Goal: Task Accomplishment & Management: Complete application form

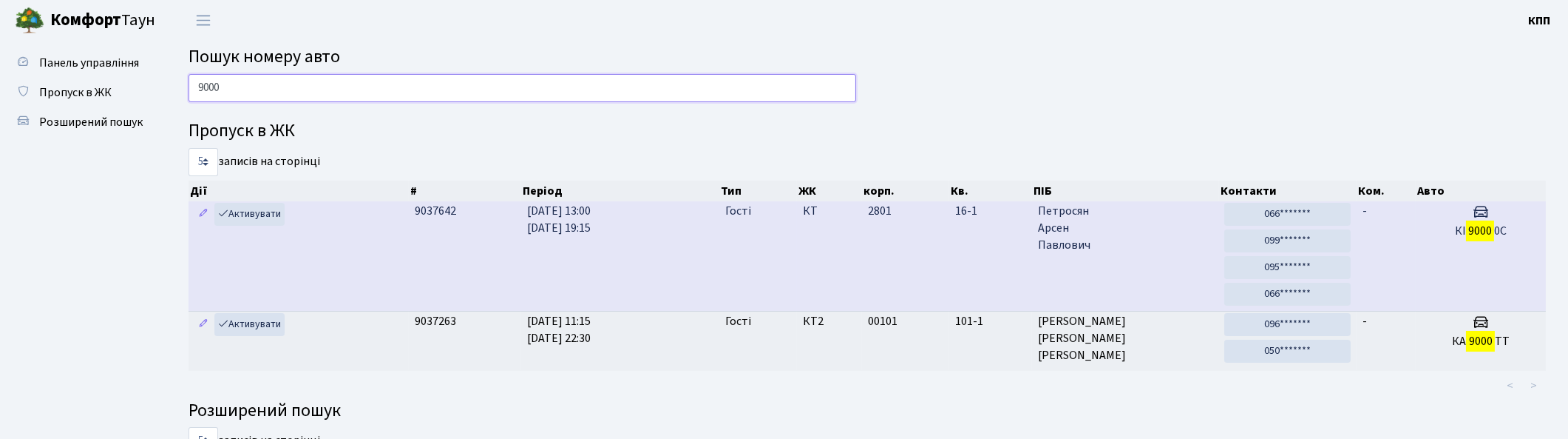
type input "9000"
click at [1159, 239] on span "[PERSON_NAME]" at bounding box center [1126, 228] width 176 height 51
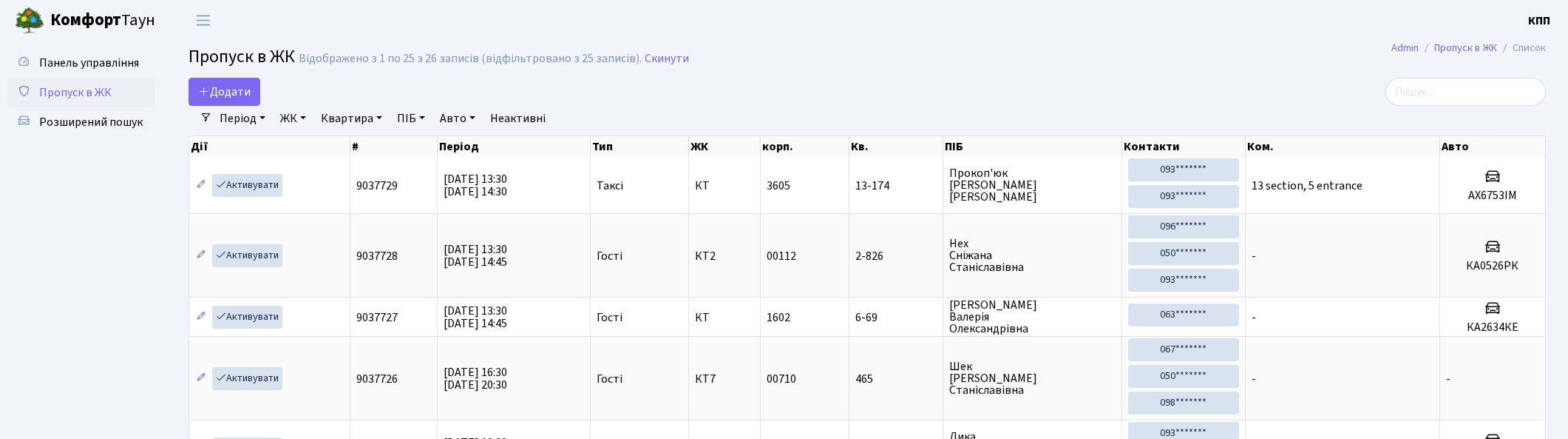
select select "25"
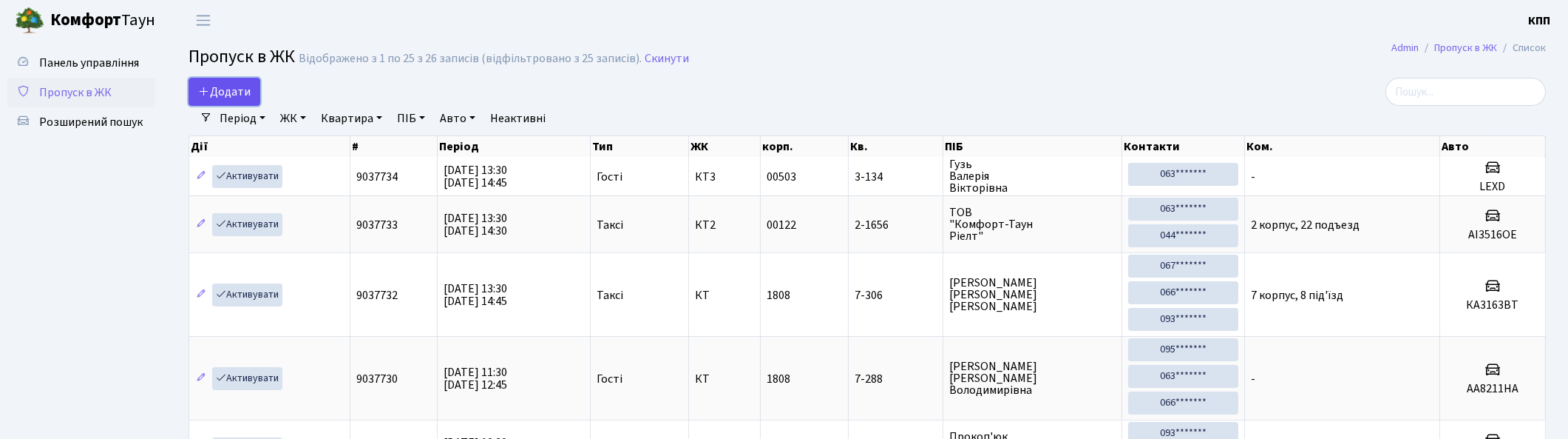
click at [227, 90] on span "Додати" at bounding box center [224, 92] width 53 height 16
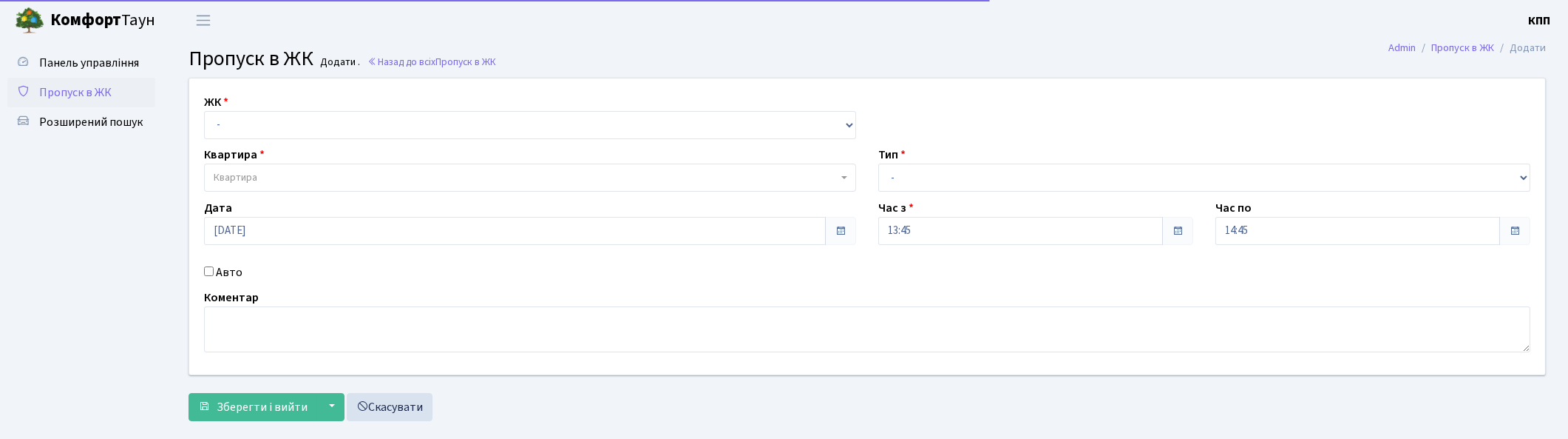
select select "271"
click at [204, 111] on select "- КТ, вул. Регенераторна, 4 КТ2, просп. Соборності, 17 КТ3, вул. Березнева, 16 …" at bounding box center [530, 125] width 652 height 28
select select
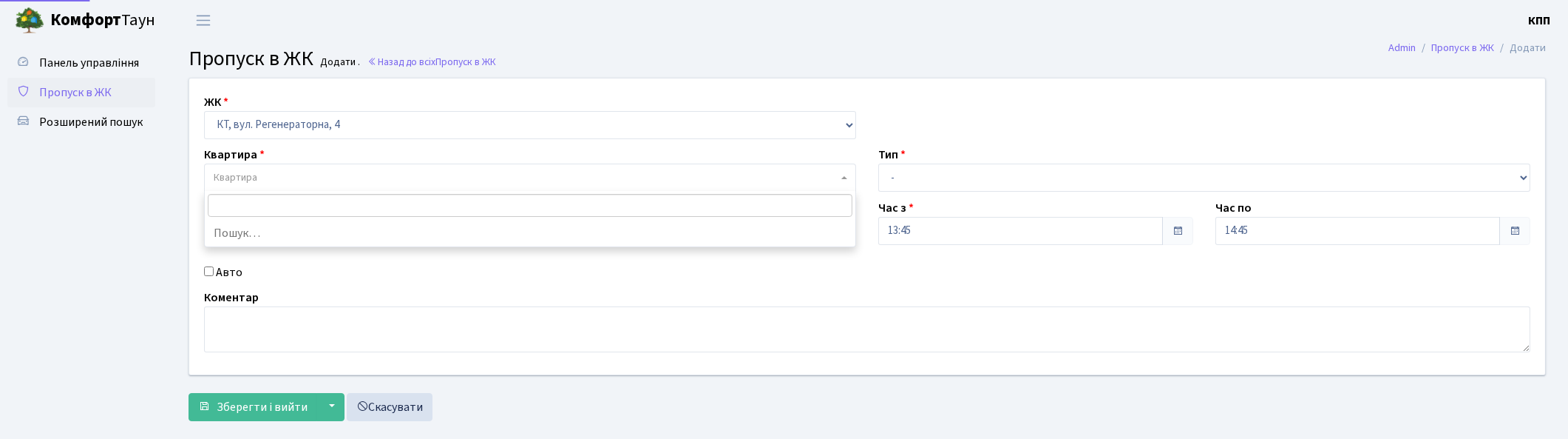
click at [230, 172] on span "Квартира" at bounding box center [236, 177] width 44 height 15
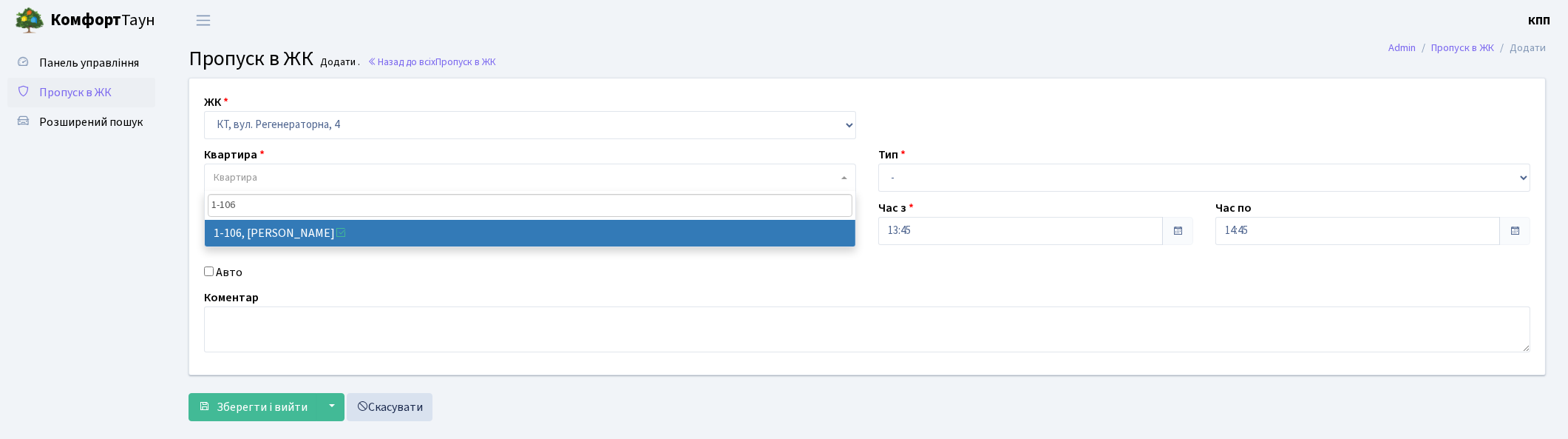
type input "1-106"
select select "106"
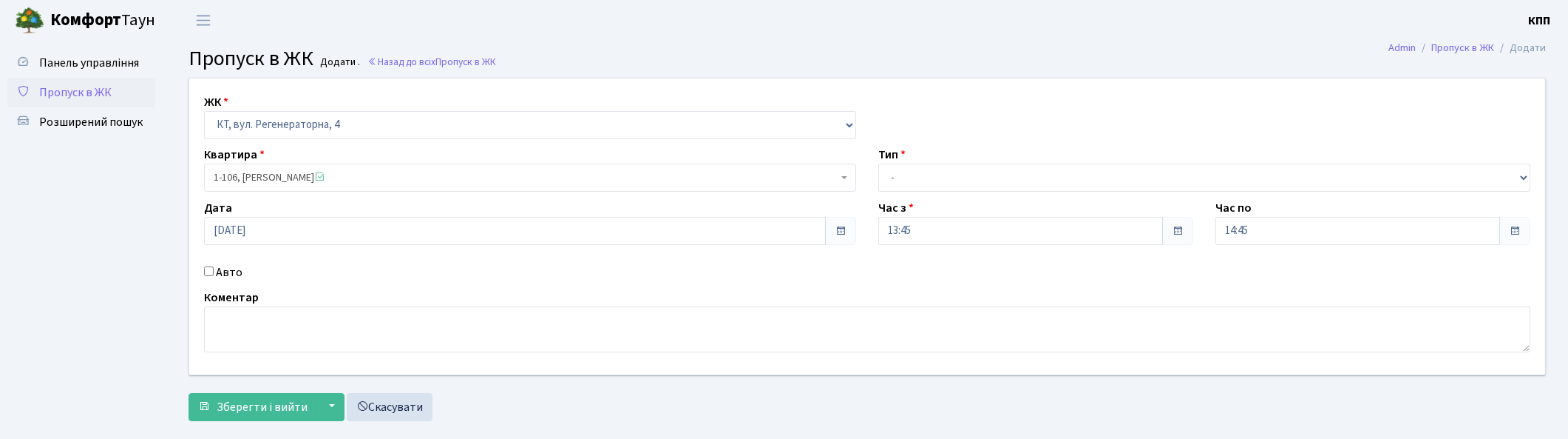
click at [226, 269] on label "Авто" at bounding box center [230, 272] width 27 height 18
click at [214, 269] on input "Авто" at bounding box center [208, 271] width 9 height 9
checkbox input "true"
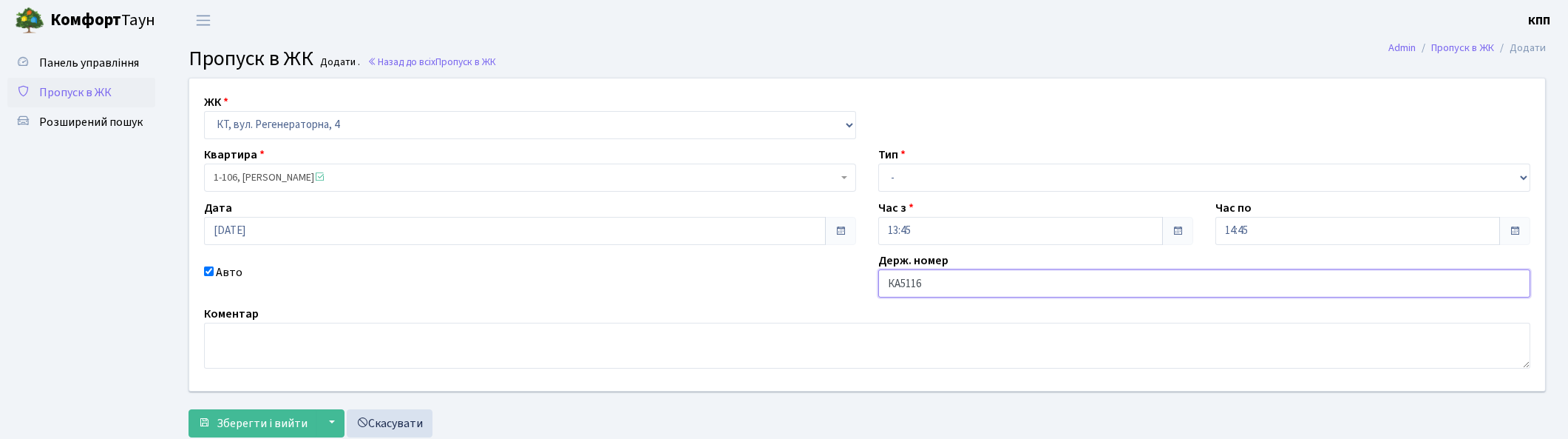
type input "КА5116РВ"
click at [923, 181] on select "- Доставка Таксі Гості Сервіс" at bounding box center [1204, 178] width 652 height 28
select select "3"
click at [878, 164] on select "- Доставка Таксі Гості Сервіс" at bounding box center [1204, 178] width 652 height 28
click at [260, 419] on span "Зберегти і вийти" at bounding box center [262, 423] width 91 height 16
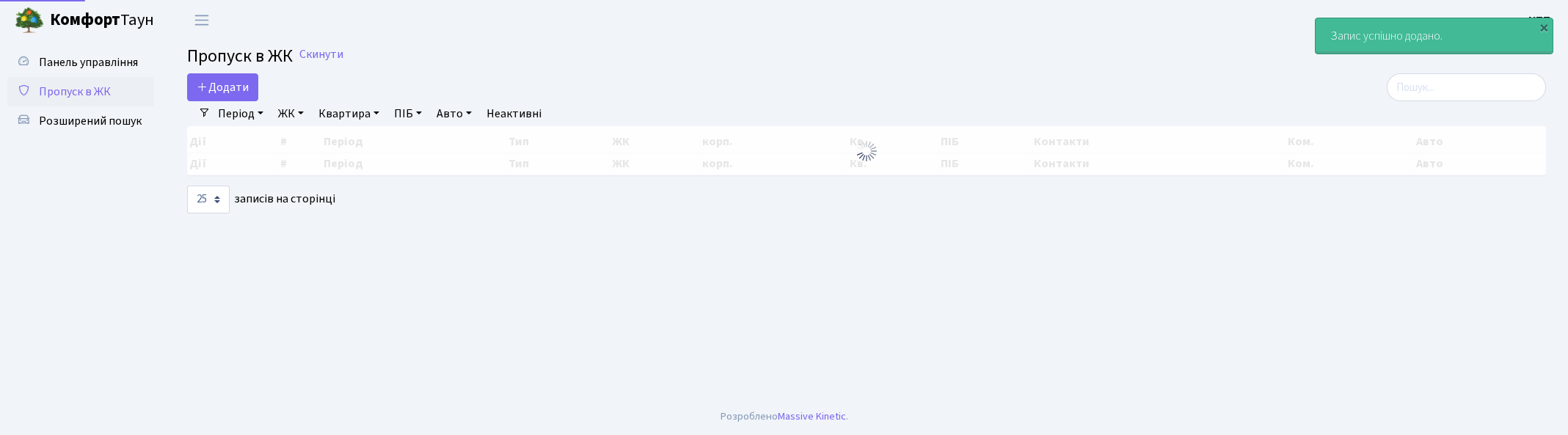
select select "25"
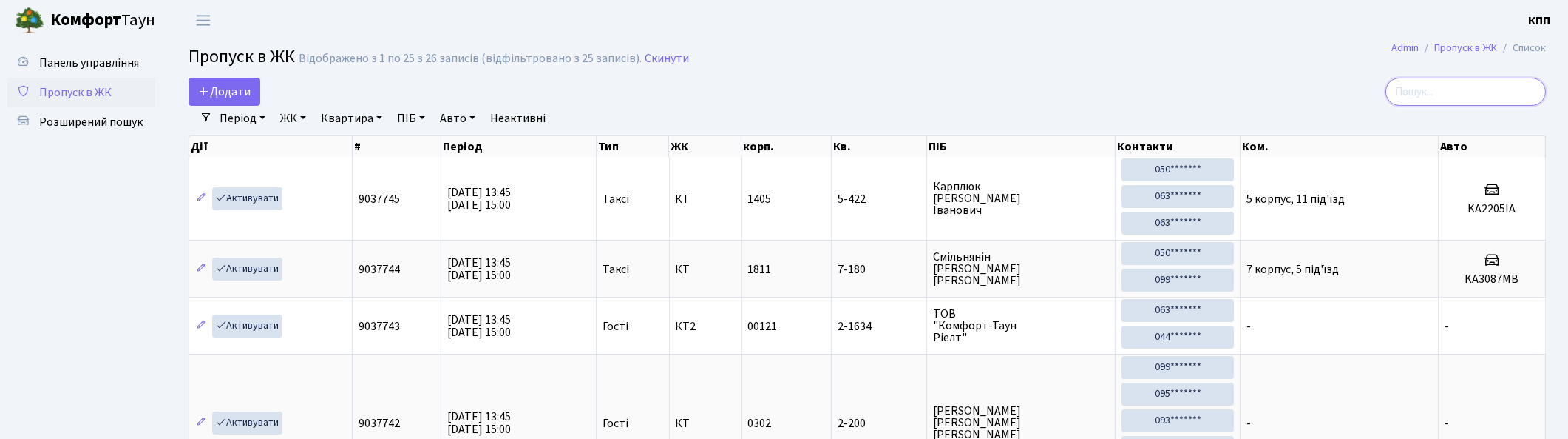
click at [1470, 89] on input "search" at bounding box center [1465, 92] width 161 height 28
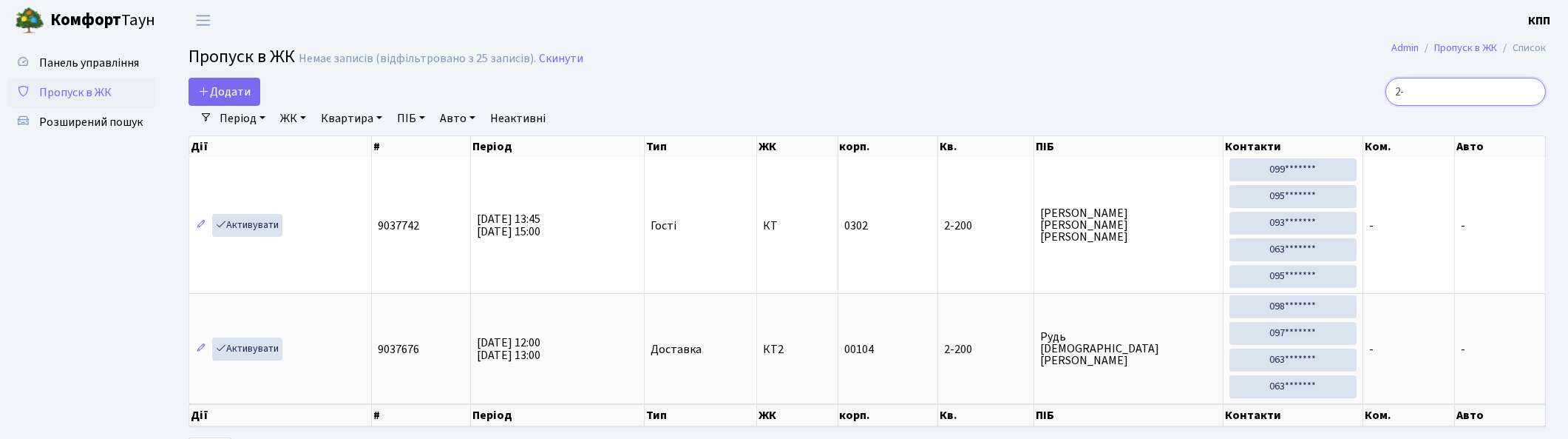
type input "2"
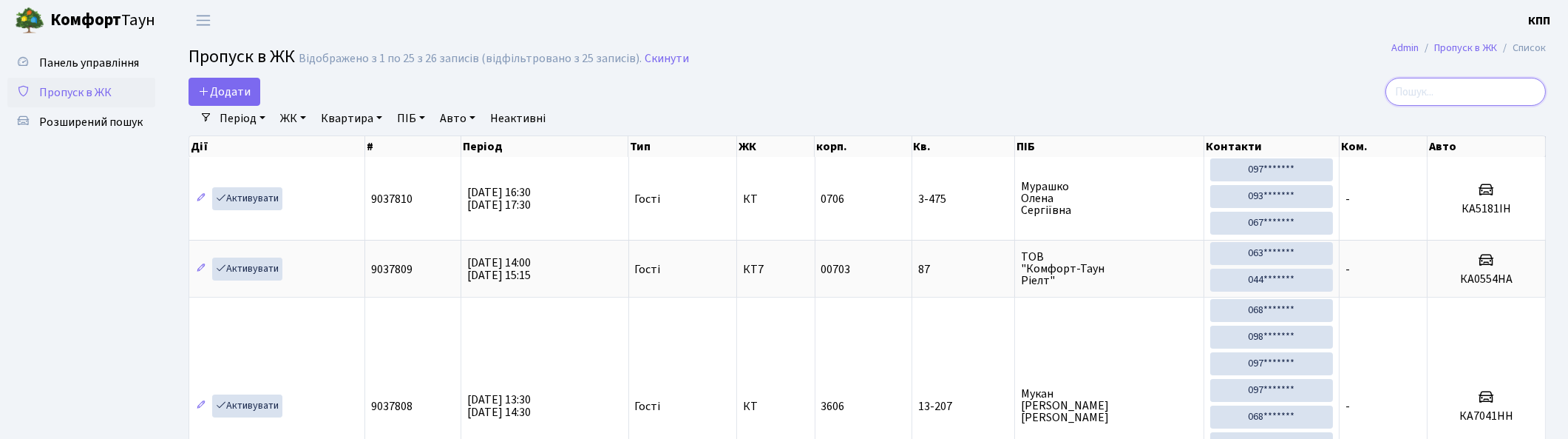
click at [1431, 93] on input "search" at bounding box center [1465, 92] width 161 height 28
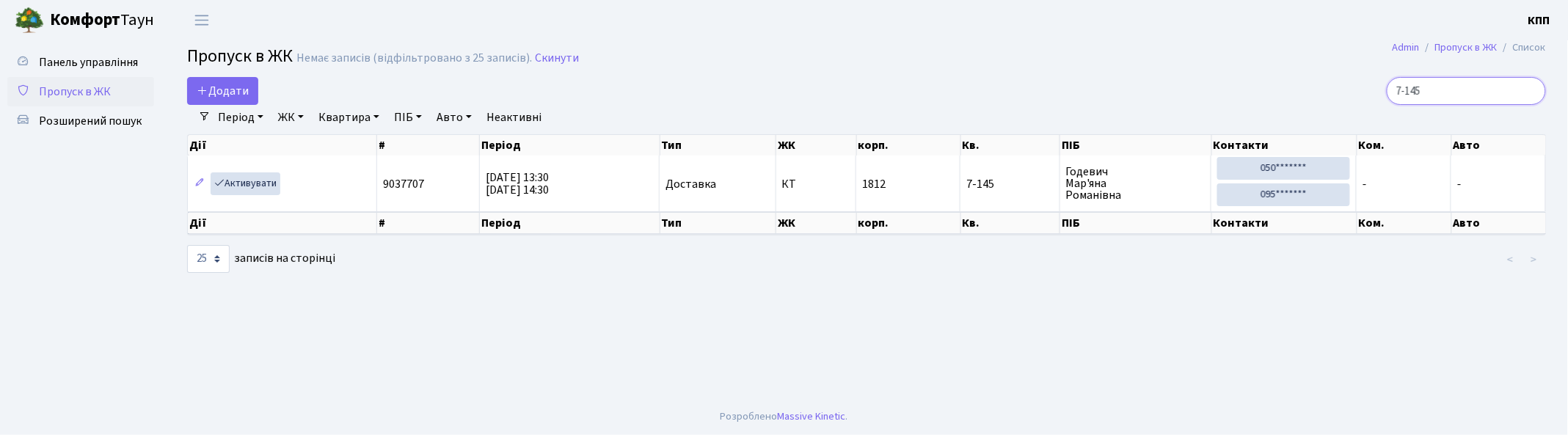
type input "7-145"
click at [1537, 85] on input "7-145" at bounding box center [1465, 91] width 159 height 28
click at [1531, 91] on input "7-145" at bounding box center [1465, 91] width 159 height 28
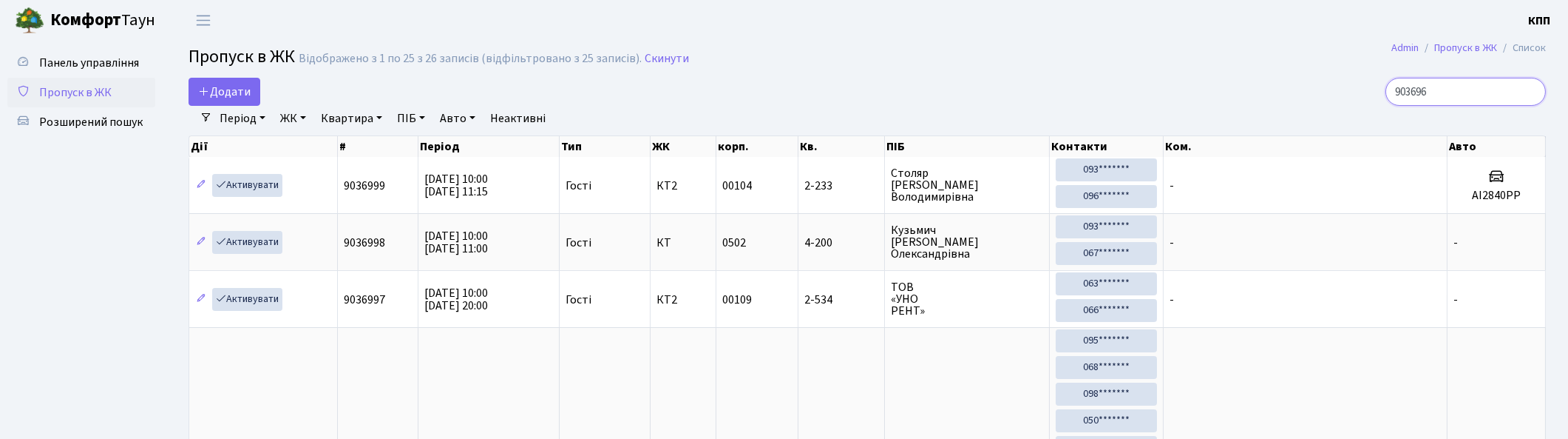
type input "9036961"
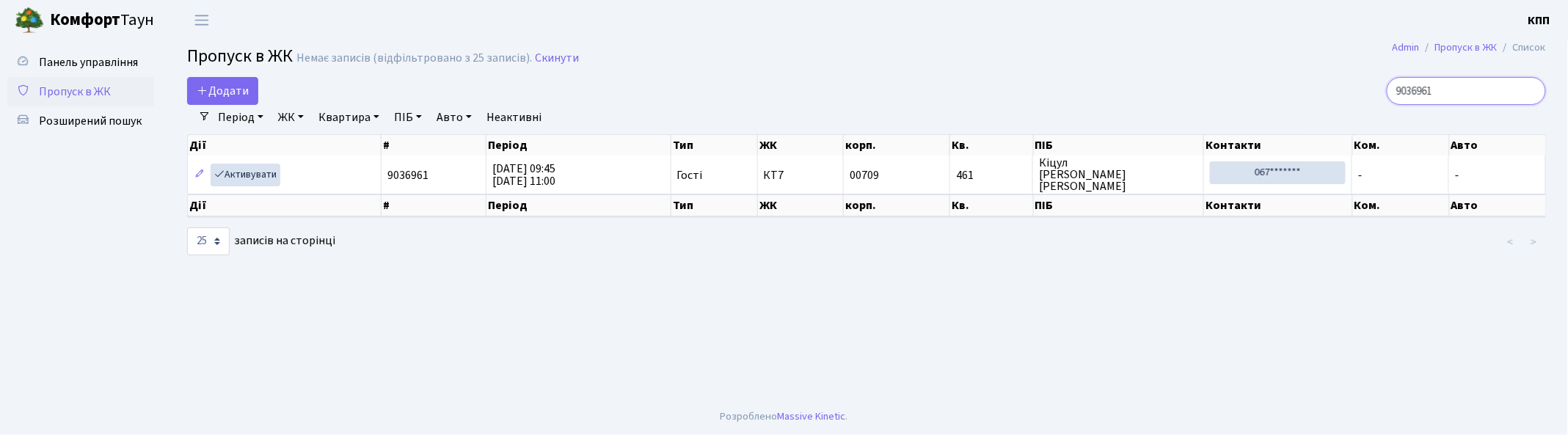
click at [1528, 89] on input "9036961" at bounding box center [1465, 91] width 159 height 28
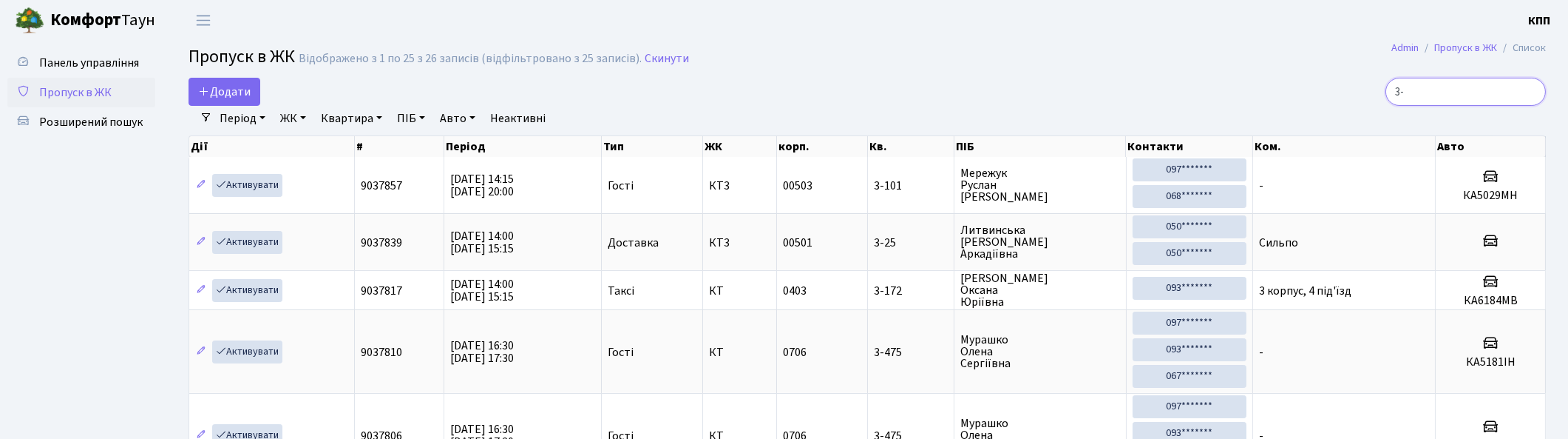
type input "3"
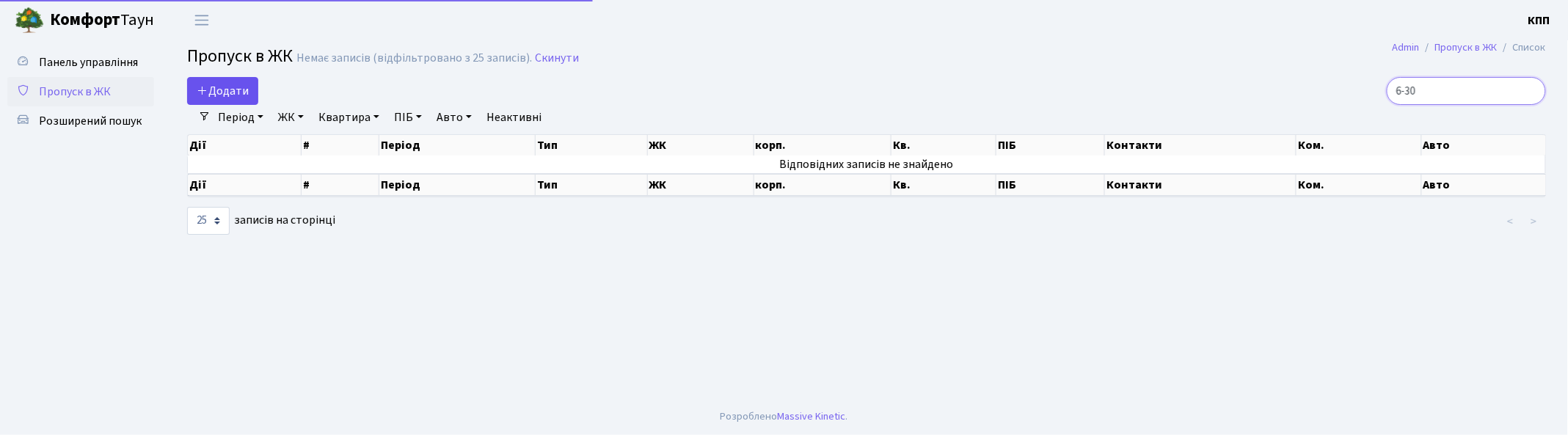
type input "6-30"
click at [211, 90] on span "Додати" at bounding box center [222, 91] width 52 height 16
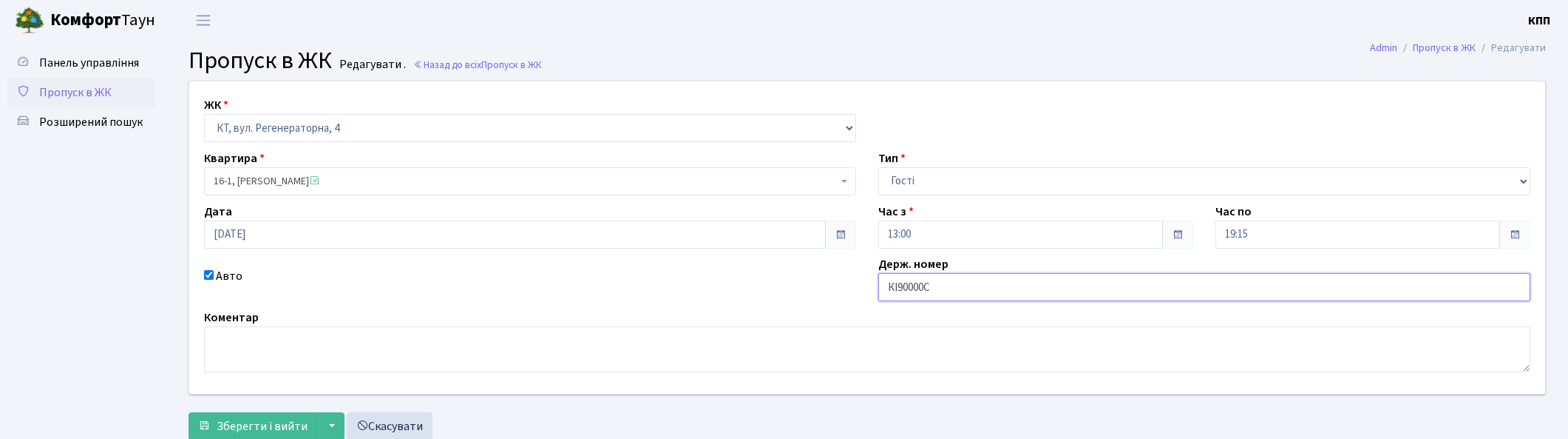
click at [925, 288] on input "КІ90000С" at bounding box center [1204, 287] width 652 height 28
click at [936, 285] on input "КІ9000С" at bounding box center [1204, 287] width 652 height 28
type input "КІ9000СІ"
click at [237, 422] on span "Зберегти і вийти" at bounding box center [262, 426] width 91 height 16
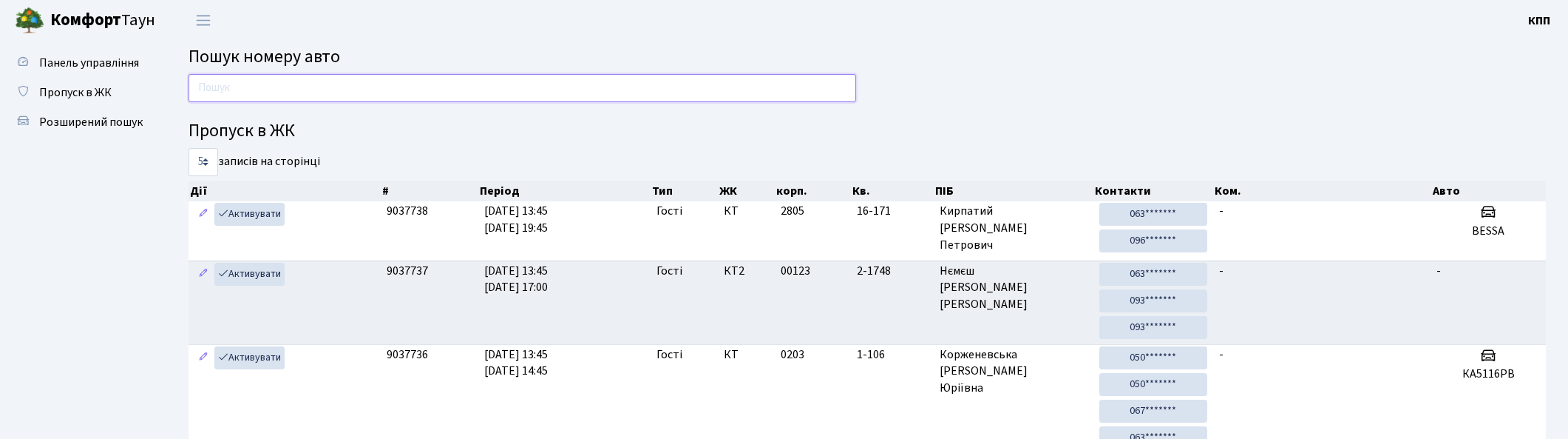
drag, startPoint x: 486, startPoint y: 95, endPoint x: 487, endPoint y: 87, distance: 8.1
click at [486, 95] on input "text" at bounding box center [523, 88] width 668 height 28
click at [308, 80] on input "text" at bounding box center [523, 88] width 668 height 28
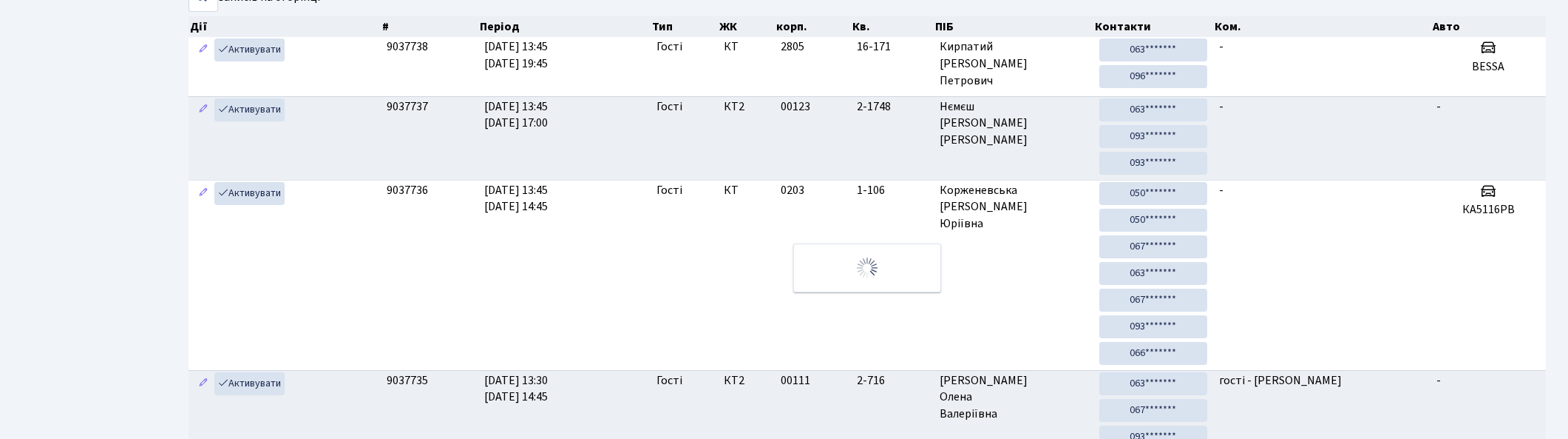
scroll to position [54, 0]
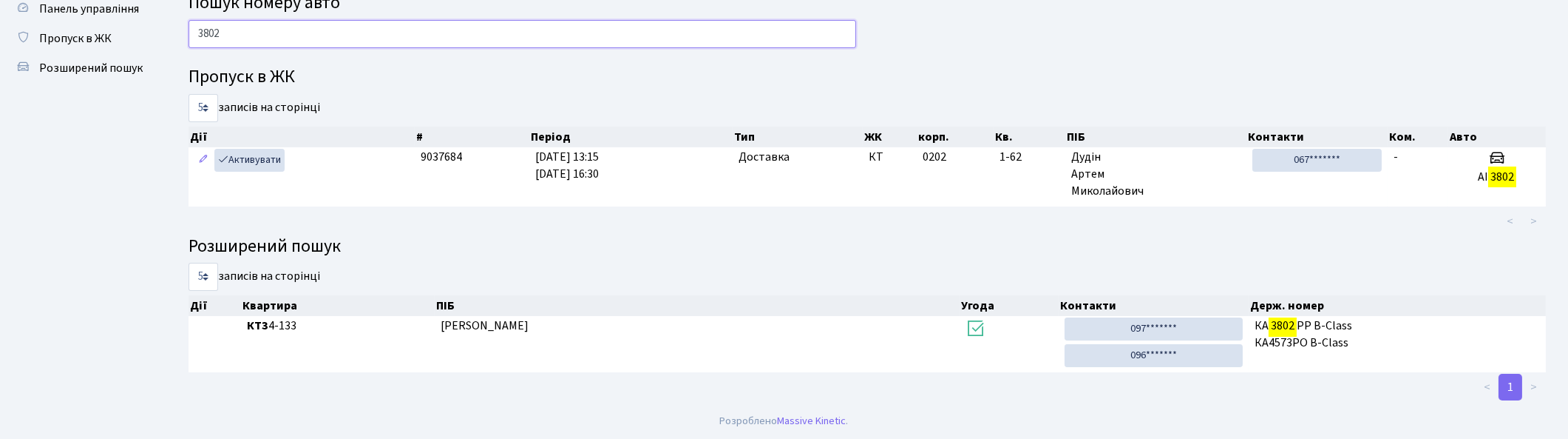
click at [477, 39] on input "3802" at bounding box center [523, 34] width 668 height 28
type input "3"
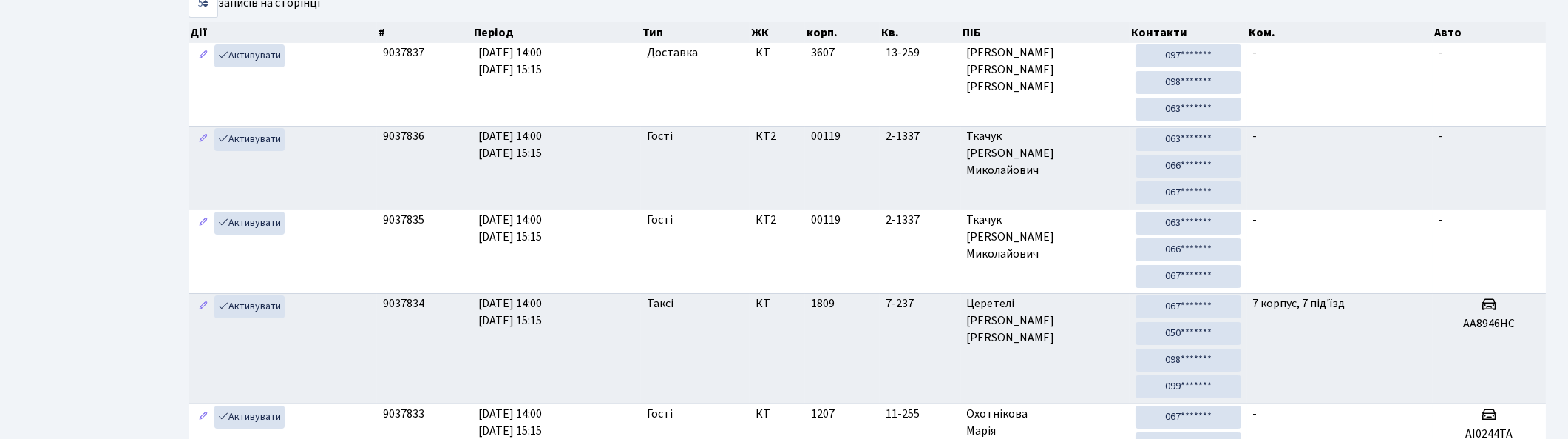
scroll to position [0, 0]
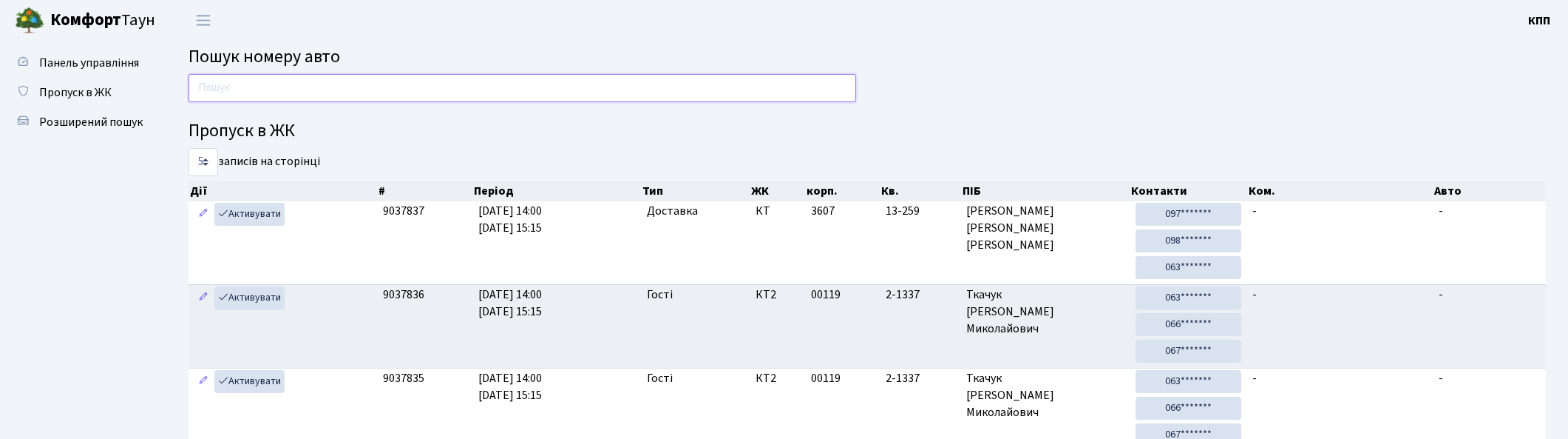
click at [267, 84] on input "text" at bounding box center [523, 88] width 668 height 28
type input "4"
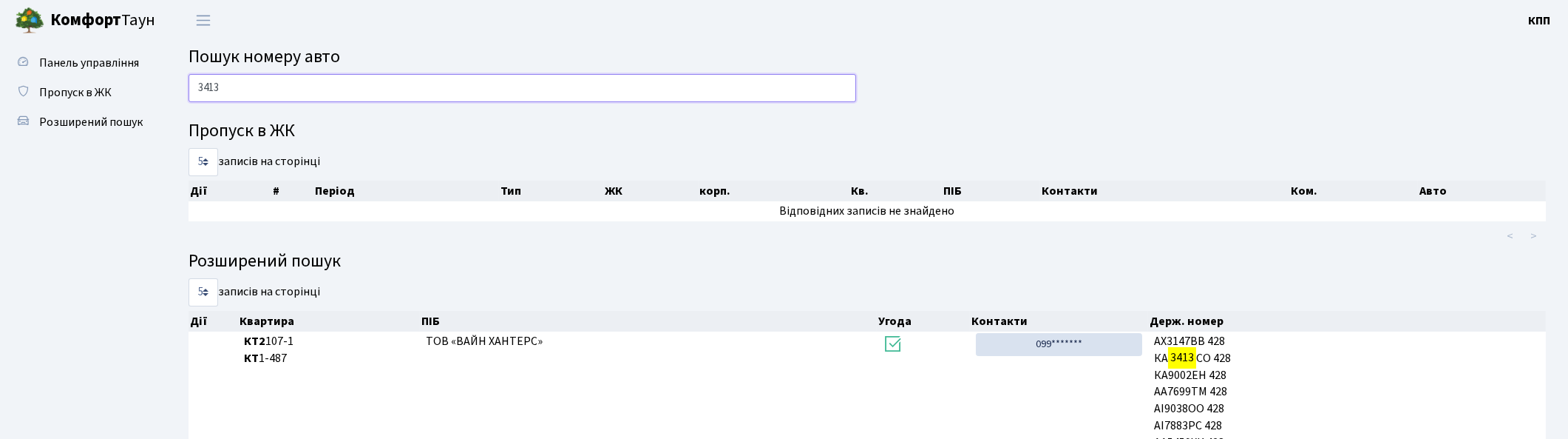
click at [538, 78] on input "3413" at bounding box center [523, 88] width 668 height 28
type input "3"
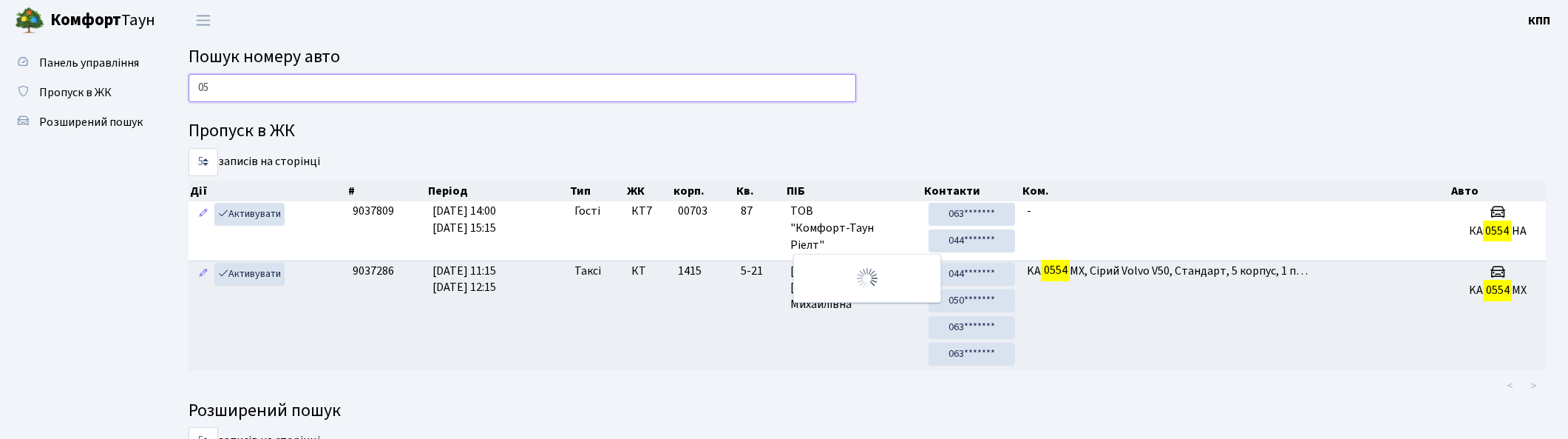
type input "0"
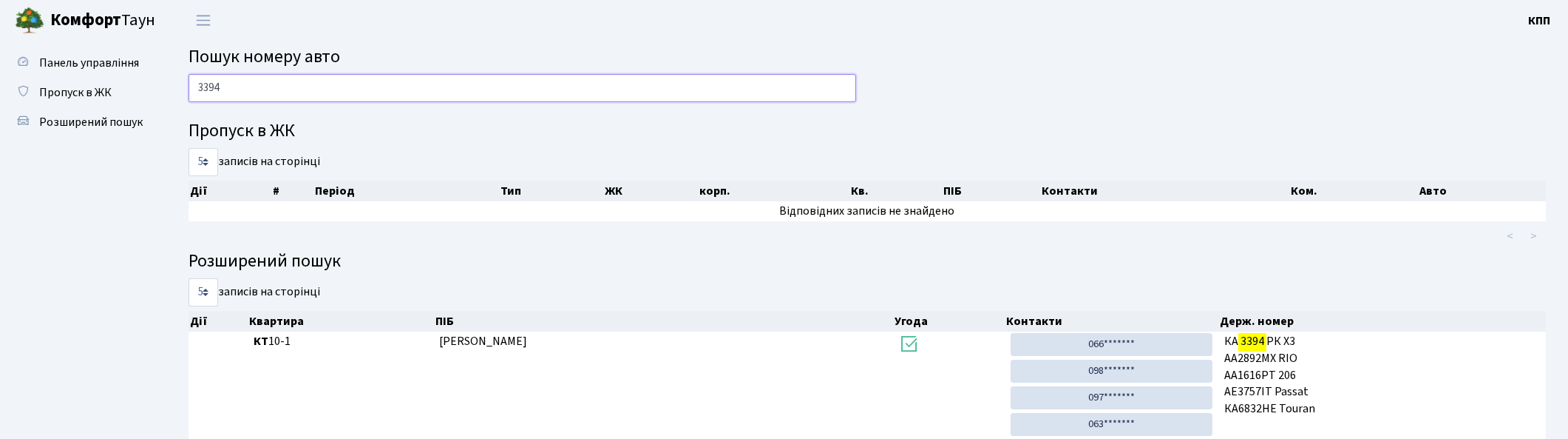
click at [353, 85] on input "3394" at bounding box center [523, 88] width 668 height 28
type input "3"
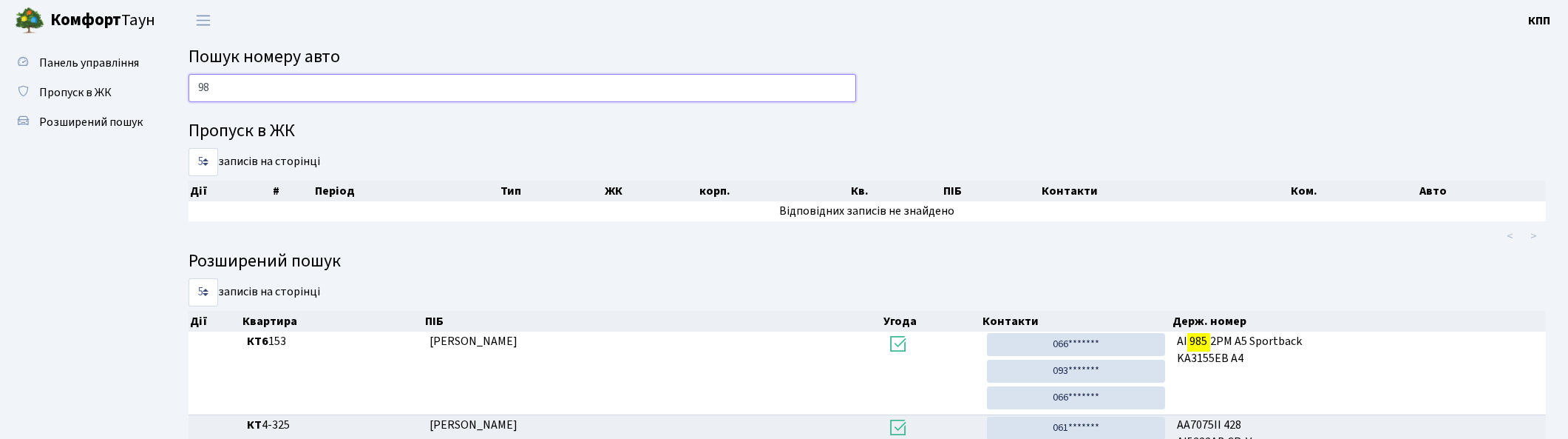
type input "9"
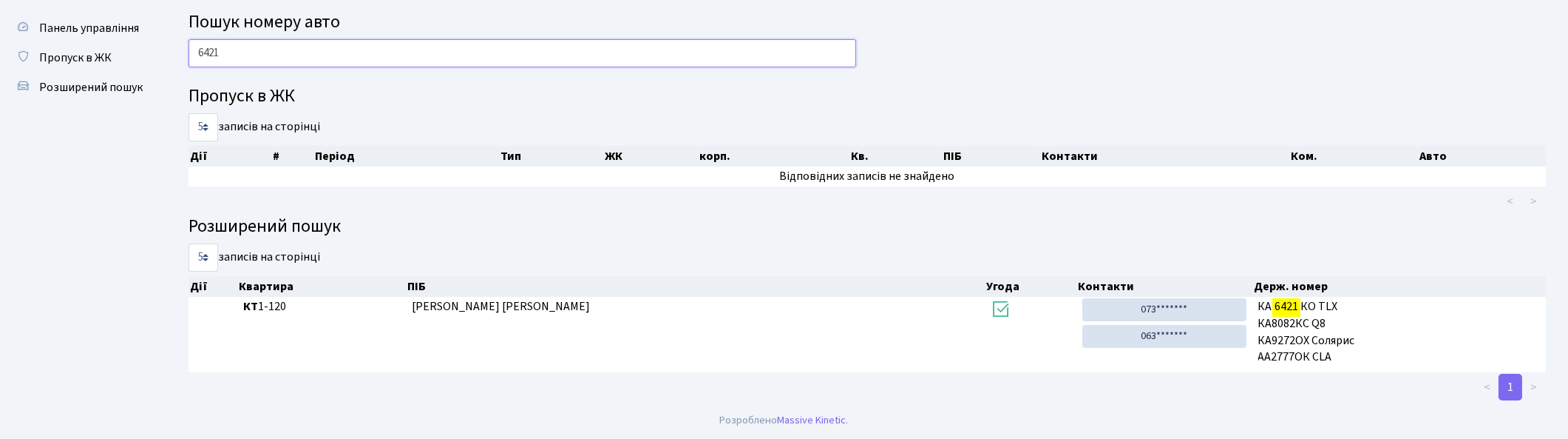
scroll to position [34, 0]
click at [309, 49] on input "6421" at bounding box center [523, 54] width 668 height 28
click at [308, 54] on input "6421" at bounding box center [523, 54] width 668 height 28
type input "6"
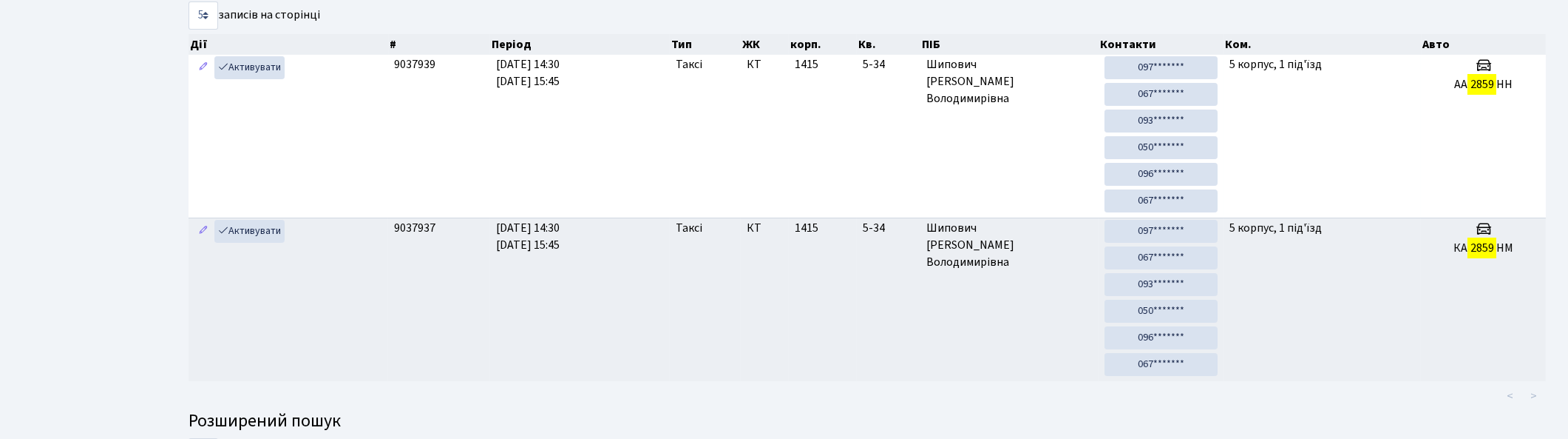
scroll to position [0, 0]
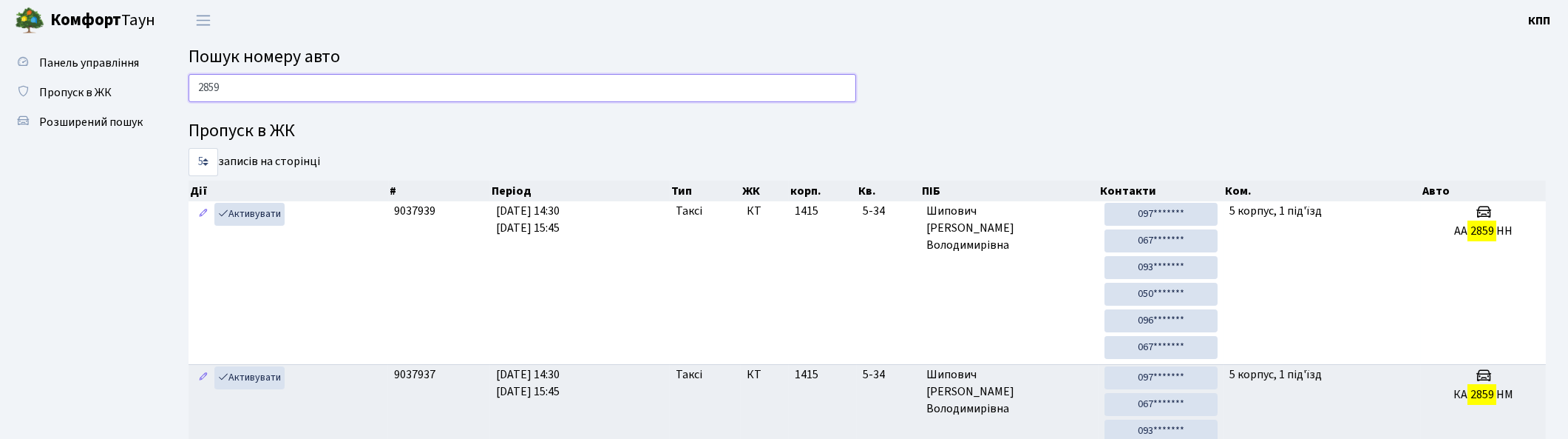
click at [465, 92] on input "2859" at bounding box center [523, 88] width 668 height 28
type input "2"
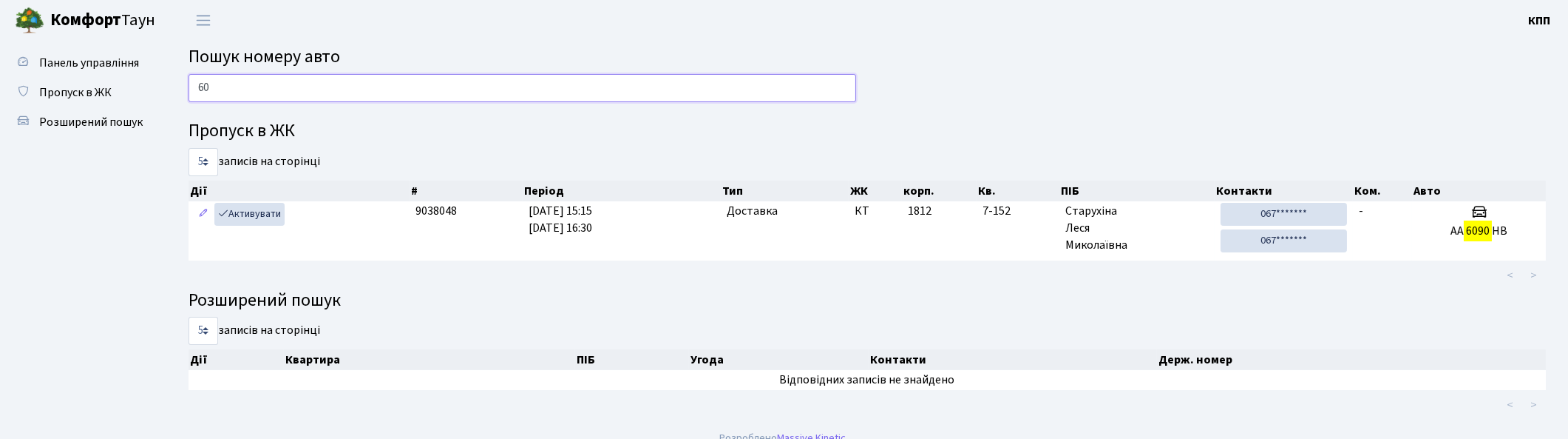
type input "6"
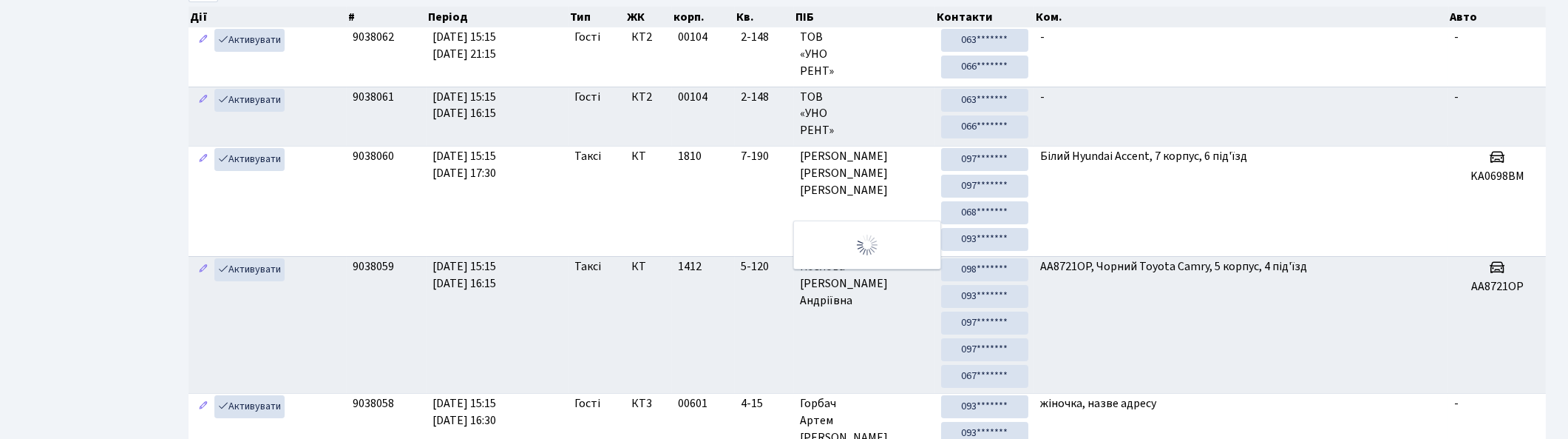
scroll to position [158, 0]
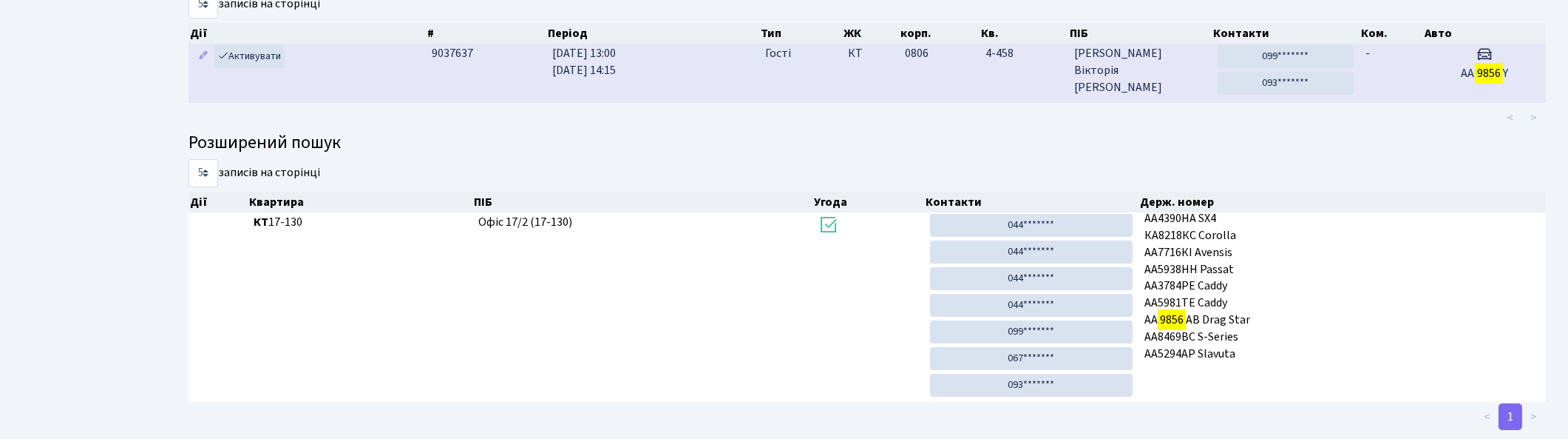
type input "9856"
click at [1150, 62] on span "Борисова Вікторія Євгенівна" at bounding box center [1140, 71] width 132 height 51
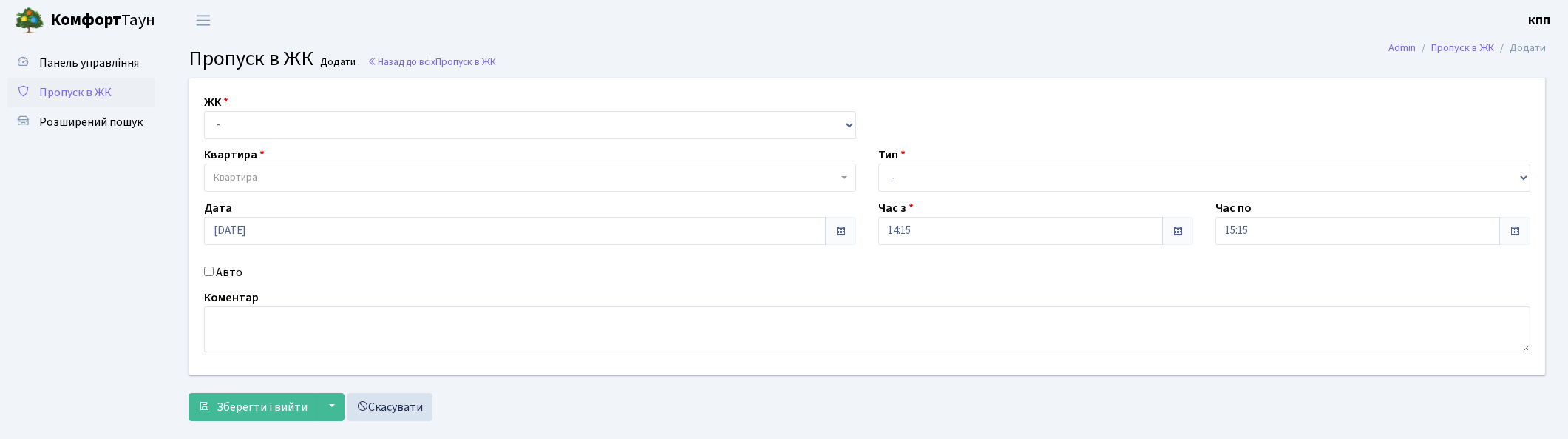
click at [216, 270] on label "Авто" at bounding box center [230, 272] width 27 height 18
click at [214, 270] on input "Авто" at bounding box center [208, 271] width 9 height 9
checkbox input "true"
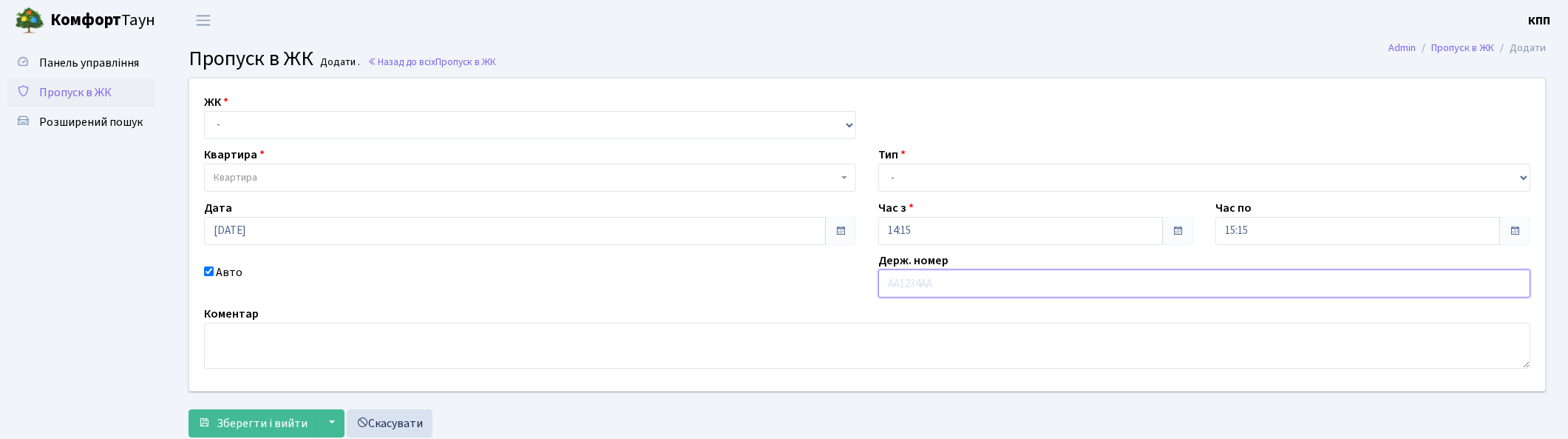
click at [1036, 292] on input "text" at bounding box center [1204, 283] width 652 height 28
type input "КА4387МА"
click at [1147, 180] on select "- Доставка Таксі Гості Сервіс" at bounding box center [1204, 178] width 652 height 28
select select "2"
click at [878, 164] on select "- Доставка Таксі Гості Сервіс" at bounding box center [1204, 178] width 652 height 28
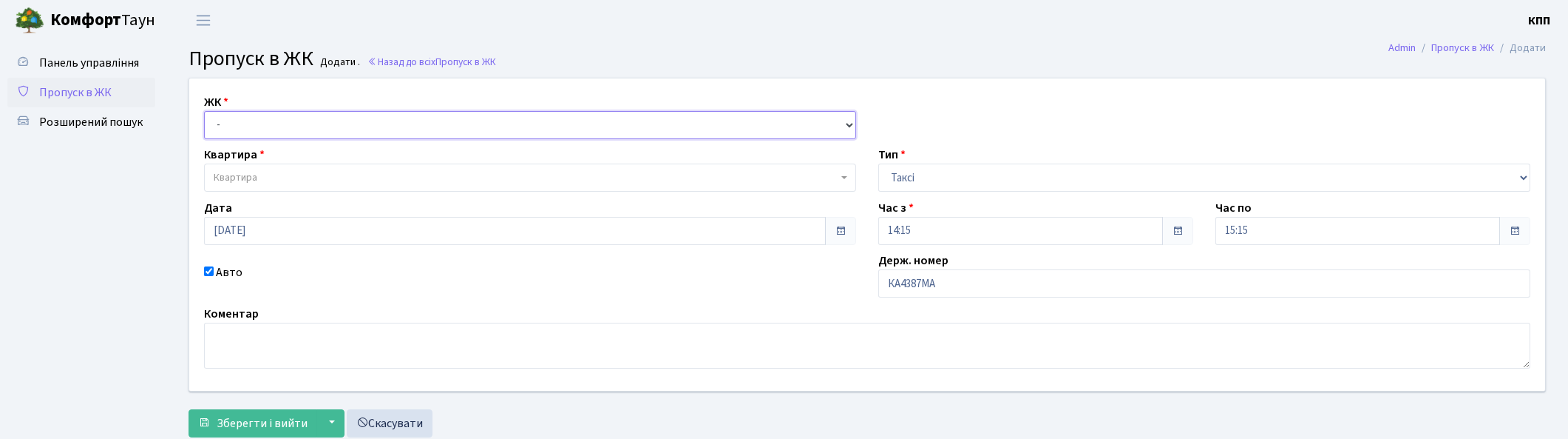
click at [270, 130] on select "- КТ, вул. Регенераторна, 4 КТ2, просп. [STREET_ADDRESS] [STREET_ADDRESS] [PERS…" at bounding box center [530, 125] width 652 height 28
select select "271"
click at [204, 111] on select "- КТ, вул. Регенераторна, 4 КТ2, просп. Соборності, 17 КТ3, вул. Березнева, 16 …" at bounding box center [530, 125] width 652 height 28
select select
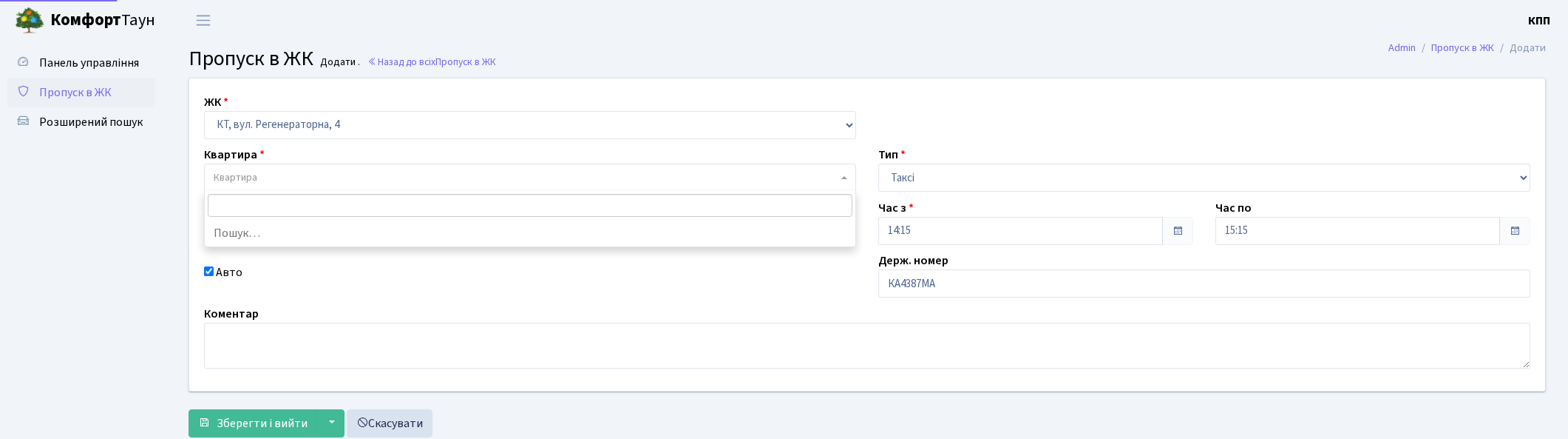
click at [278, 171] on span "Квартира" at bounding box center [526, 177] width 624 height 15
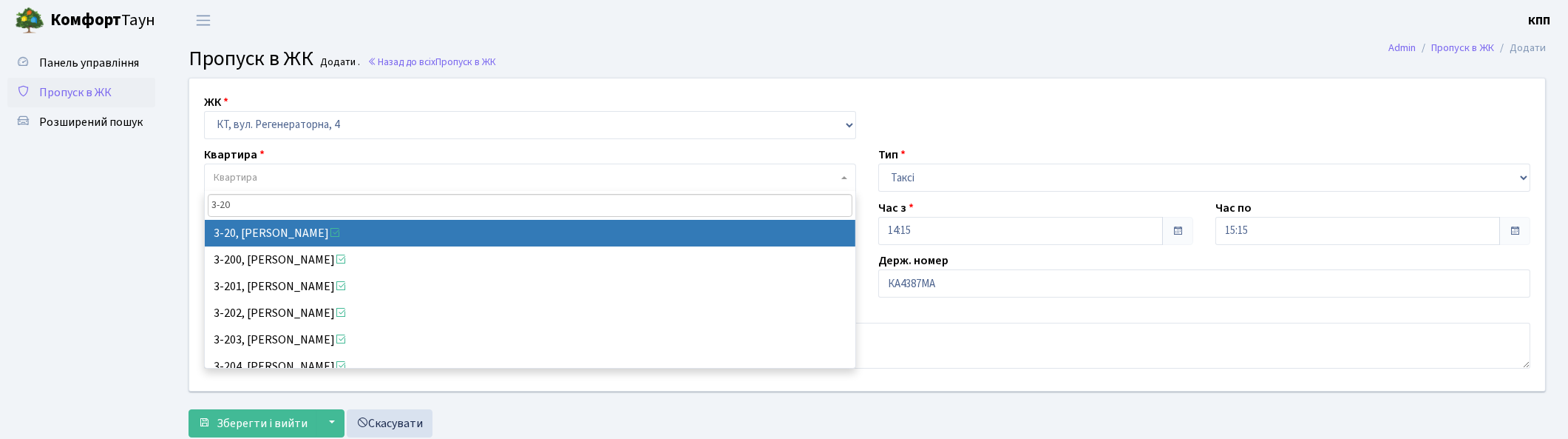
type input "3-20"
select select "991"
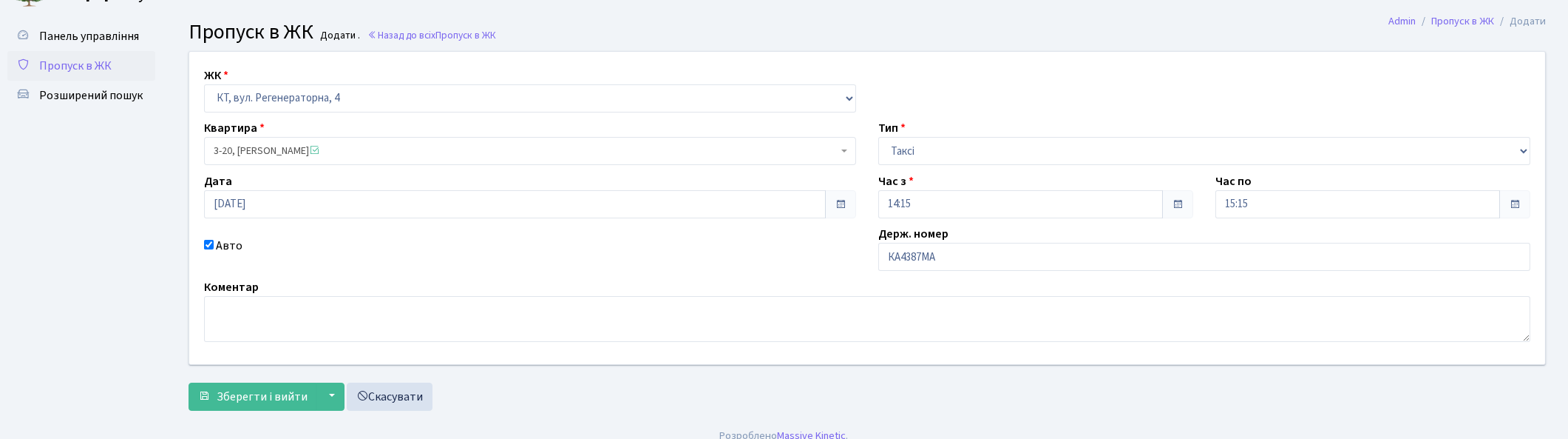
scroll to position [42, 0]
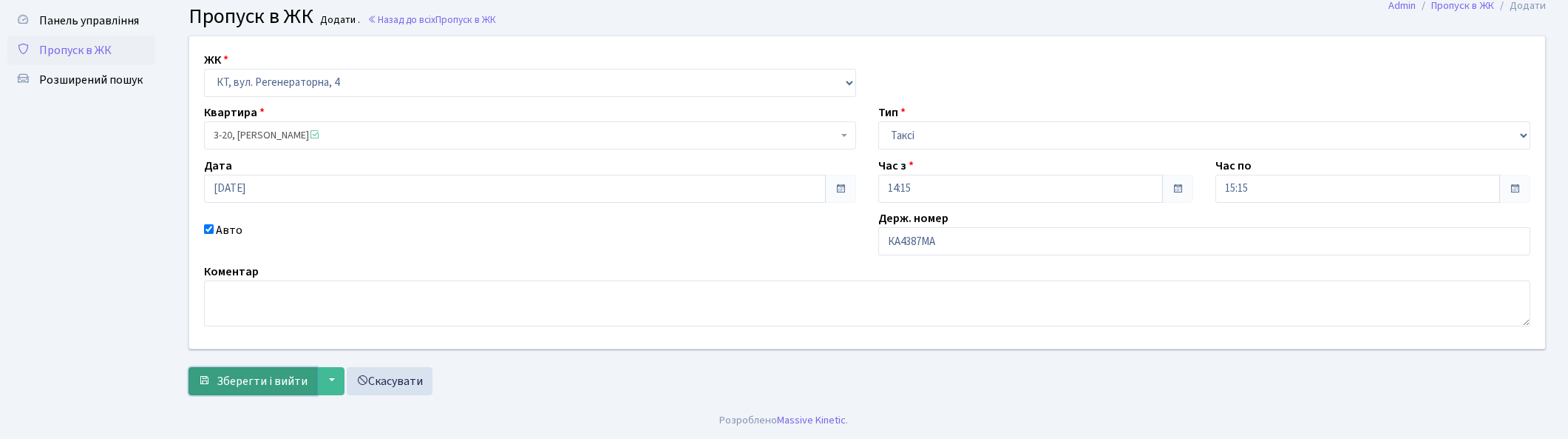
click at [269, 383] on span "Зберегти і вийти" at bounding box center [262, 381] width 91 height 16
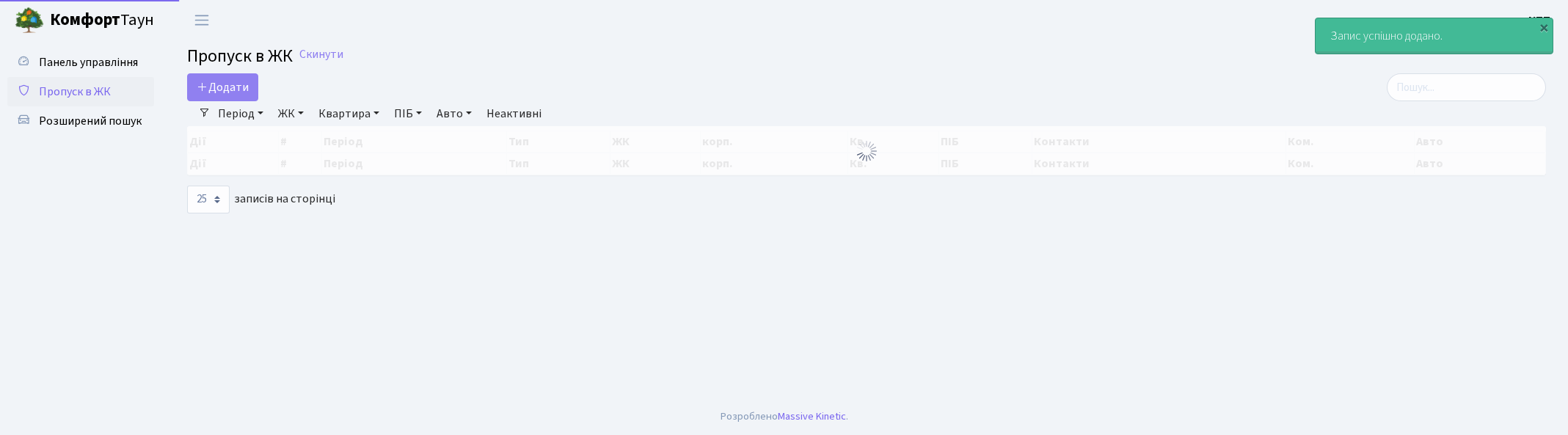
select select "25"
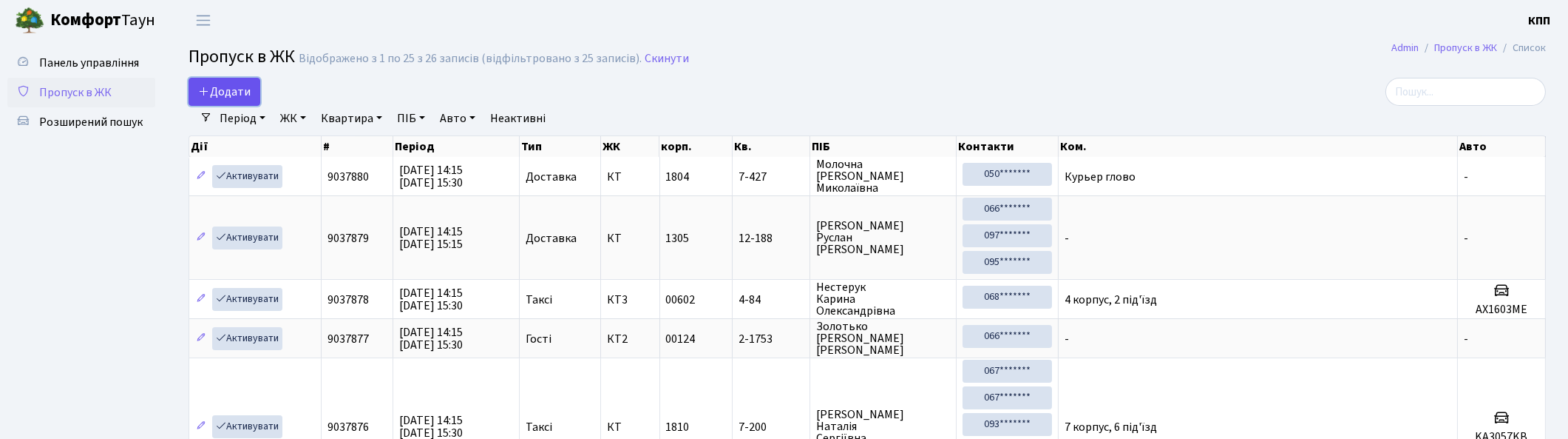
click at [243, 93] on span "Додати" at bounding box center [224, 92] width 53 height 16
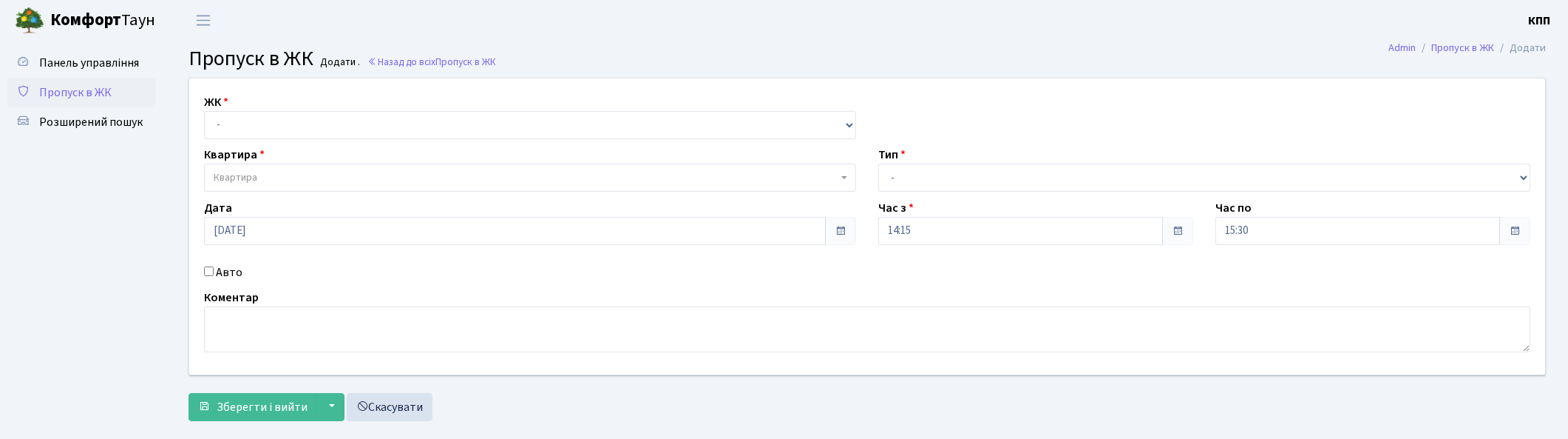
click at [223, 271] on label "Авто" at bounding box center [230, 272] width 27 height 18
click at [214, 271] on input "Авто" at bounding box center [208, 271] width 9 height 9
checkbox input "true"
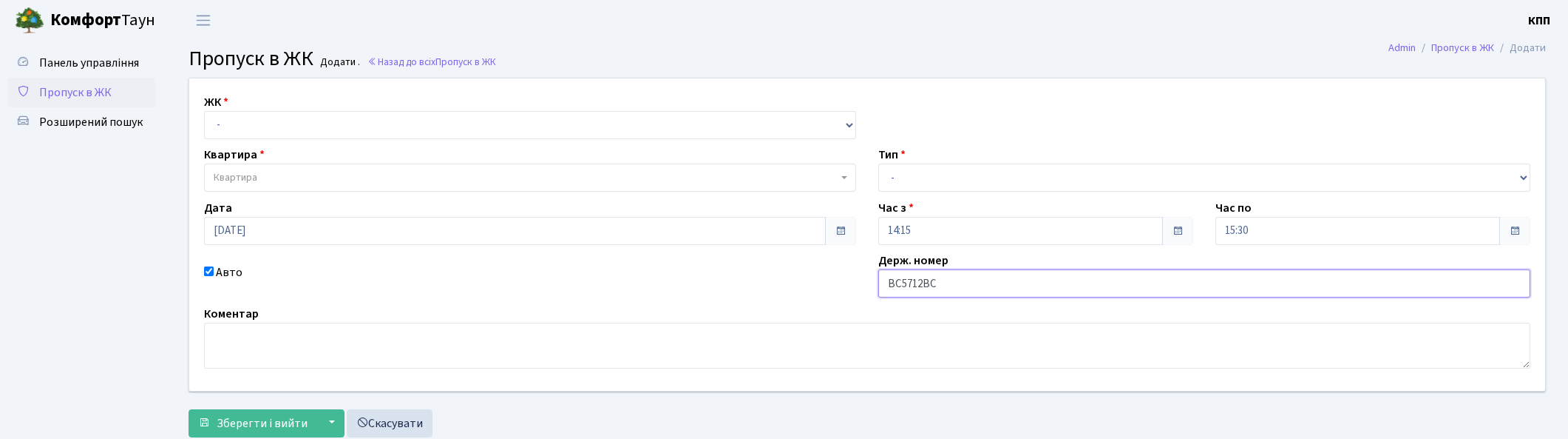
type input "ВС5712ВС"
click at [971, 176] on select "- Доставка Таксі Гості Сервіс" at bounding box center [1204, 178] width 652 height 28
select select "3"
click at [878, 164] on select "- Доставка Таксі Гості Сервіс" at bounding box center [1204, 178] width 652 height 28
click at [292, 120] on select "- КТ, вул. Регенераторна, 4 КТ2, просп. Соборності, 17 КТ3, вул. Березнева, 16 …" at bounding box center [530, 125] width 652 height 28
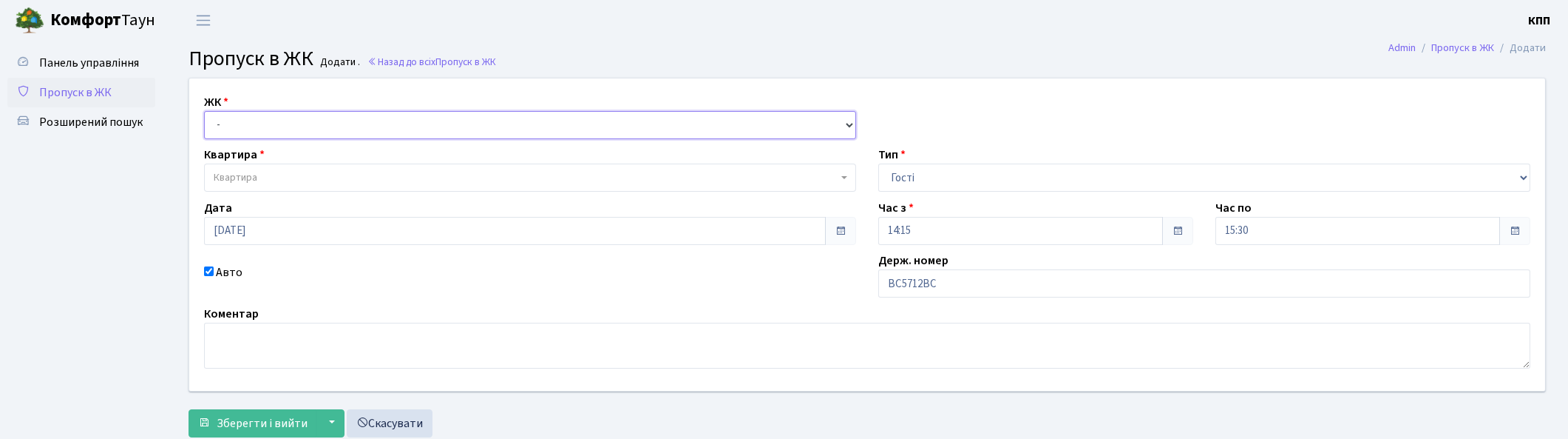
select select "271"
click at [204, 111] on select "- КТ, вул. Регенераторна, 4 КТ2, просп. Соборності, 17 КТ3, вул. Березнева, 16 …" at bounding box center [530, 125] width 652 height 28
select select
click at [326, 174] on span "Квартира" at bounding box center [526, 177] width 624 height 15
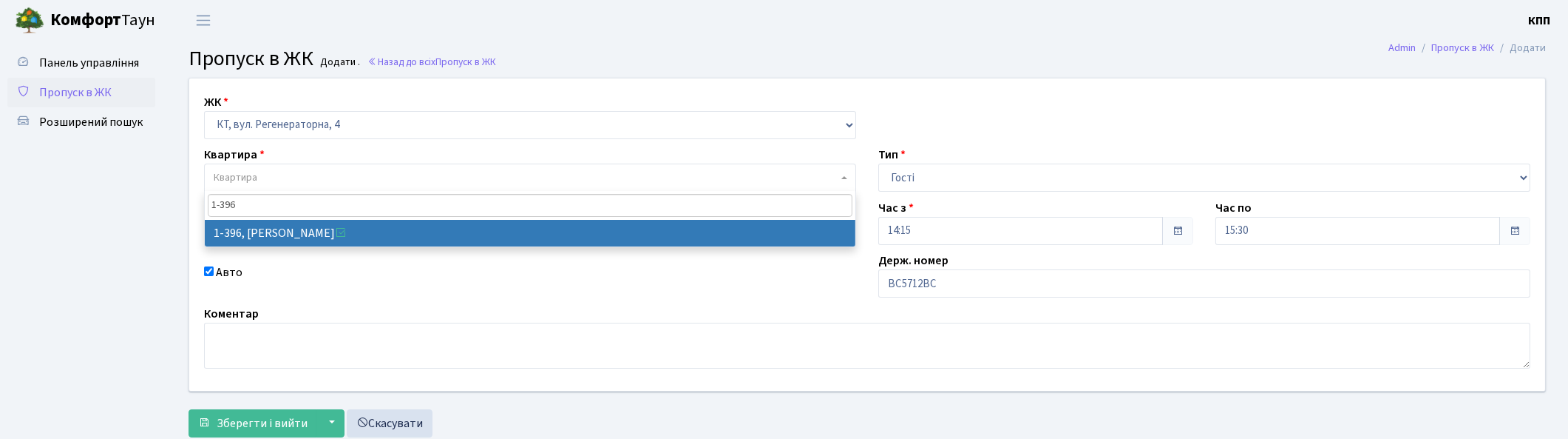
type input "1-396"
select select "448"
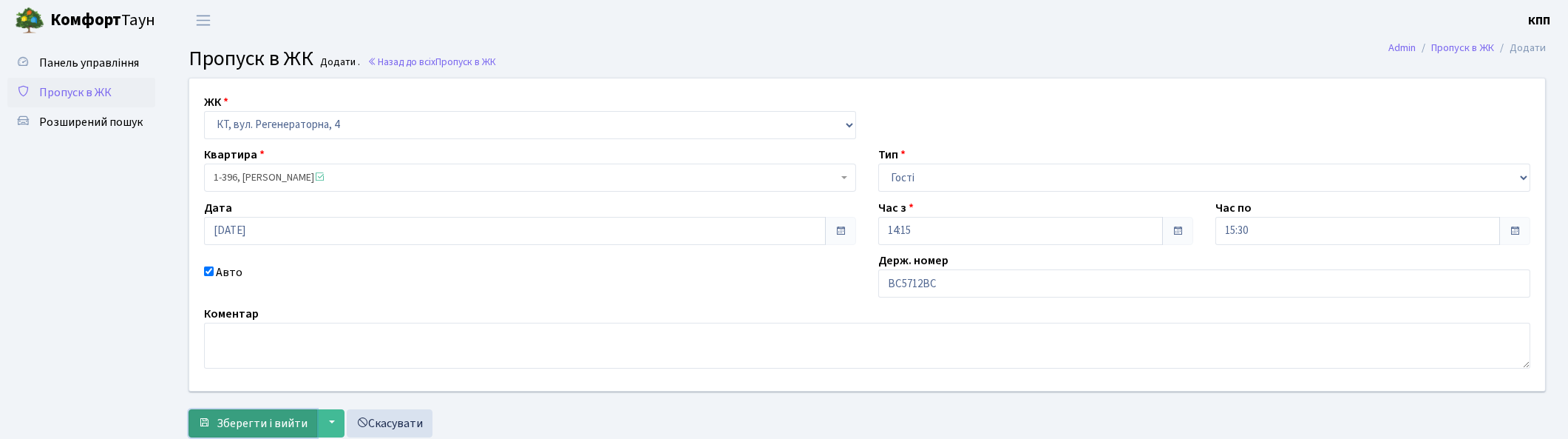
click at [249, 416] on span "Зберегти і вийти" at bounding box center [262, 423] width 91 height 16
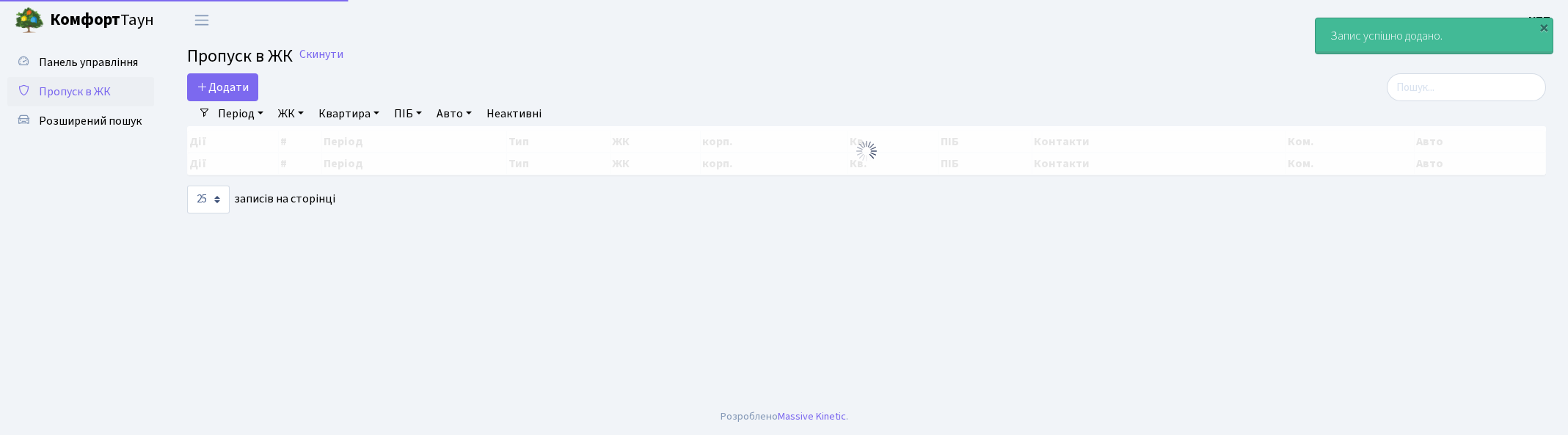
select select "25"
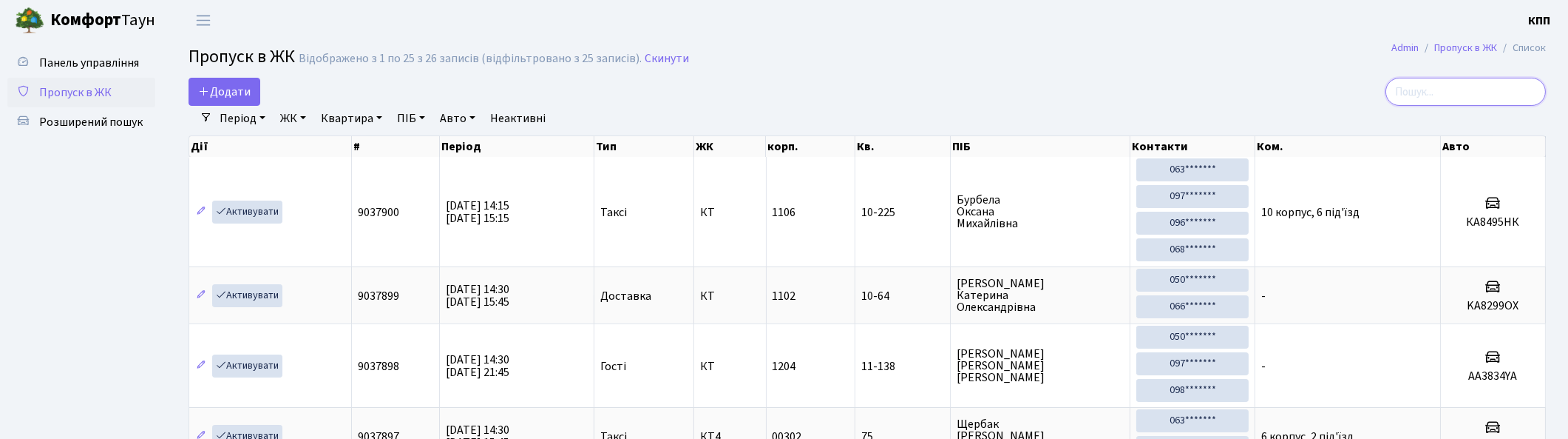
click at [1451, 99] on input "search" at bounding box center [1465, 92] width 161 height 28
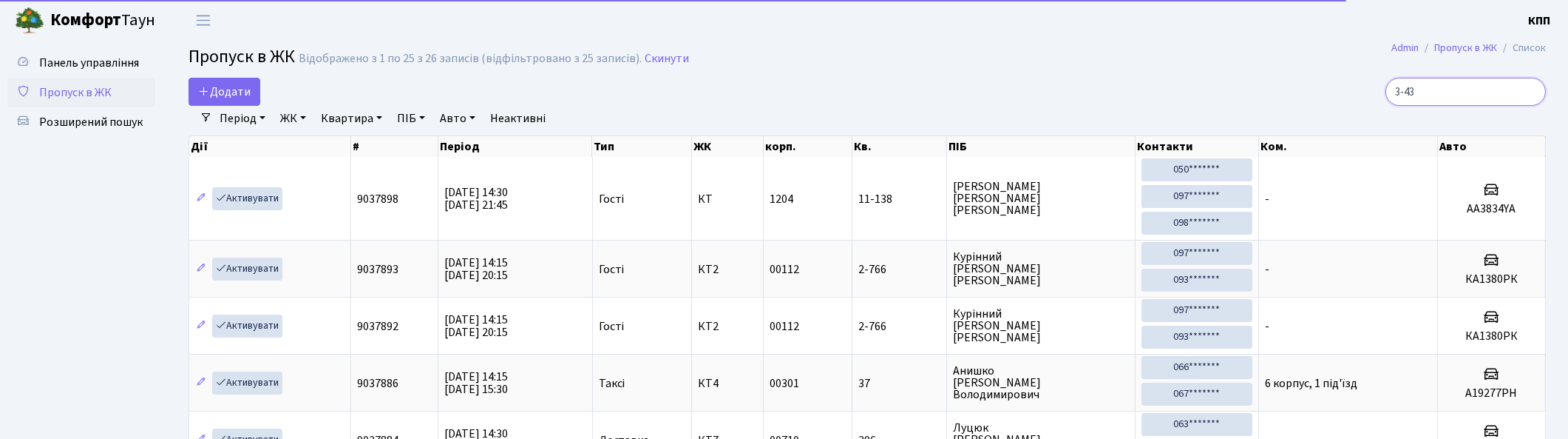
type input "3-438"
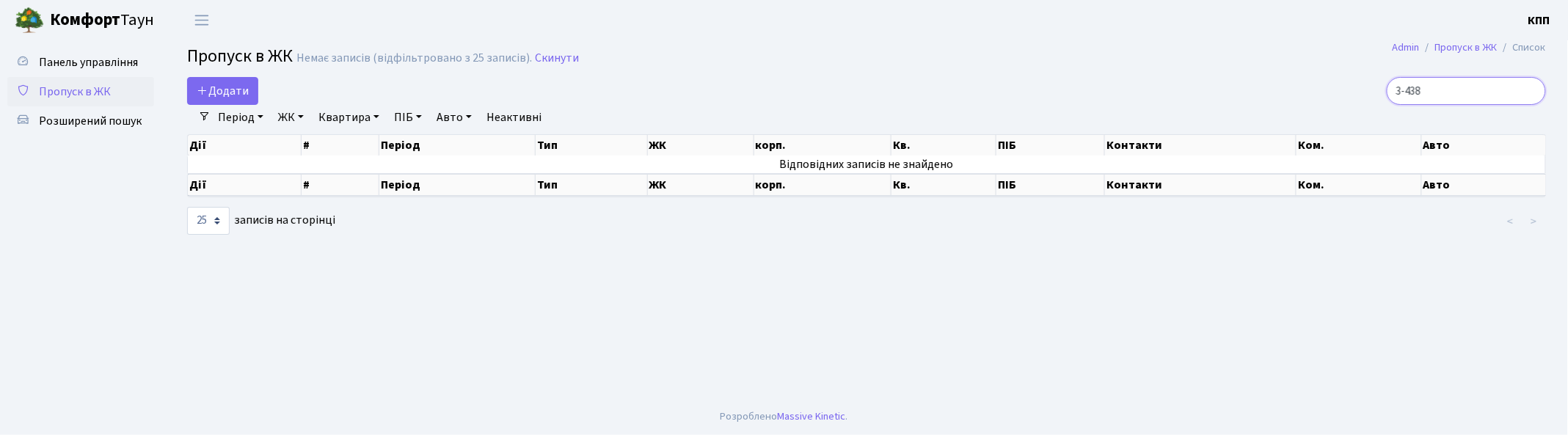
click at [1533, 92] on input "3-438" at bounding box center [1465, 91] width 159 height 28
type input "3-438"
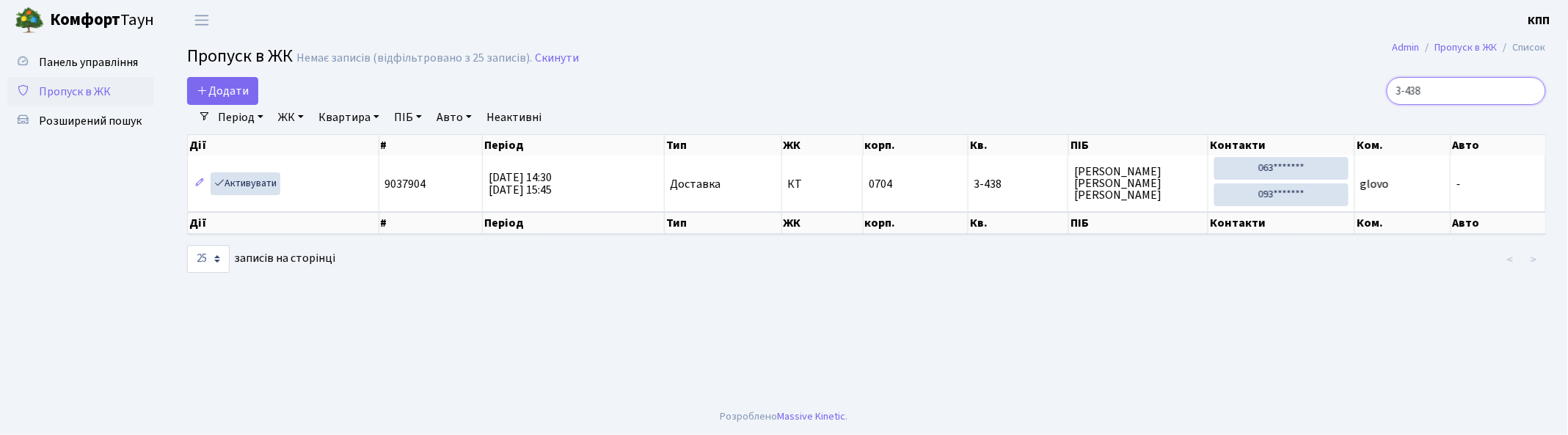
click at [1530, 96] on input "3-438" at bounding box center [1465, 91] width 159 height 28
click at [1529, 85] on input "3-438" at bounding box center [1465, 91] width 159 height 28
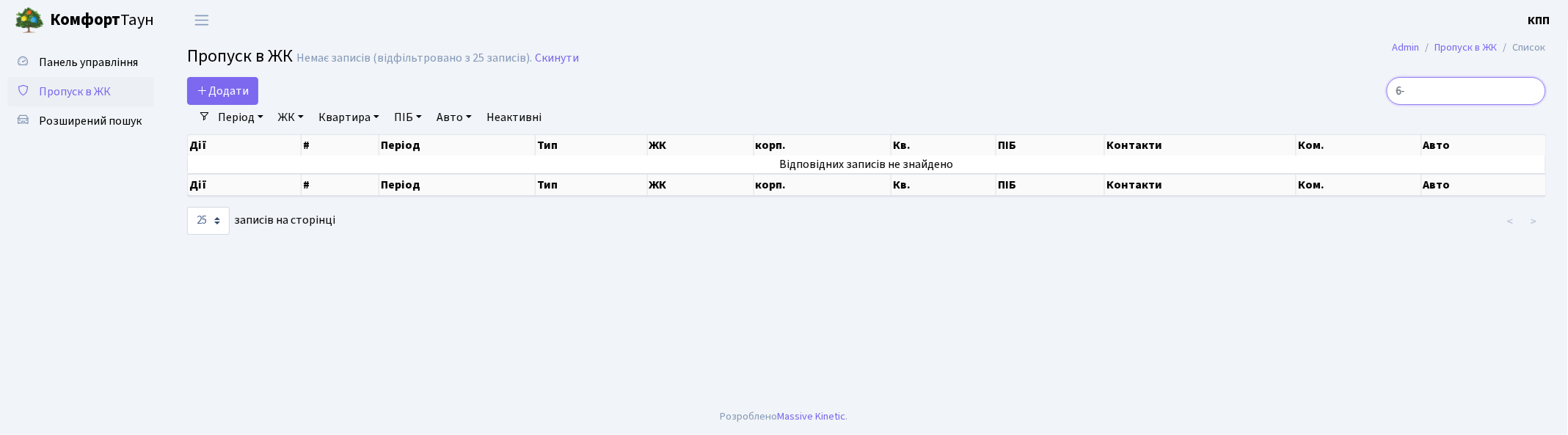
type input "6"
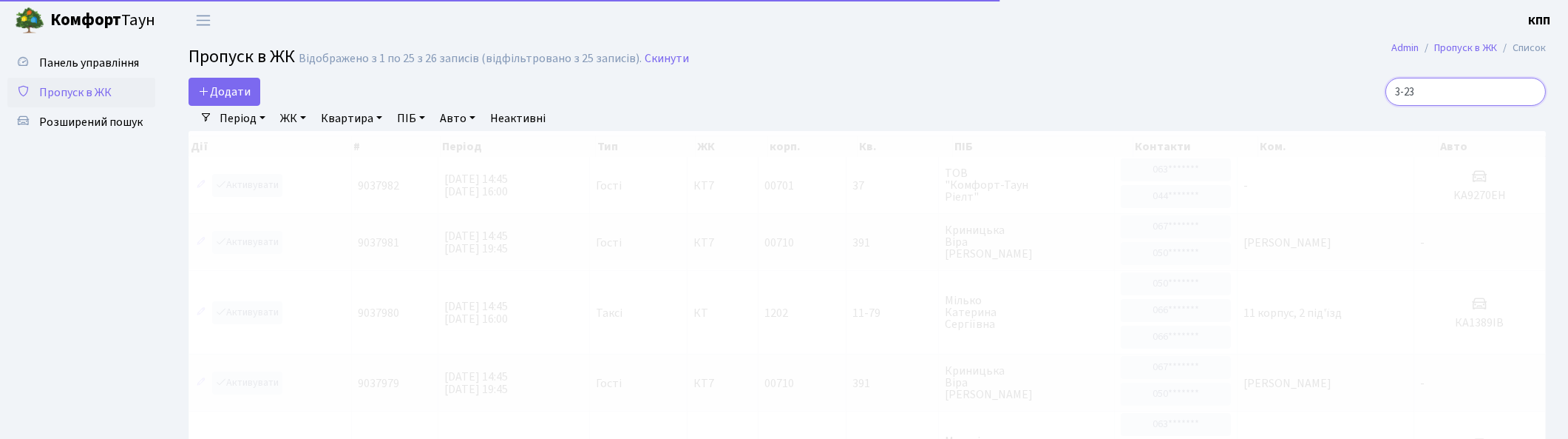
type input "3-239"
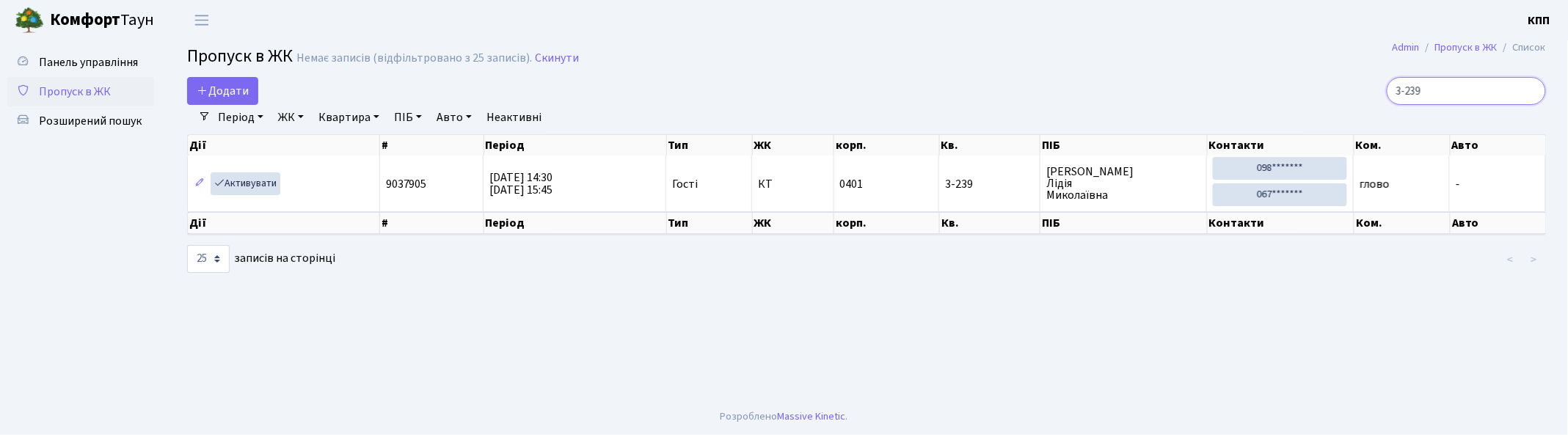
click at [1529, 92] on input "3-239" at bounding box center [1465, 91] width 159 height 28
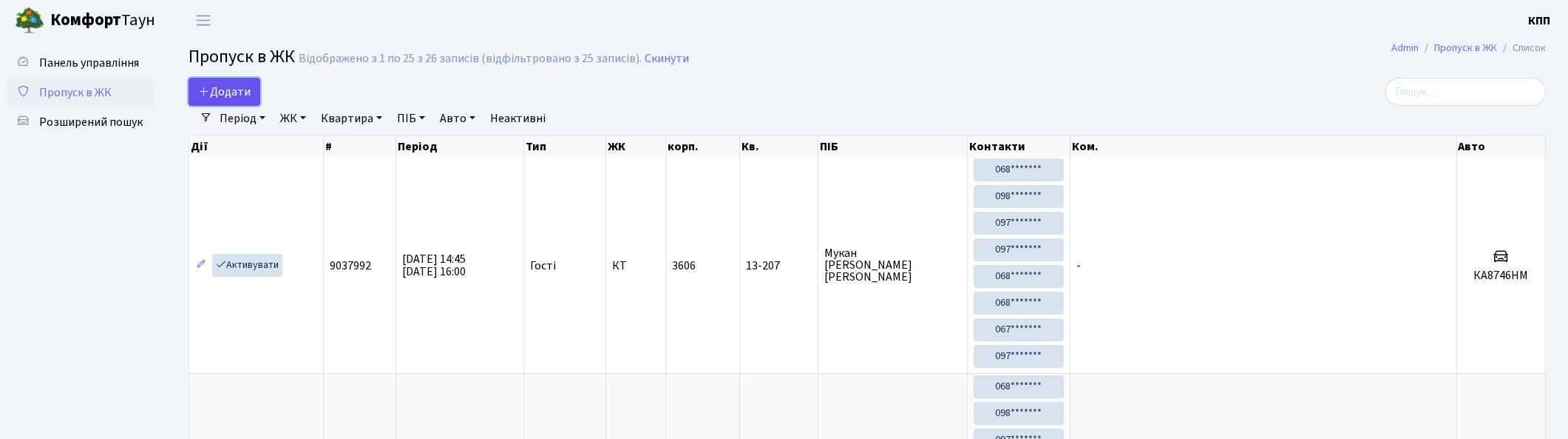
click at [230, 91] on span "Додати" at bounding box center [224, 92] width 53 height 16
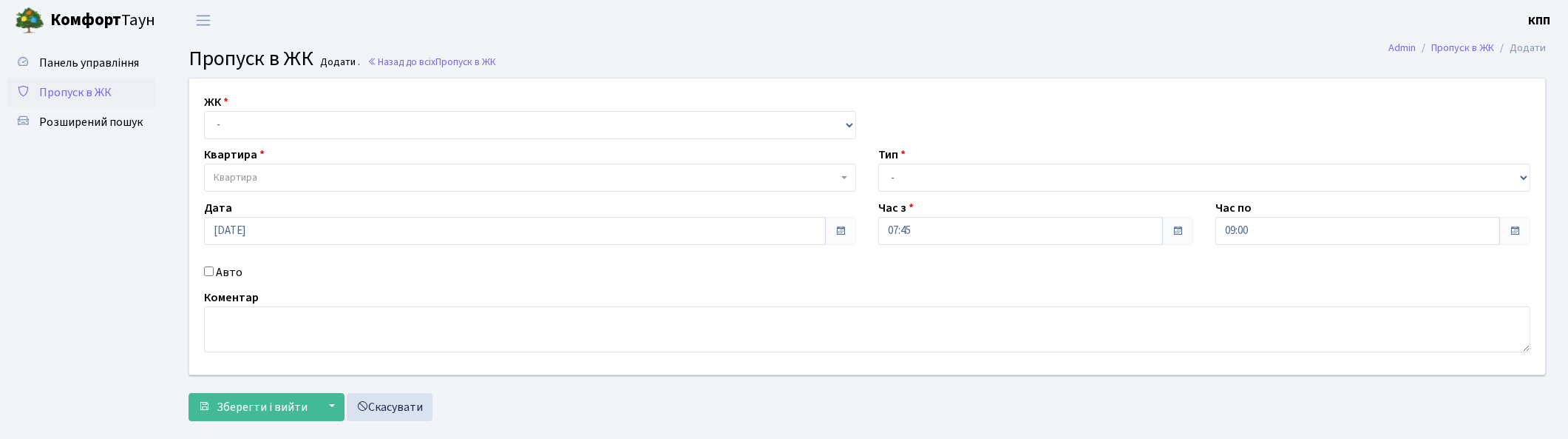
click at [220, 272] on label "Авто" at bounding box center [230, 272] width 27 height 18
click at [214, 272] on input "Авто" at bounding box center [208, 271] width 9 height 9
checkbox input "true"
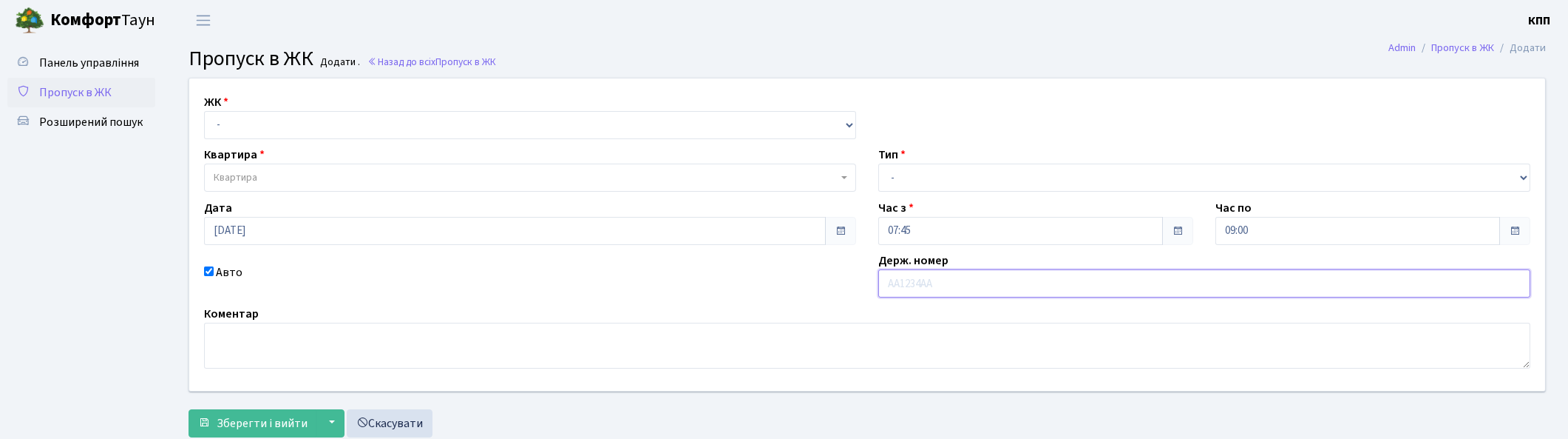
click at [991, 286] on input "text" at bounding box center [1204, 283] width 652 height 28
type input "П"
type input "АА5621ІН"
click at [984, 177] on select "- Доставка Таксі Гості Сервіс" at bounding box center [1204, 178] width 652 height 28
select select "3"
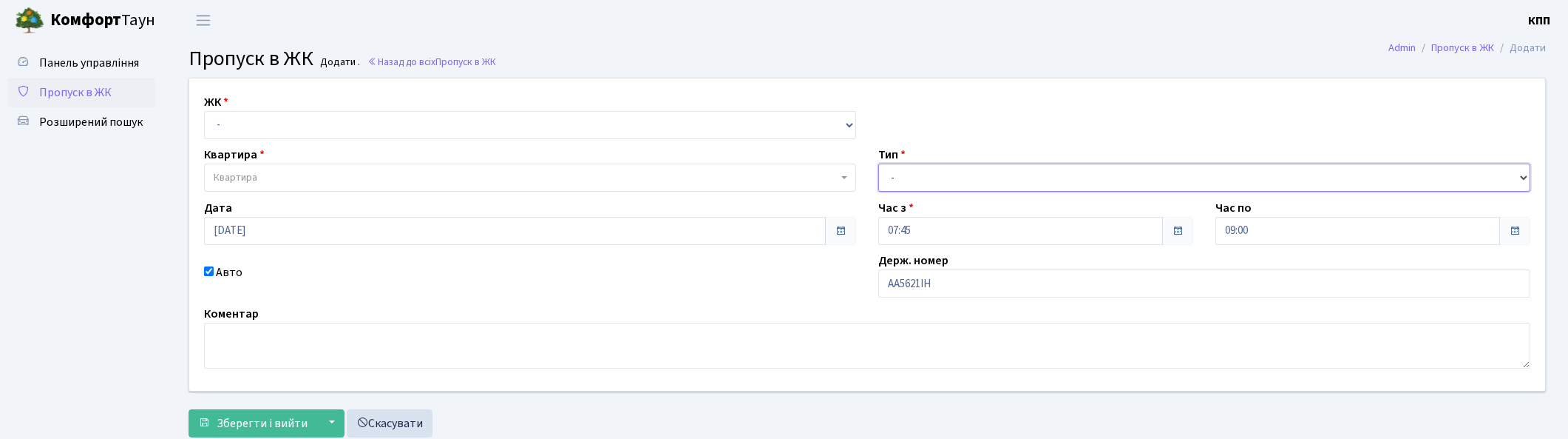
click at [878, 164] on select "- Доставка Таксі Гості Сервіс" at bounding box center [1204, 178] width 652 height 28
click at [313, 124] on select "- КТ, вул. Регенераторна, 4 КТ2, просп. Соборності, 17 КТ3, вул. Березнева, 16 …" at bounding box center [530, 125] width 652 height 28
select select "271"
click at [204, 111] on select "- КТ, вул. Регенераторна, 4 КТ2, просп. Соборності, 17 КТ3, вул. Березнева, 16 …" at bounding box center [530, 125] width 652 height 28
select select
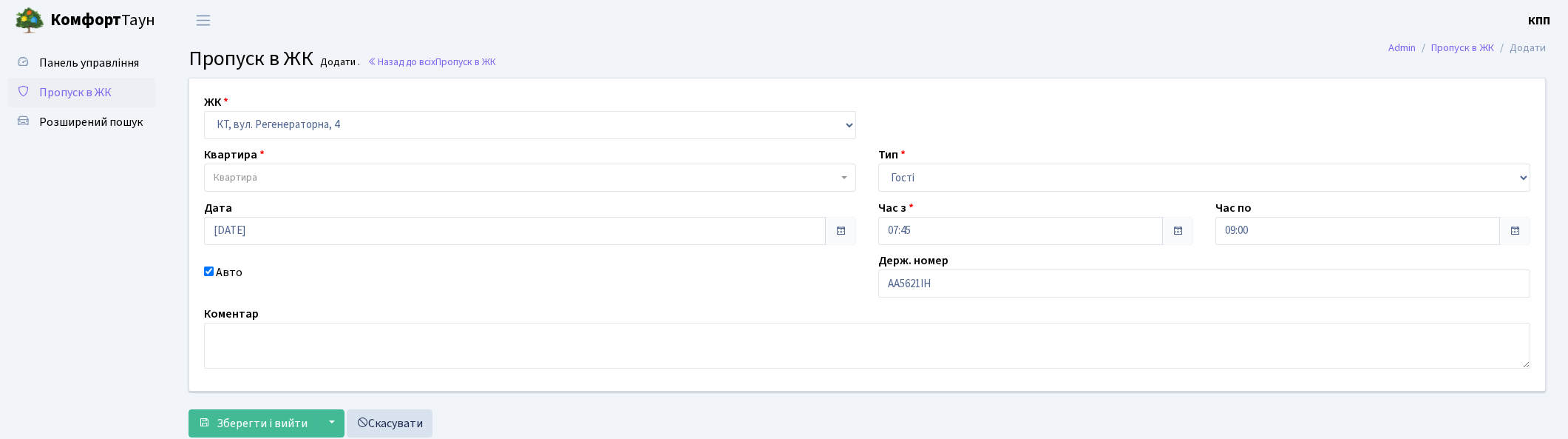
click at [317, 205] on div "Дата 03.10.2025" at bounding box center [530, 222] width 675 height 46
click at [306, 167] on span "Квартира" at bounding box center [530, 178] width 652 height 28
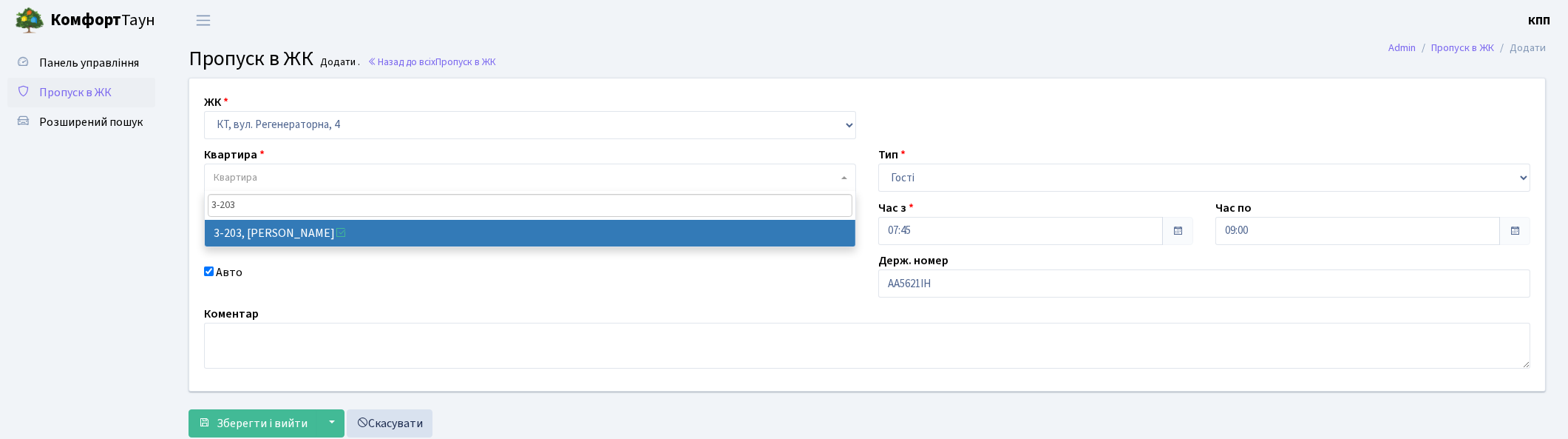
type input "3-203"
select select "870"
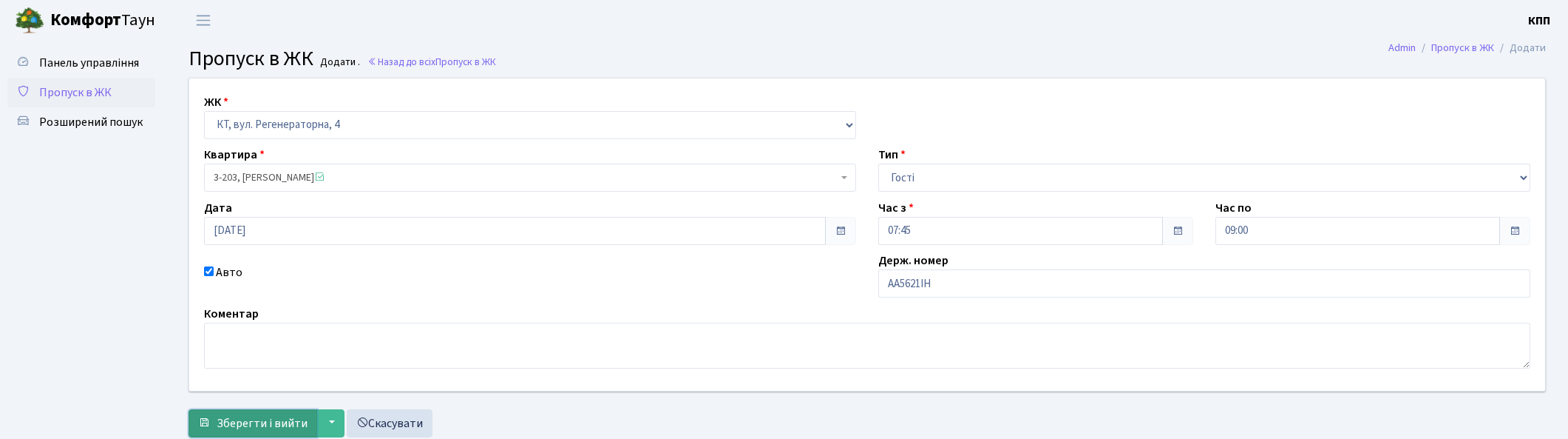
click at [268, 427] on span "Зберегти і вийти" at bounding box center [262, 423] width 91 height 16
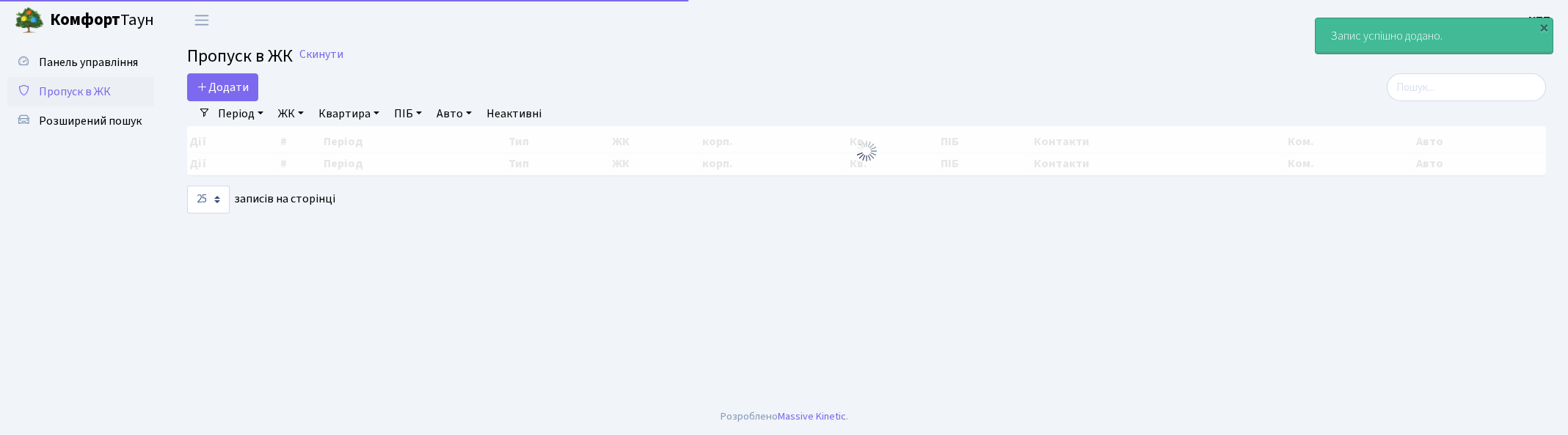
select select "25"
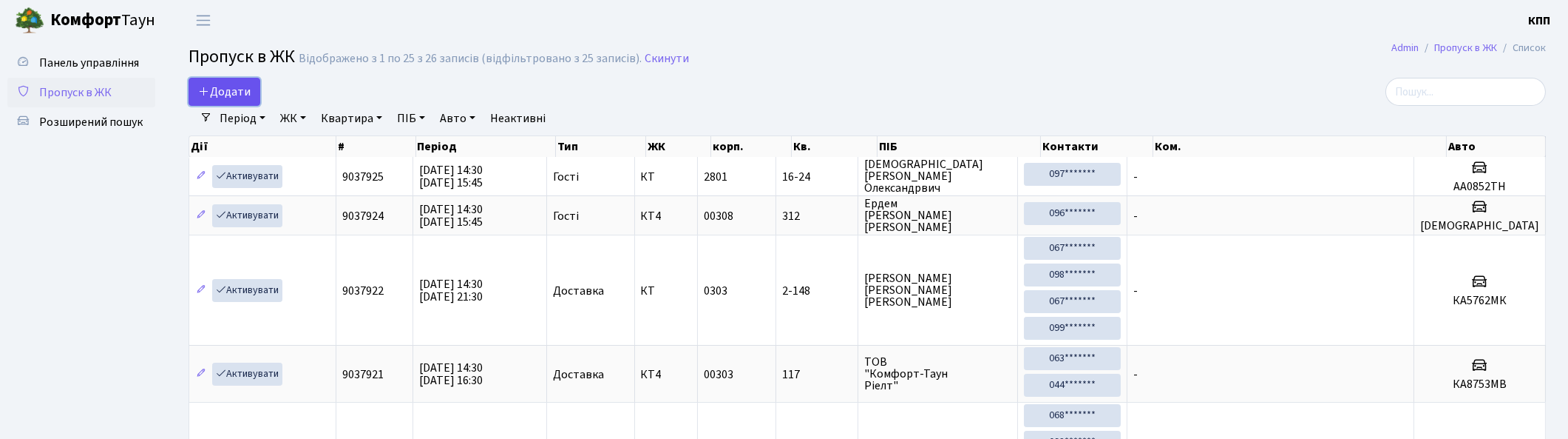
click at [222, 91] on span "Додати" at bounding box center [224, 92] width 53 height 16
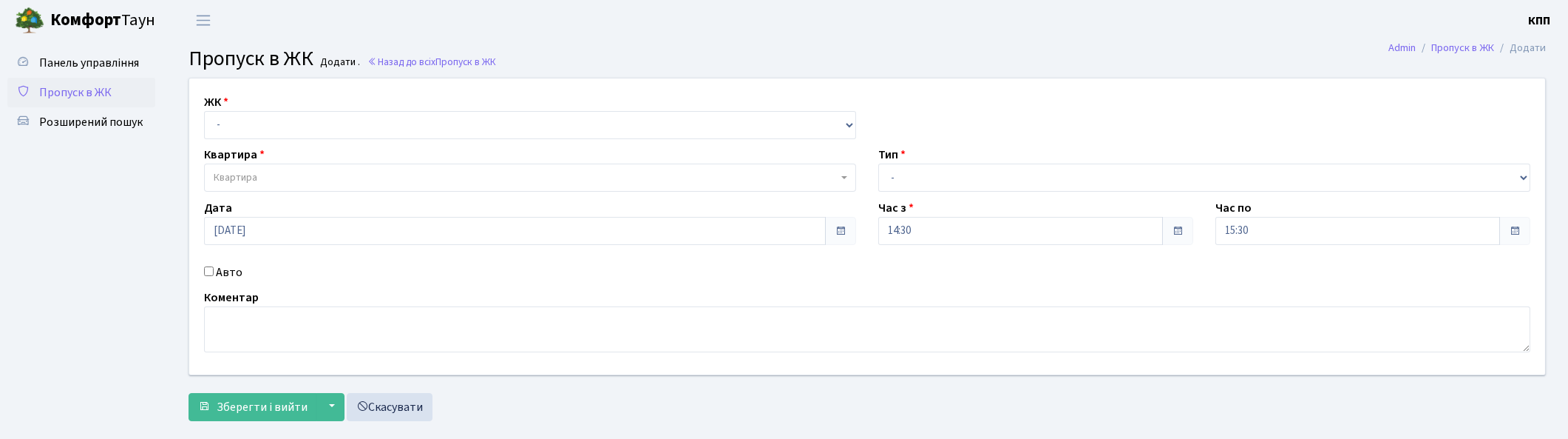
click at [208, 274] on input "Авто" at bounding box center [208, 271] width 9 height 9
checkbox input "true"
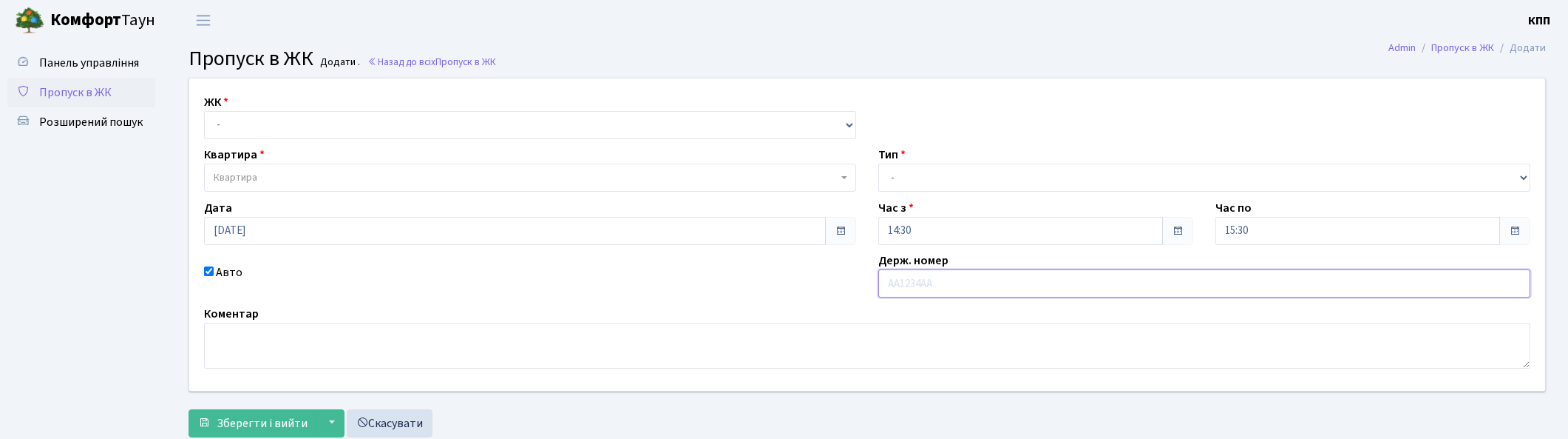
click at [942, 288] on input "text" at bounding box center [1204, 283] width 652 height 28
type input "[PERSON_NAME]"
type input "KOV267"
click at [964, 180] on select "- Доставка Таксі Гості Сервіс" at bounding box center [1204, 178] width 652 height 28
select select "3"
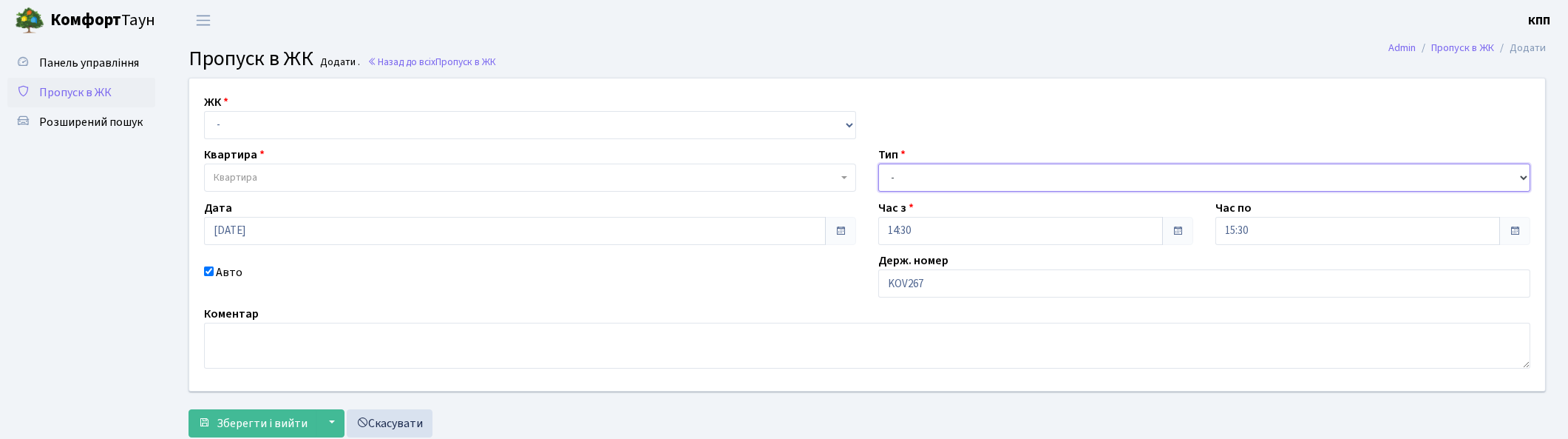
click at [878, 164] on select "- Доставка Таксі Гості Сервіс" at bounding box center [1204, 178] width 652 height 28
click at [366, 111] on select "- КТ, вул. Регенераторна, 4 КТ2, просп. [STREET_ADDRESS] [STREET_ADDRESS] [PERS…" at bounding box center [530, 125] width 652 height 28
select select "271"
click at [204, 111] on select "- КТ, вул. Регенераторна, 4 КТ2, просп. [STREET_ADDRESS] [STREET_ADDRESS] [PERS…" at bounding box center [530, 125] width 652 height 28
select select
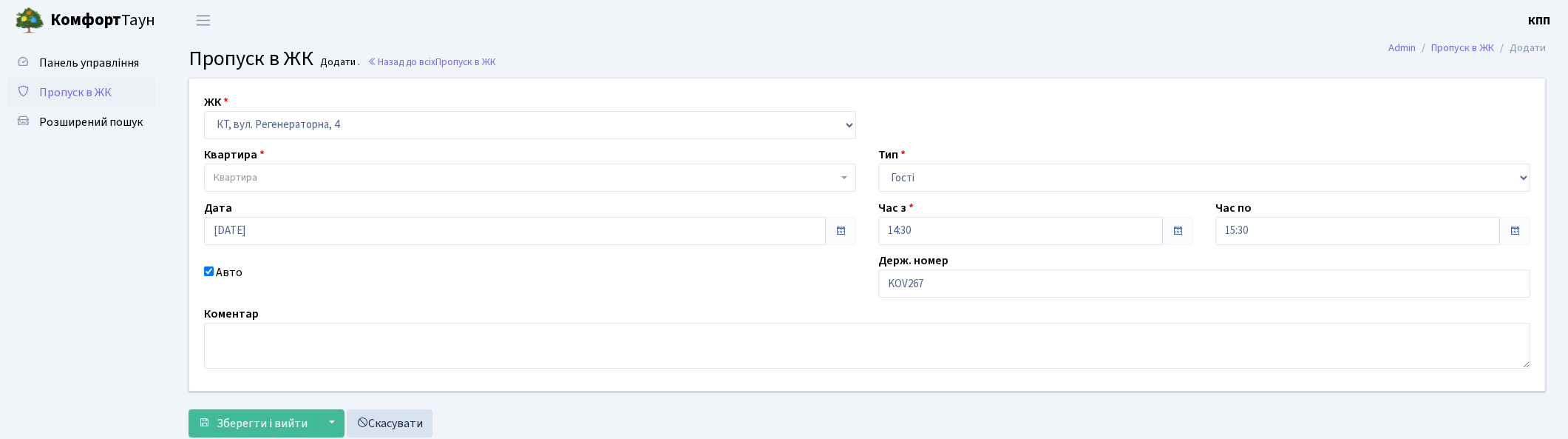
click at [357, 167] on span "Квартира" at bounding box center [530, 178] width 652 height 28
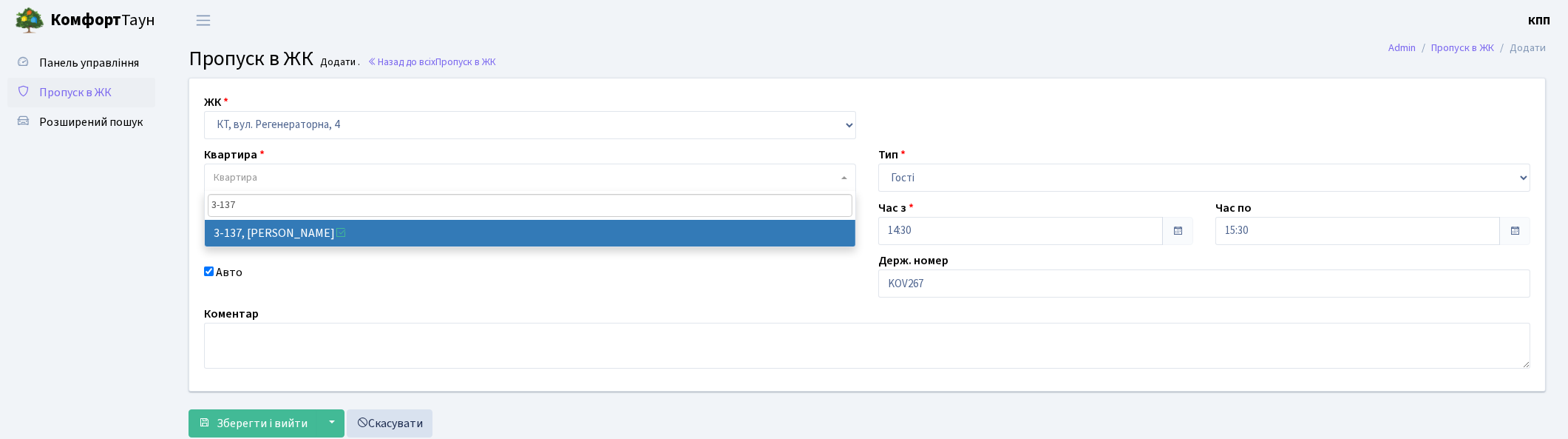
type input "3-137"
select select "946"
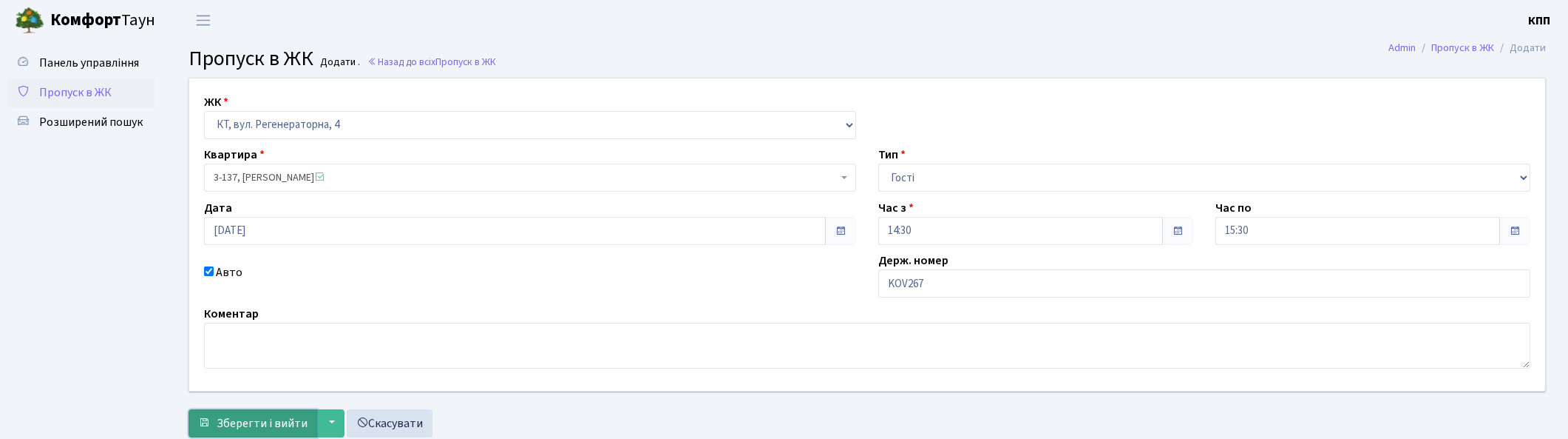
click at [237, 424] on span "Зберегти і вийти" at bounding box center [262, 423] width 91 height 16
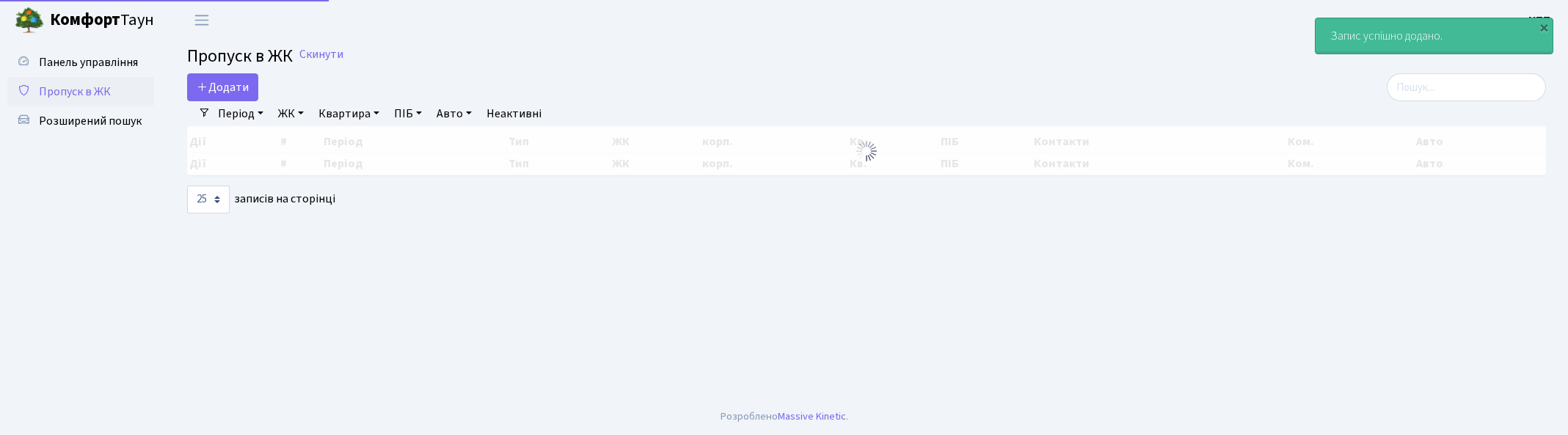
select select "25"
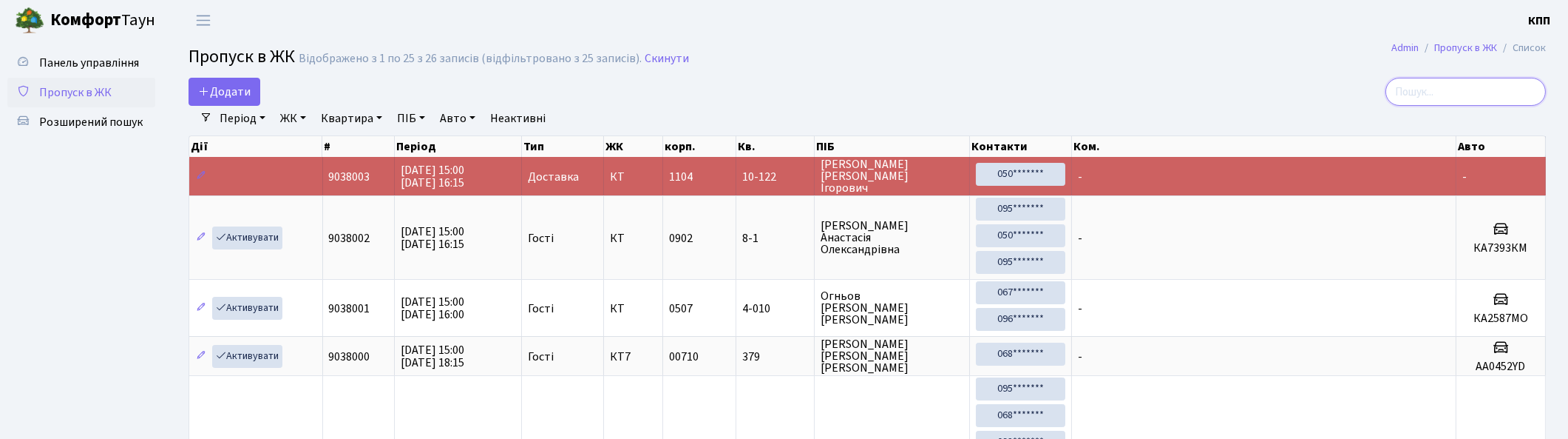
click at [1436, 80] on input "search" at bounding box center [1465, 92] width 161 height 28
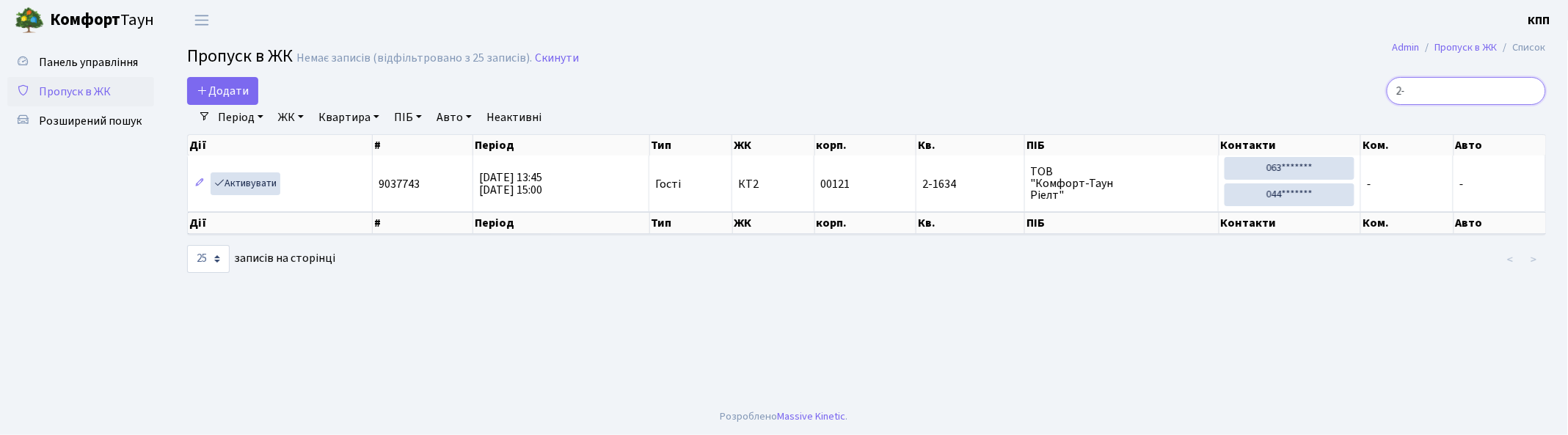
type input "2"
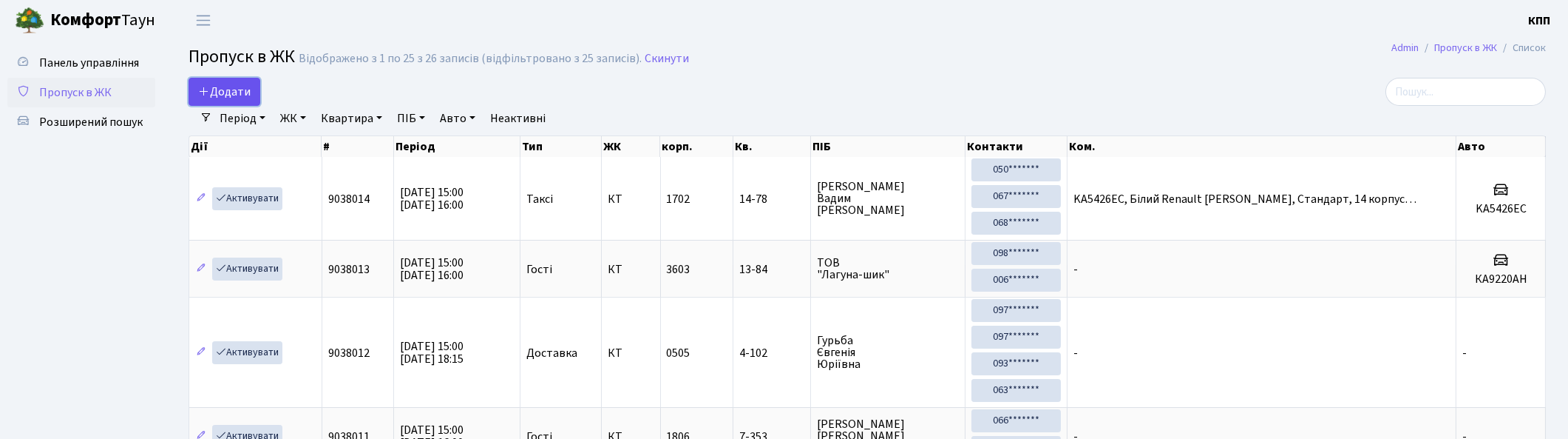
click at [249, 91] on span "Додати" at bounding box center [224, 92] width 53 height 16
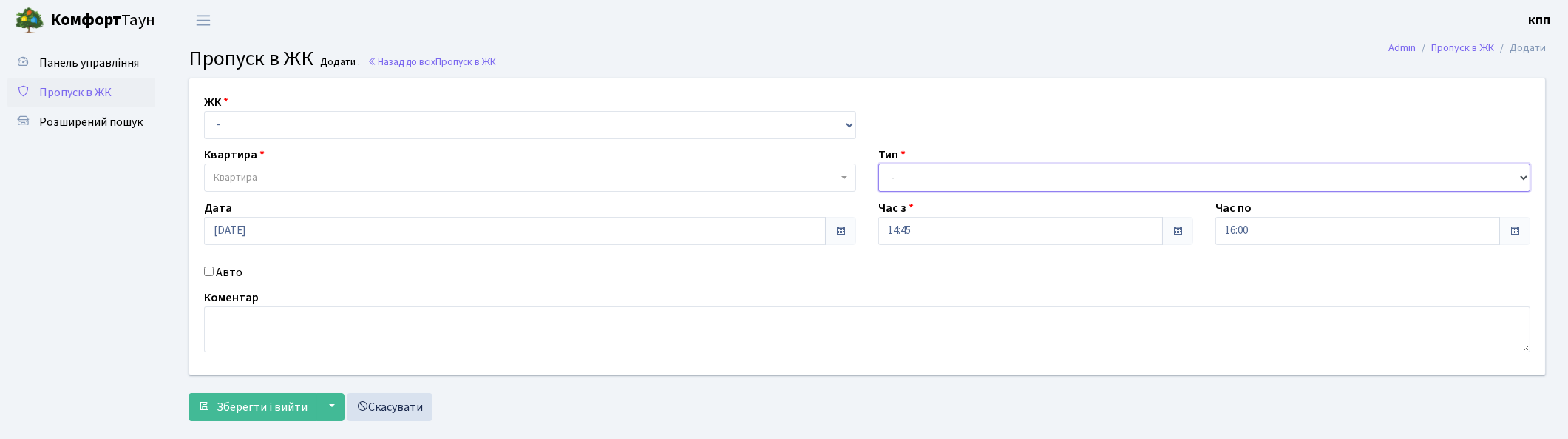
click at [914, 182] on select "- Доставка Таксі Гості Сервіс" at bounding box center [1204, 178] width 652 height 28
select select "1"
click at [878, 164] on select "- Доставка Таксі Гості Сервіс" at bounding box center [1204, 178] width 652 height 28
click at [315, 114] on select "- КТ, вул. Регенераторна, 4 КТ2, просп. [STREET_ADDRESS] [STREET_ADDRESS] [PERS…" at bounding box center [530, 125] width 652 height 28
select select "302"
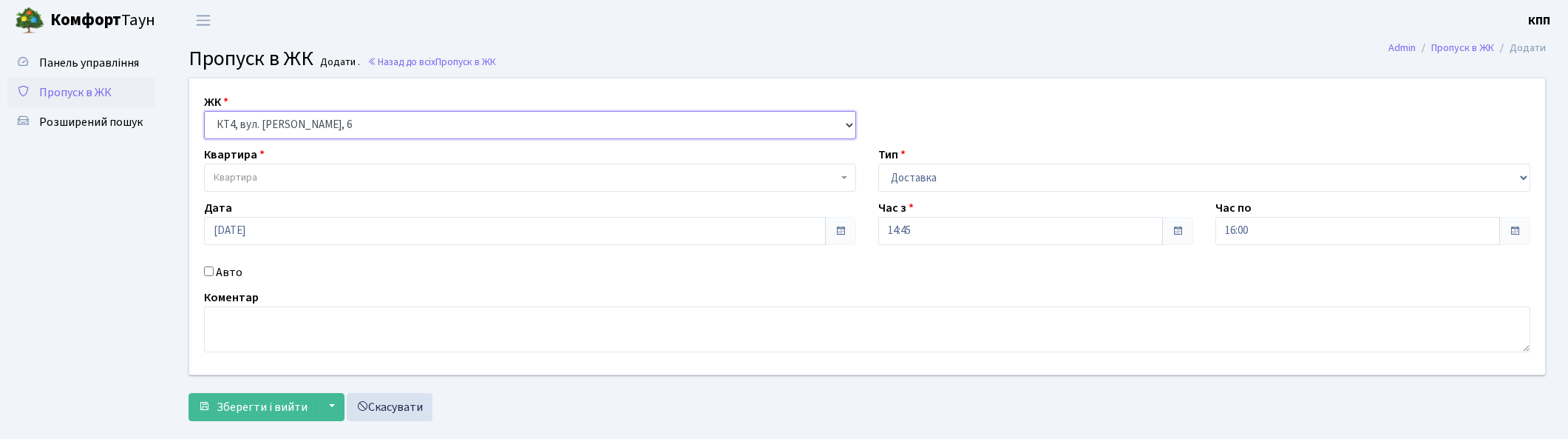
click at [204, 111] on select "- КТ, вул. Регенераторна, 4 КТ2, просп. Соборності, 17 КТ3, вул. Березнева, 16 …" at bounding box center [530, 125] width 652 height 28
select select
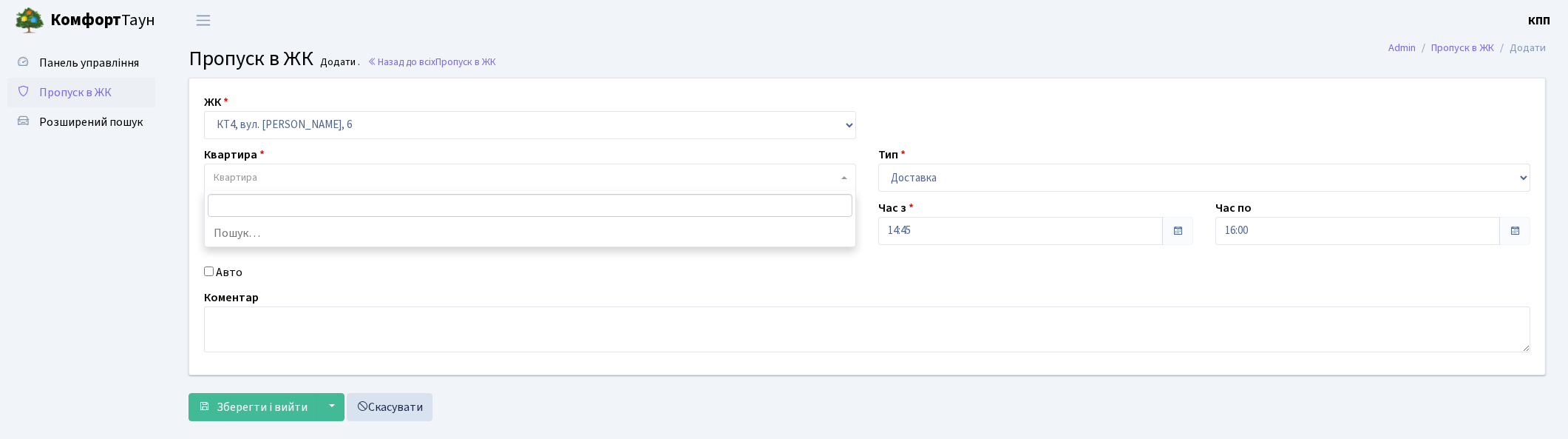
click at [321, 176] on span "Квартира" at bounding box center [526, 177] width 624 height 15
type input "313"
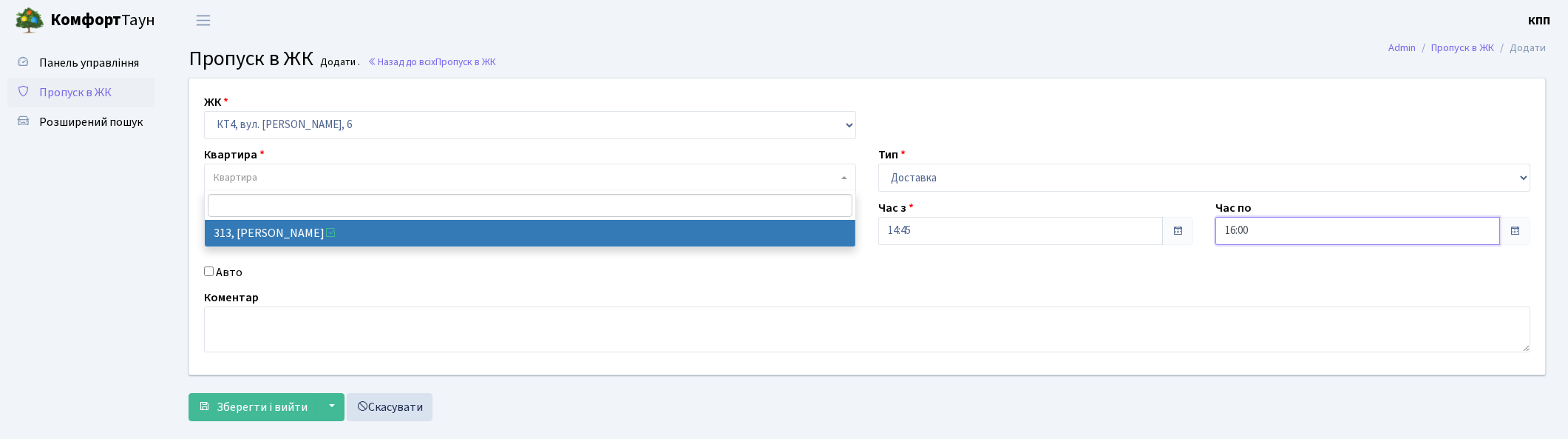
click at [1462, 237] on input "16:00" at bounding box center [1357, 230] width 284 height 28
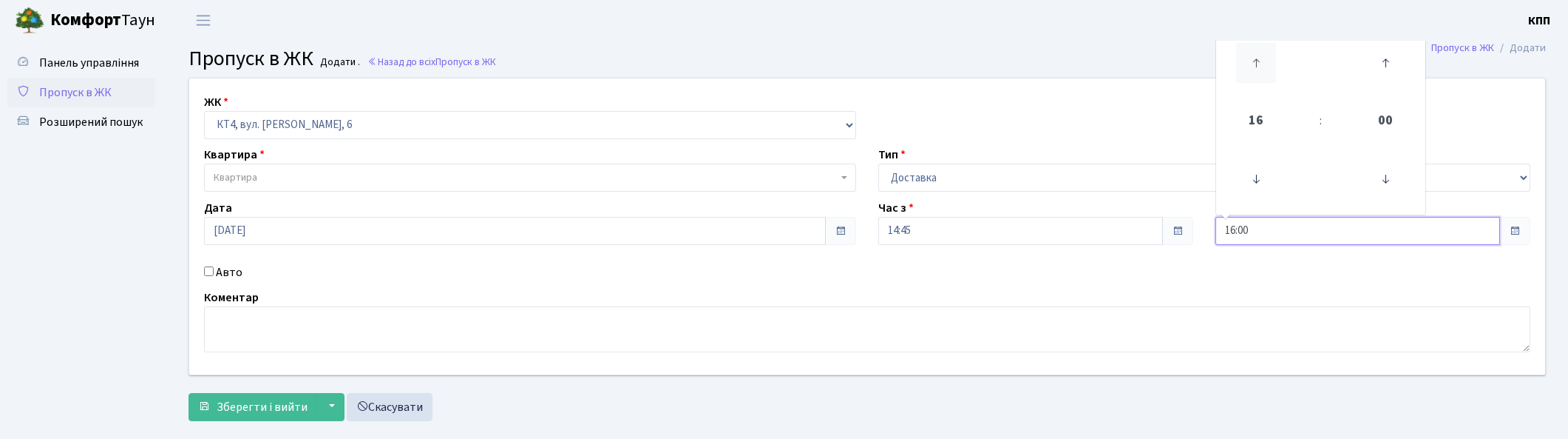
click at [1252, 71] on icon at bounding box center [1256, 63] width 40 height 40
type input "18:00"
click at [239, 403] on span "Зберегти і вийти" at bounding box center [262, 407] width 91 height 16
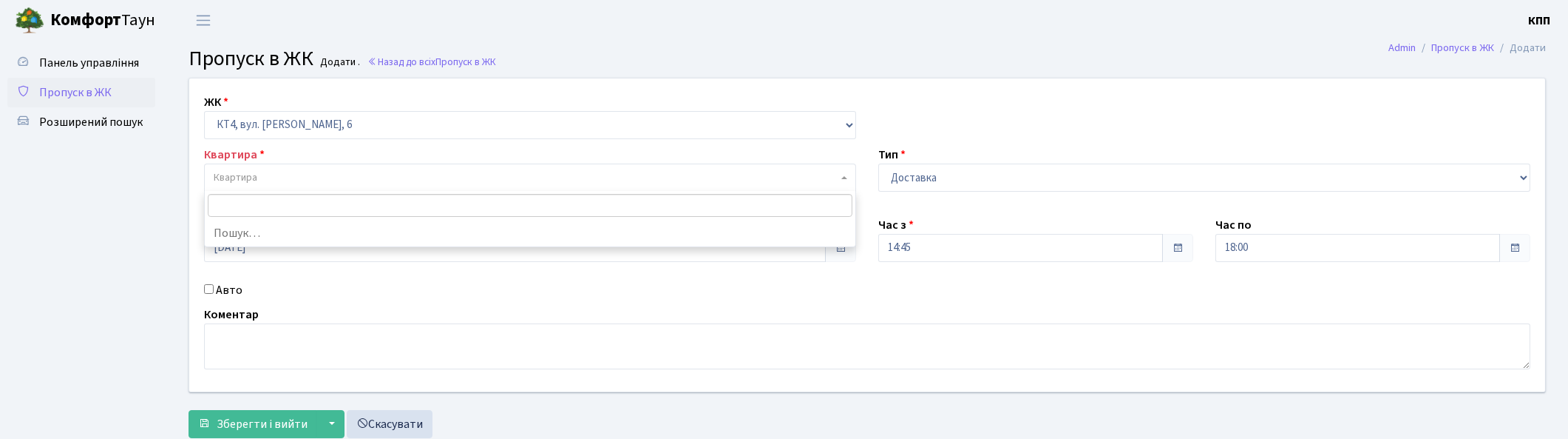
click at [285, 173] on span "Квартира" at bounding box center [526, 177] width 624 height 15
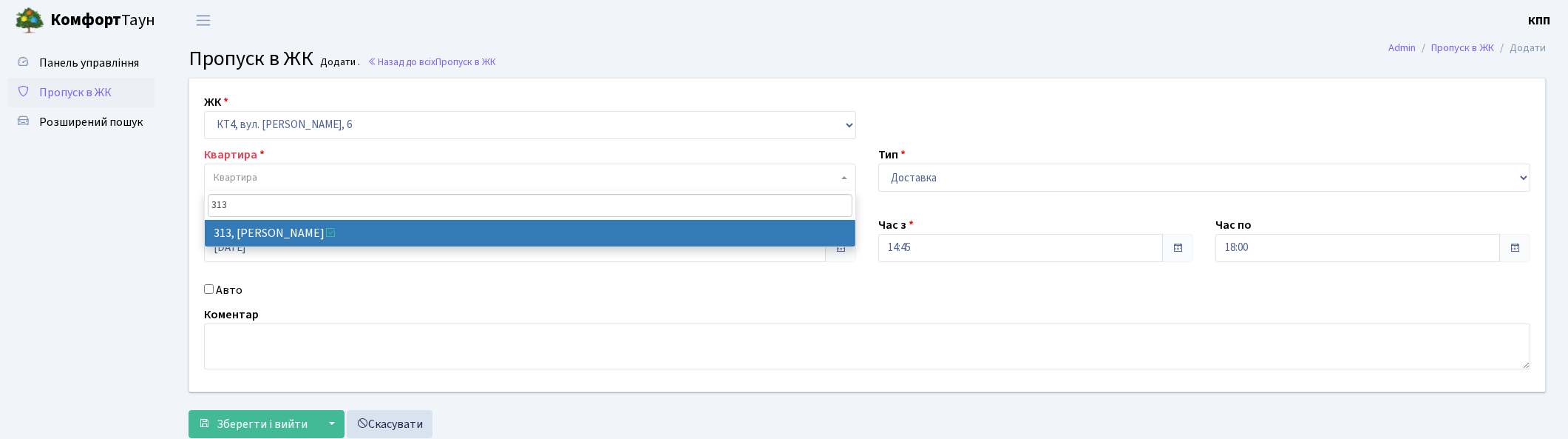
type input "313"
select select "17024"
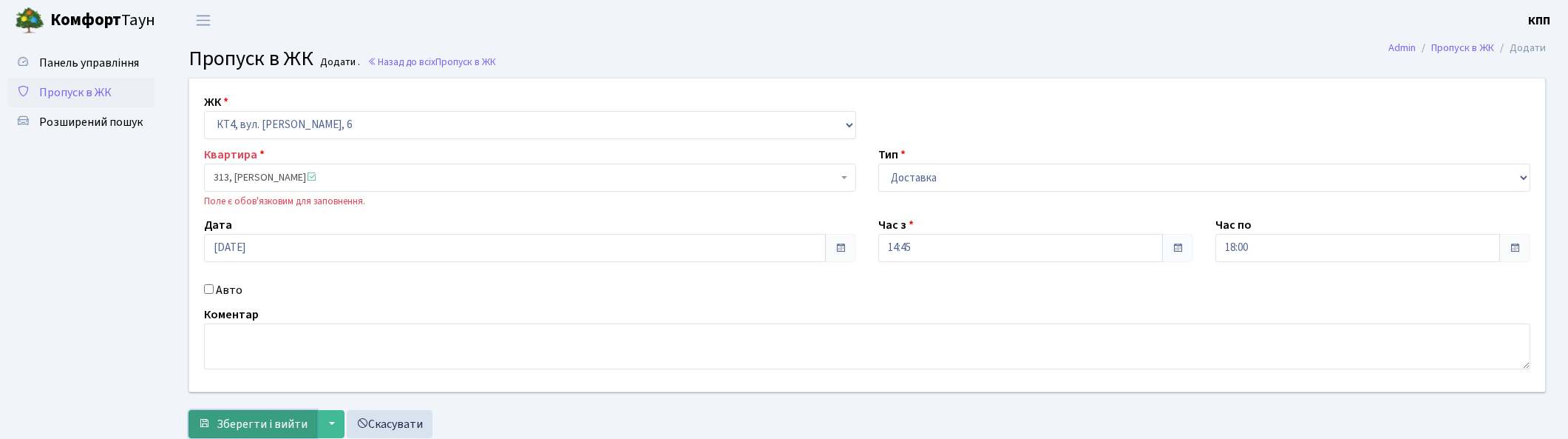
click at [259, 423] on span "Зберегти і вийти" at bounding box center [262, 423] width 91 height 16
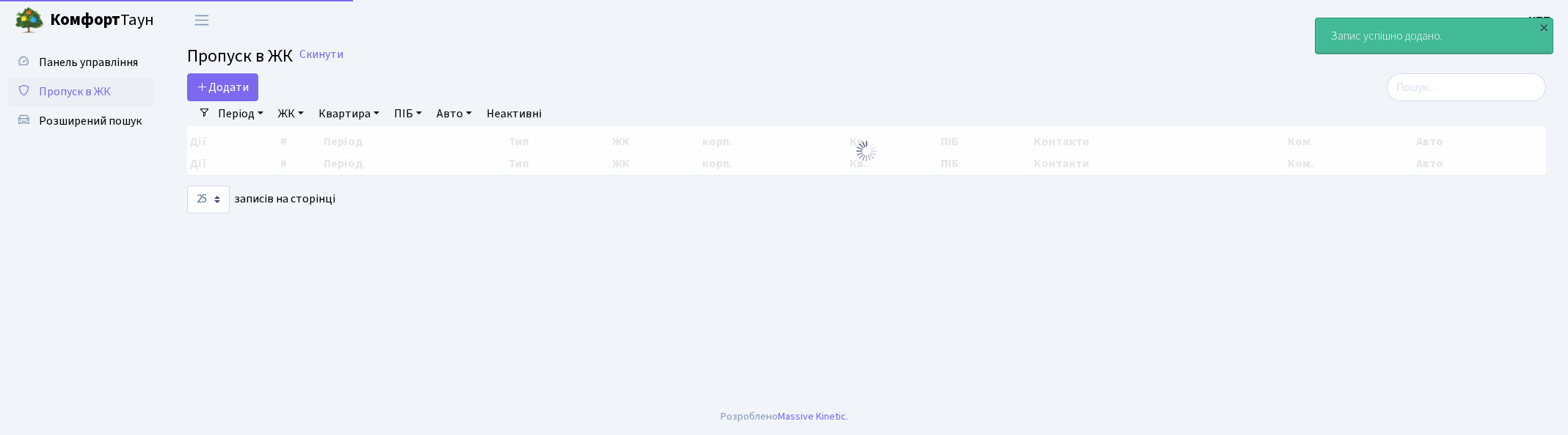
select select "25"
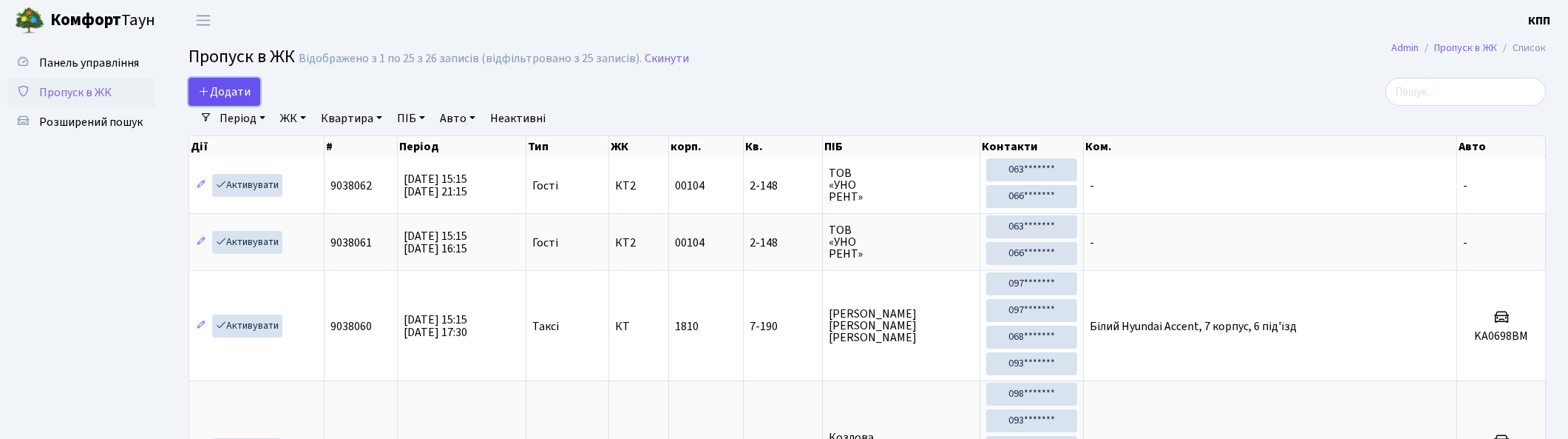
drag, startPoint x: 237, startPoint y: 80, endPoint x: 230, endPoint y: 86, distance: 9.2
click at [235, 80] on link "Додати" at bounding box center [225, 92] width 72 height 28
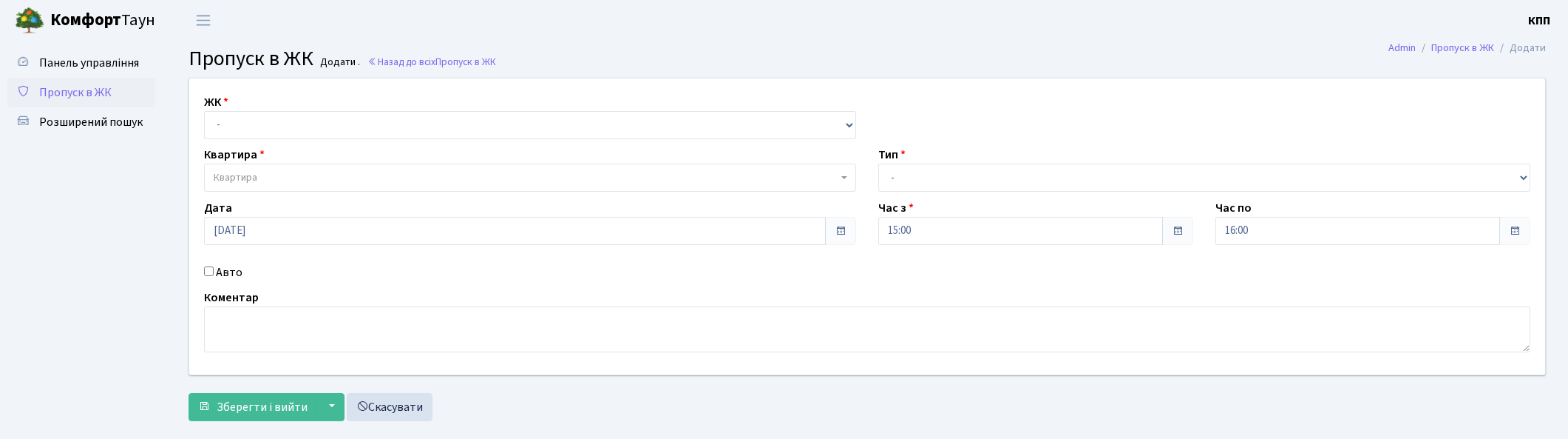
select select "271"
click at [204, 111] on select "- КТ, вул. Регенераторна, 4 КТ2, просп. [STREET_ADDRESS] [STREET_ADDRESS] [PERS…" at bounding box center [530, 125] width 652 height 28
select select
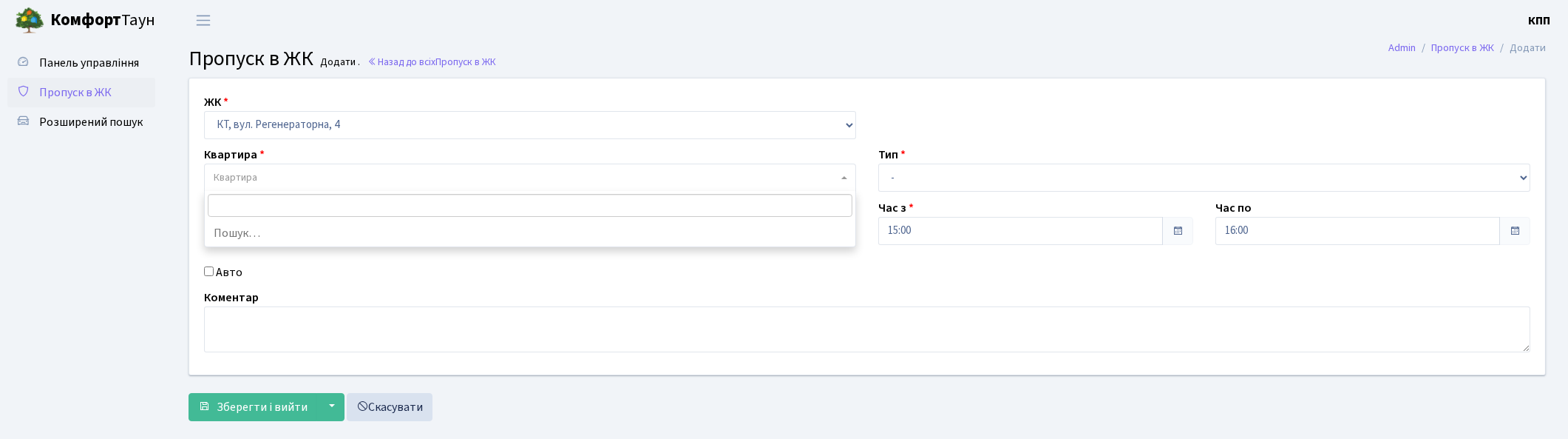
click at [284, 175] on span "Квартира" at bounding box center [526, 177] width 624 height 15
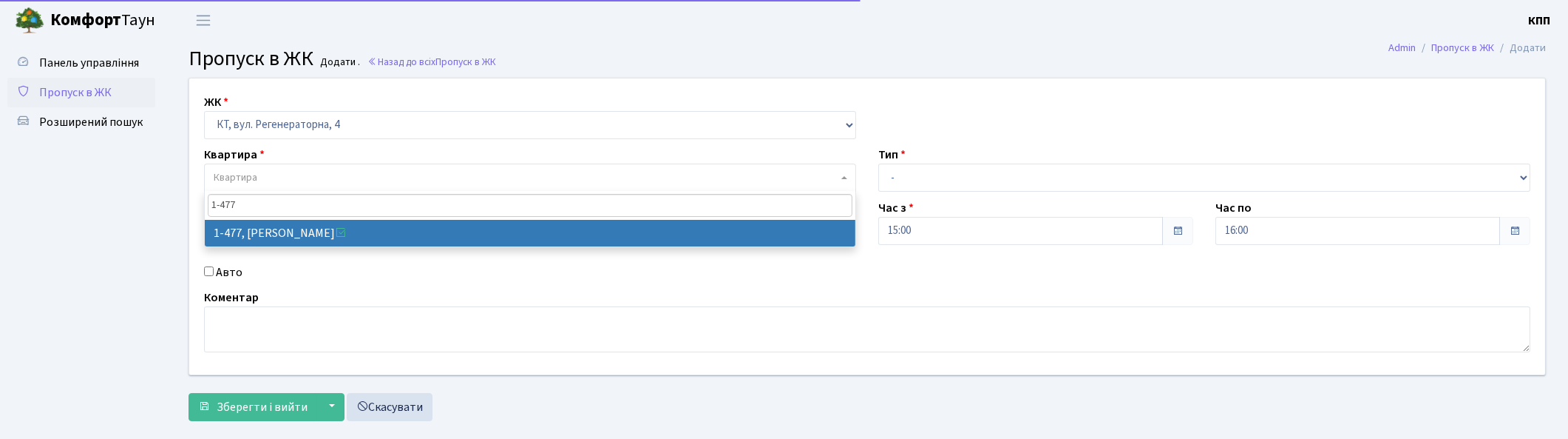
type input "1-477"
select select "396"
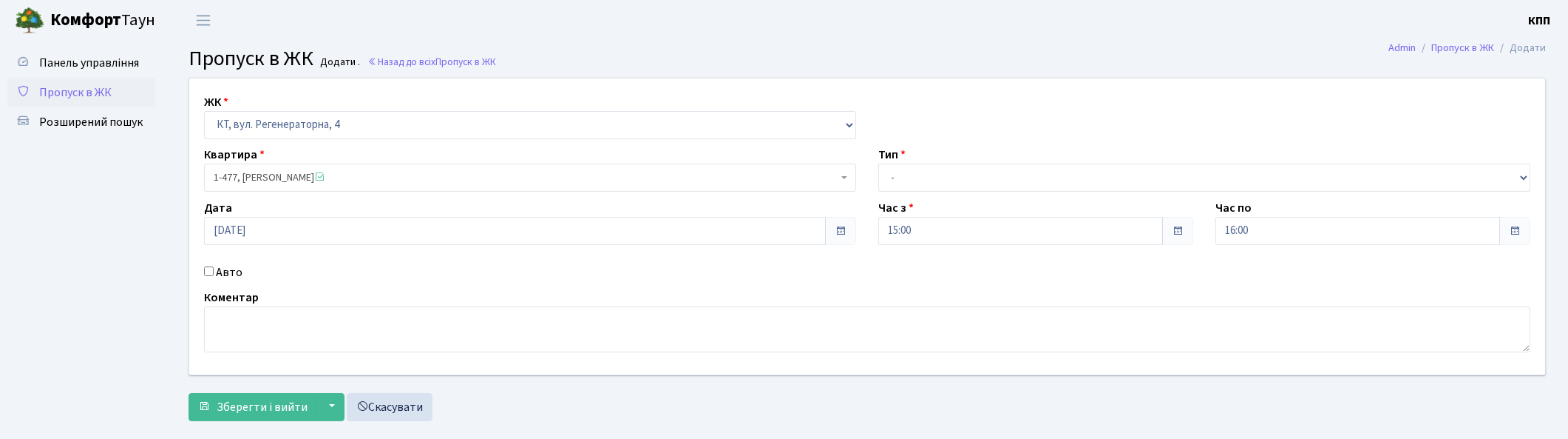
click at [238, 271] on label "Авто" at bounding box center [230, 272] width 27 height 18
click at [214, 271] on input "Авто" at bounding box center [208, 271] width 9 height 9
checkbox input "true"
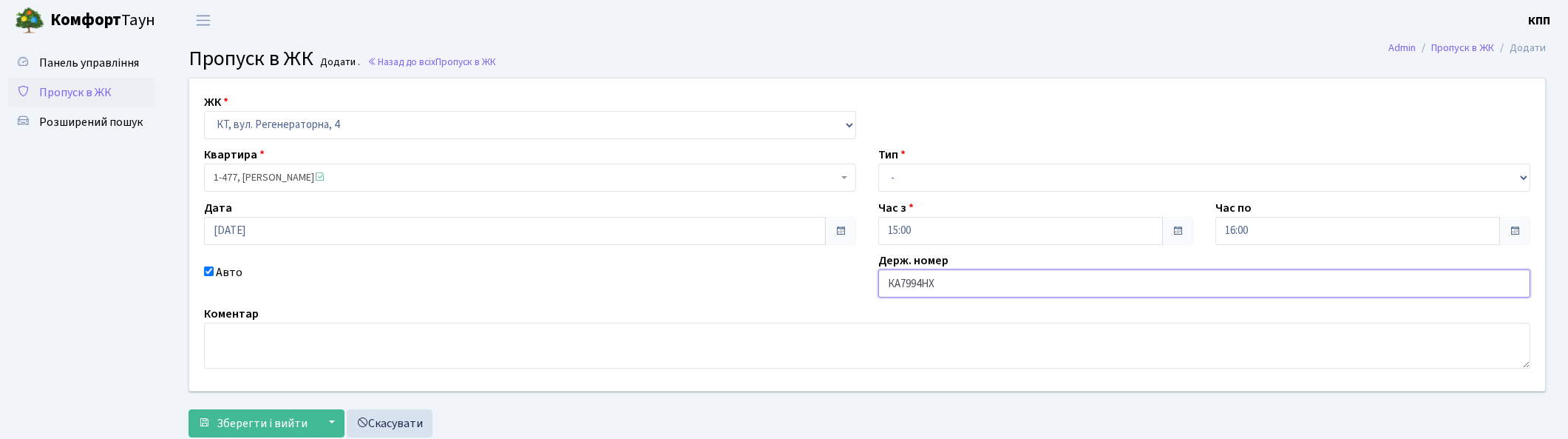
type input "КА7994НХ"
click at [925, 187] on select "- Доставка Таксі Гості Сервіс" at bounding box center [1204, 178] width 652 height 28
select select "3"
click at [878, 164] on select "- Доставка Таксі Гості Сервіс" at bounding box center [1204, 178] width 652 height 28
click at [250, 415] on span "Зберегти і вийти" at bounding box center [262, 423] width 91 height 16
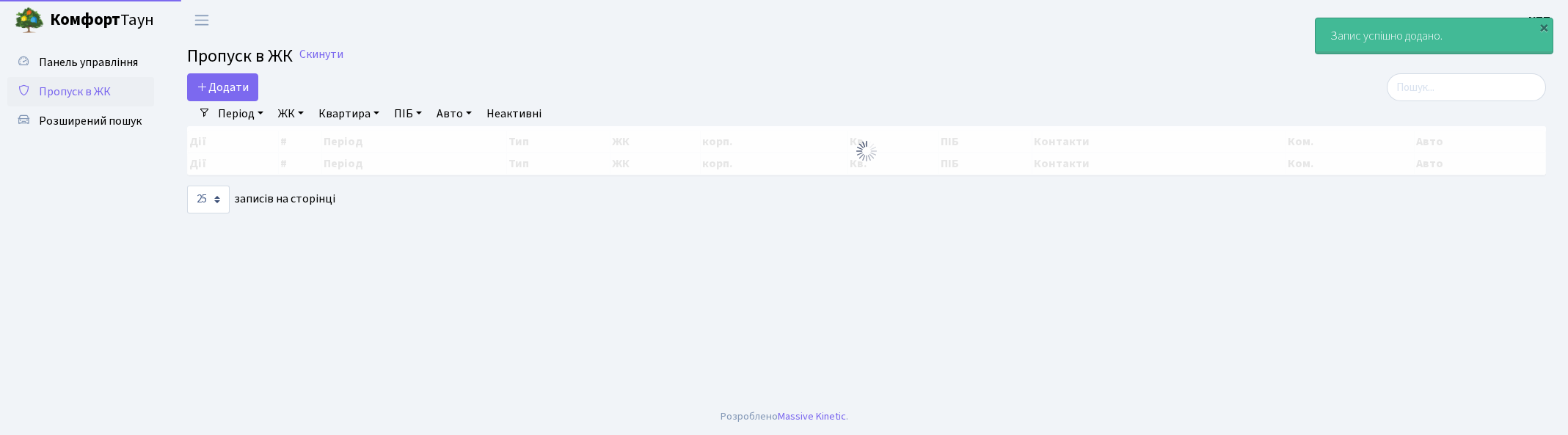
select select "25"
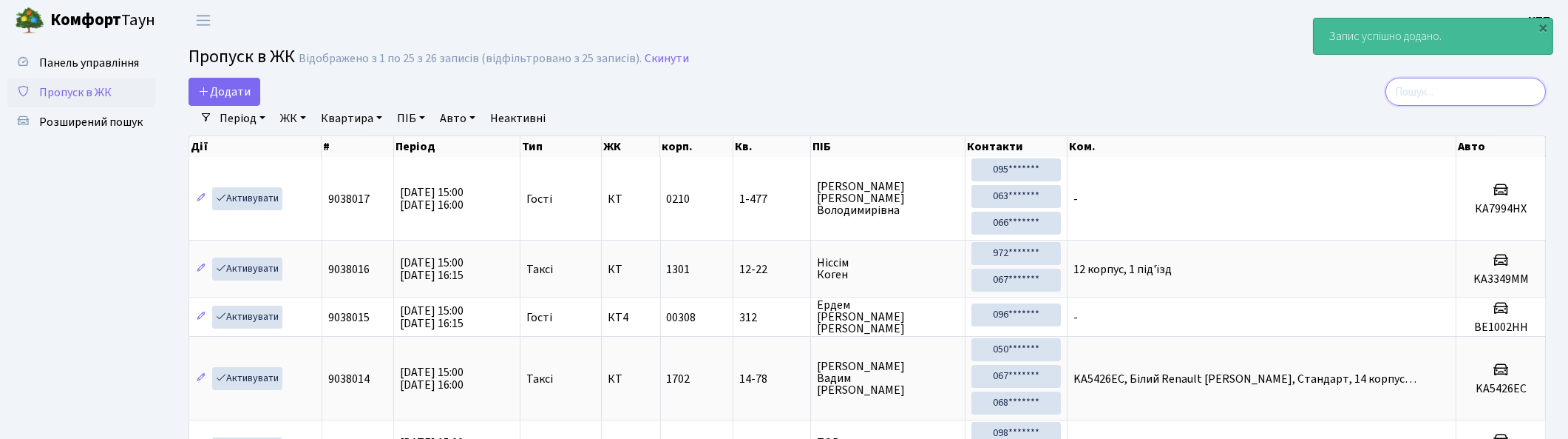
click at [1514, 98] on input "search" at bounding box center [1465, 92] width 161 height 28
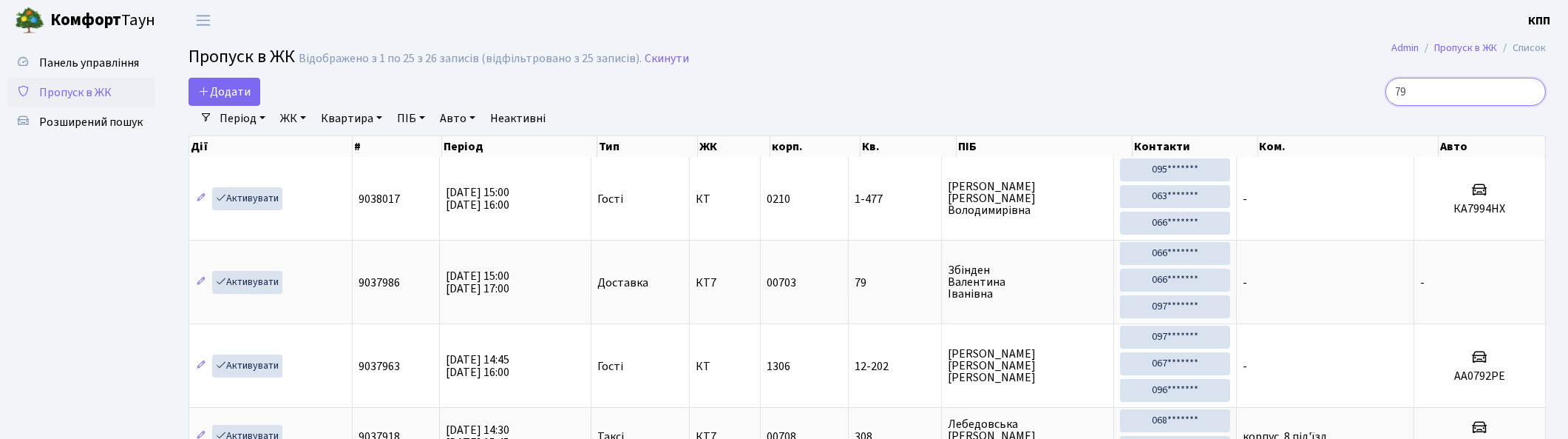
type input "7"
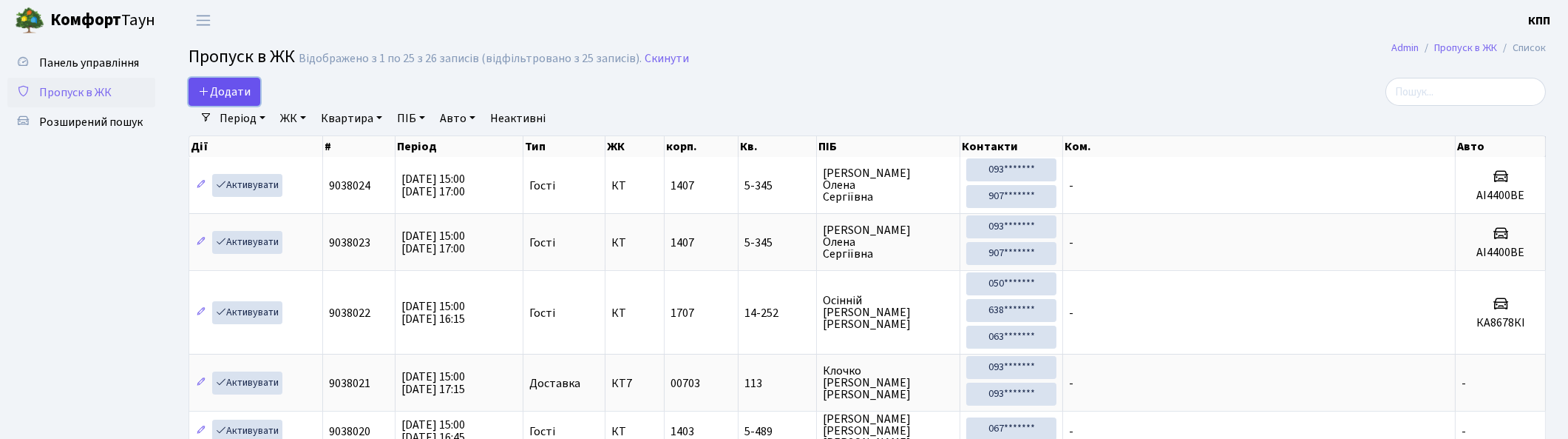
click at [232, 87] on span "Додати" at bounding box center [224, 92] width 53 height 16
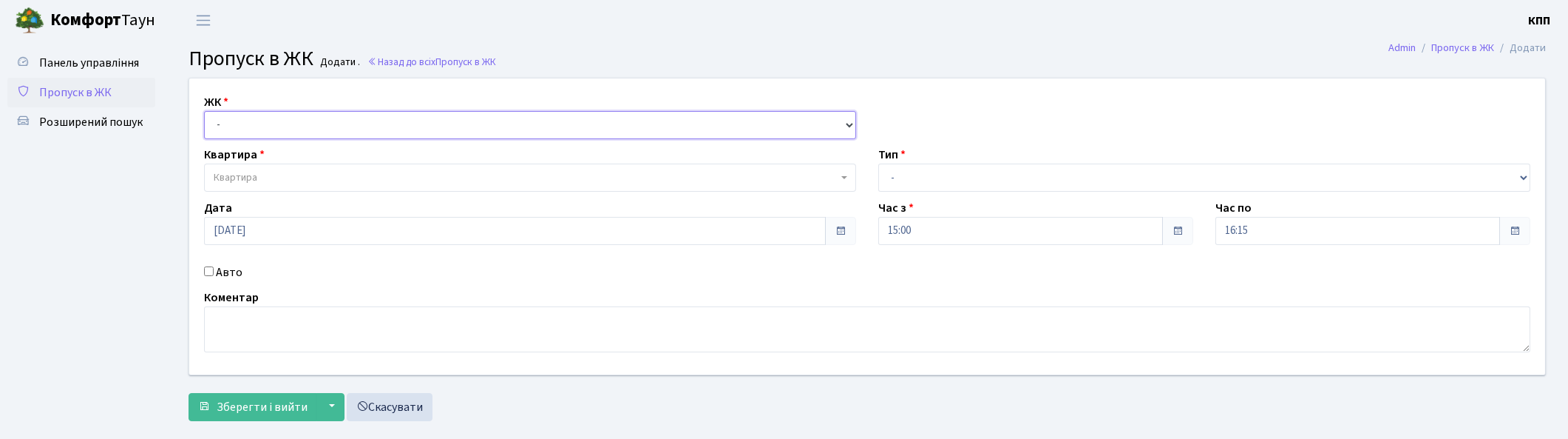
click at [304, 125] on select "- КТ, вул. Регенераторна, 4 КТ2, просп. [STREET_ADDRESS] [STREET_ADDRESS] [PERS…" at bounding box center [530, 125] width 652 height 28
select select "271"
click at [204, 111] on select "- КТ, вул. Регенераторна, 4 КТ2, просп. [STREET_ADDRESS] [STREET_ADDRESS] [PERS…" at bounding box center [530, 125] width 652 height 28
select select
click at [338, 165] on span "Квартира" at bounding box center [530, 178] width 652 height 28
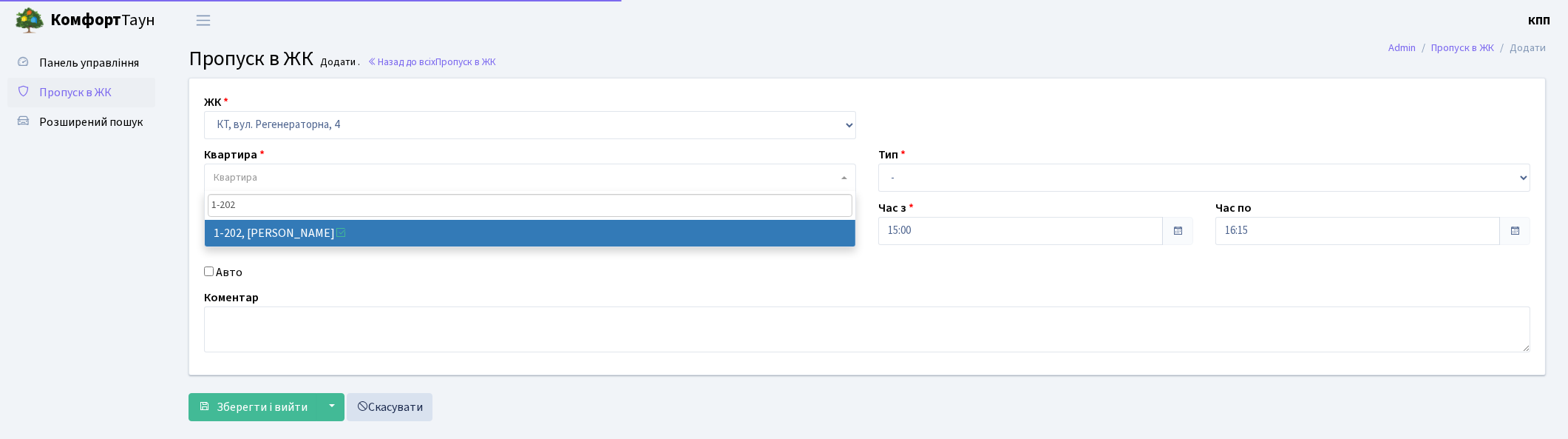
type input "1-202"
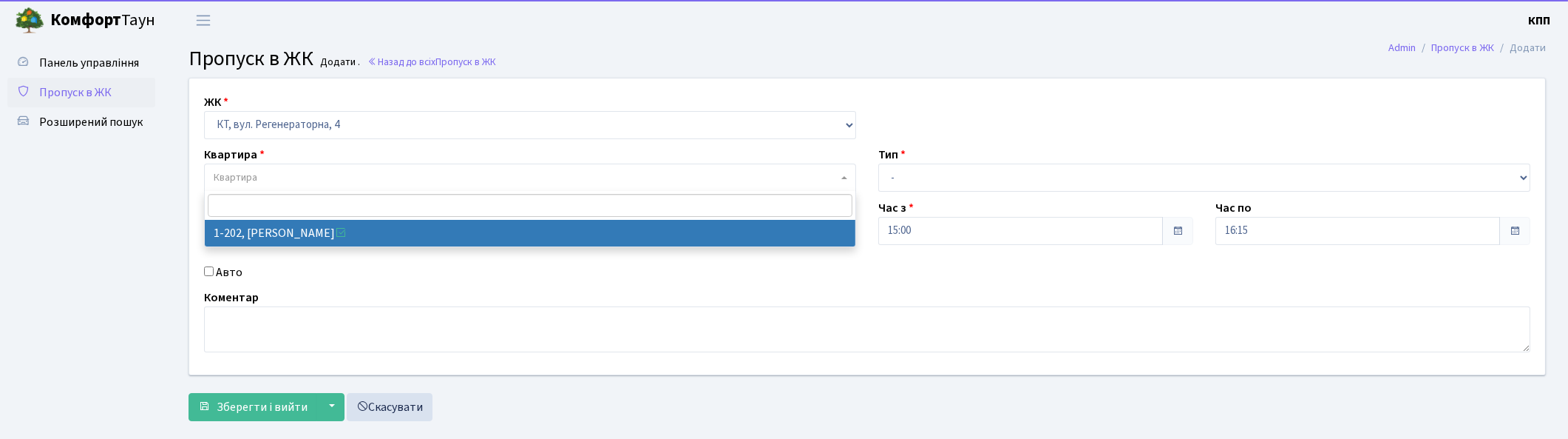
select select "202"
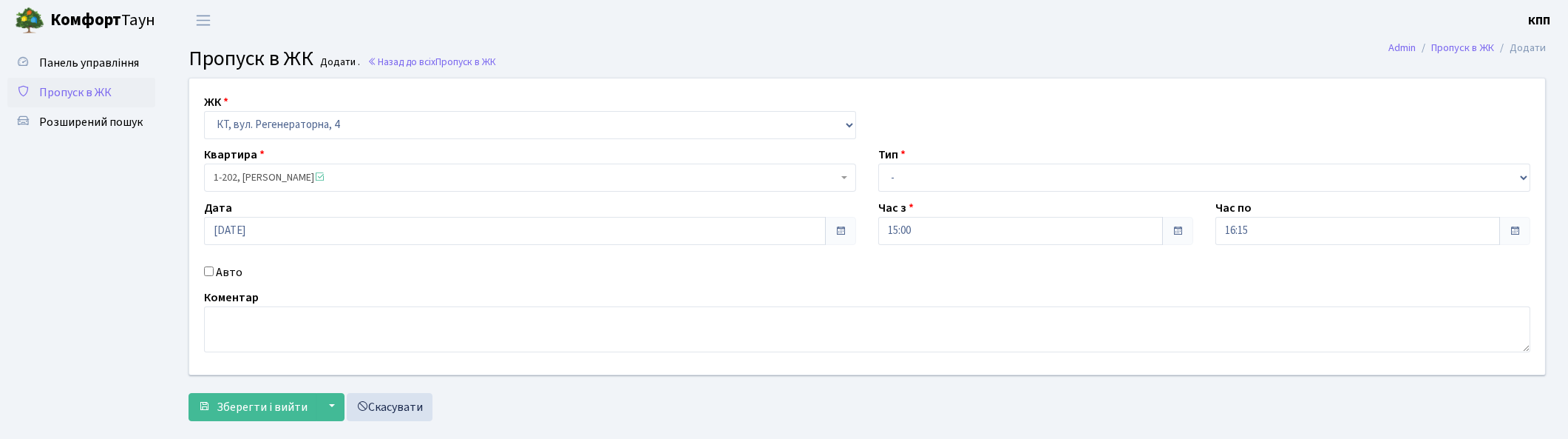
click at [225, 268] on label "Авто" at bounding box center [230, 272] width 27 height 18
click at [214, 268] on input "Авто" at bounding box center [208, 271] width 9 height 9
checkbox input "true"
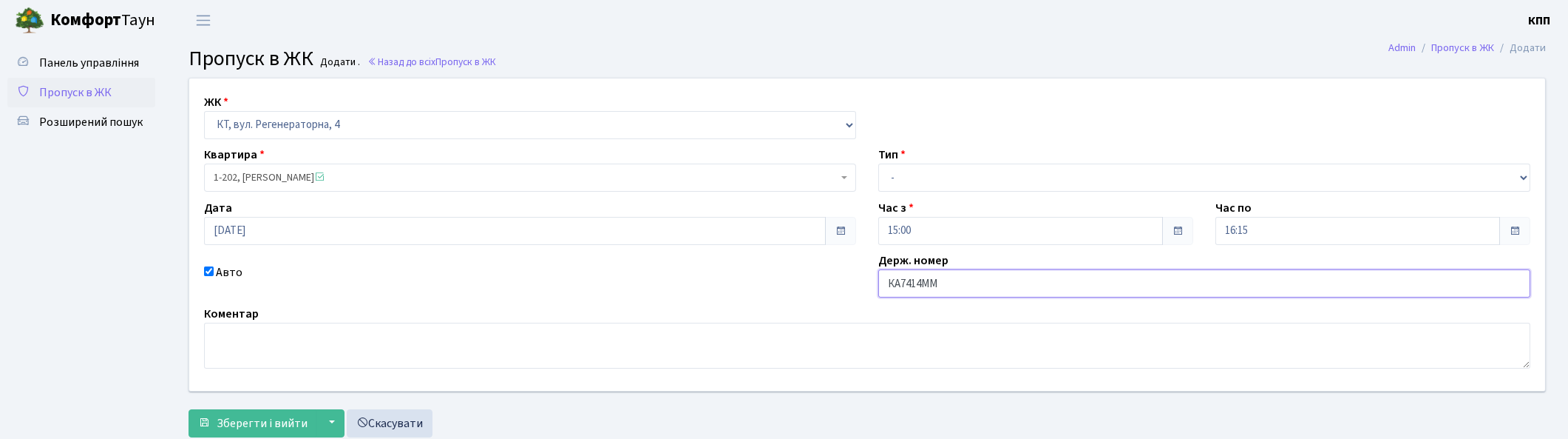
type input "КА7414ММ"
drag, startPoint x: 979, startPoint y: 175, endPoint x: 983, endPoint y: 185, distance: 10.8
click at [979, 175] on select "- Доставка Таксі Гості Сервіс" at bounding box center [1204, 178] width 652 height 28
select select "3"
click at [878, 164] on select "- Доставка Таксі Гості Сервіс" at bounding box center [1204, 178] width 652 height 28
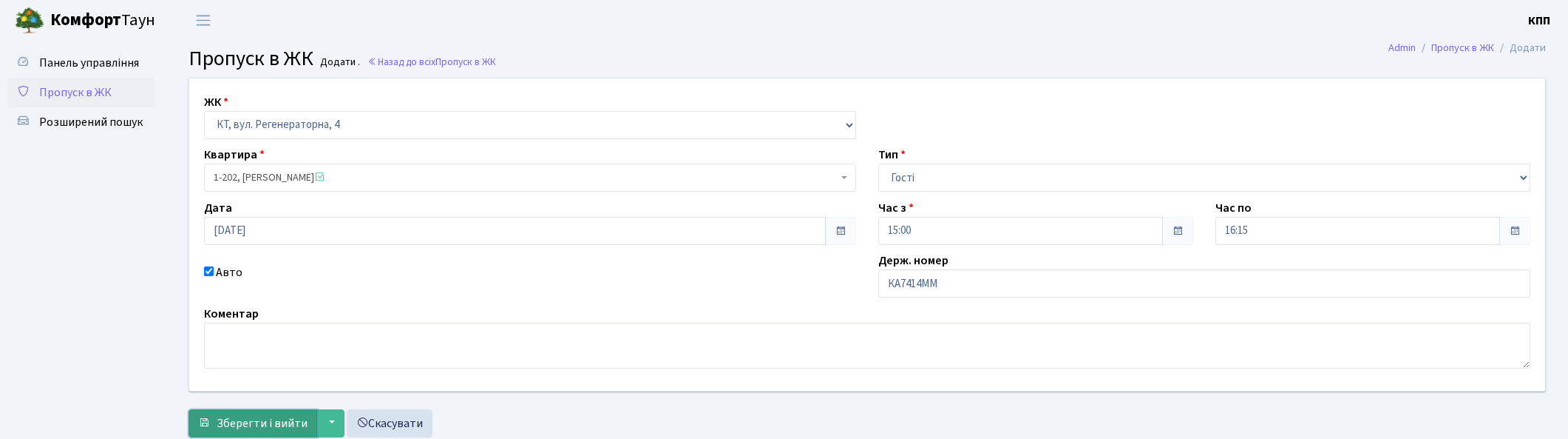
click at [277, 415] on span "Зберегти і вийти" at bounding box center [262, 423] width 91 height 16
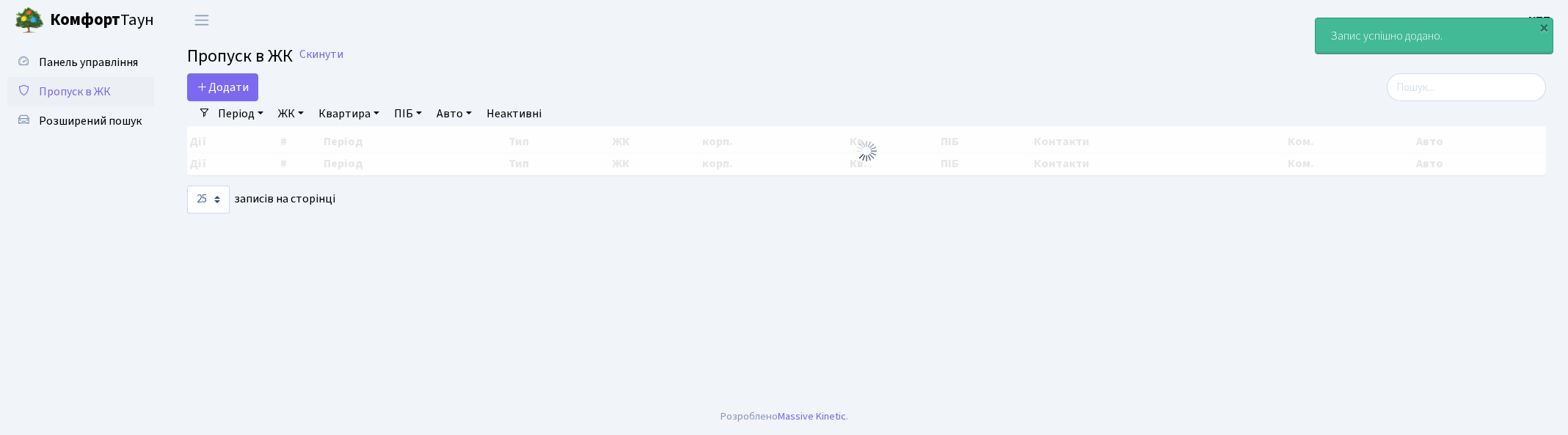
select select "25"
click at [1467, 94] on input "search" at bounding box center [1465, 87] width 159 height 28
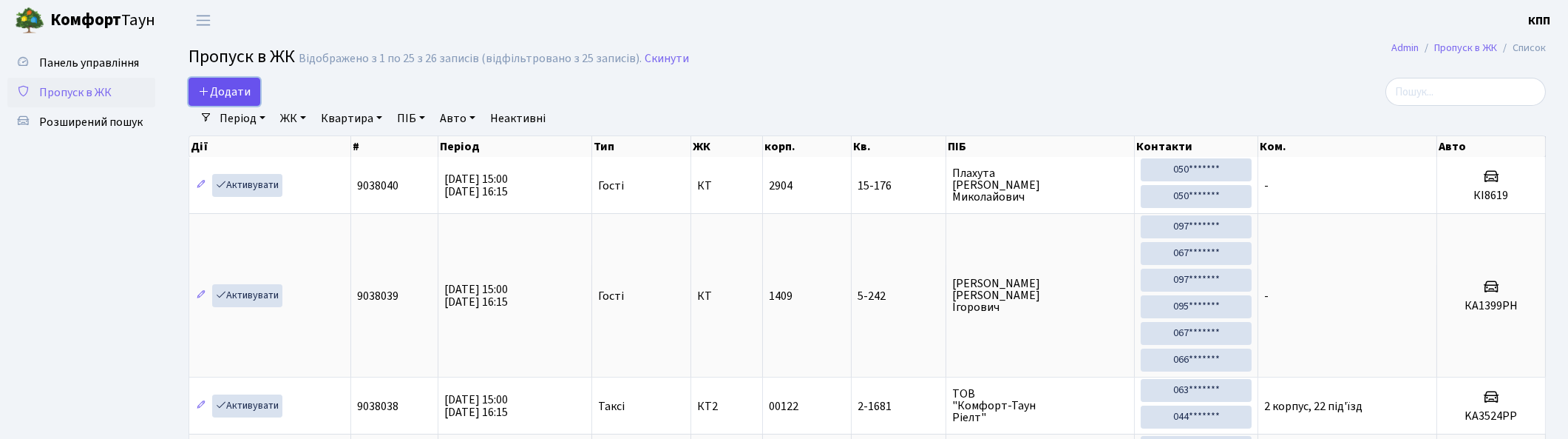
click at [255, 91] on link "Додати" at bounding box center [225, 92] width 72 height 28
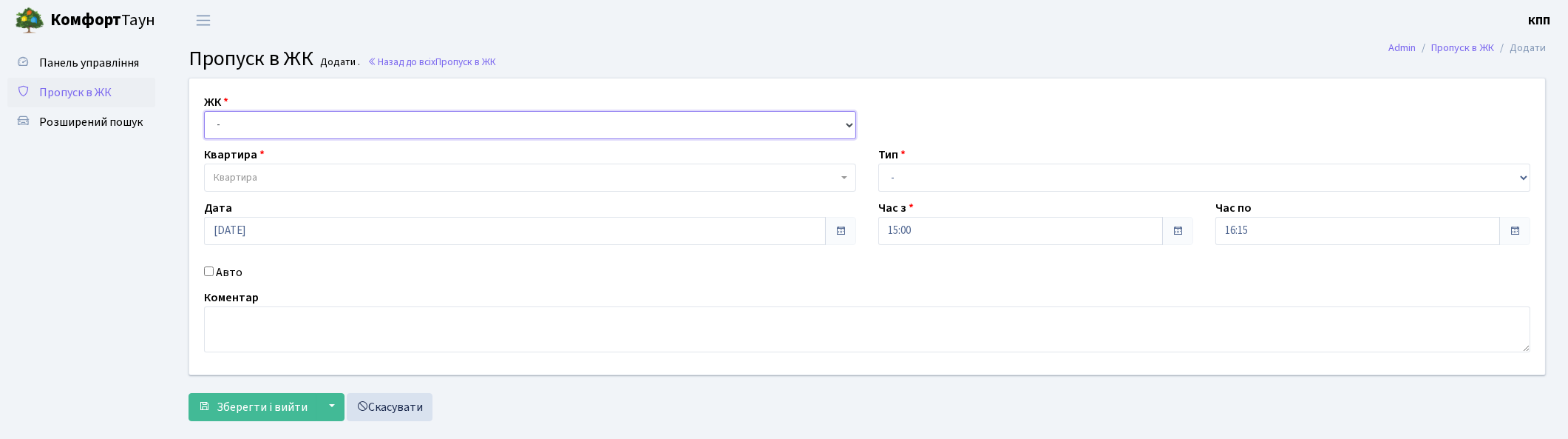
click at [248, 130] on select "- КТ, вул. Регенераторна, 4 КТ2, просп. [STREET_ADDRESS] [STREET_ADDRESS] [PERS…" at bounding box center [530, 125] width 652 height 28
select select "271"
click at [204, 111] on select "- КТ, вул. Регенераторна, 4 КТ2, просп. Соборності, 17 КТ3, вул. Березнева, 16 …" at bounding box center [530, 125] width 652 height 28
select select
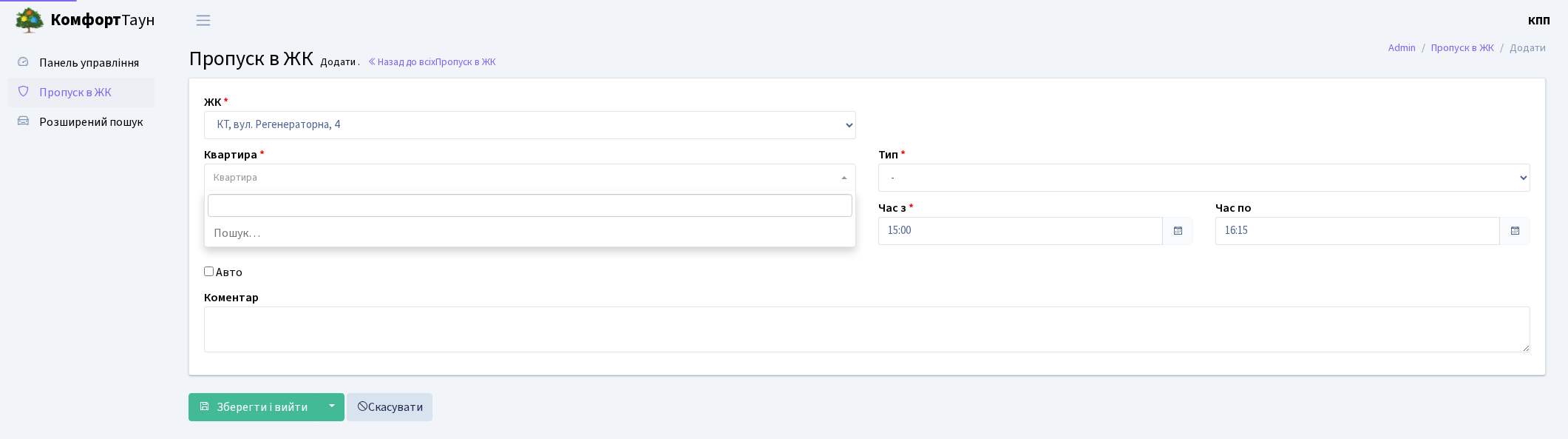
click at [266, 172] on span "Квартира" at bounding box center [526, 177] width 624 height 15
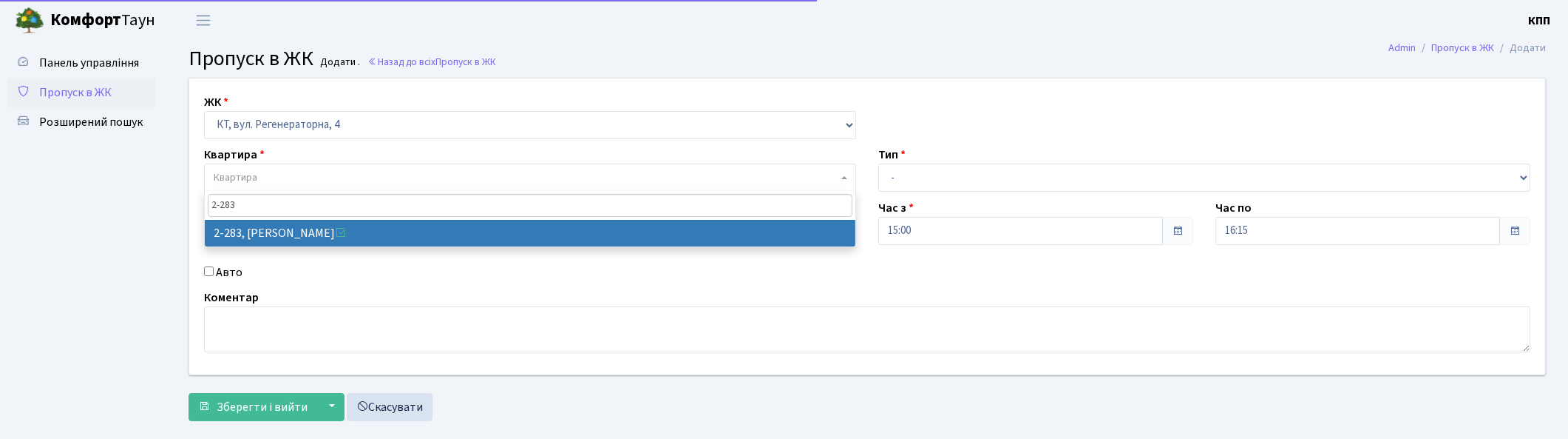
type input "2-283"
select select "1297"
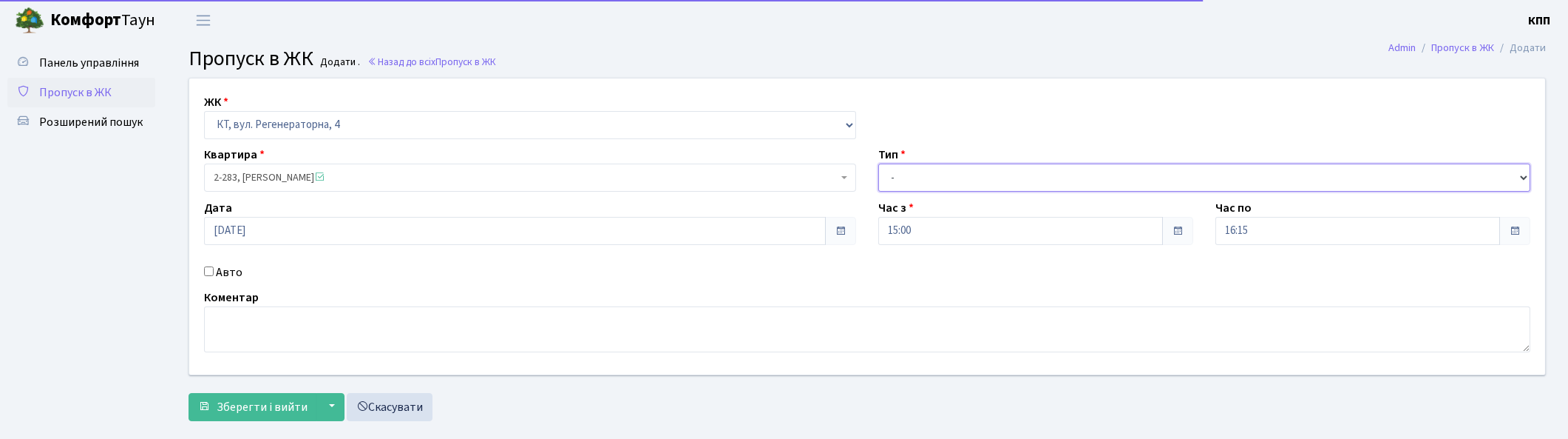
click at [897, 183] on select "- Доставка Таксі Гості Сервіс" at bounding box center [1204, 178] width 652 height 28
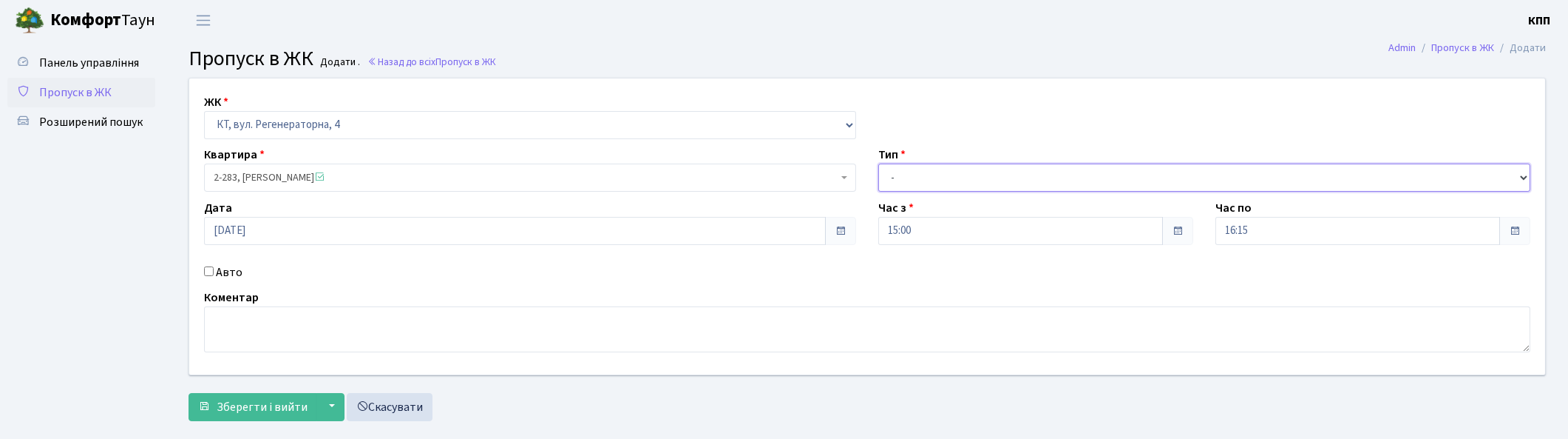
select select "1"
click at [878, 164] on select "- Доставка Таксі Гості Сервіс" at bounding box center [1204, 178] width 652 height 28
click at [274, 400] on span "Зберегти і вийти" at bounding box center [262, 407] width 91 height 16
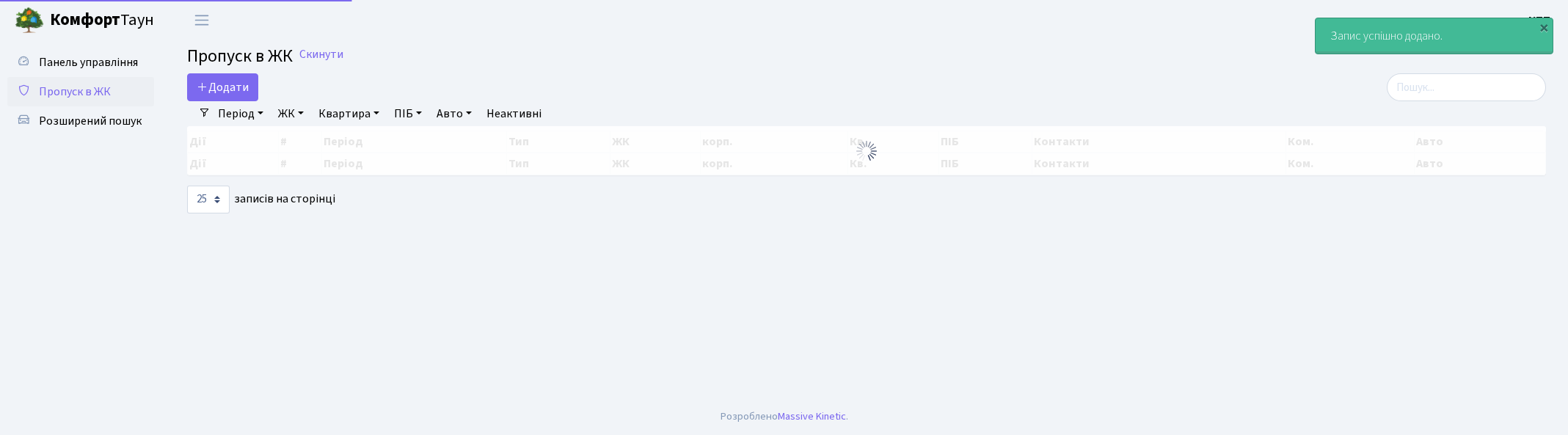
select select "25"
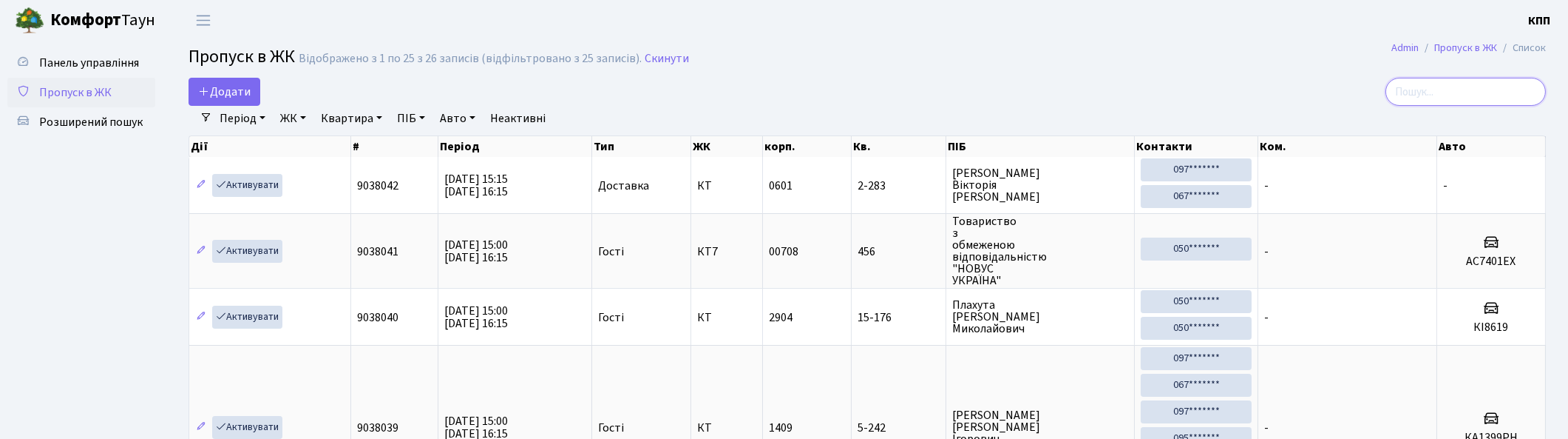
click at [1458, 96] on input "search" at bounding box center [1465, 92] width 161 height 28
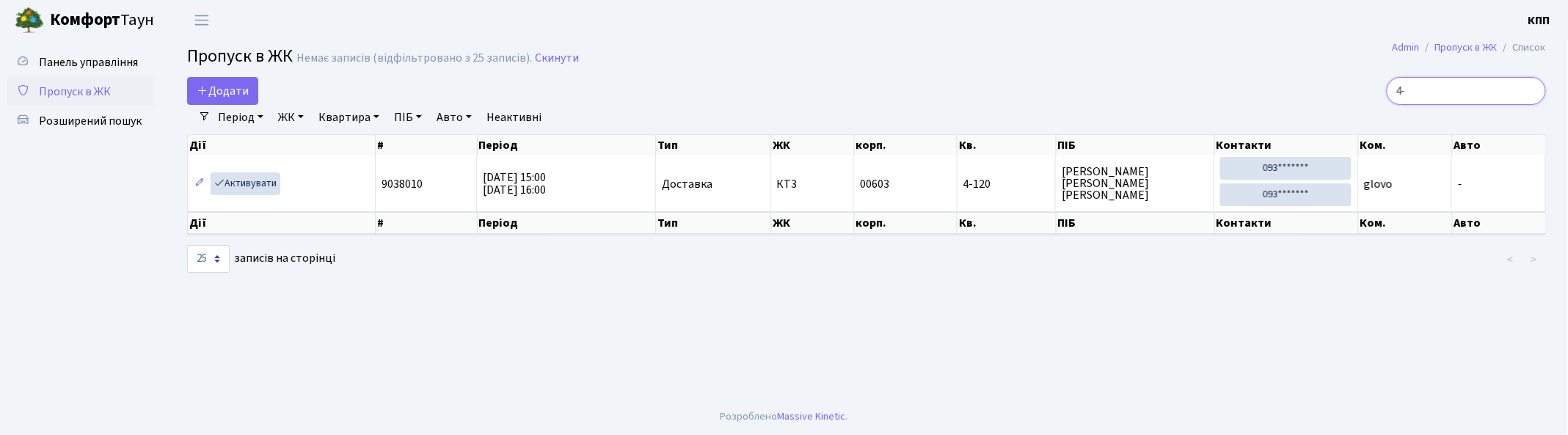
type input "4"
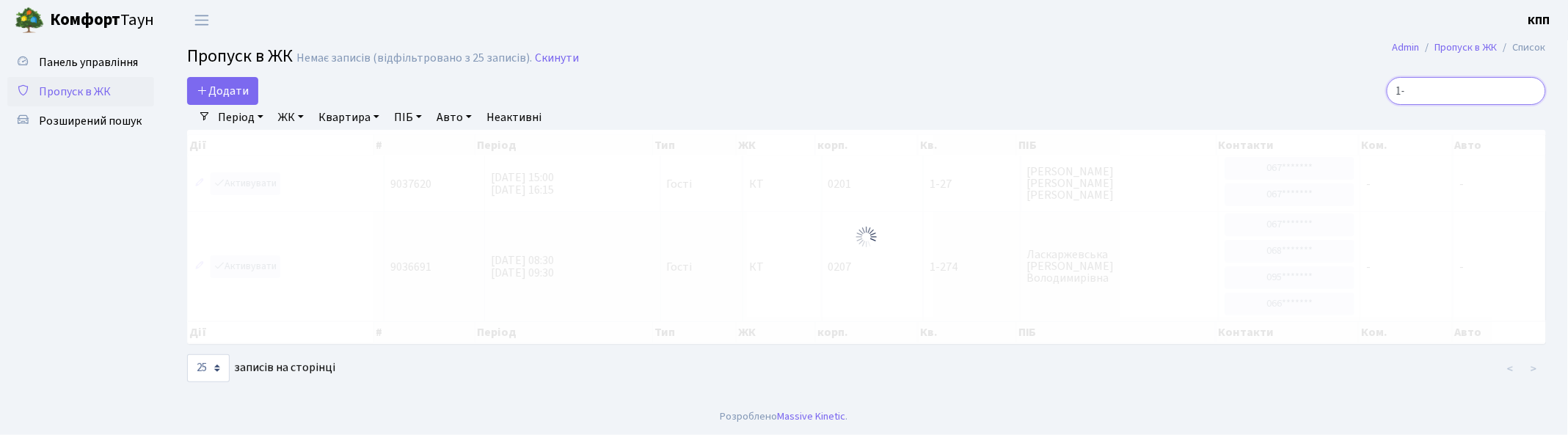
type input "1"
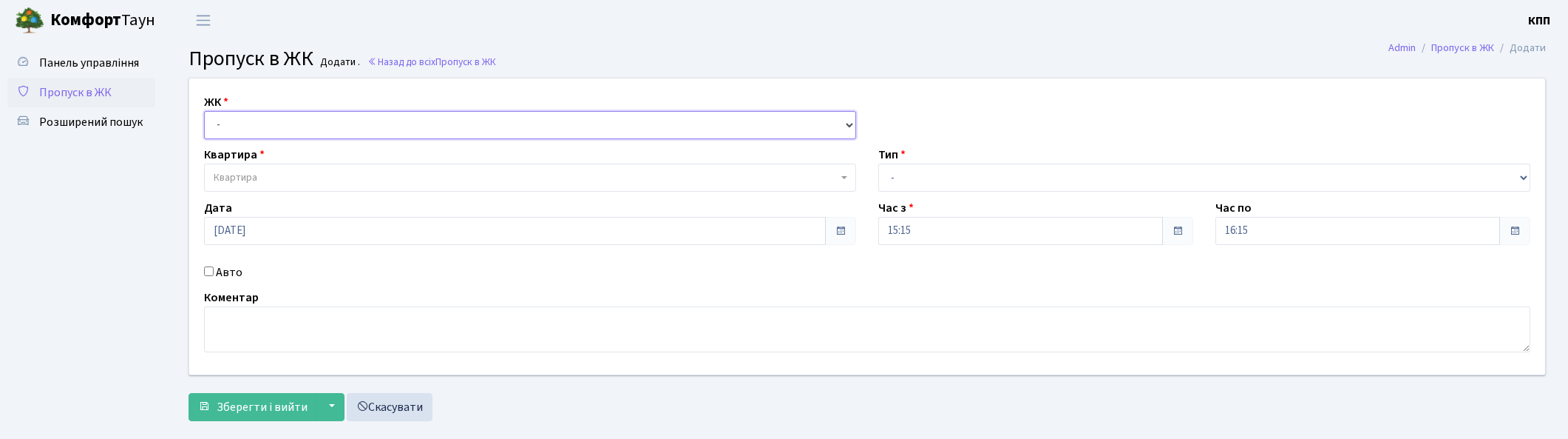
drag, startPoint x: 0, startPoint y: 0, endPoint x: 241, endPoint y: 120, distance: 269.2
click at [241, 120] on select "- КТ, вул. Регенераторна, 4 КТ2, просп. [STREET_ADDRESS] [STREET_ADDRESS] [PERS…" at bounding box center [530, 125] width 652 height 28
select select "271"
click at [204, 111] on select "- КТ, вул. Регенераторна, 4 КТ2, просп. [STREET_ADDRESS] [STREET_ADDRESS] [PERS…" at bounding box center [530, 125] width 652 height 28
select select
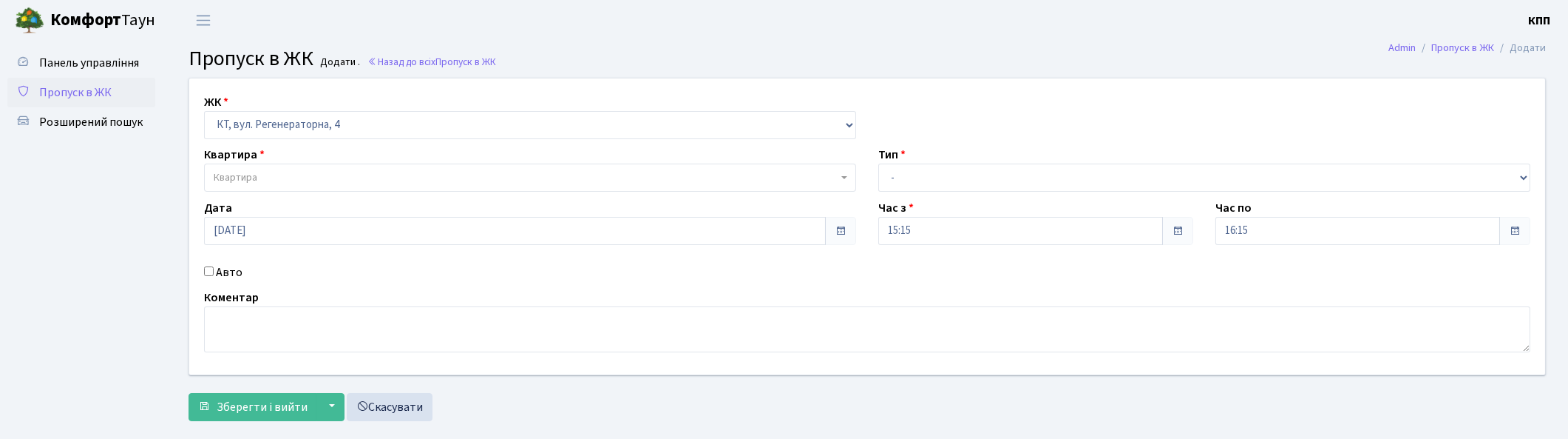
click at [248, 175] on span "Квартира" at bounding box center [236, 177] width 44 height 15
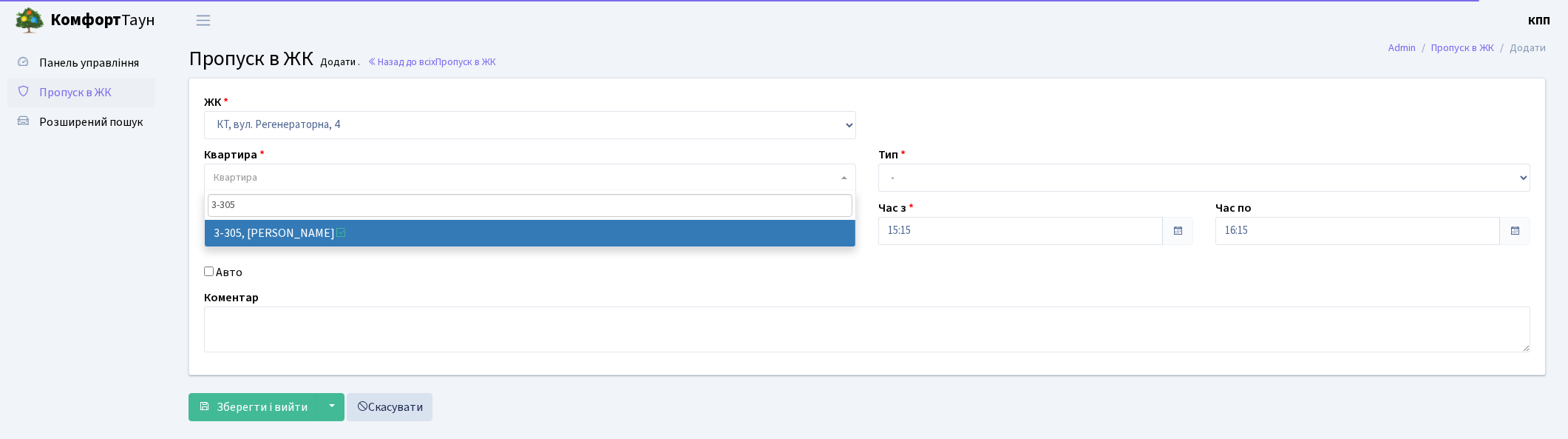
type input "3-305"
select select "1523"
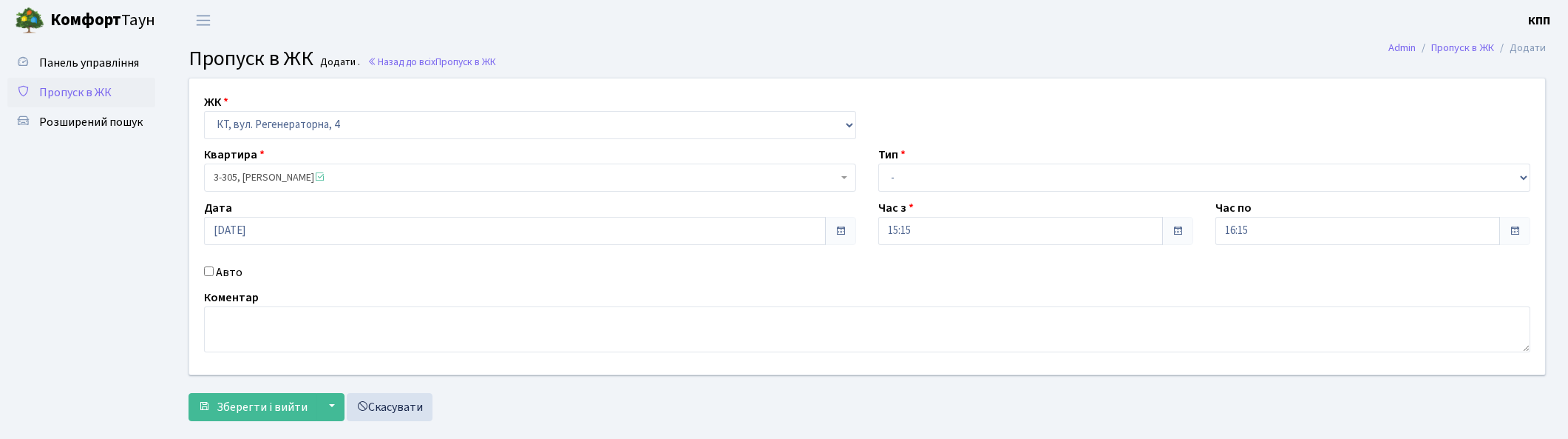
click at [233, 267] on label "Авто" at bounding box center [230, 272] width 27 height 18
click at [214, 267] on input "Авто" at bounding box center [208, 271] width 9 height 9
checkbox input "true"
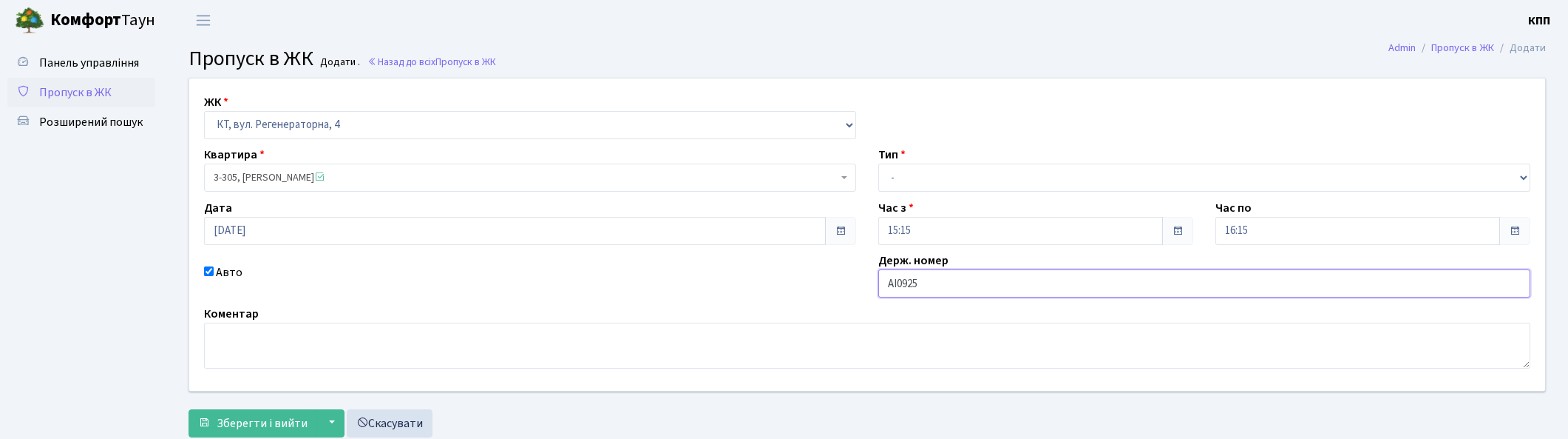
type input "АІ0925ТС"
drag, startPoint x: 926, startPoint y: 170, endPoint x: 918, endPoint y: 187, distance: 18.8
click at [925, 170] on select "- Доставка Таксі Гості Сервіс" at bounding box center [1204, 178] width 652 height 28
select select "3"
click at [878, 164] on select "- Доставка Таксі Гості Сервіс" at bounding box center [1204, 178] width 652 height 28
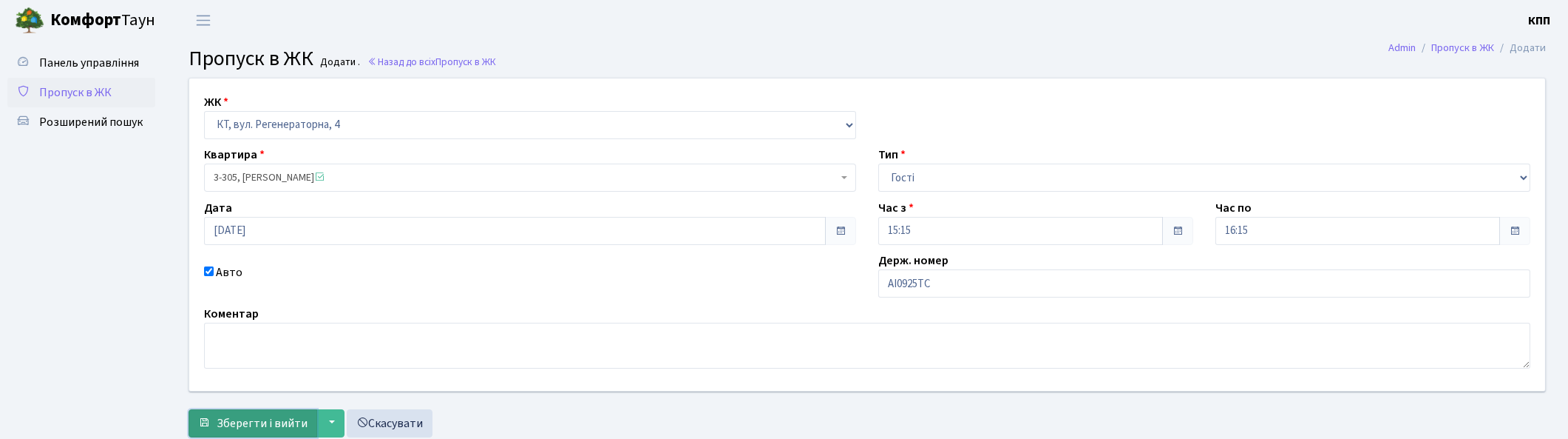
click at [243, 424] on span "Зберегти і вийти" at bounding box center [262, 423] width 91 height 16
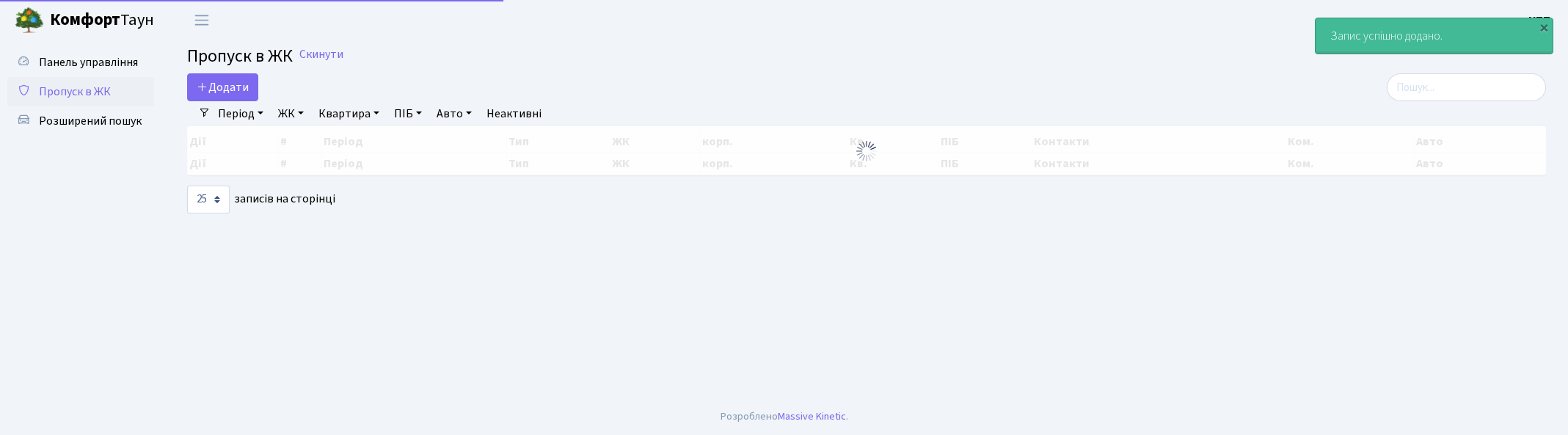
select select "25"
click at [1455, 82] on input "search" at bounding box center [1465, 87] width 159 height 28
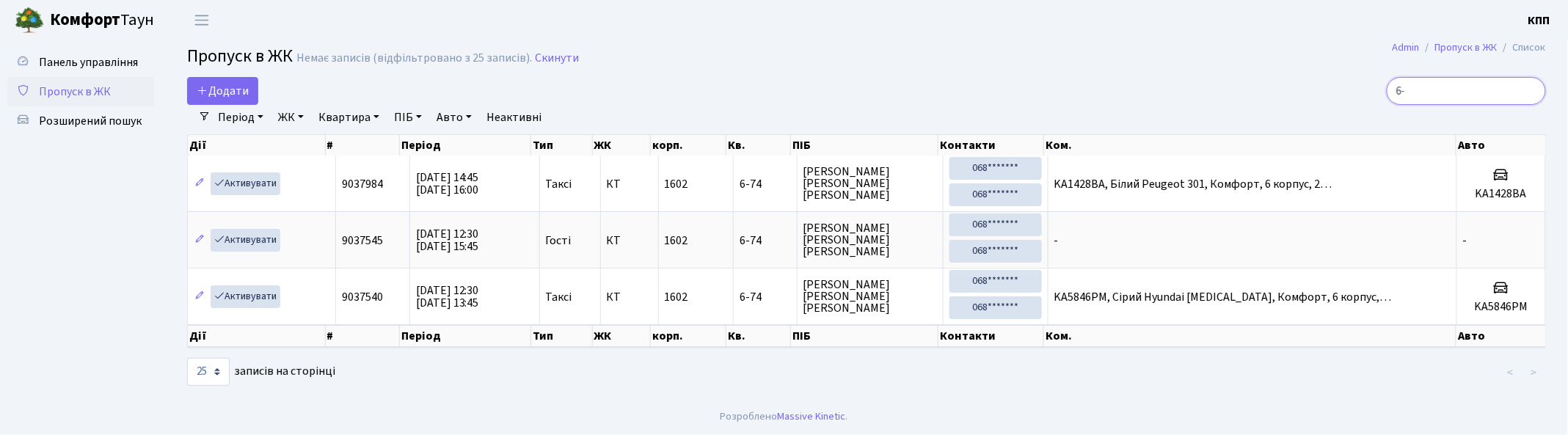
type input "6"
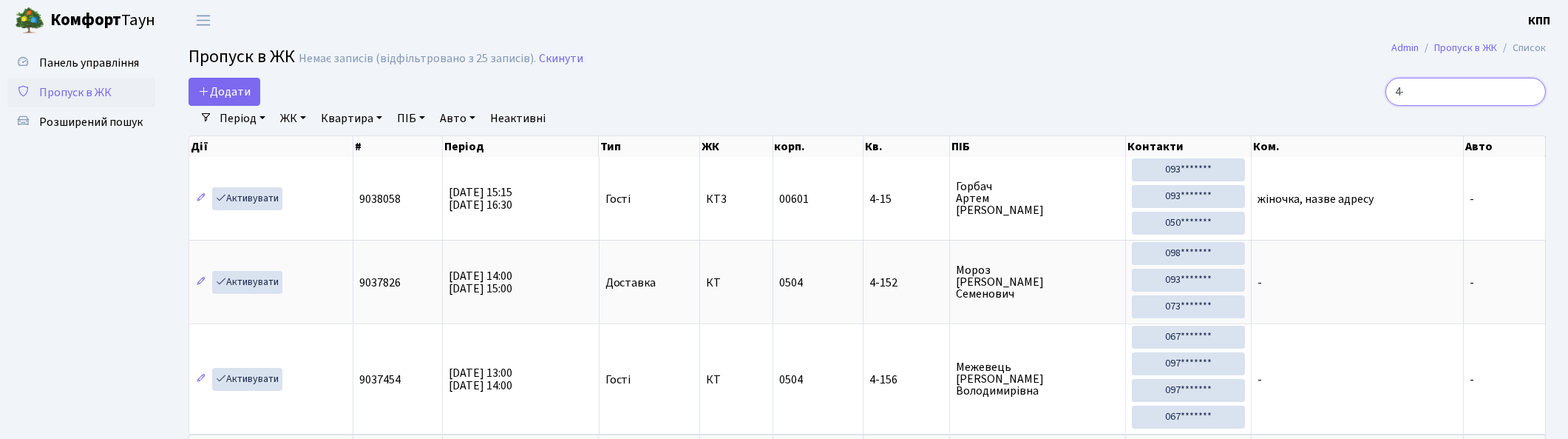
type input "4"
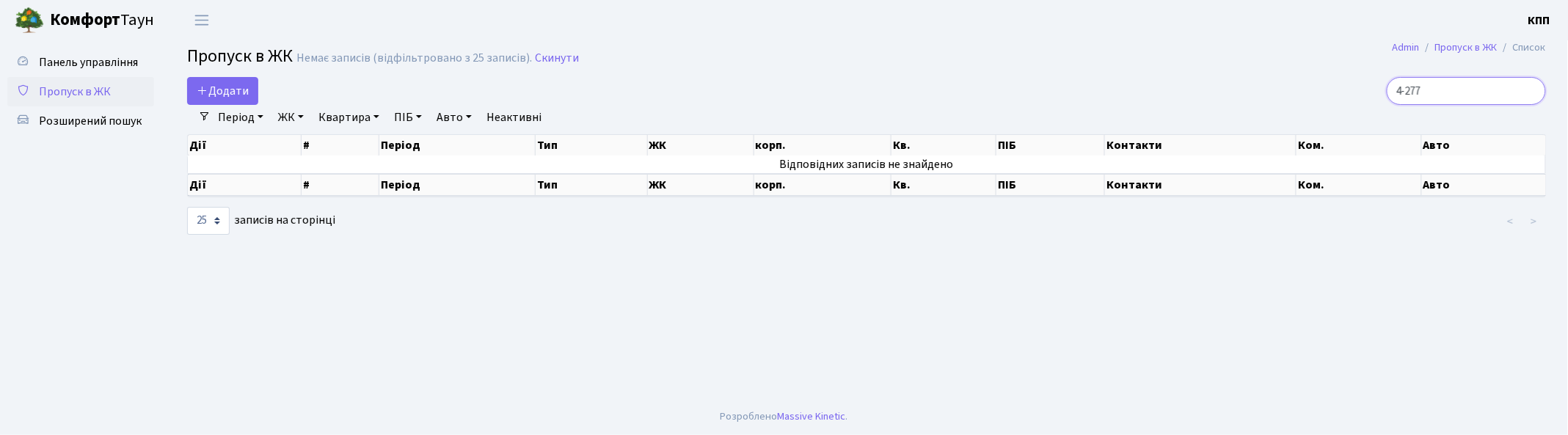
type input "4-277"
click at [104, 89] on span "Пропуск в ЖК" at bounding box center [75, 92] width 72 height 16
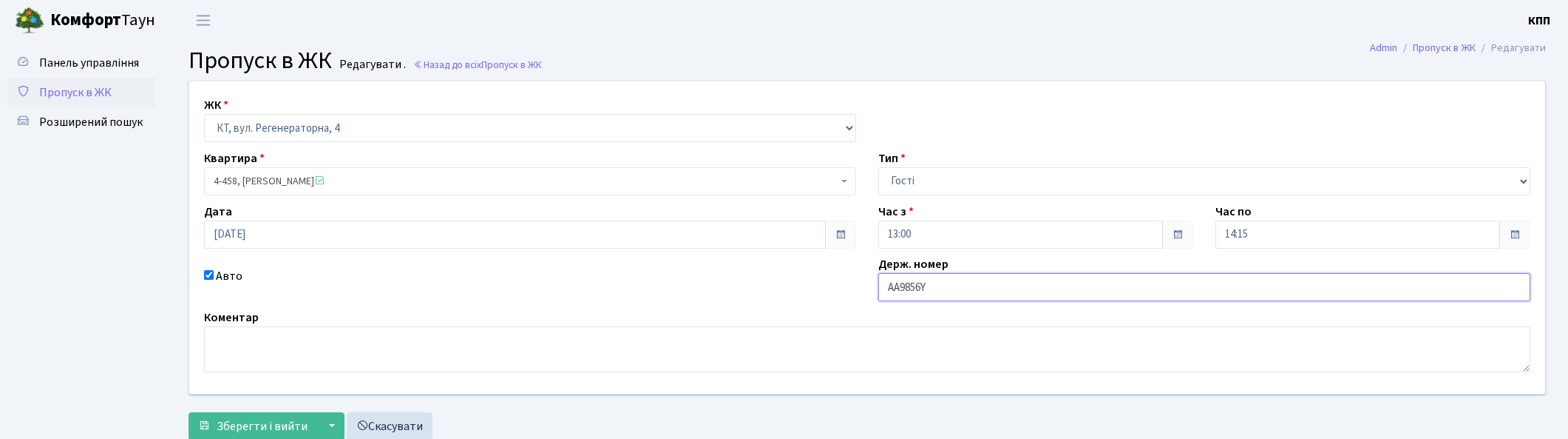
click at [1027, 291] on input "АА9856Y" at bounding box center [1204, 287] width 652 height 28
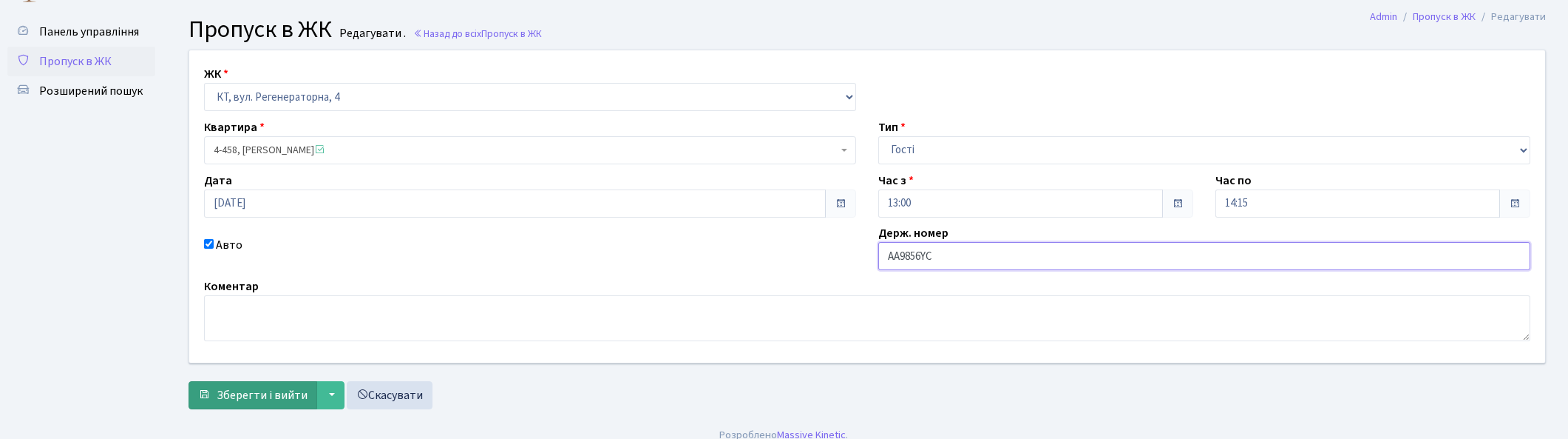
scroll to position [46, 0]
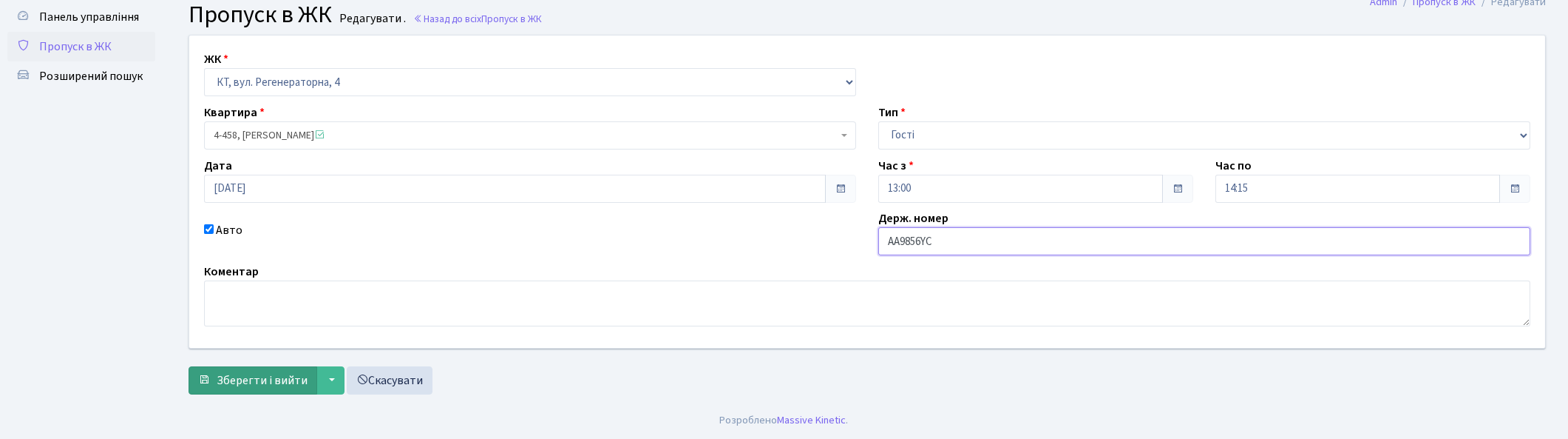
type input "АА9856YС"
click at [280, 374] on span "Зберегти і вийти" at bounding box center [262, 380] width 91 height 16
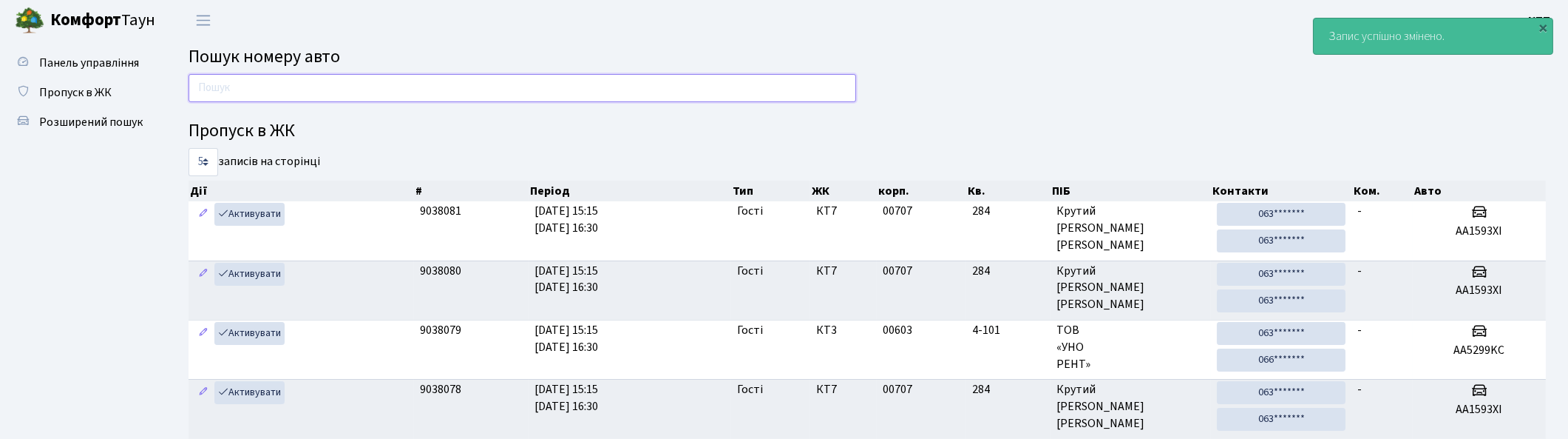
click at [388, 89] on input "text" at bounding box center [523, 88] width 668 height 28
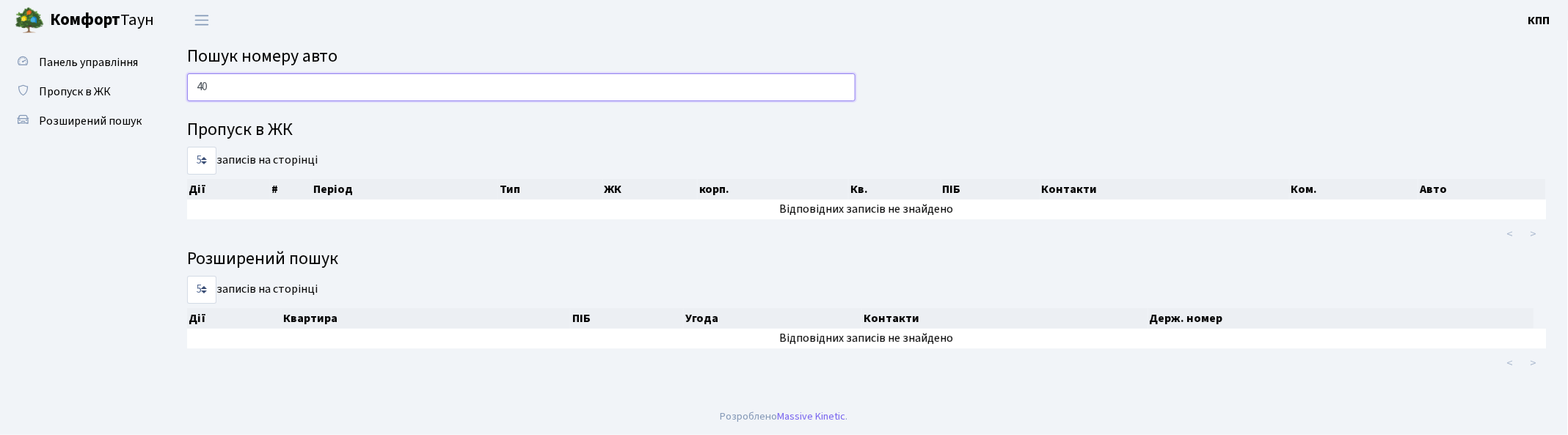
type input "4"
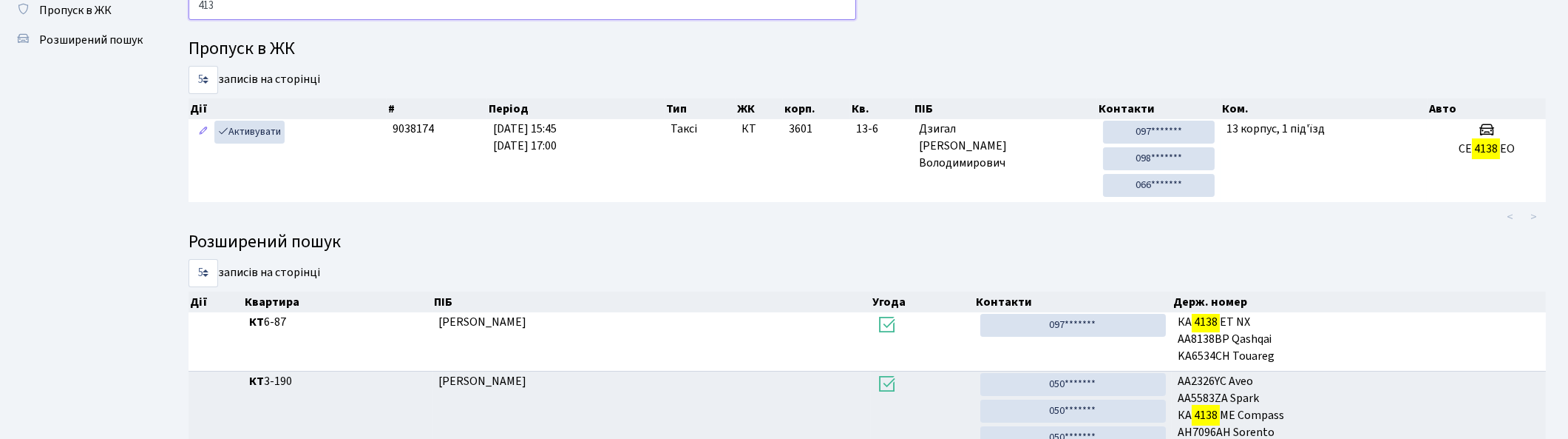
scroll to position [79, 0]
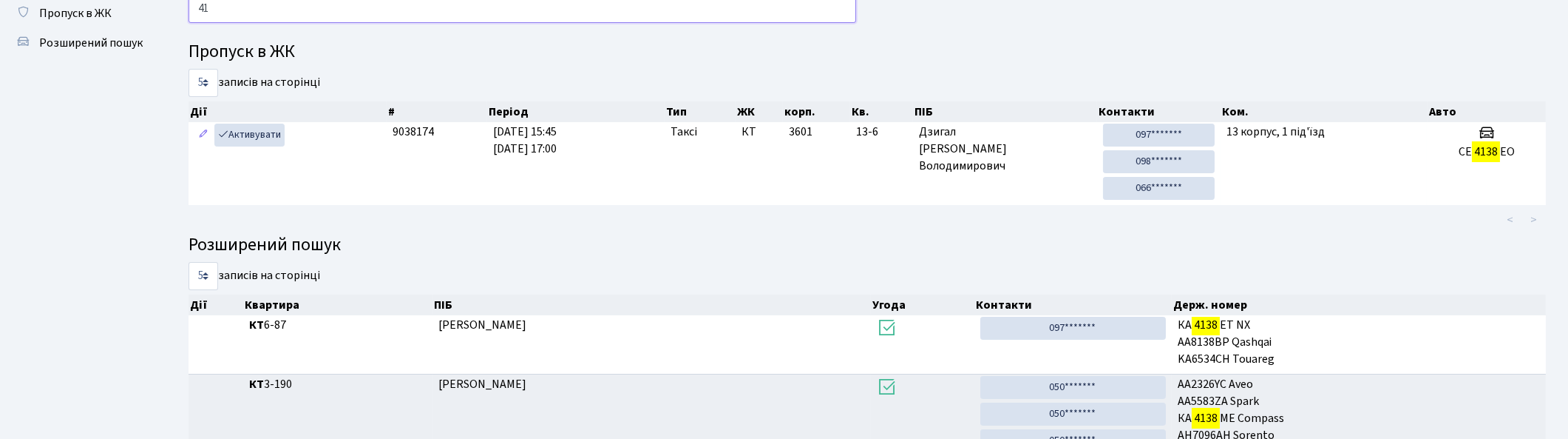
type input "4"
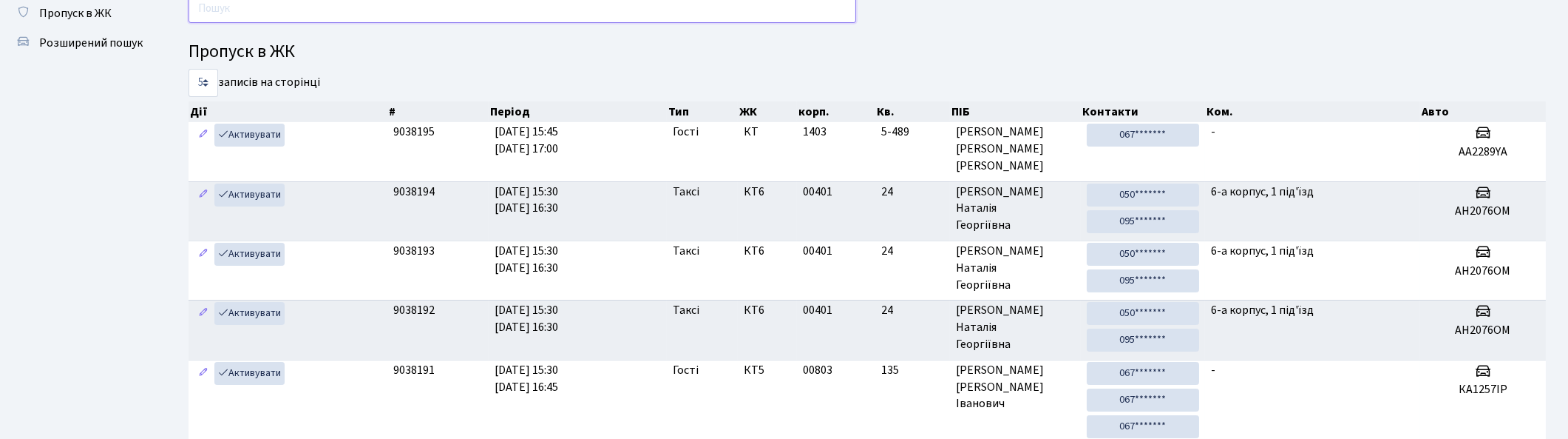
click at [232, 16] on input "text" at bounding box center [523, 9] width 668 height 28
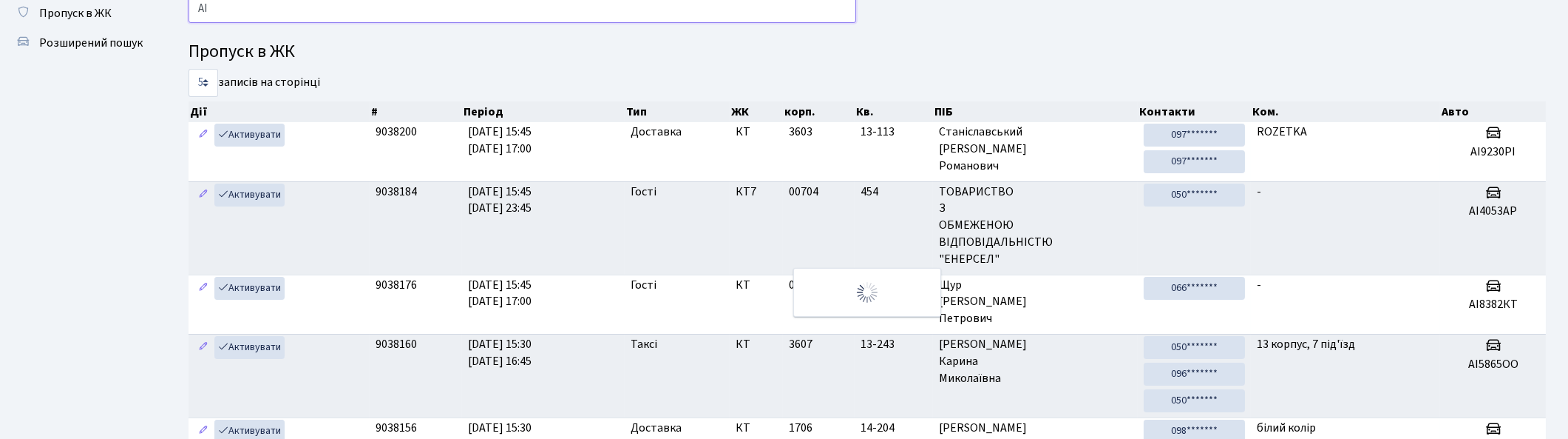
type input "А"
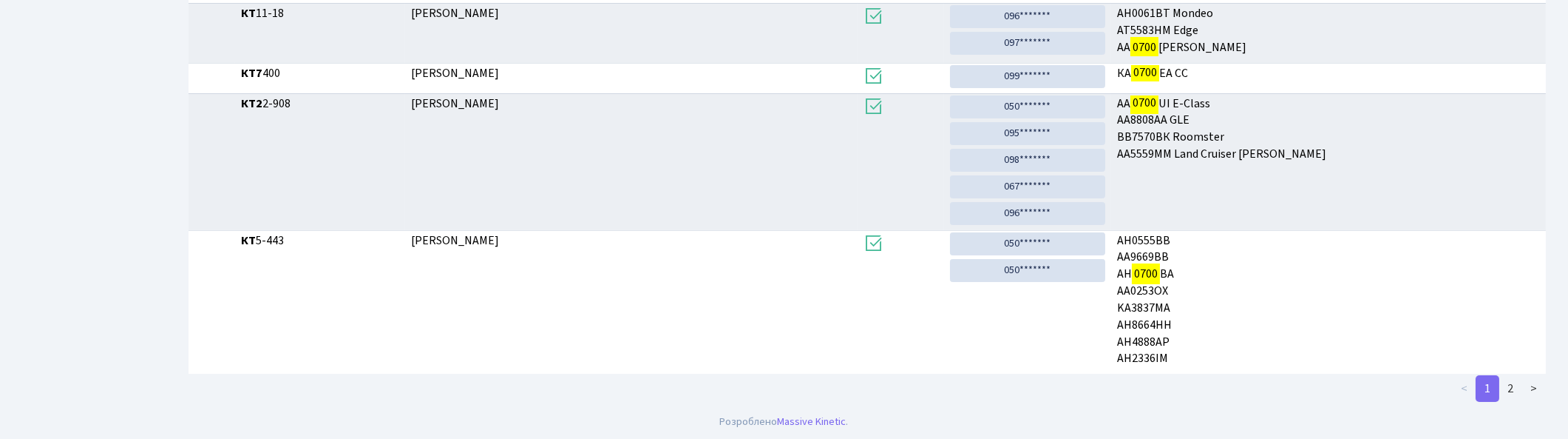
scroll to position [390, 0]
click at [1515, 394] on link "2" at bounding box center [1511, 387] width 24 height 27
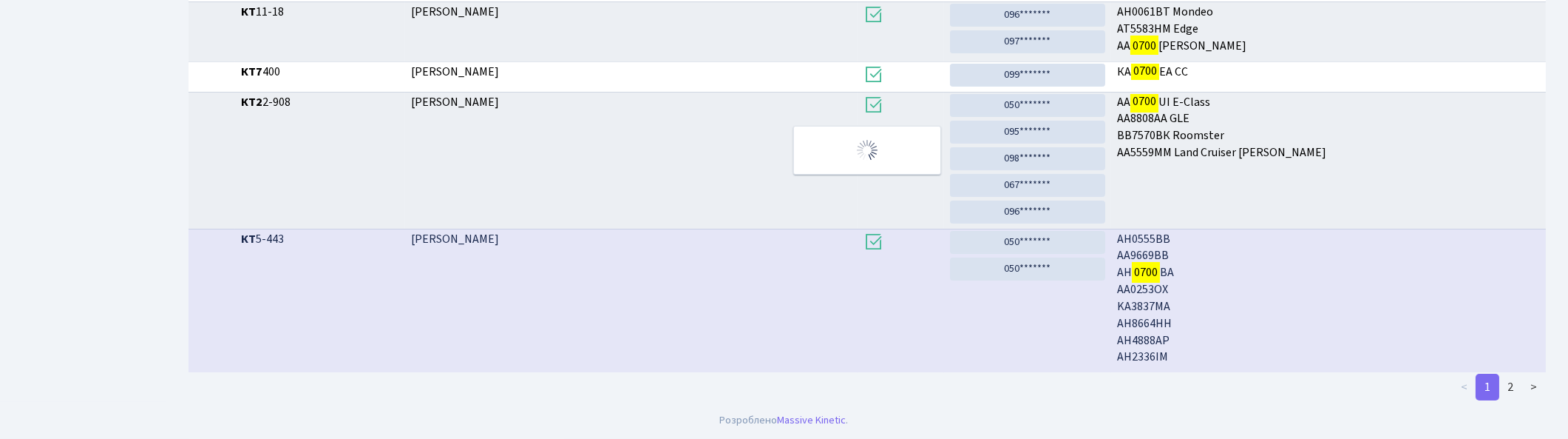
scroll to position [267, 0]
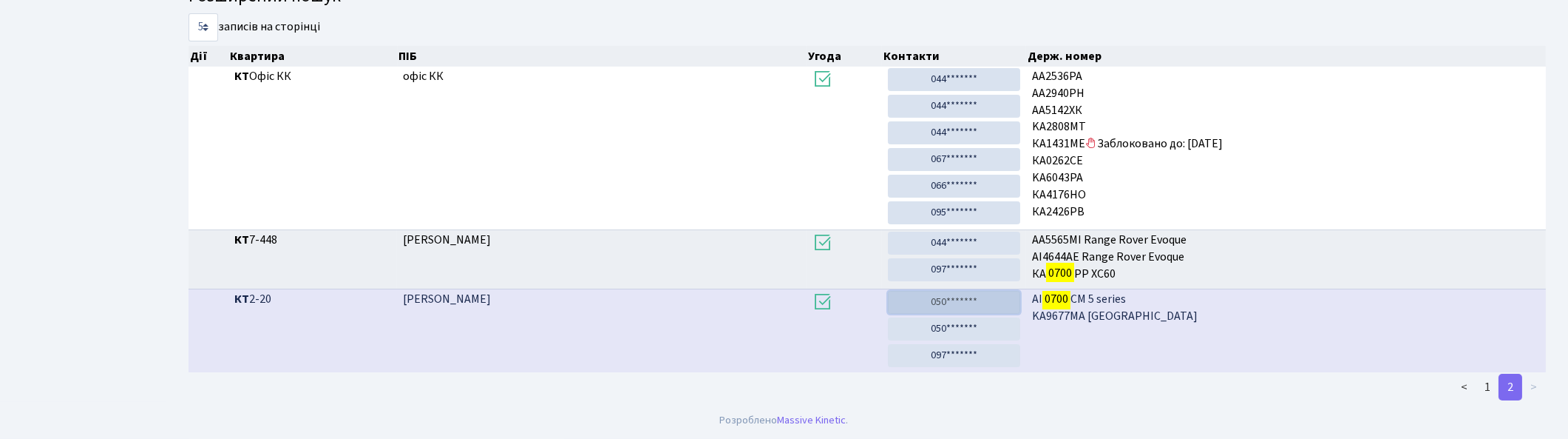
click at [962, 308] on link "050*******" at bounding box center [954, 302] width 132 height 23
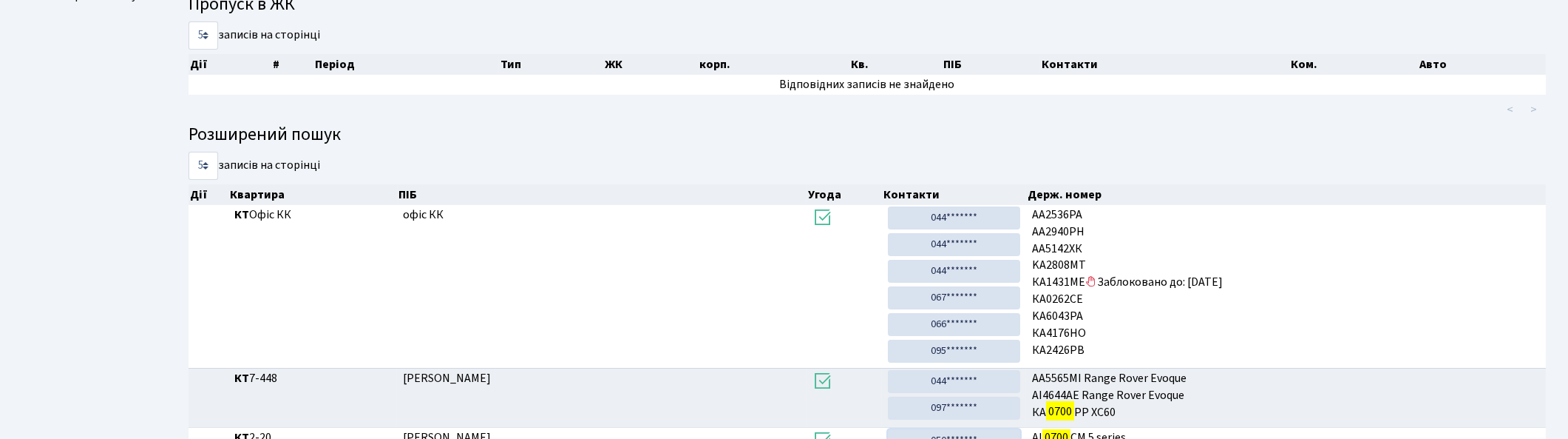
scroll to position [0, 0]
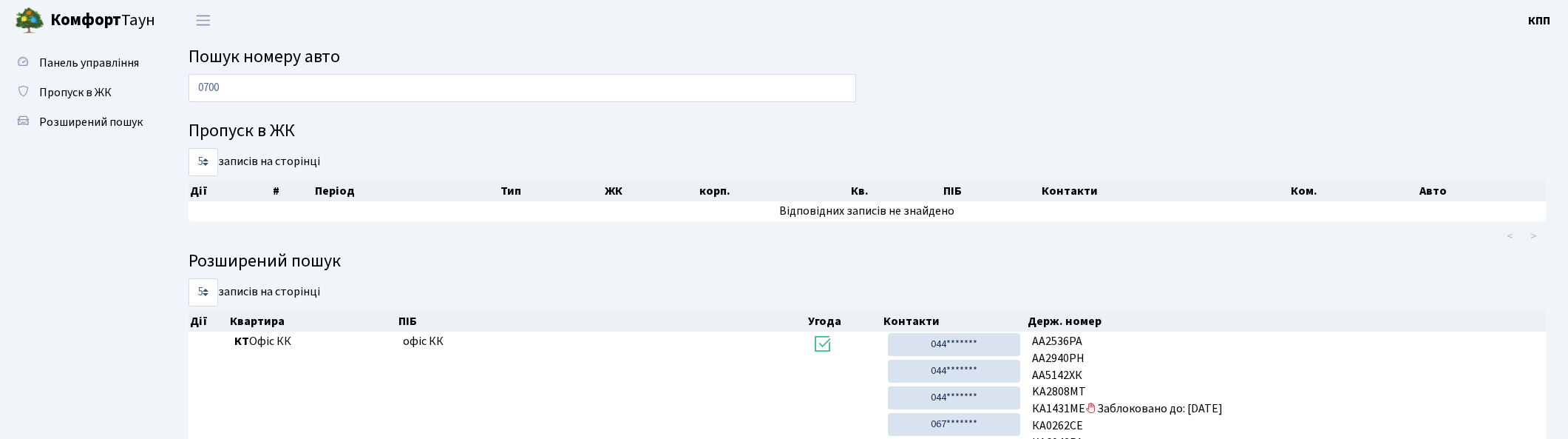
click at [252, 103] on div "0700" at bounding box center [522, 91] width 690 height 35
click at [264, 75] on input "0700" at bounding box center [523, 88] width 668 height 28
type input "0"
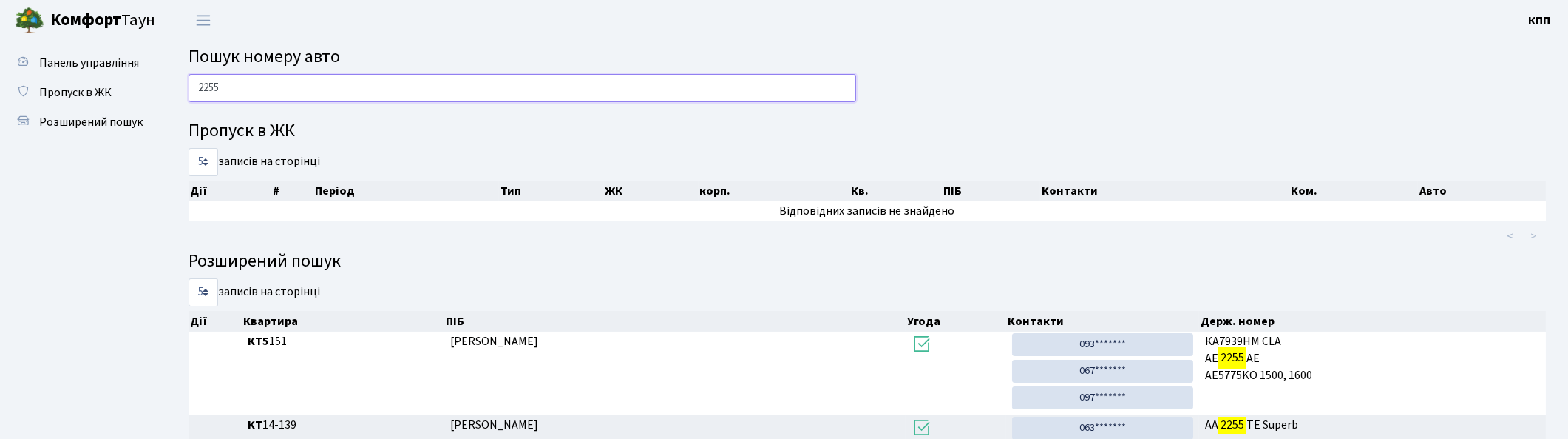
click at [363, 89] on input "2255" at bounding box center [523, 88] width 668 height 28
type input "2"
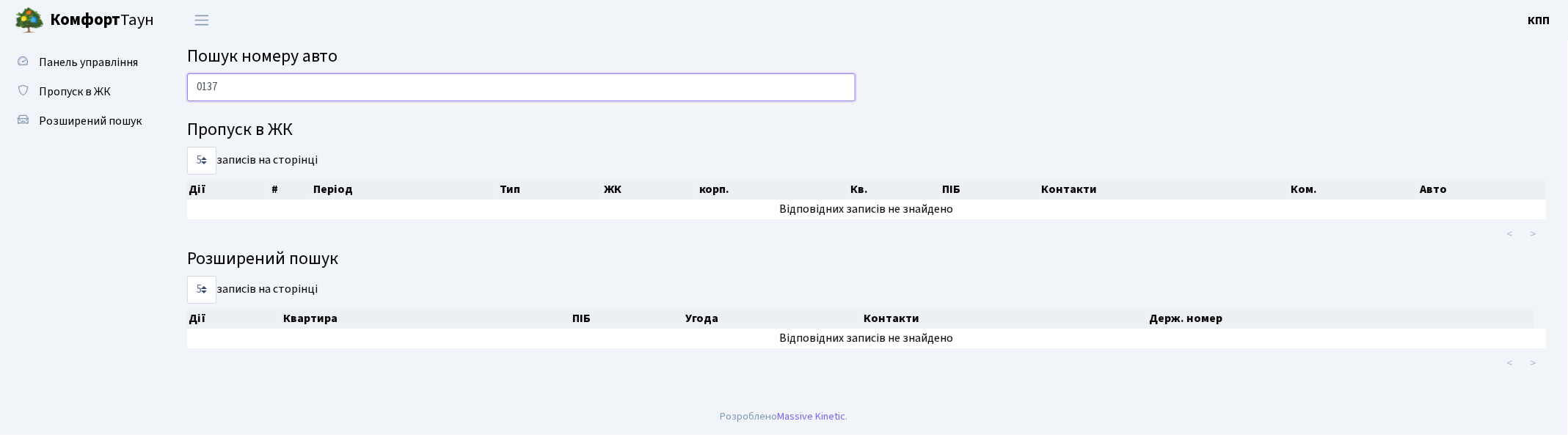
click at [274, 92] on input "0137" at bounding box center [522, 87] width 669 height 28
type input "0"
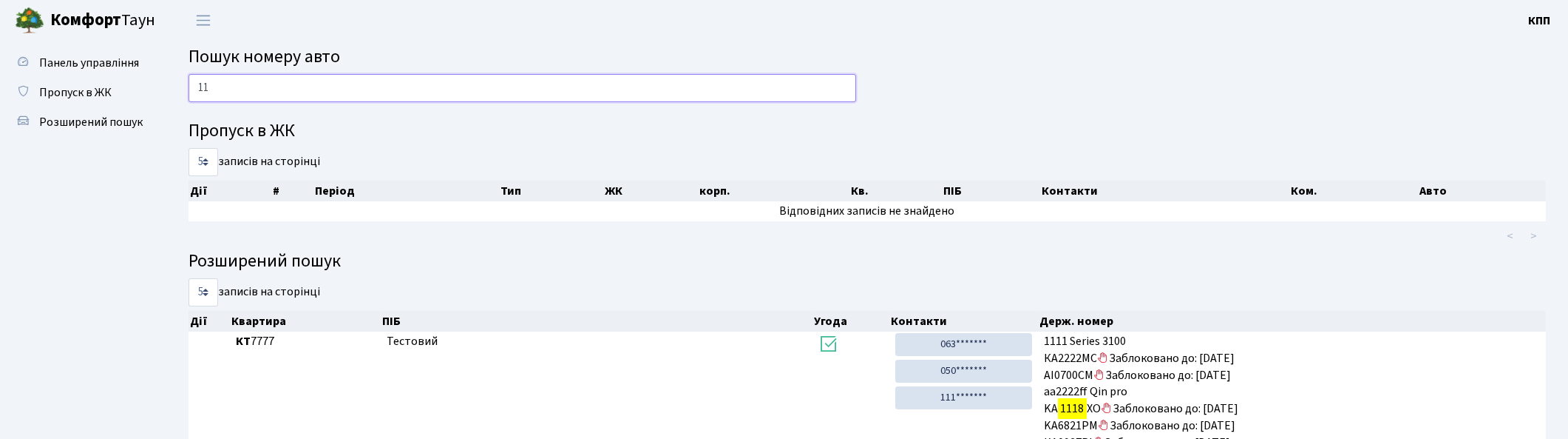
type input "1"
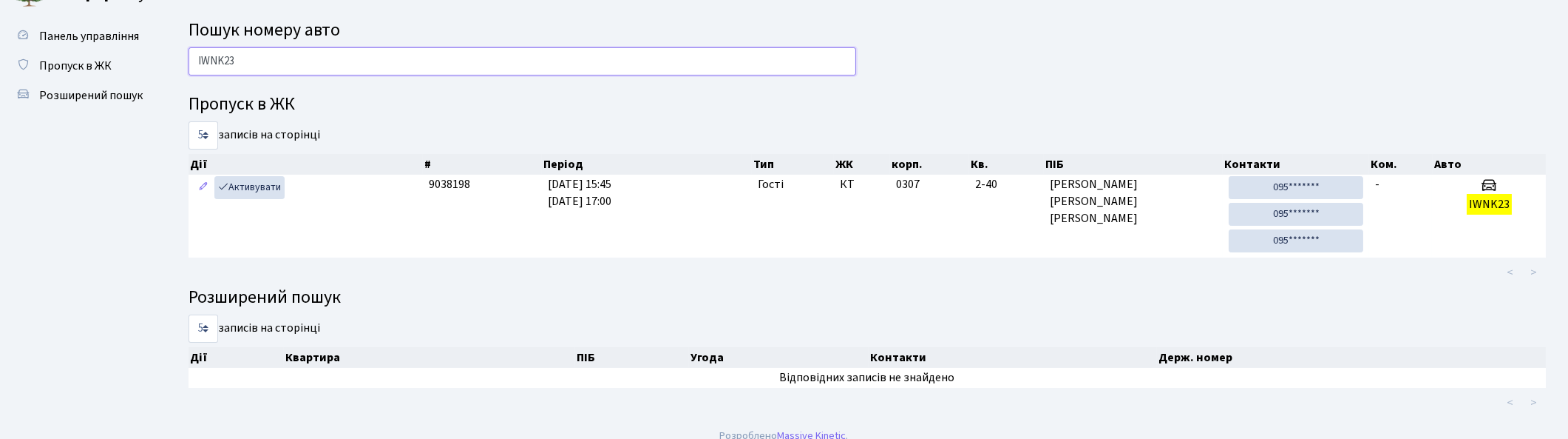
scroll to position [42, 0]
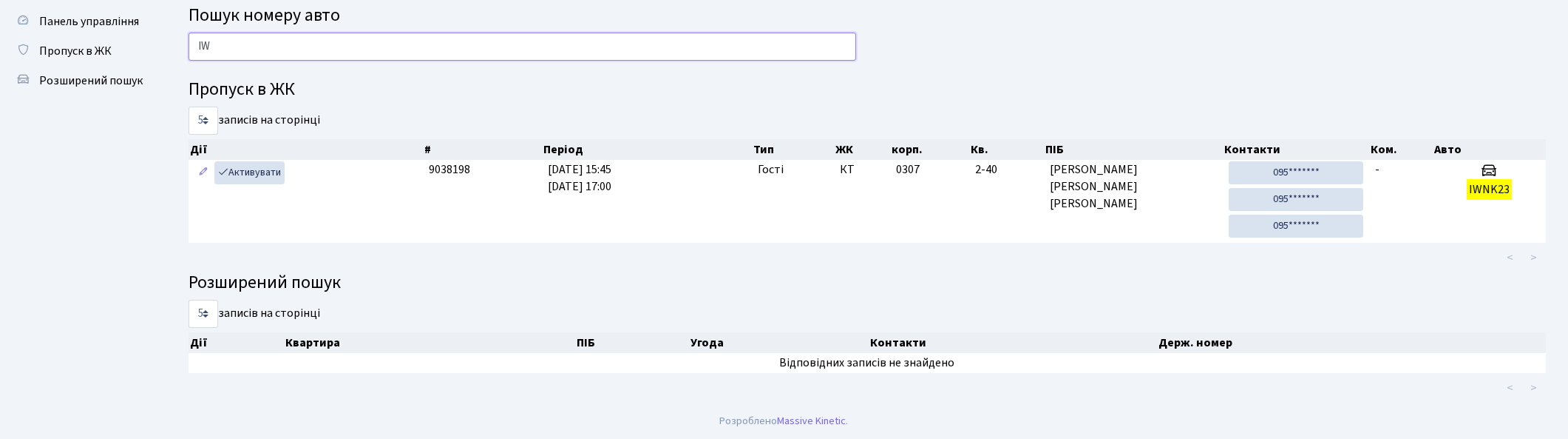
type input "I"
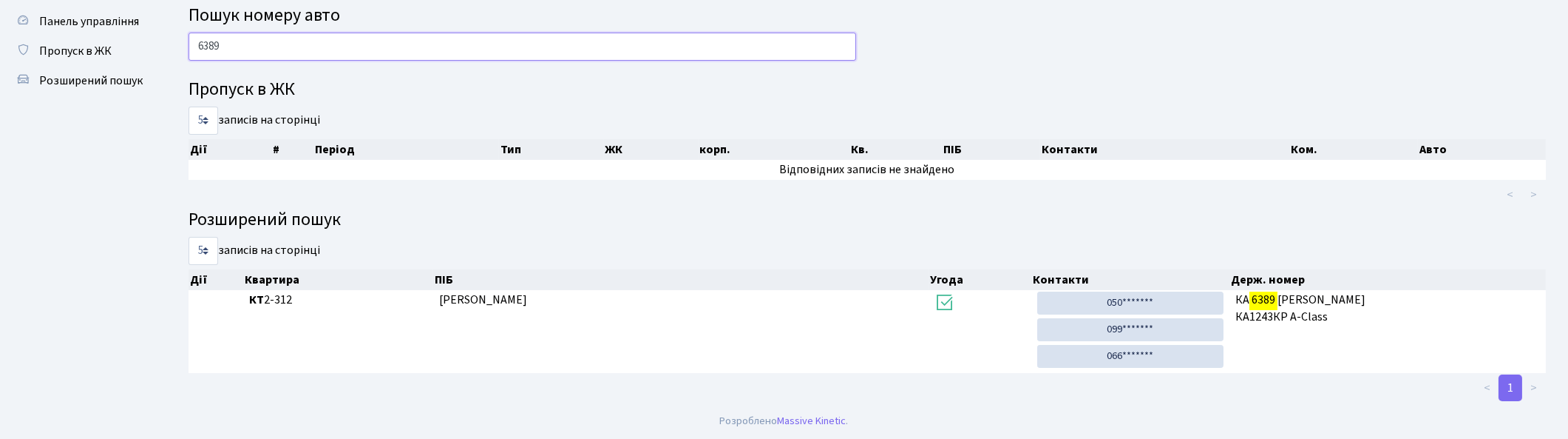
click at [339, 46] on input "6389" at bounding box center [523, 47] width 668 height 28
type input "6"
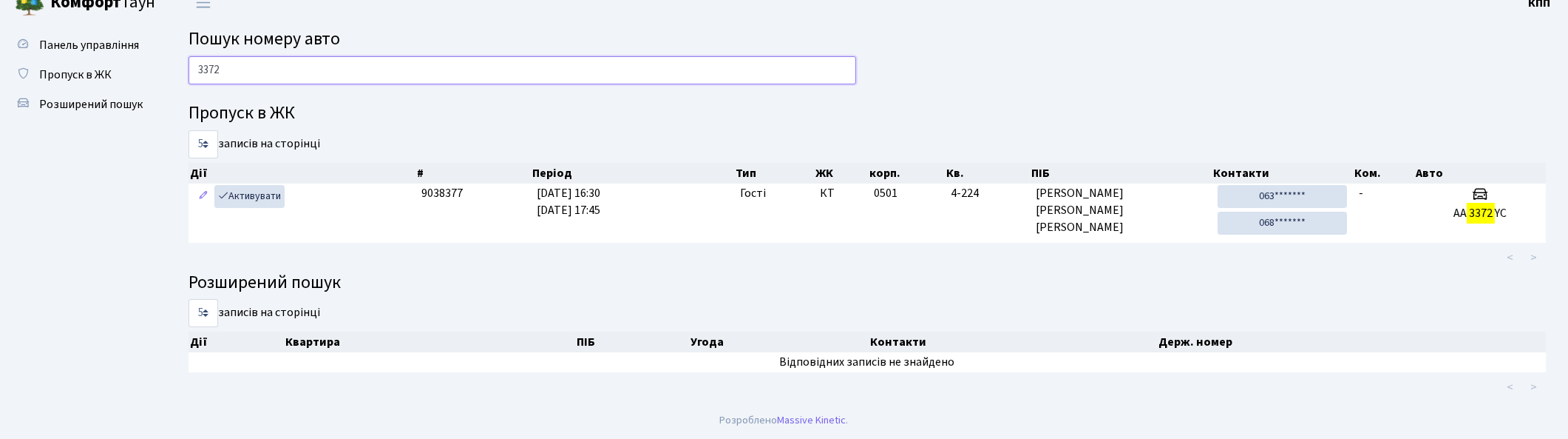
scroll to position [18, 0]
click at [425, 72] on input "3372" at bounding box center [523, 71] width 668 height 28
type input "3"
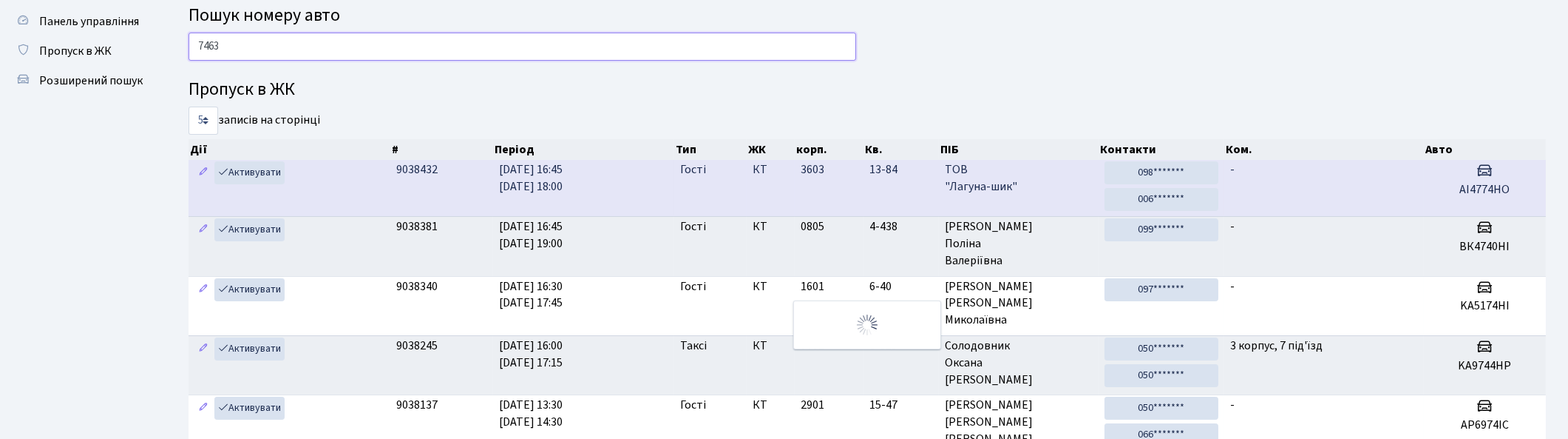
scroll to position [0, 0]
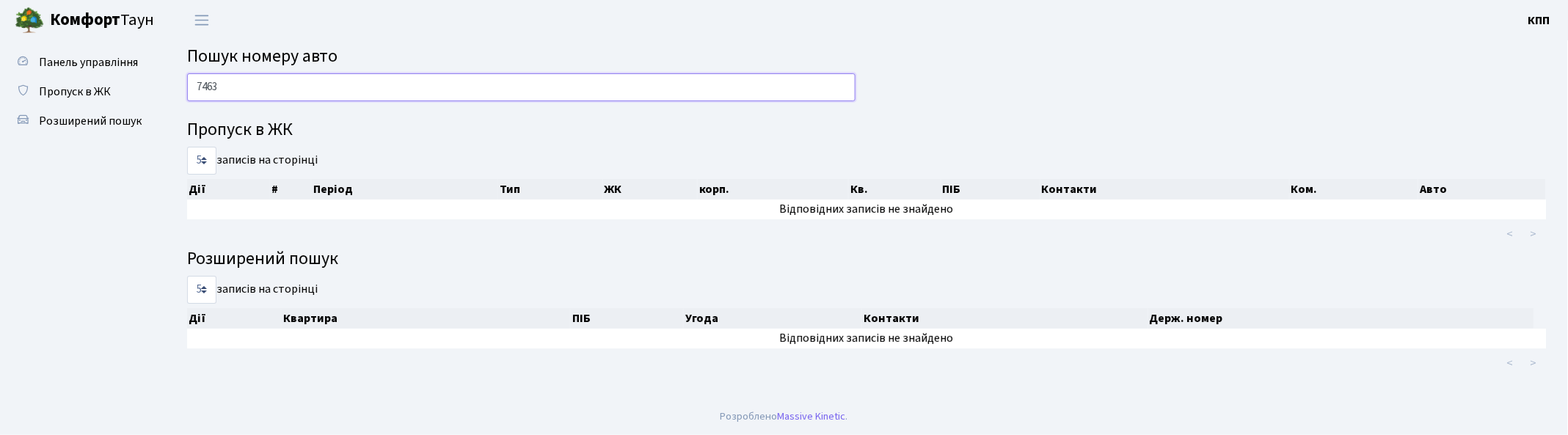
click at [393, 89] on input "7463" at bounding box center [522, 87] width 669 height 28
type input "7"
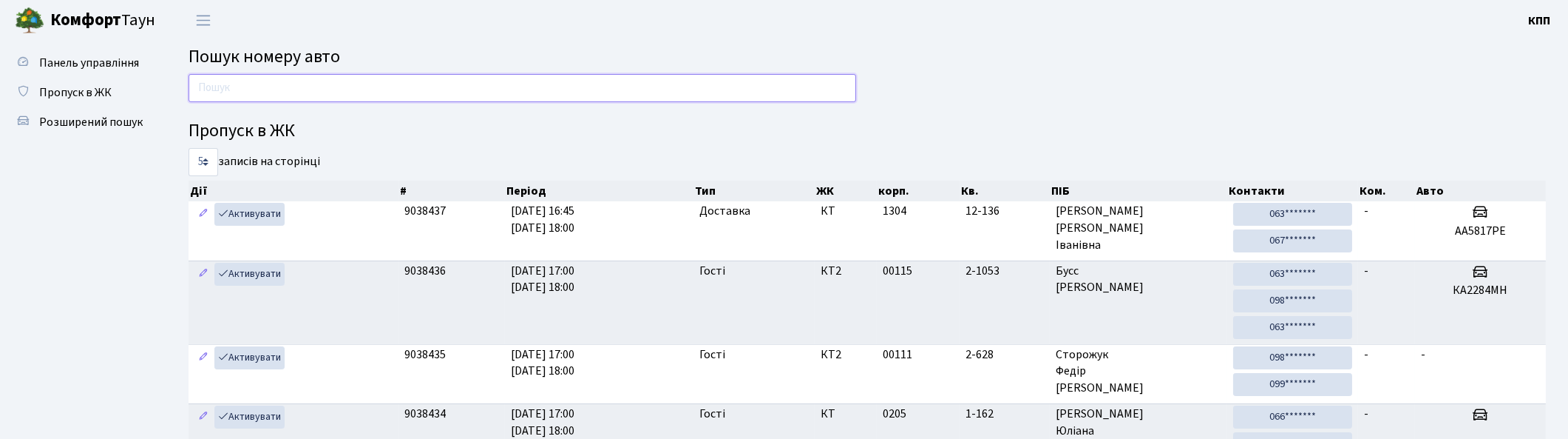
click at [346, 89] on input "text" at bounding box center [523, 88] width 668 height 28
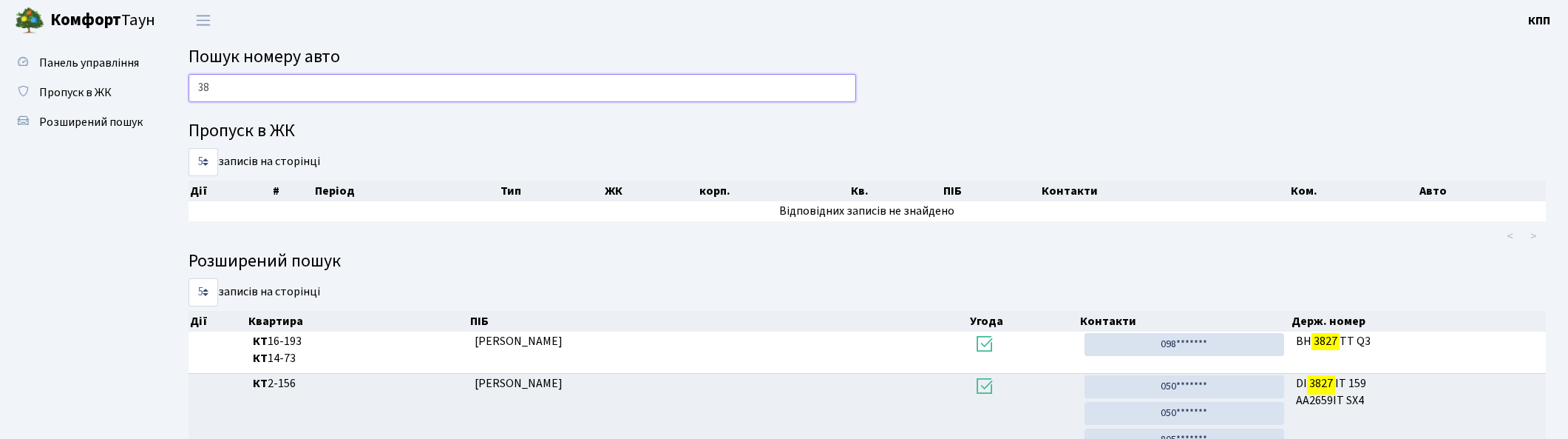
type input "3"
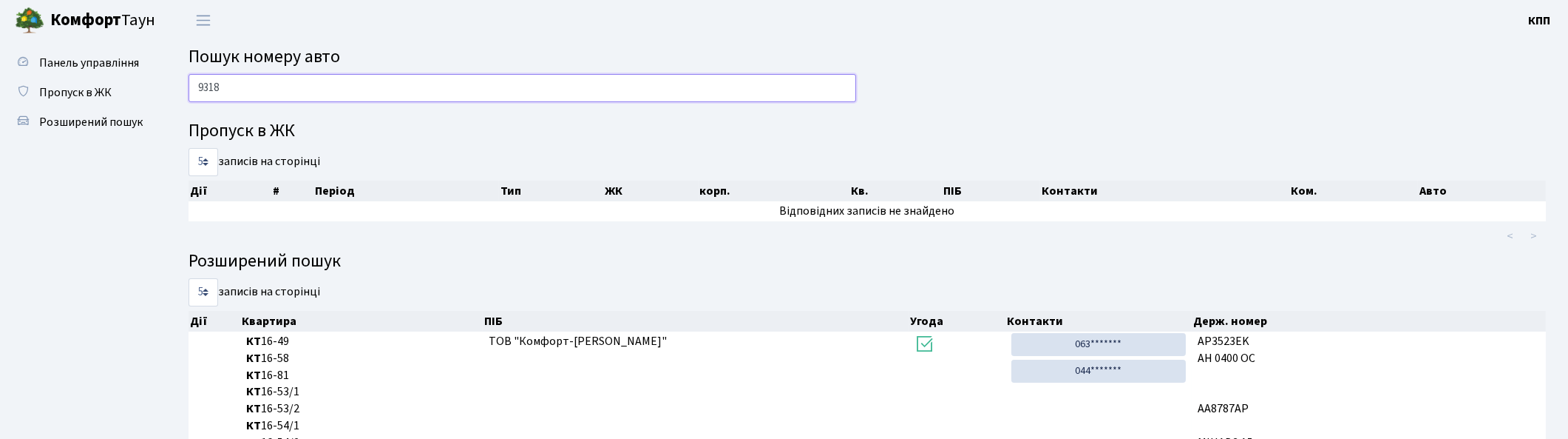
click at [375, 85] on input "9318" at bounding box center [523, 88] width 668 height 28
click at [509, 86] on input "9318" at bounding box center [523, 88] width 668 height 28
type input "9"
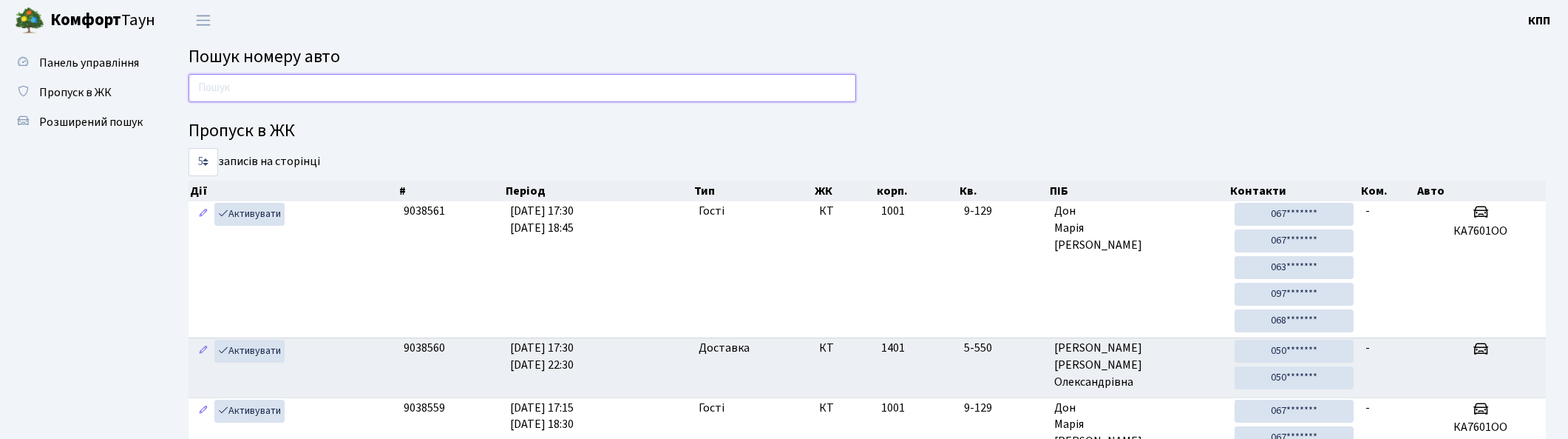
click at [498, 97] on input "text" at bounding box center [523, 88] width 668 height 28
click at [456, 85] on input "text" at bounding box center [523, 88] width 668 height 28
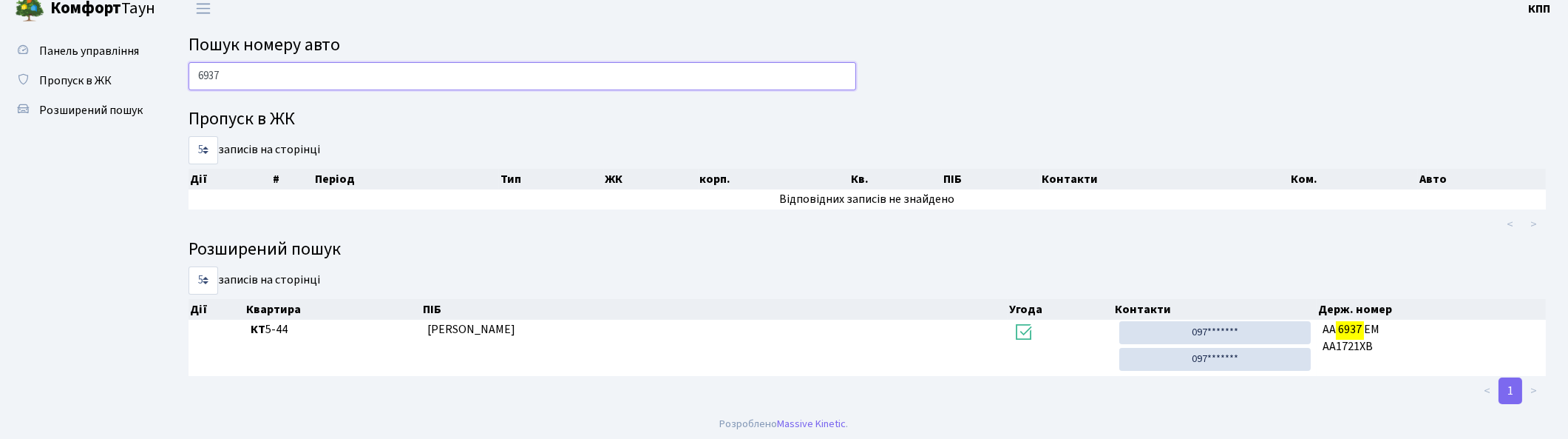
scroll to position [16, 0]
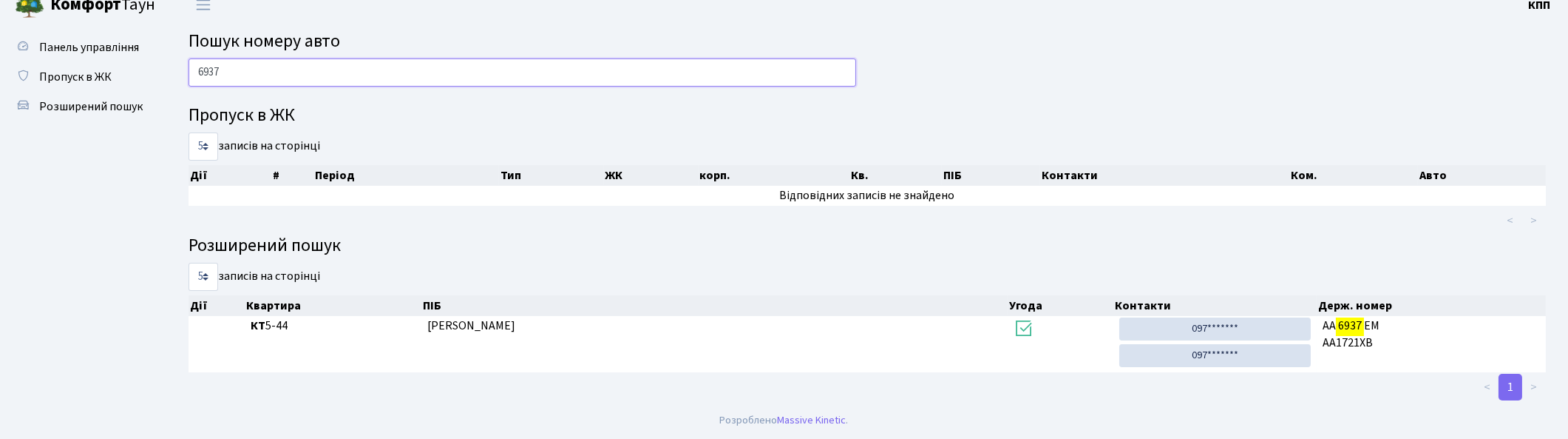
click at [370, 70] on input "6937" at bounding box center [523, 73] width 668 height 28
type input "6"
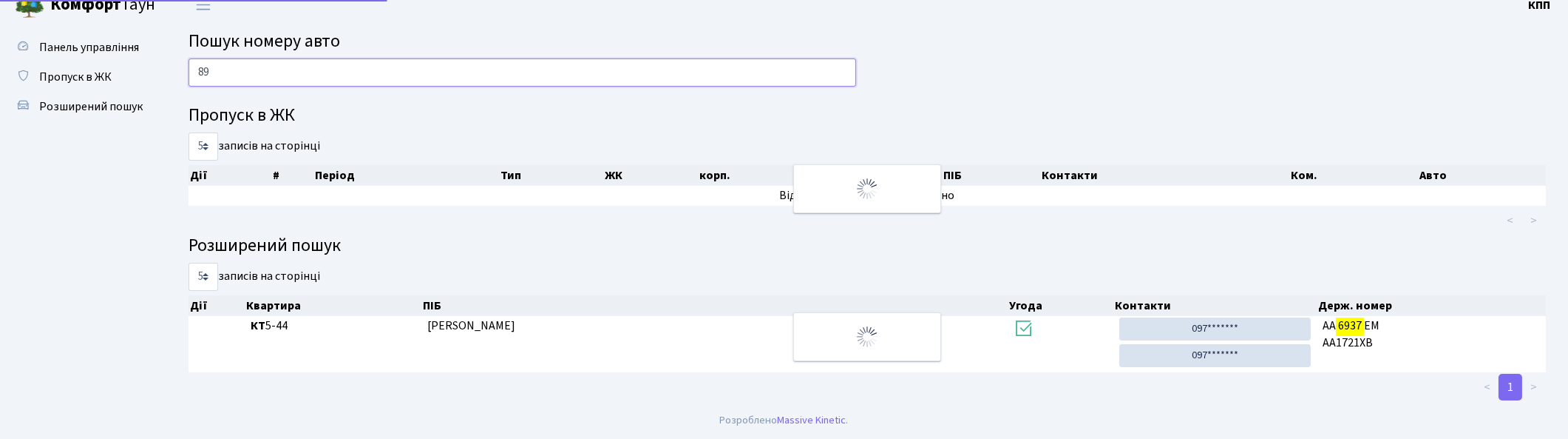
type input "8"
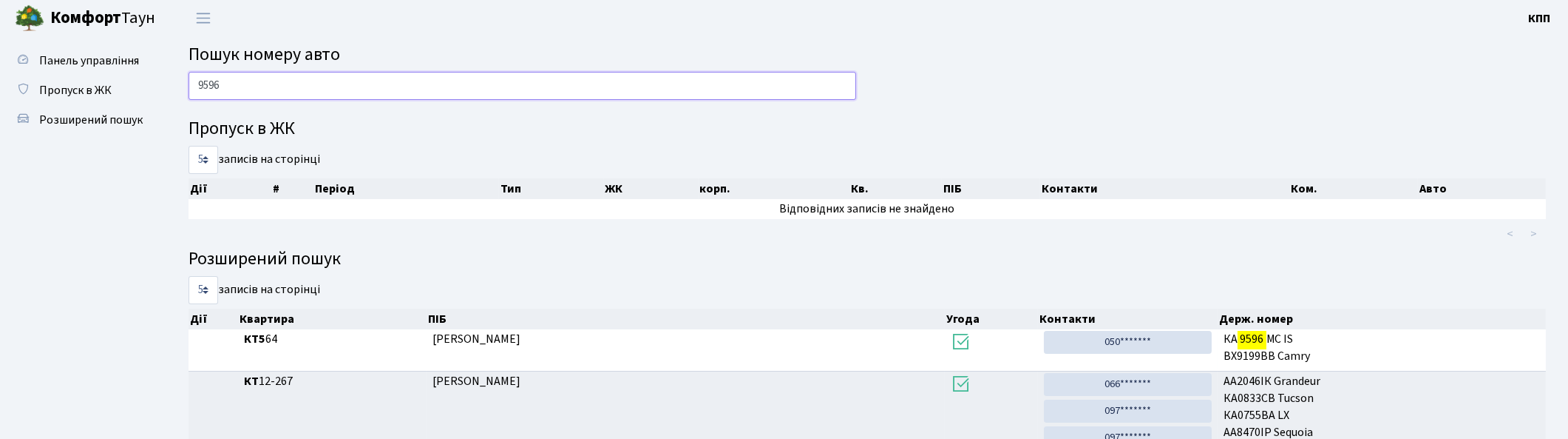
scroll to position [0, 0]
click at [324, 93] on input "9596" at bounding box center [523, 88] width 668 height 28
type input "9"
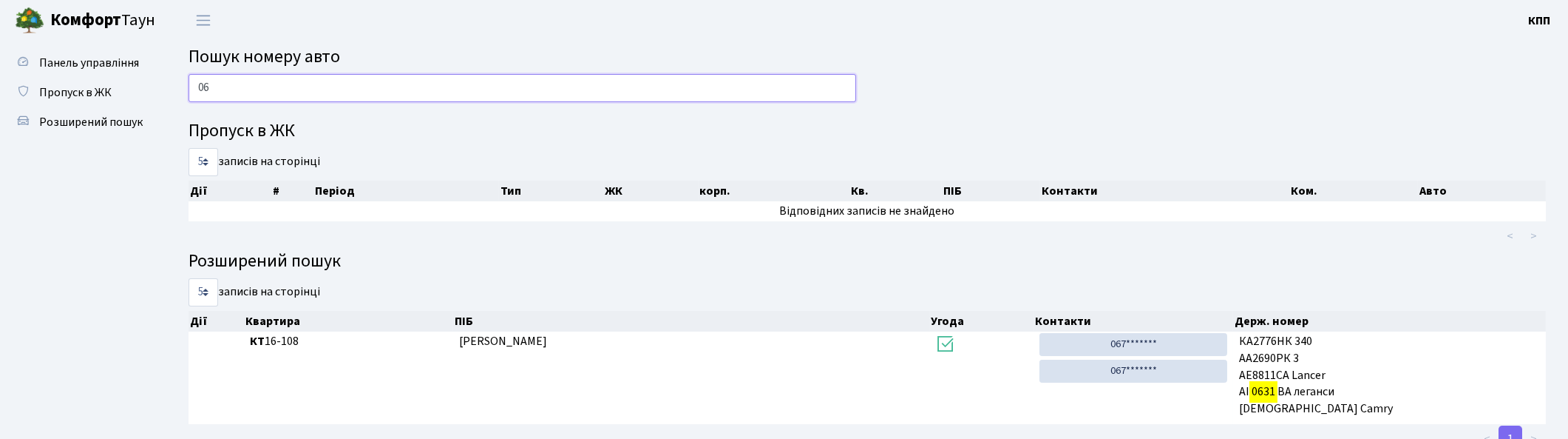
type input "0"
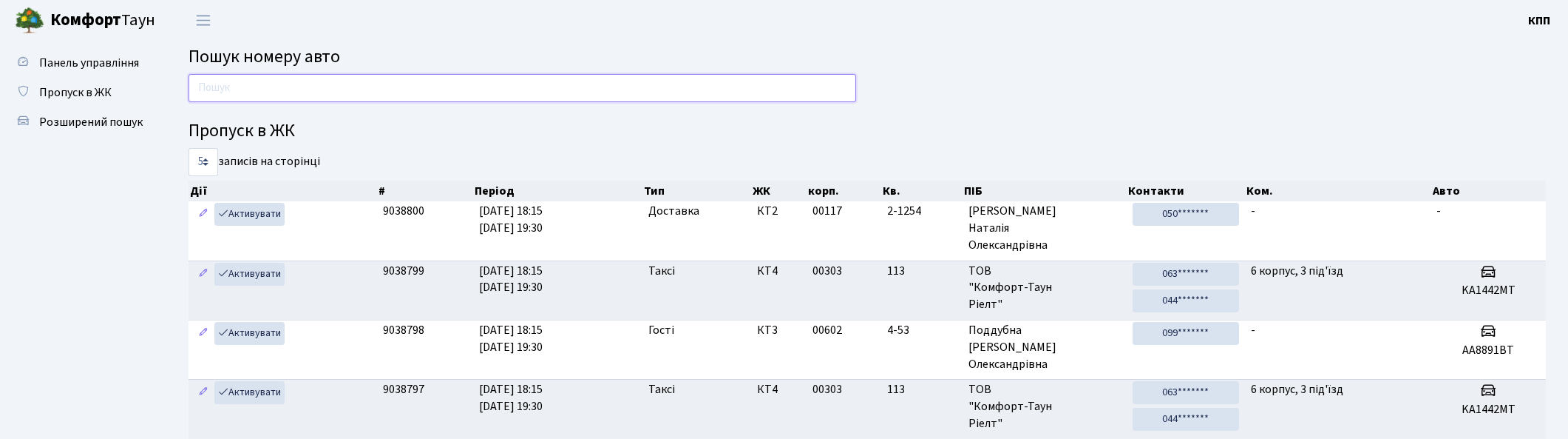
click at [247, 86] on input "text" at bounding box center [523, 88] width 668 height 28
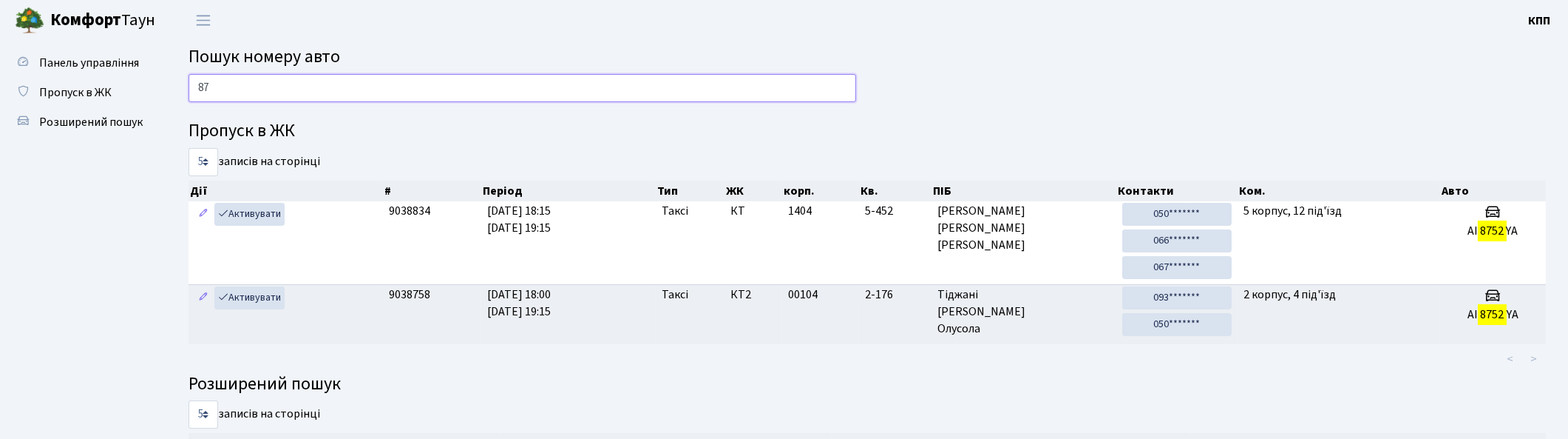
type input "8"
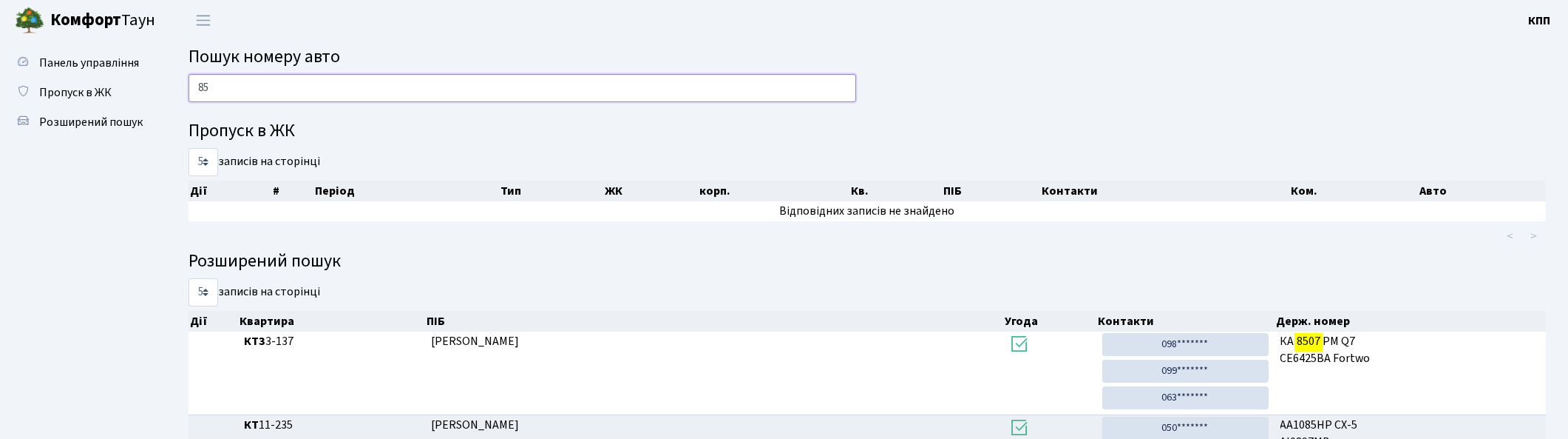
type input "8"
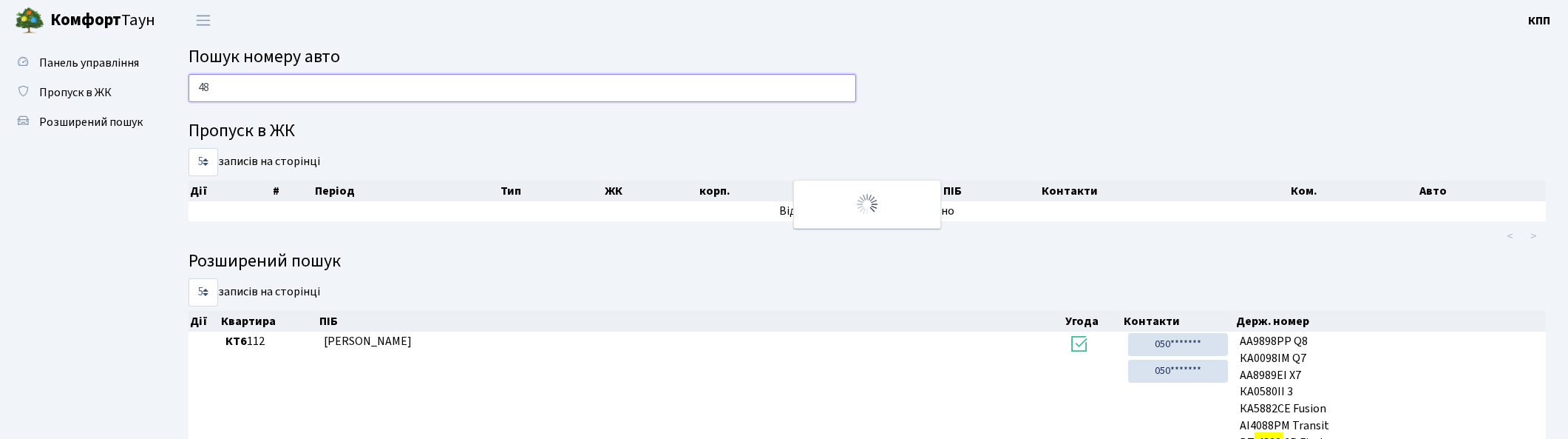
type input "4"
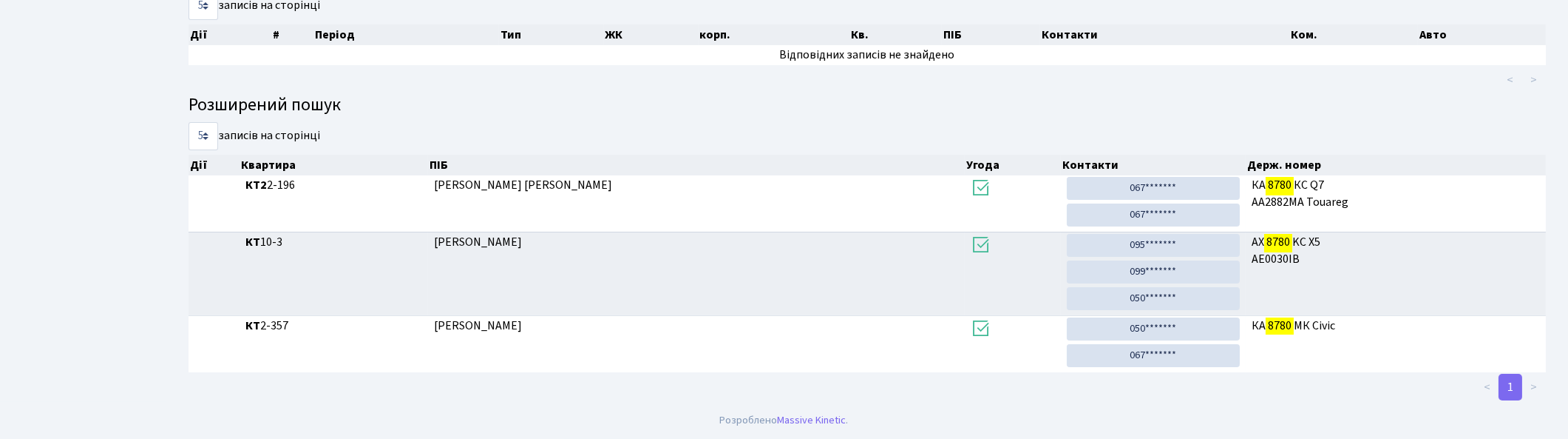
scroll to position [79, 0]
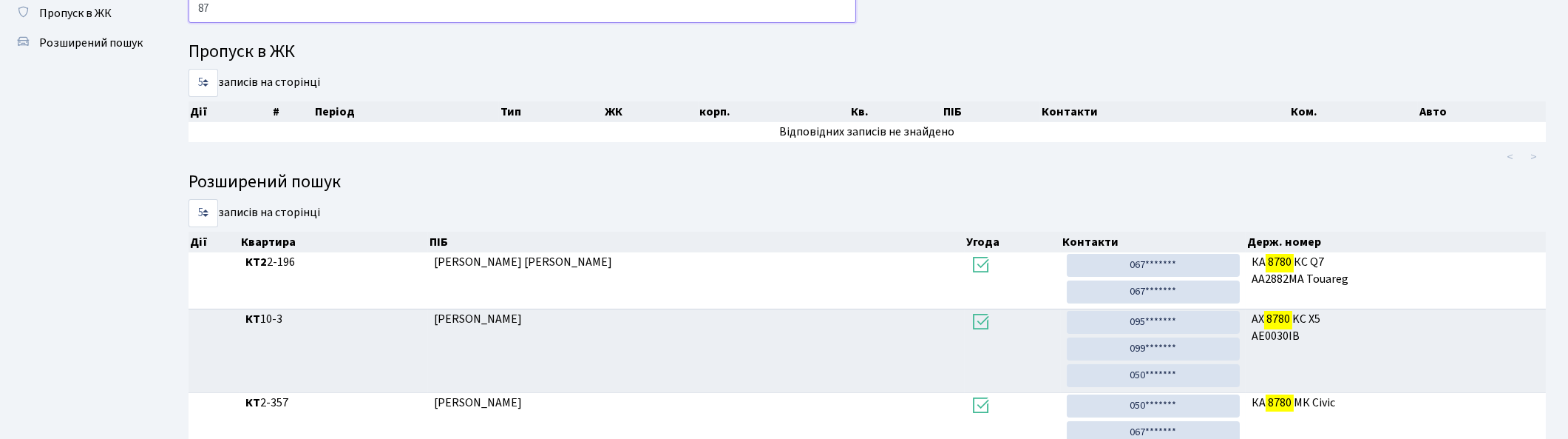
type input "8"
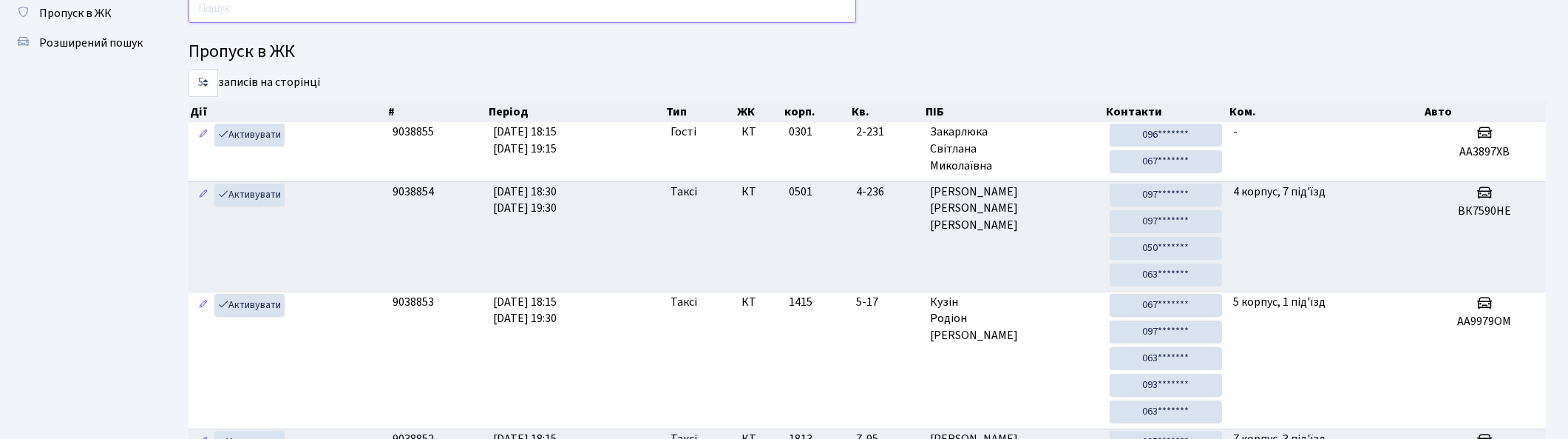
click at [324, 17] on input "text" at bounding box center [523, 9] width 668 height 28
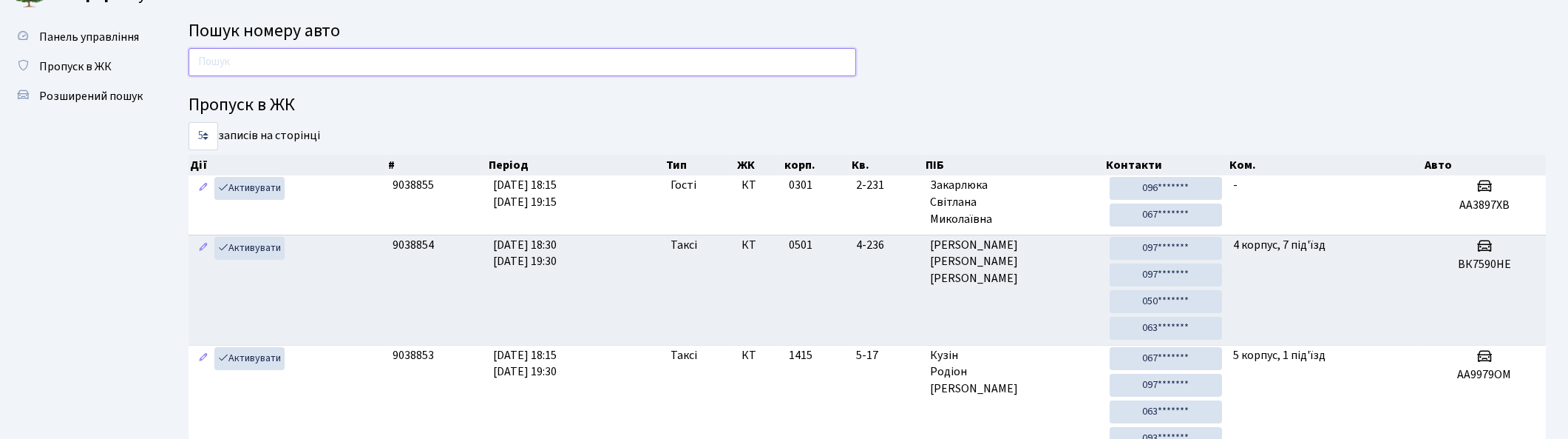
scroll to position [0, 0]
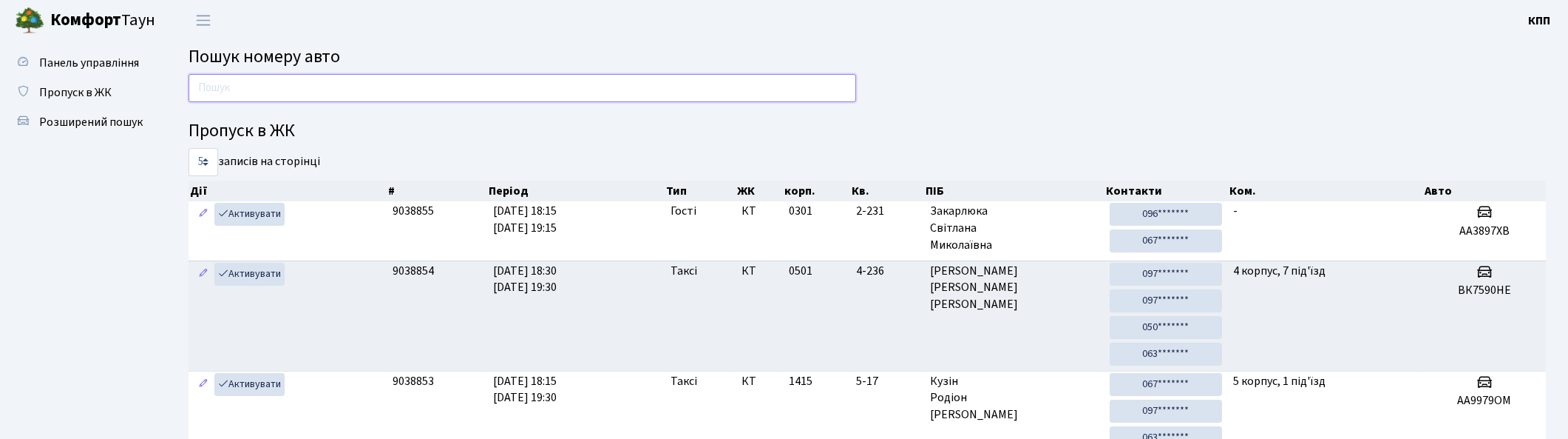
click at [590, 85] on input "text" at bounding box center [523, 88] width 668 height 28
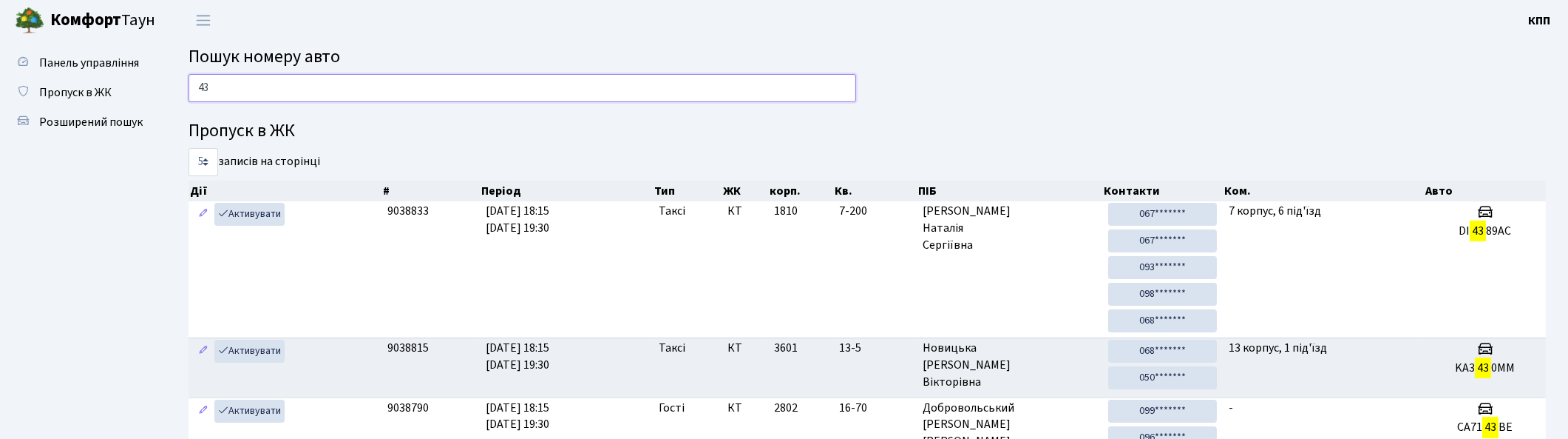
type input "4"
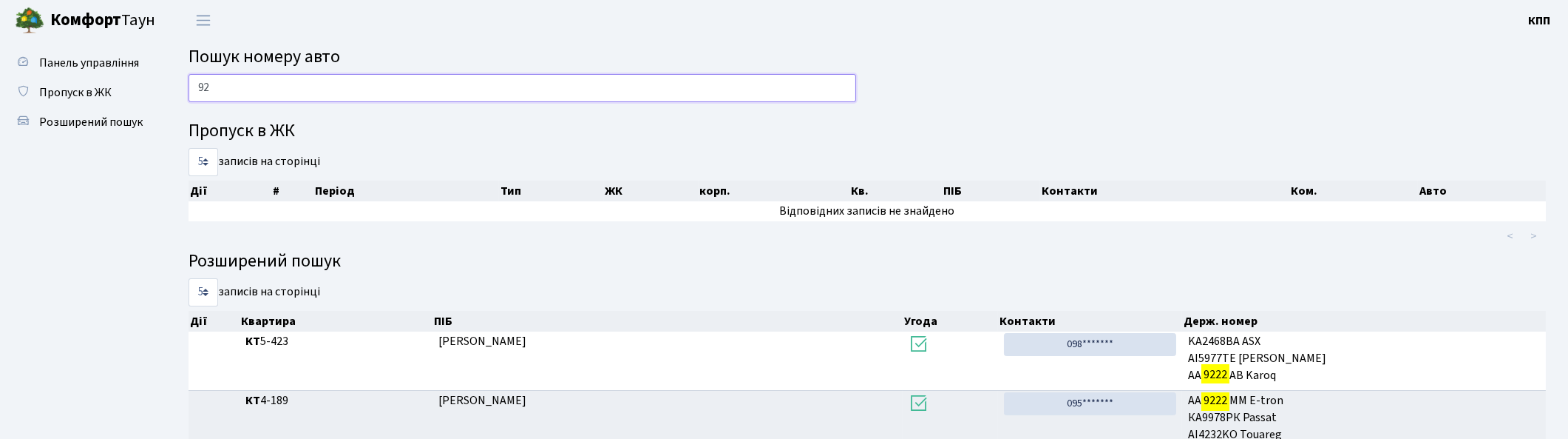
type input "9"
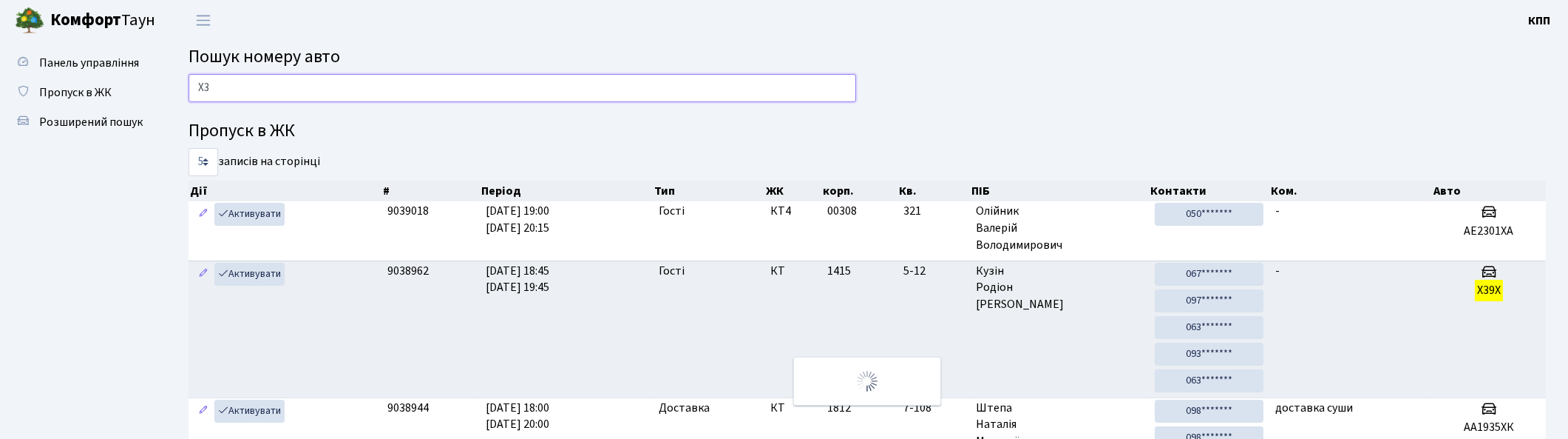
type input "Х"
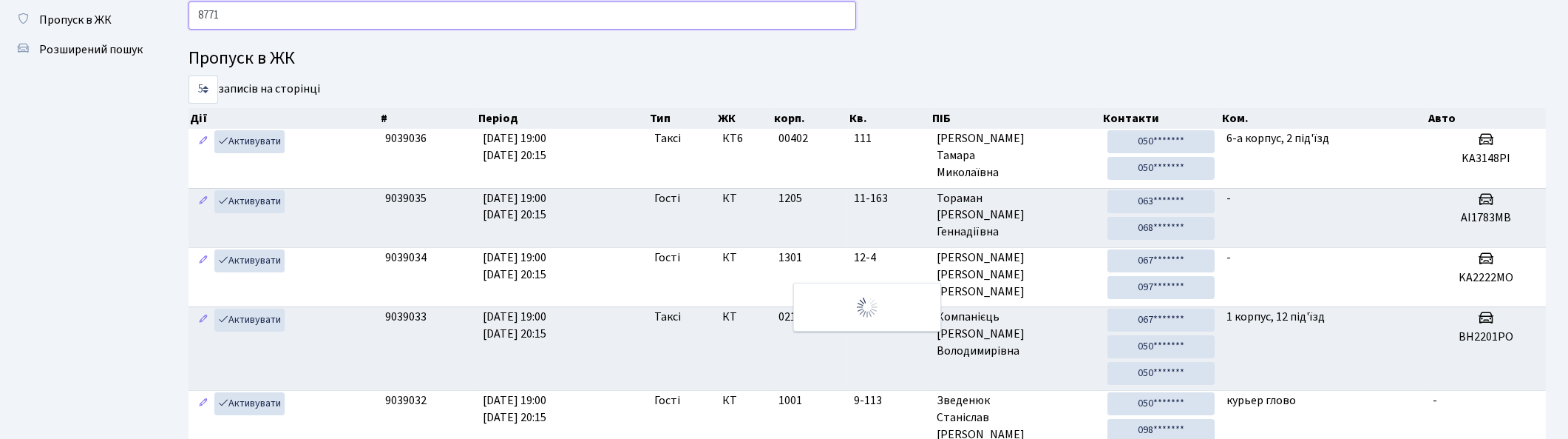
scroll to position [58, 0]
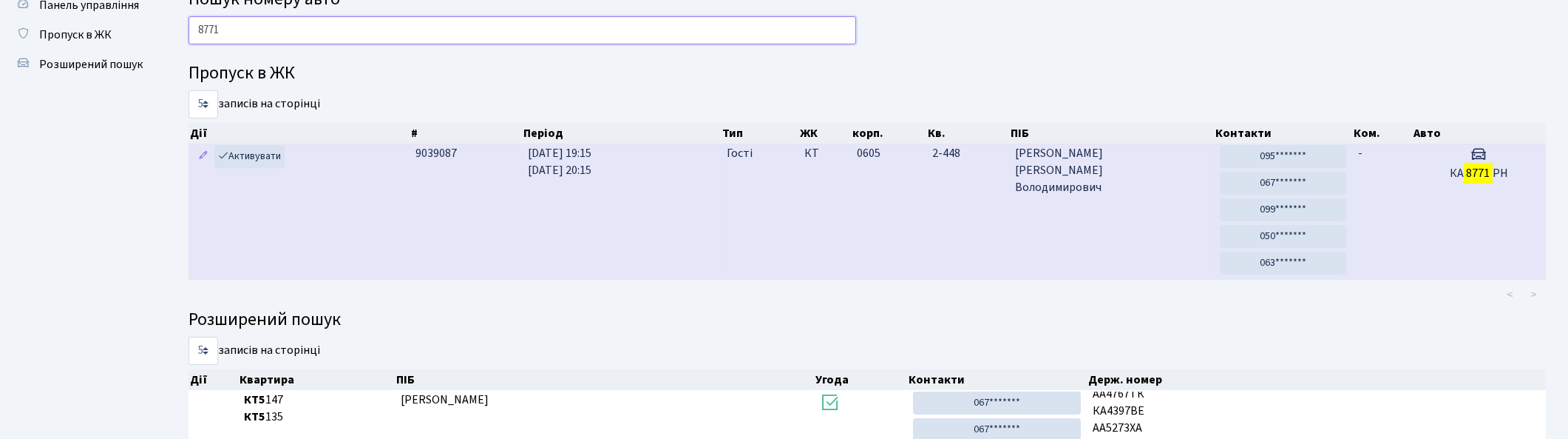
type input "8771"
click at [1046, 220] on td "Загорський Микола Володимирович" at bounding box center [1112, 212] width 205 height 136
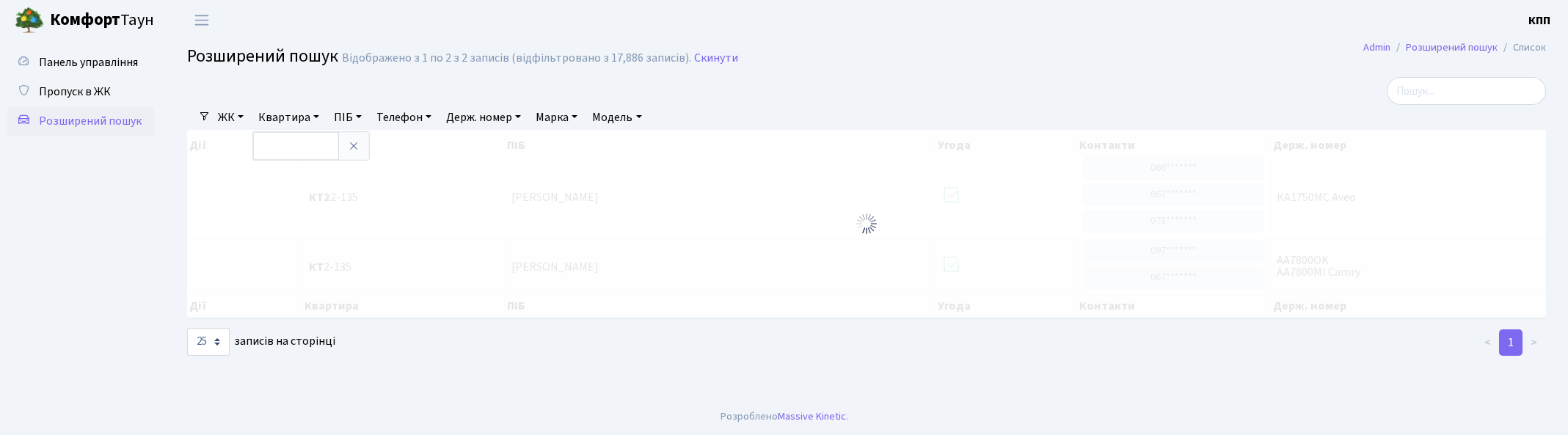
select select "25"
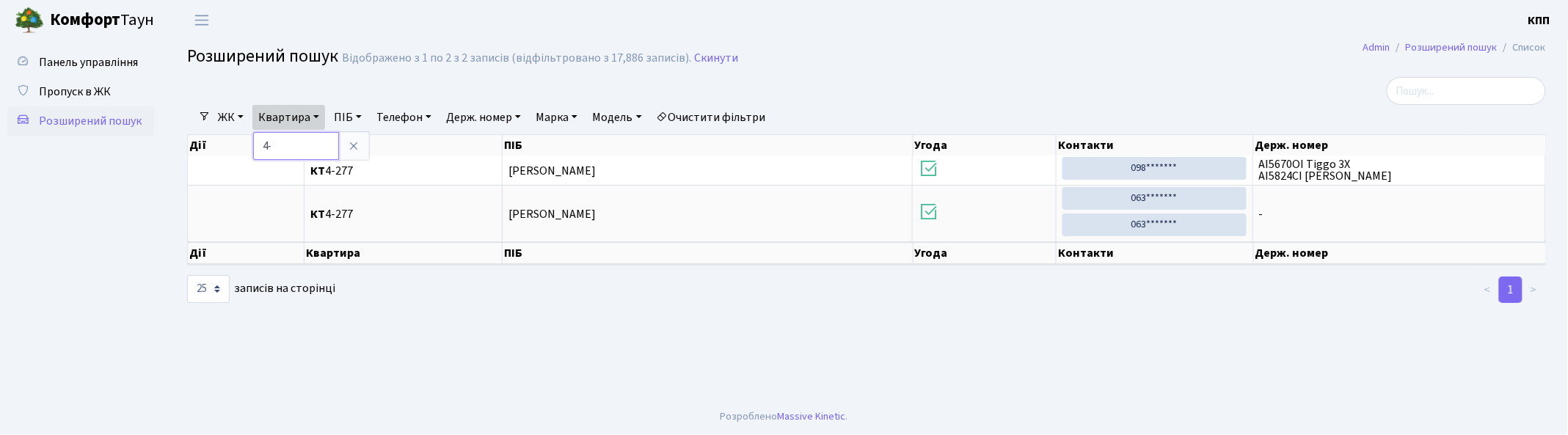
type input "4"
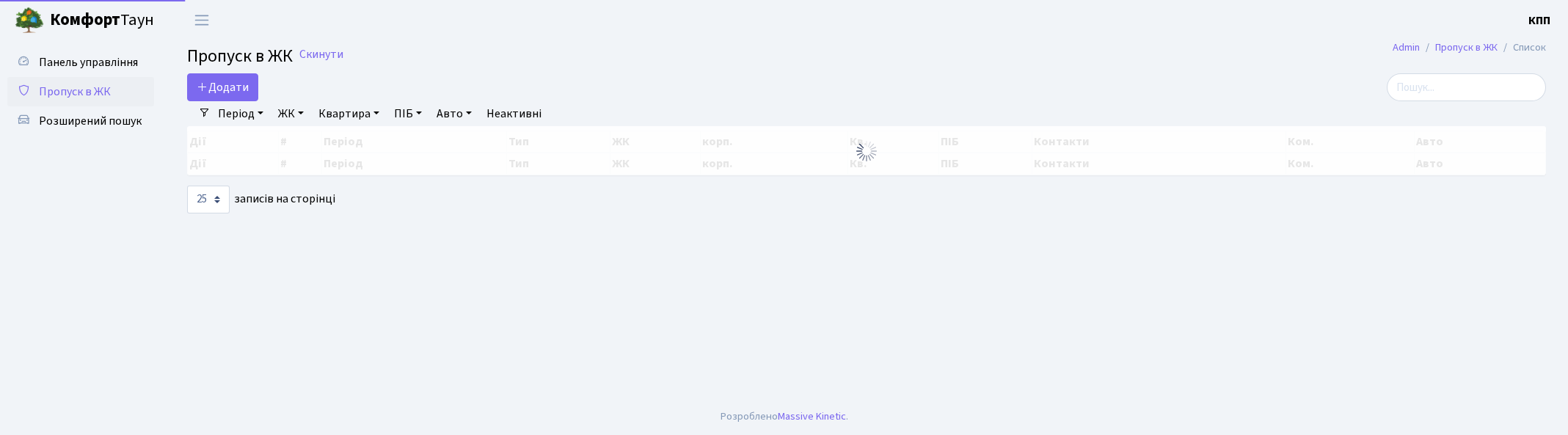
select select "25"
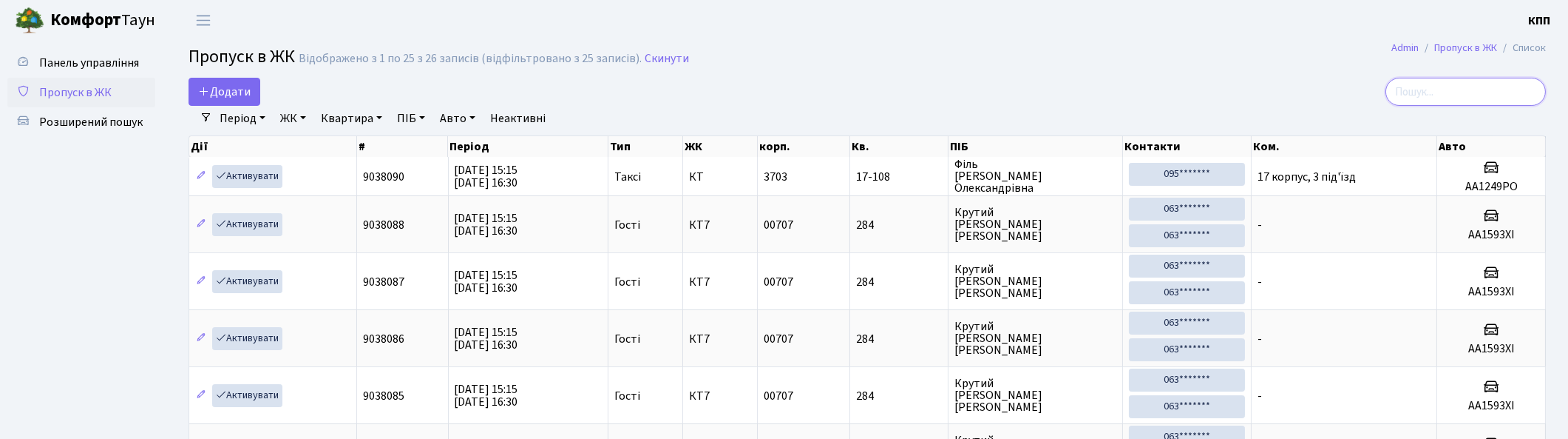
click at [1421, 85] on input "search" at bounding box center [1465, 92] width 161 height 28
click at [237, 96] on span "Додати" at bounding box center [224, 92] width 53 height 16
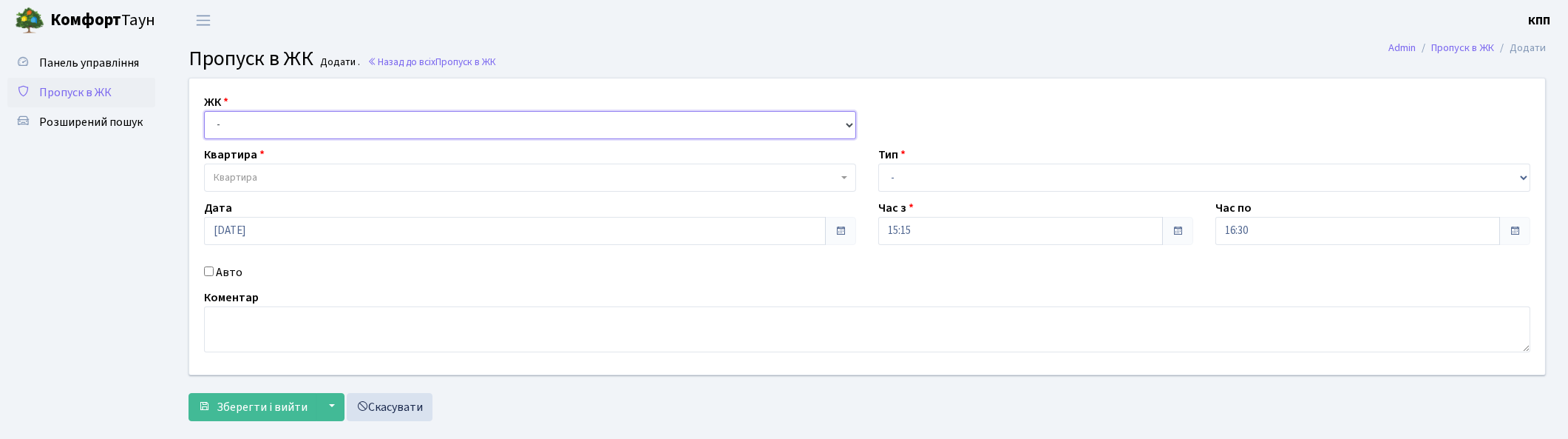
click at [242, 126] on select "- КТ, вул. Регенераторна, 4 КТ2, просп. [STREET_ADDRESS] [STREET_ADDRESS] [PERS…" at bounding box center [530, 125] width 652 height 28
select select "271"
click at [204, 111] on select "- КТ, вул. Регенераторна, 4 КТ2, просп. Соборності, 17 КТ3, вул. Березнева, 16 …" at bounding box center [530, 125] width 652 height 28
select select
click at [265, 167] on span "Квартира" at bounding box center [530, 178] width 652 height 28
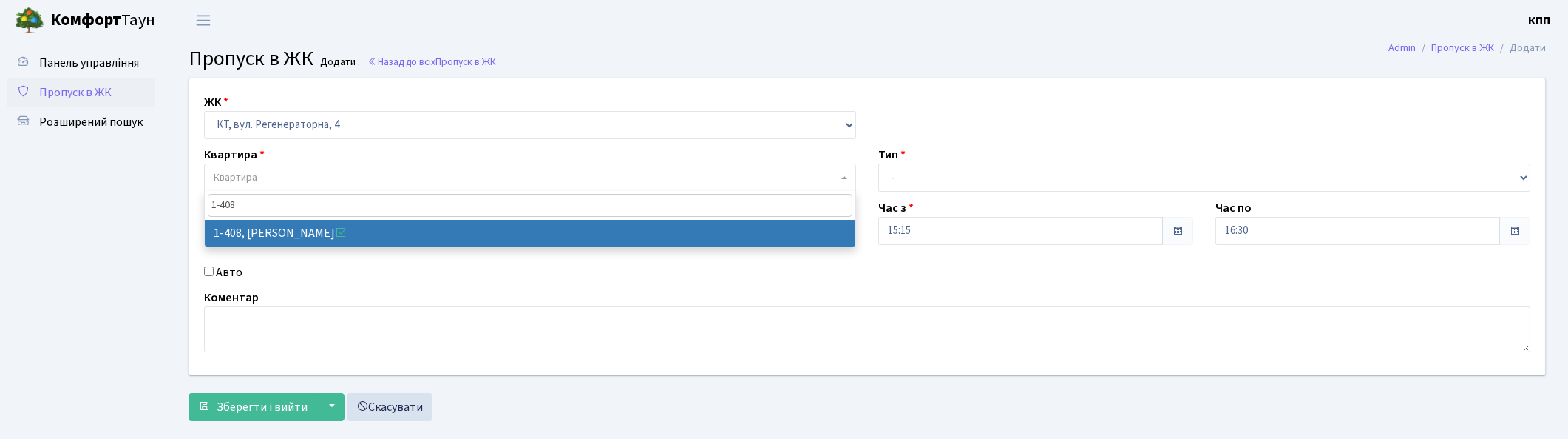
type input "1-408"
select select "459"
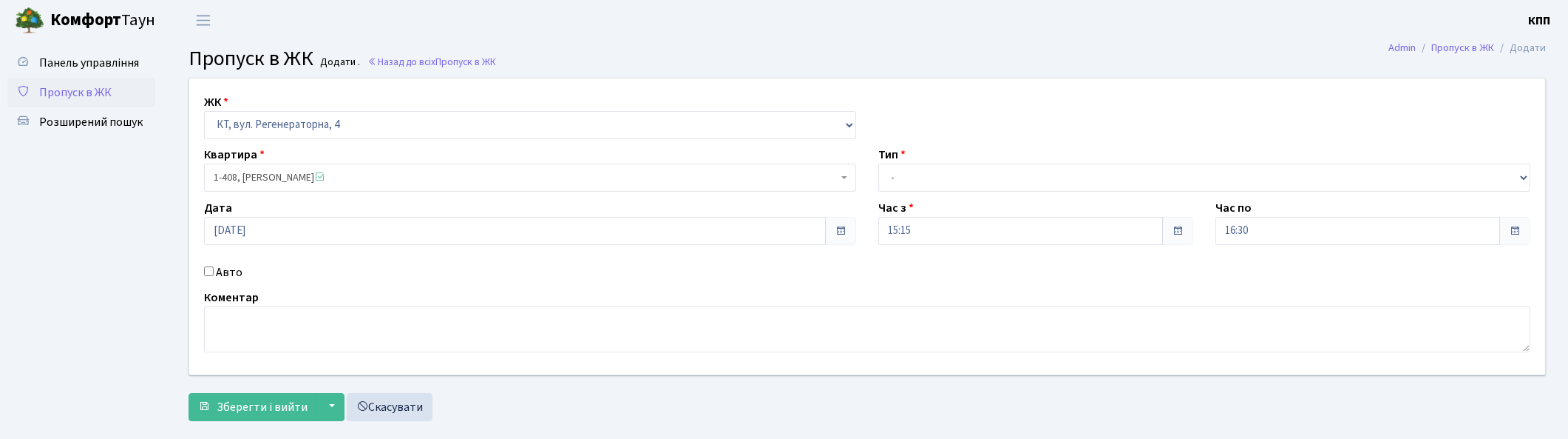
click at [234, 270] on label "Авто" at bounding box center [230, 272] width 27 height 18
click at [214, 270] on input "Авто" at bounding box center [208, 271] width 9 height 9
checkbox input "true"
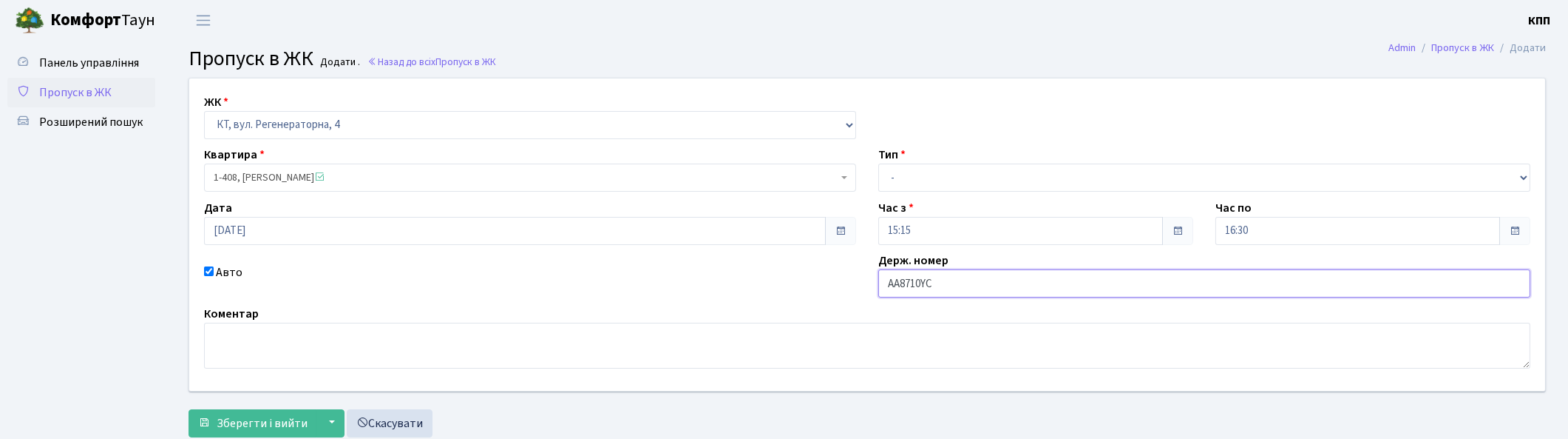
type input "АА8710YC"
drag, startPoint x: 1106, startPoint y: 180, endPoint x: 1098, endPoint y: 185, distance: 9.4
click at [1106, 180] on select "- Доставка Таксі Гості Сервіс" at bounding box center [1204, 178] width 652 height 28
select select "2"
click at [878, 164] on select "- Доставка Таксі Гості Сервіс" at bounding box center [1204, 178] width 652 height 28
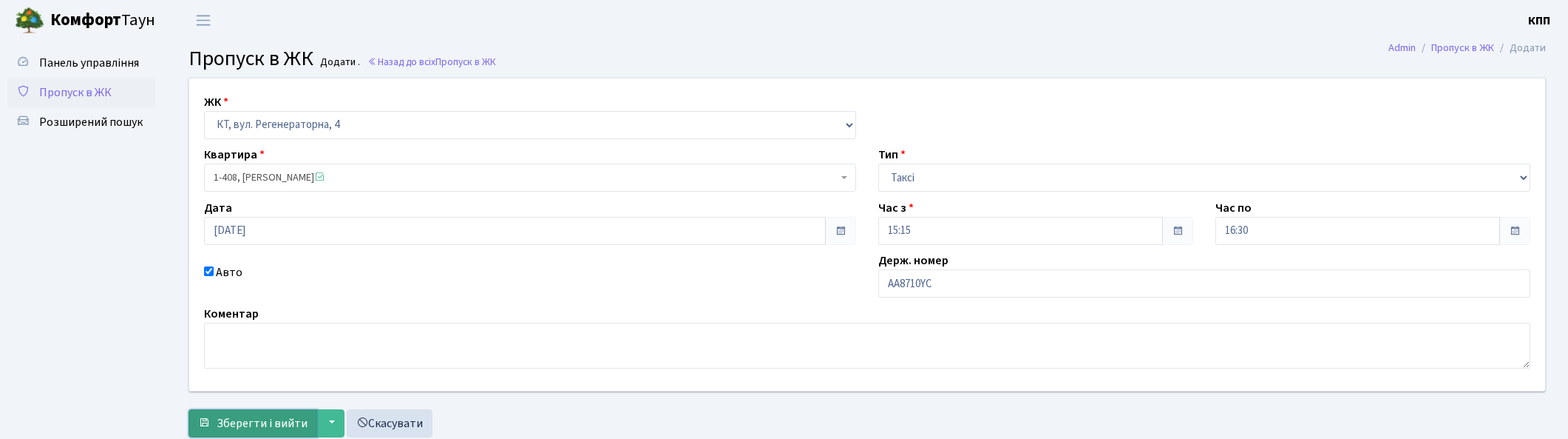
click at [282, 415] on span "Зберегти і вийти" at bounding box center [262, 423] width 91 height 16
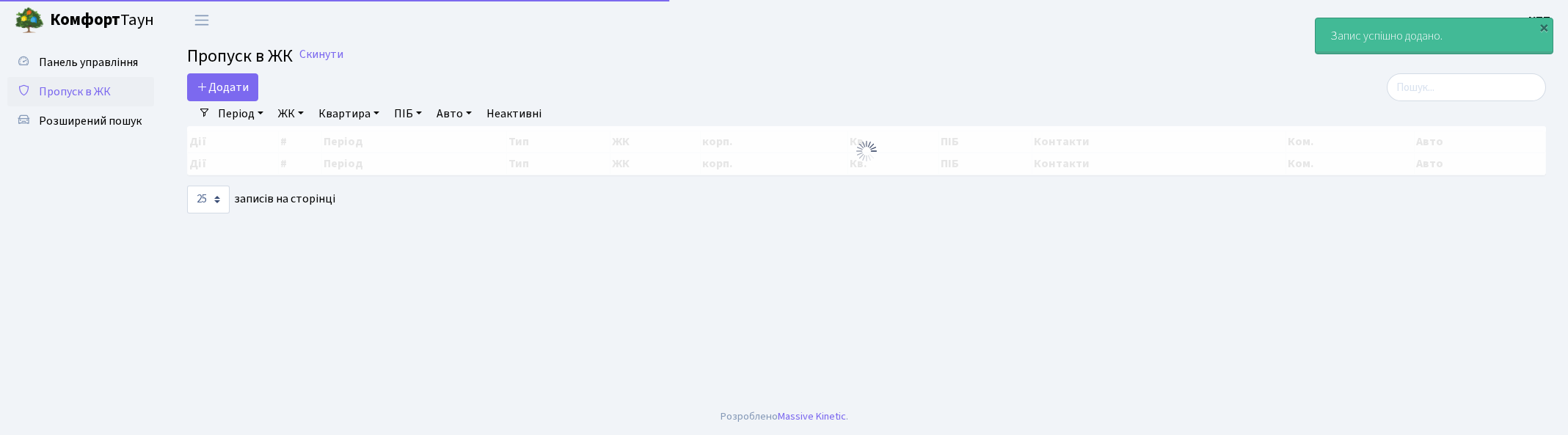
select select "25"
click at [1475, 83] on input "search" at bounding box center [1465, 87] width 159 height 28
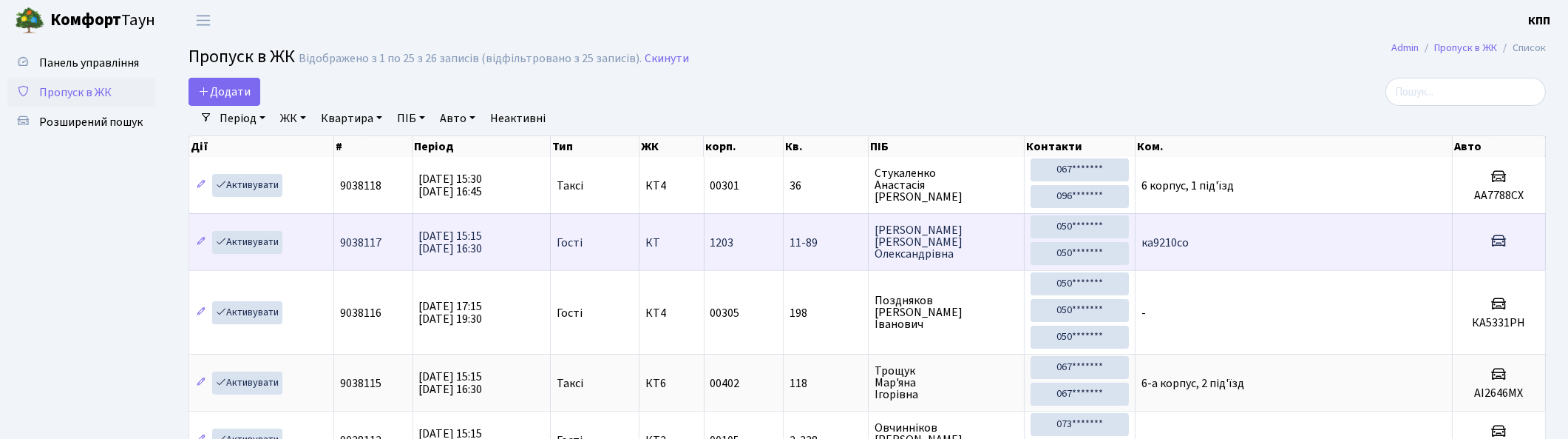
click at [1255, 226] on td "ка9210со" at bounding box center [1294, 241] width 317 height 57
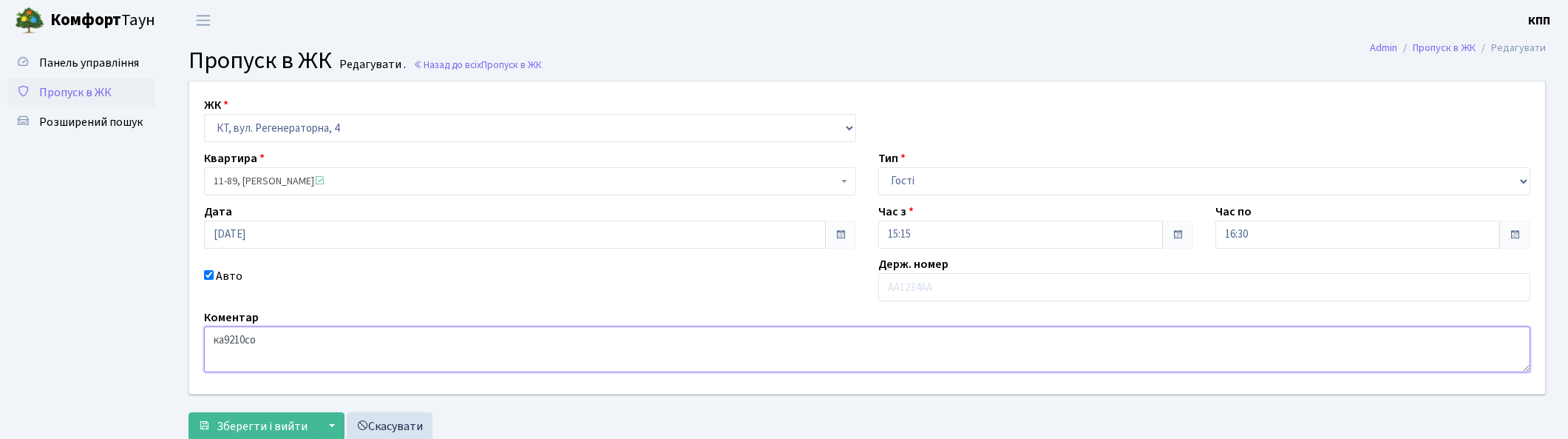
drag, startPoint x: 213, startPoint y: 342, endPoint x: 266, endPoint y: 338, distance: 53.2
click at [266, 338] on textarea "ка9210со" at bounding box center [867, 349] width 1327 height 46
type input "ка9210со"
click at [233, 420] on span "Зберегти і вийти" at bounding box center [262, 426] width 91 height 16
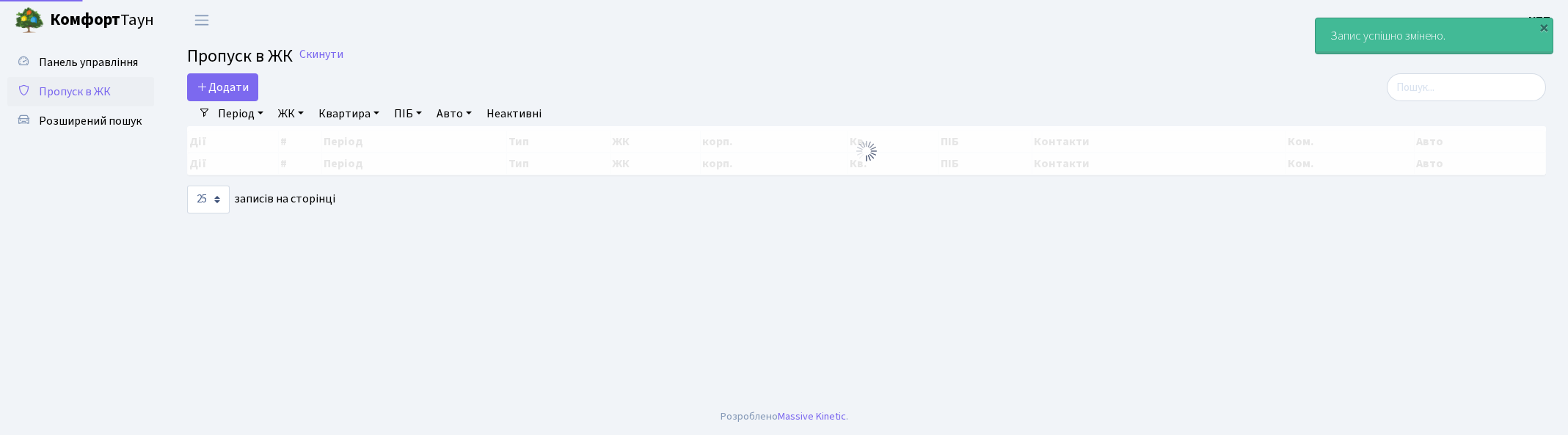
select select "25"
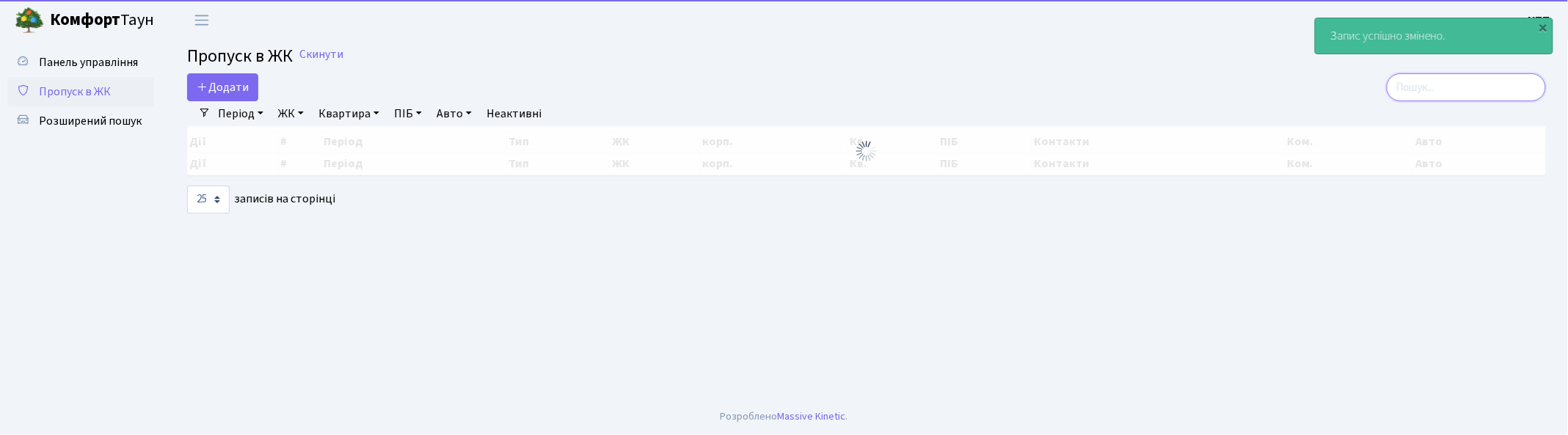
click at [1493, 84] on input "search" at bounding box center [1465, 87] width 159 height 28
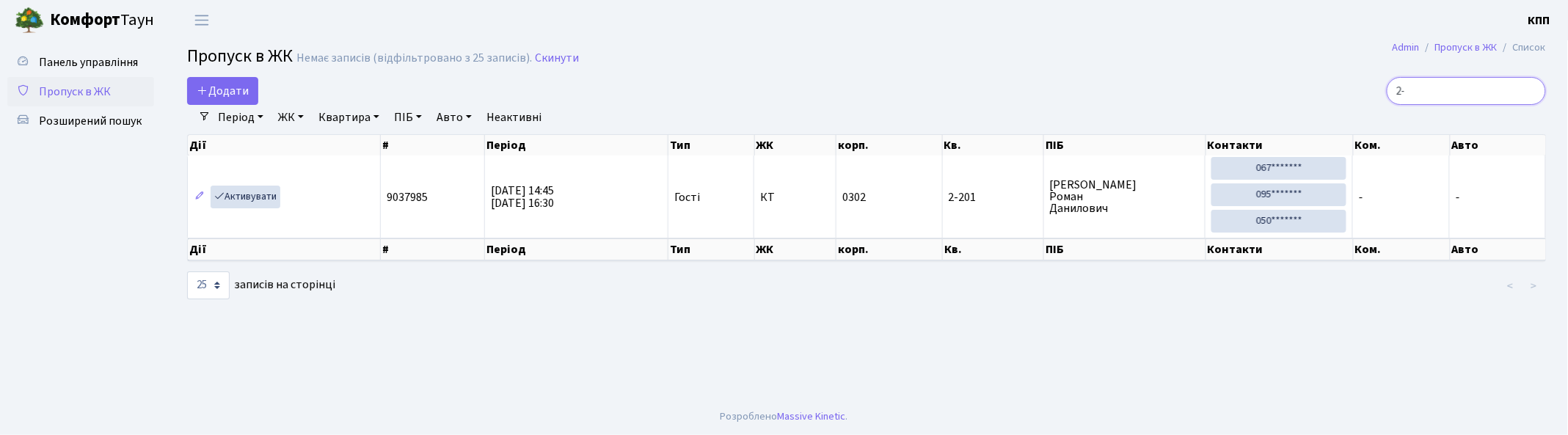
type input "2"
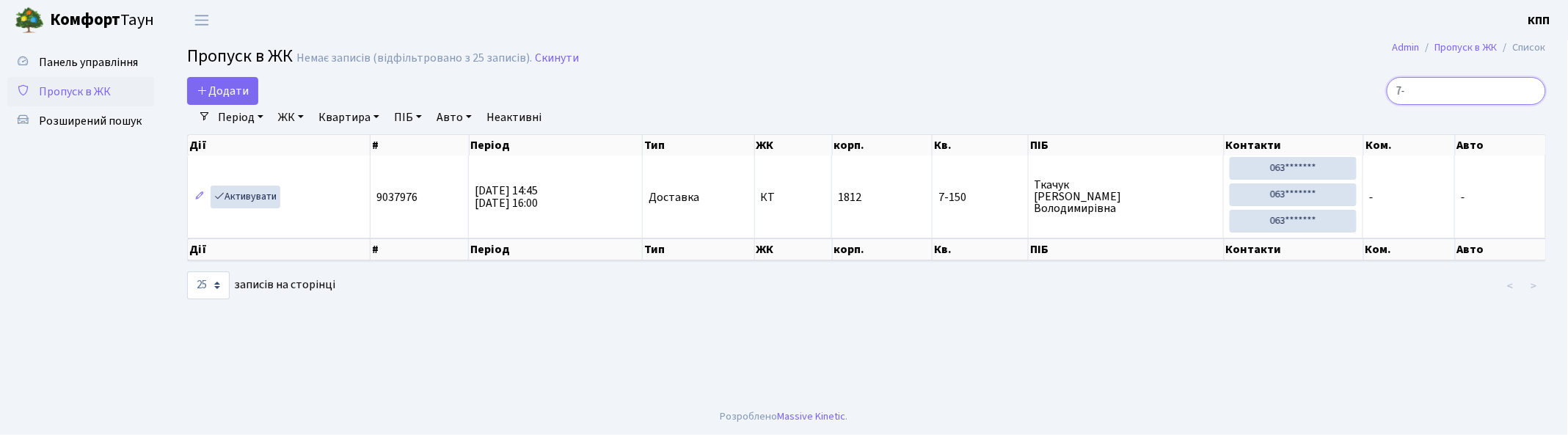
type input "7"
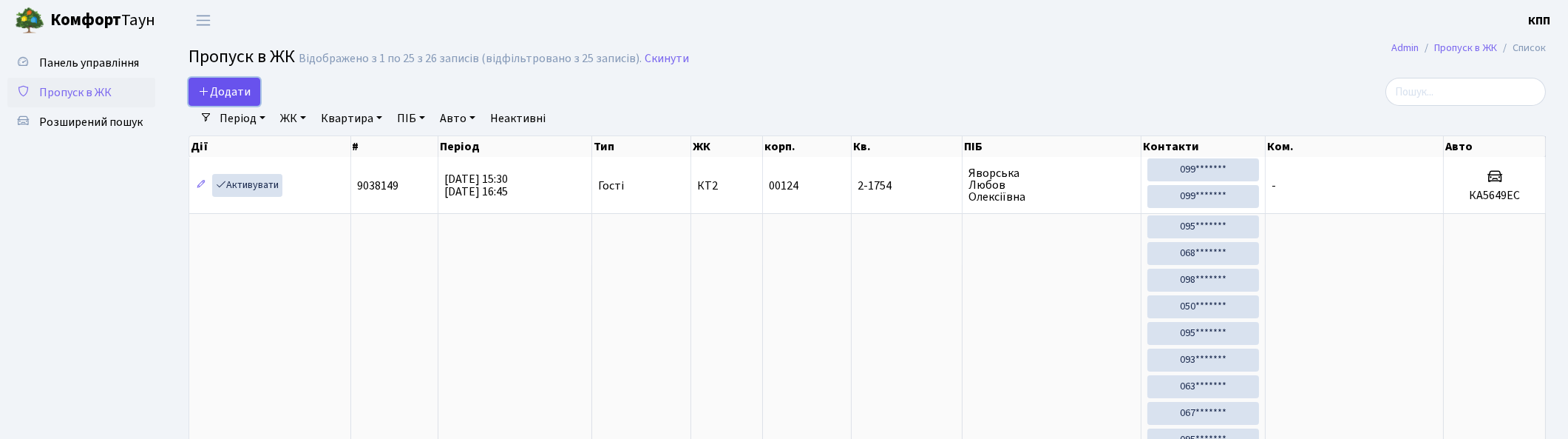
click at [203, 85] on icon at bounding box center [204, 91] width 12 height 12
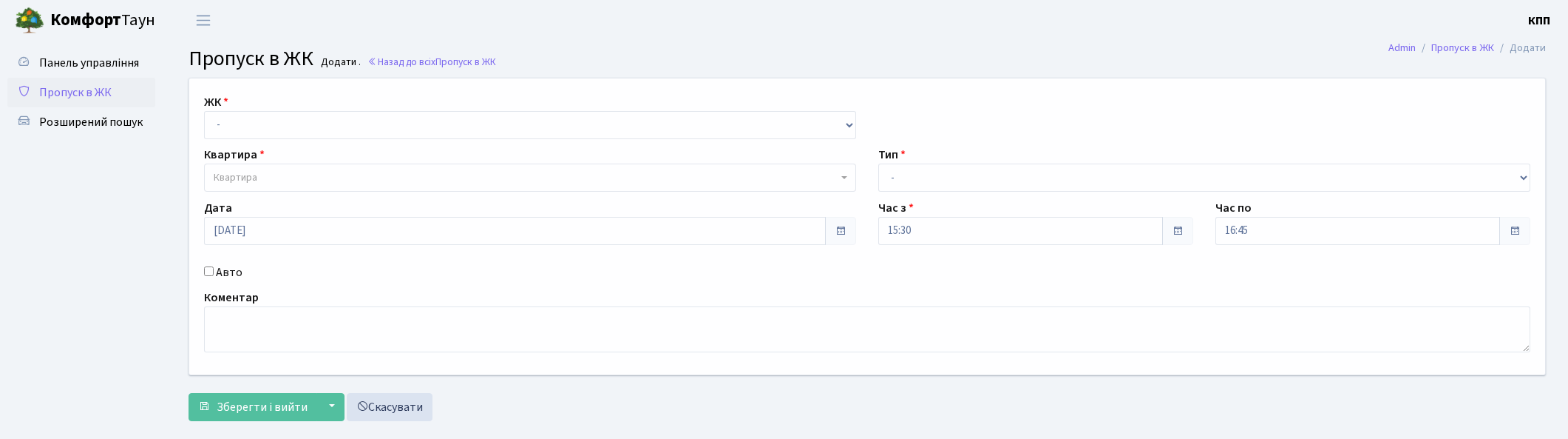
click at [278, 133] on select "- КТ, вул. Регенераторна, 4 КТ2, просп. [STREET_ADDRESS] [STREET_ADDRESS] [PERS…" at bounding box center [530, 125] width 652 height 28
select select "271"
click at [204, 111] on select "- КТ, вул. Регенераторна, 4 КТ2, просп. [STREET_ADDRESS] [STREET_ADDRESS] [PERS…" at bounding box center [530, 125] width 652 height 28
select select
click at [225, 279] on label "Авто" at bounding box center [230, 272] width 27 height 18
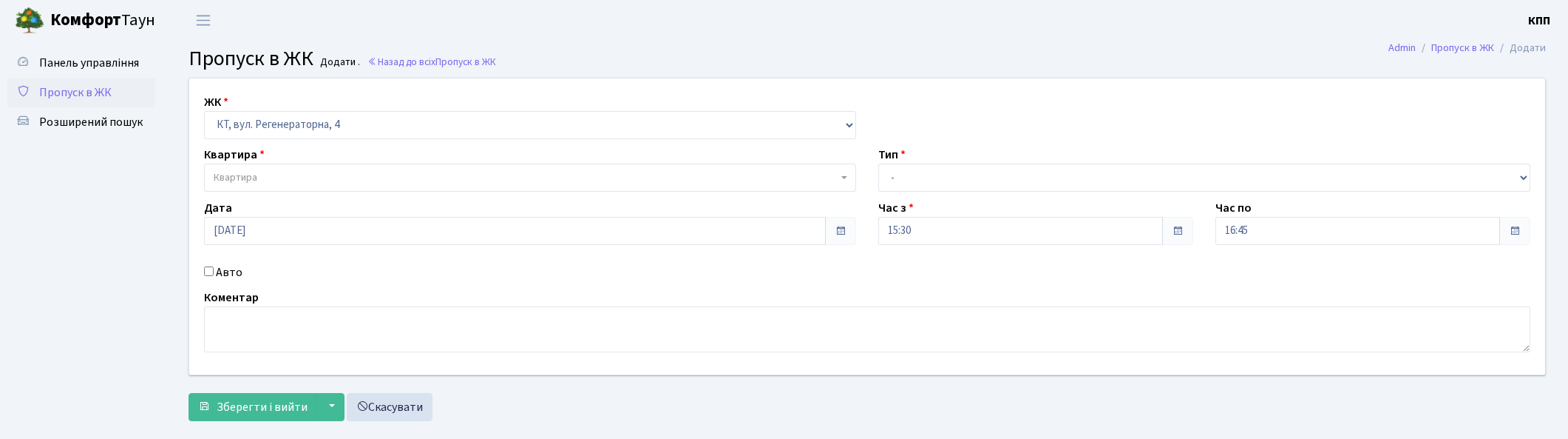
click at [214, 276] on input "Авто" at bounding box center [208, 271] width 9 height 9
checkbox input "true"
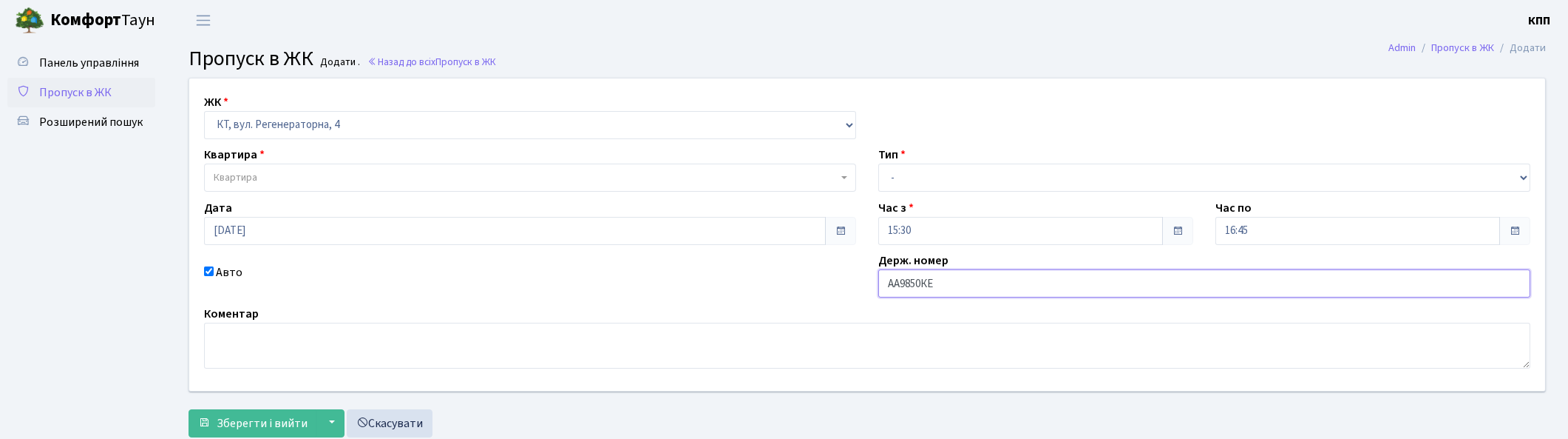
type input "АА9850КЕ"
click at [255, 194] on div "ЖК - КТ, вул. Регенераторна, 4 КТ2, просп. Соборності, 17 КТ3, вул. Березнева, …" at bounding box center [867, 234] width 1378 height 312
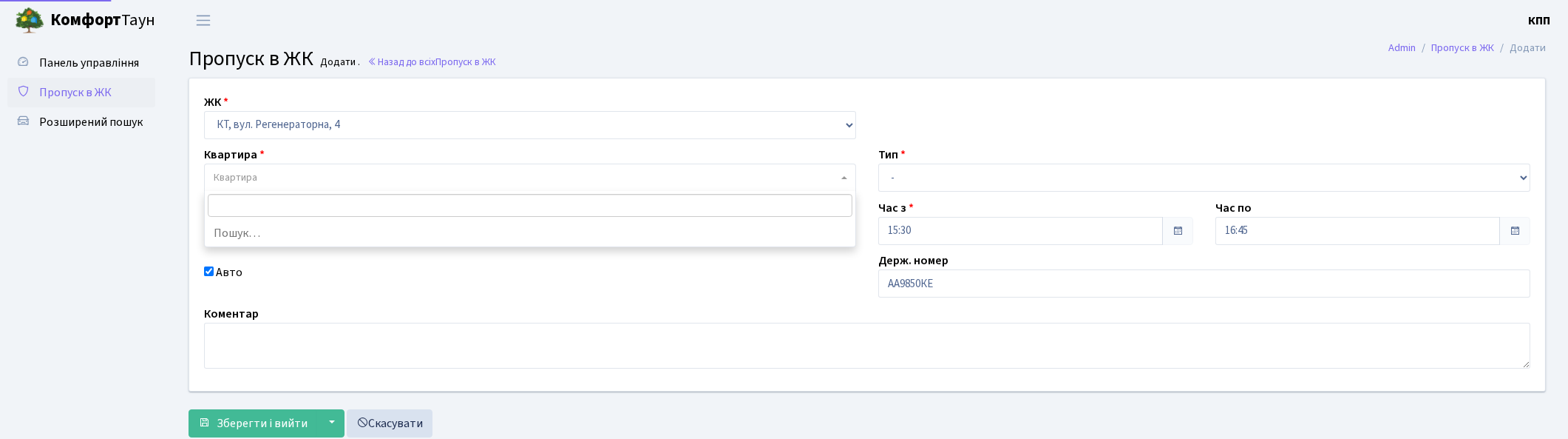
click at [255, 190] on body "Комфорт Таун КПП Мій обліковий запис Вийти Панель управління Пропуск в ЖК Розши…" at bounding box center [784, 240] width 1568 height 481
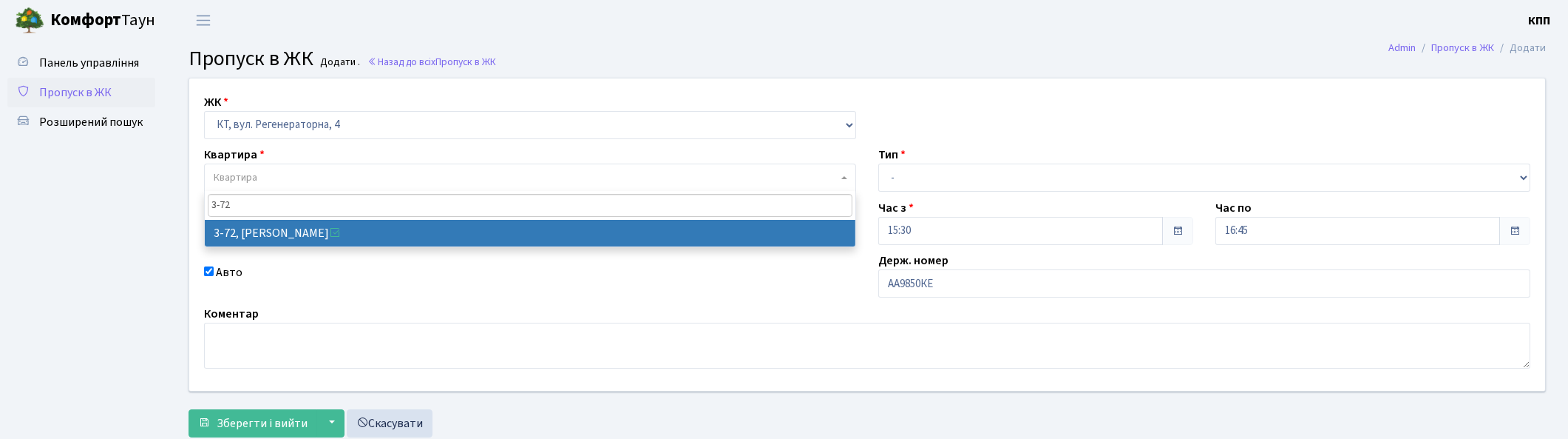
type input "3-72"
select select "881"
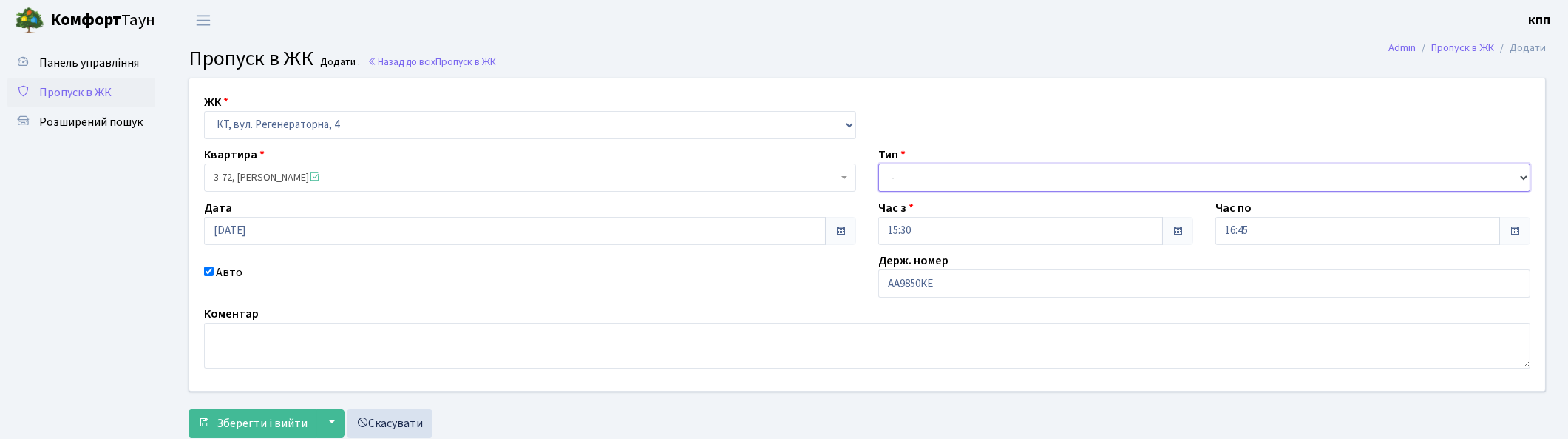
click at [997, 183] on select "- Доставка Таксі Гості Сервіс" at bounding box center [1204, 178] width 652 height 28
select select "3"
click at [878, 164] on select "- Доставка Таксі Гості Сервіс" at bounding box center [1204, 178] width 652 height 28
click at [248, 415] on span "Зберегти і вийти" at bounding box center [262, 423] width 91 height 16
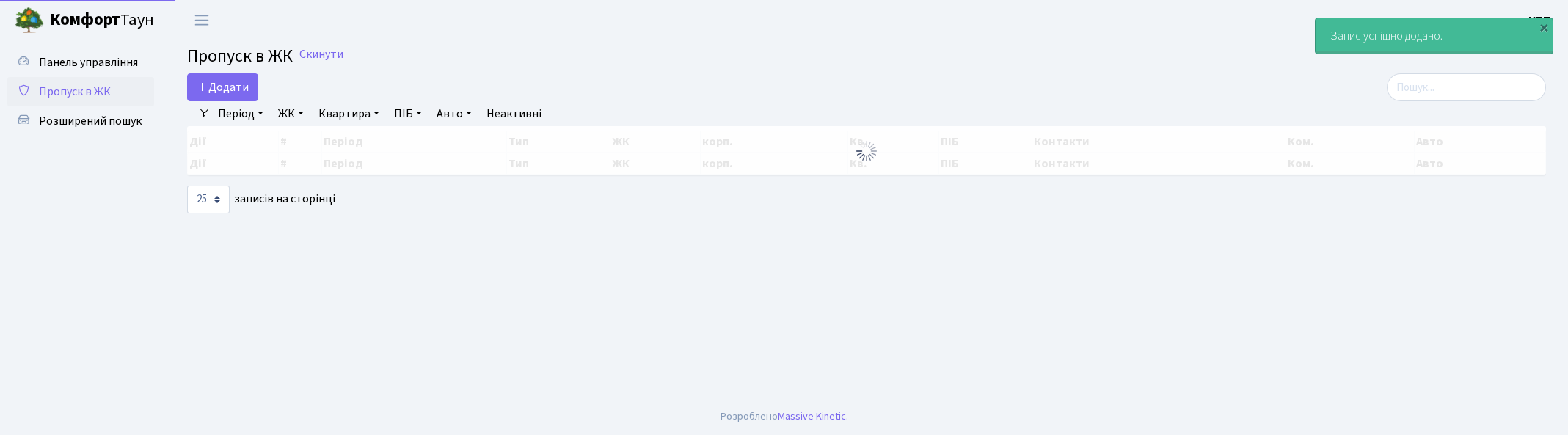
select select "25"
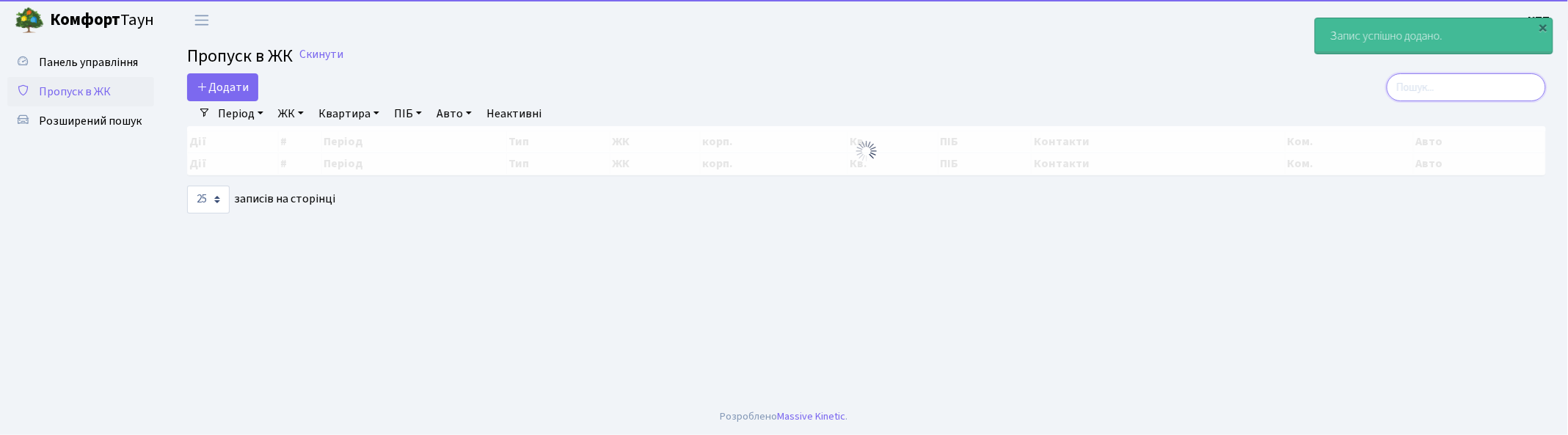
click at [1476, 96] on input "search" at bounding box center [1465, 87] width 159 height 28
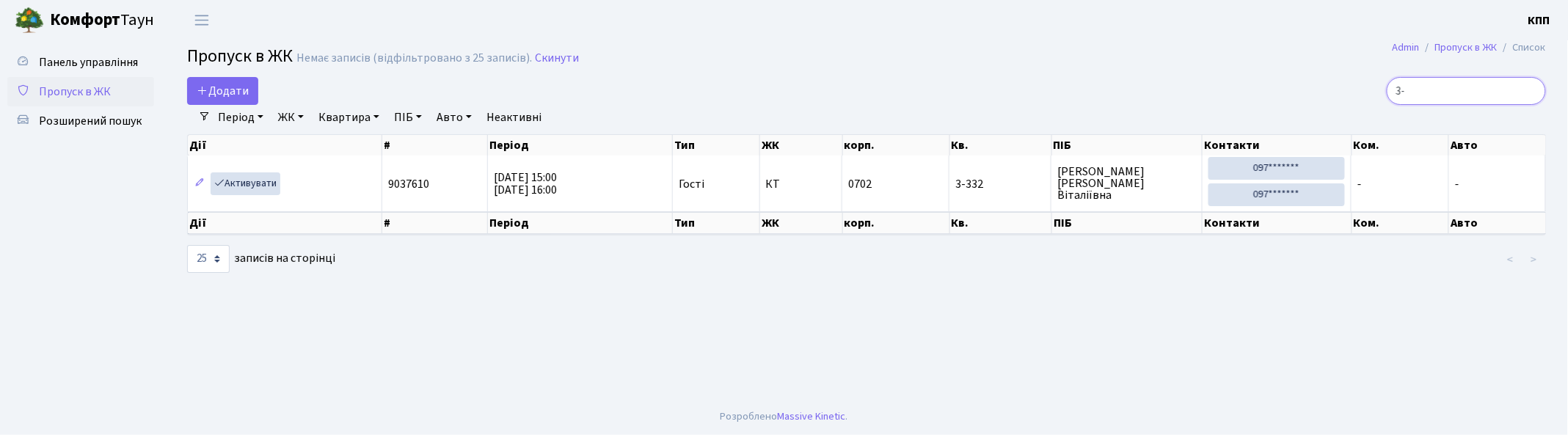
type input "3"
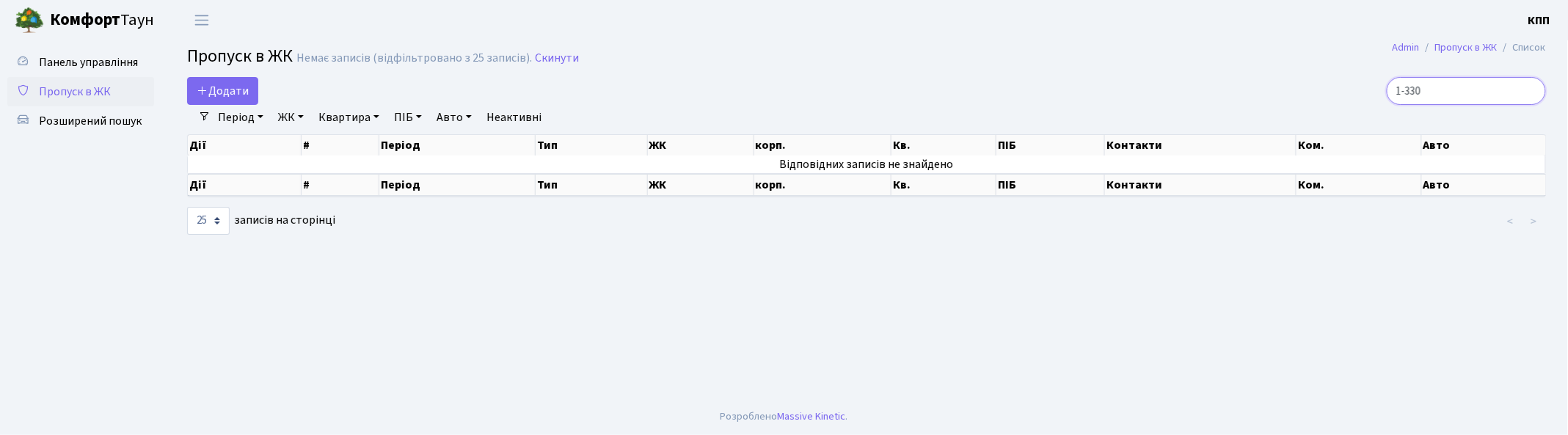
type input "1-330"
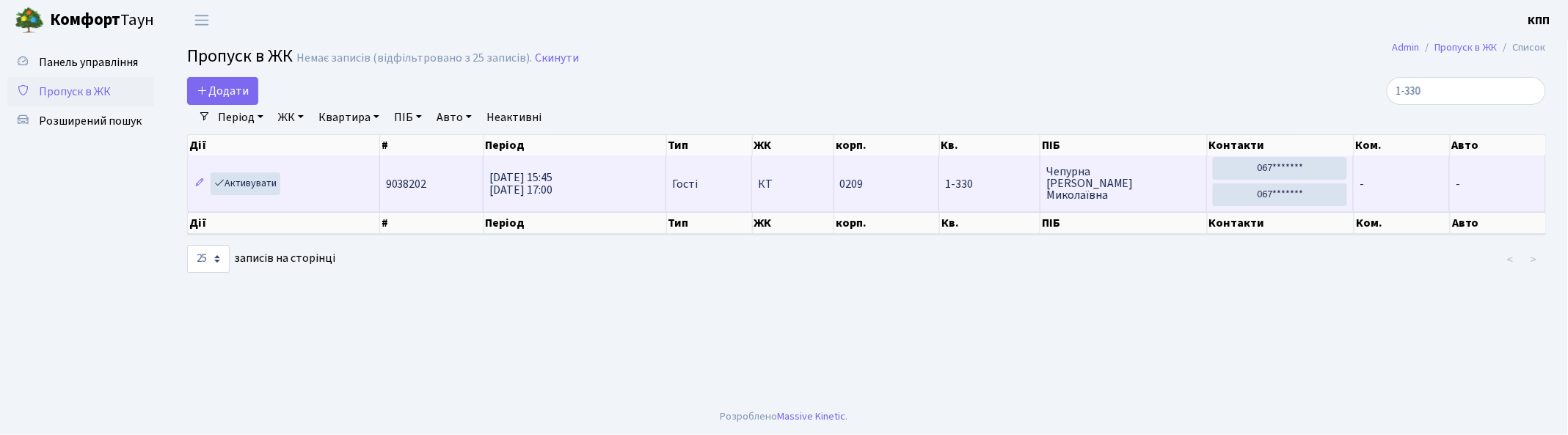
drag, startPoint x: 172, startPoint y: 159, endPoint x: 243, endPoint y: 169, distance: 71.7
click at [187, 162] on div "Додати 1-330 Фільтри Період [DATE] - [DATE] ЖК - КТ, вул. Регенераторна, 4 КТ2,…" at bounding box center [866, 176] width 1402 height 197
click at [245, 179] on link "Активувати" at bounding box center [246, 183] width 70 height 23
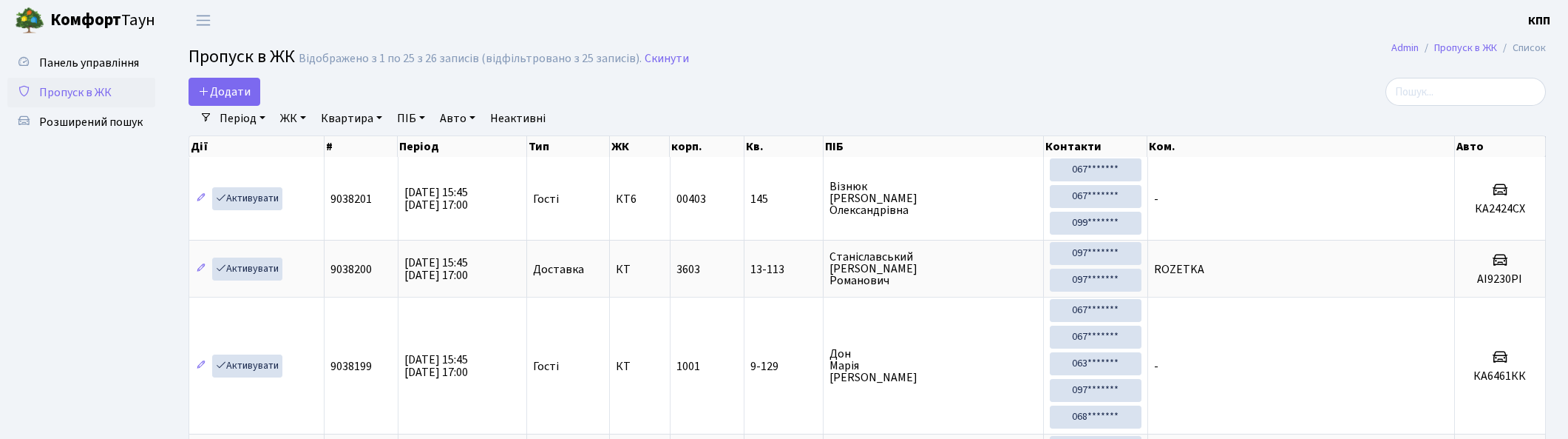
select select "25"
click at [250, 89] on link "Додати" at bounding box center [225, 92] width 72 height 28
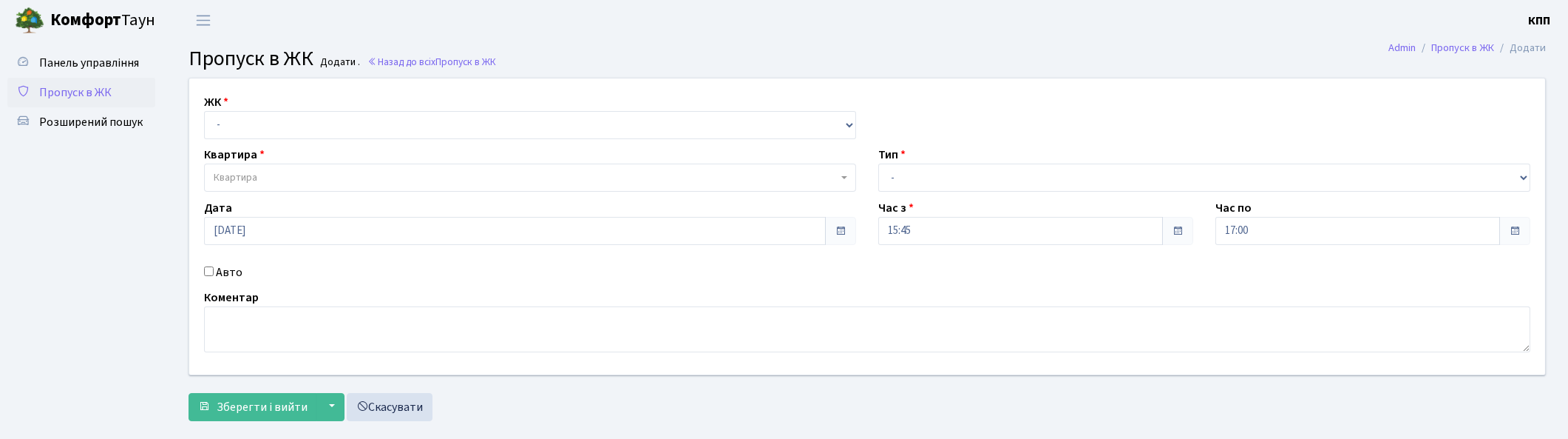
click at [212, 269] on input "Авто" at bounding box center [208, 271] width 9 height 9
checkbox input "true"
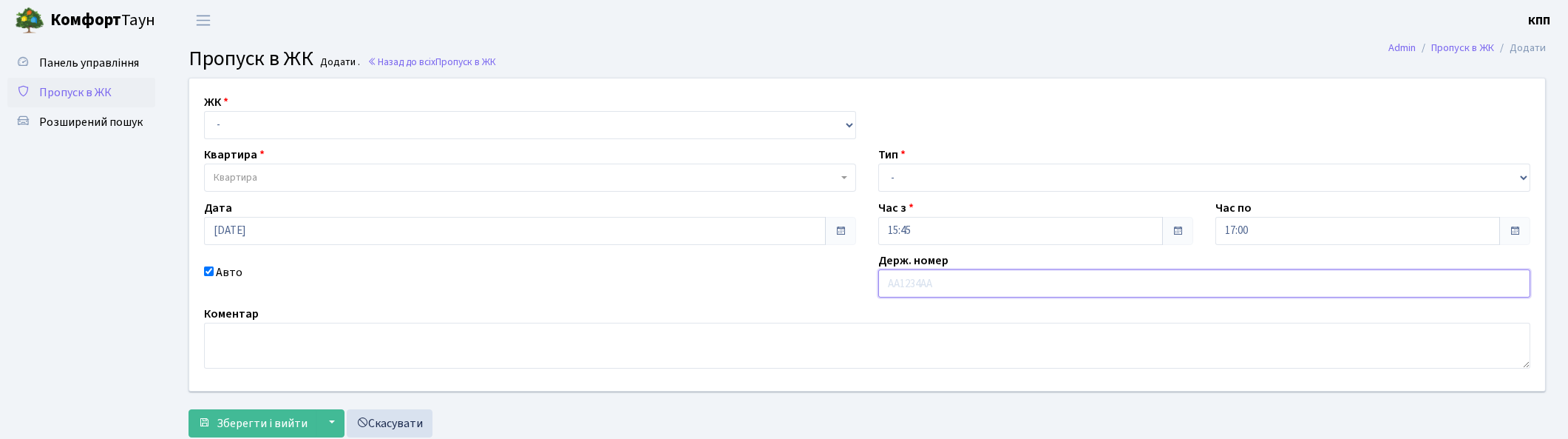
click at [904, 282] on input "text" at bounding box center [1204, 283] width 652 height 28
click at [300, 119] on select "- КТ, вул. Регенераторна, 4 КТ2, просп. [STREET_ADDRESS] [STREET_ADDRESS] [PERS…" at bounding box center [530, 125] width 652 height 28
select select "271"
click at [204, 111] on select "- КТ, вул. Регенераторна, 4 КТ2, просп. [STREET_ADDRESS] [STREET_ADDRESS] [PERS…" at bounding box center [530, 125] width 652 height 28
select select
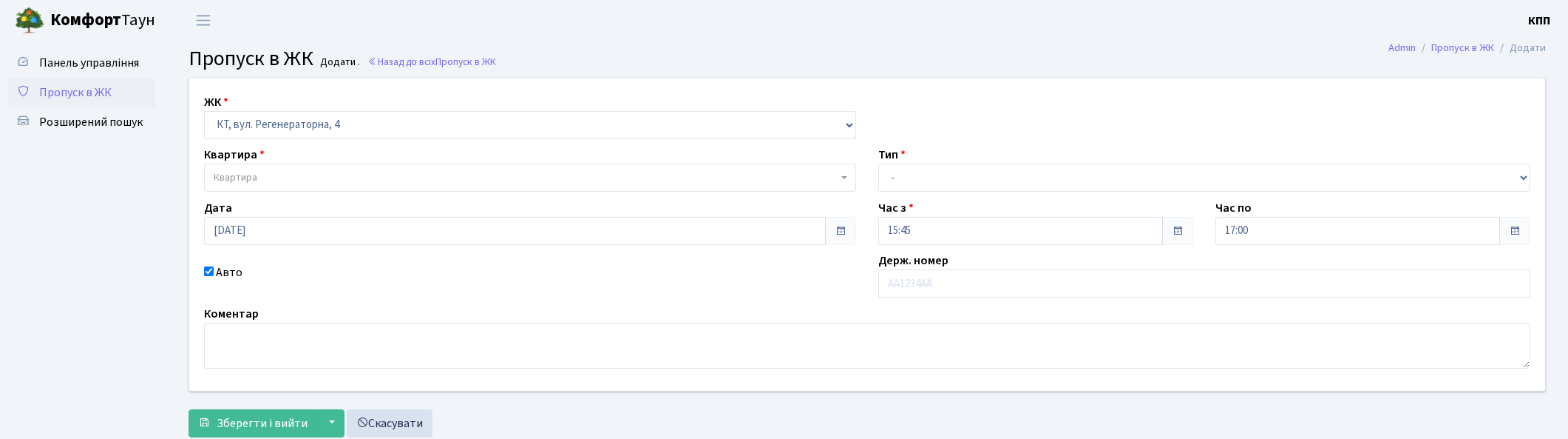
click at [296, 174] on span "Квартира" at bounding box center [526, 177] width 624 height 15
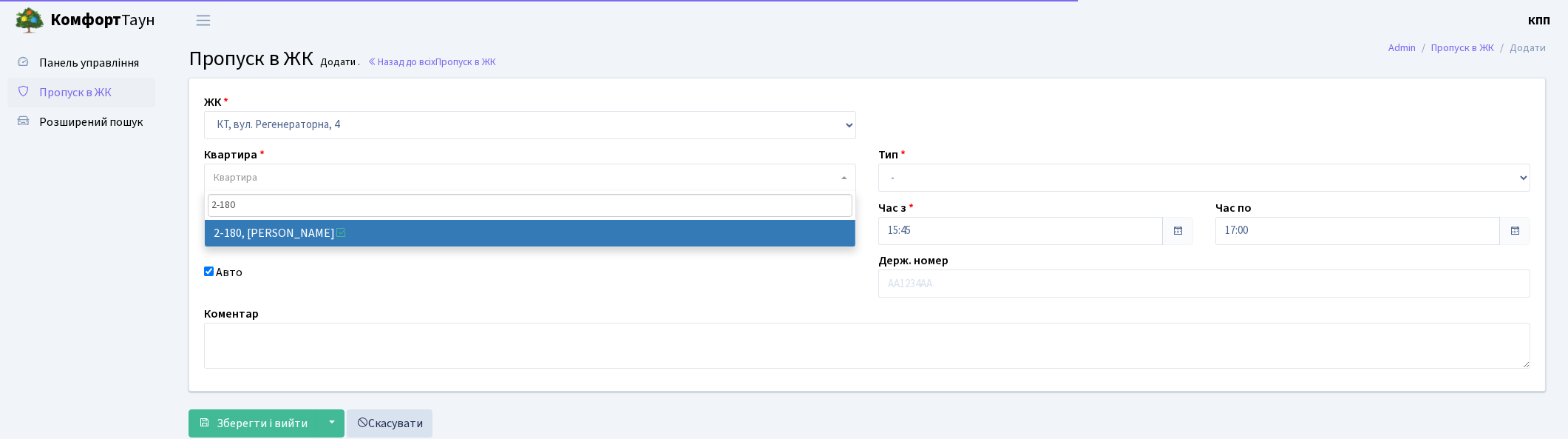
type input "2-180"
select select "593"
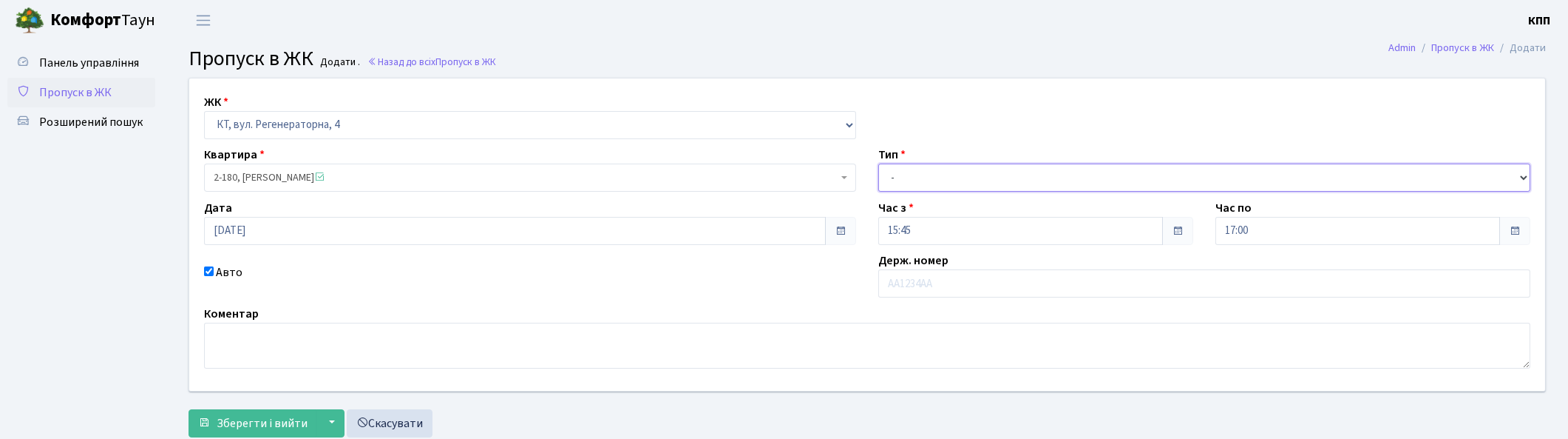
click at [914, 174] on select "- Доставка Таксі Гості Сервіс" at bounding box center [1204, 178] width 652 height 28
select select "1"
click at [878, 164] on select "- Доставка Таксі Гості Сервіс" at bounding box center [1204, 178] width 652 height 28
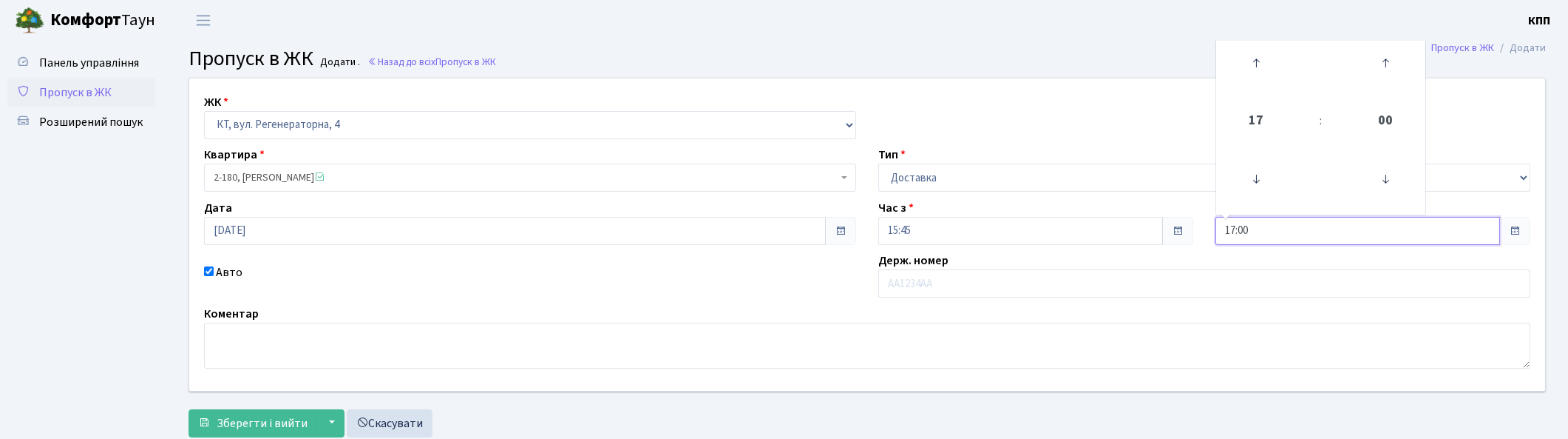
click at [1295, 232] on input "17:00" at bounding box center [1357, 230] width 284 height 28
click at [1260, 71] on icon at bounding box center [1256, 63] width 40 height 40
type input "18:00"
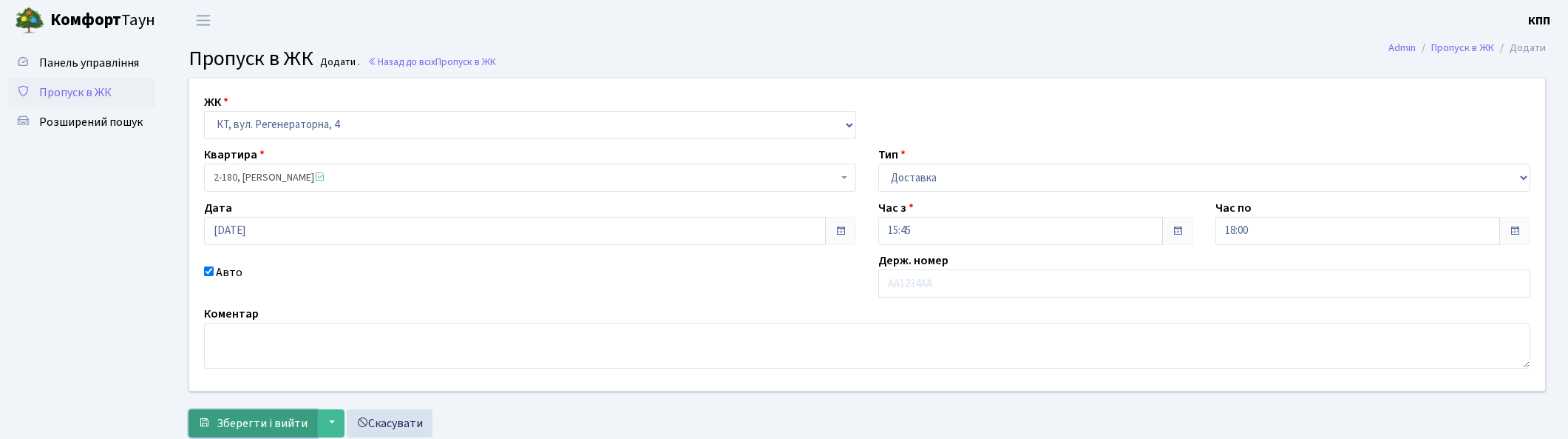
click at [252, 424] on span "Зберегти і вийти" at bounding box center [262, 423] width 91 height 16
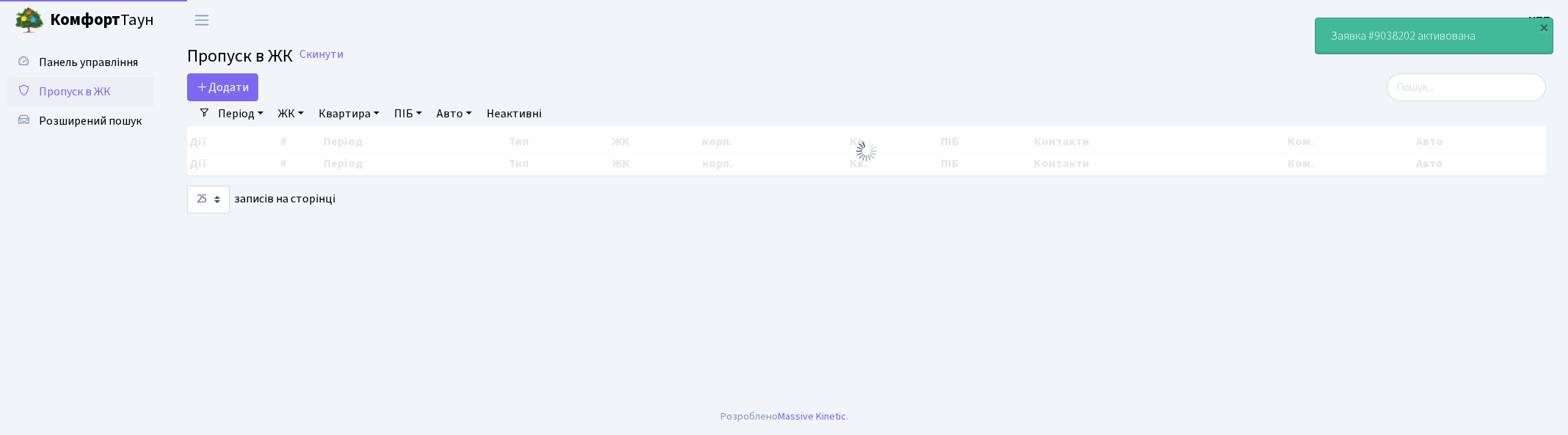
select select "25"
click at [1422, 89] on input "search" at bounding box center [1465, 87] width 159 height 28
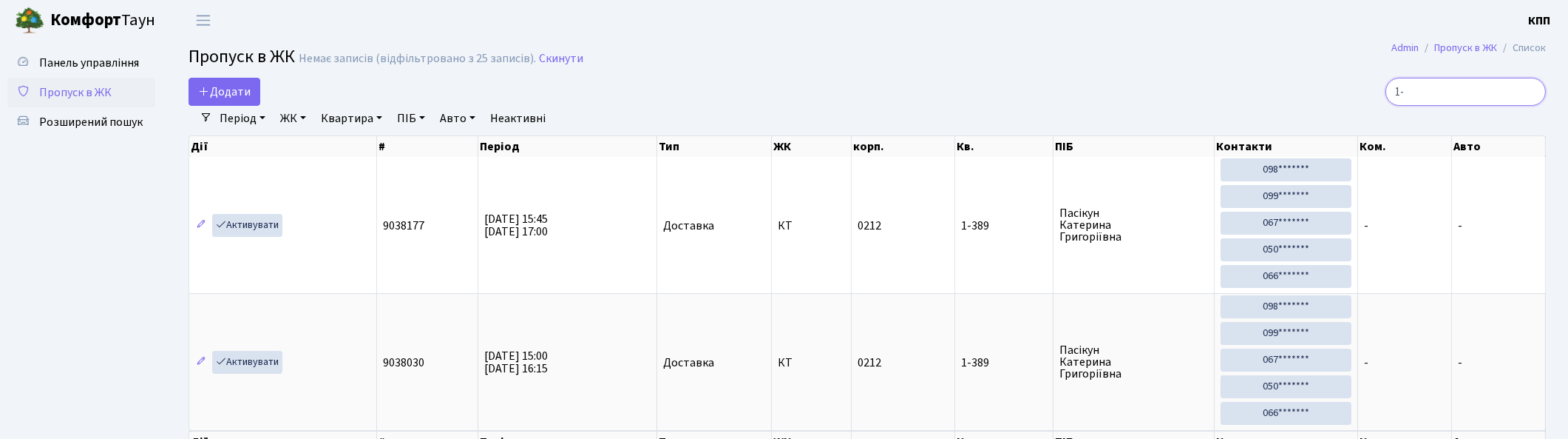
type input "1"
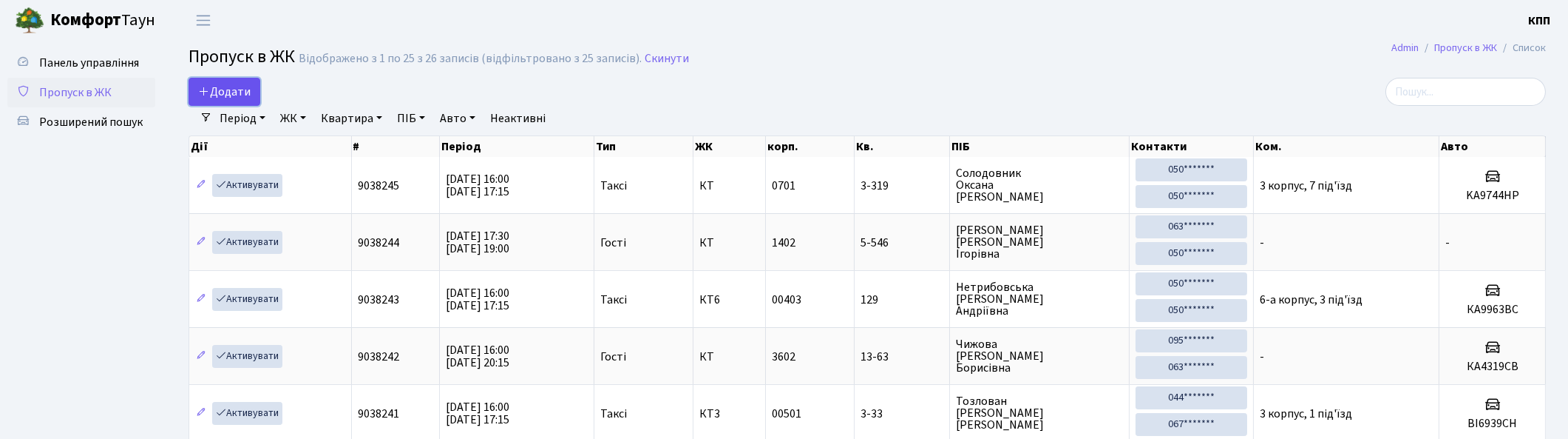
click at [219, 93] on span "Додати" at bounding box center [224, 92] width 53 height 16
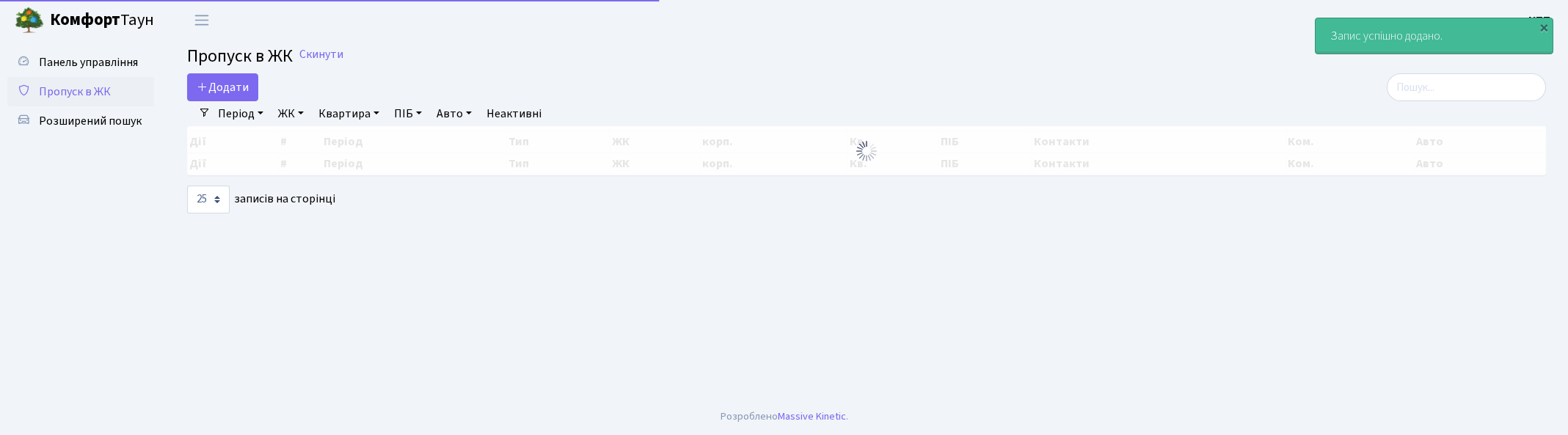
select select "25"
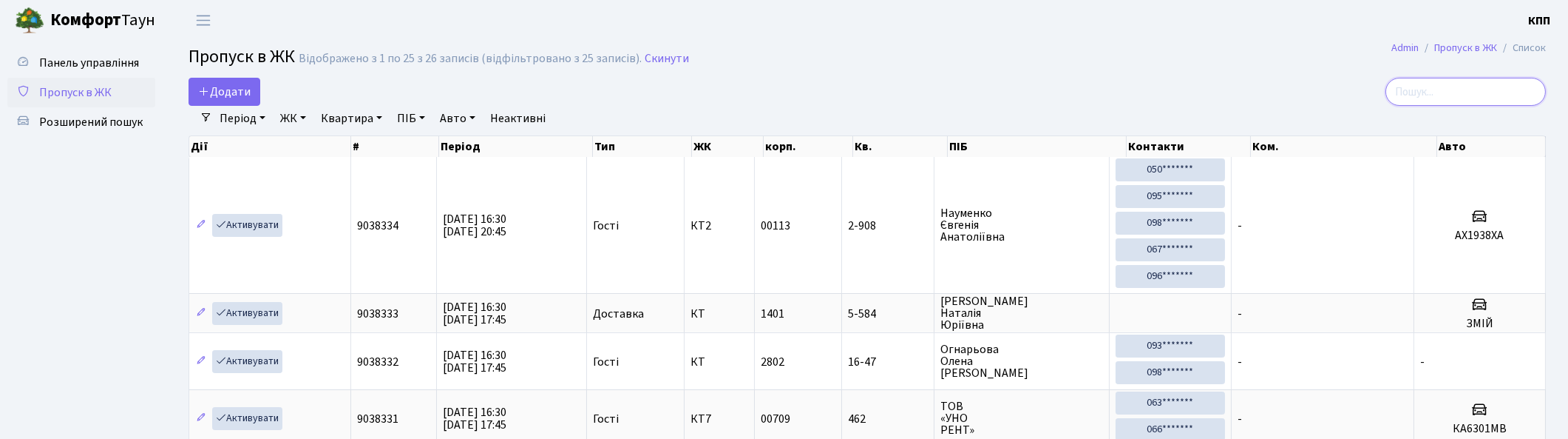
click at [1461, 98] on input "search" at bounding box center [1465, 92] width 161 height 28
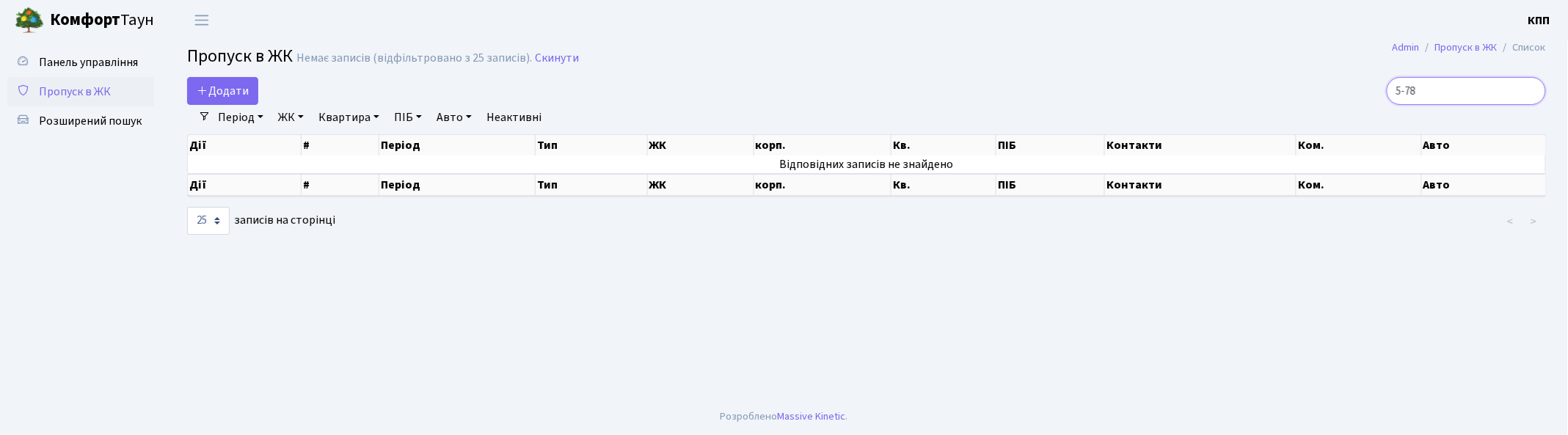
type input "5-78"
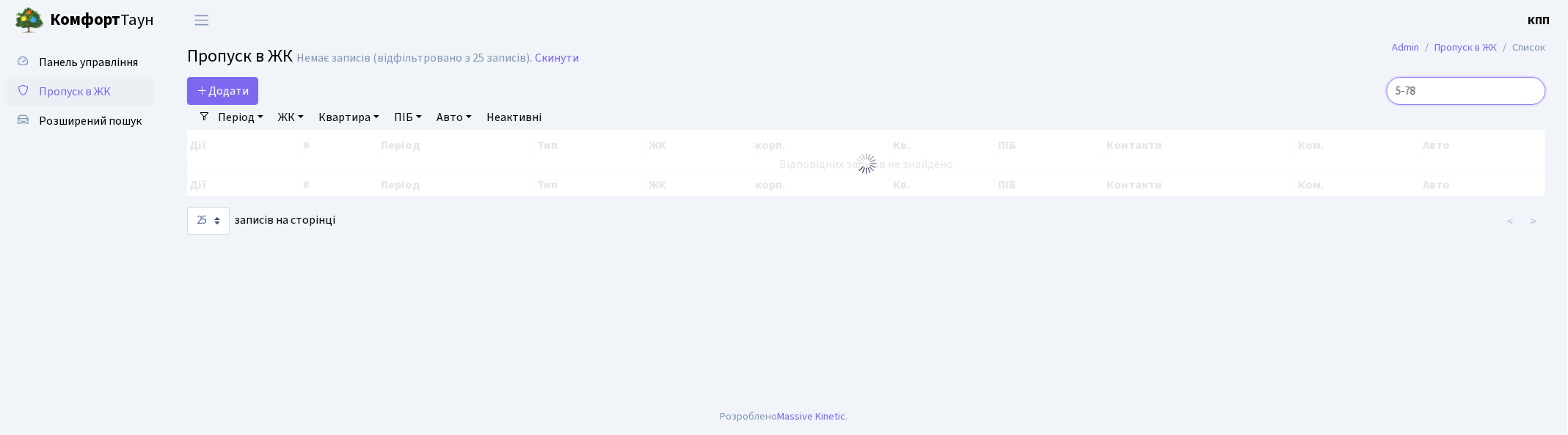
click at [1529, 90] on input "5-78" at bounding box center [1465, 91] width 159 height 28
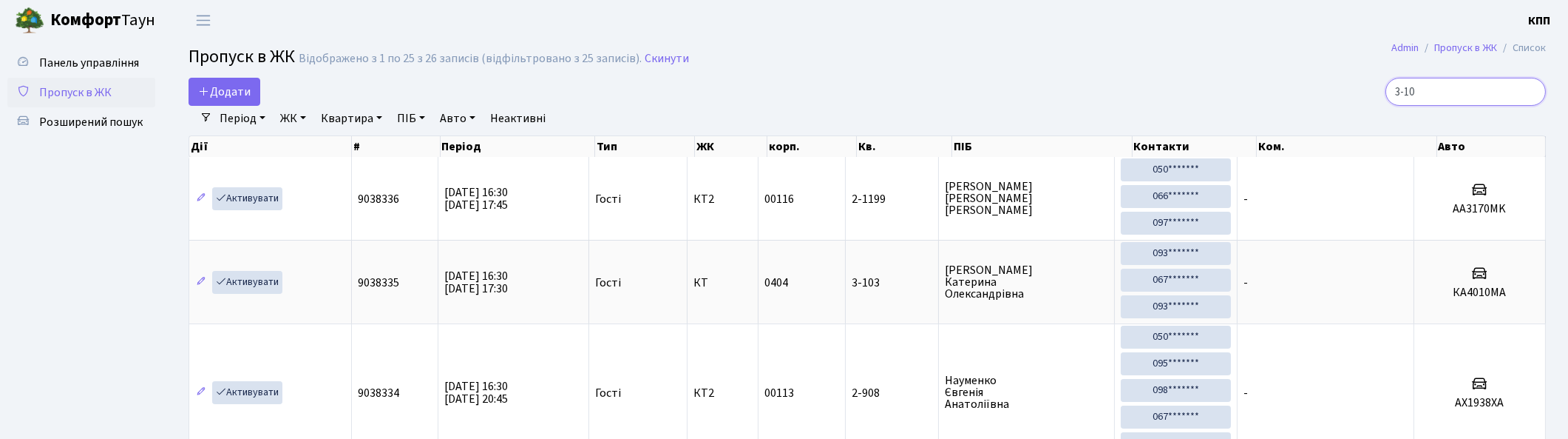
type input "3-103"
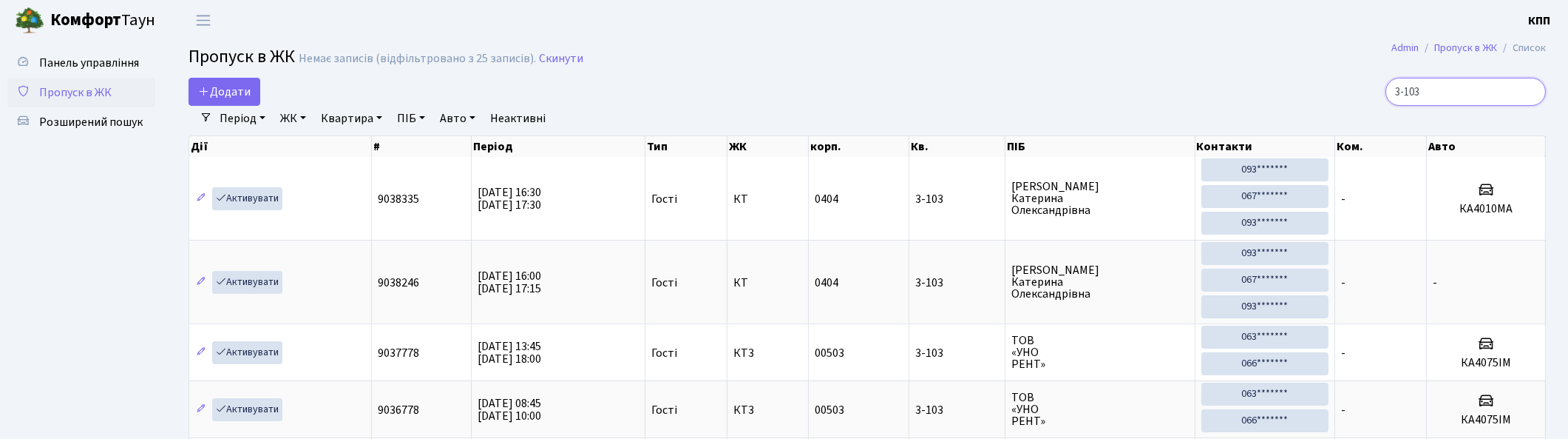
click at [1532, 92] on input "3-103" at bounding box center [1465, 92] width 161 height 28
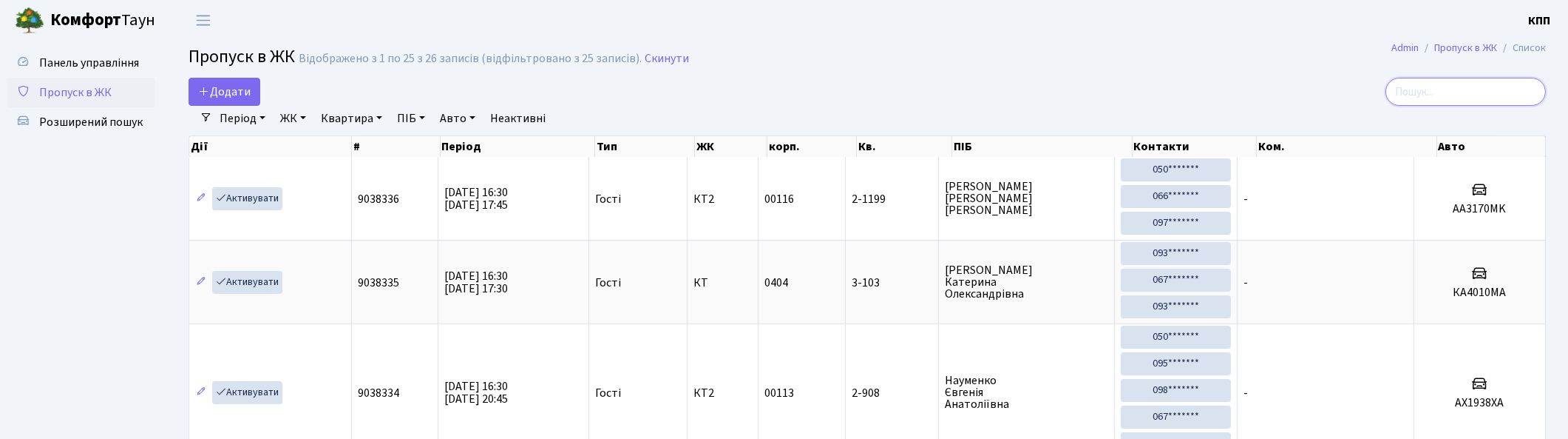
type input "4"
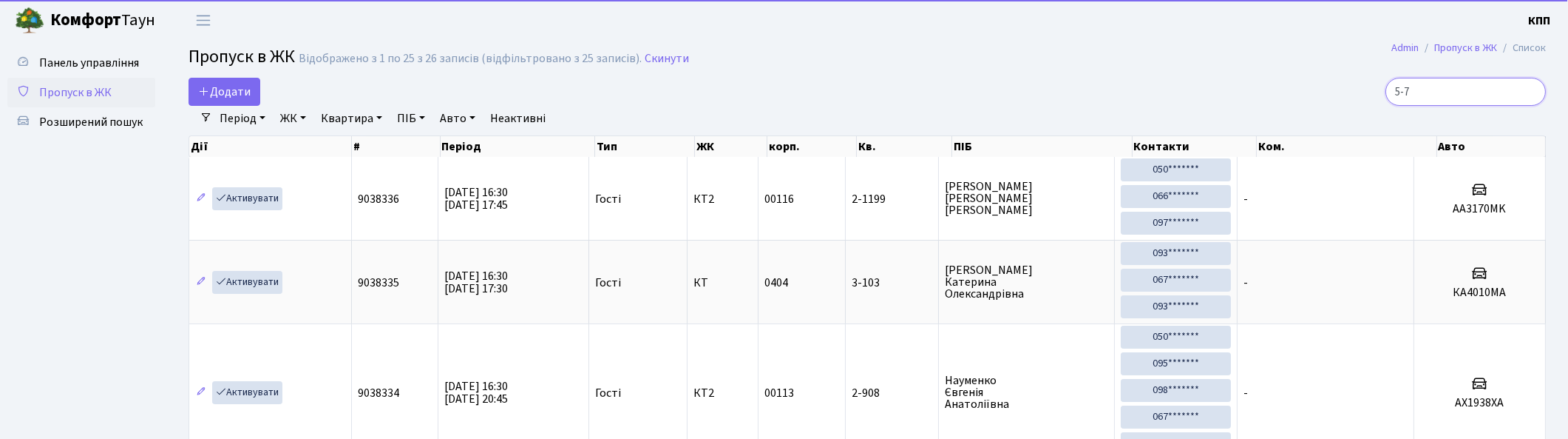
type input "5-78"
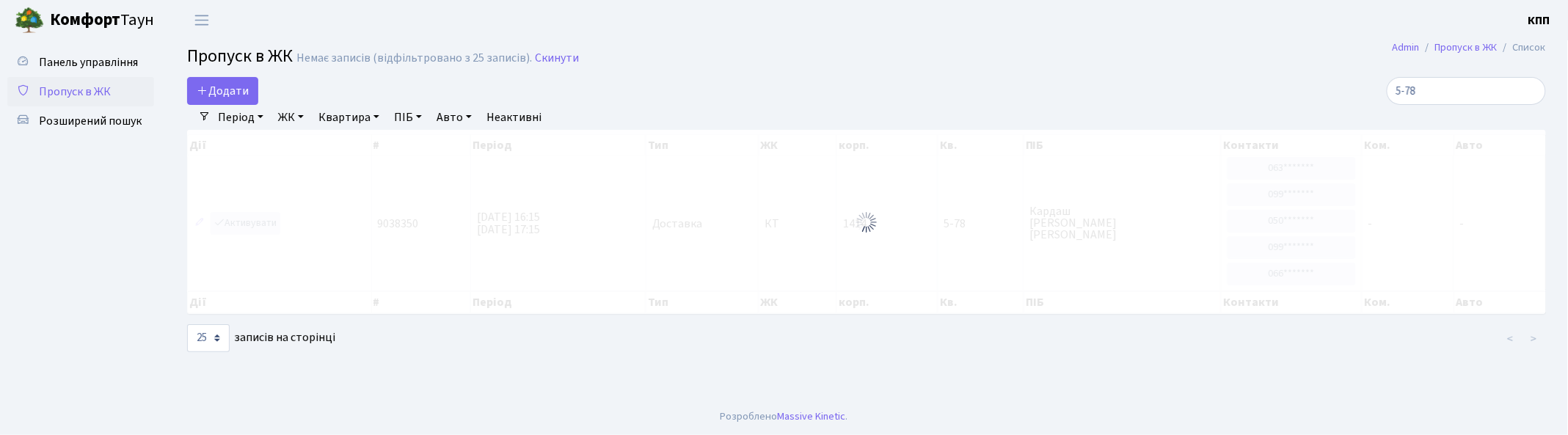
click at [201, 105] on nav "Фільтри Період [DATE] - [DATE] ЖК - КТ, вул. Регенераторна, 4 КТ2, просп. [STRE…" at bounding box center [867, 117] width 1359 height 25
click at [218, 88] on span "Додати" at bounding box center [222, 91] width 52 height 16
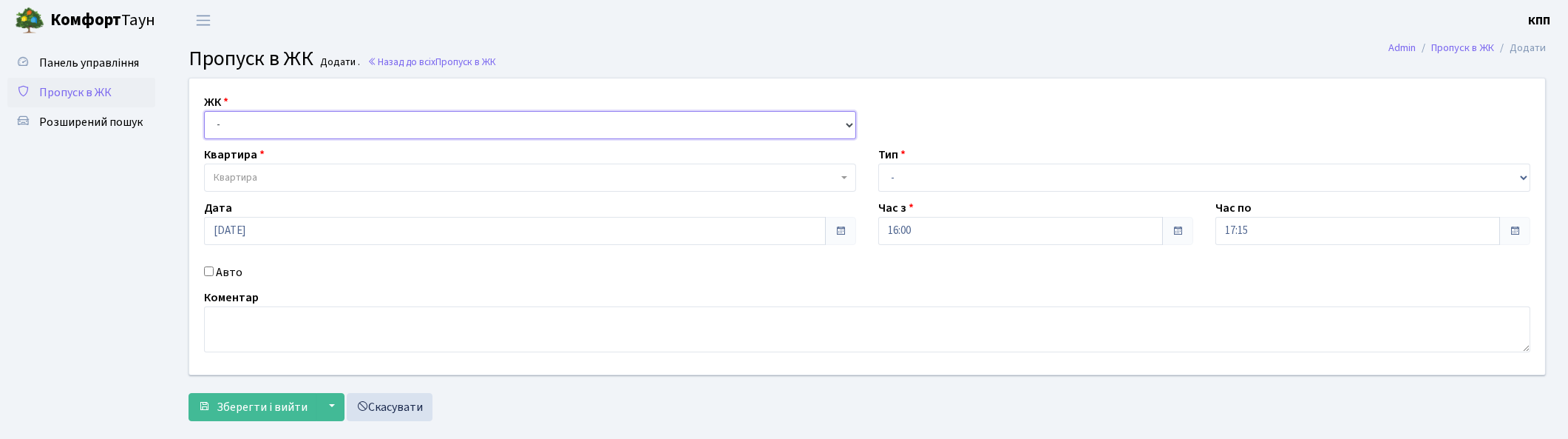
click at [262, 122] on select "- КТ, вул. Регенераторна, 4 КТ2, просп. [STREET_ADDRESS] [STREET_ADDRESS] [PERS…" at bounding box center [530, 125] width 652 height 28
select select "271"
click at [204, 111] on select "- КТ, вул. Регенераторна, 4 КТ2, просп. Соборності, 17 КТ3, вул. Березнева, 16 …" at bounding box center [530, 125] width 652 height 28
select select
click at [313, 175] on span "Квартира" at bounding box center [526, 177] width 624 height 15
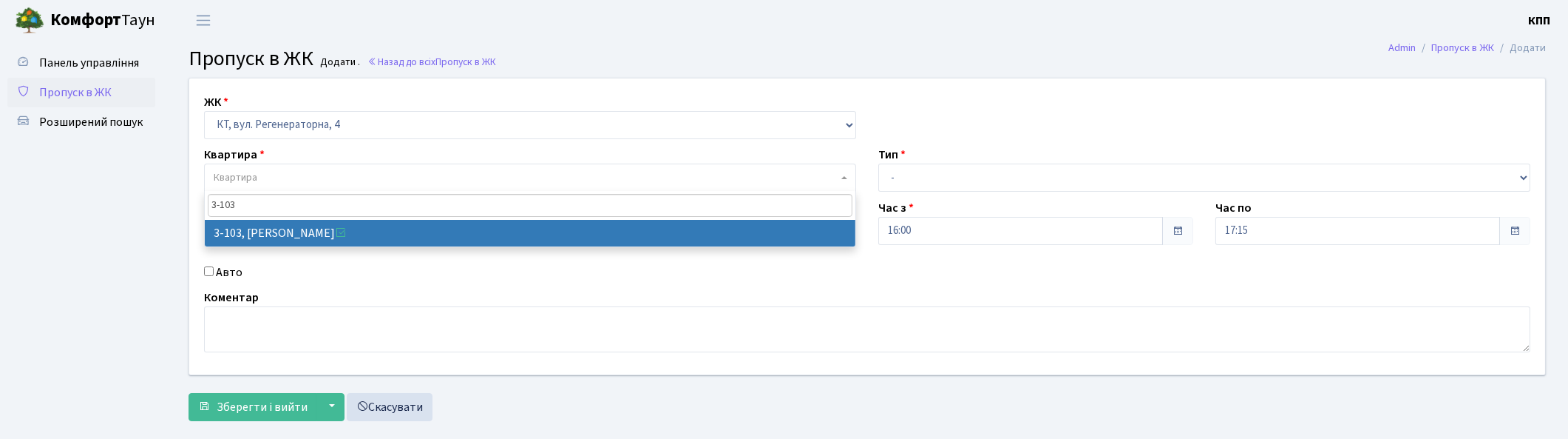
type input "3-103"
select select "912"
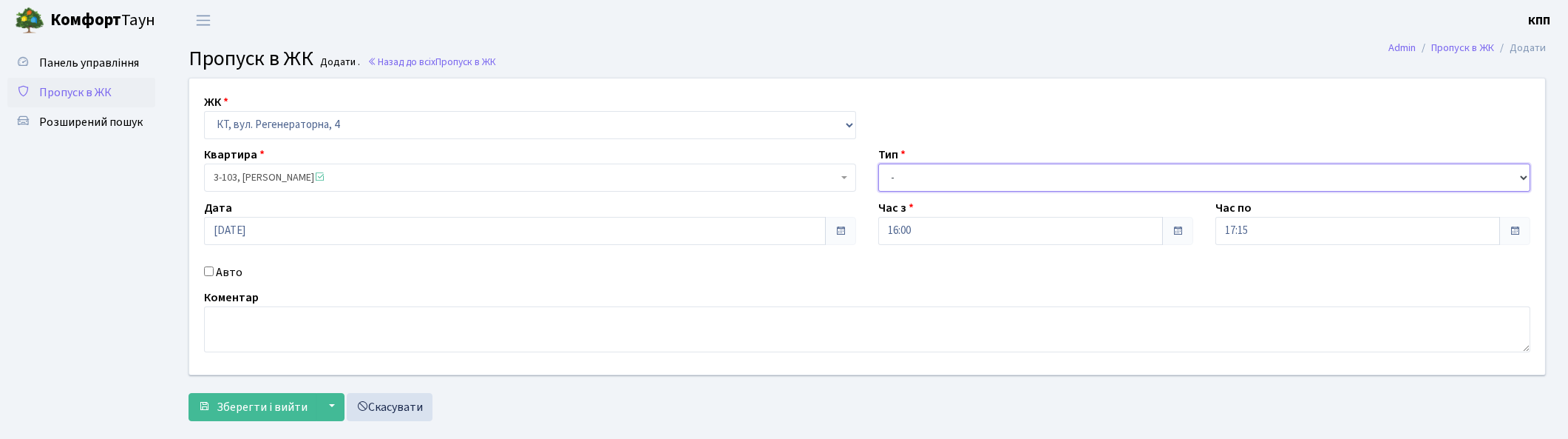
click at [975, 189] on select "- Доставка Таксі Гості Сервіс" at bounding box center [1204, 178] width 652 height 28
select select "3"
click at [878, 164] on select "- Доставка Таксі Гості Сервіс" at bounding box center [1204, 178] width 652 height 28
click at [224, 415] on span "Зберегти і вийти" at bounding box center [262, 407] width 91 height 16
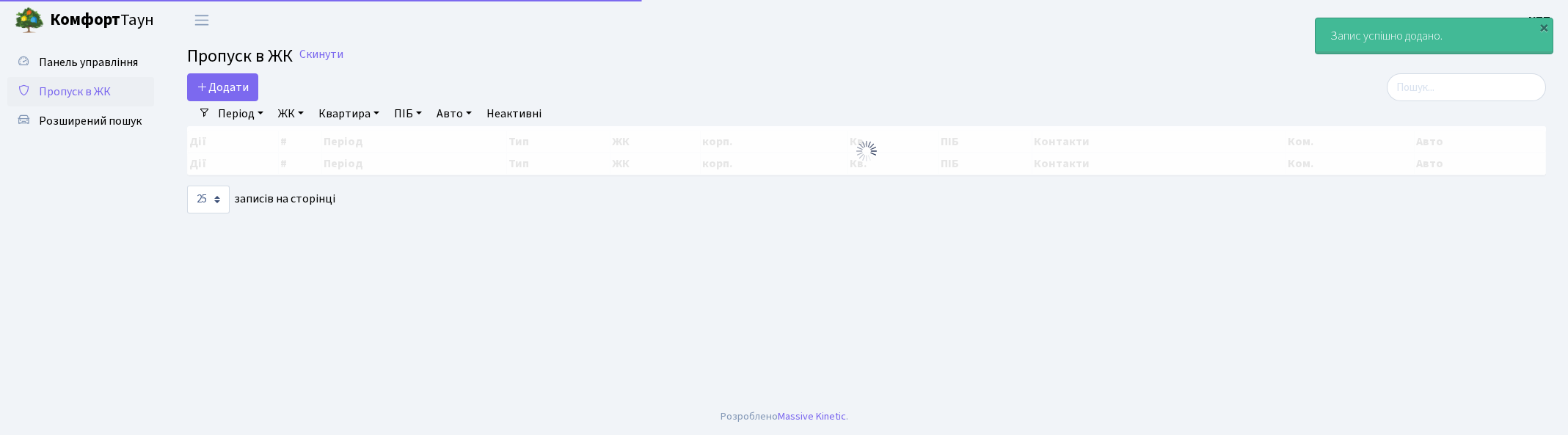
select select "25"
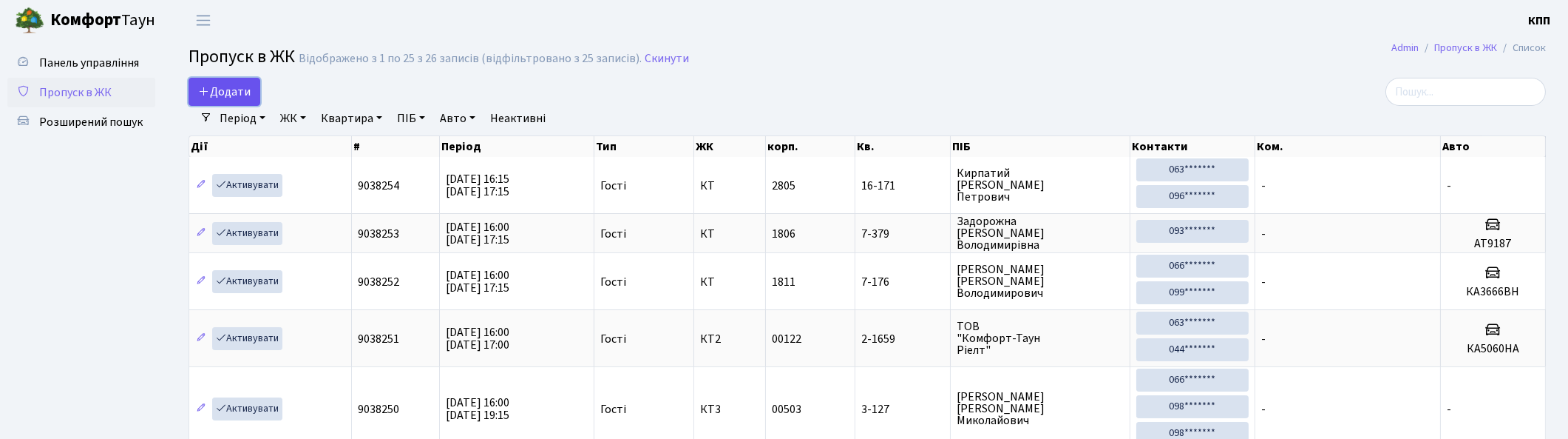
click at [216, 89] on span "Додати" at bounding box center [224, 92] width 53 height 16
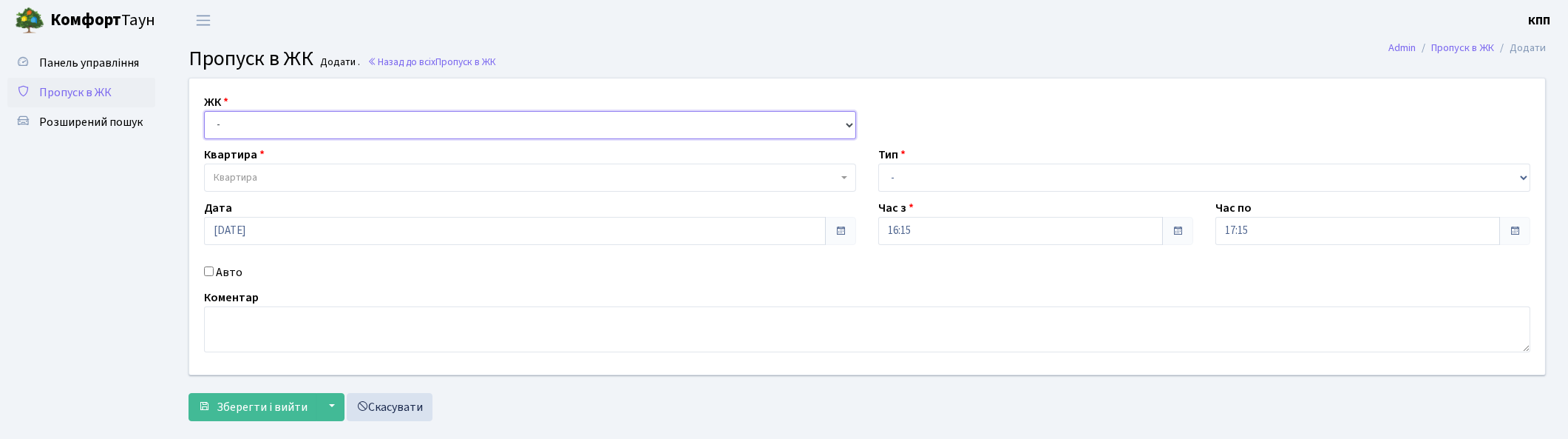
click at [312, 123] on select "- КТ, вул. Регенераторна, 4 КТ2, просп. [STREET_ADDRESS] [STREET_ADDRESS] [PERS…" at bounding box center [530, 125] width 652 height 28
click at [1018, 179] on select "- Доставка Таксі Гості Сервіс" at bounding box center [1204, 178] width 652 height 28
select select "3"
click at [878, 164] on select "- Доставка Таксі Гості Сервіс" at bounding box center [1204, 178] width 652 height 28
click at [1310, 233] on input "17:15" at bounding box center [1357, 230] width 284 height 28
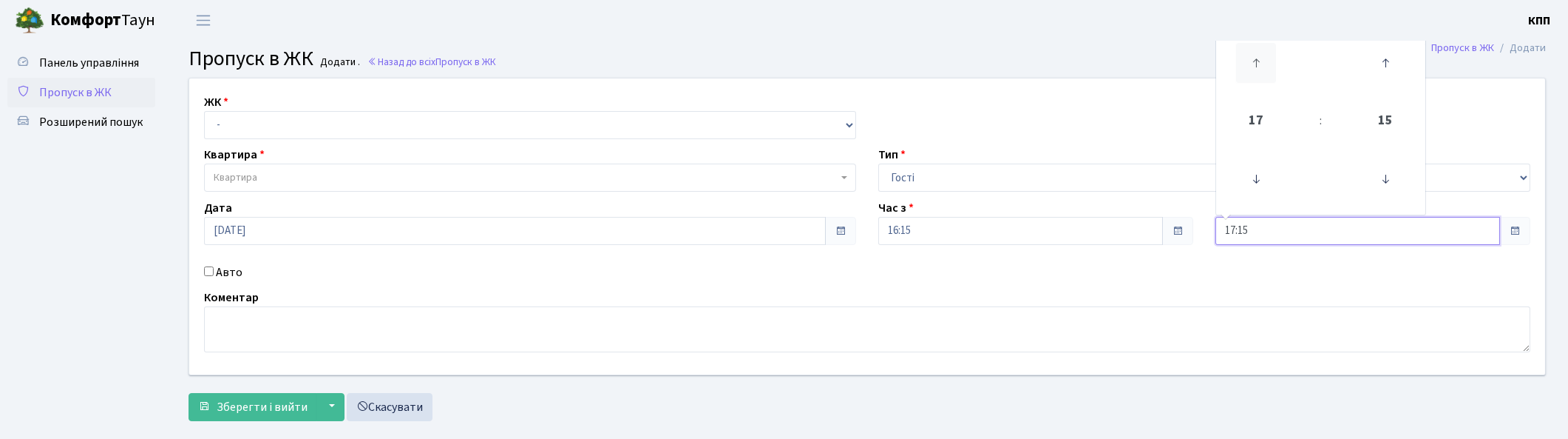
click at [1252, 62] on icon at bounding box center [1256, 63] width 40 height 40
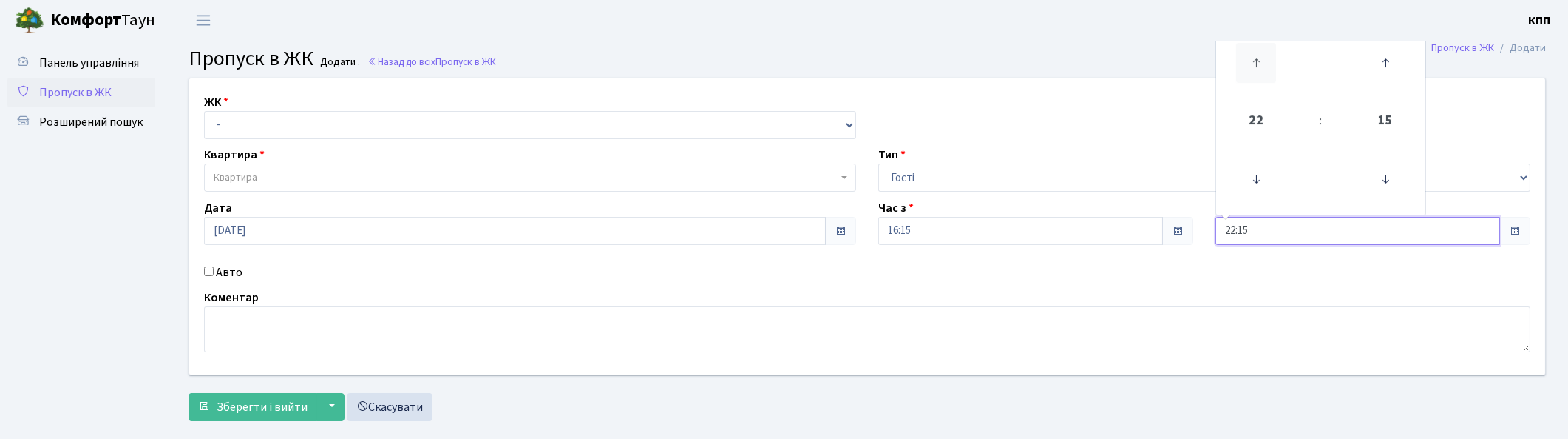
click at [1252, 62] on icon at bounding box center [1256, 63] width 40 height 40
click at [1262, 187] on icon at bounding box center [1256, 179] width 40 height 40
type input "00:15"
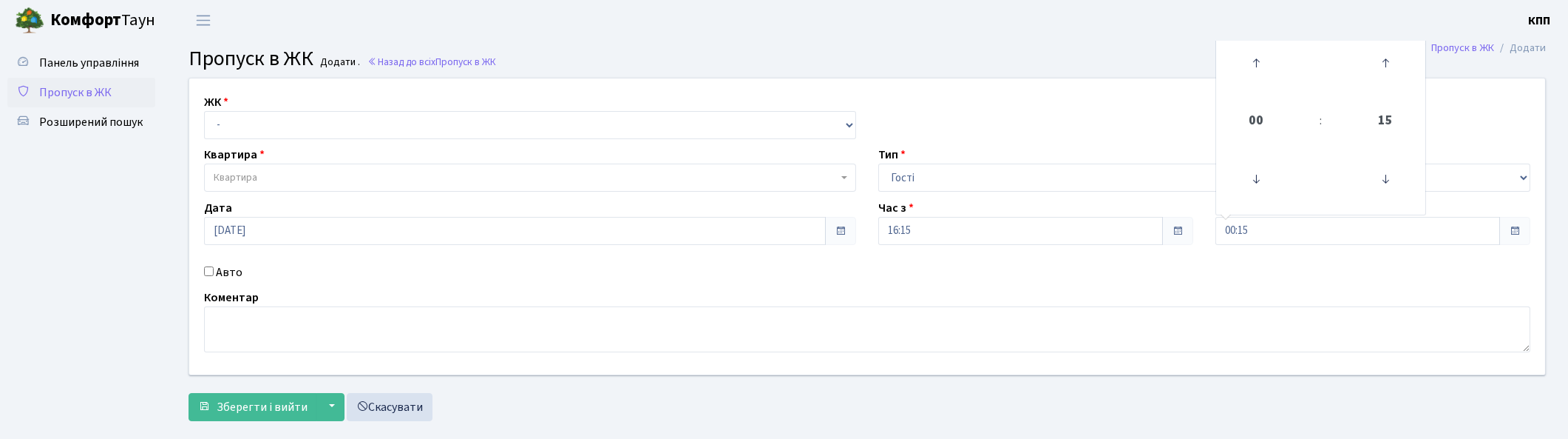
click at [290, 179] on span "Квартира" at bounding box center [526, 177] width 624 height 15
click at [320, 132] on select "- КТ, вул. Регенераторна, 4 КТ2, просп. [STREET_ADDRESS] [STREET_ADDRESS] [PERS…" at bounding box center [530, 125] width 652 height 28
select select "271"
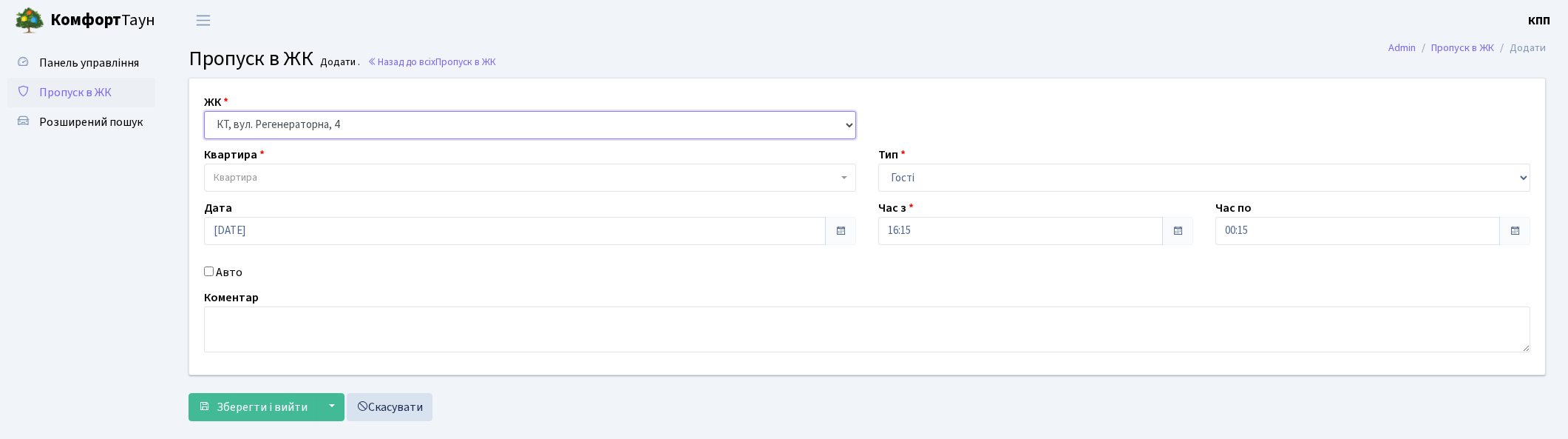
click at [204, 111] on select "- КТ, вул. Регенераторна, 4 КТ2, просп. [STREET_ADDRESS] [STREET_ADDRESS] [PERS…" at bounding box center [530, 125] width 652 height 28
select select
click at [1299, 241] on input "00:15" at bounding box center [1357, 230] width 284 height 28
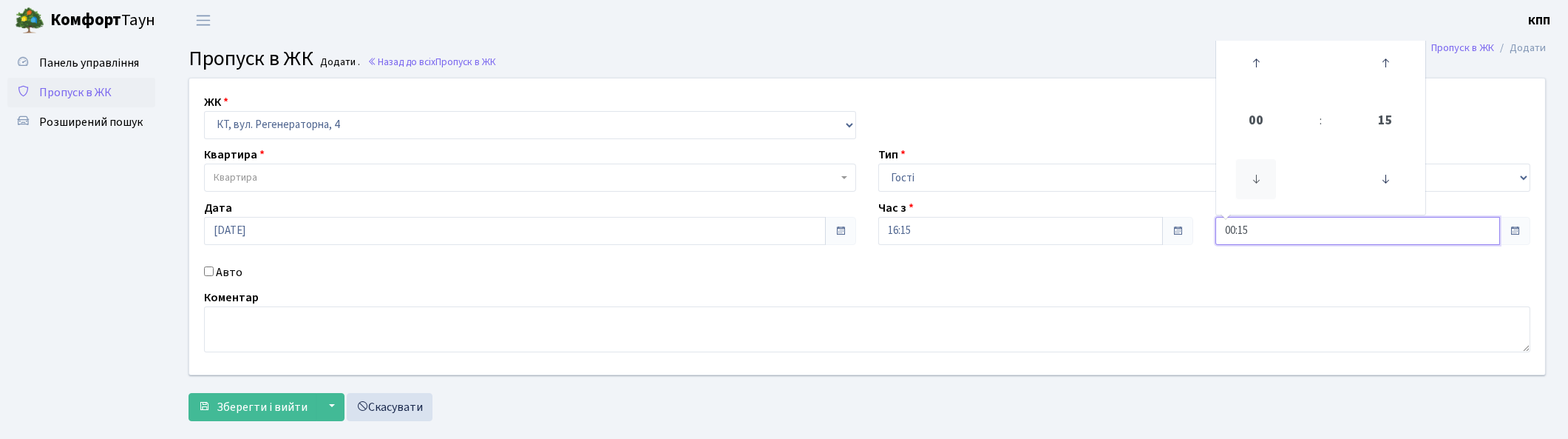
click at [1246, 181] on icon at bounding box center [1256, 179] width 40 height 40
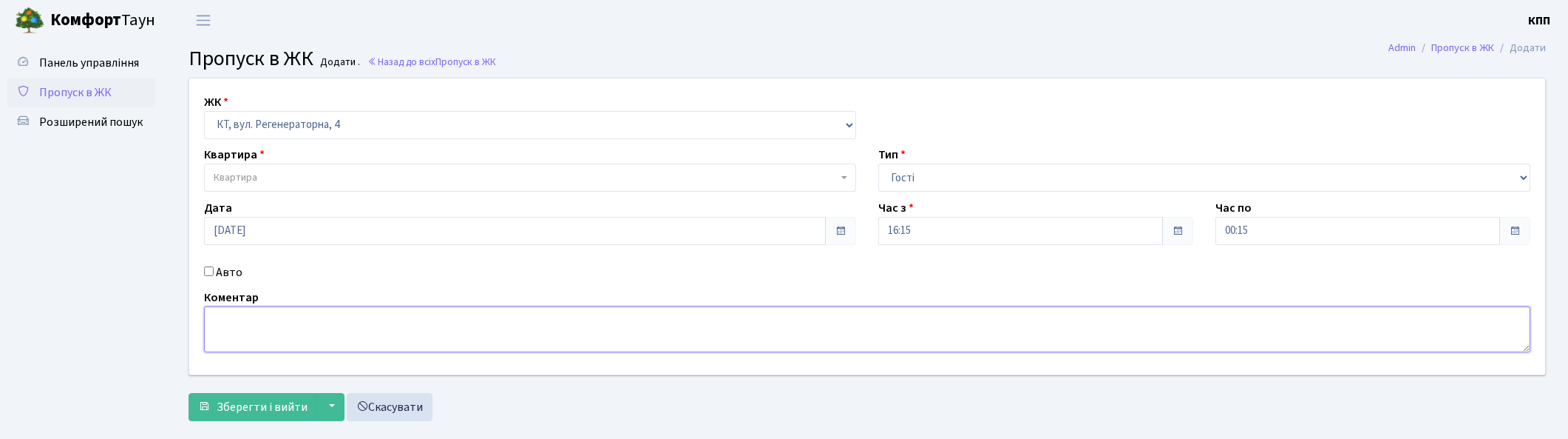
drag, startPoint x: 1110, startPoint y: 319, endPoint x: 1107, endPoint y: 330, distance: 11.4
click at [1109, 327] on textarea at bounding box center [867, 329] width 1327 height 46
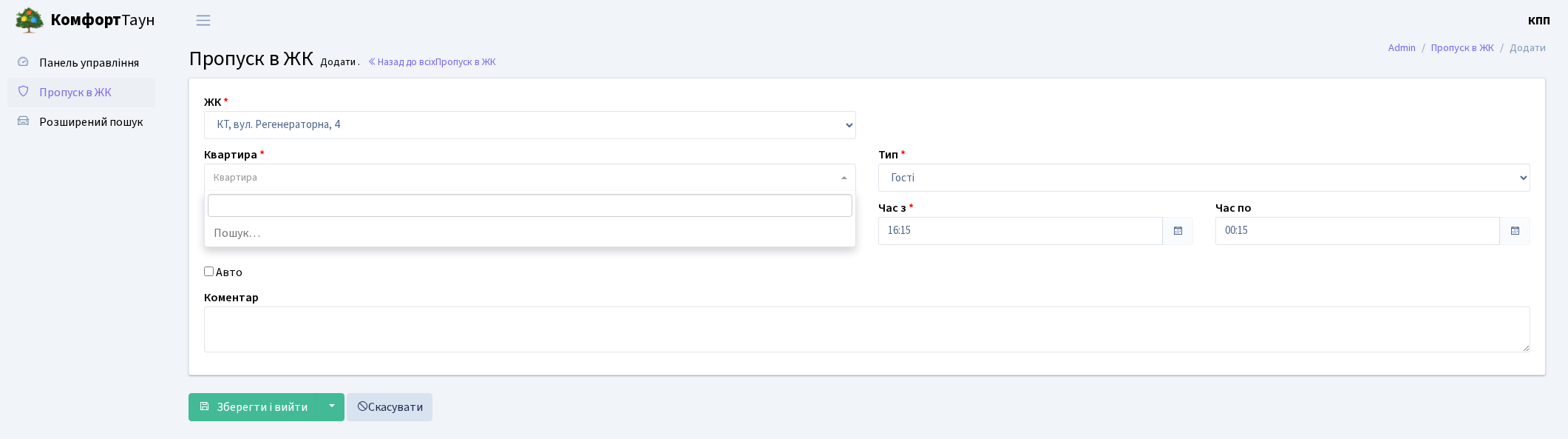
click at [381, 173] on span "Квартира" at bounding box center [526, 177] width 624 height 15
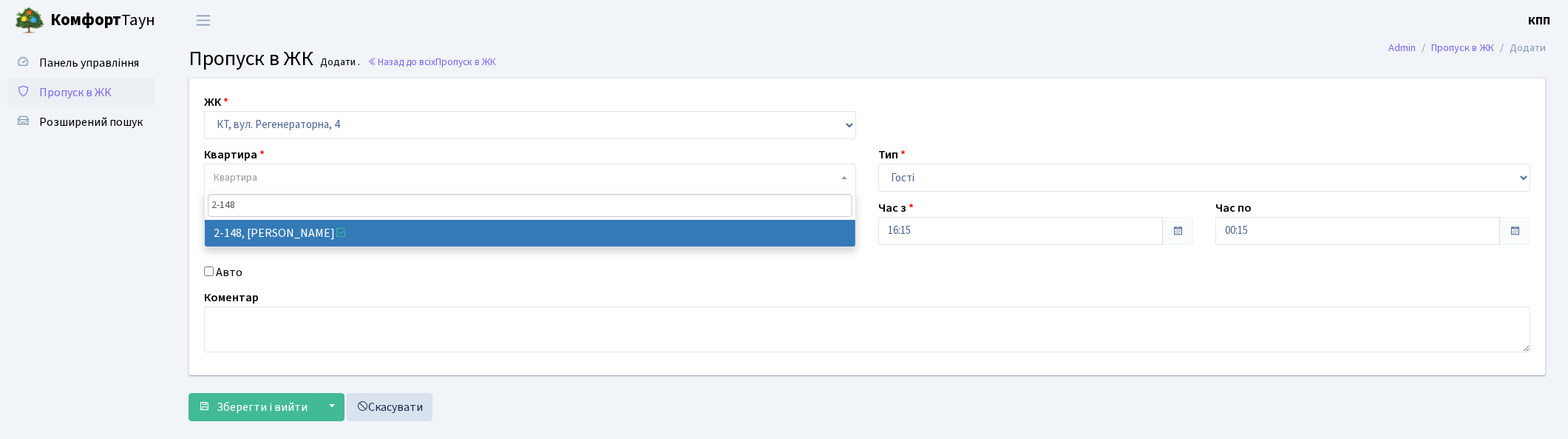
type input "2-148"
select select "561"
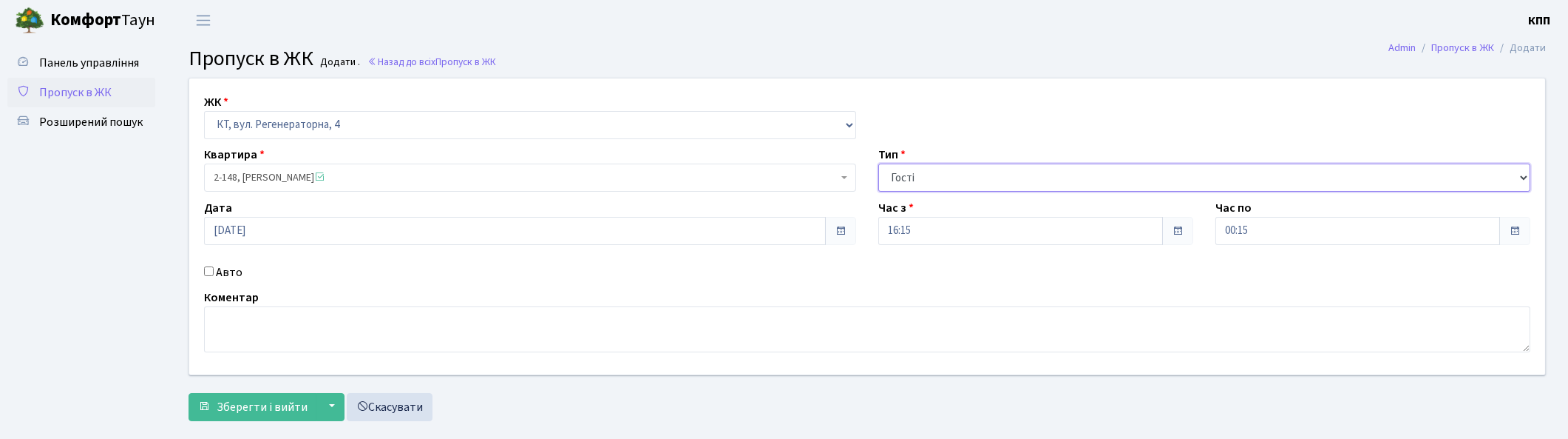
click at [1045, 180] on select "- Доставка Таксі Гості Сервіс" at bounding box center [1204, 178] width 652 height 28
click at [1185, 164] on select "- Доставка Таксі Гості Сервіс" at bounding box center [1204, 178] width 652 height 28
click at [1130, 174] on select "- Доставка Таксі Гості Сервіс" at bounding box center [1204, 178] width 652 height 28
click at [878, 164] on select "- Доставка Таксі Гості Сервіс" at bounding box center [1204, 178] width 652 height 28
click at [441, 329] on textarea at bounding box center [867, 329] width 1327 height 46
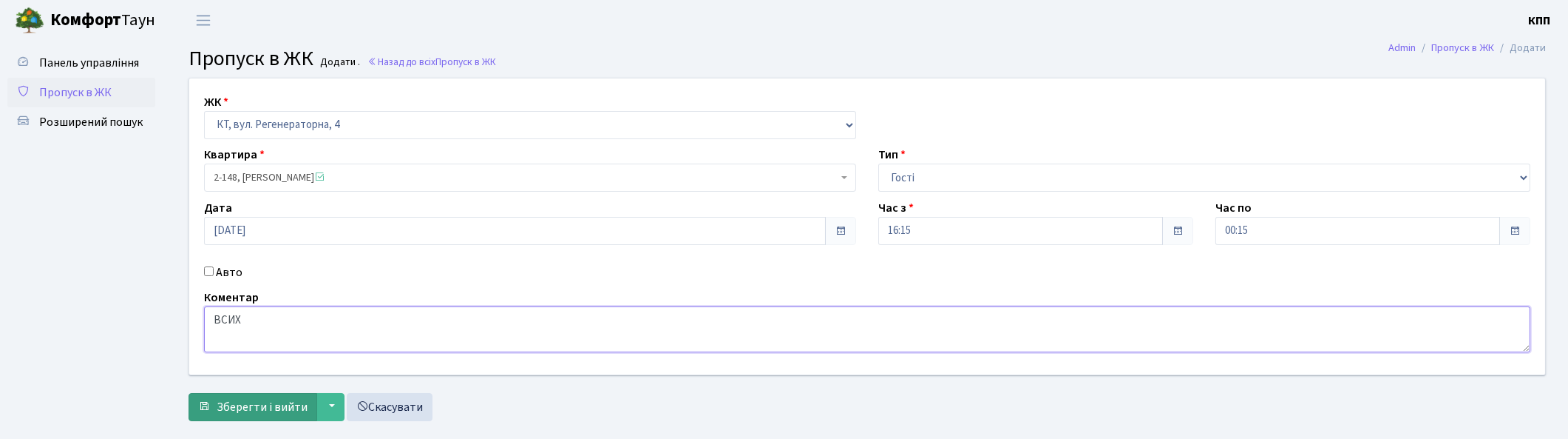
type textarea "ВСИХ"
click at [244, 415] on button "Зберегти і вийти" at bounding box center [253, 407] width 129 height 28
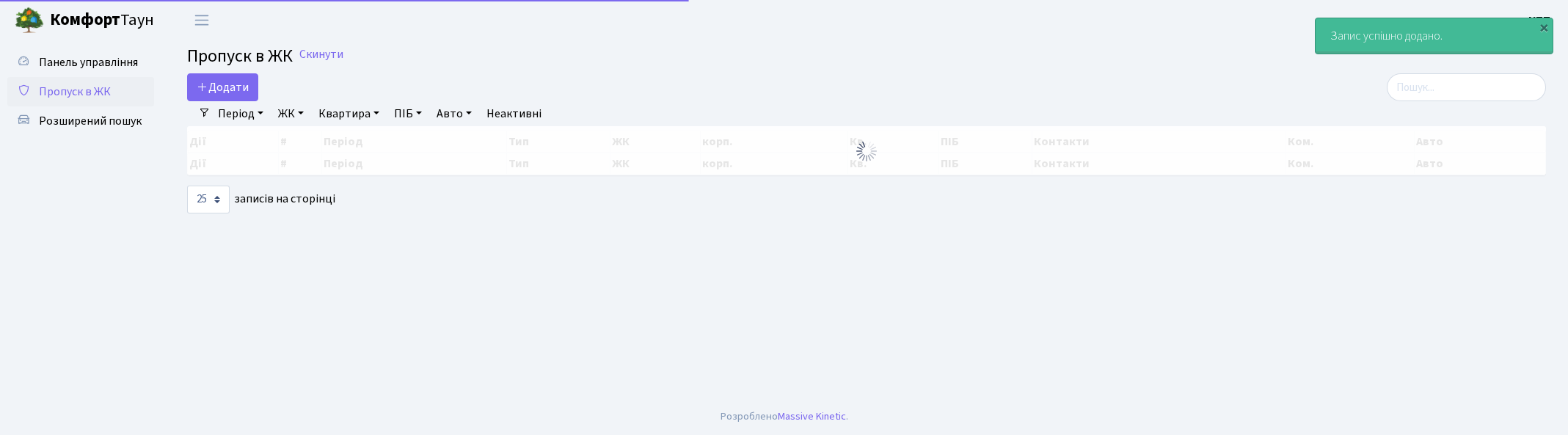
select select "25"
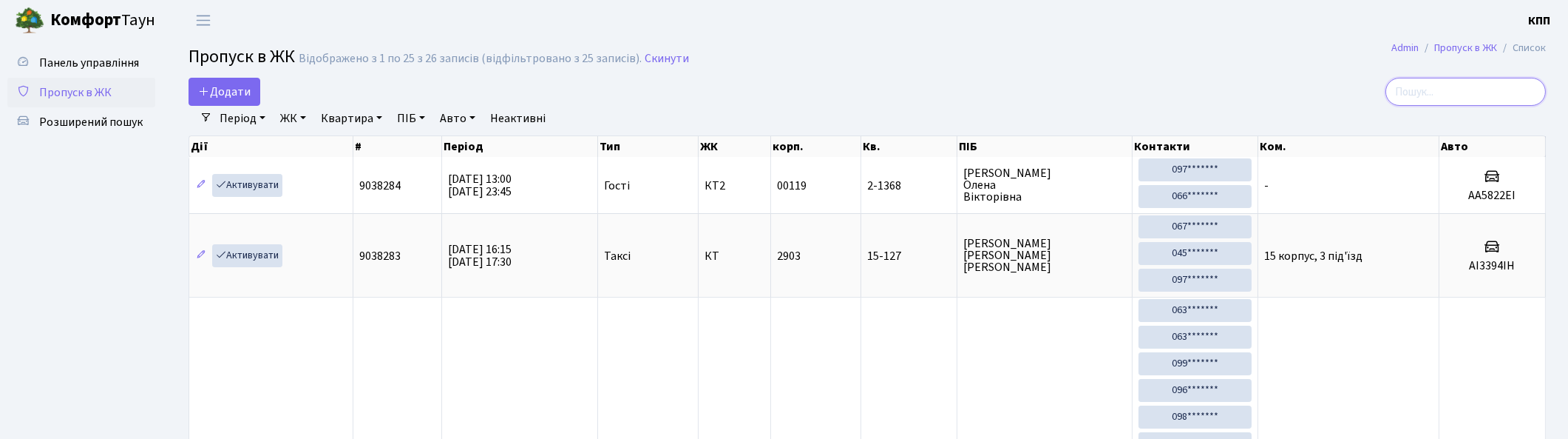
click at [1429, 86] on input "search" at bounding box center [1465, 92] width 161 height 28
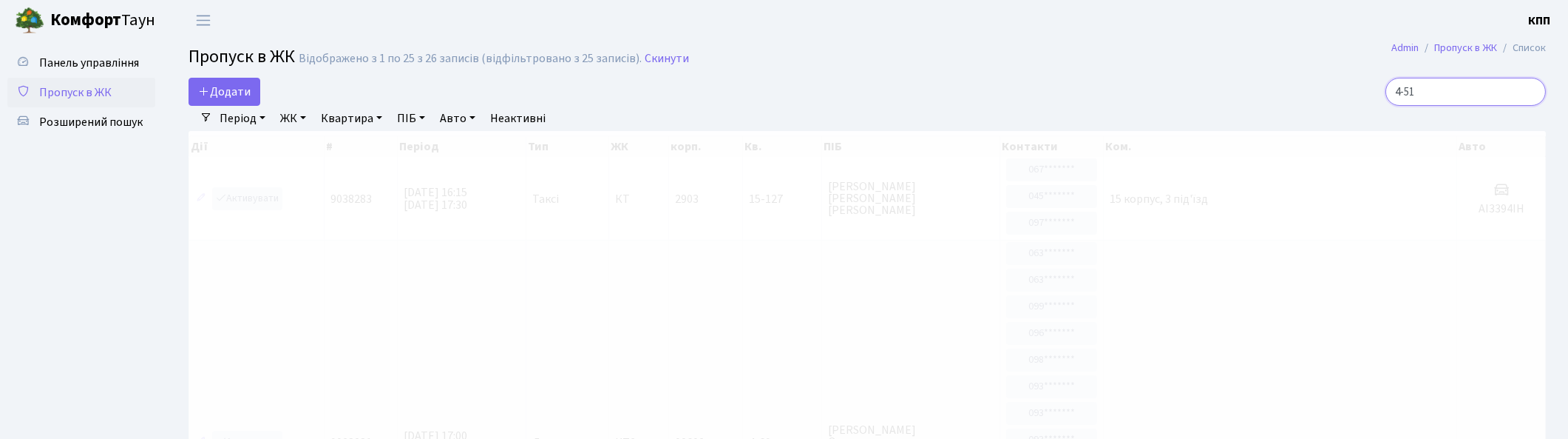
click at [1423, 90] on input "4-51" at bounding box center [1465, 92] width 161 height 28
click at [1448, 93] on input "3-51" at bounding box center [1465, 92] width 161 height 28
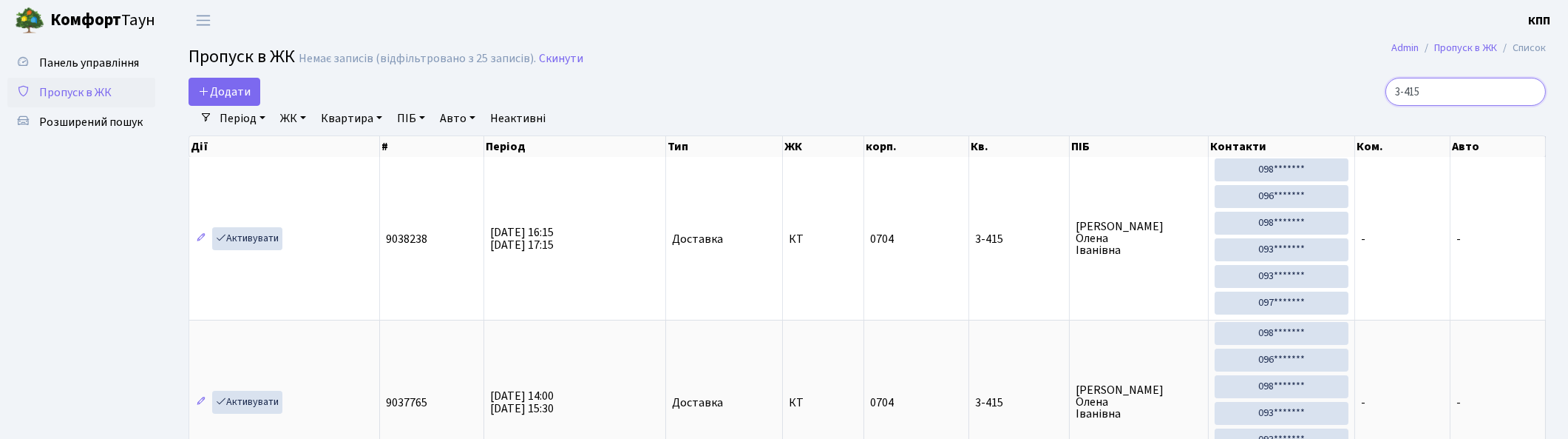
type input "3-415"
click at [1531, 91] on input "3-415" at bounding box center [1465, 92] width 161 height 28
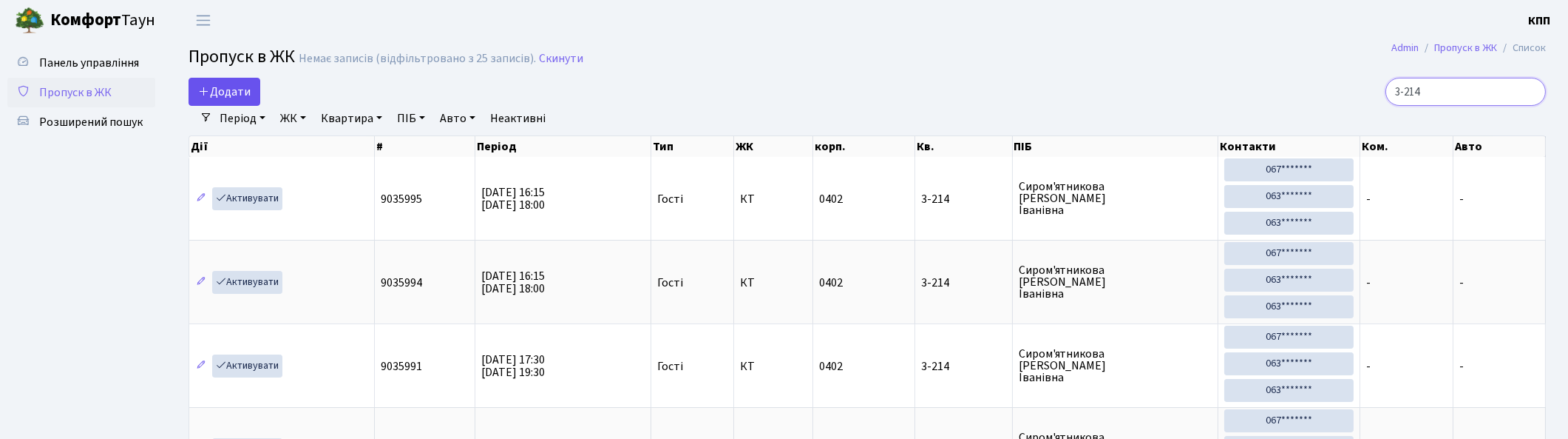
type input "3-214"
click at [218, 89] on span "Додати" at bounding box center [224, 92] width 53 height 16
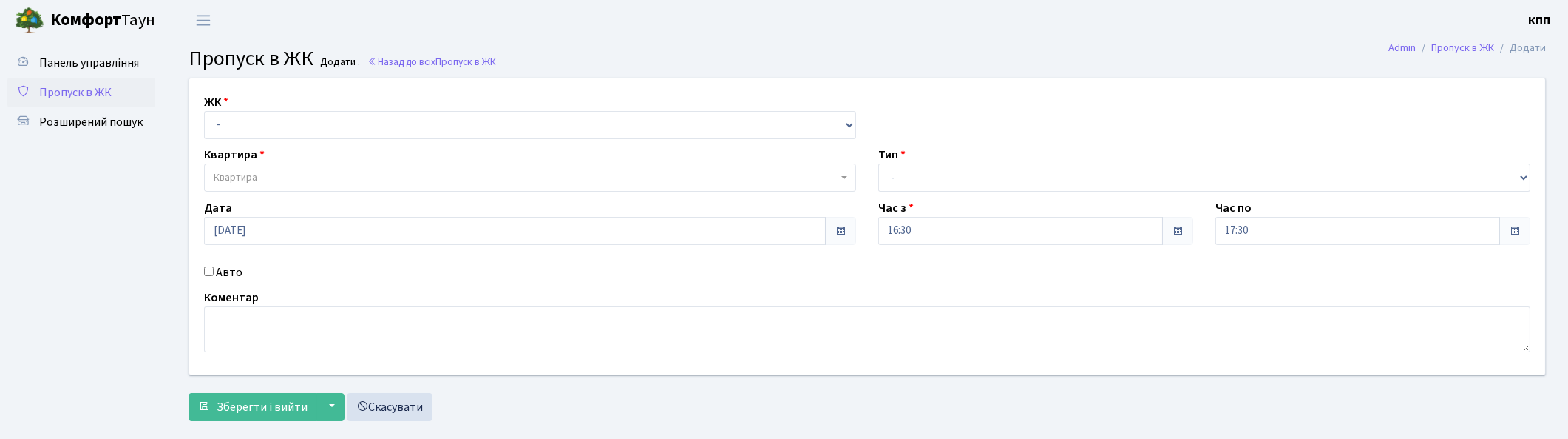
click at [224, 272] on label "Авто" at bounding box center [230, 272] width 27 height 18
click at [214, 272] on input "Авто" at bounding box center [208, 271] width 9 height 9
checkbox input "true"
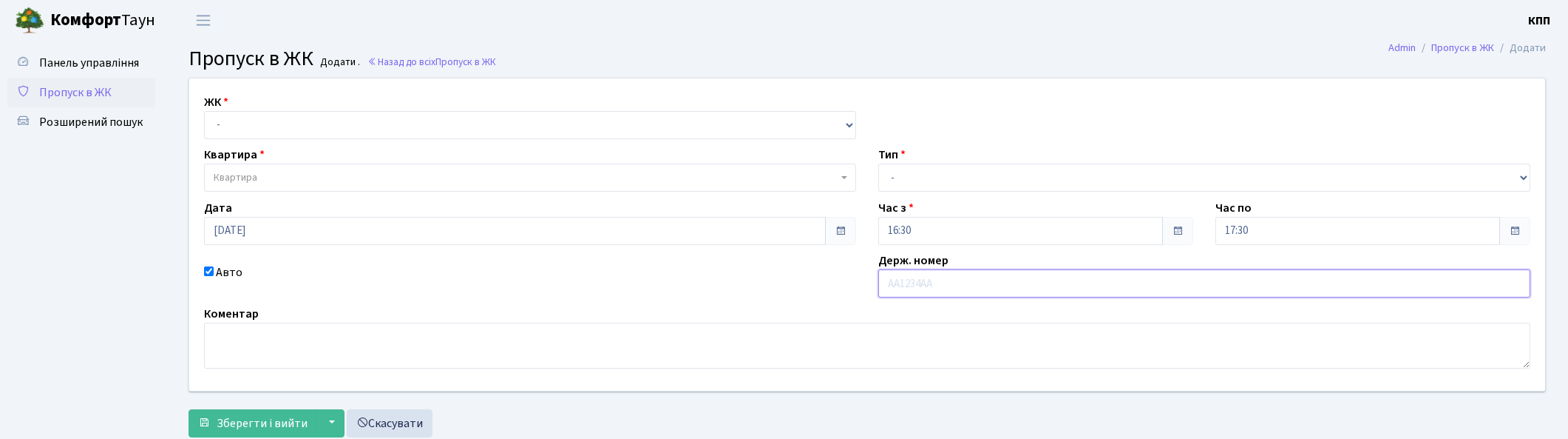
click at [908, 285] on input "text" at bounding box center [1204, 283] width 652 height 28
type input "R"
type input "КА4010МА"
click at [1045, 180] on select "- Доставка Таксі Гості Сервіс" at bounding box center [1204, 178] width 652 height 28
select select "3"
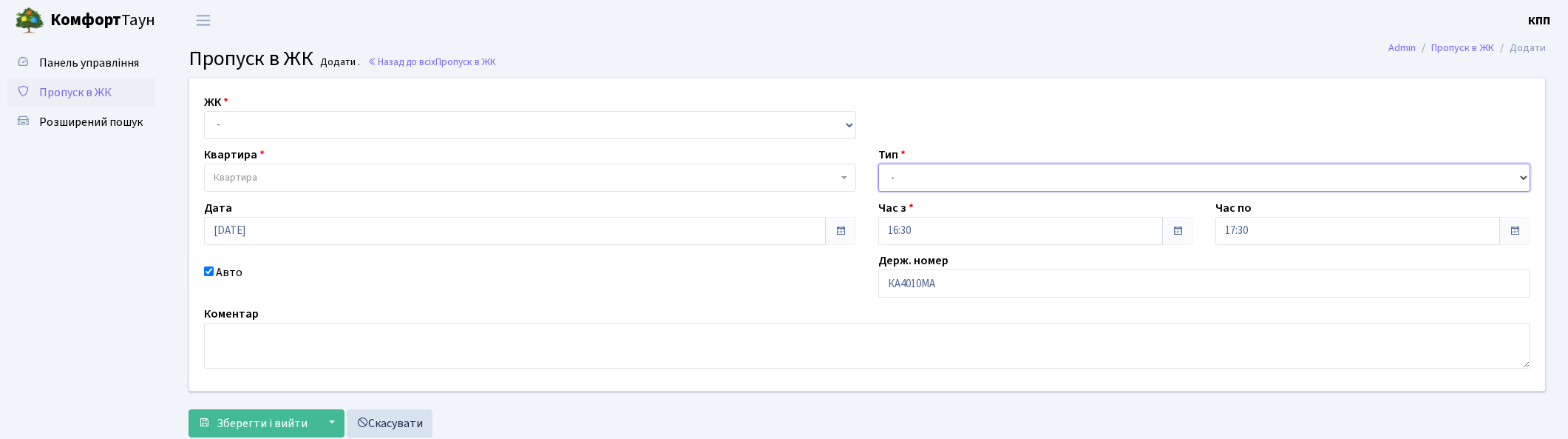
click at [878, 164] on select "- Доставка Таксі Гості Сервіс" at bounding box center [1204, 178] width 652 height 28
drag, startPoint x: 277, startPoint y: 119, endPoint x: 264, endPoint y: 136, distance: 21.4
click at [272, 128] on select "- КТ, вул. Регенераторна, 4 КТ2, просп. [STREET_ADDRESS] [STREET_ADDRESS] [PERS…" at bounding box center [530, 125] width 652 height 28
select select "271"
click at [204, 111] on select "- КТ, вул. Регенераторна, 4 КТ2, просп. [STREET_ADDRESS] [STREET_ADDRESS] [PERS…" at bounding box center [530, 125] width 652 height 28
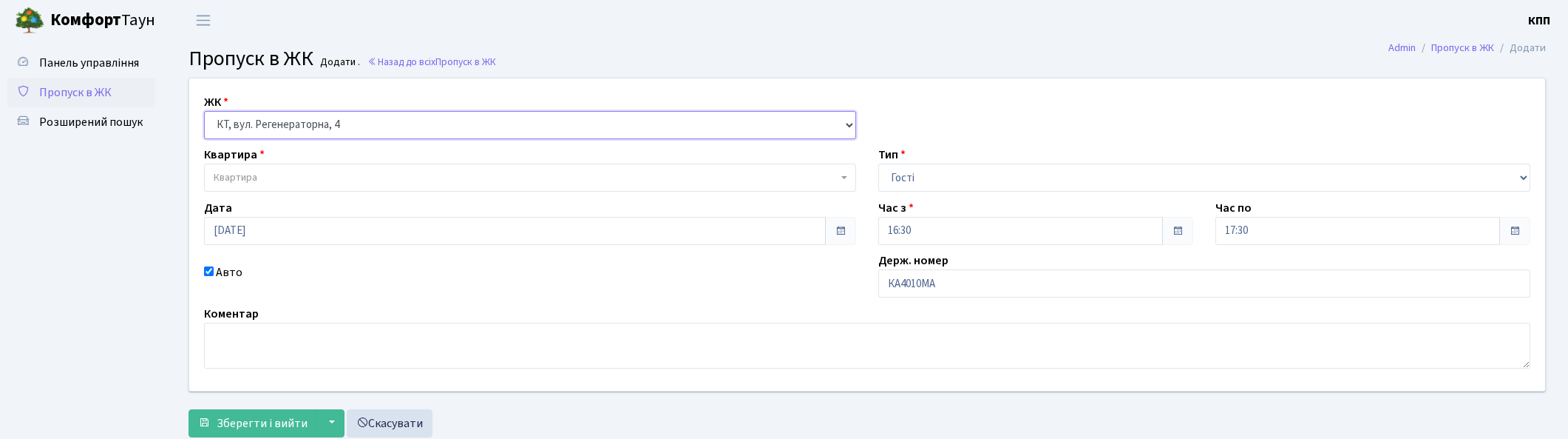
select select
click at [292, 177] on span "Квартира" at bounding box center [526, 177] width 624 height 15
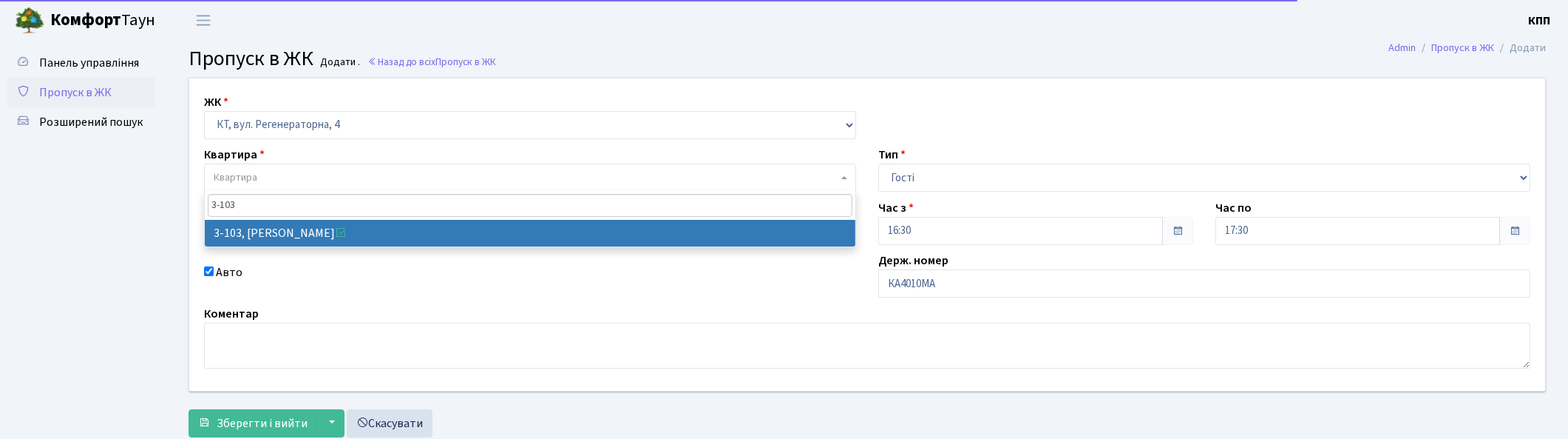
type input "3-103"
select select "912"
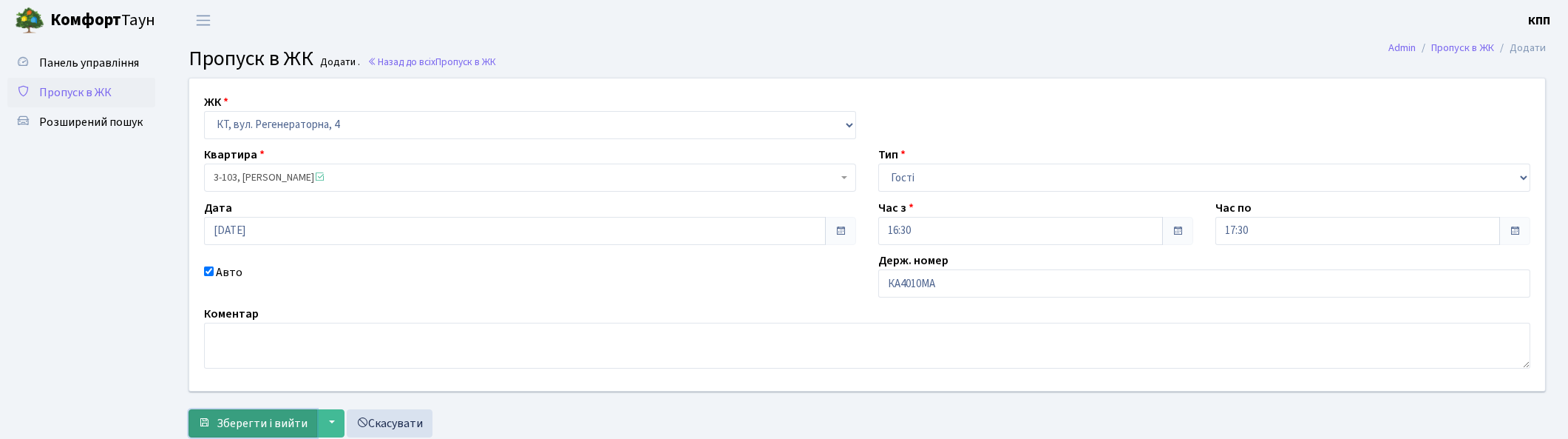
click at [248, 426] on span "Зберегти і вийти" at bounding box center [262, 423] width 91 height 16
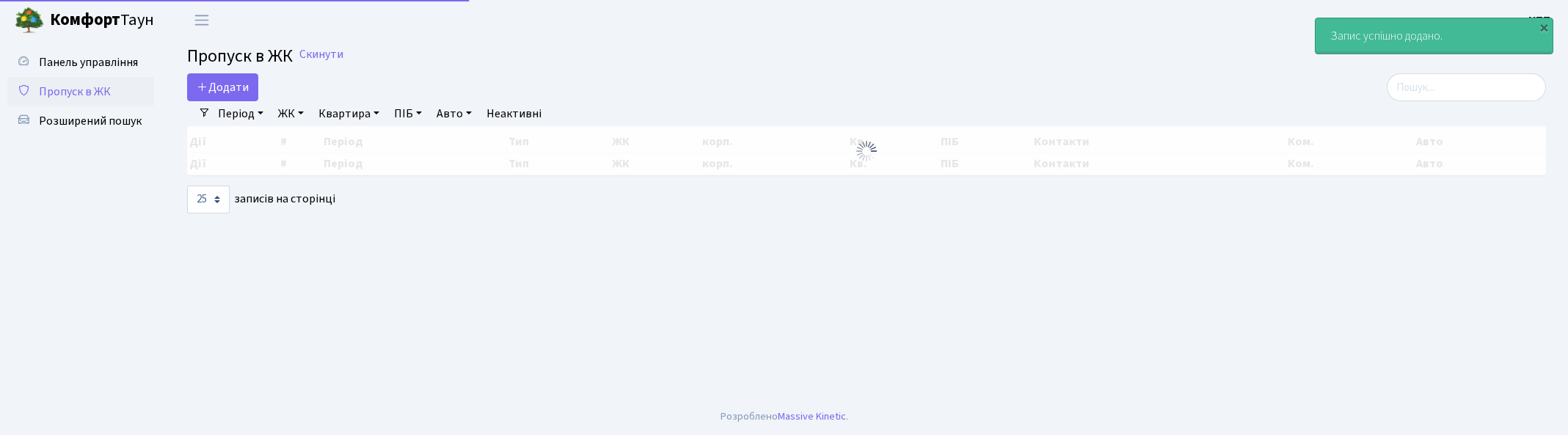
select select "25"
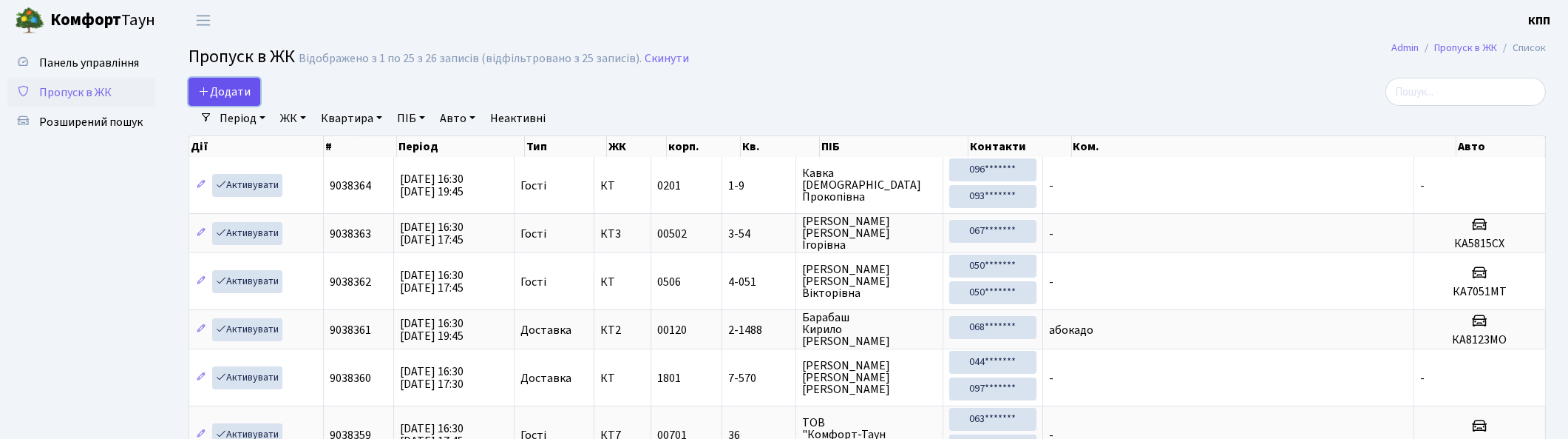
click at [248, 95] on span "Додати" at bounding box center [224, 92] width 53 height 16
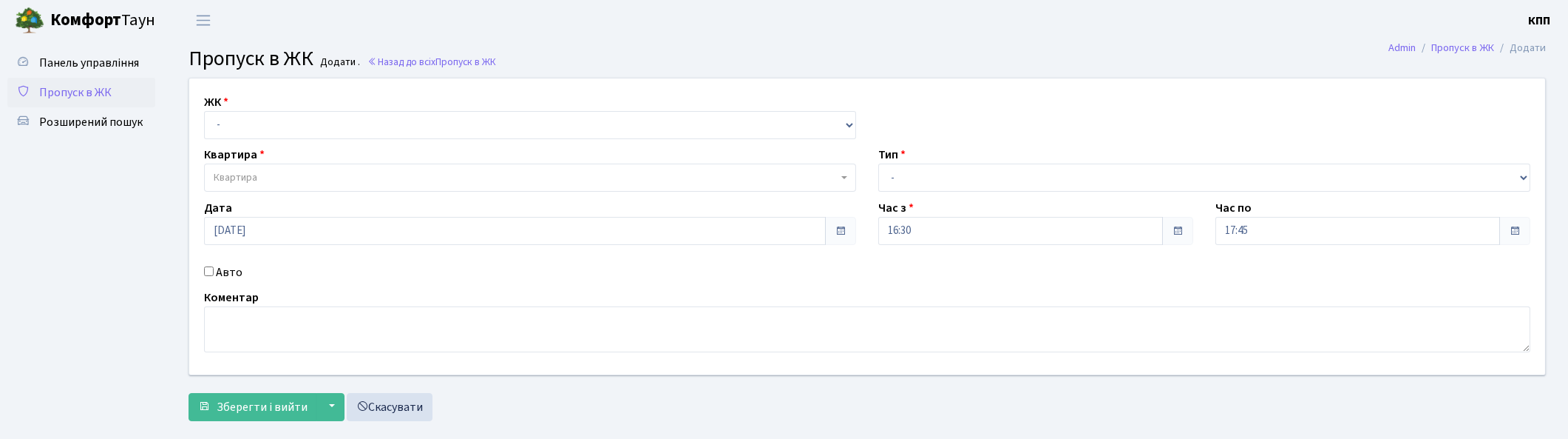
click at [216, 276] on label "Авто" at bounding box center [230, 272] width 27 height 18
click at [214, 276] on input "Авто" at bounding box center [208, 271] width 9 height 9
checkbox input "true"
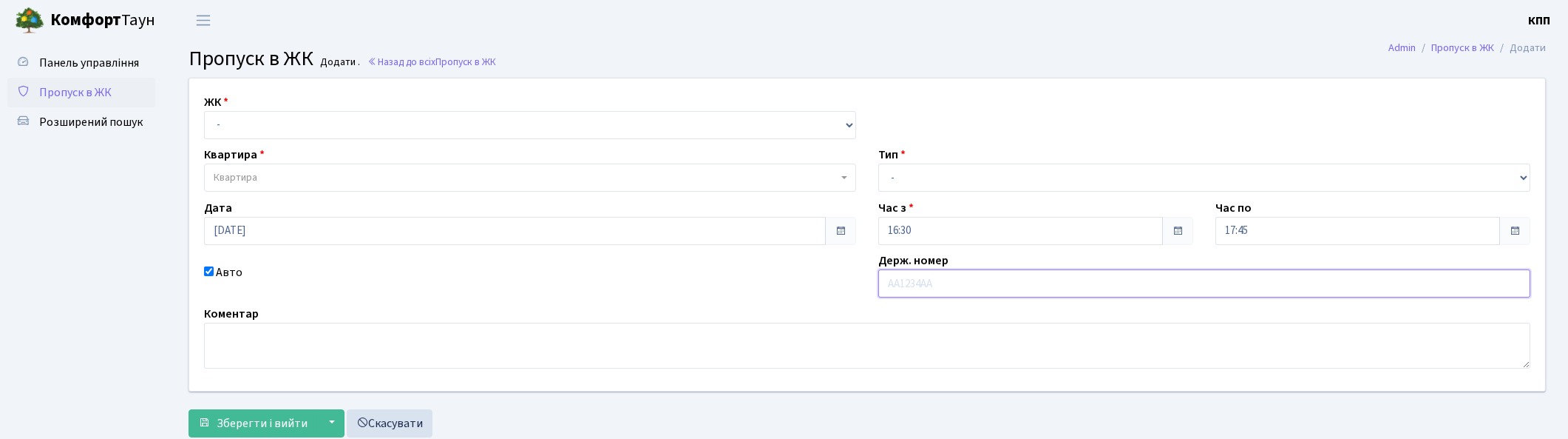
click at [925, 285] on input "text" at bounding box center [1204, 283] width 652 height 28
type input "КА6389ОТ"
click at [1014, 176] on select "- Доставка Таксі Гості Сервіс" at bounding box center [1204, 178] width 652 height 28
select select "3"
click at [878, 164] on select "- Доставка Таксі Гості Сервіс" at bounding box center [1204, 178] width 652 height 28
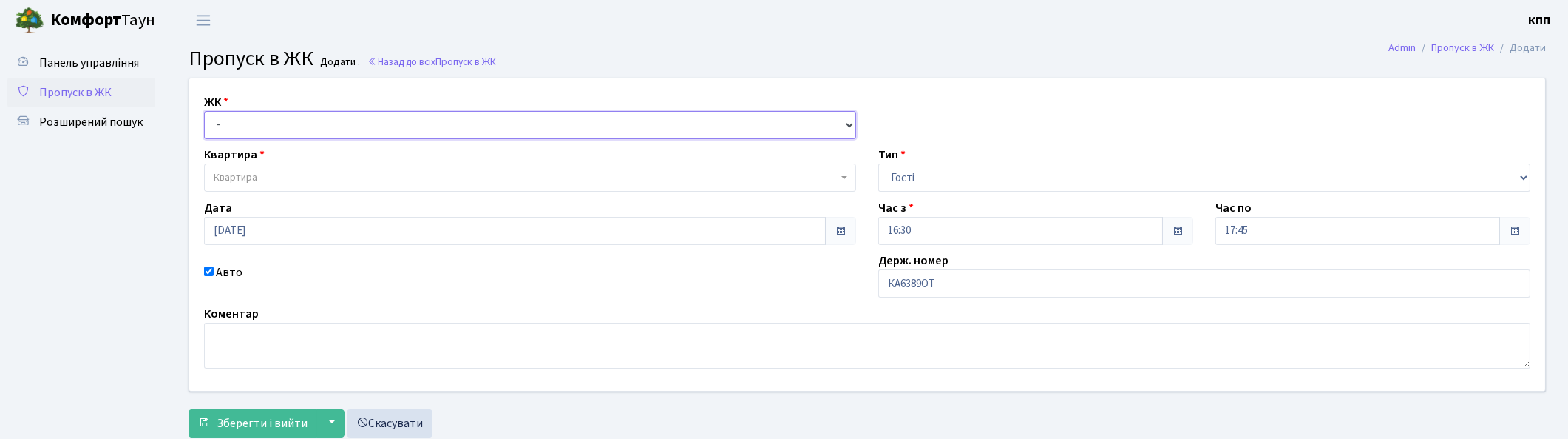
click at [319, 127] on select "- КТ, вул. Регенераторна, 4 КТ2, просп. Соборності, 17 КТ3, вул. Березнева, 16 …" at bounding box center [530, 125] width 652 height 28
select select "271"
click at [204, 111] on select "- КТ, вул. Регенераторна, 4 КТ2, просп. Соборності, 17 КТ3, вул. Березнева, 16 …" at bounding box center [530, 125] width 652 height 28
select select
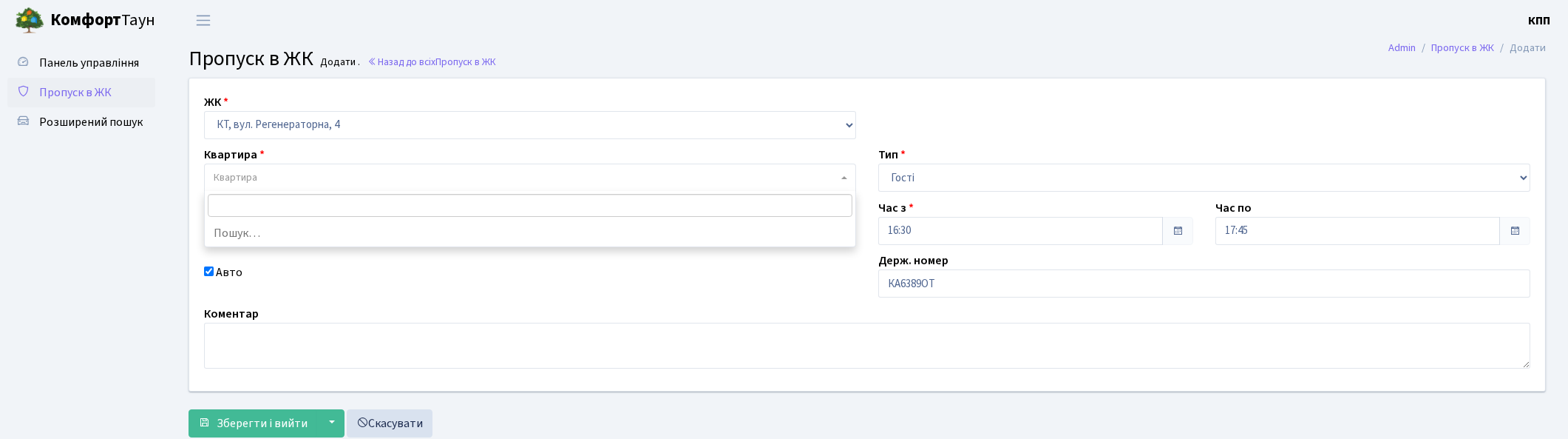
click at [308, 176] on span "Квартира" at bounding box center [526, 177] width 624 height 15
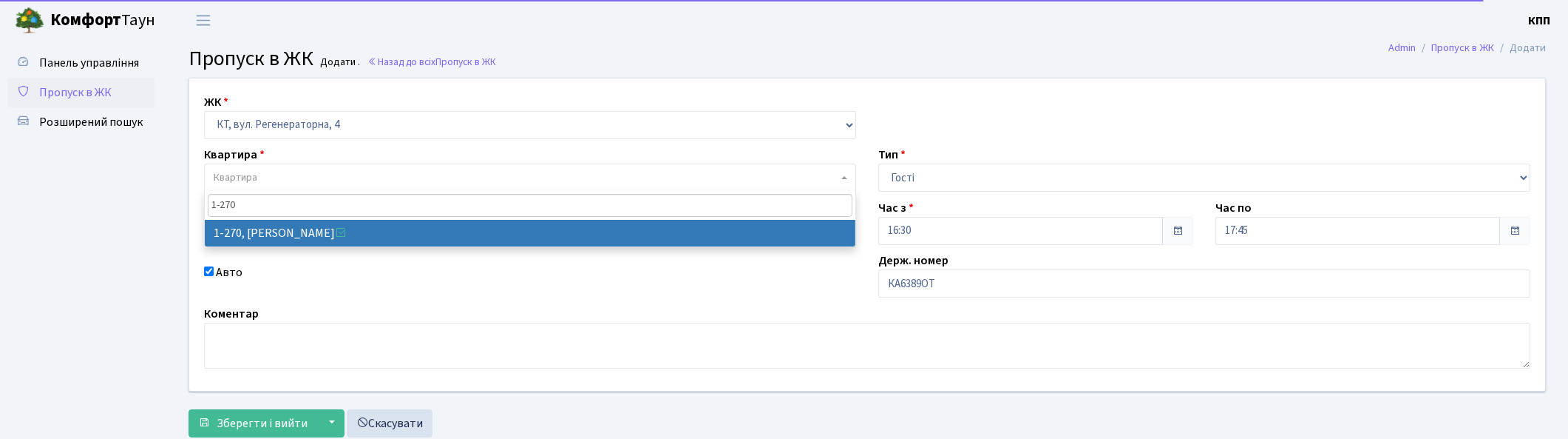
type input "1-270"
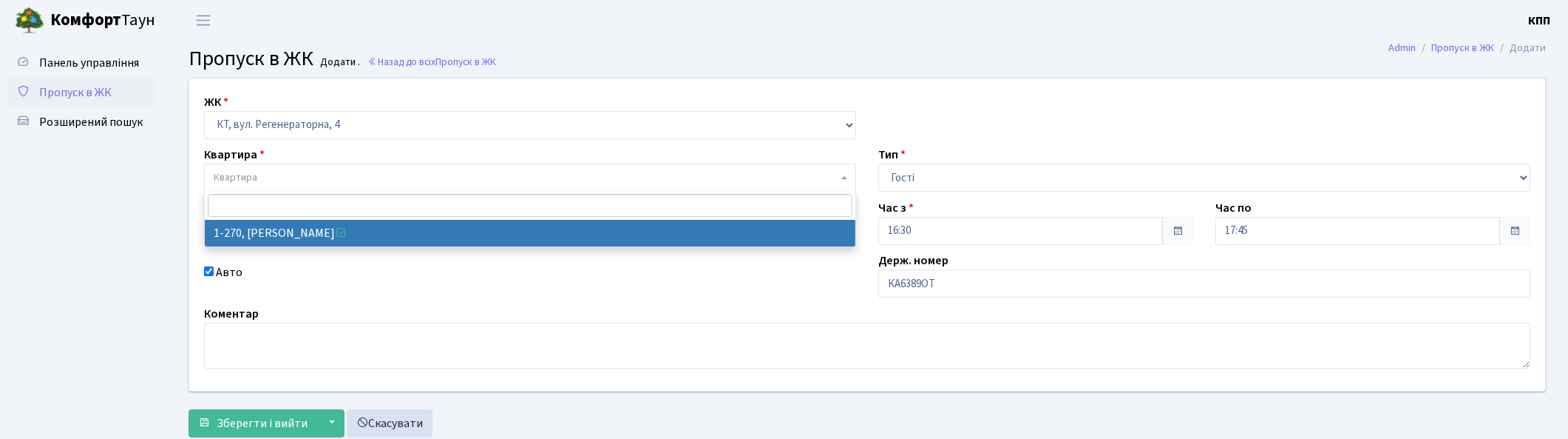
select select "270"
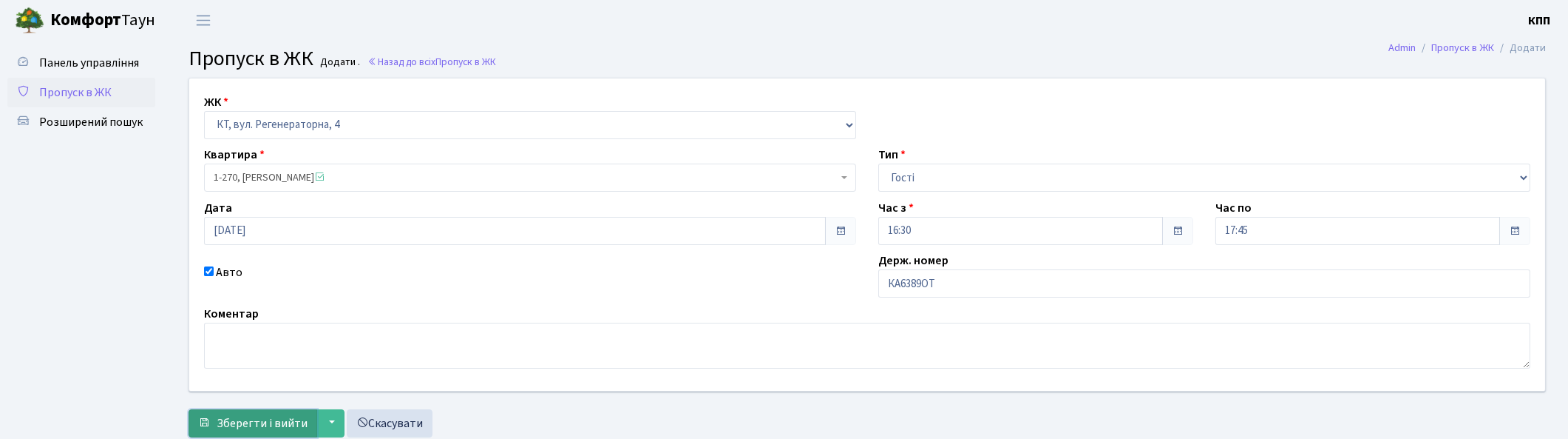
click at [255, 424] on span "Зберегти і вийти" at bounding box center [262, 423] width 91 height 16
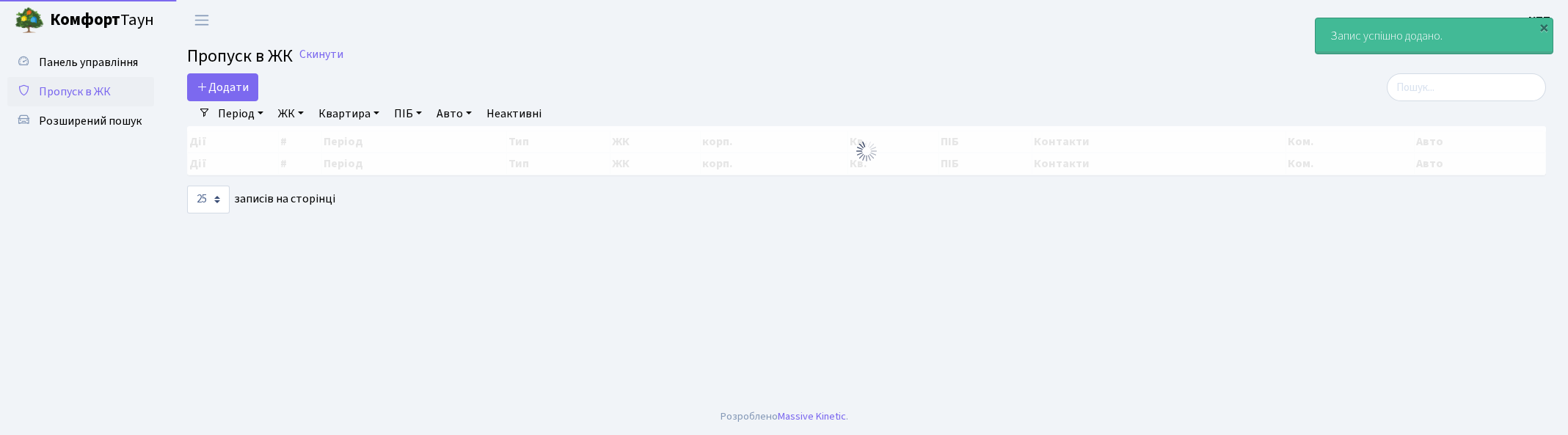
select select "25"
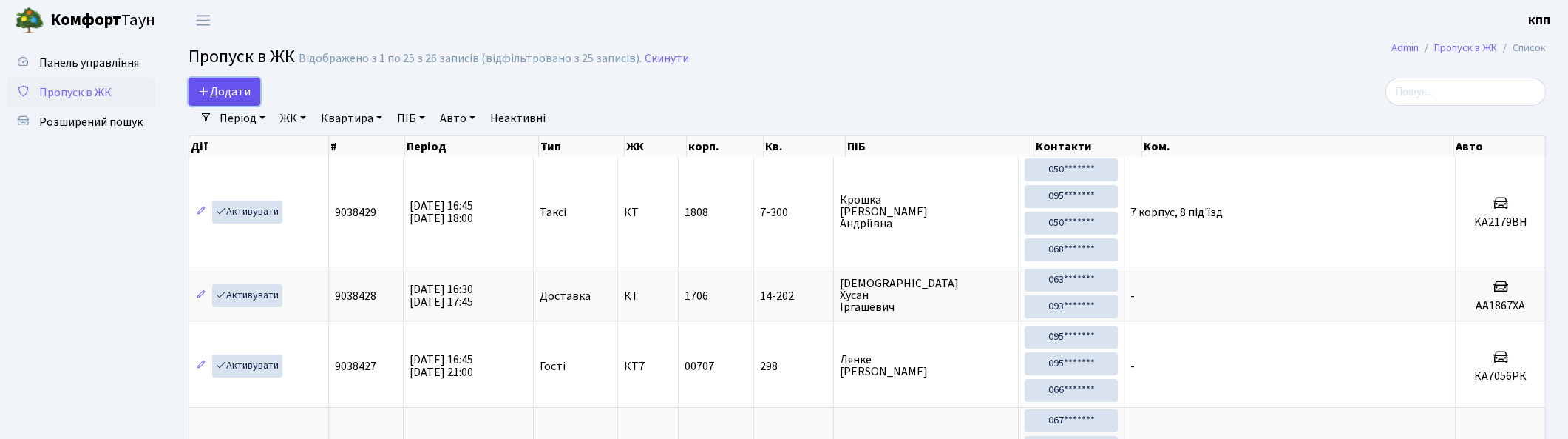
click at [226, 85] on span "Додати" at bounding box center [224, 92] width 53 height 16
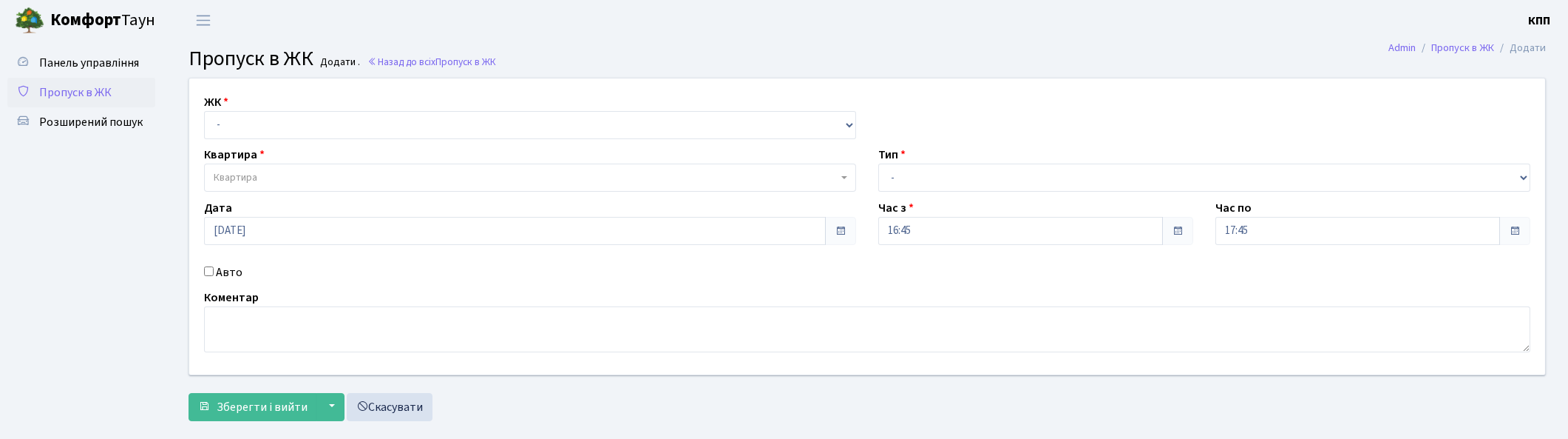
click at [222, 276] on label "Авто" at bounding box center [230, 272] width 27 height 18
click at [214, 276] on input "Авто" at bounding box center [208, 271] width 9 height 9
checkbox input "true"
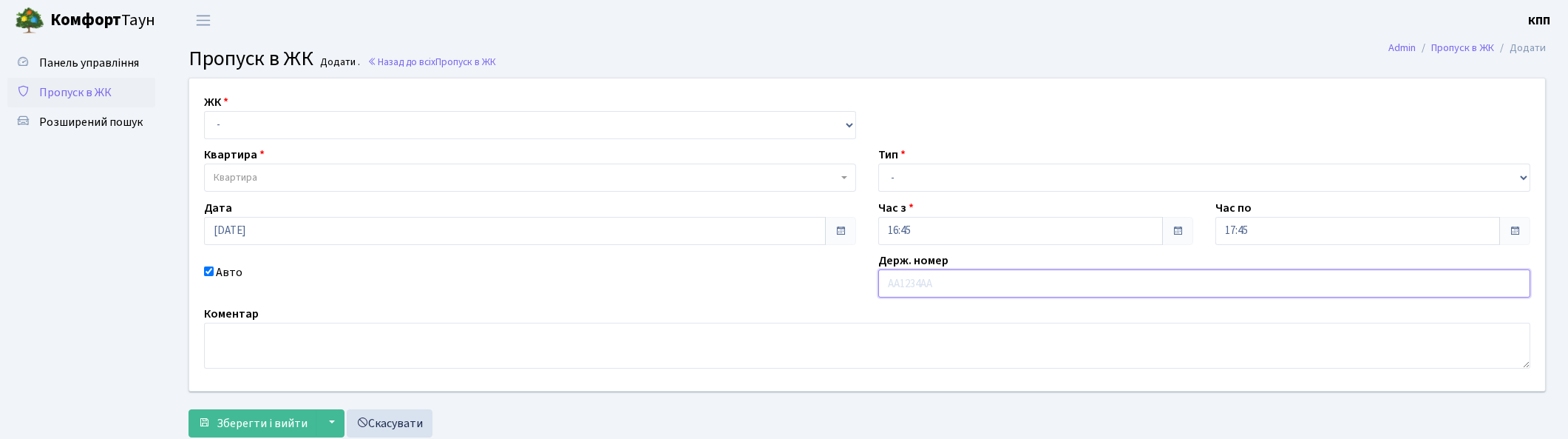
click at [980, 284] on input "text" at bounding box center [1204, 283] width 652 height 28
type input "КА4679ІІ"
click at [918, 176] on select "- Доставка Таксі Гості Сервіс" at bounding box center [1204, 178] width 652 height 28
select select "2"
click at [878, 164] on select "- Доставка Таксі Гості Сервіс" at bounding box center [1204, 178] width 652 height 28
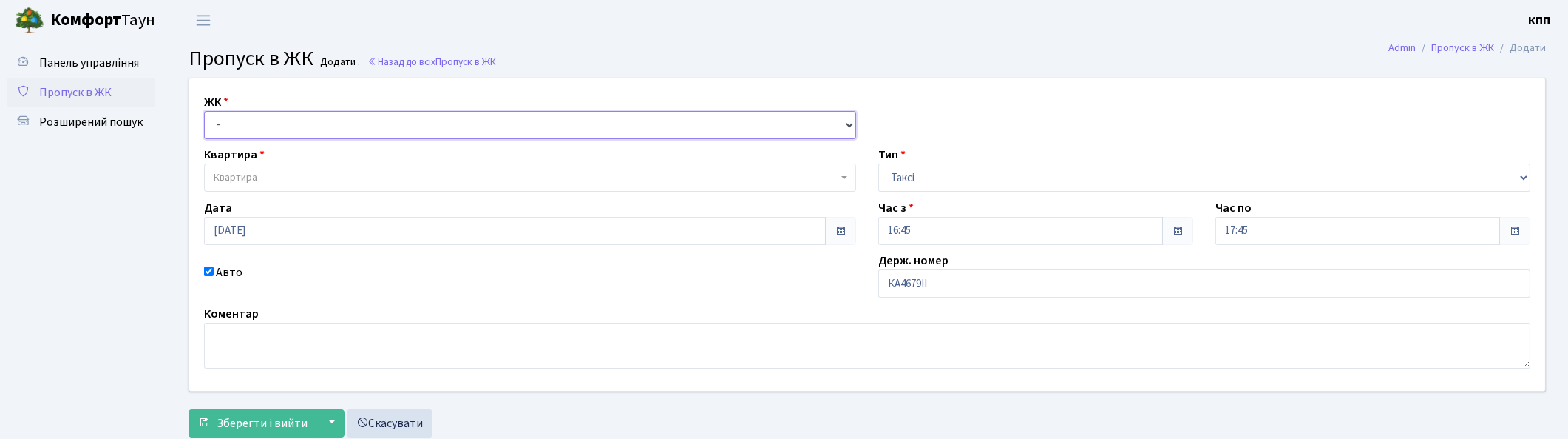
click at [309, 127] on select "- КТ, вул. Регенераторна, 4 КТ2, просп. [STREET_ADDRESS] [STREET_ADDRESS] [PERS…" at bounding box center [530, 125] width 652 height 28
select select "271"
click at [204, 111] on select "- КТ, вул. Регенераторна, 4 КТ2, просп. [STREET_ADDRESS] [STREET_ADDRESS] [PERS…" at bounding box center [530, 125] width 652 height 28
select select
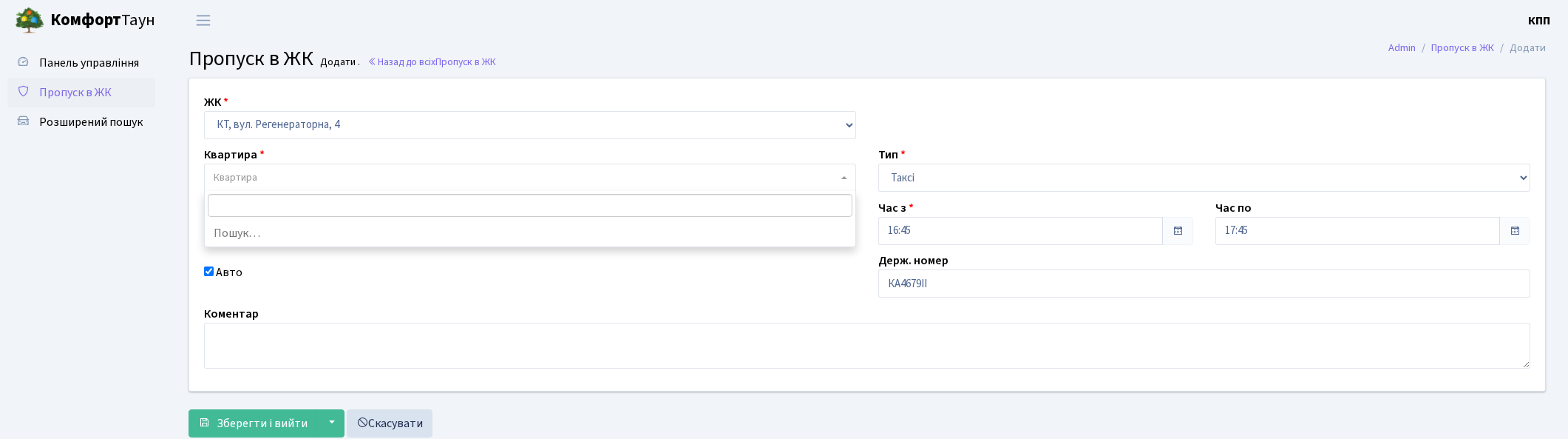
click at [410, 176] on span "Квартира" at bounding box center [526, 177] width 624 height 15
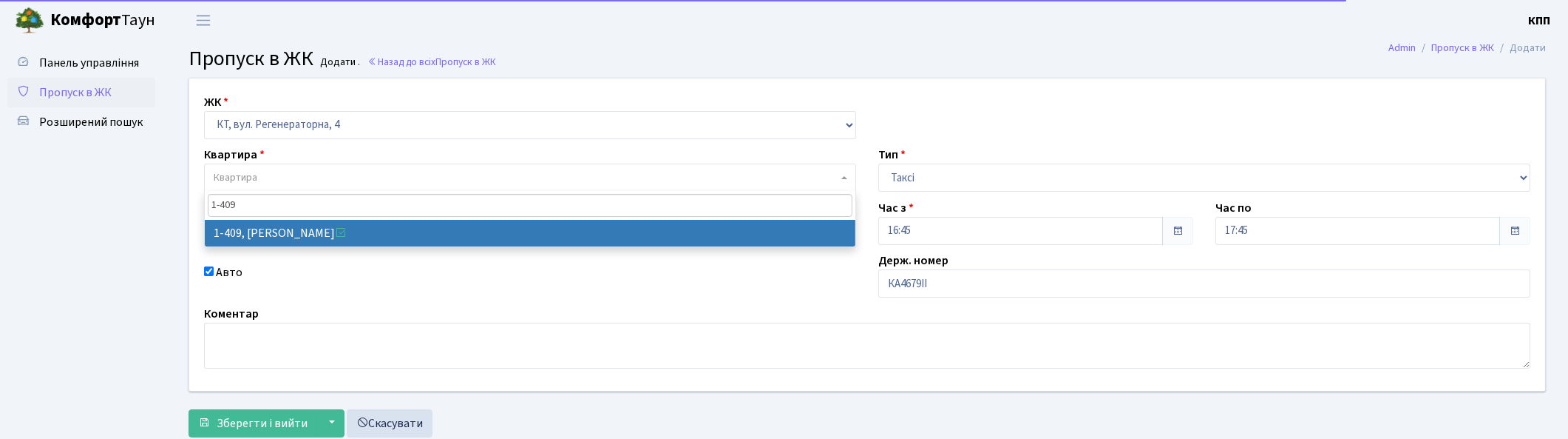
type input "1-409"
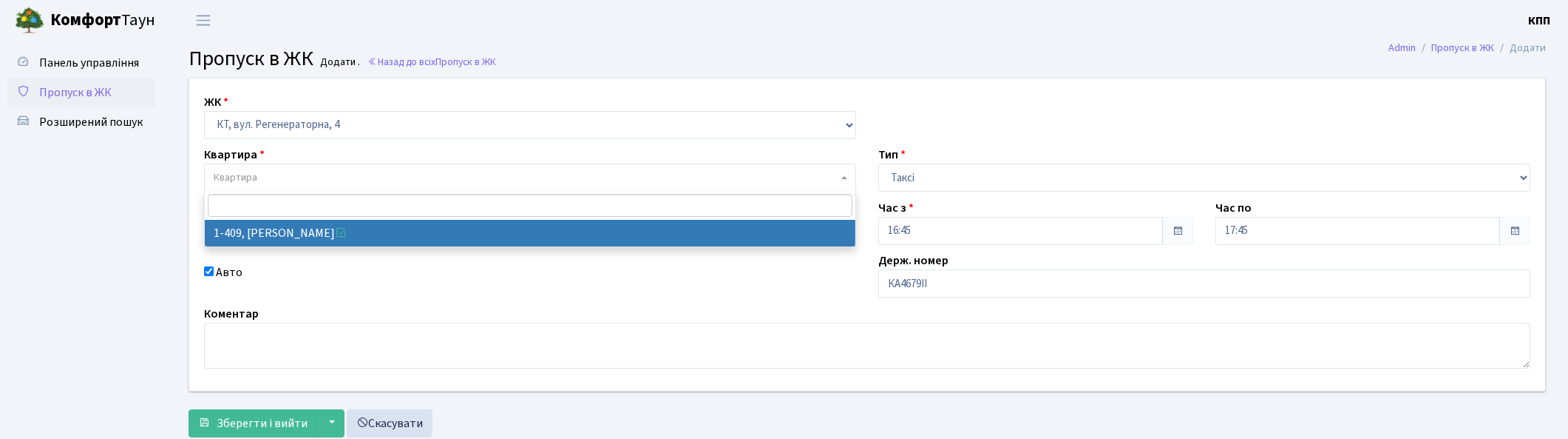
select select "460"
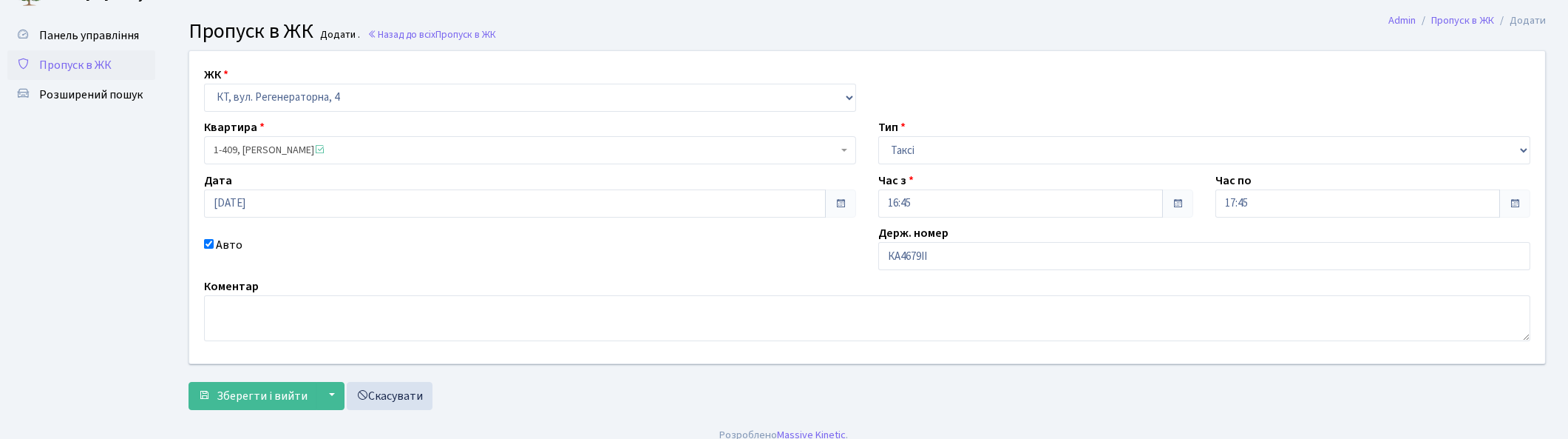
scroll to position [42, 0]
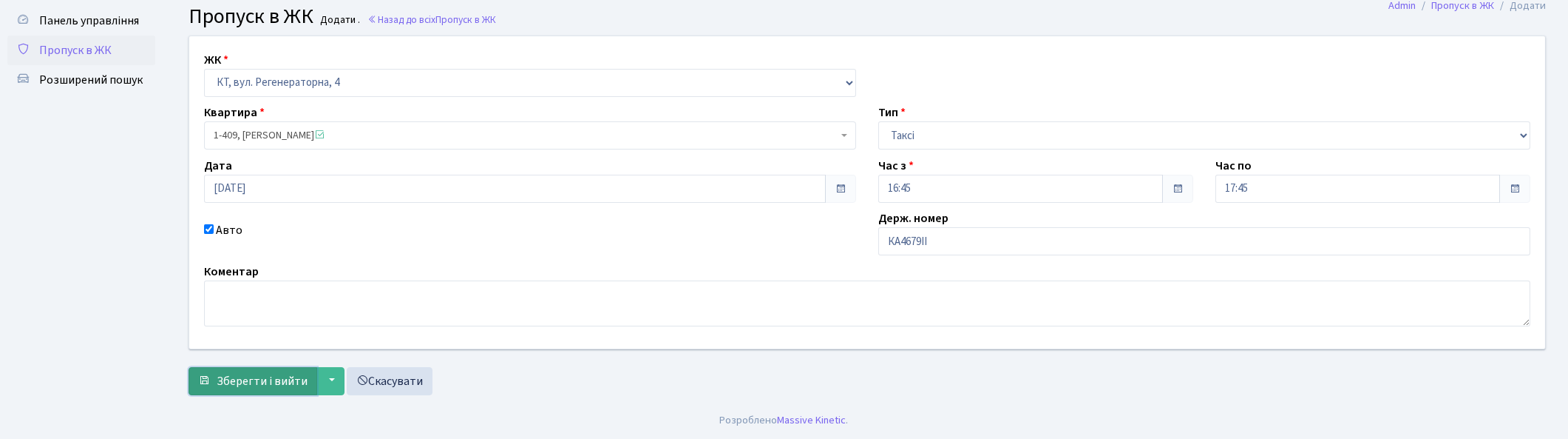
click at [261, 378] on span "Зберегти і вийти" at bounding box center [262, 381] width 91 height 16
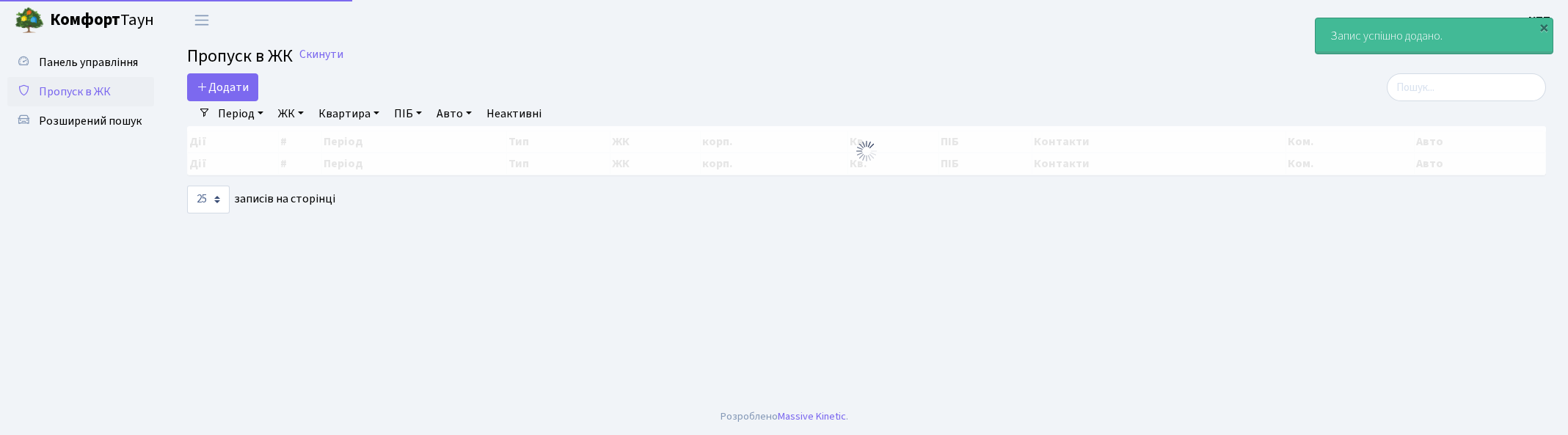
select select "25"
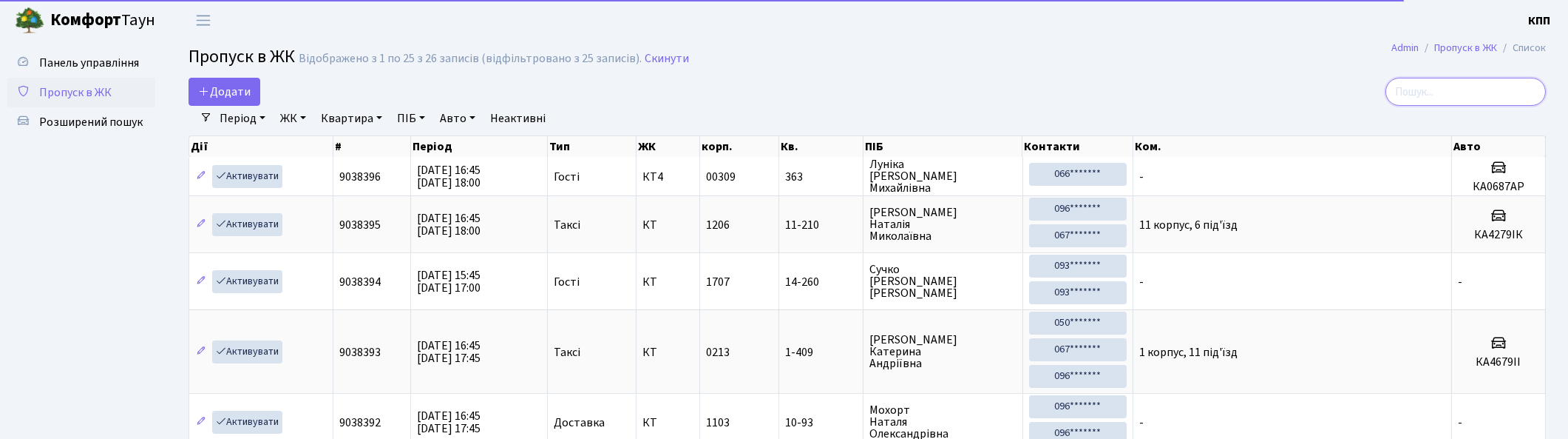
click at [1430, 95] on input "search" at bounding box center [1465, 92] width 161 height 28
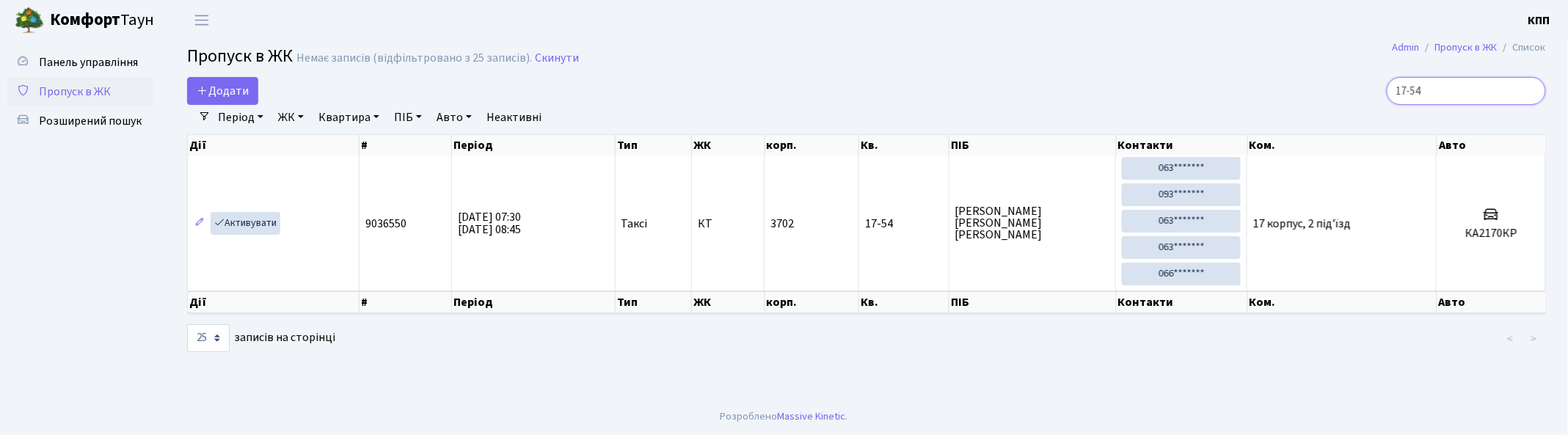
type input "17-54"
click at [1530, 92] on input "17-54" at bounding box center [1465, 91] width 159 height 28
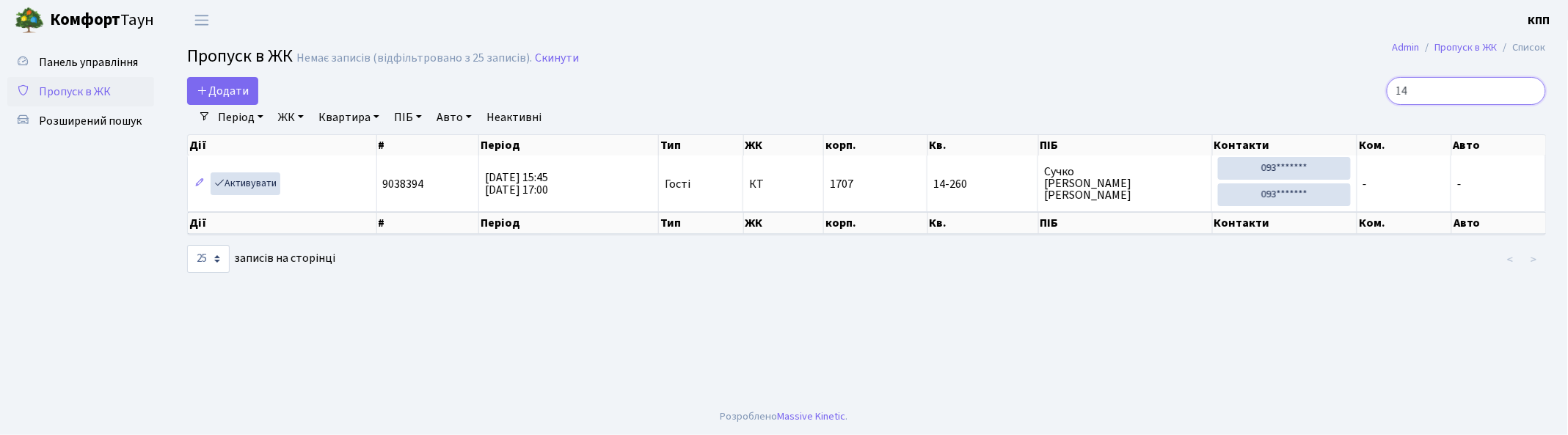
type input "1"
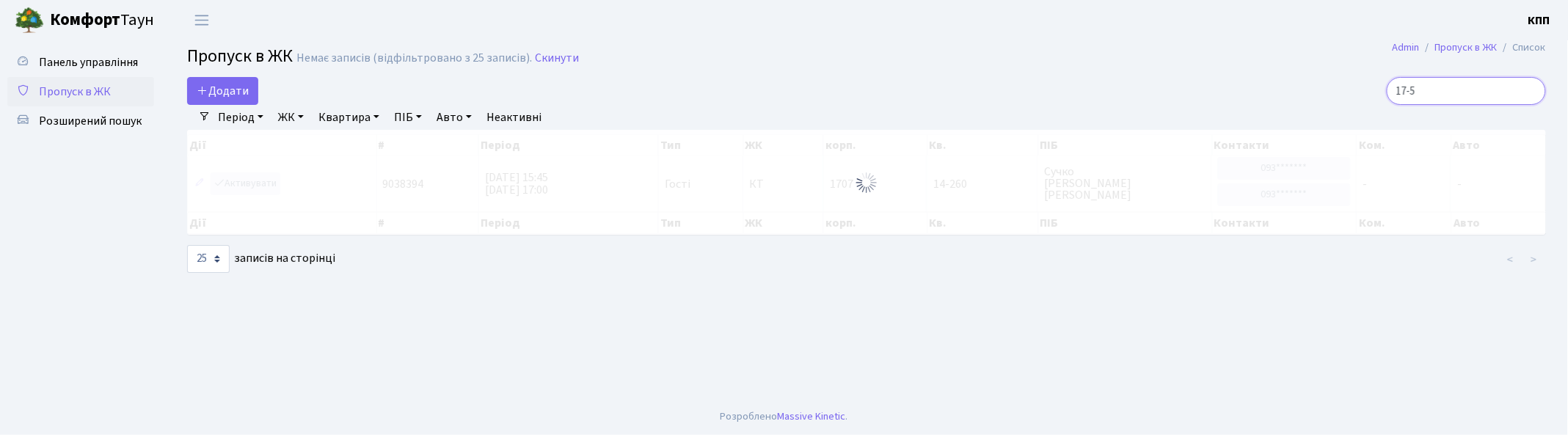
type input "17-54"
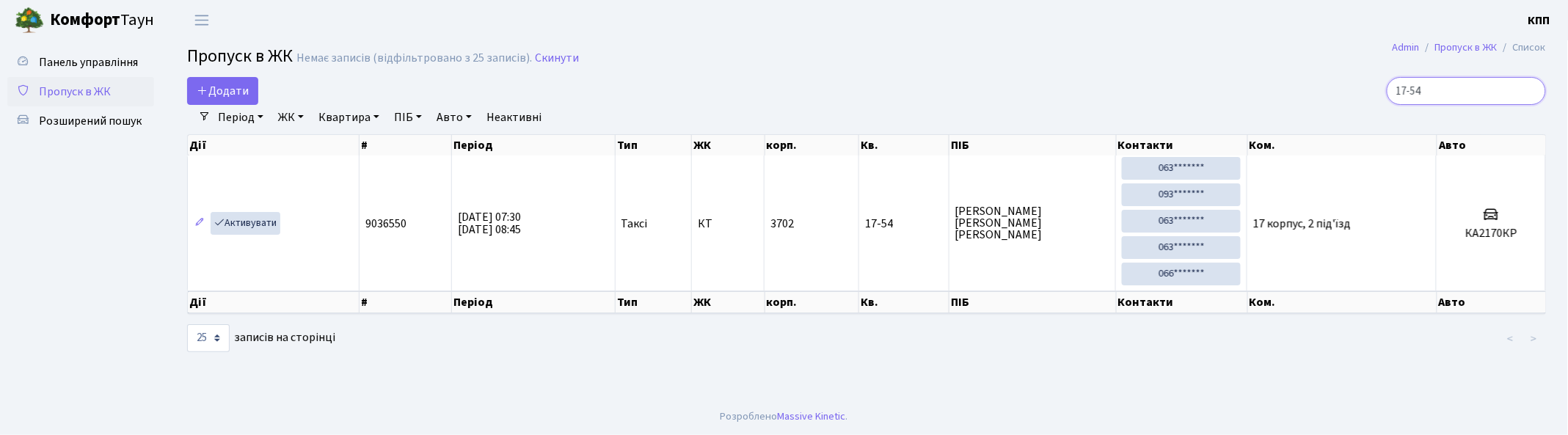
click at [1467, 89] on input "17-54" at bounding box center [1465, 91] width 159 height 28
click at [1470, 85] on input "17-54" at bounding box center [1465, 91] width 159 height 28
click at [1484, 97] on input "17-54" at bounding box center [1465, 91] width 159 height 28
click at [1461, 92] on input "17-54" at bounding box center [1465, 91] width 159 height 28
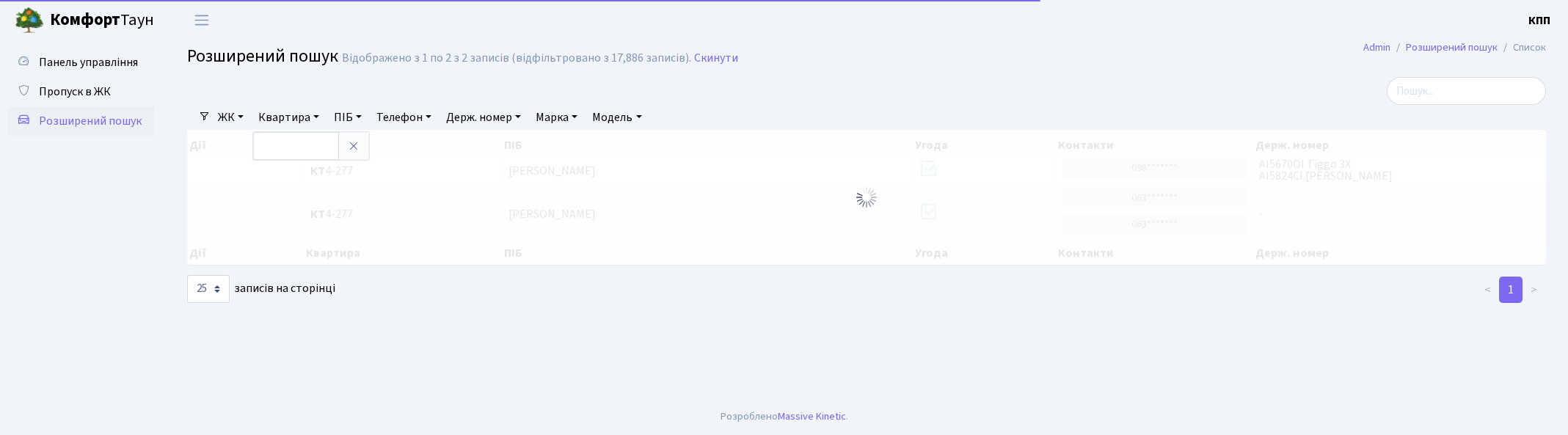
select select "25"
click at [1490, 99] on input "search" at bounding box center [1465, 91] width 159 height 28
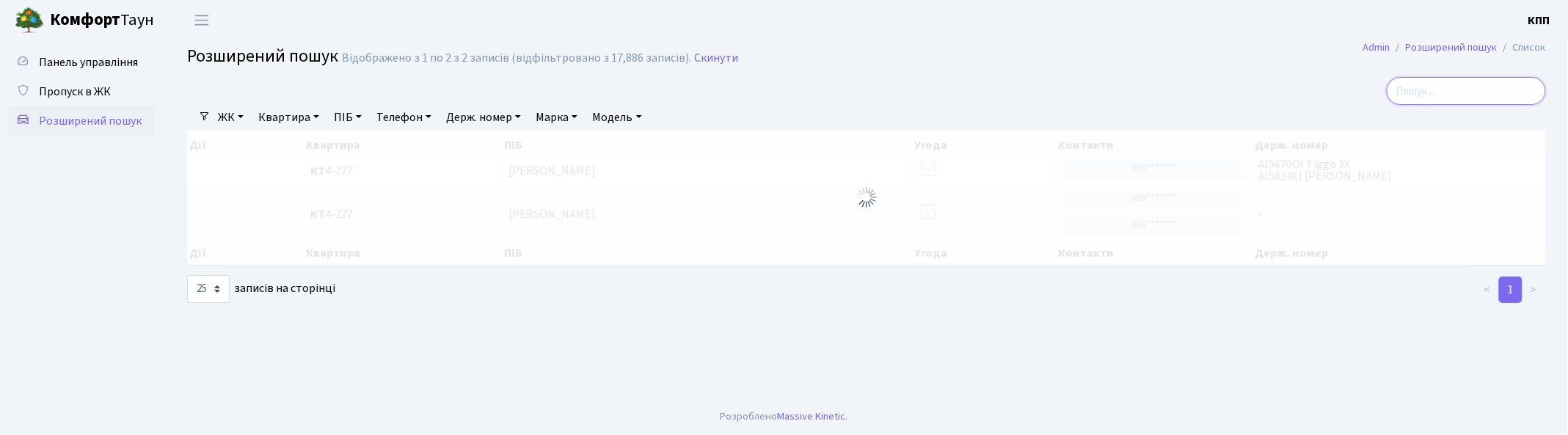
type input "4"
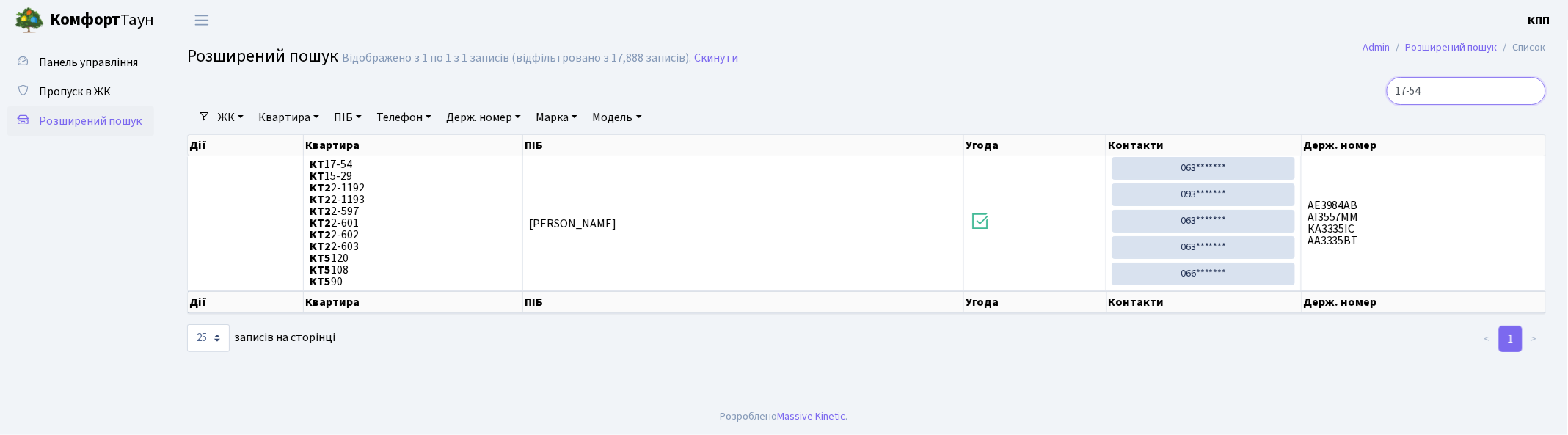
type input "17-54"
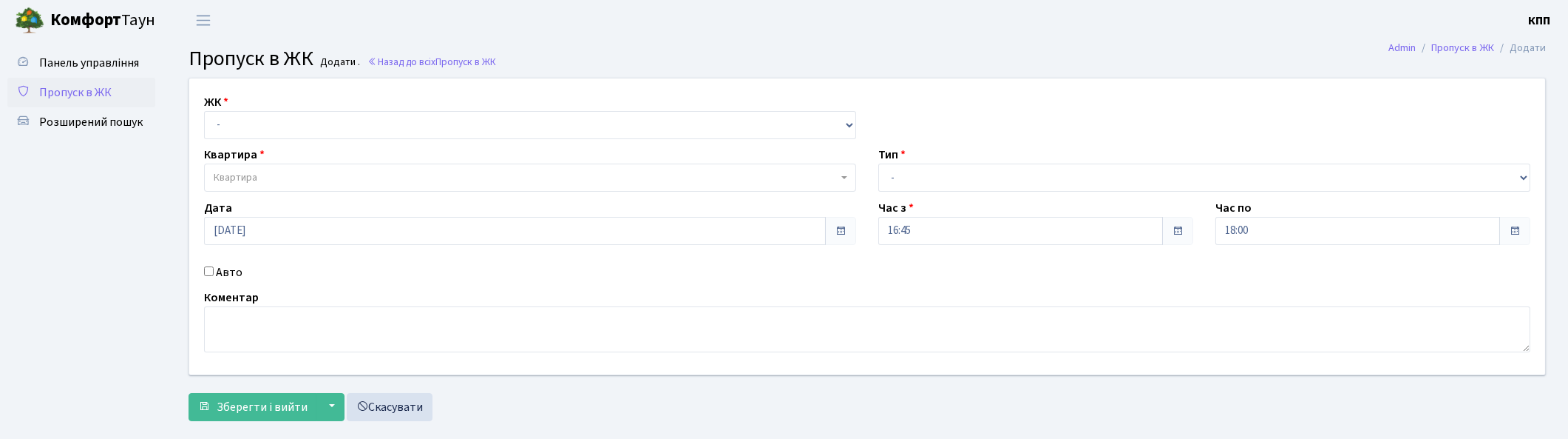
click at [219, 268] on label "Авто" at bounding box center [230, 272] width 27 height 18
click at [214, 268] on input "Авто" at bounding box center [208, 271] width 9 height 9
checkbox input "true"
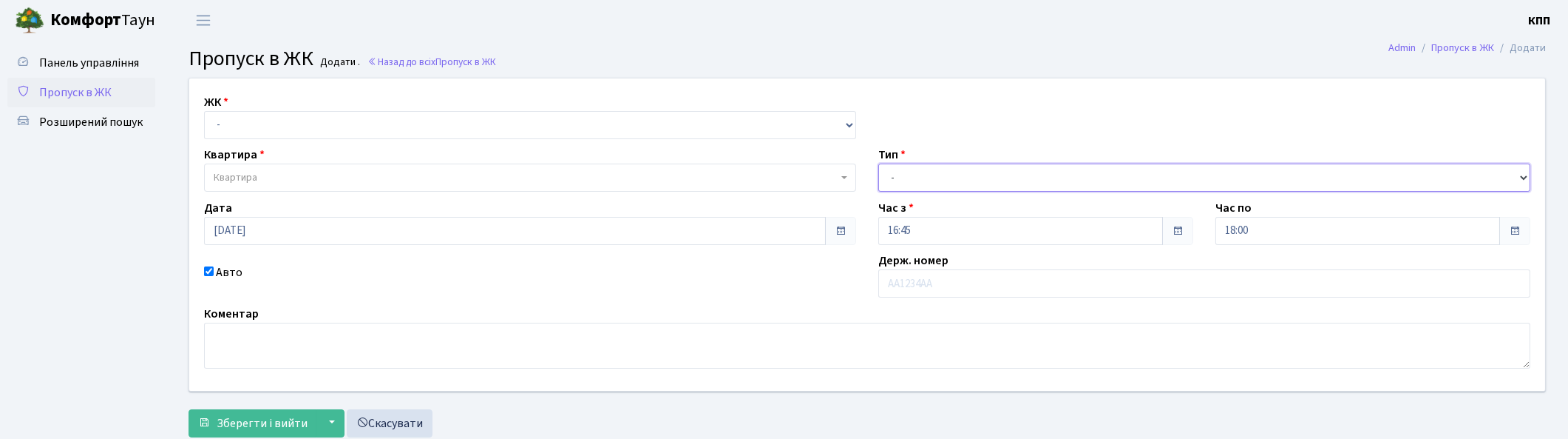
click at [982, 180] on select "- Доставка Таксі Гості Сервіс" at bounding box center [1204, 178] width 652 height 28
select select "3"
click at [878, 164] on select "- Доставка Таксі Гості Сервіс" at bounding box center [1204, 178] width 652 height 28
click at [341, 126] on select "- КТ, вул. Регенераторна, 4 КТ2, просп. [STREET_ADDRESS] [STREET_ADDRESS] [PERS…" at bounding box center [530, 125] width 652 height 28
select select "271"
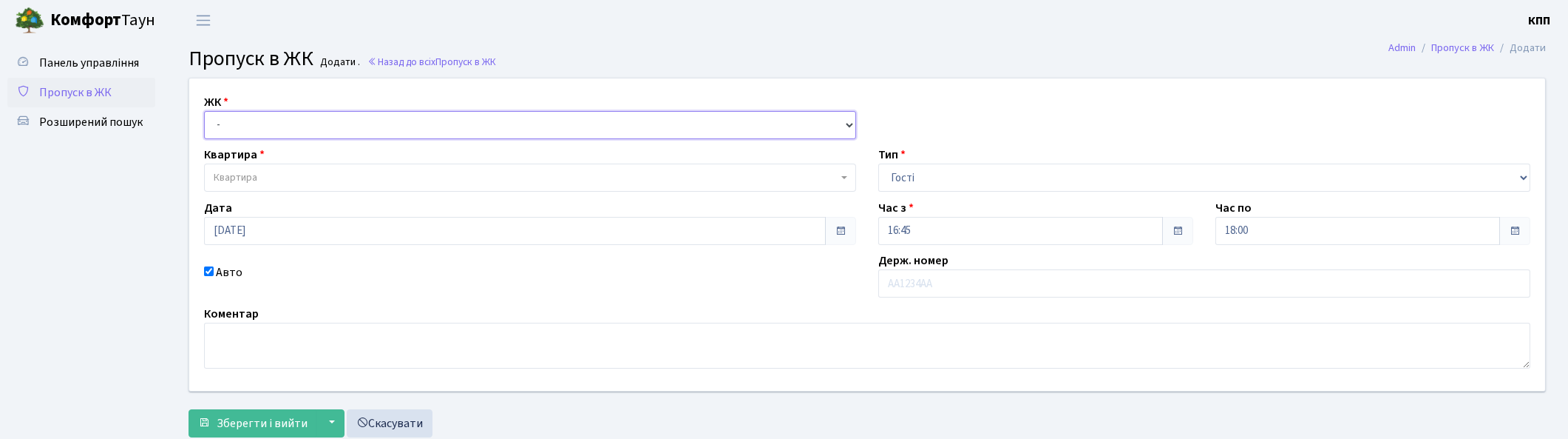
click at [204, 111] on select "- КТ, вул. Регенераторна, 4 КТ2, просп. [STREET_ADDRESS] [STREET_ADDRESS] [PERS…" at bounding box center [530, 125] width 652 height 28
select select
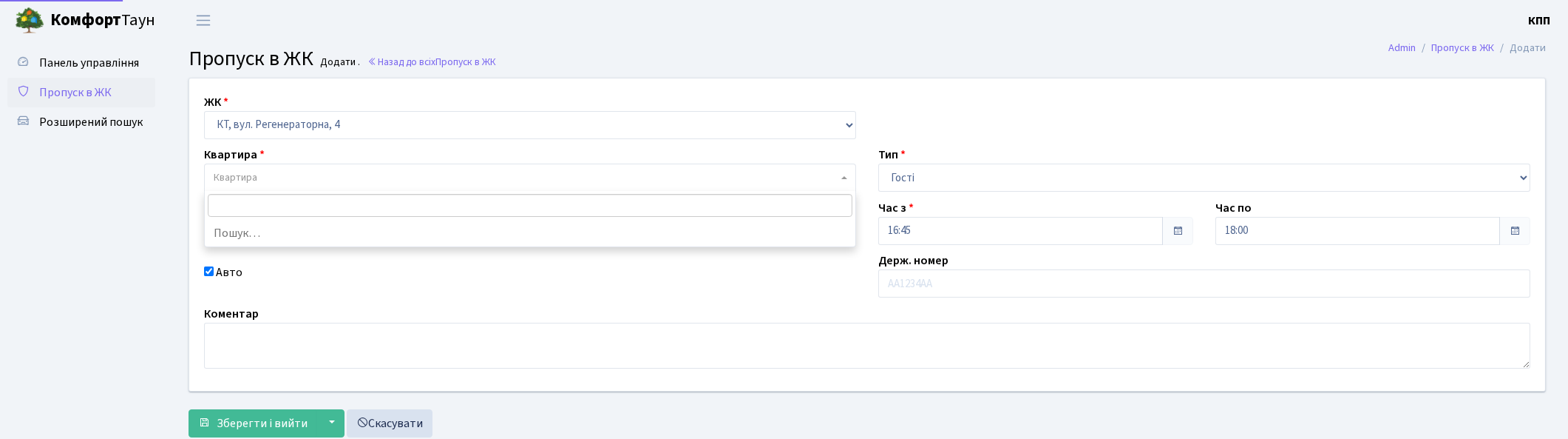
click at [319, 178] on span "Квартира" at bounding box center [526, 177] width 624 height 15
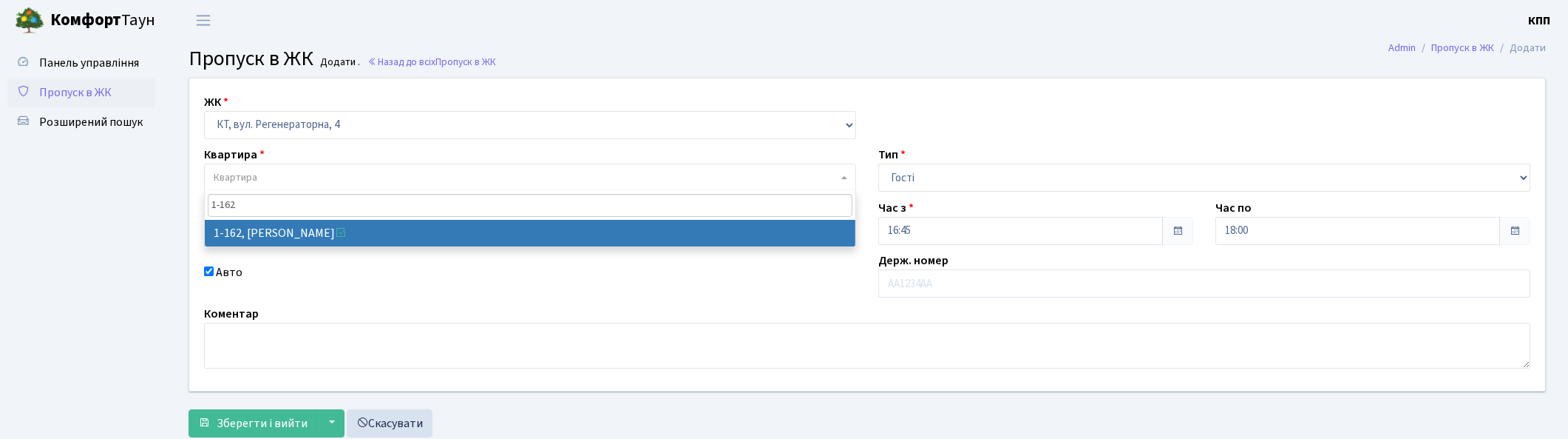
type input "1-162"
select select "162"
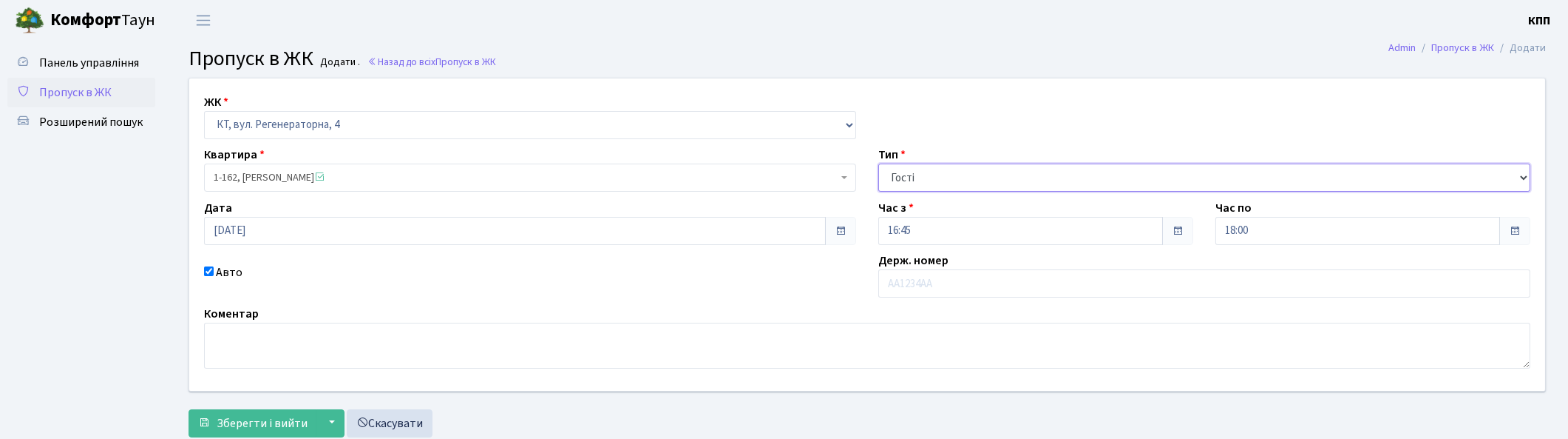
click at [948, 189] on select "- Доставка Таксі Гості Сервіс" at bounding box center [1204, 178] width 652 height 28
click at [878, 164] on select "- Доставка Таксі Гості Сервіс" at bounding box center [1204, 178] width 652 height 28
click at [235, 415] on span "Зберегти і вийти" at bounding box center [262, 423] width 91 height 16
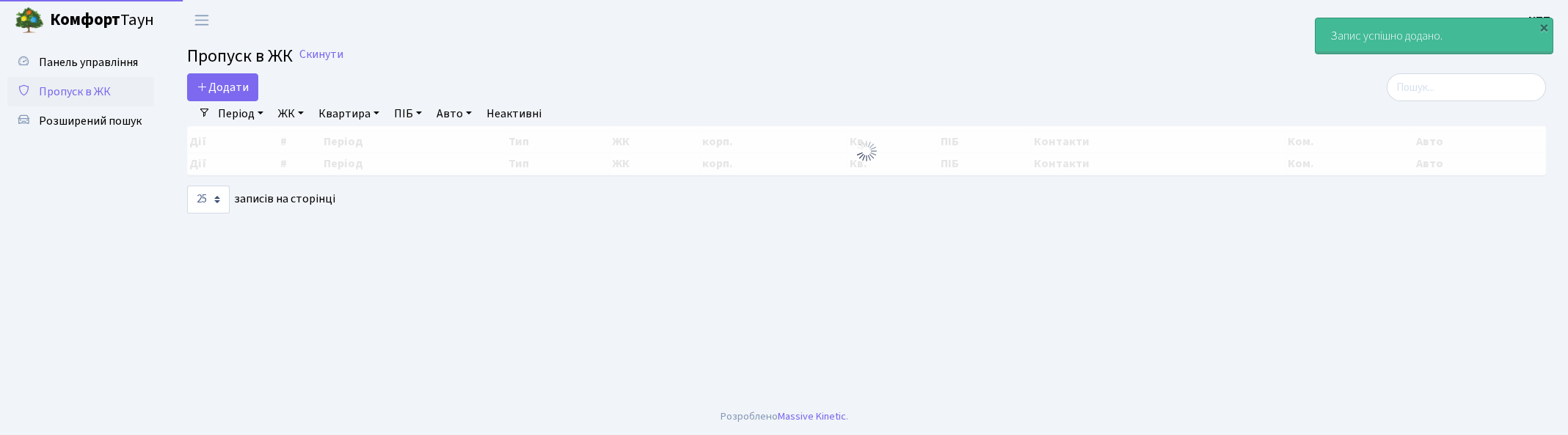
select select "25"
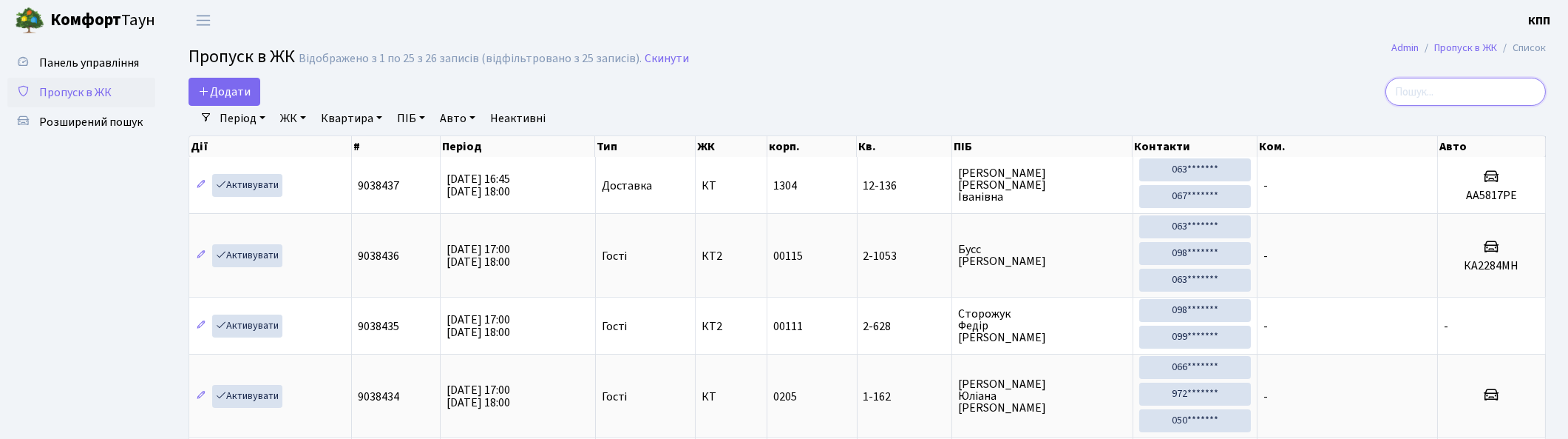
click at [1473, 98] on input "search" at bounding box center [1465, 92] width 161 height 28
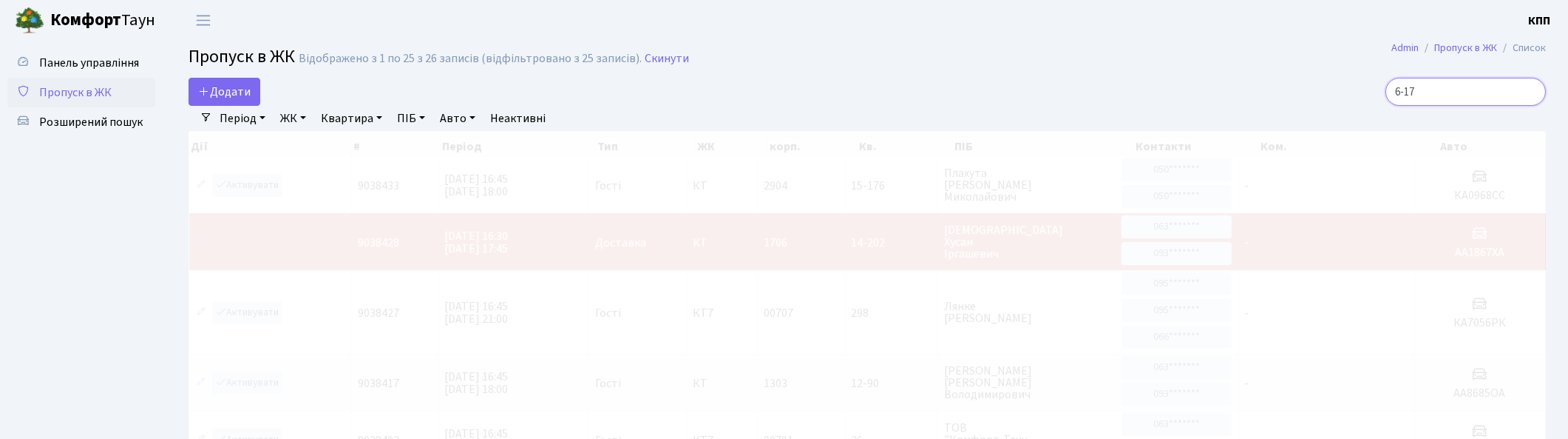
type input "6-174"
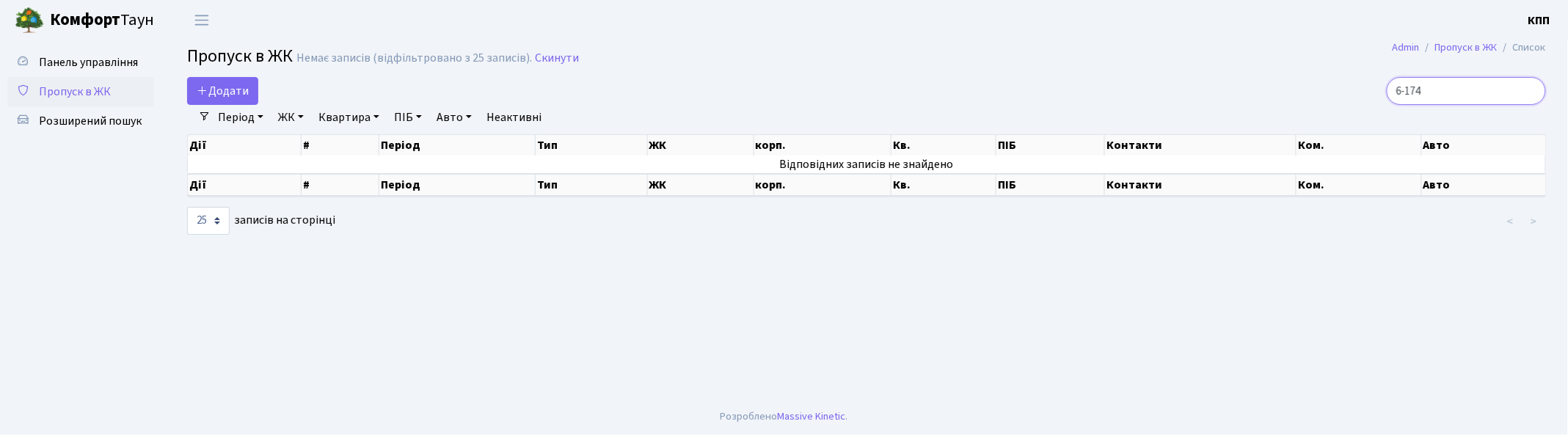
click at [1528, 89] on input "6-174" at bounding box center [1465, 91] width 159 height 28
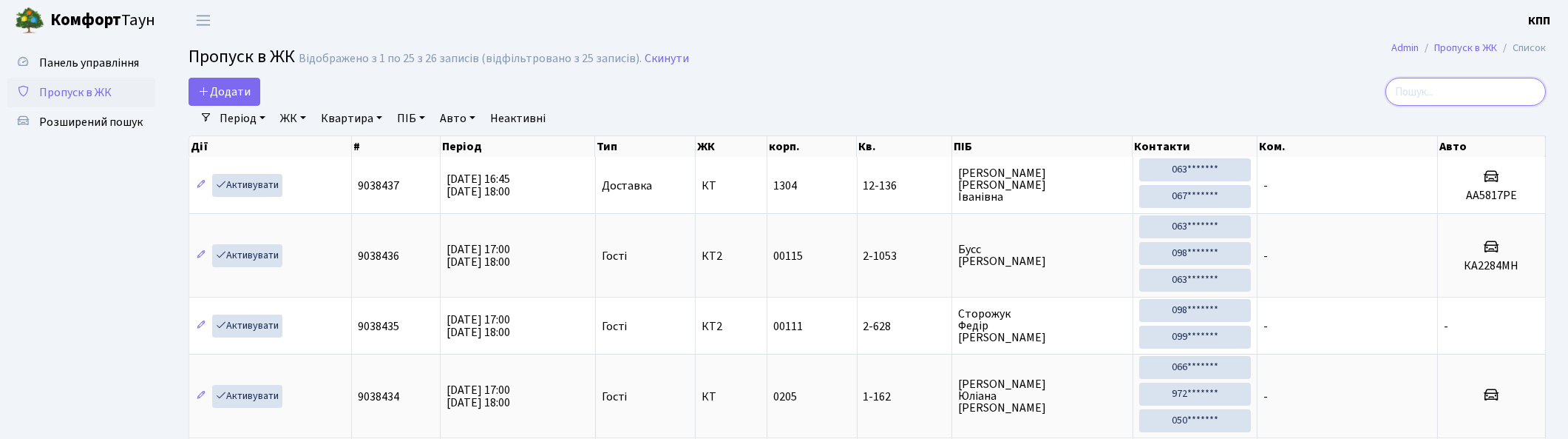
click at [1460, 90] on input "search" at bounding box center [1465, 92] width 161 height 28
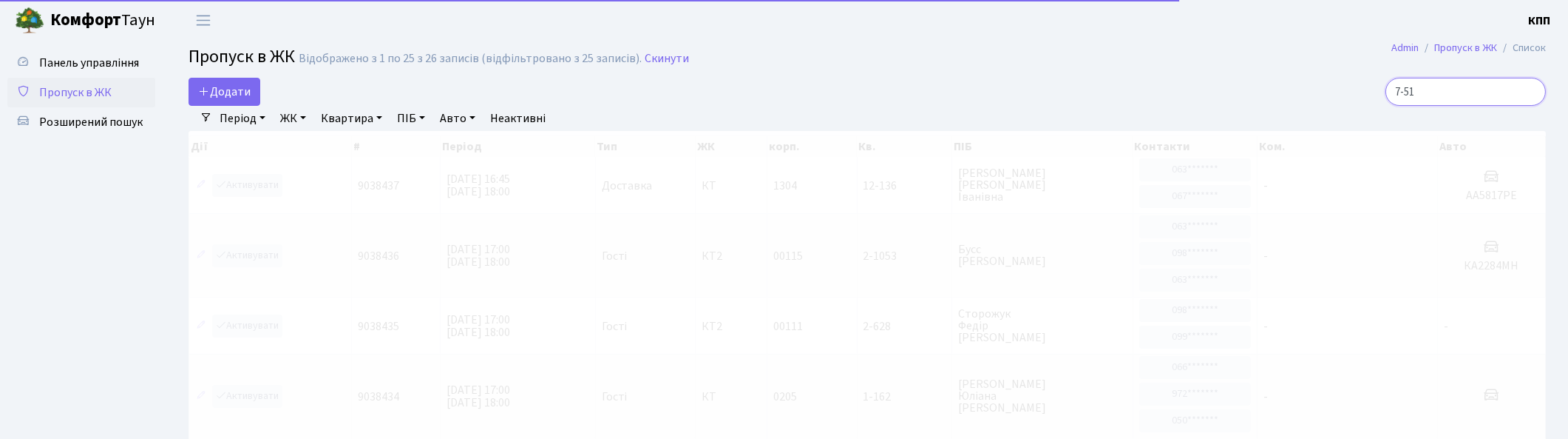
type input "7-514"
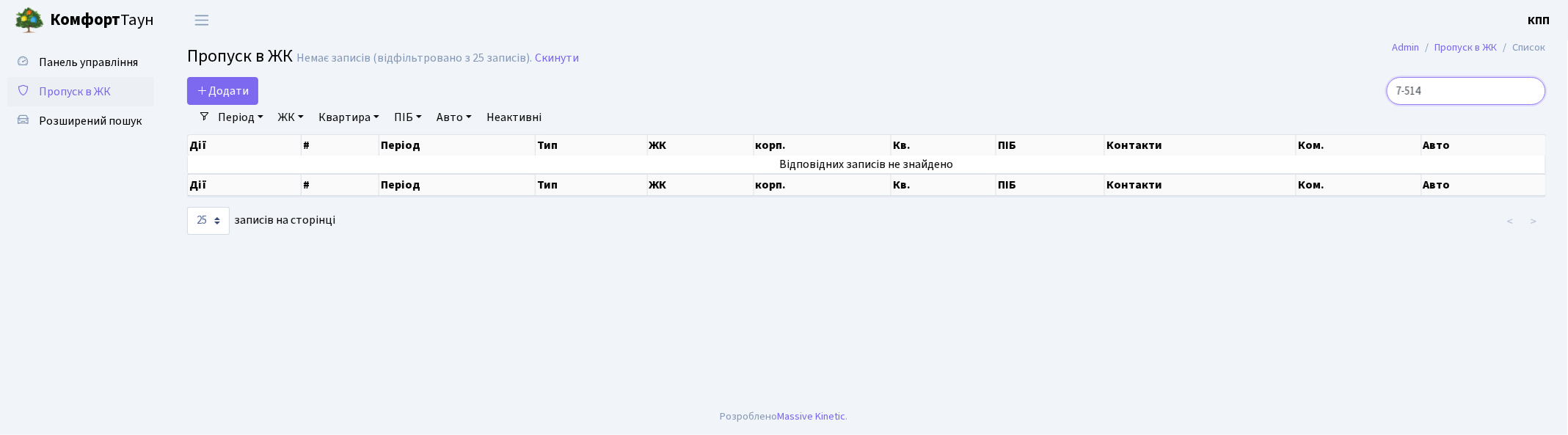
click at [1529, 85] on input "7-514" at bounding box center [1465, 91] width 159 height 28
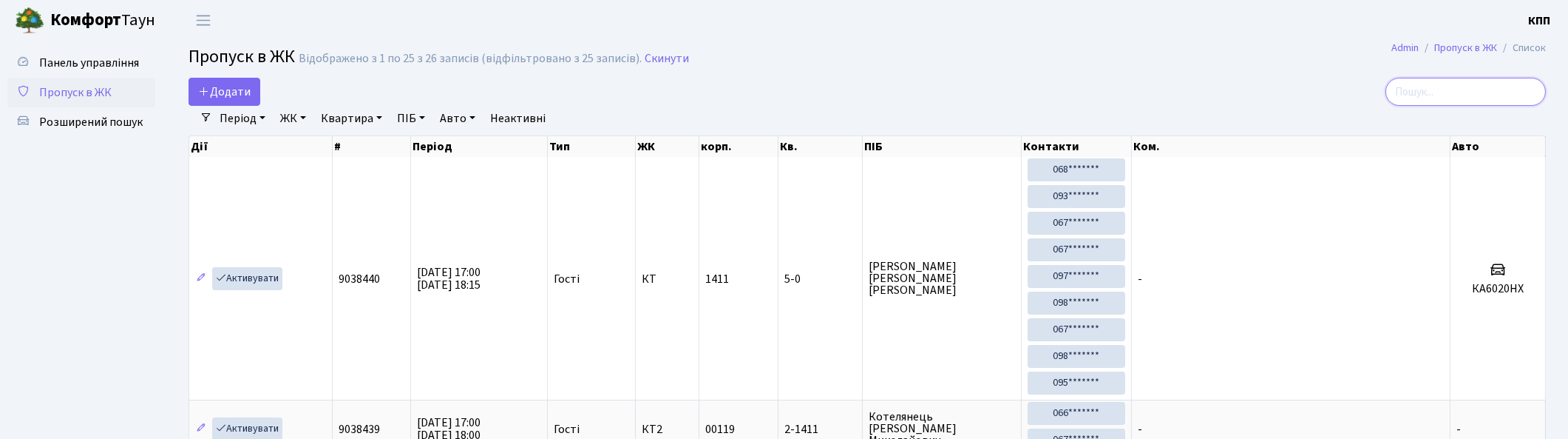
click at [1439, 89] on input "search" at bounding box center [1465, 92] width 161 height 28
drag, startPoint x: 1454, startPoint y: 96, endPoint x: 1523, endPoint y: 93, distance: 69.1
click at [1523, 93] on input "search" at bounding box center [1465, 92] width 161 height 28
click at [1477, 91] on input "search" at bounding box center [1465, 92] width 161 height 28
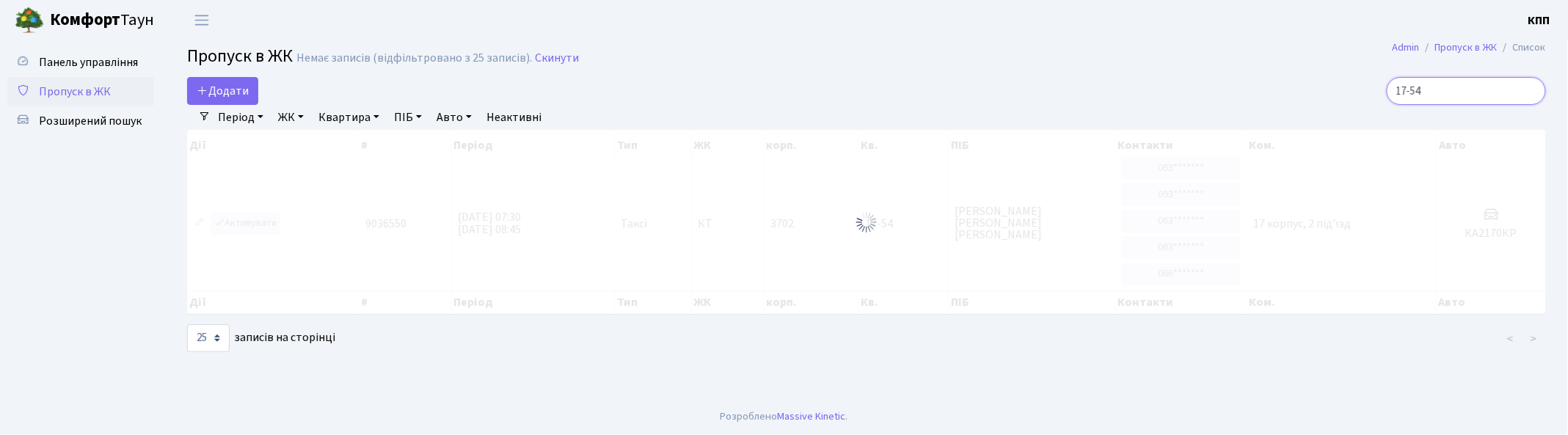
click at [1475, 92] on input "17-54" at bounding box center [1465, 91] width 159 height 28
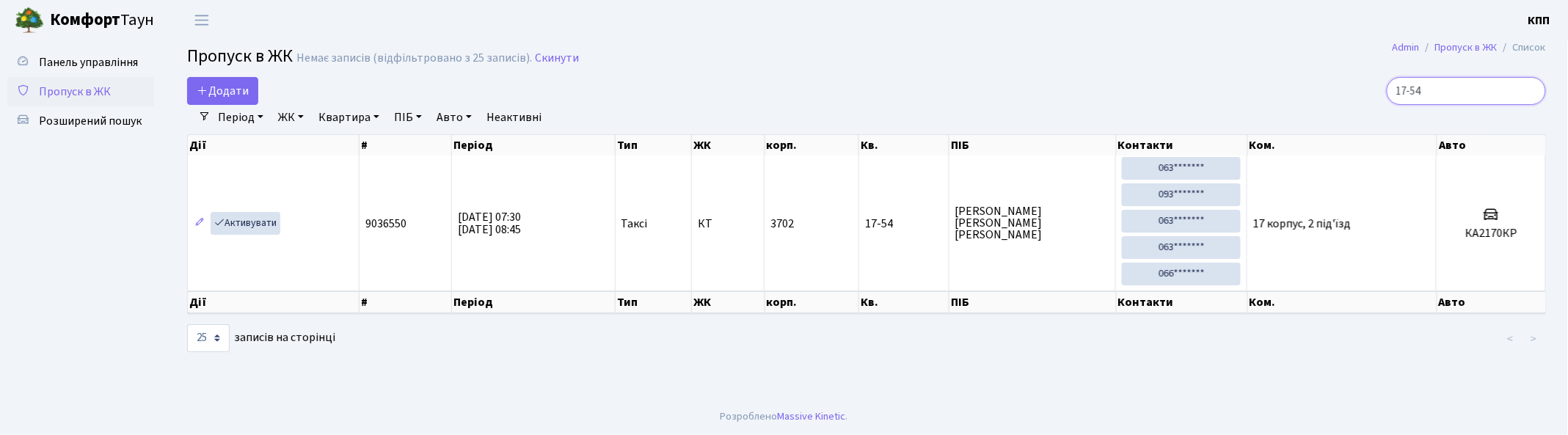
click at [1475, 91] on input "17-54" at bounding box center [1465, 91] width 159 height 28
type input "1"
type input "4-253"
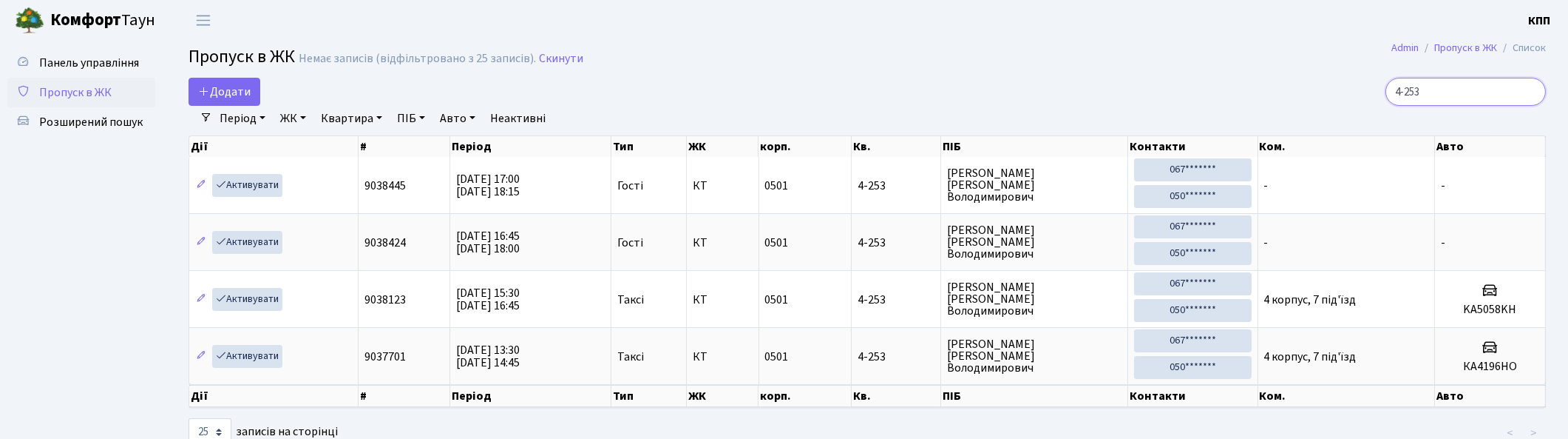
click at [1529, 93] on input "4-253" at bounding box center [1465, 92] width 161 height 28
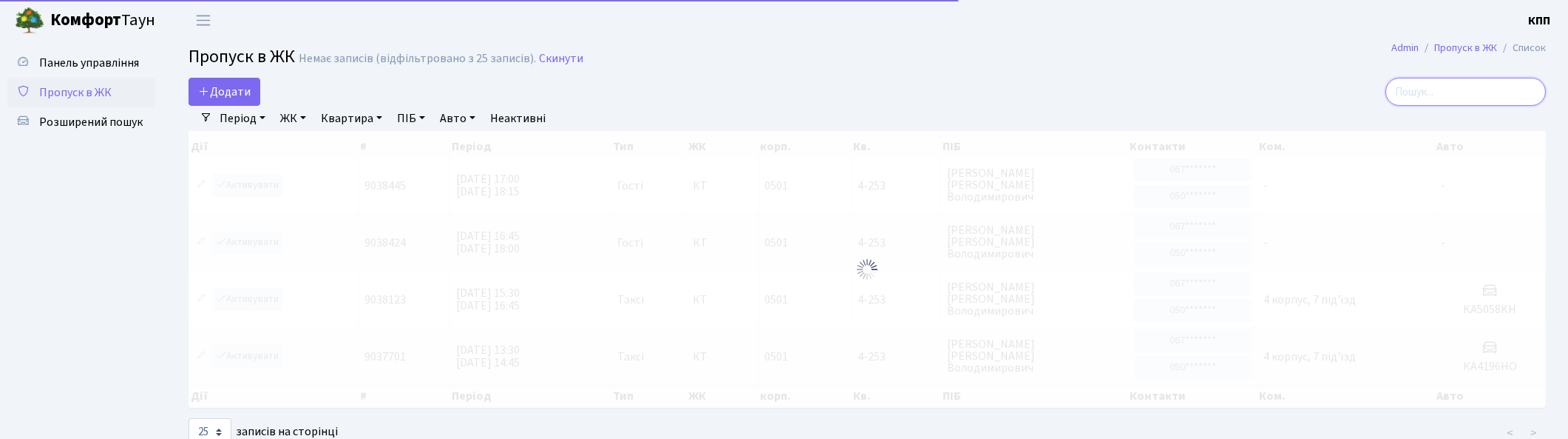
click at [1446, 87] on input "search" at bounding box center [1465, 92] width 161 height 28
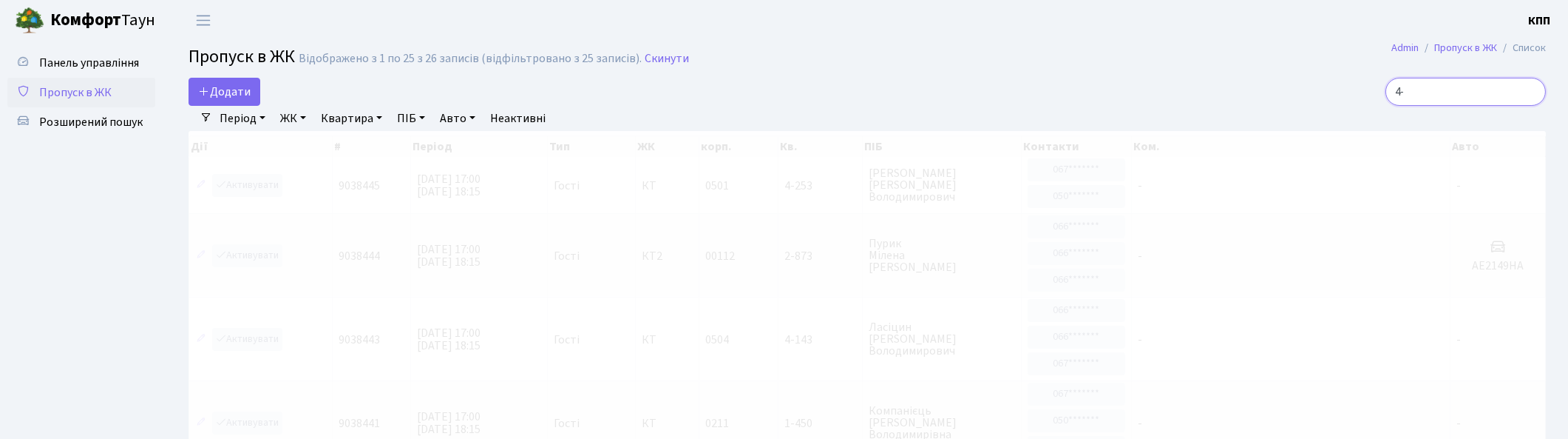
type input "4"
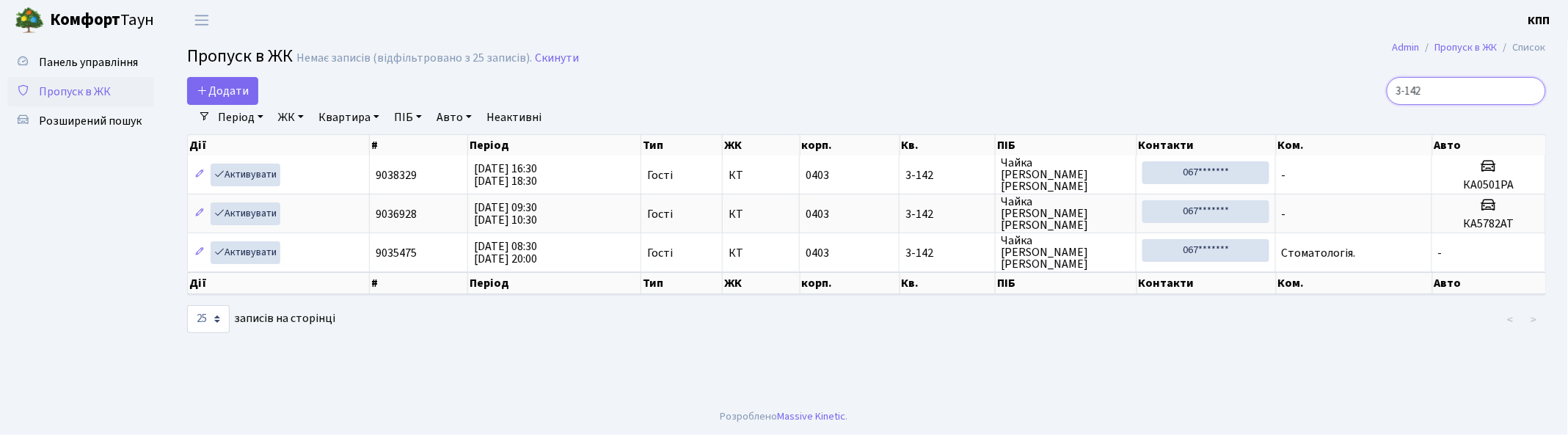
type input "3-142"
click at [1530, 85] on input "3-142" at bounding box center [1465, 91] width 159 height 28
click at [1529, 92] on input "3-142" at bounding box center [1465, 91] width 159 height 28
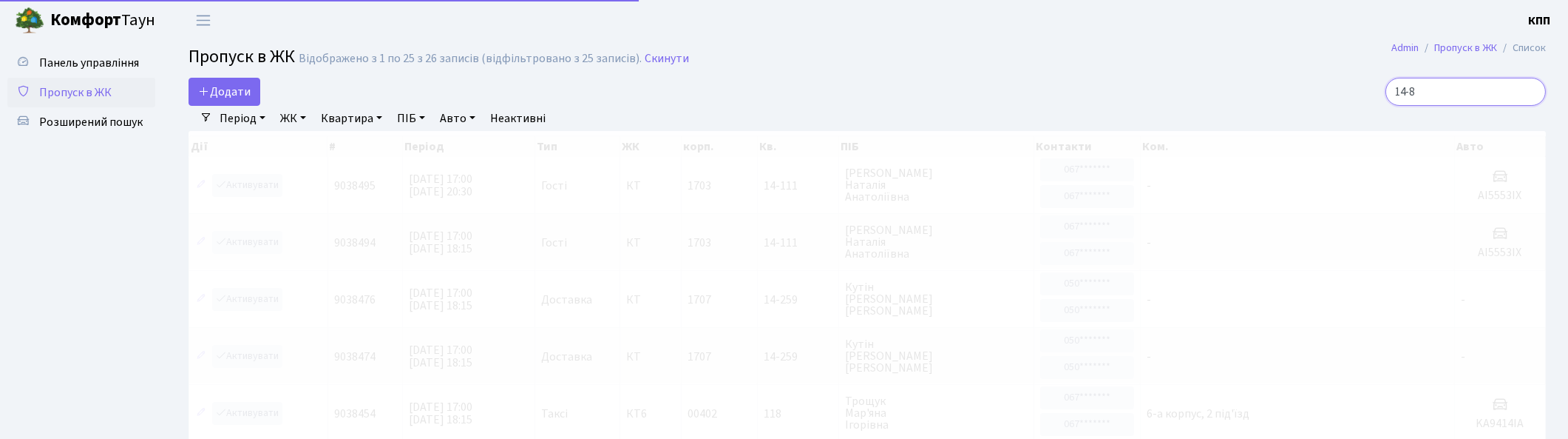
type input "14-82"
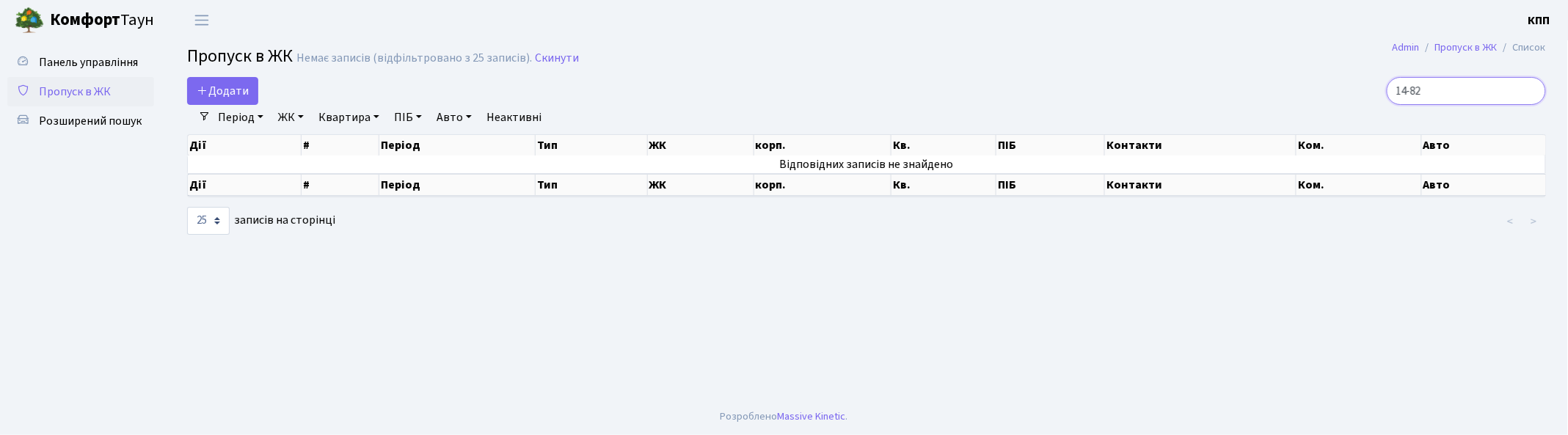
click at [1526, 89] on input "14-82" at bounding box center [1465, 91] width 159 height 28
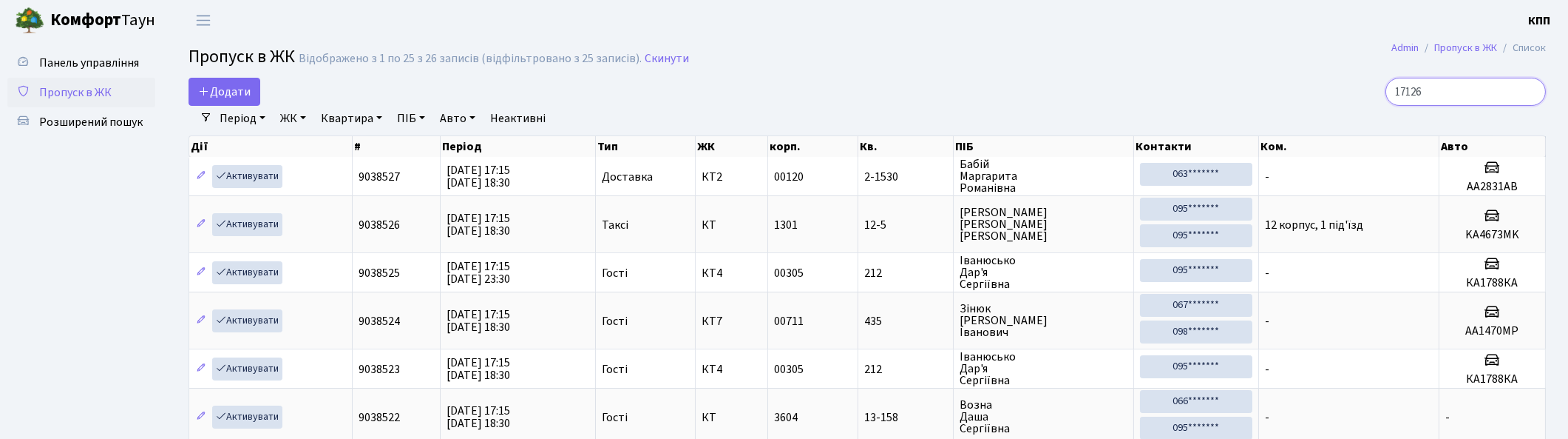
type input "171264"
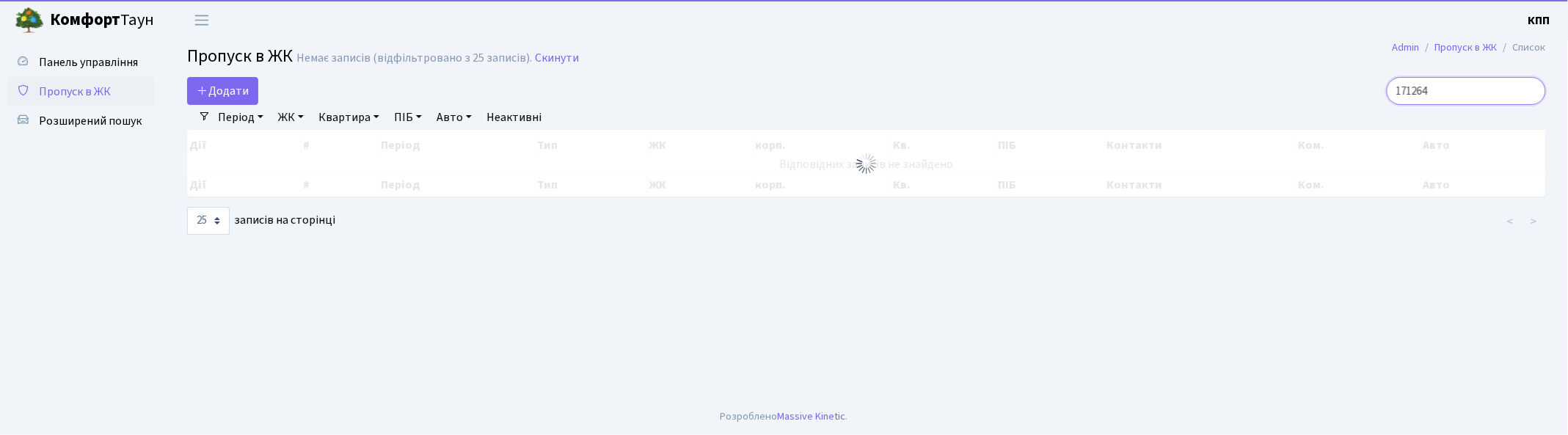
click at [1531, 98] on input "171264" at bounding box center [1465, 91] width 159 height 28
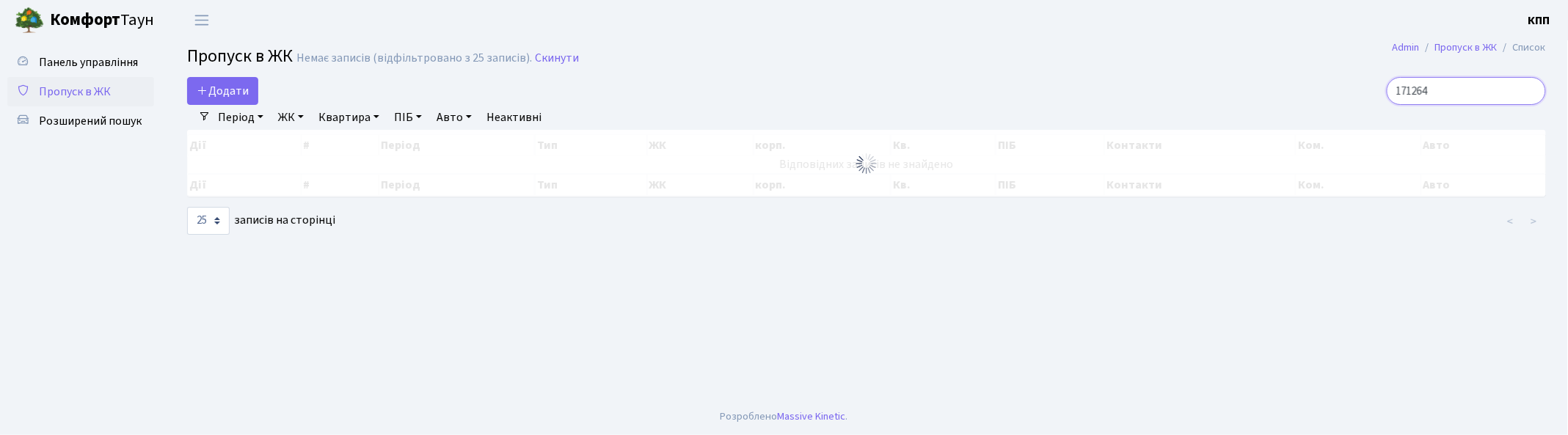
click at [1526, 85] on input "171264" at bounding box center [1465, 91] width 159 height 28
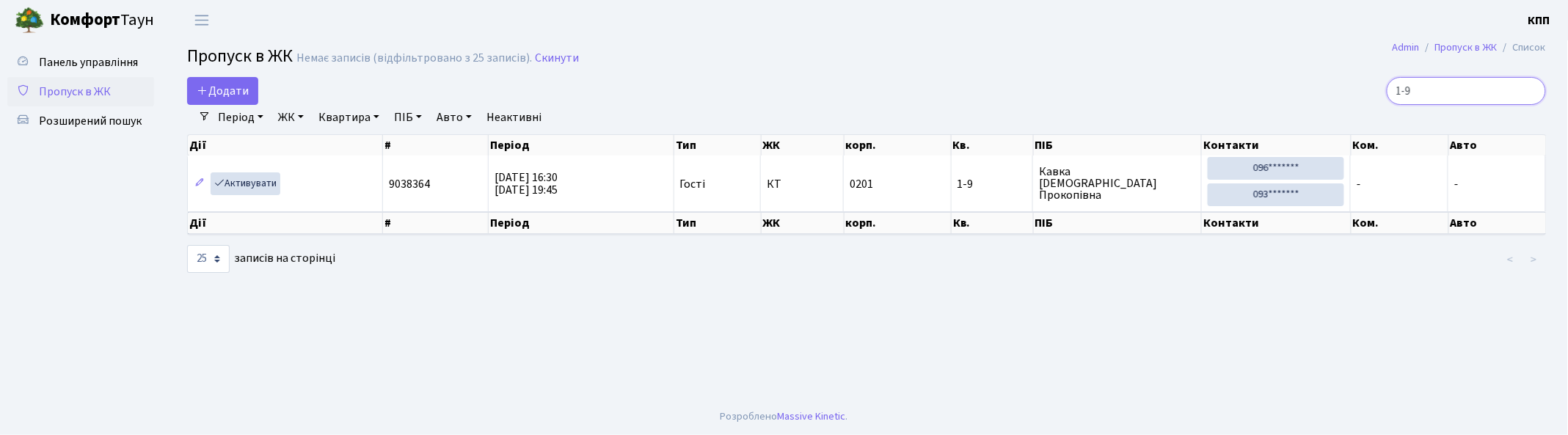
type input "1-9"
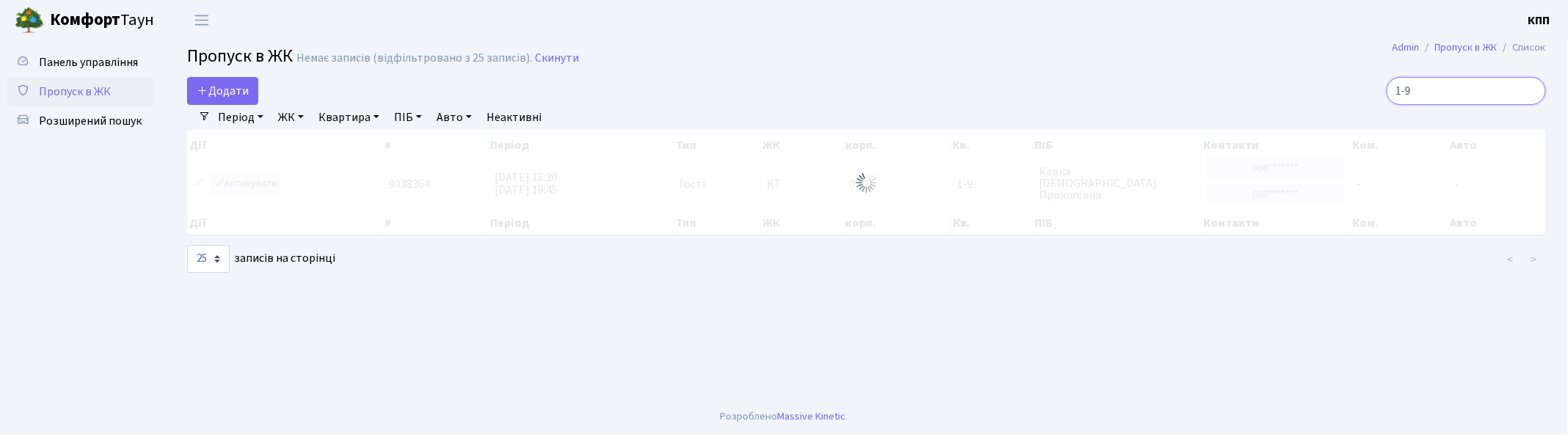
click at [1529, 89] on input "1-9" at bounding box center [1465, 91] width 159 height 28
type input "5-248"
click at [1528, 91] on input "5-248" at bounding box center [1465, 91] width 159 height 28
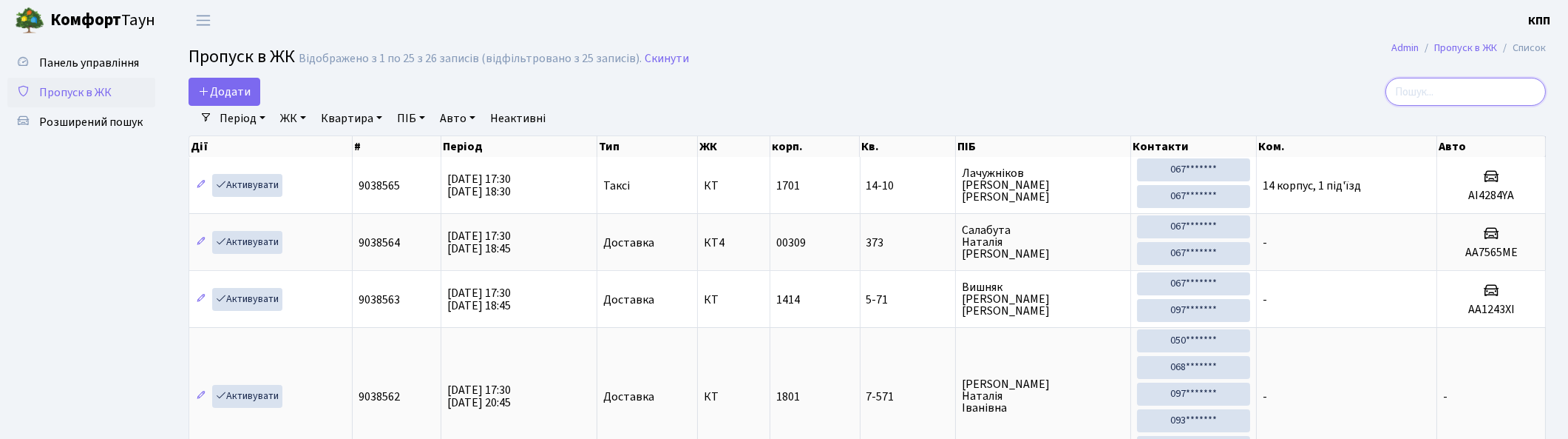
click at [1435, 92] on input "search" at bounding box center [1465, 92] width 161 height 28
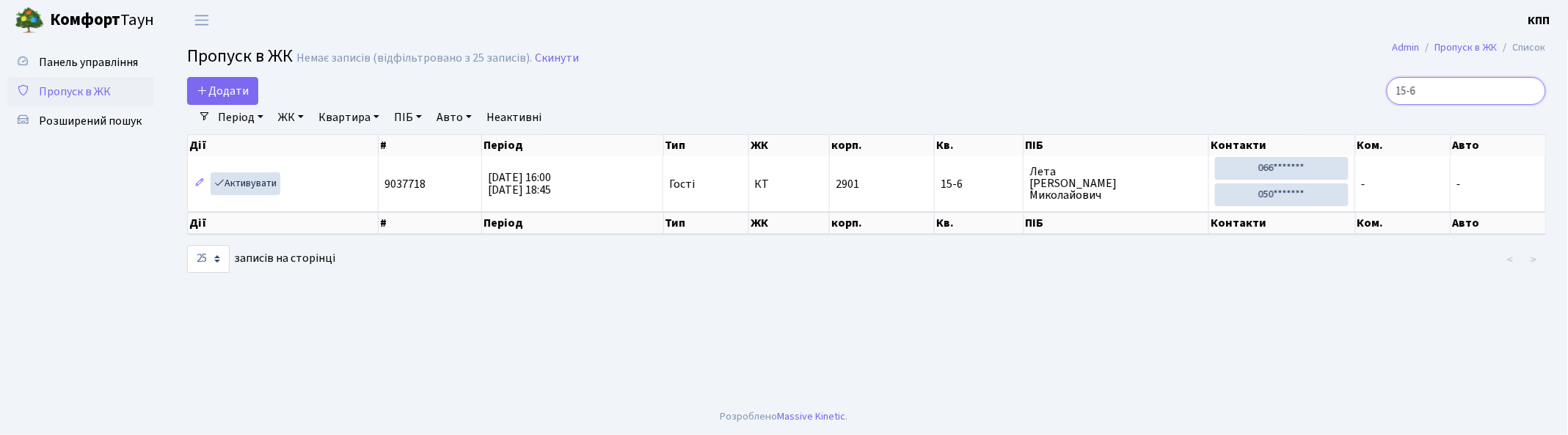
type input "15-6"
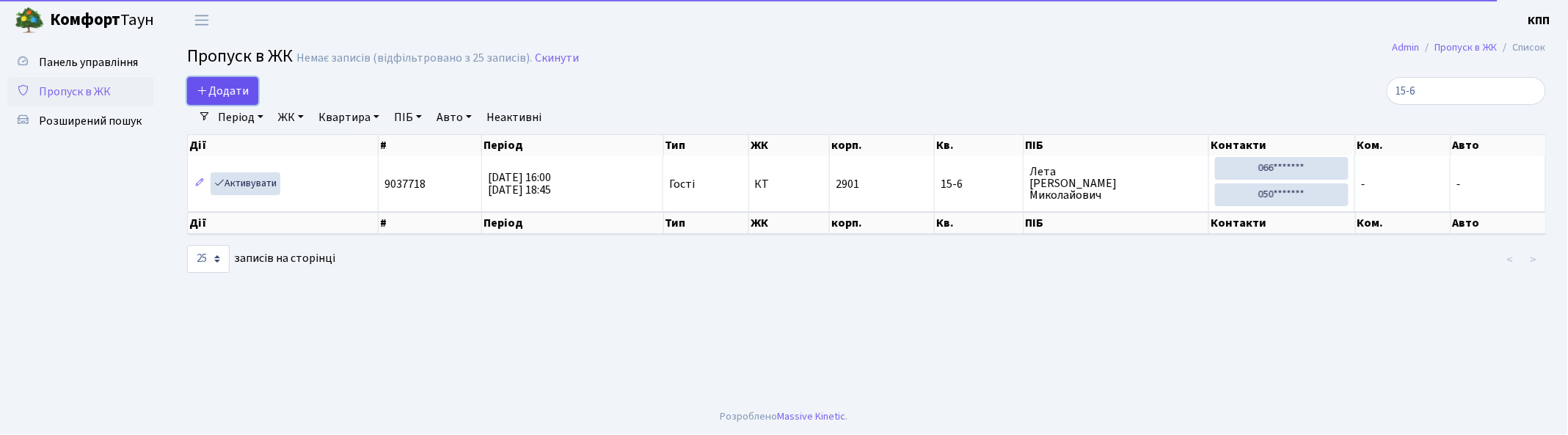
click at [228, 78] on link "Додати" at bounding box center [223, 91] width 72 height 28
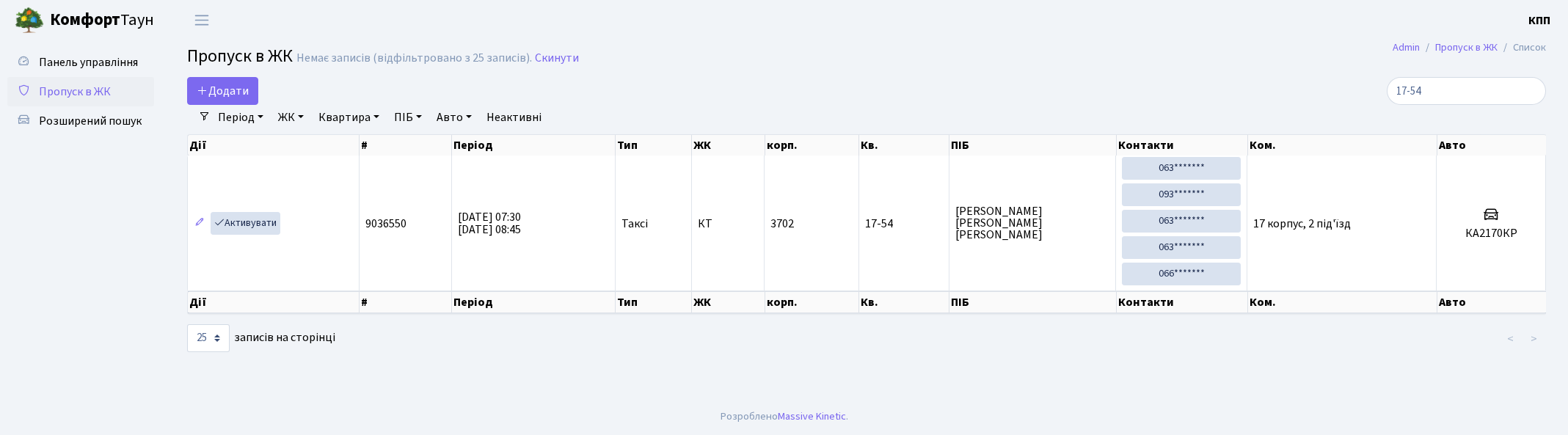
select select "25"
click at [217, 89] on span "Додати" at bounding box center [222, 91] width 52 height 16
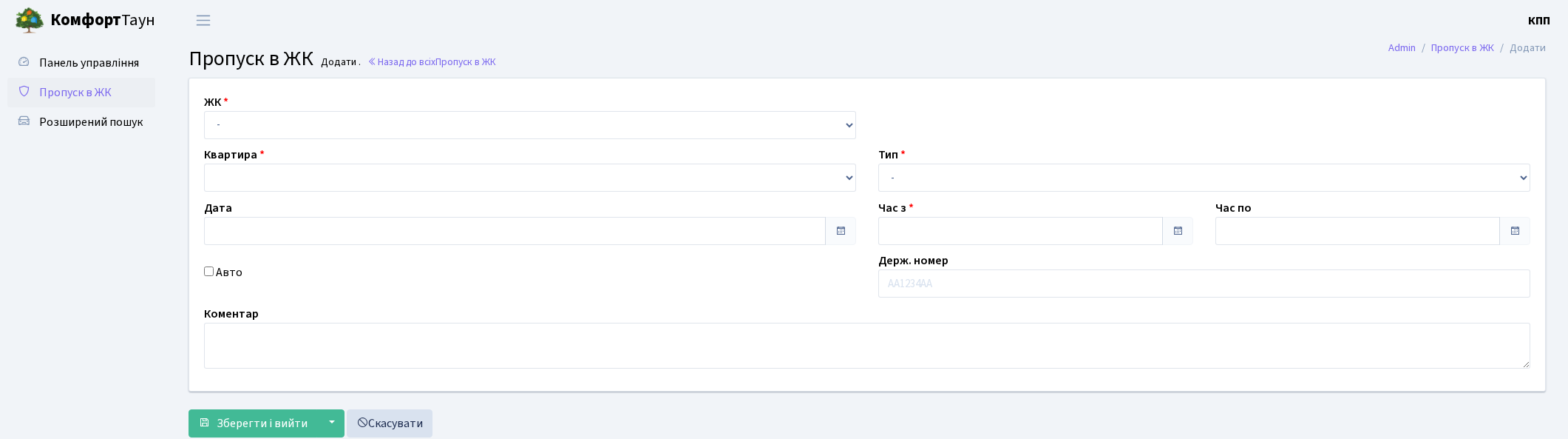
type input "[DATE]"
type input "17:30"
type input "18:30"
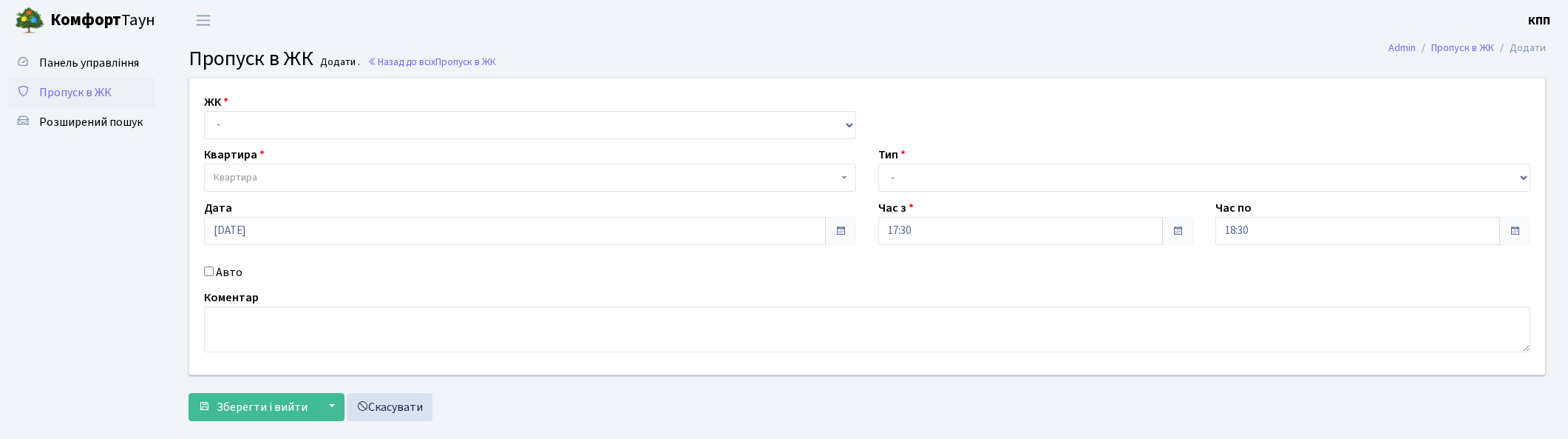
click at [231, 268] on label "Авто" at bounding box center [230, 272] width 27 height 18
click at [214, 268] on input "Авто" at bounding box center [208, 271] width 9 height 9
checkbox input "true"
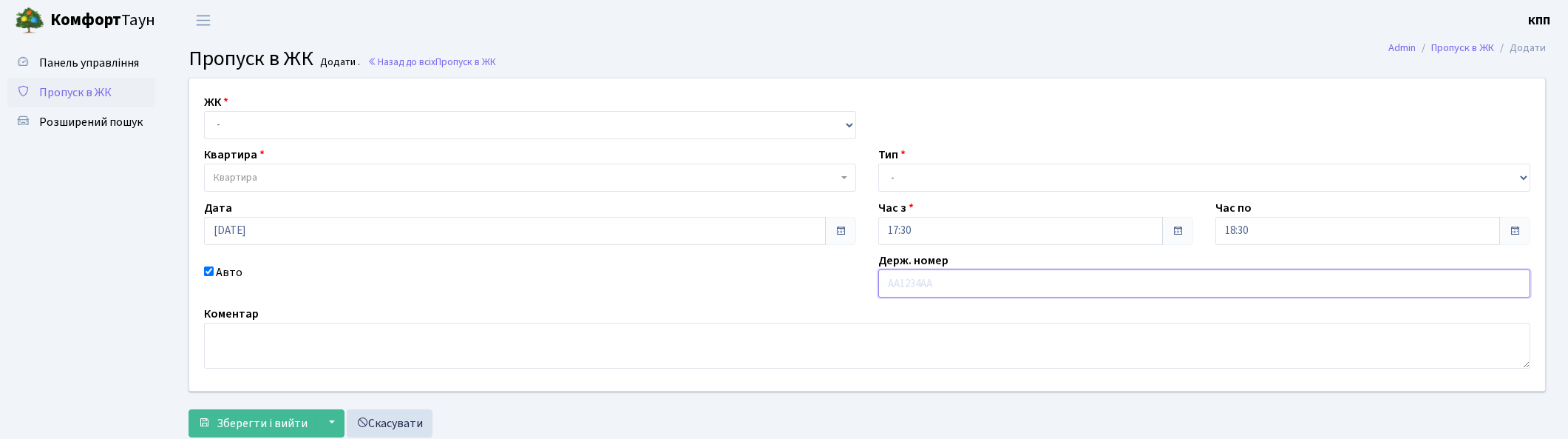
click at [926, 283] on input "text" at bounding box center [1204, 283] width 652 height 28
click at [940, 286] on input "text" at bounding box center [1204, 283] width 652 height 28
click at [990, 176] on select "- Доставка Таксі Гості Сервіс" at bounding box center [1204, 178] width 652 height 28
click at [986, 178] on select "- Доставка Таксі Гості Сервіс" at bounding box center [1204, 178] width 652 height 28
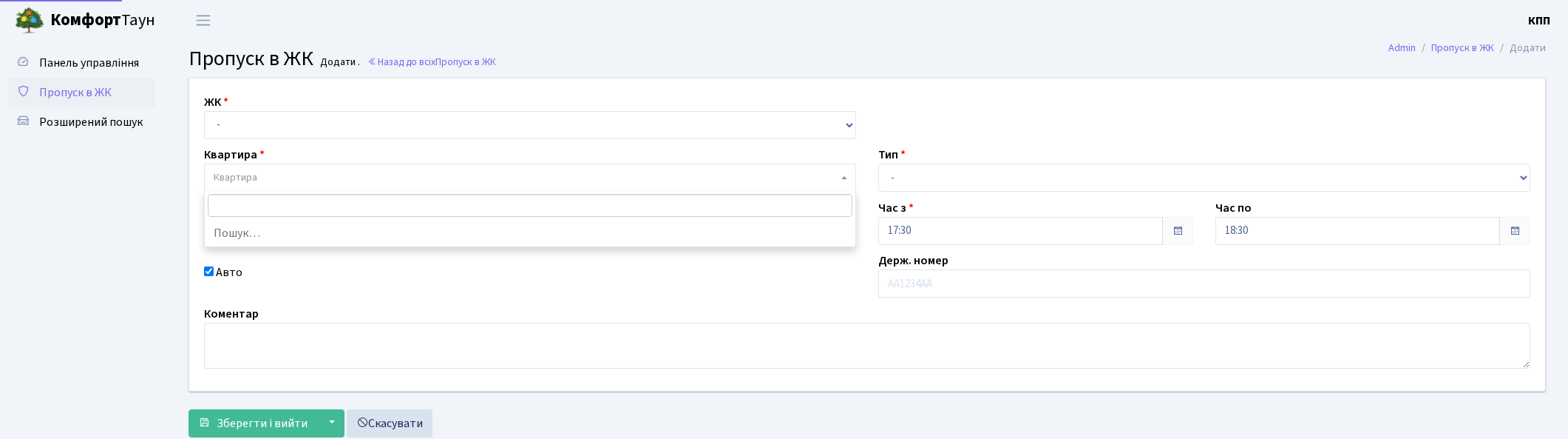
click at [318, 171] on span "Квартира" at bounding box center [526, 177] width 624 height 15
click at [298, 111] on select "- КТ, вул. Регенераторна, 4 КТ2, просп. [STREET_ADDRESS] [STREET_ADDRESS] [PERS…" at bounding box center [530, 125] width 652 height 28
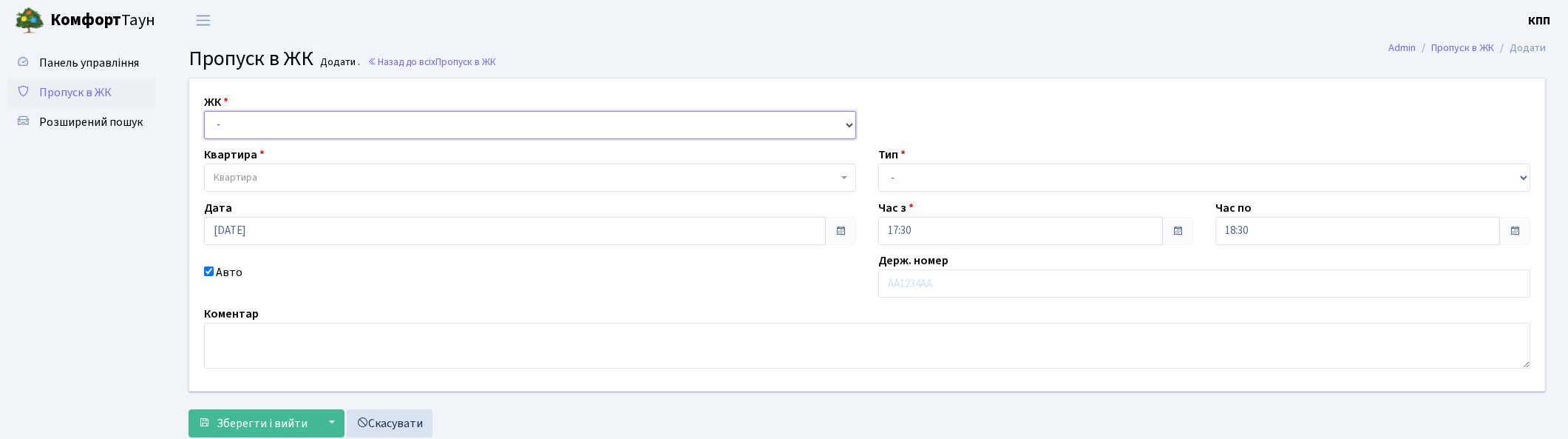
select select "271"
click at [204, 111] on select "- КТ, вул. Регенераторна, 4 КТ2, просп. [STREET_ADDRESS] [STREET_ADDRESS] [PERS…" at bounding box center [530, 125] width 652 height 28
select select
click at [286, 178] on span "Квартира" at bounding box center [526, 177] width 624 height 15
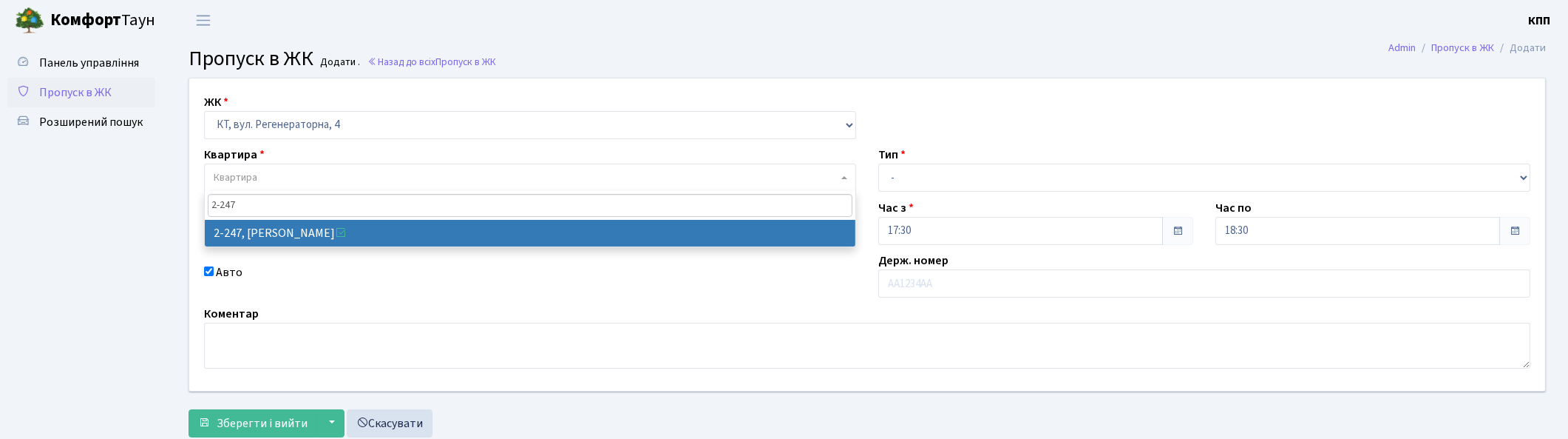
type input "2-247"
select select "512"
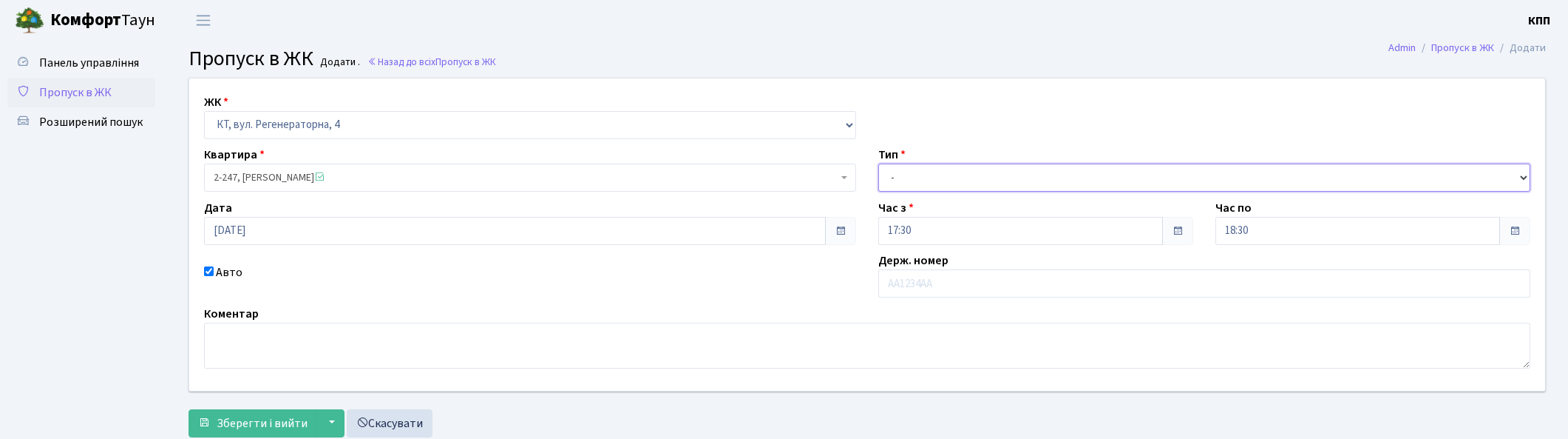
drag, startPoint x: 987, startPoint y: 169, endPoint x: 978, endPoint y: 187, distance: 20.1
click at [987, 169] on select "- Доставка Таксі Гості Сервіс" at bounding box center [1204, 178] width 652 height 28
select select "3"
click at [878, 164] on select "- Доставка Таксі Гості Сервіс" at bounding box center [1204, 178] width 652 height 28
click at [276, 422] on span "Зберегти і вийти" at bounding box center [262, 423] width 91 height 16
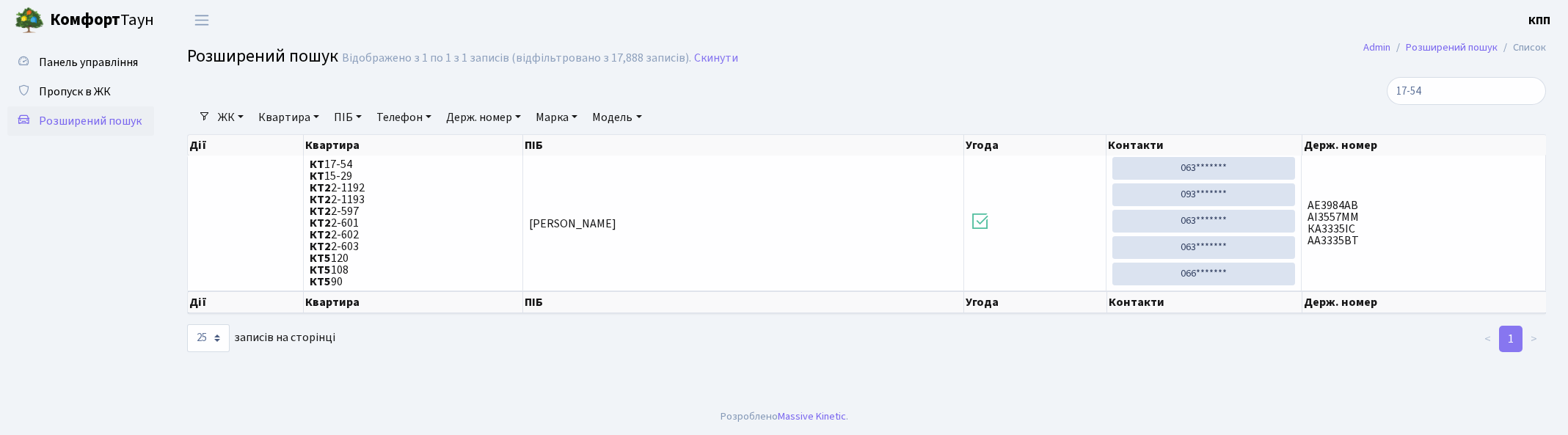
select select "25"
click at [1529, 90] on input "17-54" at bounding box center [1465, 91] width 159 height 28
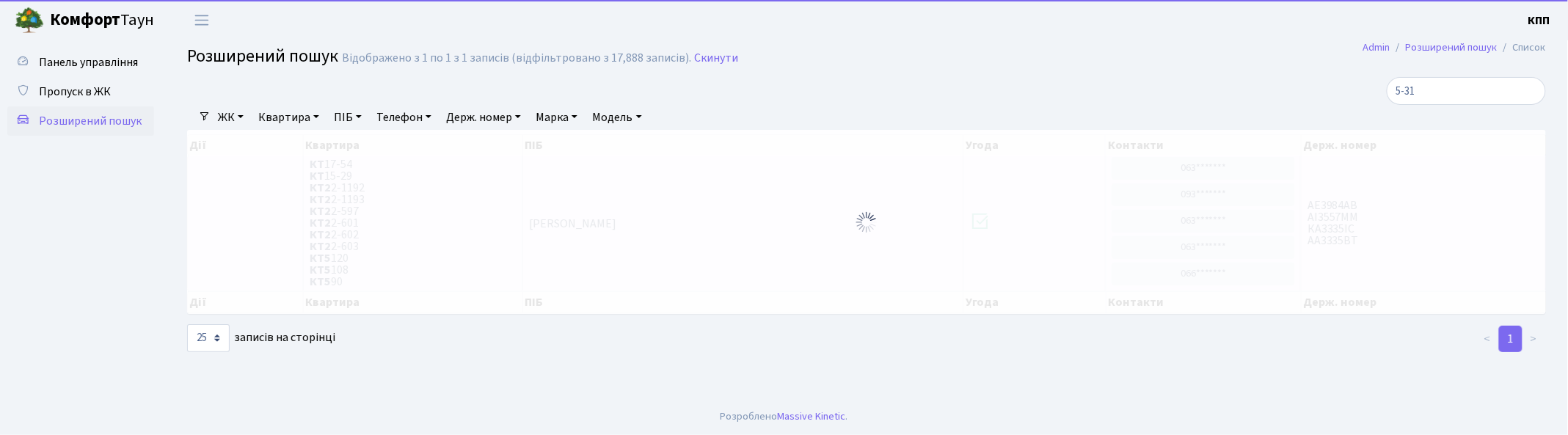
type input "5-315"
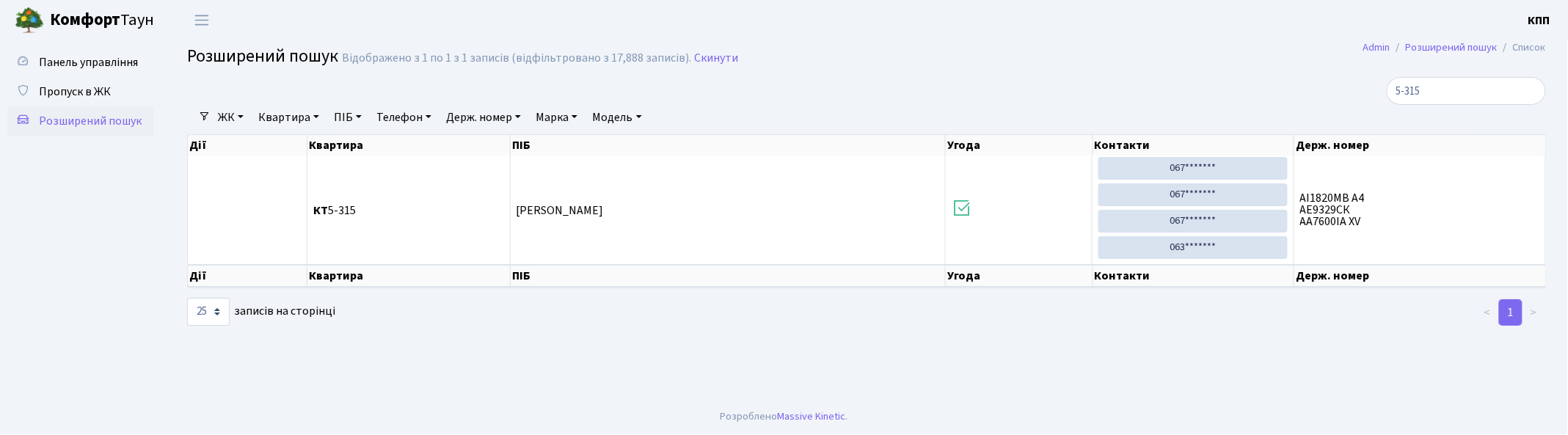
click at [1533, 97] on input "5-315" at bounding box center [1465, 91] width 159 height 28
click at [1529, 86] on input "5-315" at bounding box center [1465, 91] width 159 height 28
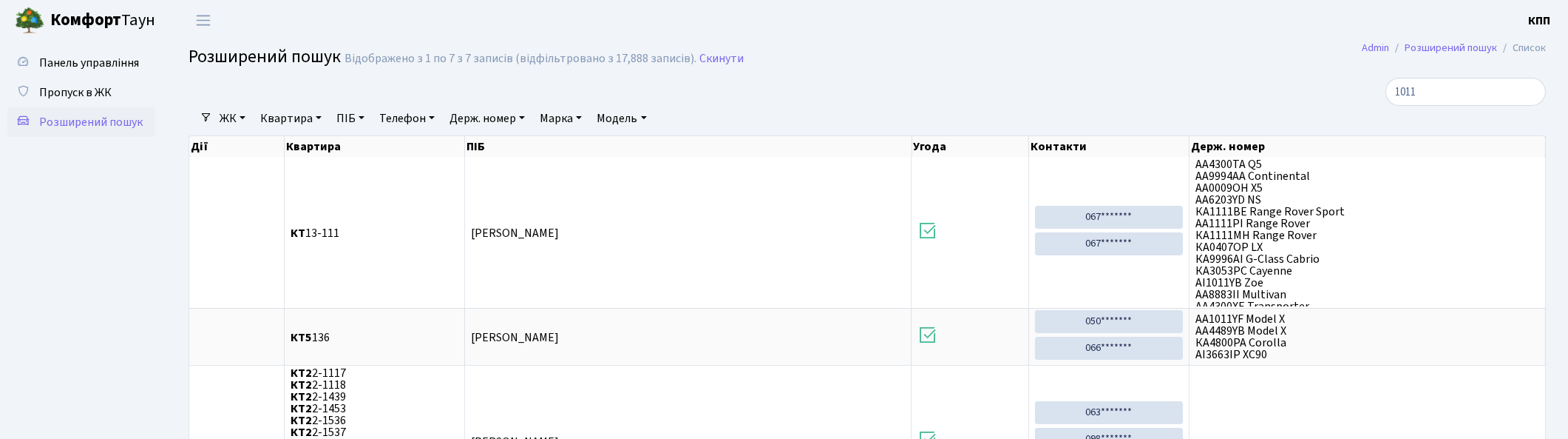
type input "1011"
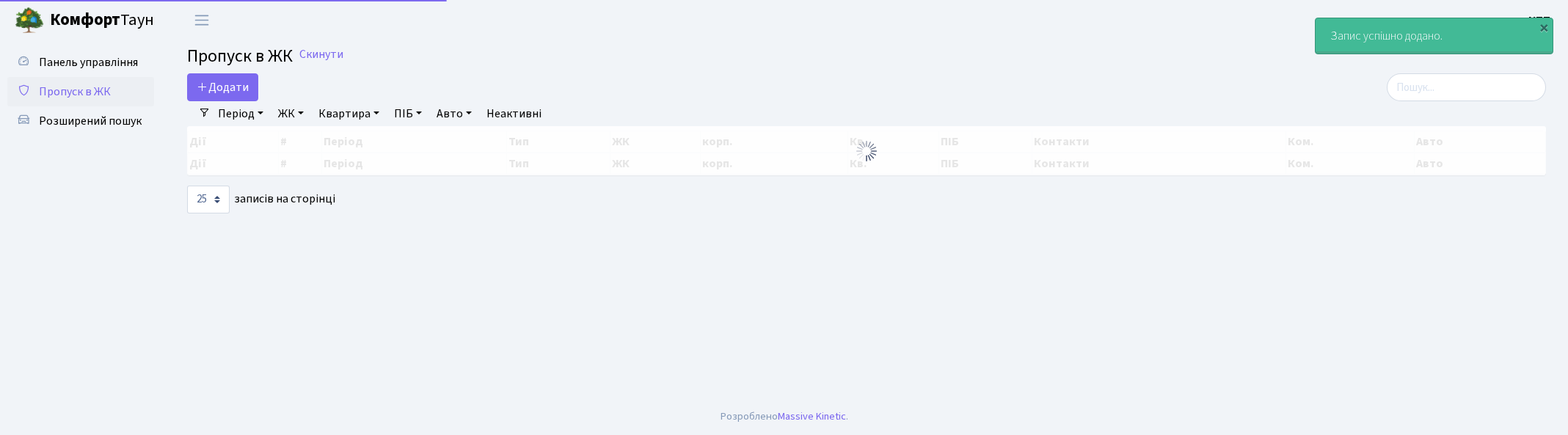
select select "25"
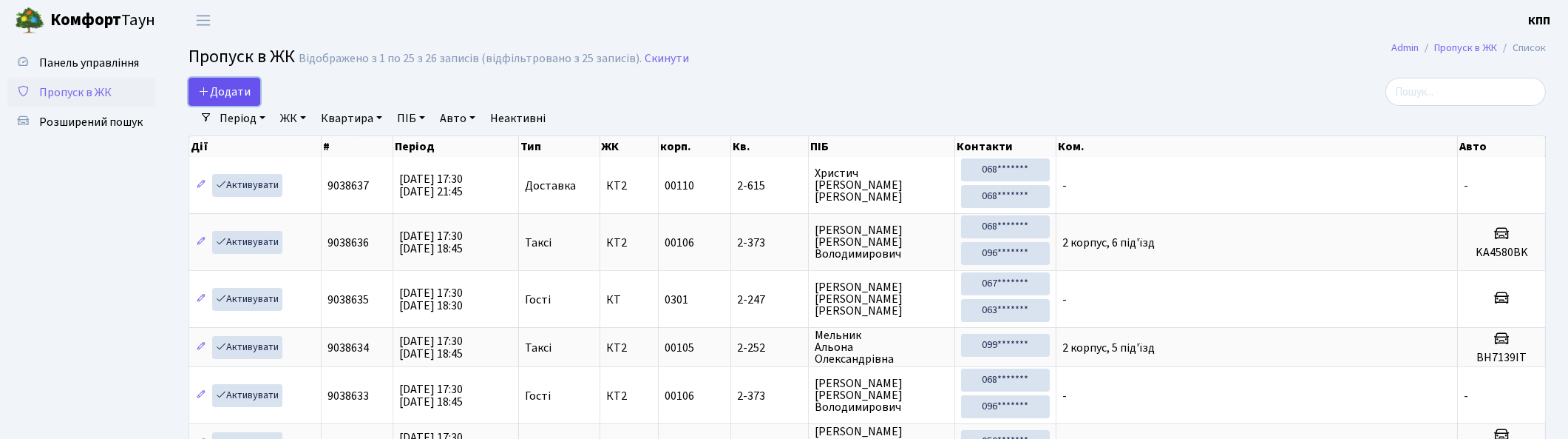
click at [234, 87] on span "Додати" at bounding box center [224, 92] width 53 height 16
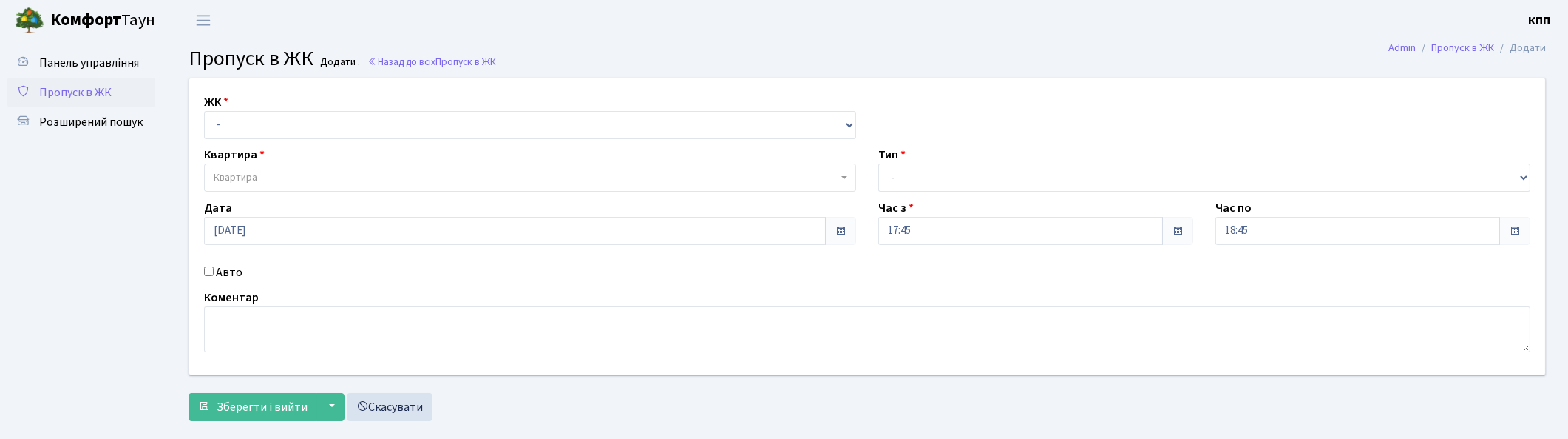
click at [234, 269] on label "Авто" at bounding box center [230, 272] width 27 height 18
click at [214, 269] on input "Авто" at bounding box center [208, 271] width 9 height 9
checkbox input "true"
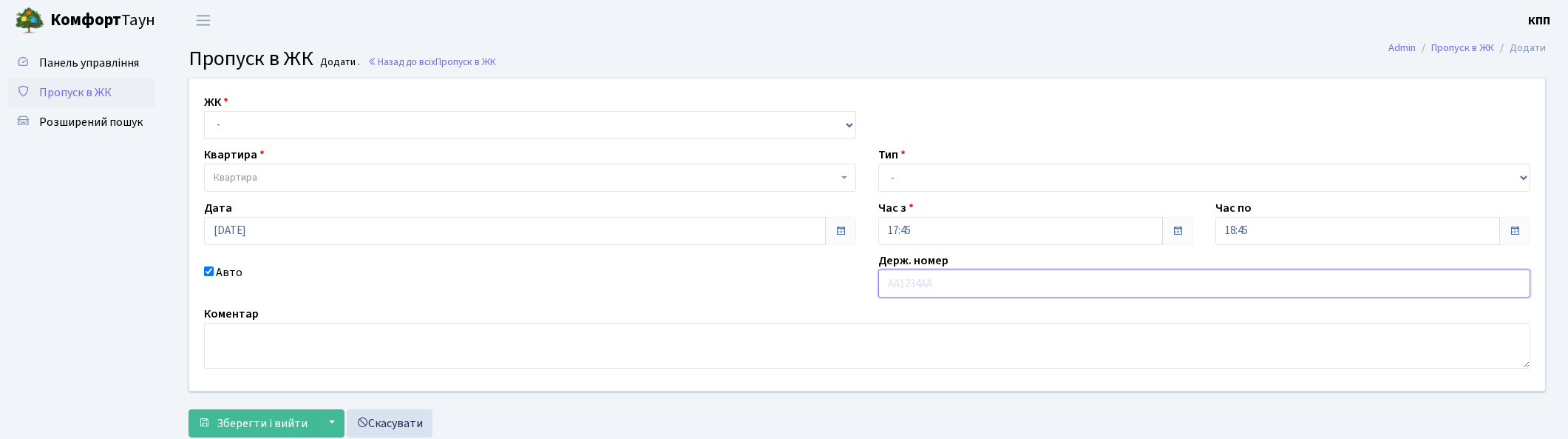
click at [972, 287] on input "text" at bounding box center [1204, 283] width 652 height 28
type input "КА1809РІ"
click at [907, 172] on select "- Доставка Таксі Гості Сервіс" at bounding box center [1204, 178] width 652 height 28
select select "3"
click at [878, 164] on select "- Доставка Таксі Гості Сервіс" at bounding box center [1204, 178] width 652 height 28
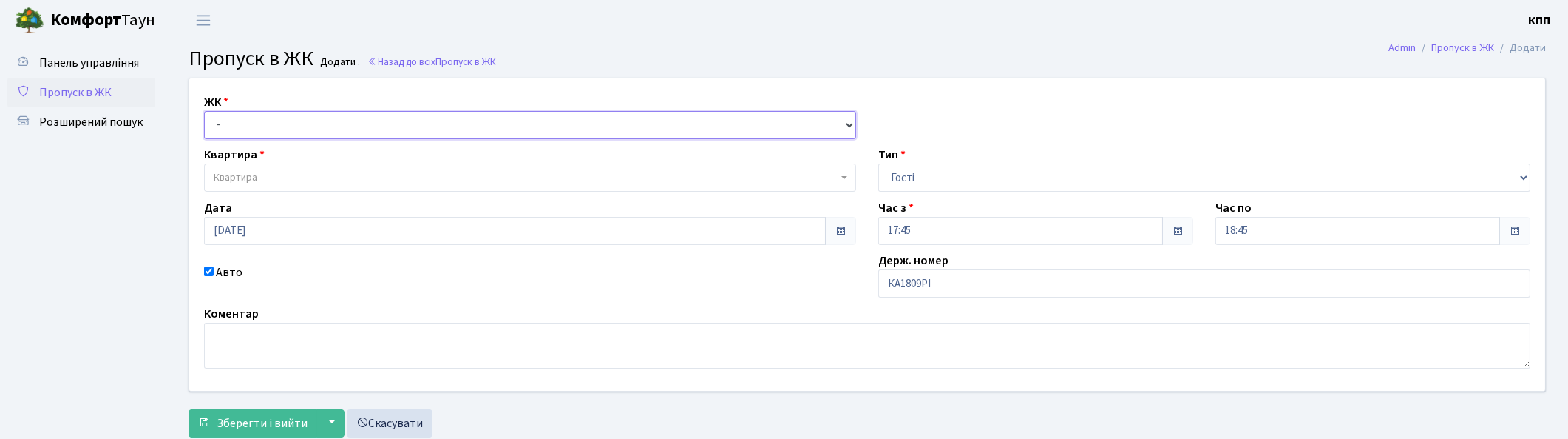
drag, startPoint x: 324, startPoint y: 115, endPoint x: 313, endPoint y: 138, distance: 25.5
click at [324, 115] on select "- КТ, вул. Регенераторна, 4 КТ2, просп. Соборності, 17 КТ3, вул. Березнева, 16 …" at bounding box center [530, 125] width 652 height 28
select select "271"
click at [204, 111] on select "- КТ, вул. Регенераторна, 4 КТ2, просп. Соборності, 17 КТ3, вул. Березнева, 16 …" at bounding box center [530, 125] width 652 height 28
select select
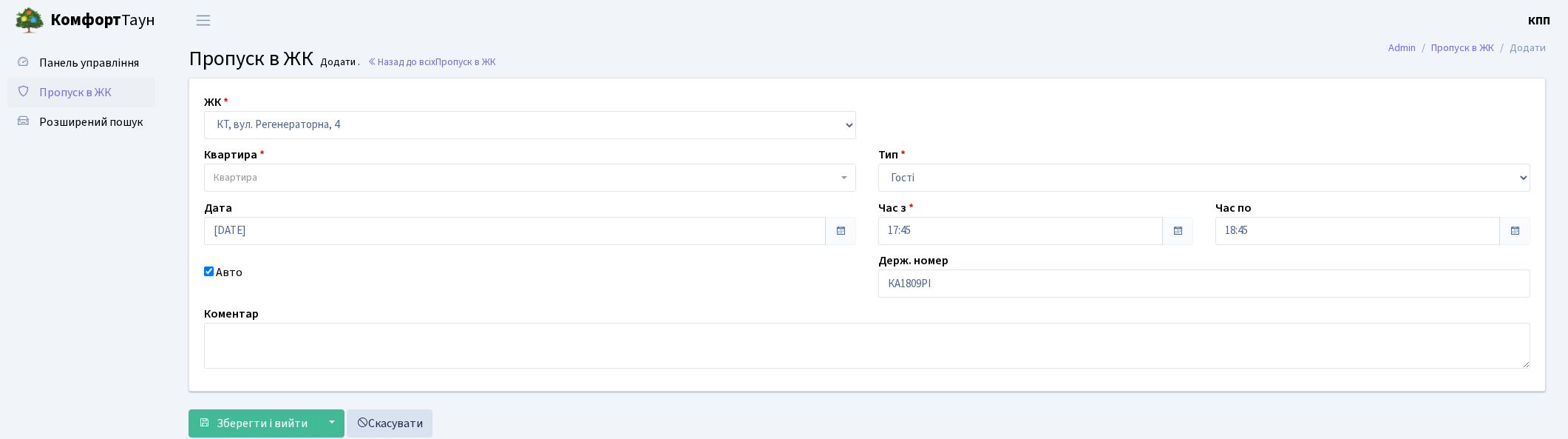
click at [300, 165] on span "Квартира" at bounding box center [530, 178] width 652 height 28
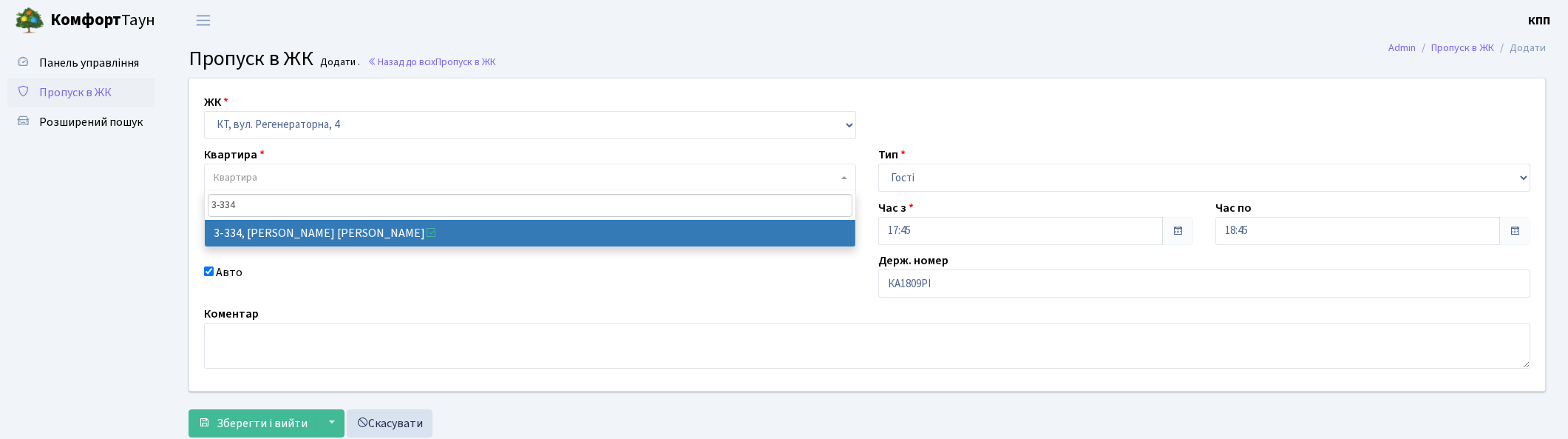
type input "3-334"
select select "1552"
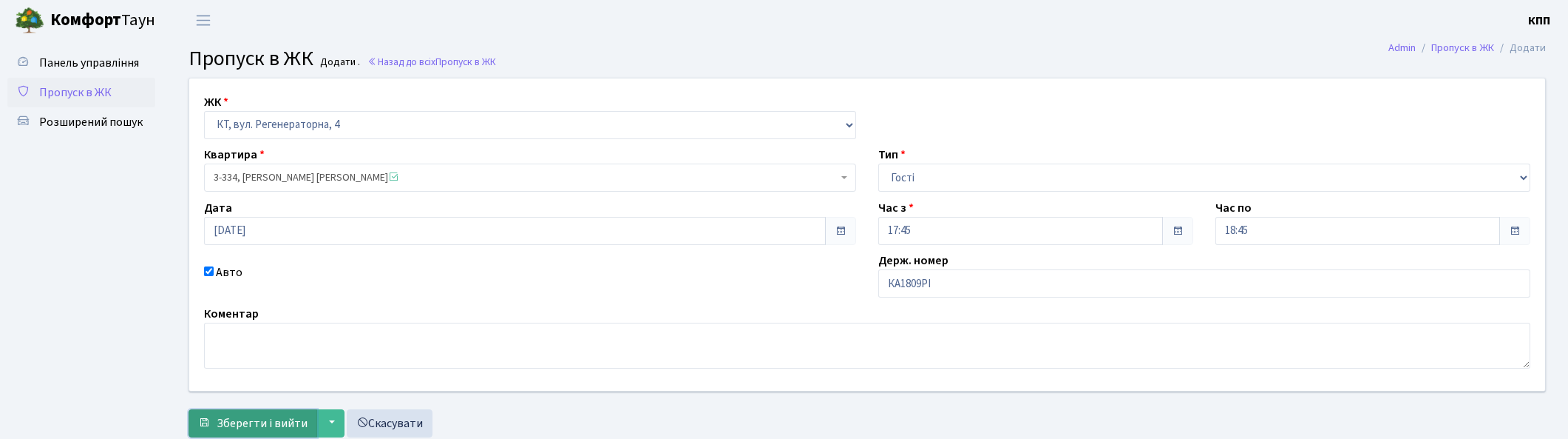
click at [242, 419] on span "Зберегти і вийти" at bounding box center [262, 423] width 91 height 16
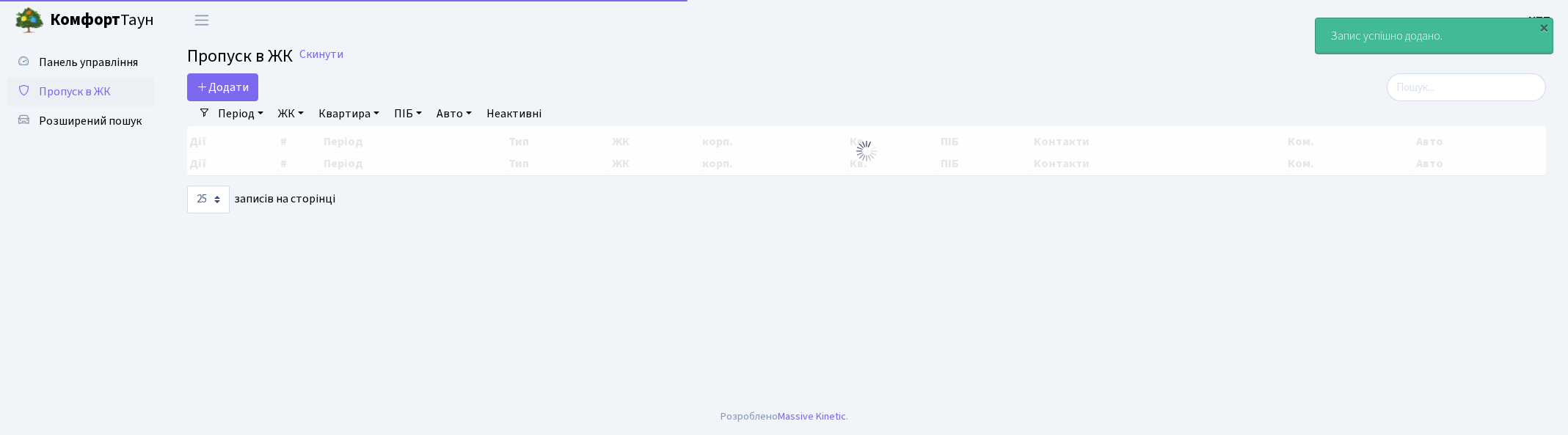
select select "25"
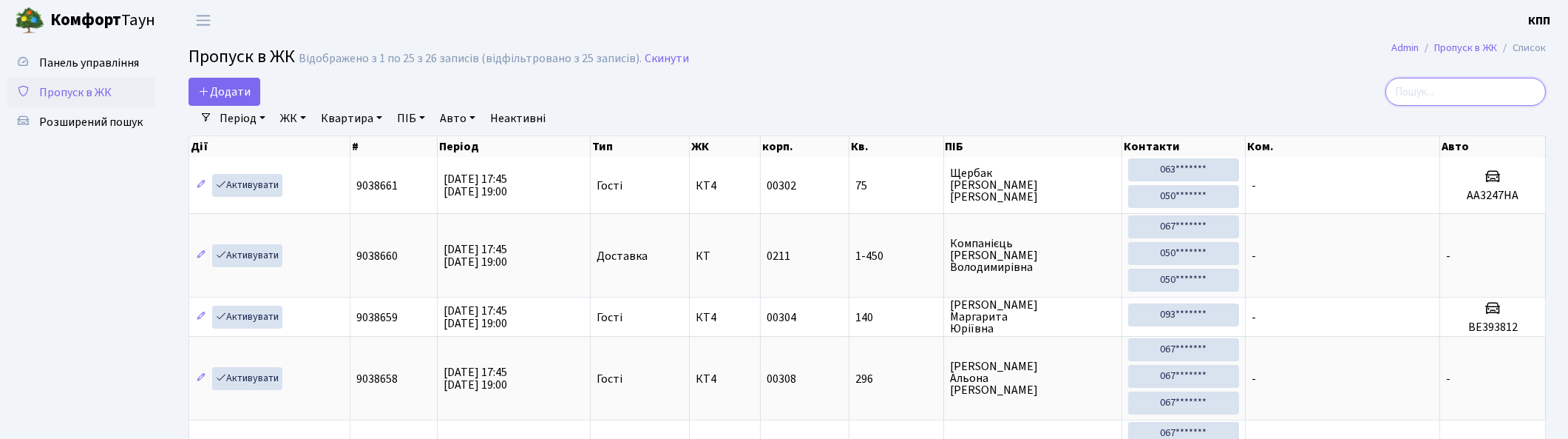
click at [1474, 92] on input "search" at bounding box center [1465, 92] width 161 height 28
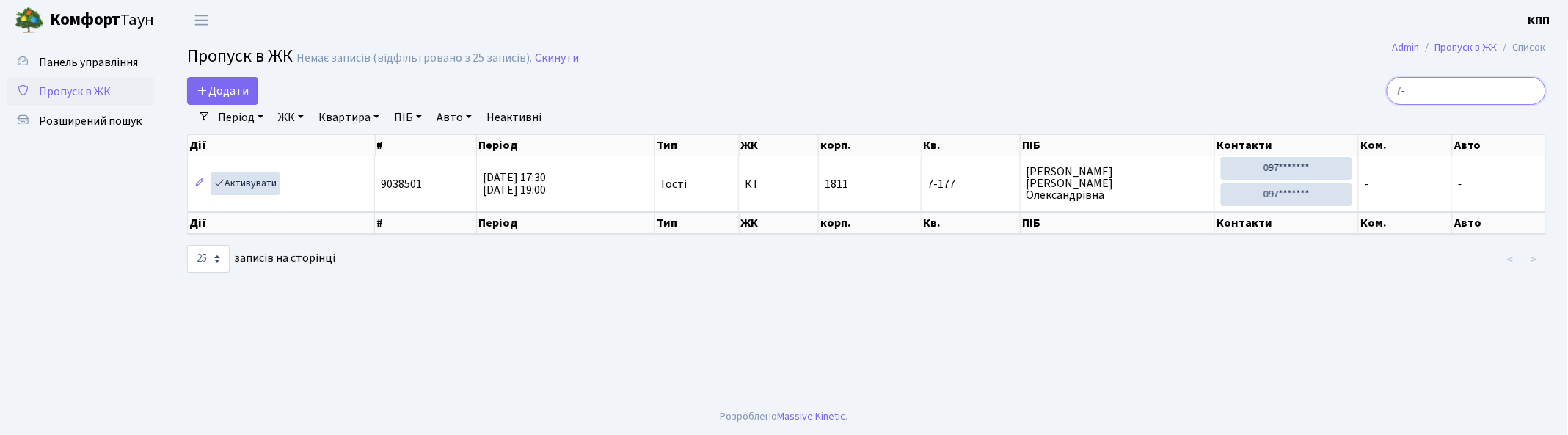
type input "7"
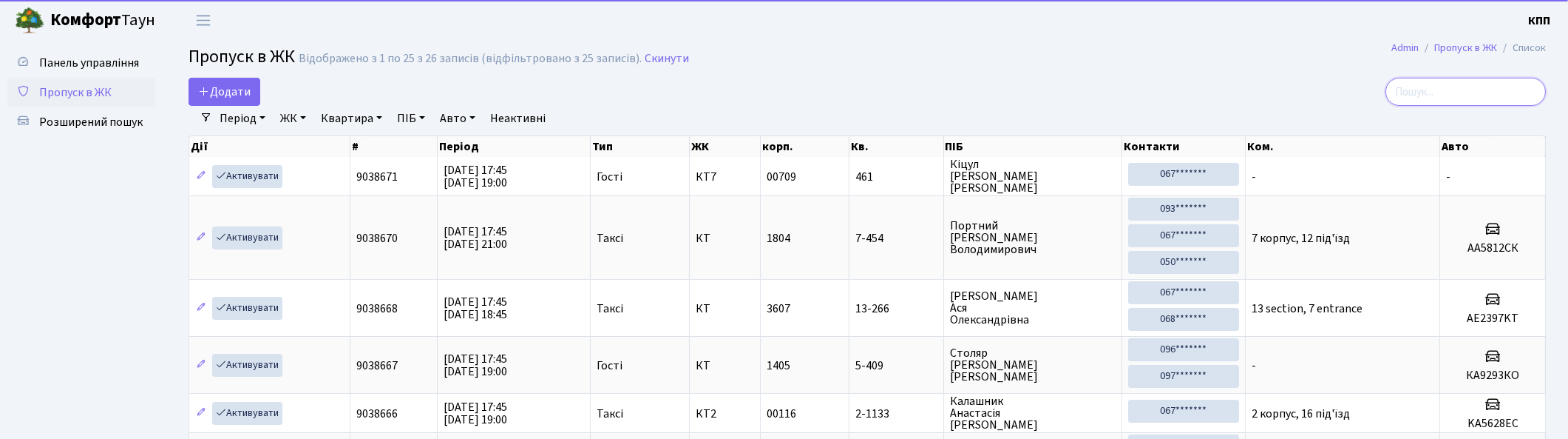
click at [1505, 97] on input "search" at bounding box center [1465, 92] width 161 height 28
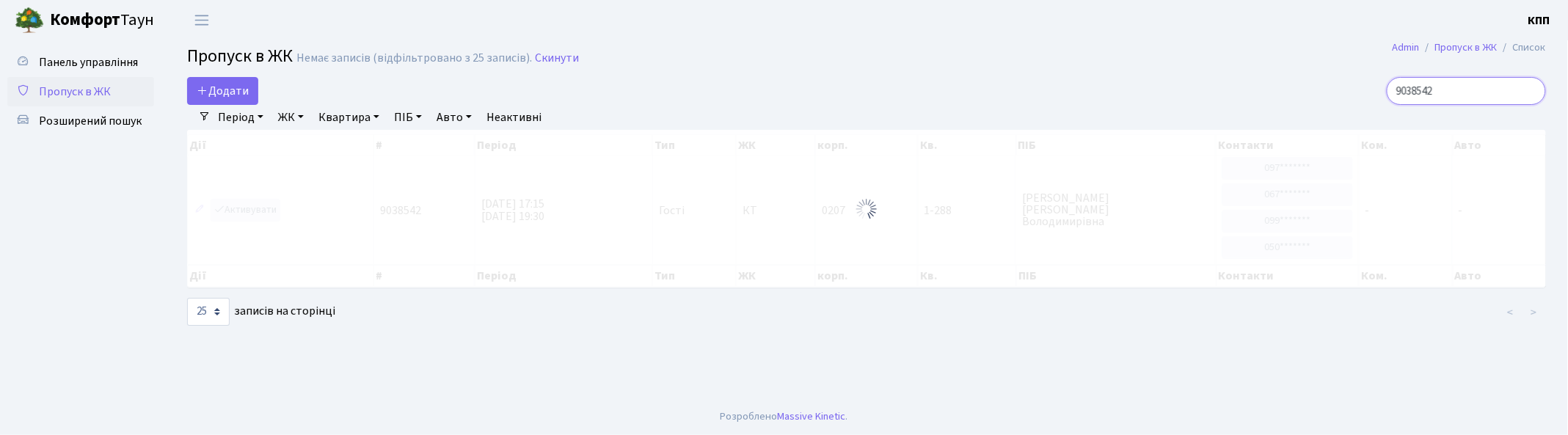
type input "9038542"
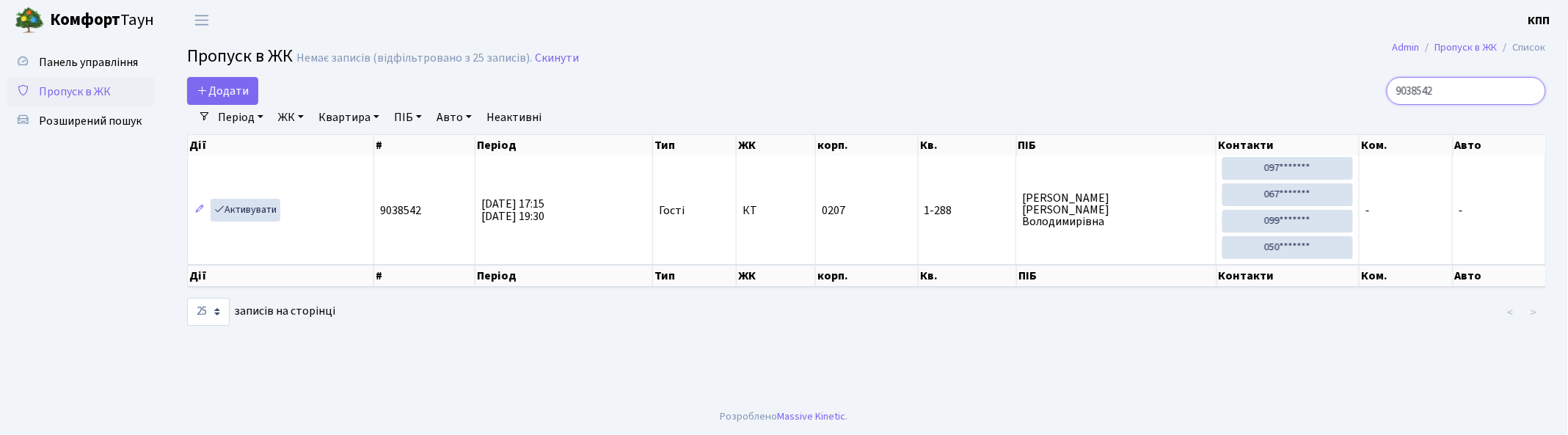
click at [1529, 93] on input "9038542" at bounding box center [1465, 91] width 159 height 28
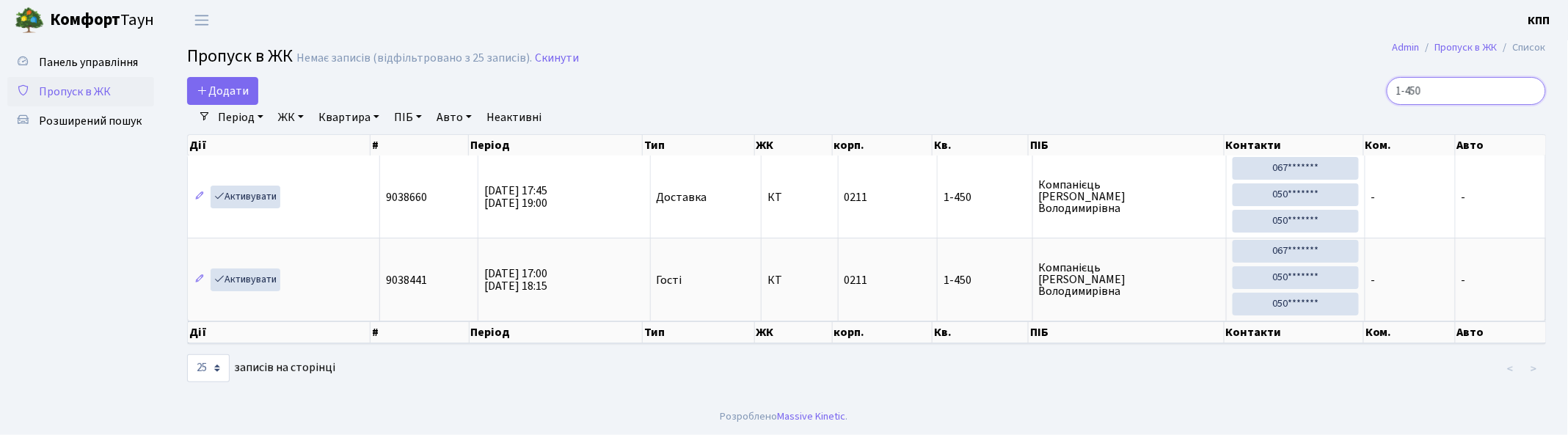
type input "1-450"
click at [225, 93] on span "Додати" at bounding box center [222, 91] width 52 height 16
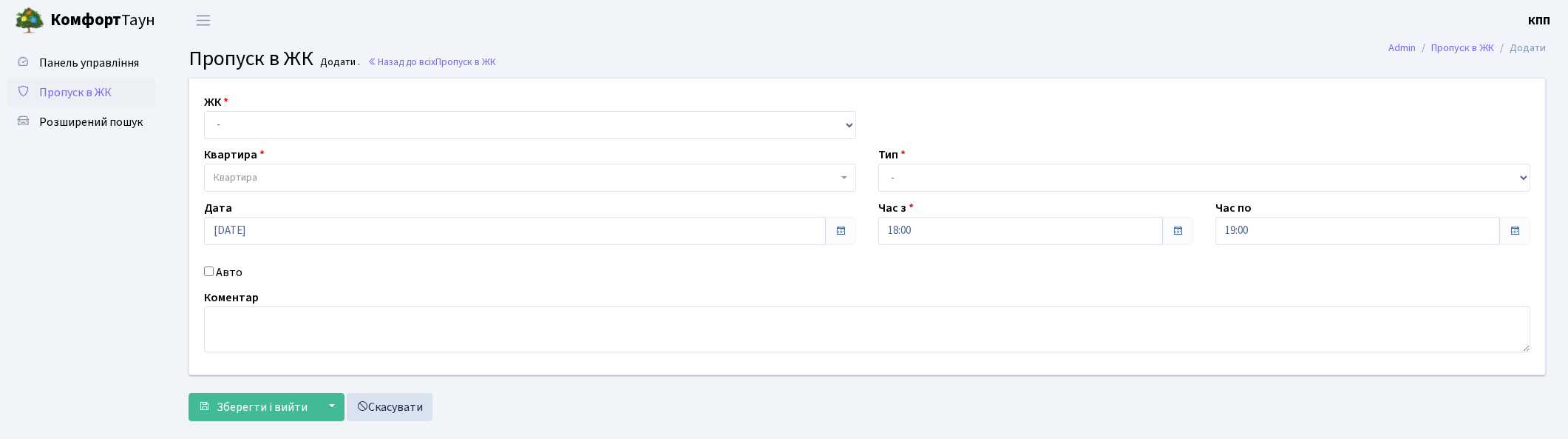
click at [218, 271] on label "Авто" at bounding box center [230, 272] width 27 height 18
click at [214, 271] on input "Авто" at bounding box center [208, 271] width 9 height 9
checkbox input "true"
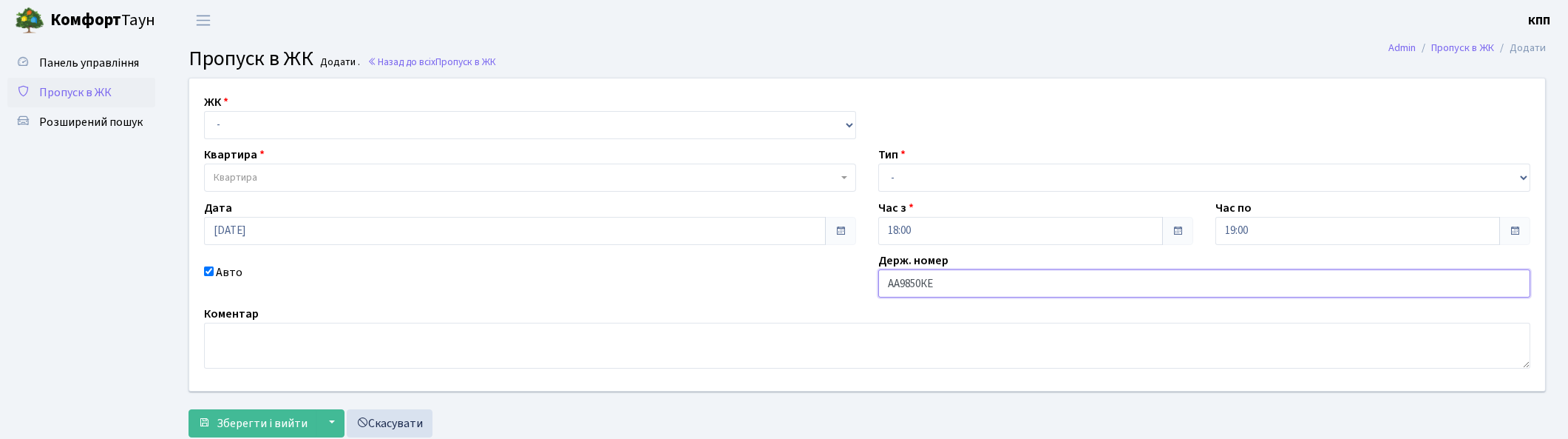
type input "АА9850КЕ"
click at [944, 176] on select "- Доставка Таксі Гості Сервіс" at bounding box center [1204, 178] width 652 height 28
select select "3"
click at [878, 164] on select "- Доставка Таксі Гості Сервіс" at bounding box center [1204, 178] width 652 height 28
click at [269, 122] on select "- КТ, вул. Регенераторна, 4 КТ2, просп. [STREET_ADDRESS] [STREET_ADDRESS] [PERS…" at bounding box center [530, 125] width 652 height 28
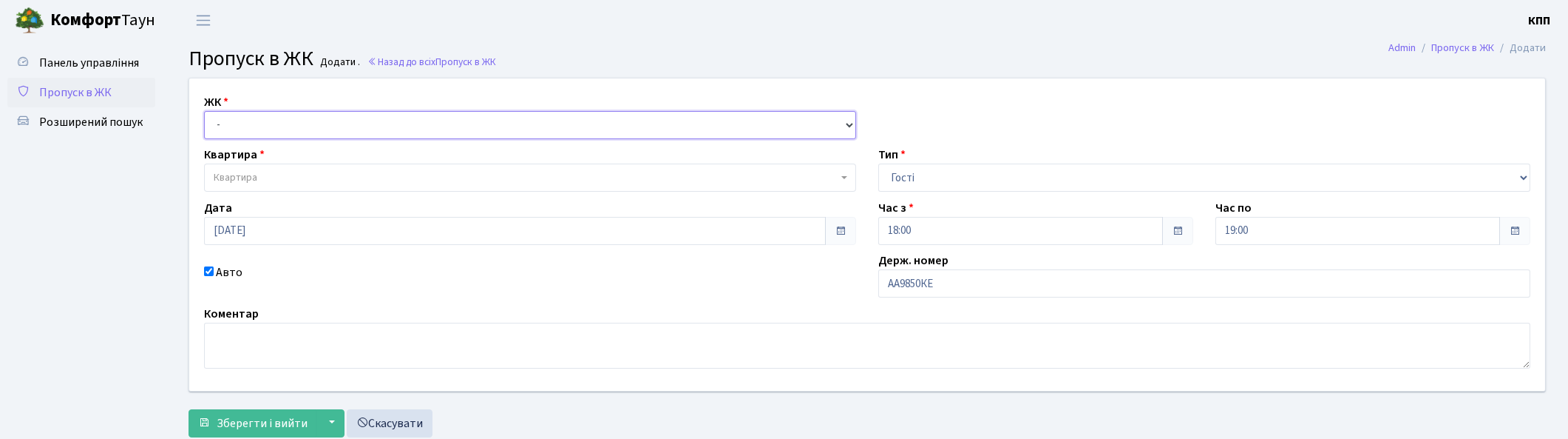
select select "271"
click at [204, 111] on select "- КТ, вул. Регенераторна, 4 КТ2, просп. [STREET_ADDRESS] [STREET_ADDRESS] [PERS…" at bounding box center [530, 125] width 652 height 28
select select
click at [299, 174] on span "Квартира" at bounding box center [526, 177] width 624 height 15
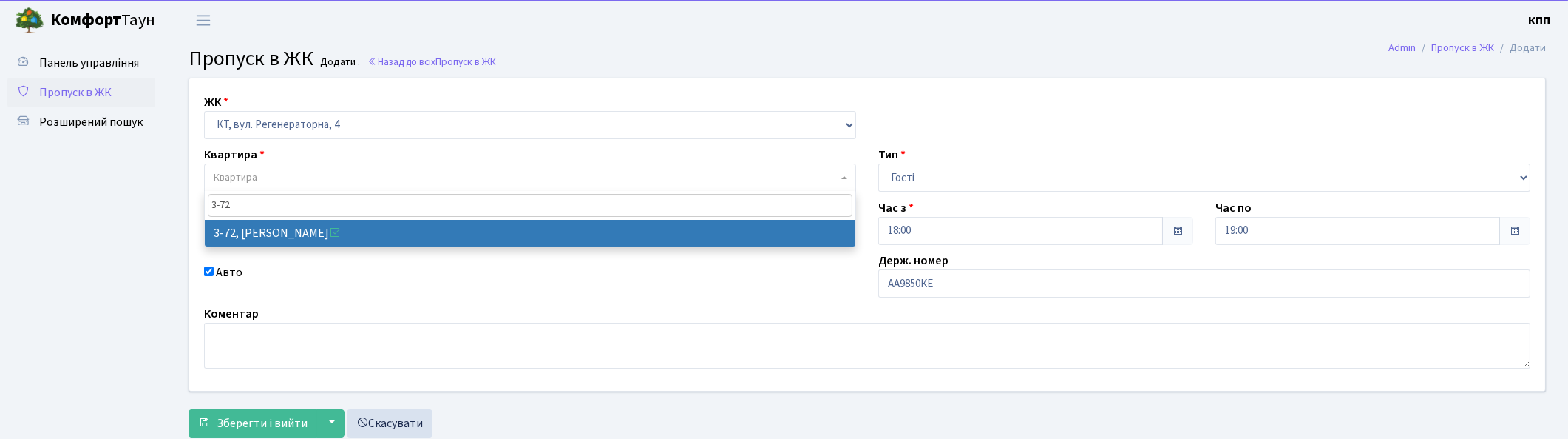
type input "3-72"
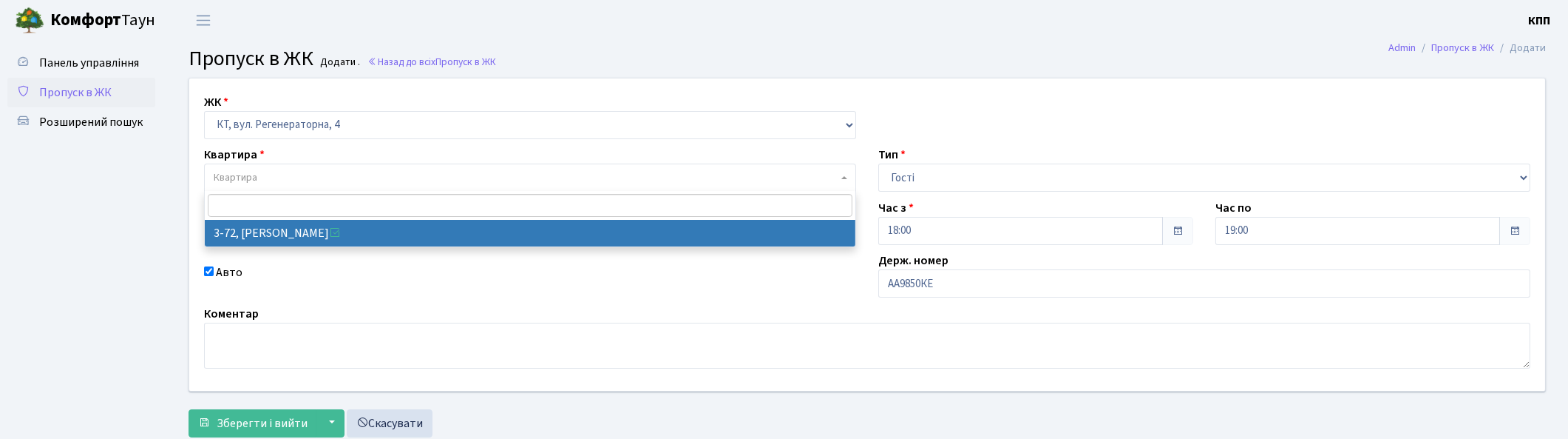
select select "881"
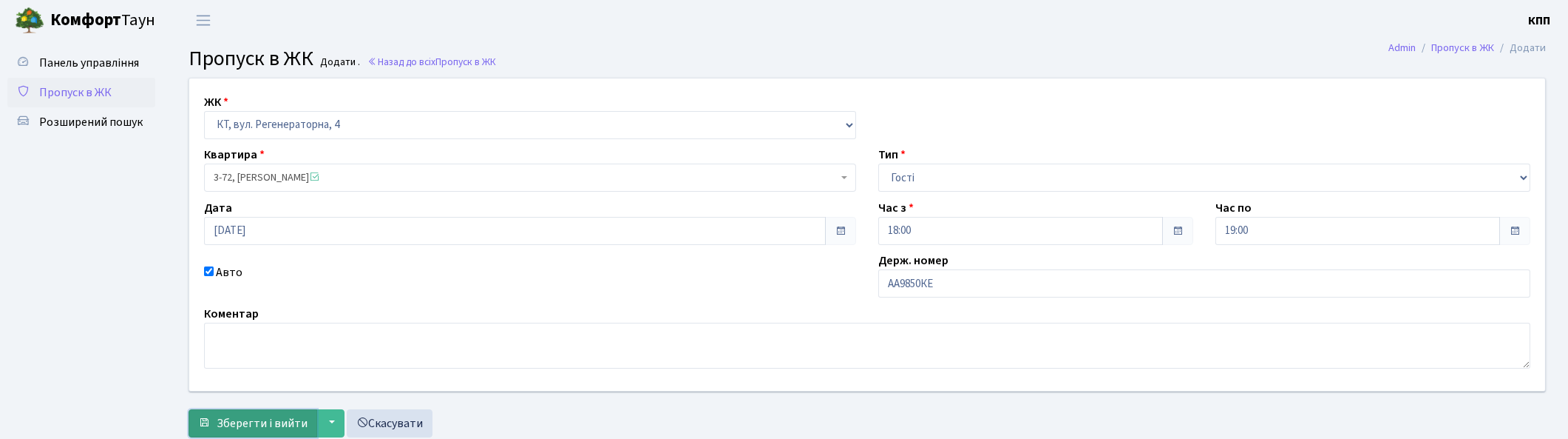
click at [255, 415] on span "Зберегти і вийти" at bounding box center [262, 423] width 91 height 16
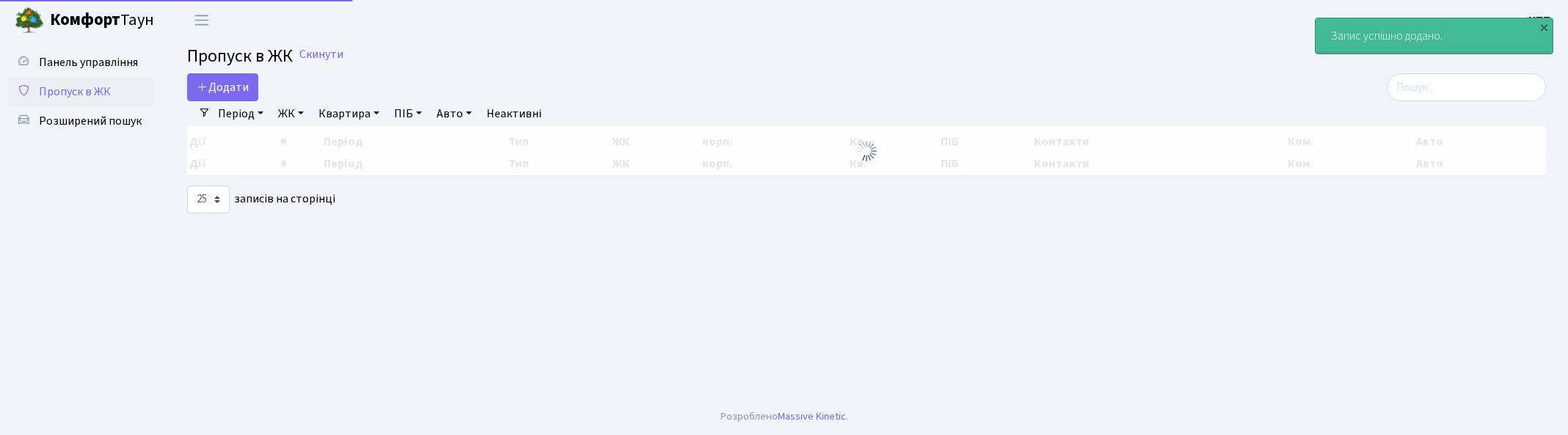
select select "25"
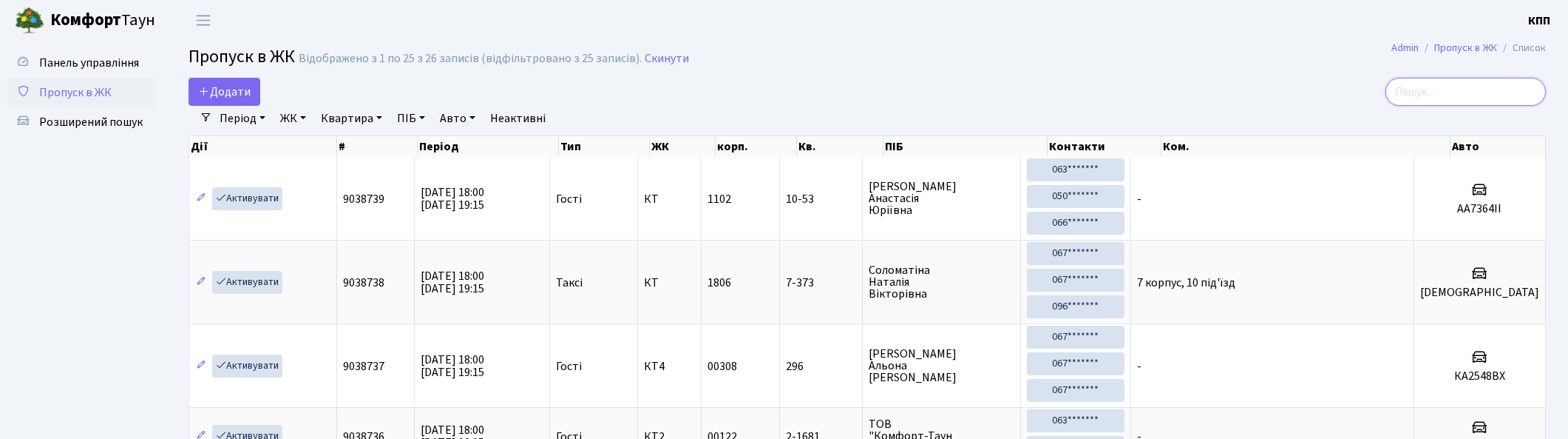
click at [1448, 98] on input "search" at bounding box center [1465, 92] width 161 height 28
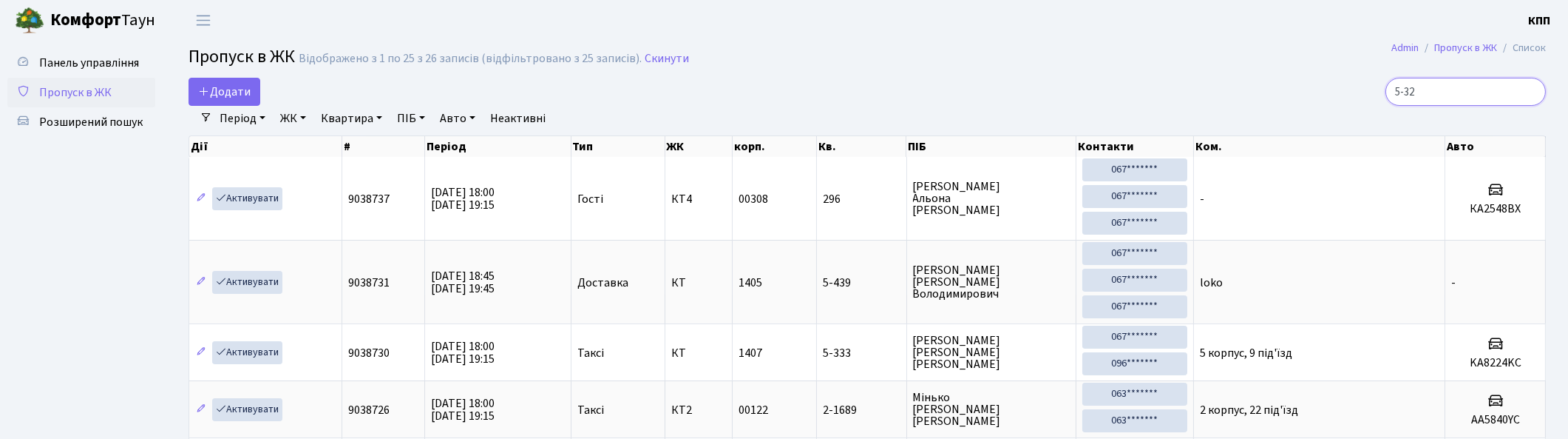
type input "5-320"
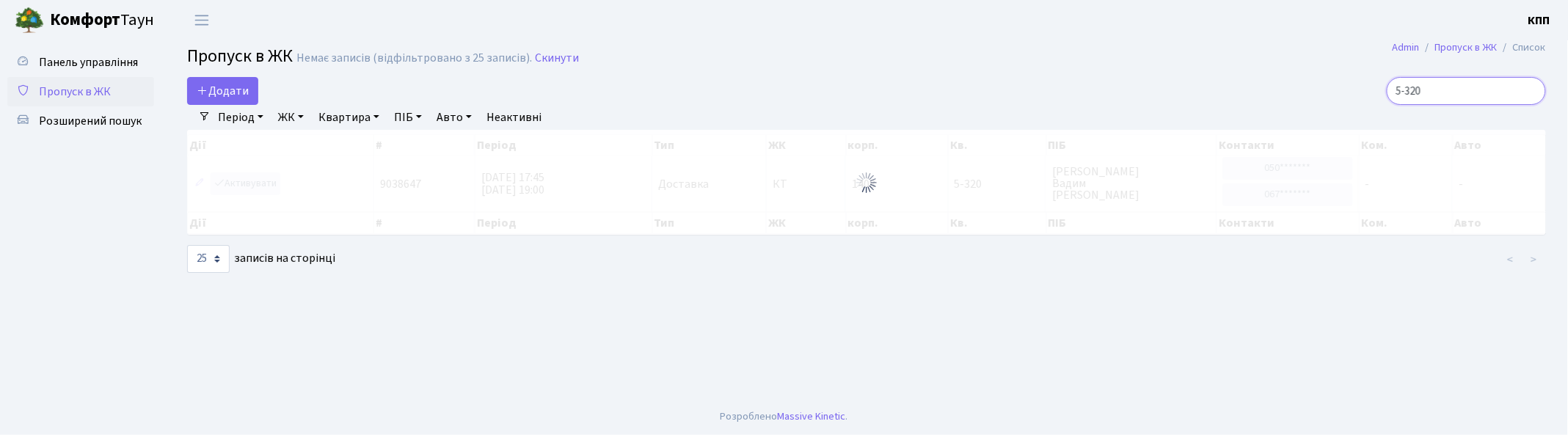
click at [1531, 91] on input "5-320" at bounding box center [1465, 91] width 159 height 28
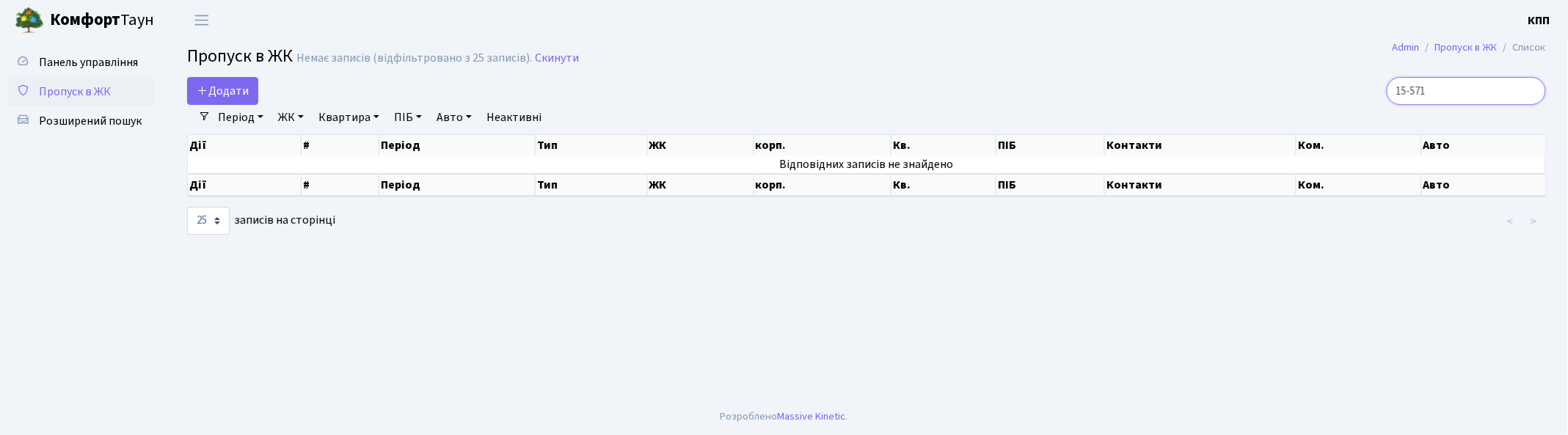
click at [1431, 88] on input "15-571" at bounding box center [1465, 91] width 159 height 28
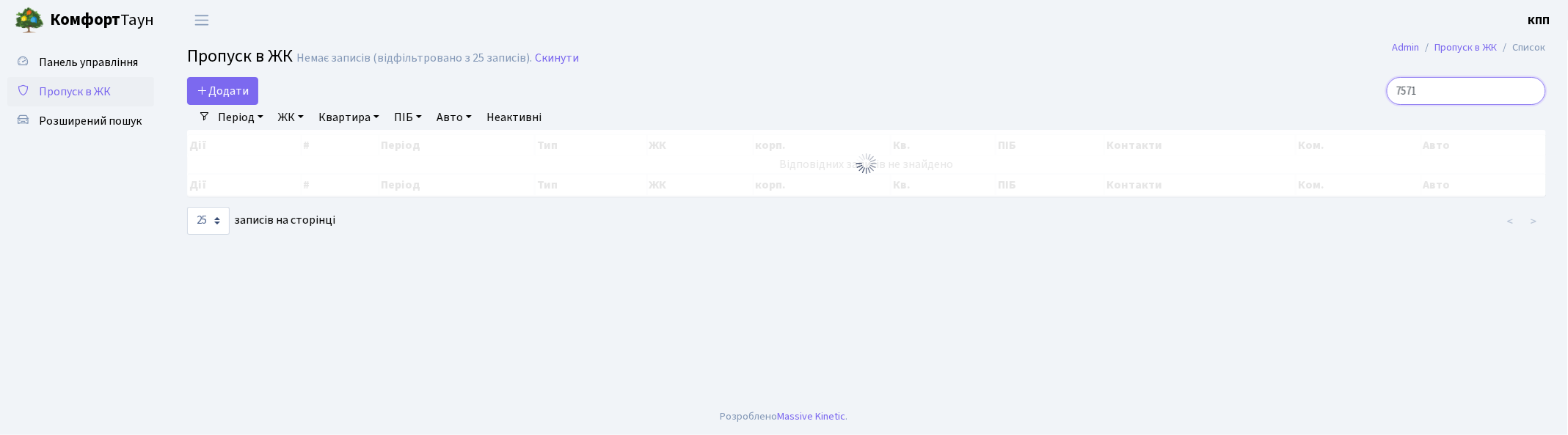
type input "7-571"
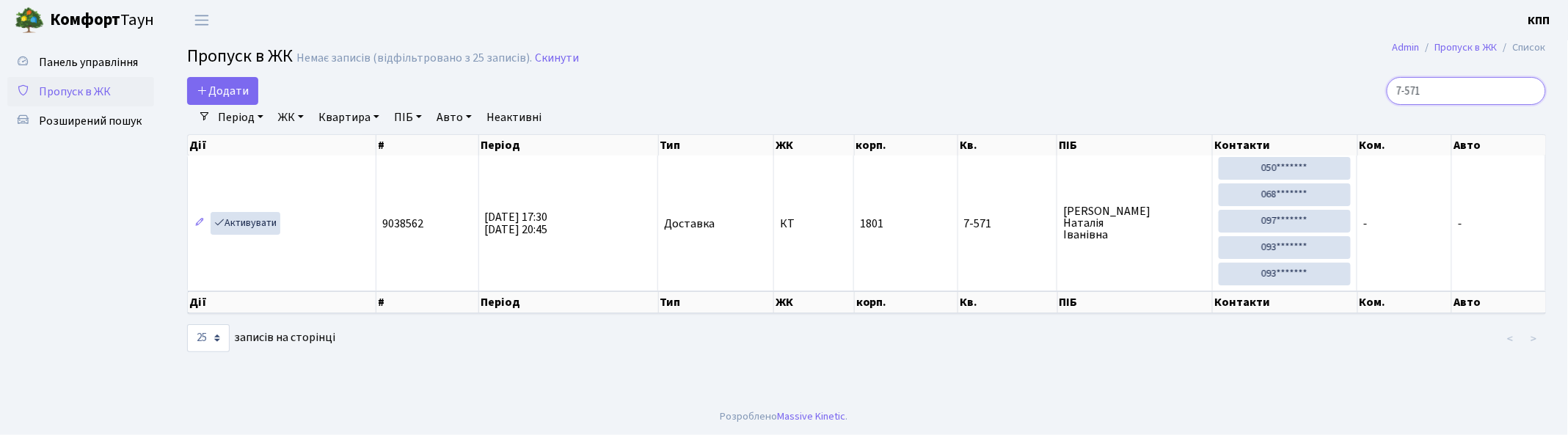
click at [1528, 88] on input "7-571" at bounding box center [1465, 91] width 159 height 28
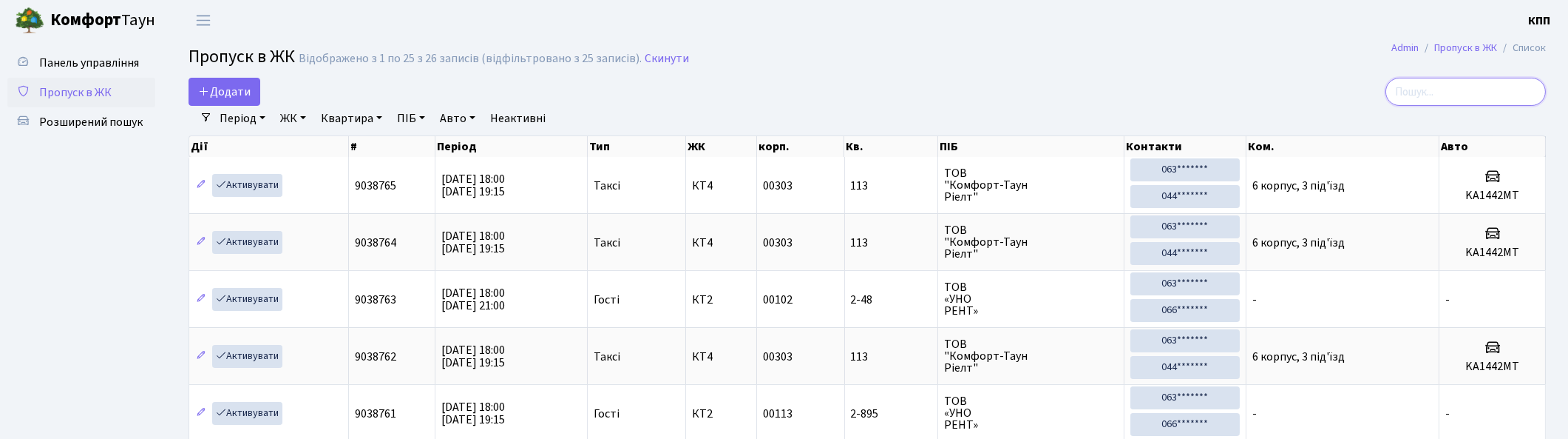
click at [1470, 92] on input "search" at bounding box center [1465, 92] width 161 height 28
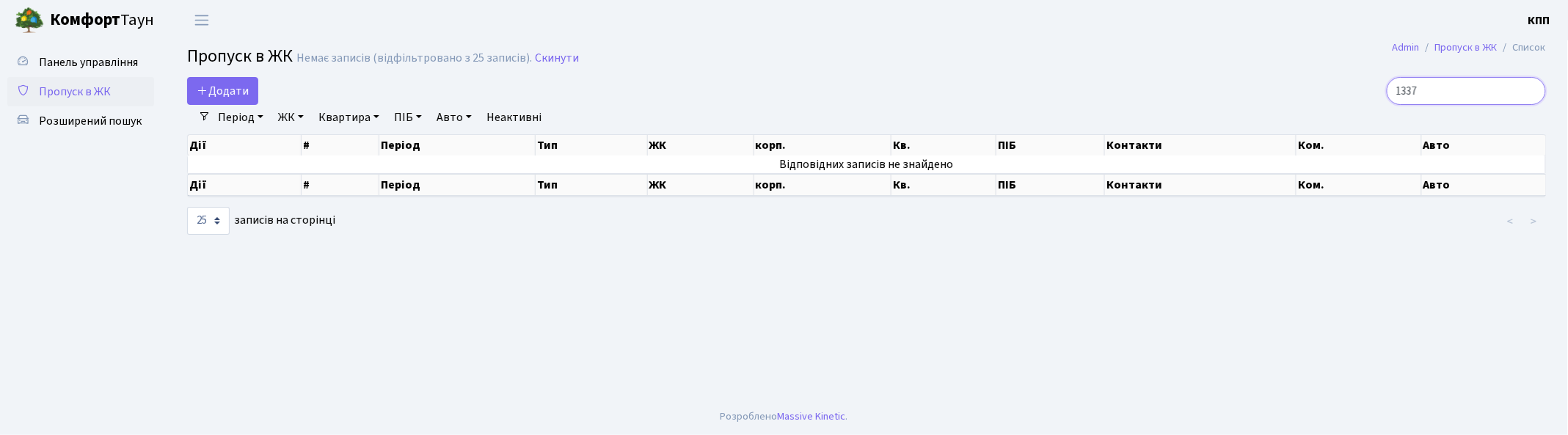
type input "1337"
click at [1529, 89] on input "1337" at bounding box center [1465, 91] width 159 height 28
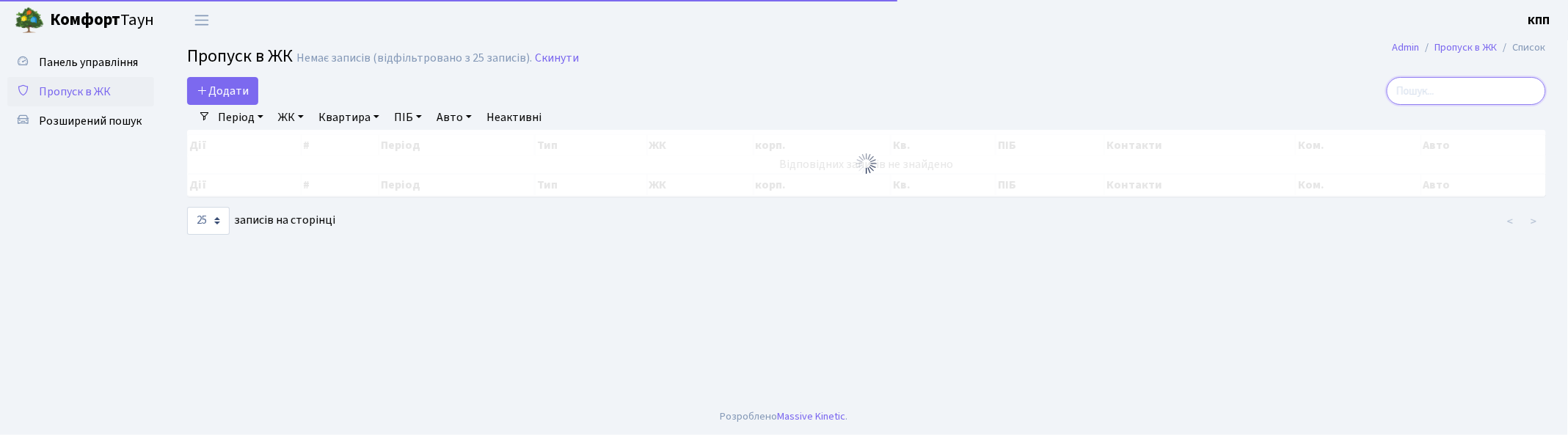
click at [1477, 85] on input "search" at bounding box center [1465, 91] width 159 height 28
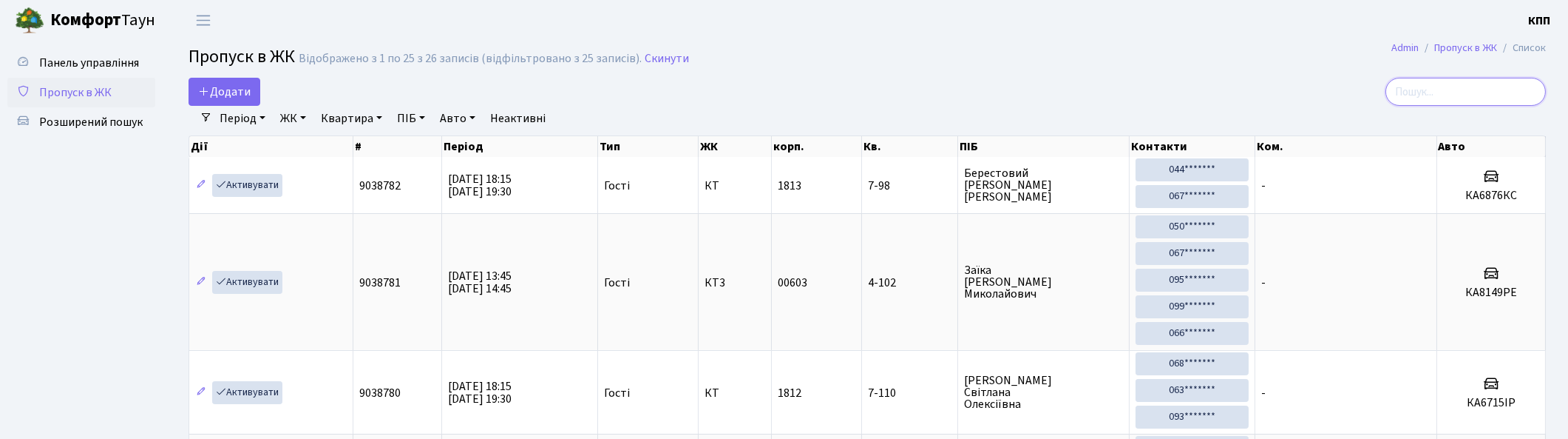
click at [1473, 93] on input "search" at bounding box center [1465, 92] width 161 height 28
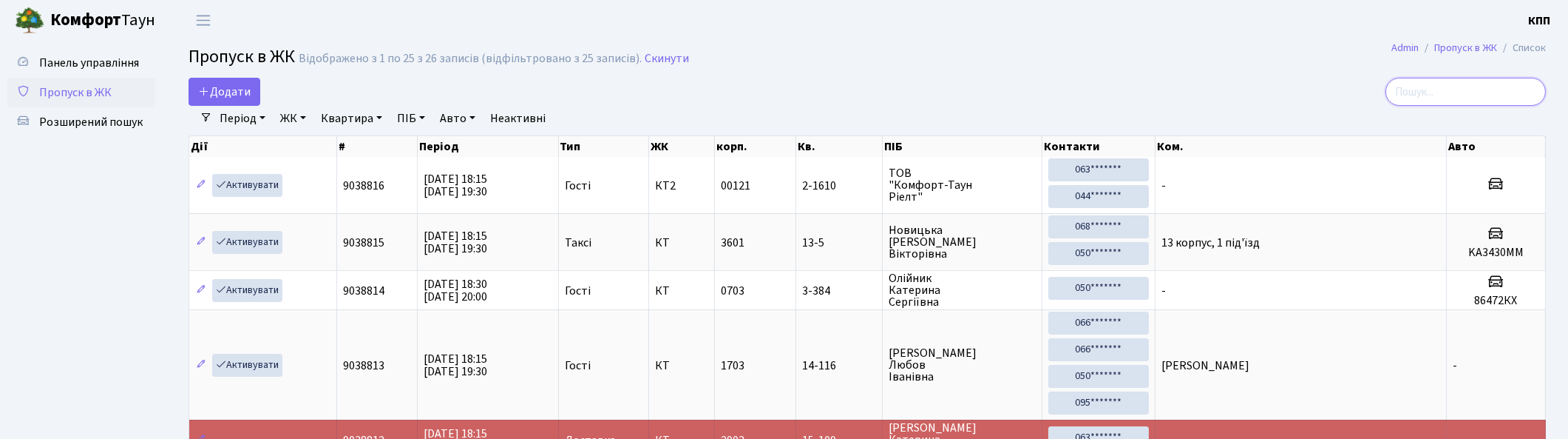
click at [1451, 99] on input "search" at bounding box center [1465, 92] width 161 height 28
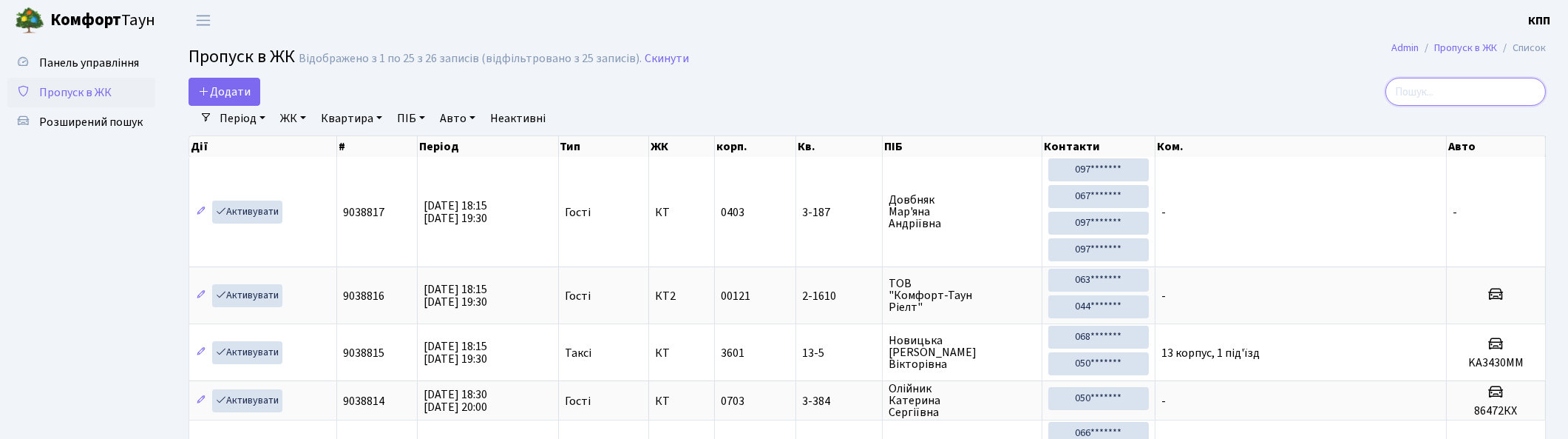
click at [1444, 93] on input "search" at bounding box center [1465, 92] width 161 height 28
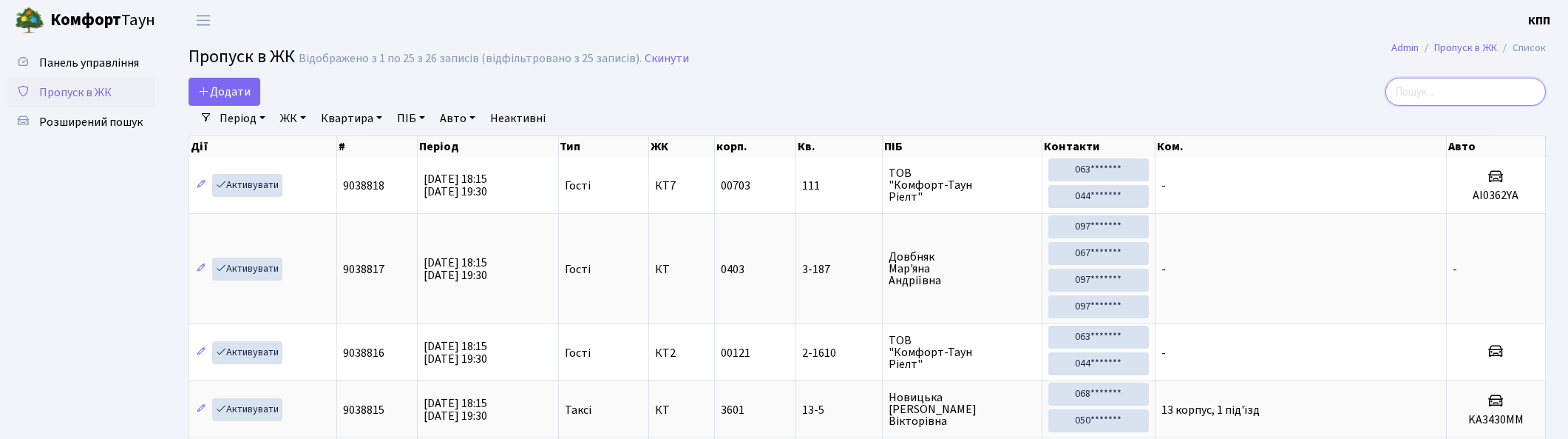
click at [1444, 93] on input "search" at bounding box center [1465, 92] width 161 height 28
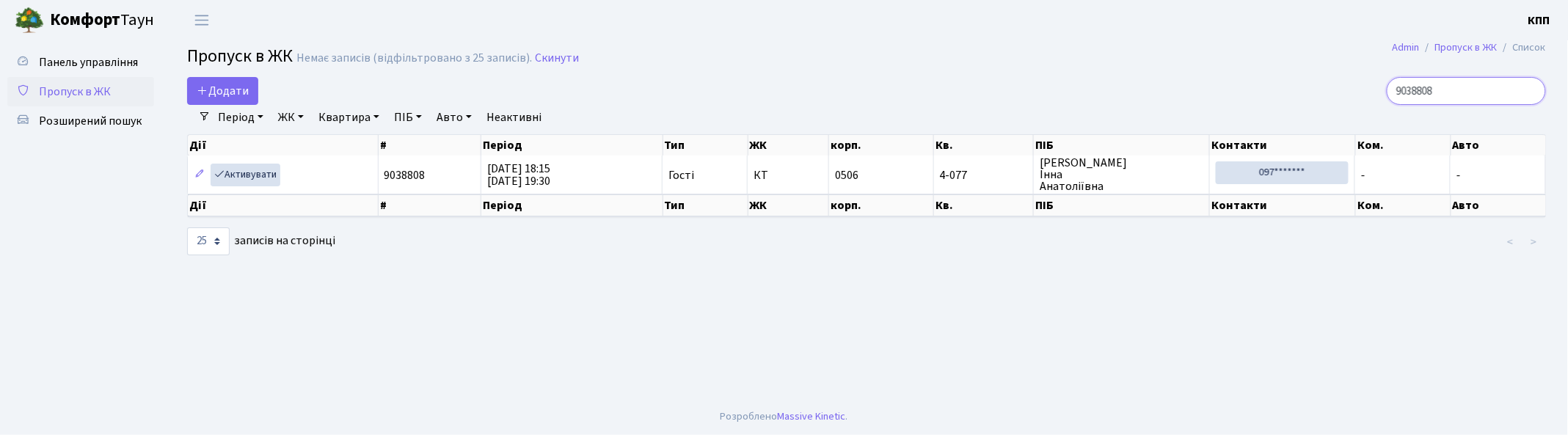
type input "9038808"
click at [1529, 91] on input "9038808" at bounding box center [1465, 91] width 159 height 28
click at [1483, 96] on input "search" at bounding box center [1465, 91] width 159 height 28
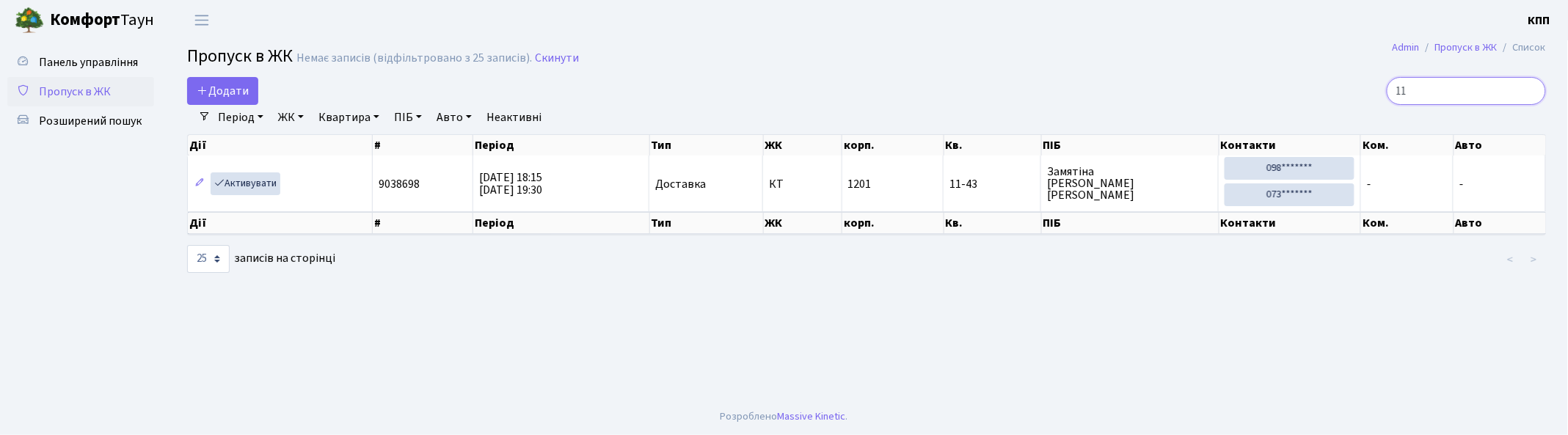
type input "1"
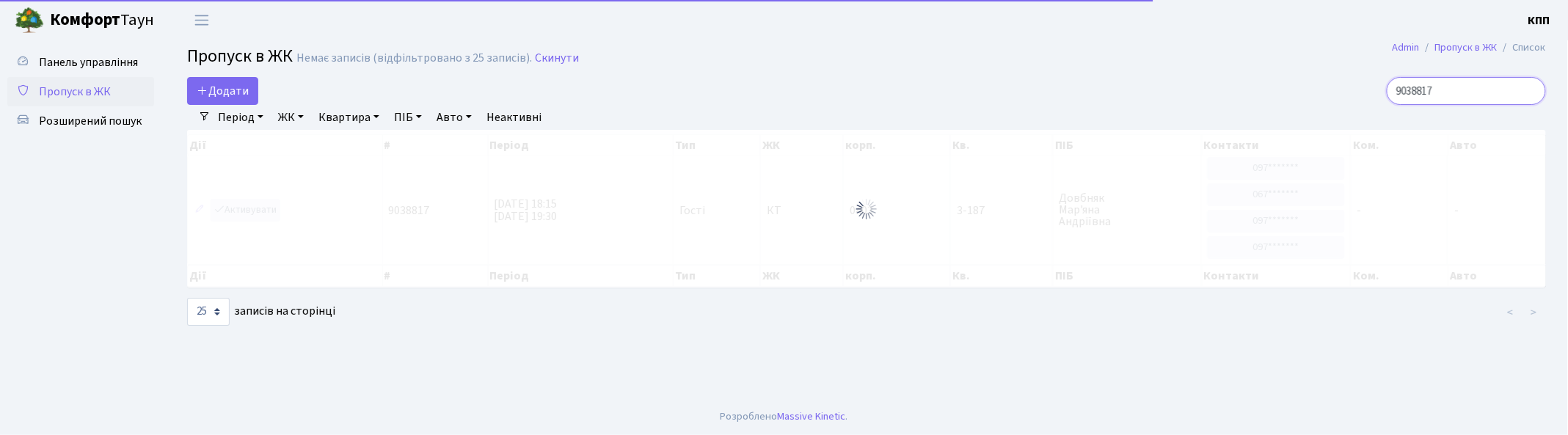
type input "9038817"
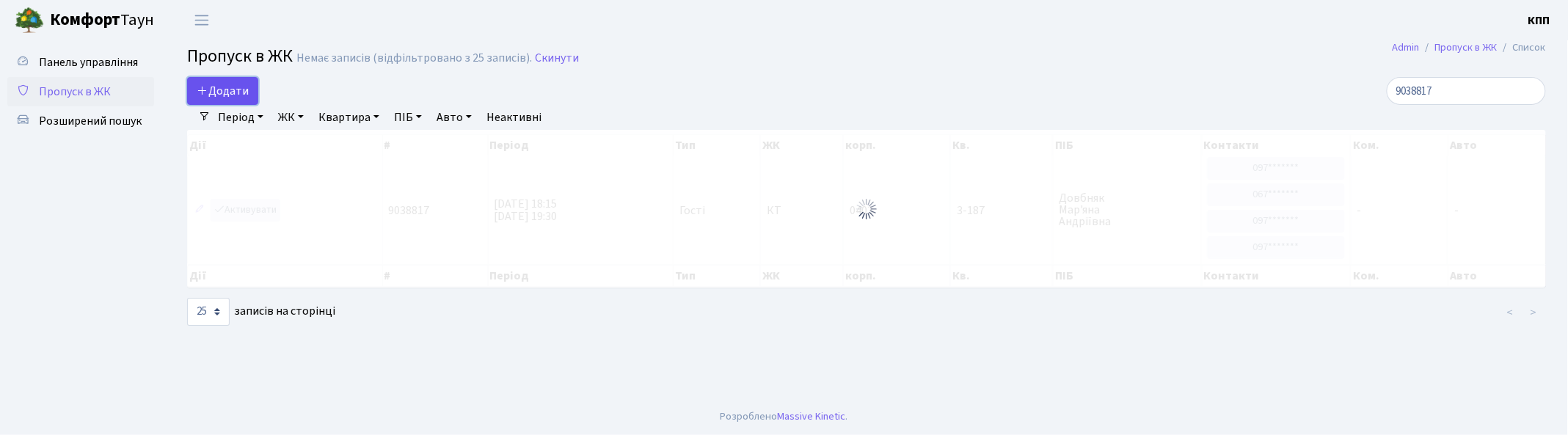
click at [208, 85] on icon at bounding box center [202, 90] width 12 height 12
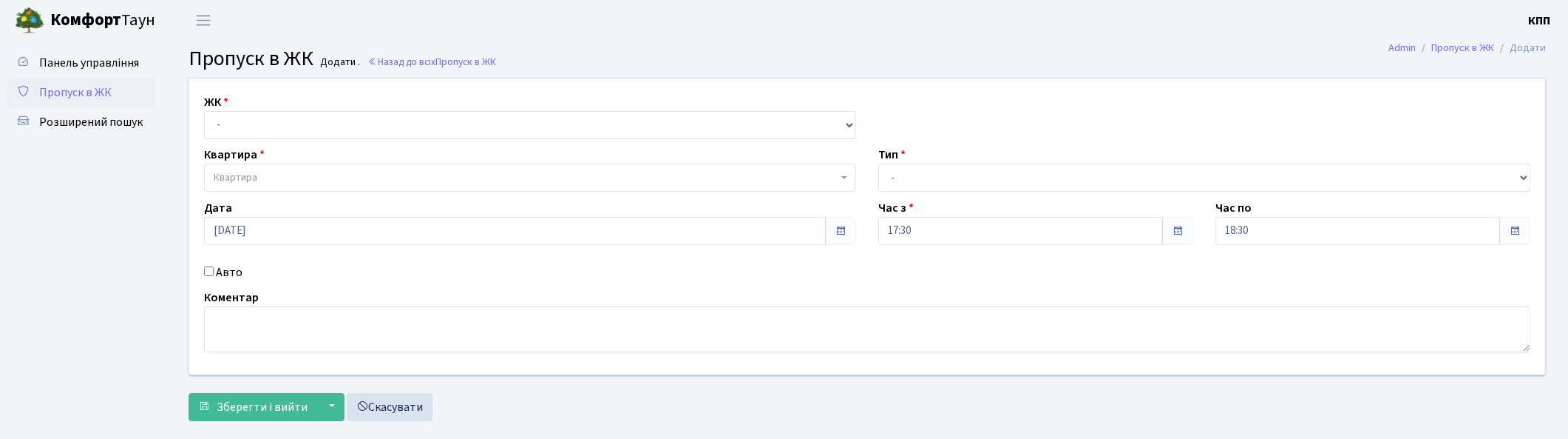
click at [226, 274] on label "Авто" at bounding box center [230, 272] width 27 height 18
click at [214, 274] on input "Авто" at bounding box center [208, 271] width 9 height 9
checkbox input "true"
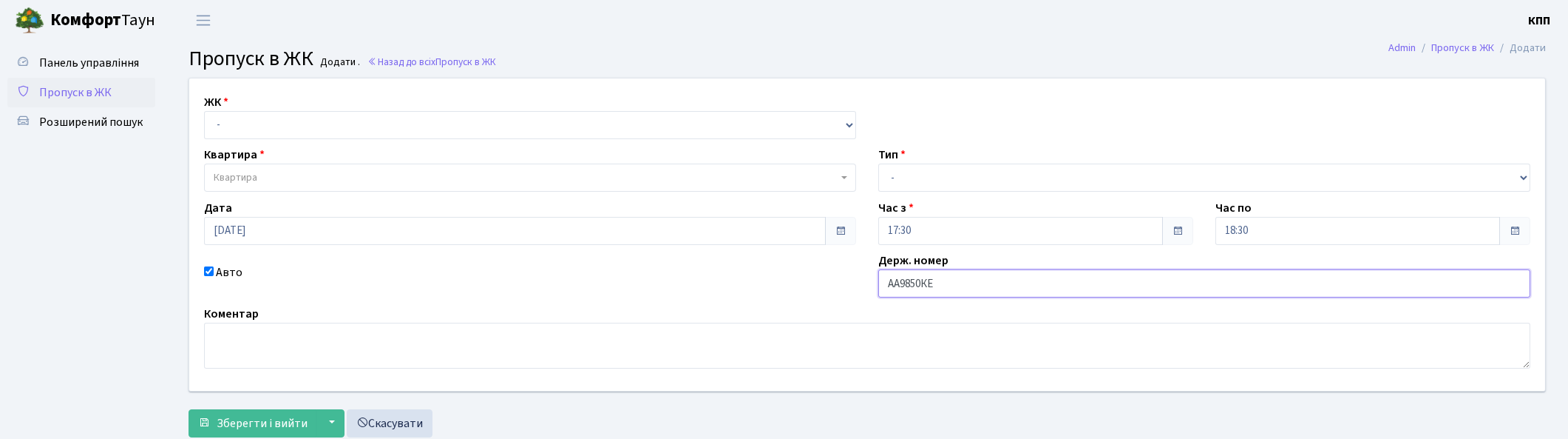
type input "АА9850КЕ"
click at [979, 176] on select "- Доставка Таксі Гості Сервіс" at bounding box center [1204, 178] width 652 height 28
select select "3"
click at [878, 164] on select "- Доставка Таксі Гості Сервіс" at bounding box center [1204, 178] width 652 height 28
click at [272, 128] on select "- КТ, вул. Регенераторна, 4 КТ2, просп. [STREET_ADDRESS] [STREET_ADDRESS] [PERS…" at bounding box center [530, 125] width 652 height 28
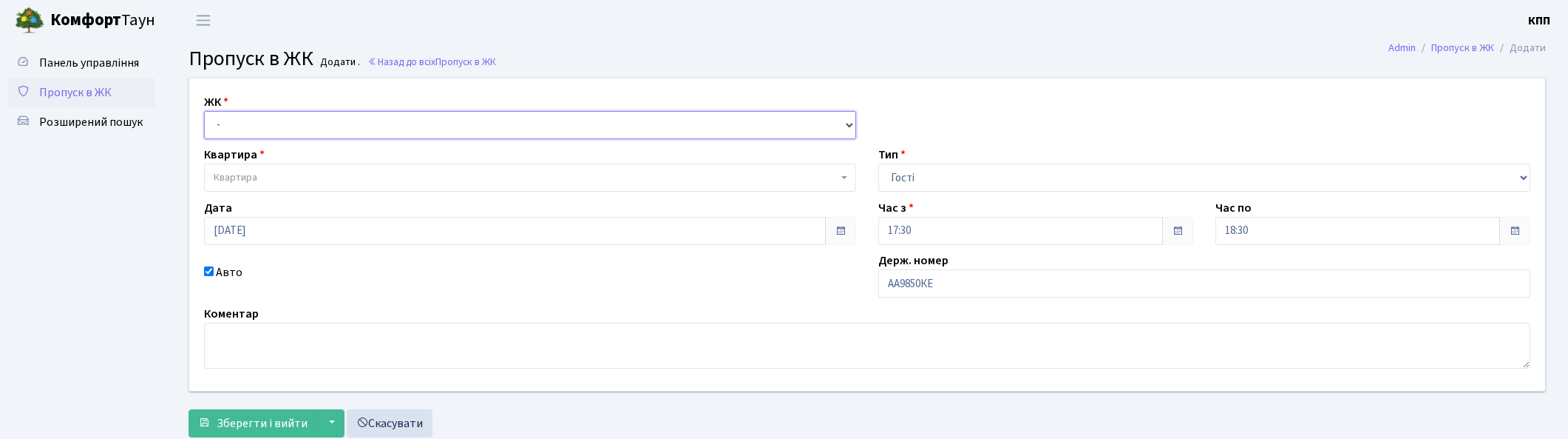
select select "271"
click at [204, 111] on select "- КТ, вул. Регенераторна, 4 КТ2, просп. [STREET_ADDRESS] [STREET_ADDRESS] [PERS…" at bounding box center [530, 125] width 652 height 28
select select
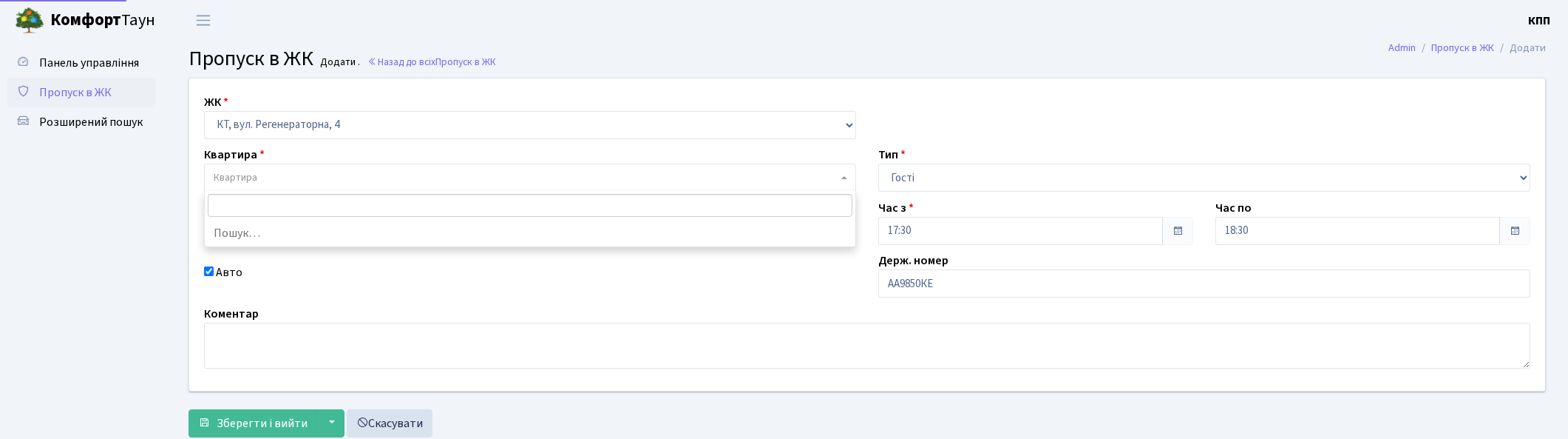
click at [276, 176] on span "Квартира" at bounding box center [526, 177] width 624 height 15
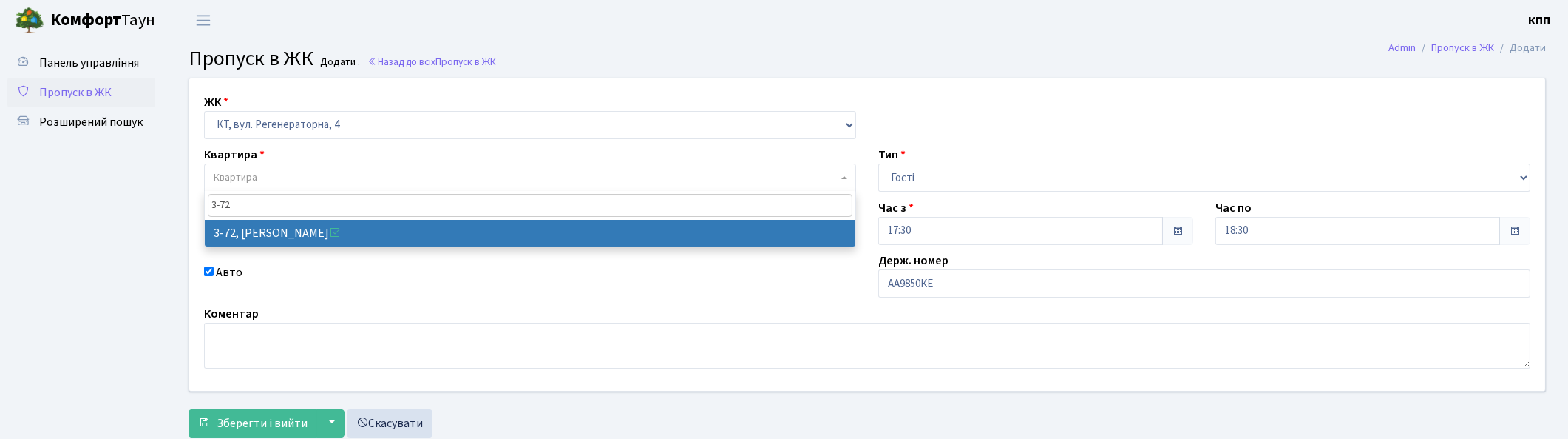
type input "3-72"
select select "881"
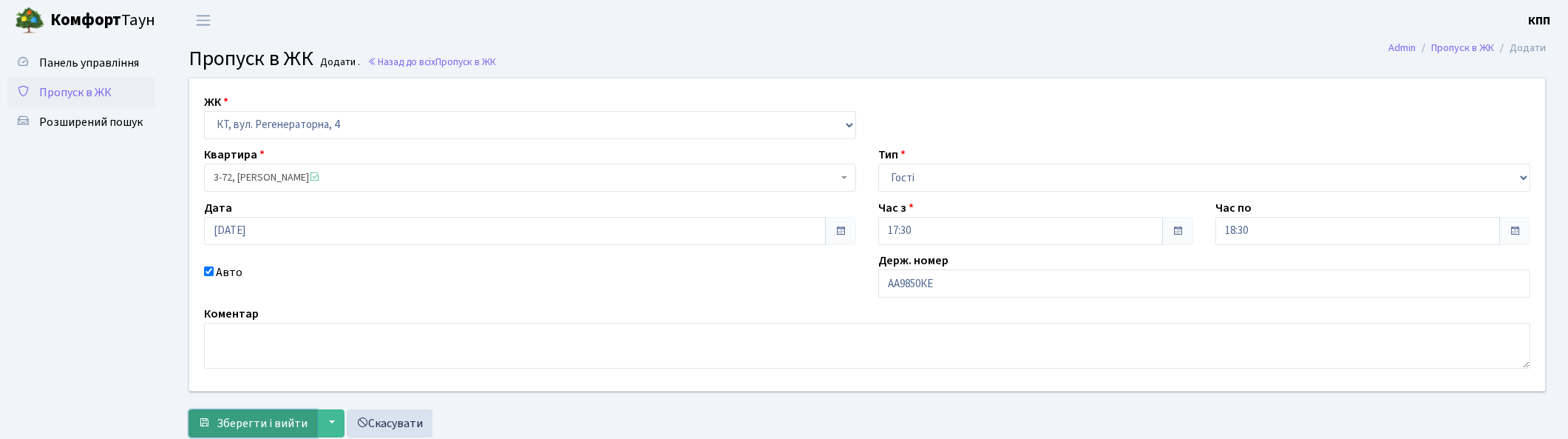
click at [238, 426] on span "Зберегти і вийти" at bounding box center [262, 423] width 91 height 16
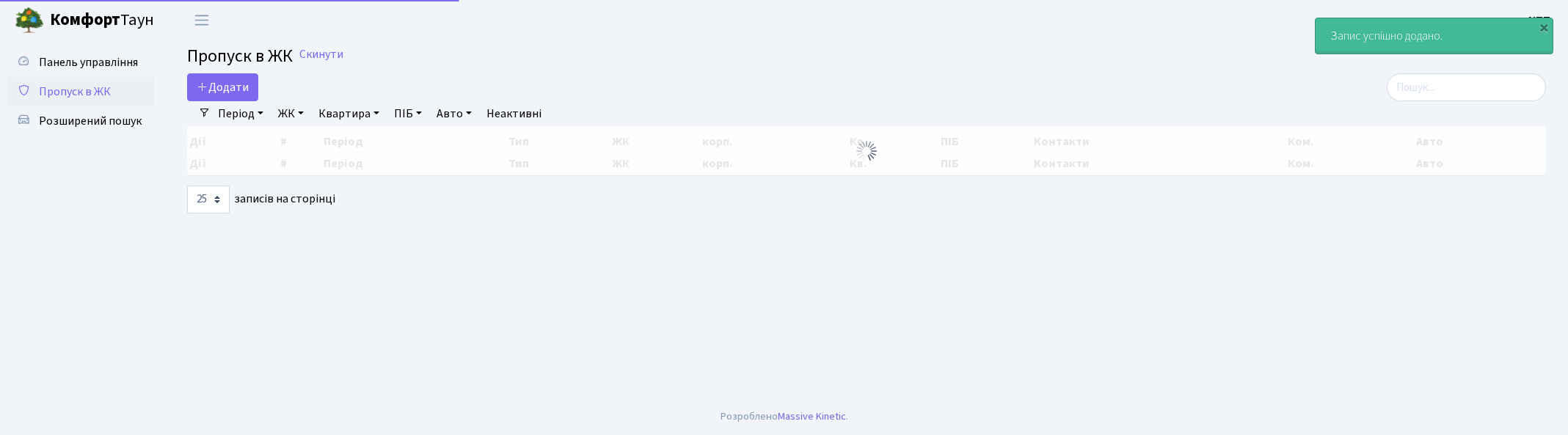
select select "25"
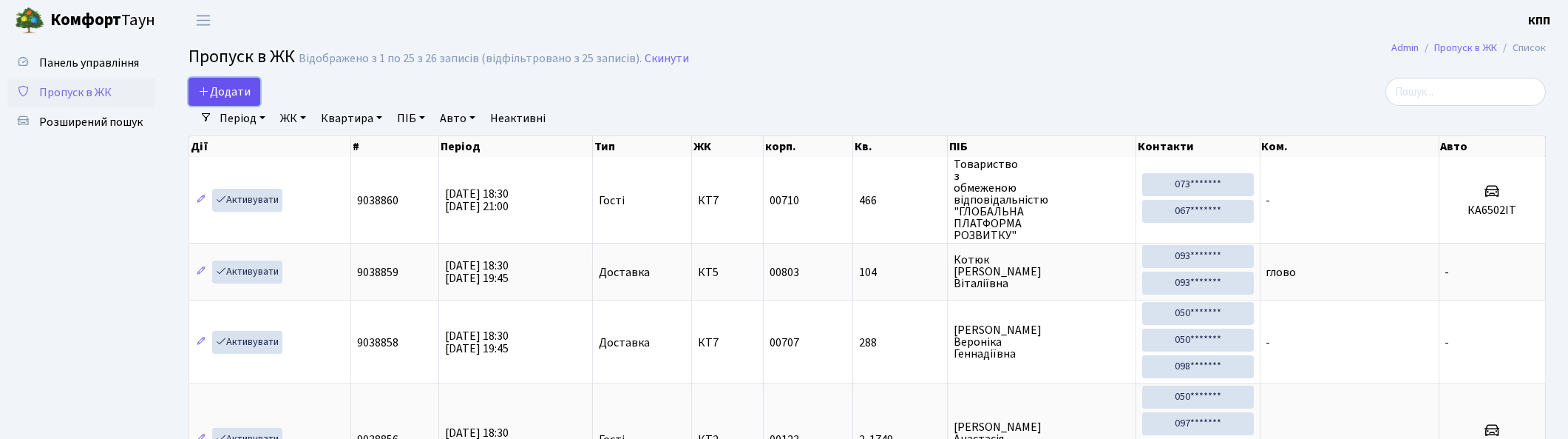
click at [222, 90] on span "Додати" at bounding box center [224, 92] width 53 height 16
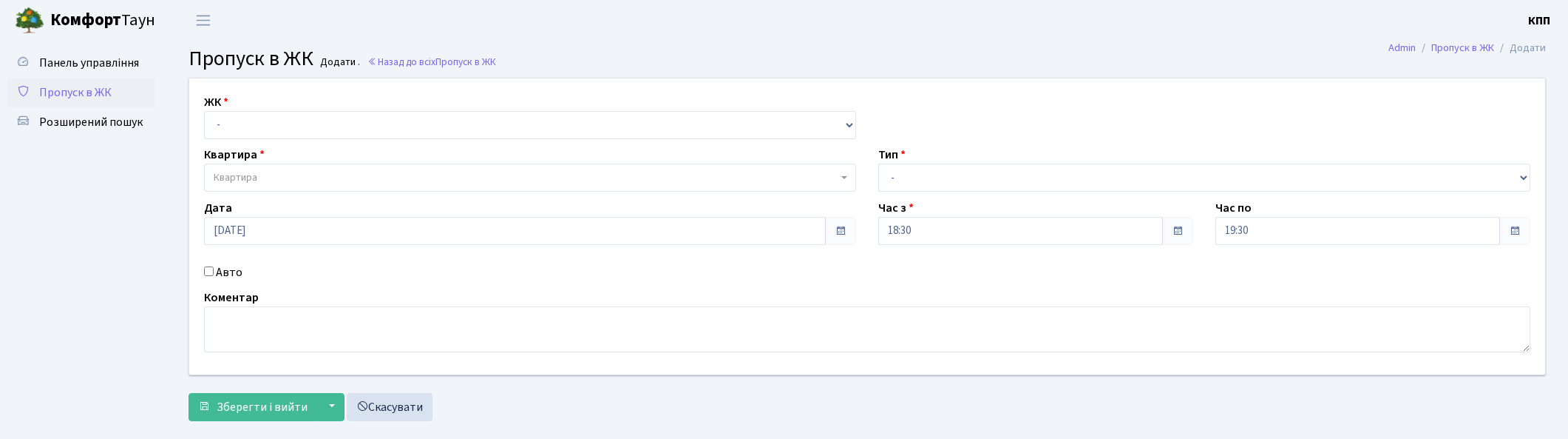
click at [212, 269] on input "Авто" at bounding box center [208, 271] width 9 height 9
checkbox input "true"
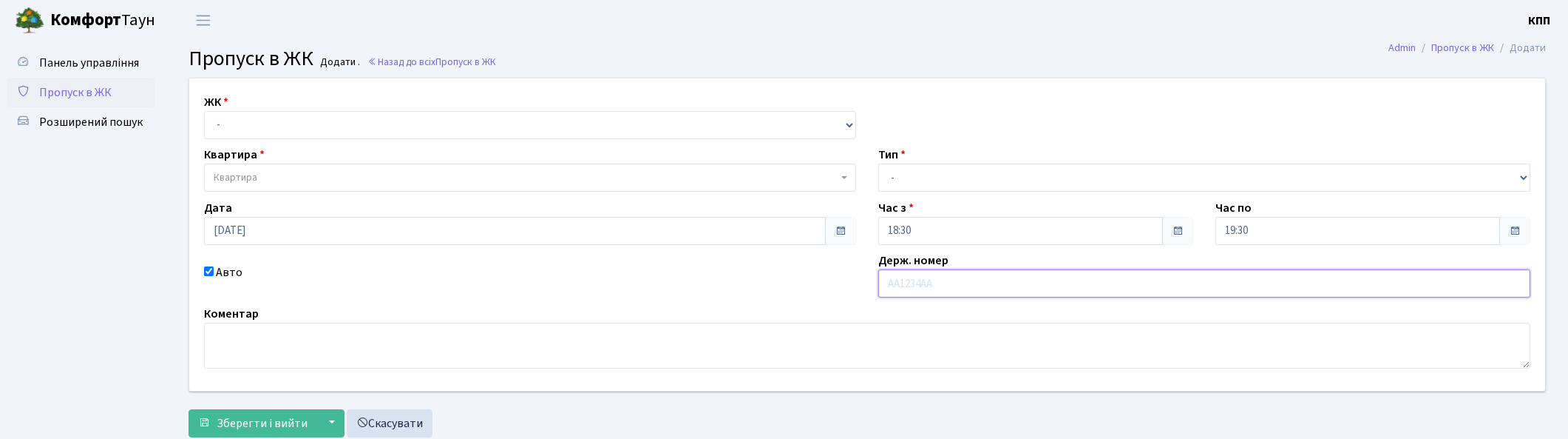
click at [925, 286] on input "text" at bounding box center [1204, 283] width 652 height 28
type input "АА4925ЕК"
click at [315, 123] on select "- КТ, вул. Регенераторна, 4 КТ2, просп. [STREET_ADDRESS] [STREET_ADDRESS] [PERS…" at bounding box center [530, 125] width 652 height 28
select select "271"
click at [204, 111] on select "- КТ, вул. Регенераторна, 4 КТ2, просп. [STREET_ADDRESS] [STREET_ADDRESS] [PERS…" at bounding box center [530, 125] width 652 height 28
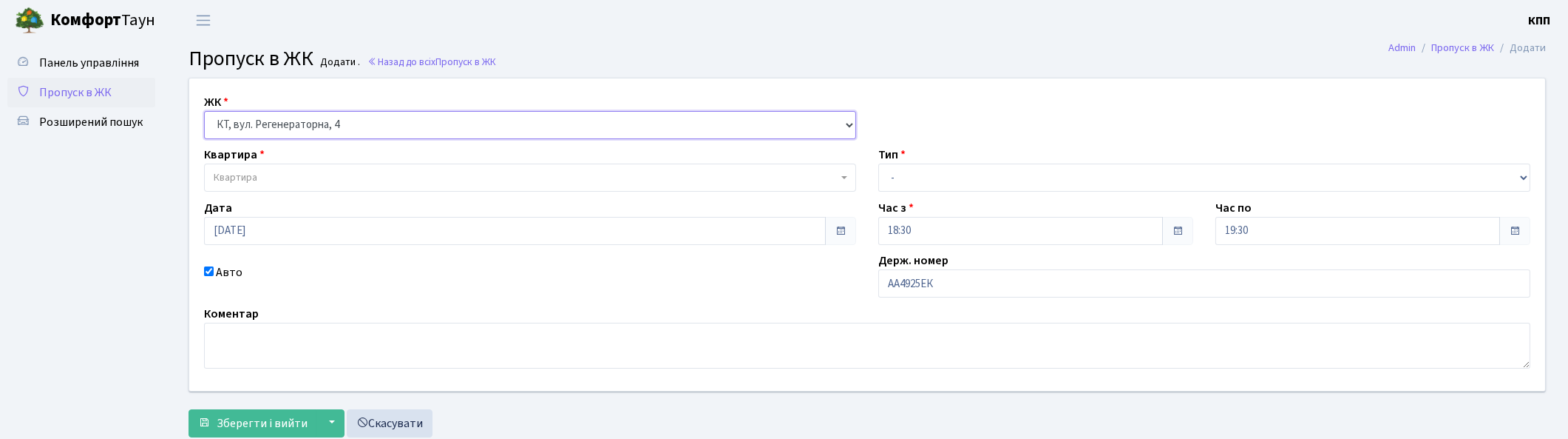
select select
click at [335, 174] on span "Квартира" at bounding box center [526, 177] width 624 height 15
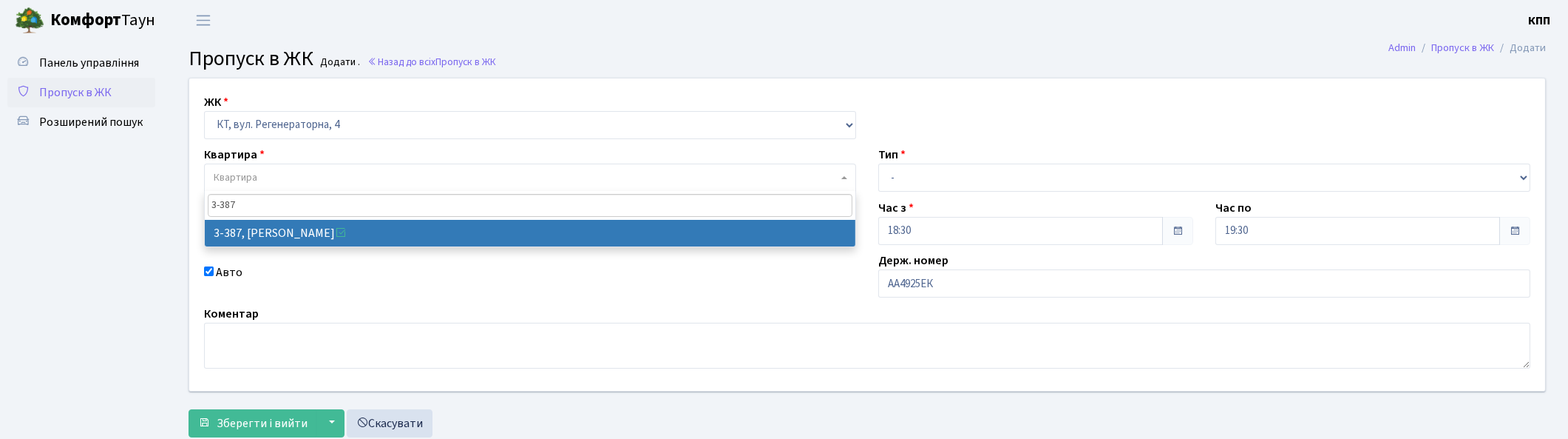
type input "3-387"
select select "1605"
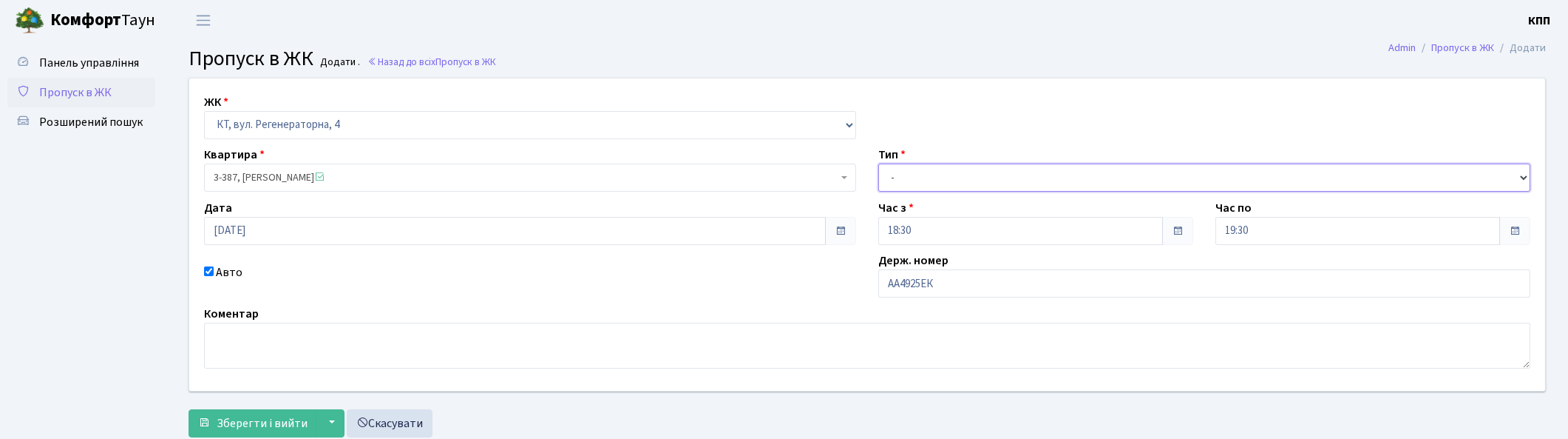
click at [1093, 185] on select "- Доставка Таксі Гості Сервіс" at bounding box center [1204, 178] width 652 height 28
select select "2"
click at [878, 164] on select "- Доставка Таксі Гості Сервіс" at bounding box center [1204, 178] width 652 height 28
click at [249, 426] on span "Зберегти і вийти" at bounding box center [262, 423] width 91 height 16
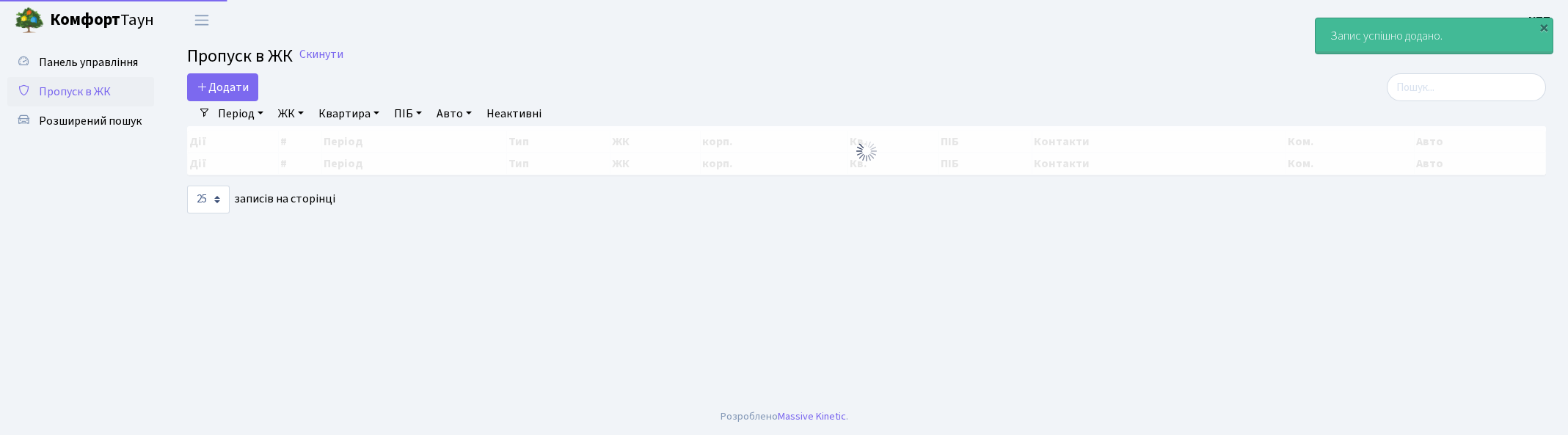
select select "25"
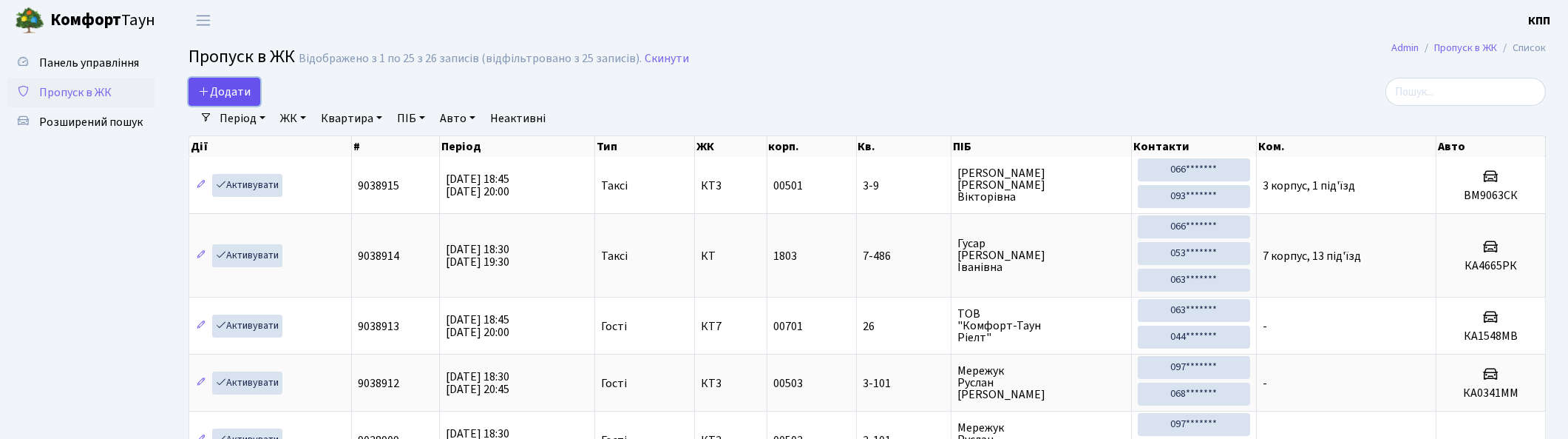
click at [228, 80] on link "Додати" at bounding box center [225, 92] width 72 height 28
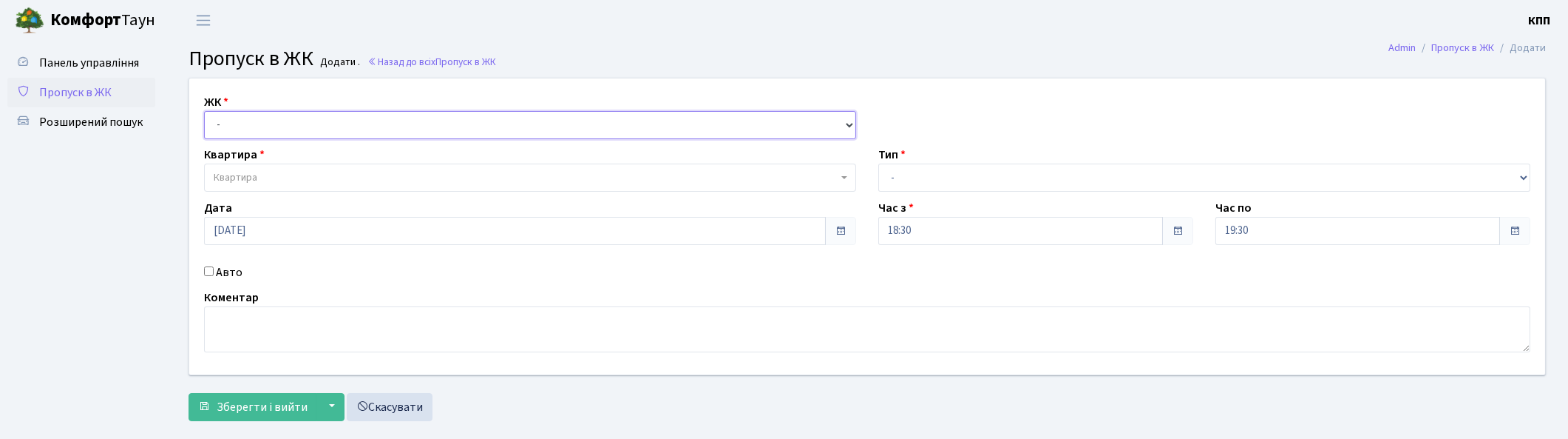
click at [278, 115] on select "- КТ, вул. Регенераторна, 4 КТ2, просп. [STREET_ADDRESS] [STREET_ADDRESS] [PERS…" at bounding box center [530, 125] width 652 height 28
drag, startPoint x: 1134, startPoint y: 292, endPoint x: 1074, endPoint y: 301, distance: 60.7
click at [1134, 292] on div "Коментар" at bounding box center [867, 320] width 1349 height 63
click at [211, 269] on input "Авто" at bounding box center [208, 271] width 9 height 9
checkbox input "true"
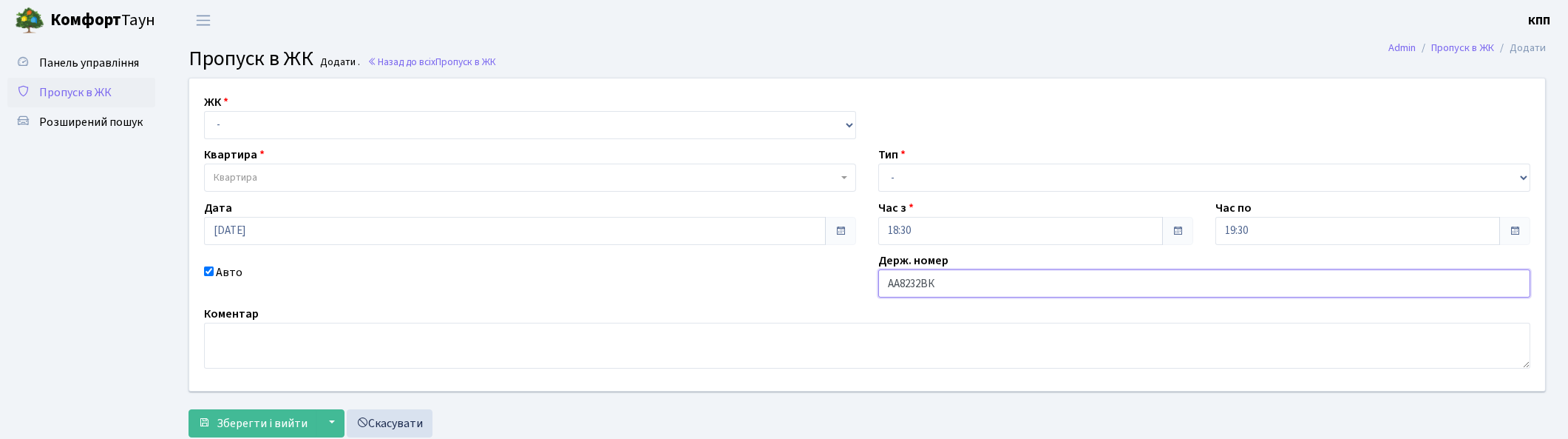
type input "АА8232ВК"
click at [1005, 178] on select "- Доставка Таксі Гості Сервіс" at bounding box center [1204, 178] width 652 height 28
select select "1"
click at [878, 164] on select "- Доставка Таксі Гості Сервіс" at bounding box center [1204, 178] width 652 height 28
click at [302, 136] on select "- КТ, вул. Регенераторна, 4 КТ2, просп. Соборності, 17 КТ3, вул. Березнева, 16 …" at bounding box center [530, 125] width 652 height 28
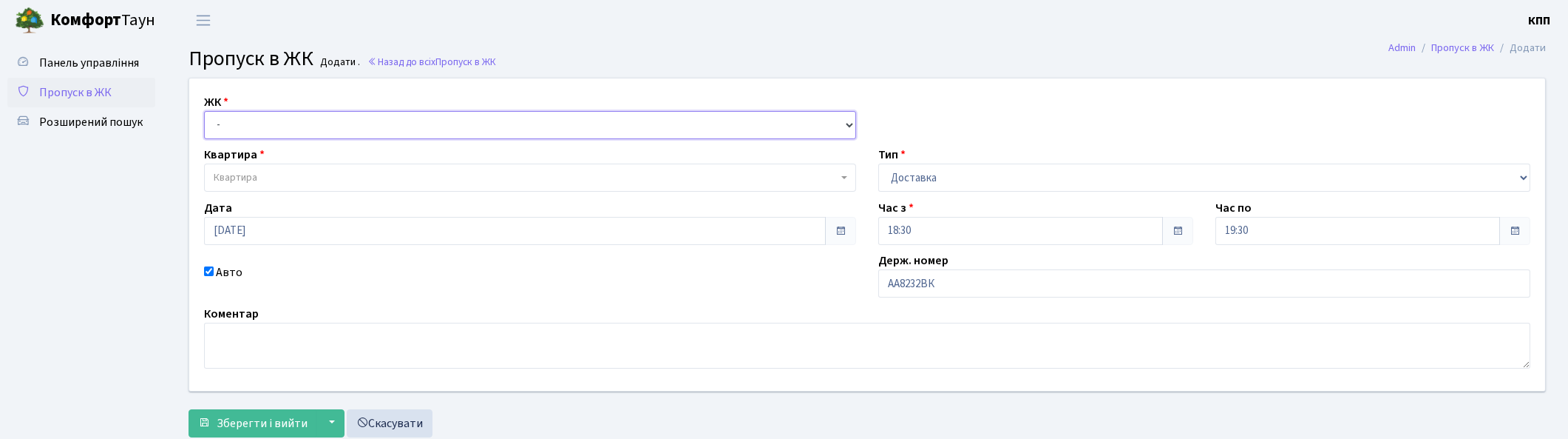
select select "271"
click at [204, 111] on select "- КТ, вул. Регенераторна, 4 КТ2, просп. [STREET_ADDRESS] [STREET_ADDRESS] [PERS…" at bounding box center [530, 125] width 652 height 28
select select
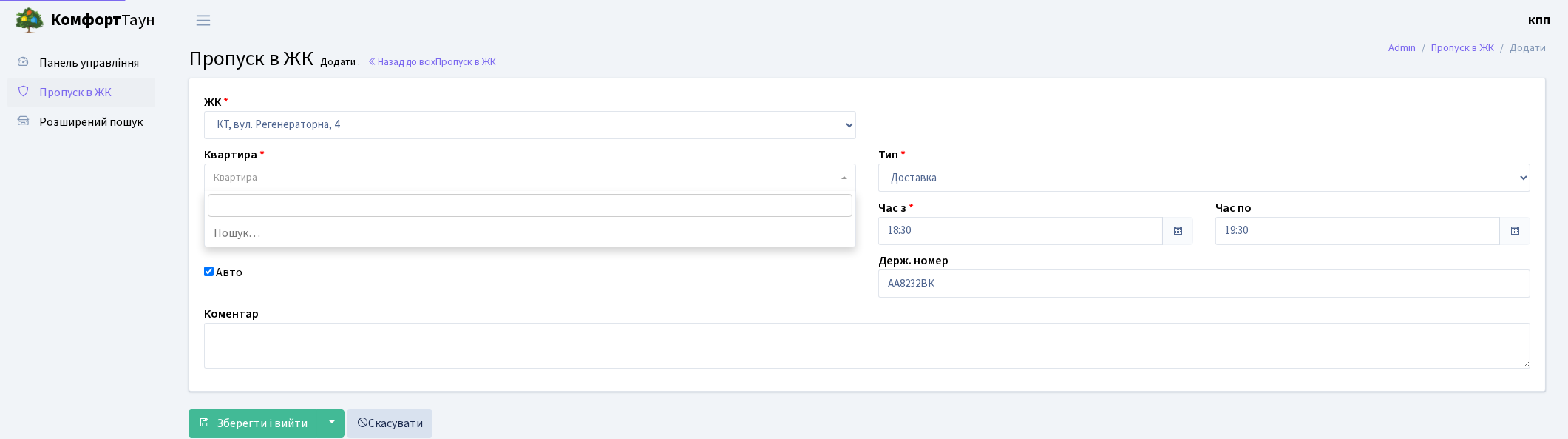
click at [293, 172] on span "Квартира" at bounding box center [526, 177] width 624 height 15
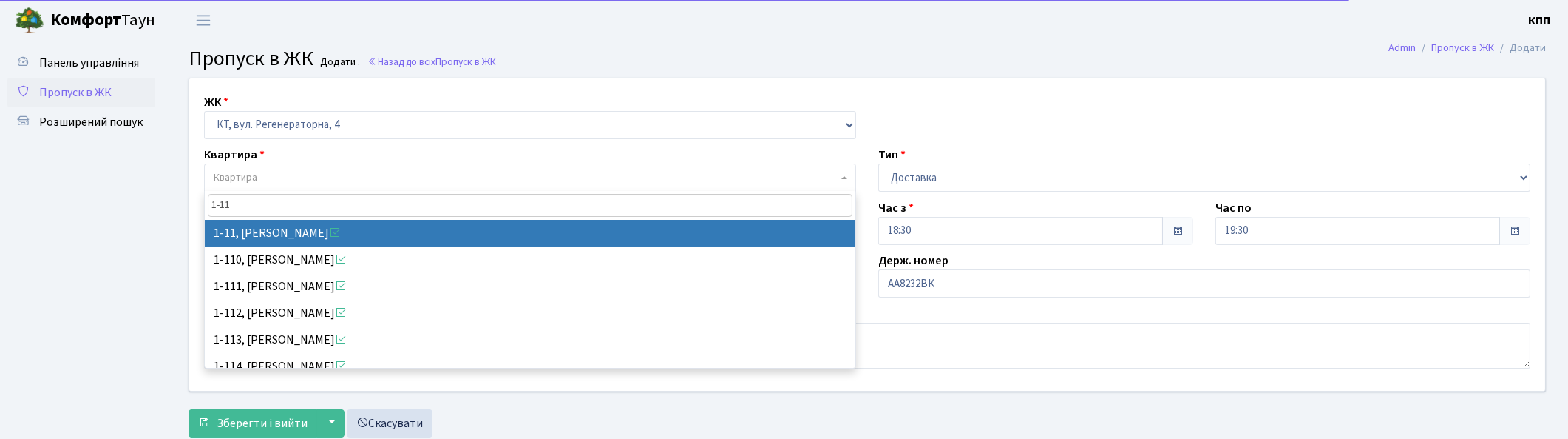
type input "1-11"
select select "11"
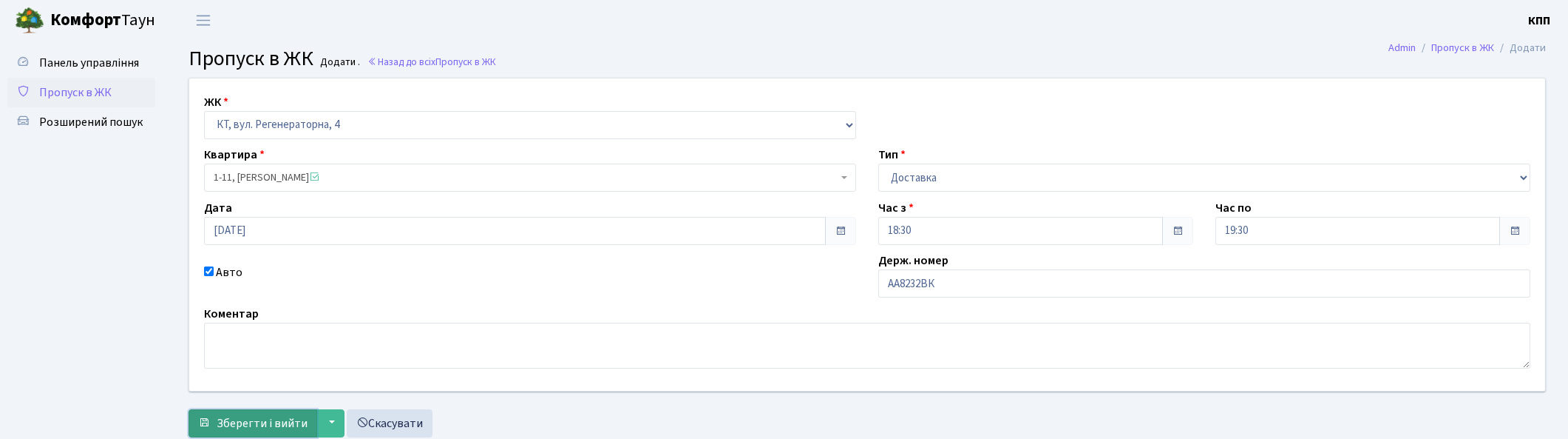
click at [263, 415] on span "Зберегти і вийти" at bounding box center [262, 423] width 91 height 16
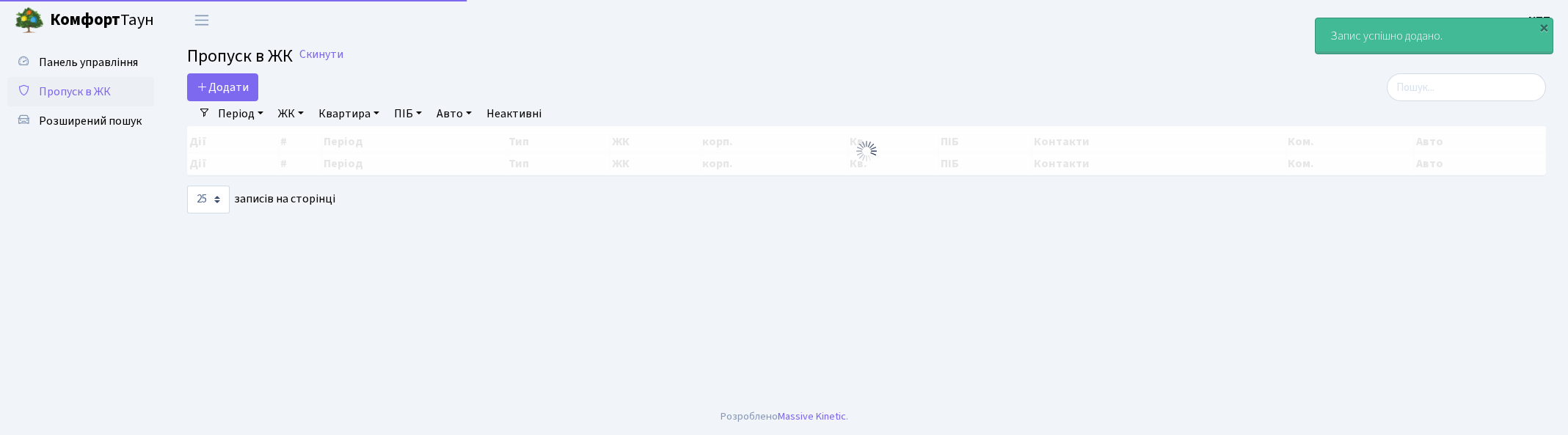
select select "25"
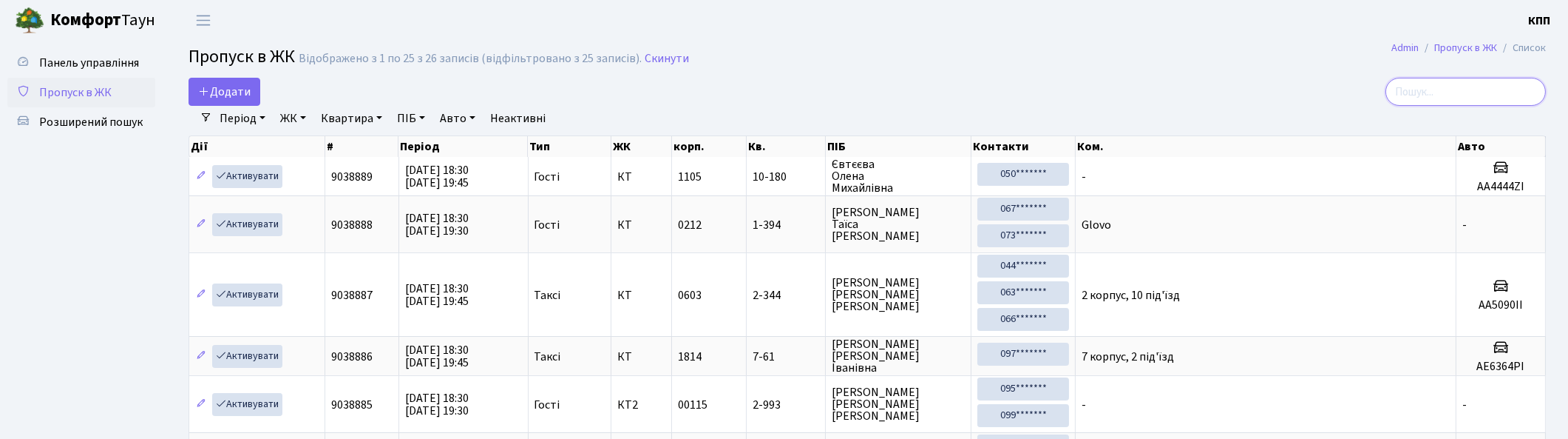
click at [1435, 96] on input "search" at bounding box center [1465, 92] width 161 height 28
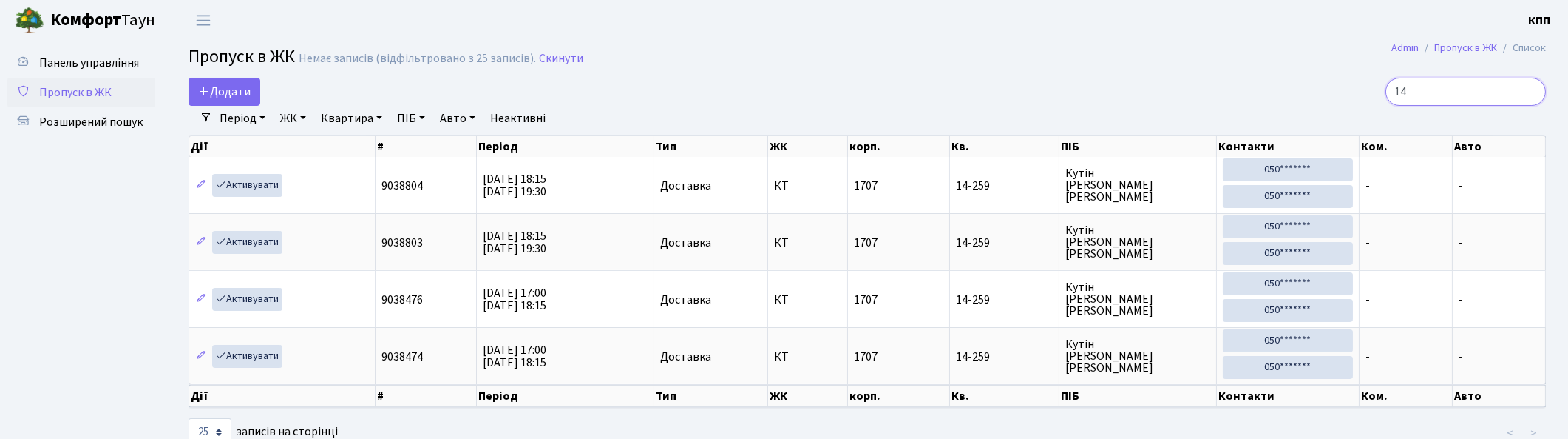
type input "1"
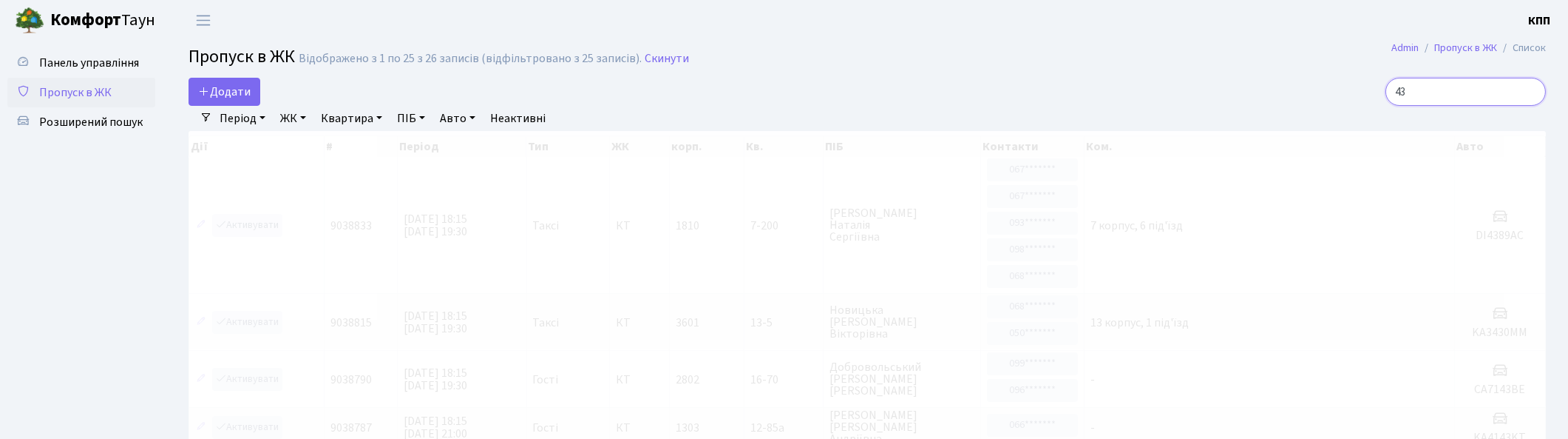
type input "4"
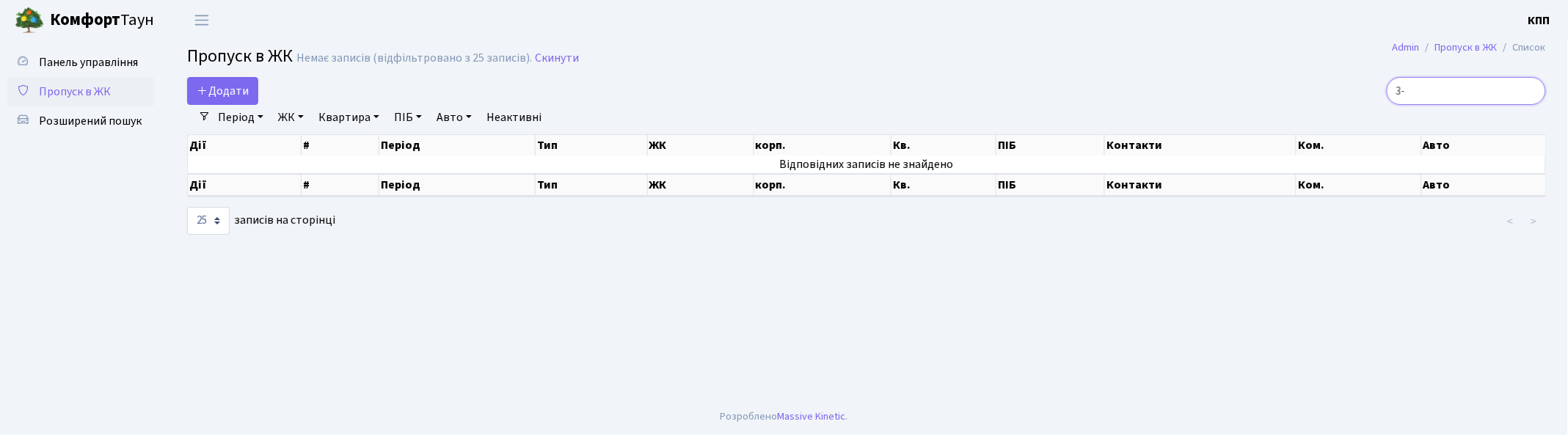
type input "3"
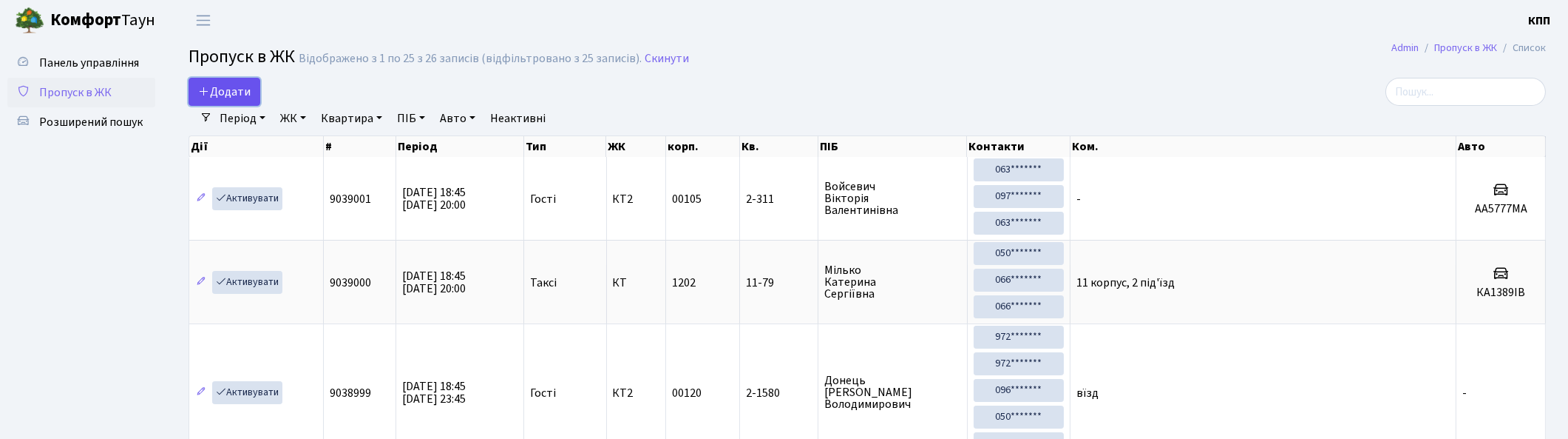
click at [212, 91] on span "Додати" at bounding box center [224, 92] width 53 height 16
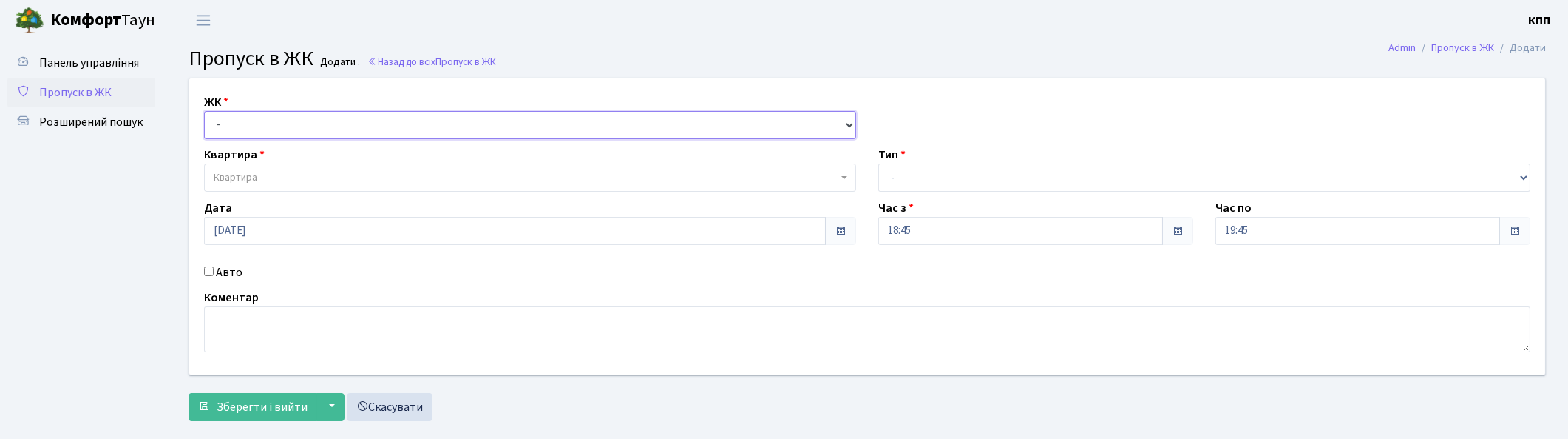
click at [277, 131] on select "- КТ, вул. Регенераторна, 4 КТ2, просп. [STREET_ADDRESS] [STREET_ADDRESS] [PERS…" at bounding box center [530, 125] width 652 height 28
select select "271"
click at [204, 111] on select "- КТ, вул. Регенераторна, 4 КТ2, просп. [STREET_ADDRESS] [STREET_ADDRESS] [PERS…" at bounding box center [530, 125] width 652 height 28
select select
click at [286, 176] on span "Квартира" at bounding box center [526, 177] width 624 height 15
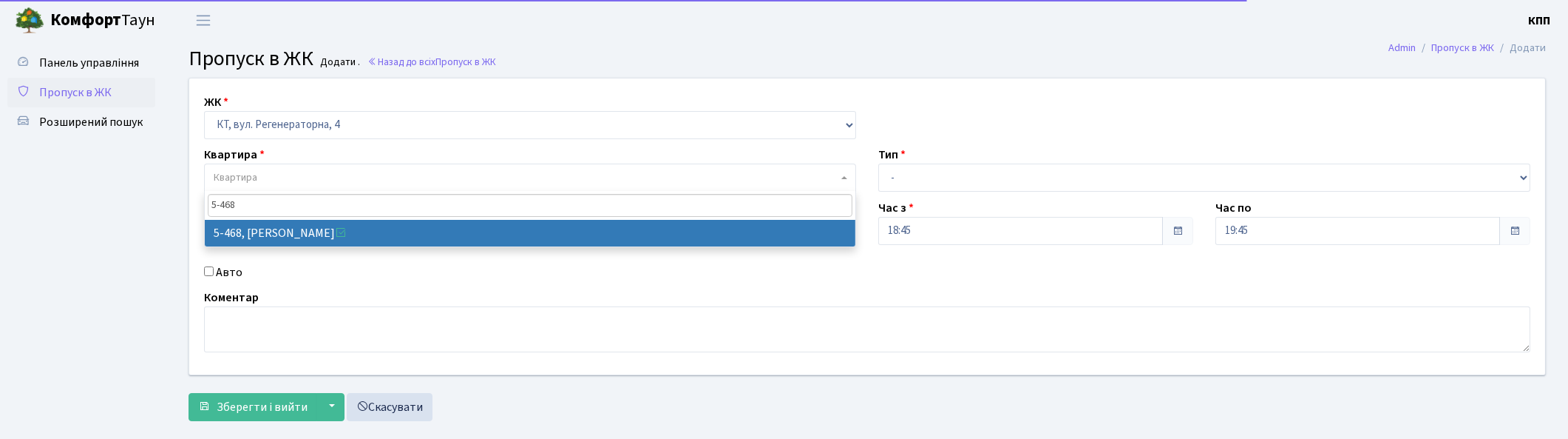
type input "5-468"
select select "2076"
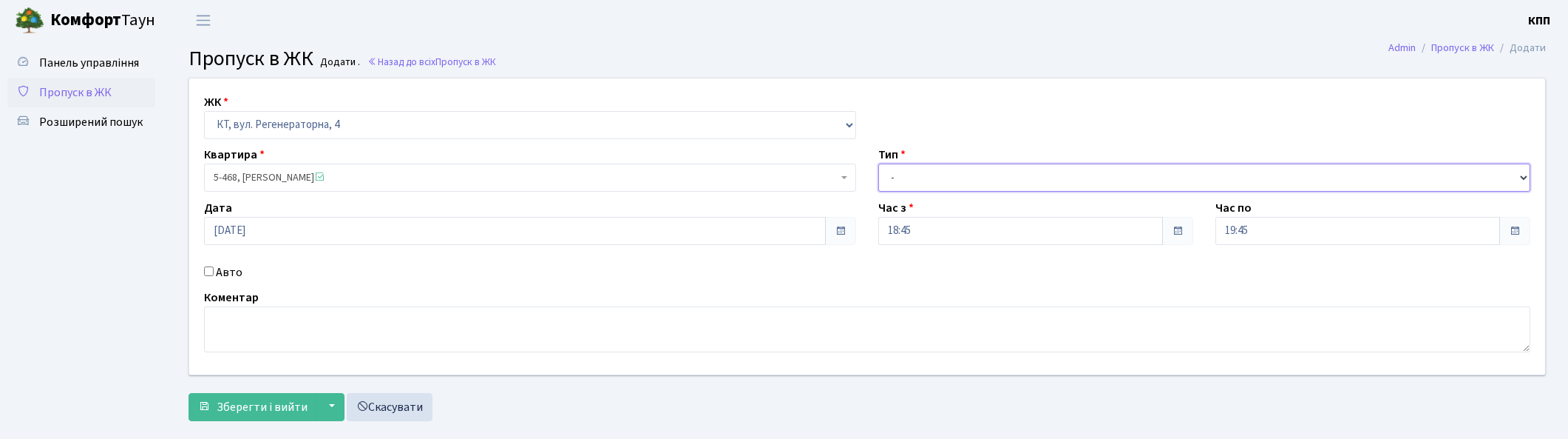
click at [958, 175] on select "- Доставка Таксі Гості Сервіс" at bounding box center [1204, 178] width 652 height 28
select select "1"
click at [878, 164] on select "- Доставка Таксі Гості Сервіс" at bounding box center [1204, 178] width 652 height 28
click at [231, 407] on span "Зберегти і вийти" at bounding box center [262, 407] width 91 height 16
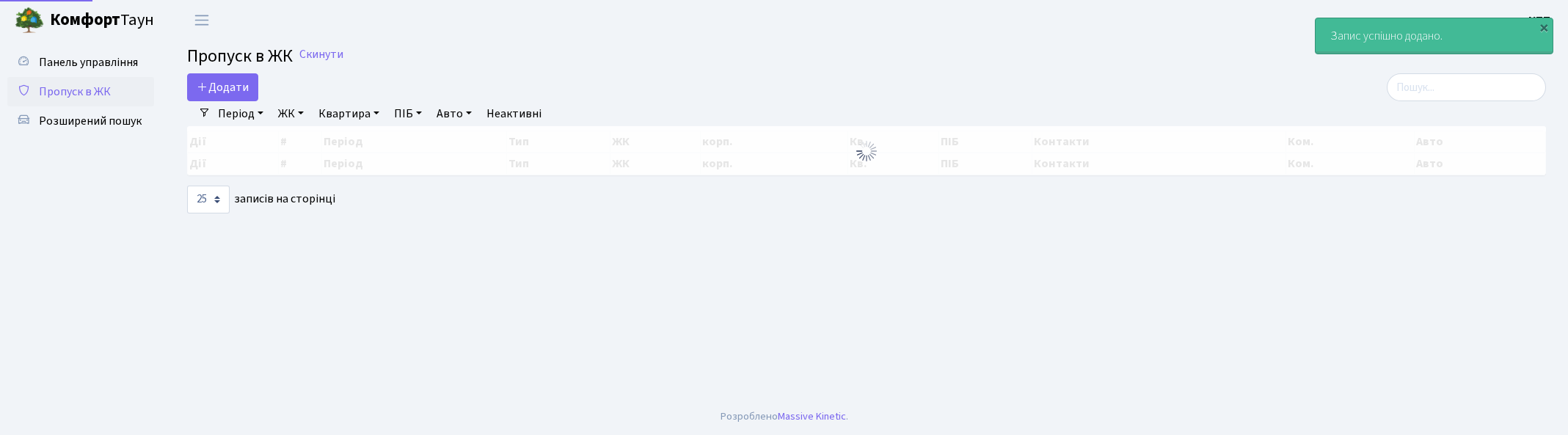
select select "25"
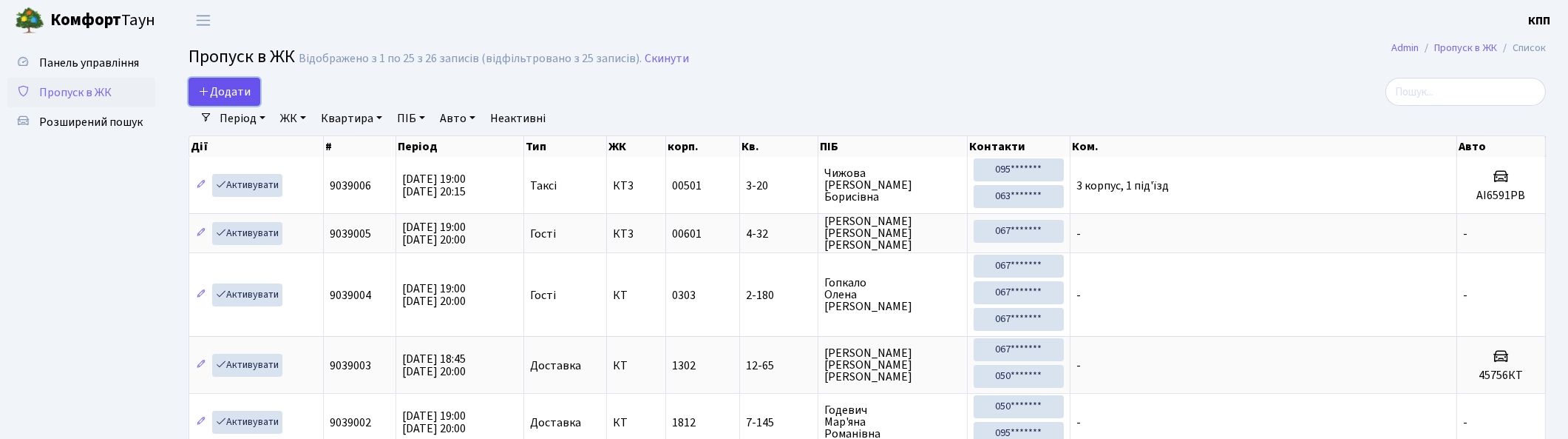
click at [248, 93] on span "Додати" at bounding box center [224, 92] width 53 height 16
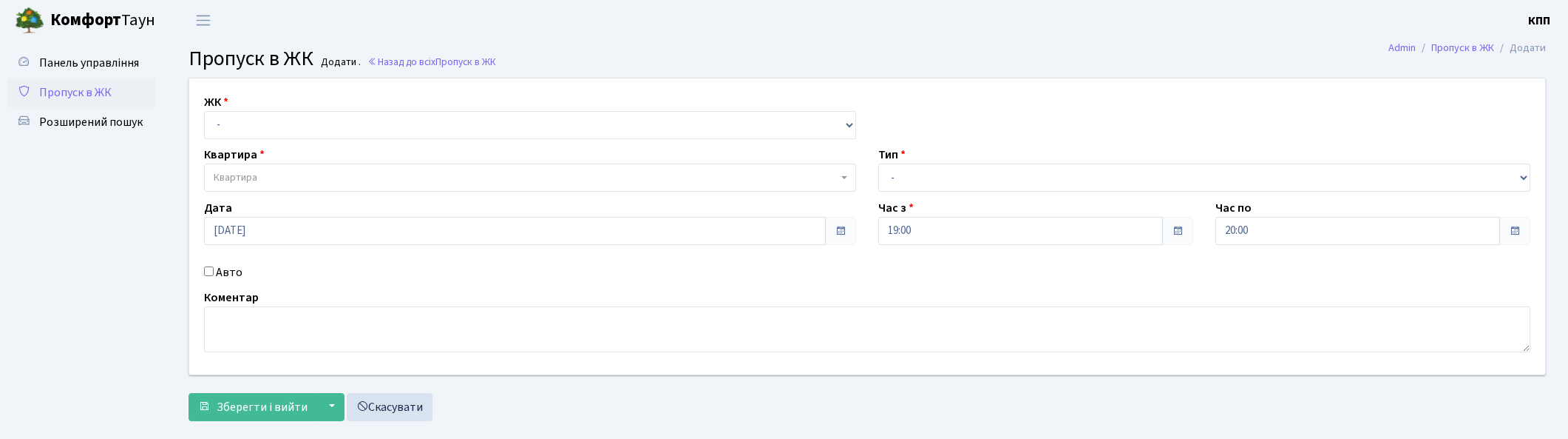
click at [234, 114] on select "- КТ, вул. Регенераторна, 4 КТ2, просп. [STREET_ADDRESS] [STREET_ADDRESS] [PERS…" at bounding box center [530, 125] width 652 height 28
select select "271"
click at [204, 111] on select "- КТ, вул. Регенераторна, 4 КТ2, просп. [STREET_ADDRESS] [STREET_ADDRESS] [PERS…" at bounding box center [530, 125] width 652 height 28
select select
click at [269, 174] on span "Квартира" at bounding box center [526, 177] width 624 height 15
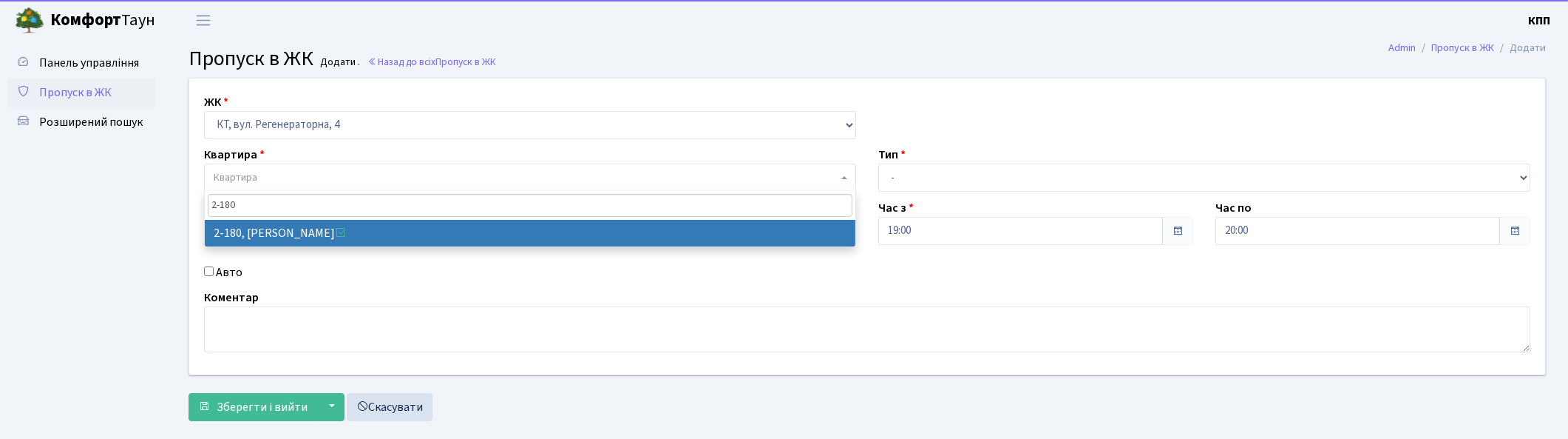
type input "2-180"
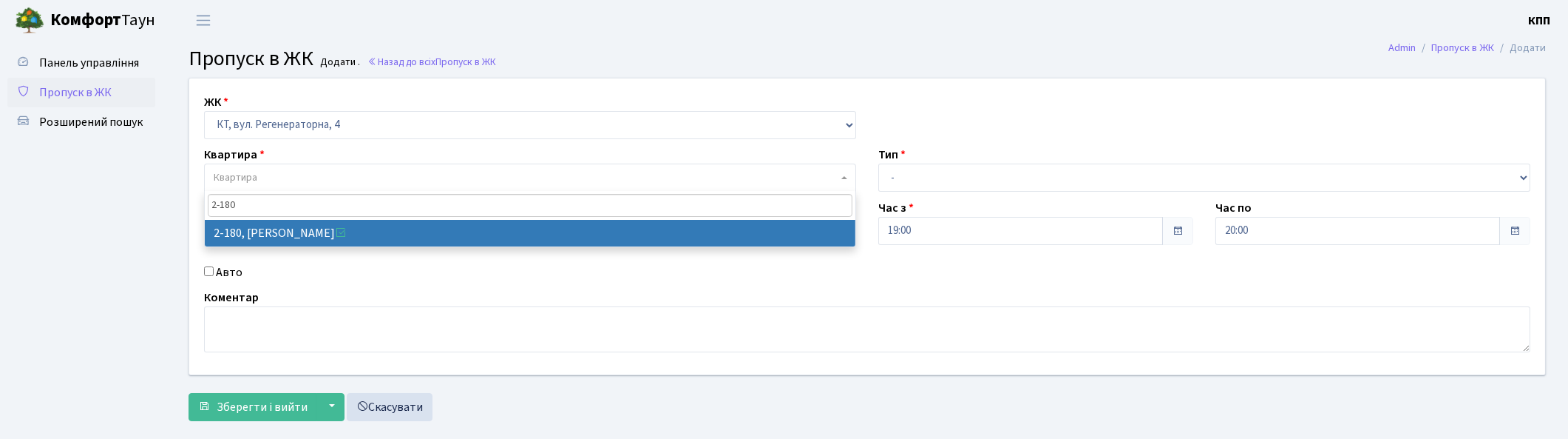
drag, startPoint x: 364, startPoint y: 234, endPoint x: 607, endPoint y: 207, distance: 244.5
select select "593"
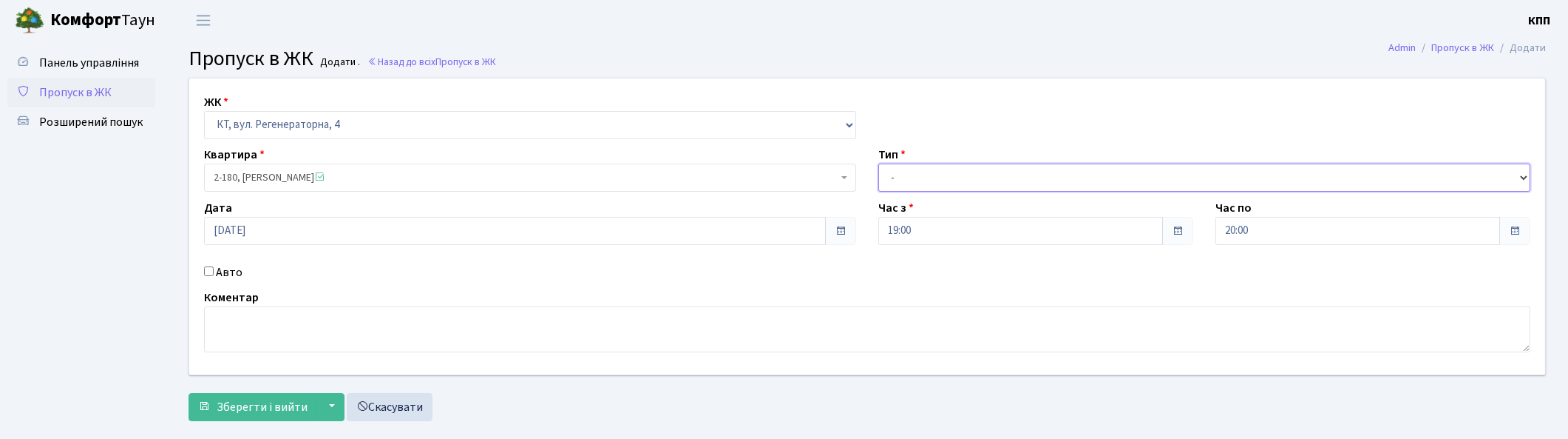
click at [958, 173] on select "- Доставка Таксі Гості Сервіс" at bounding box center [1204, 178] width 652 height 28
select select "3"
click at [878, 164] on select "- Доставка Таксі Гості Сервіс" at bounding box center [1204, 178] width 652 height 28
click at [267, 407] on span "Зберегти і вийти" at bounding box center [262, 407] width 91 height 16
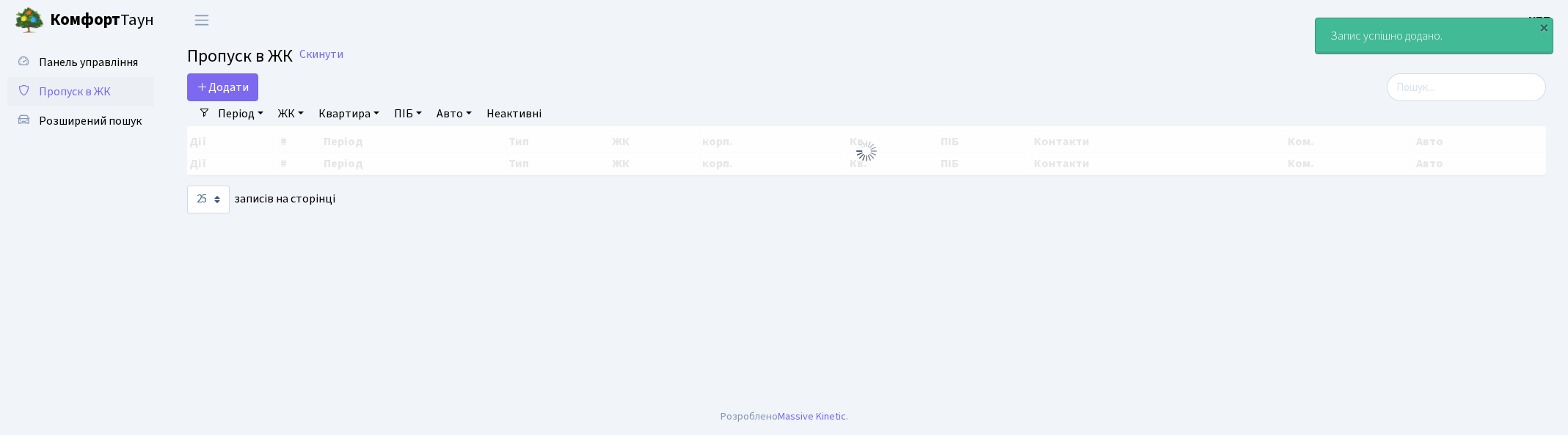
select select "25"
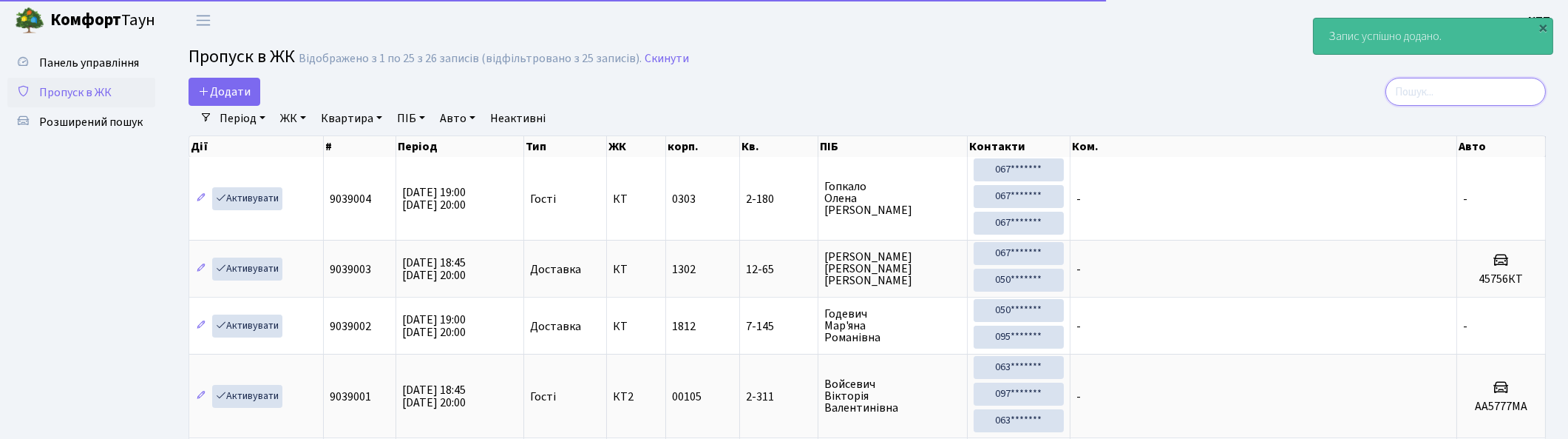
click at [1489, 100] on input "search" at bounding box center [1465, 92] width 161 height 28
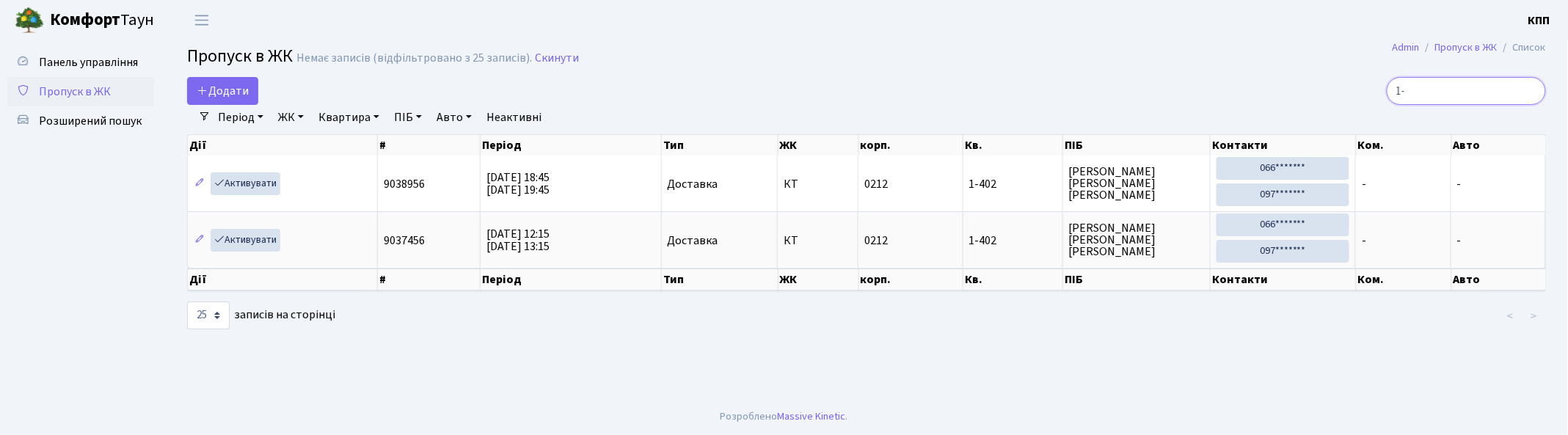
type input "1"
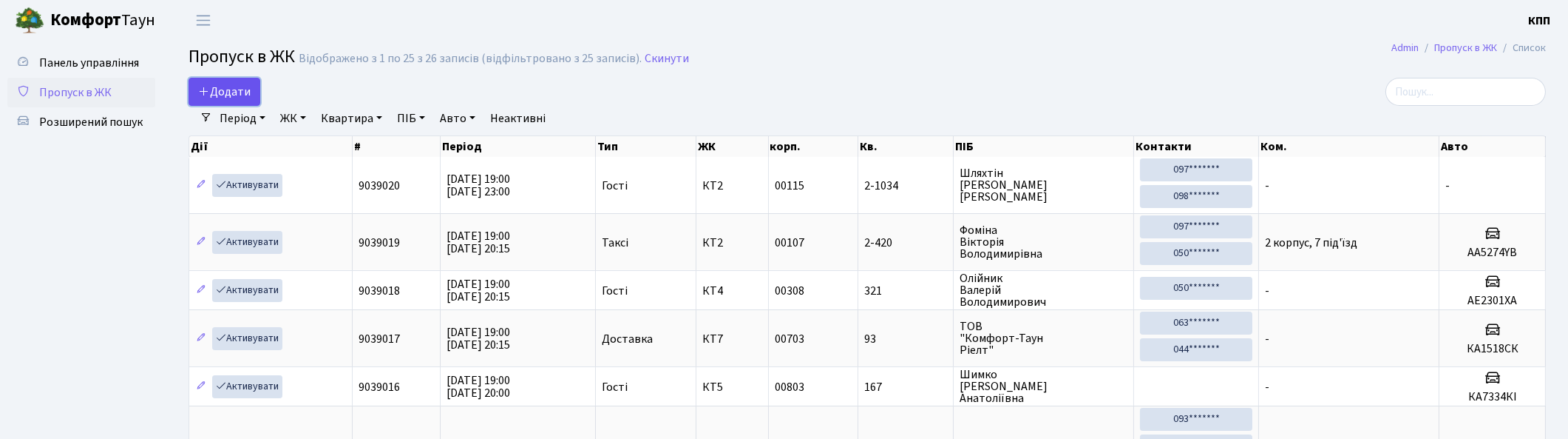
click at [227, 86] on span "Додати" at bounding box center [224, 92] width 53 height 16
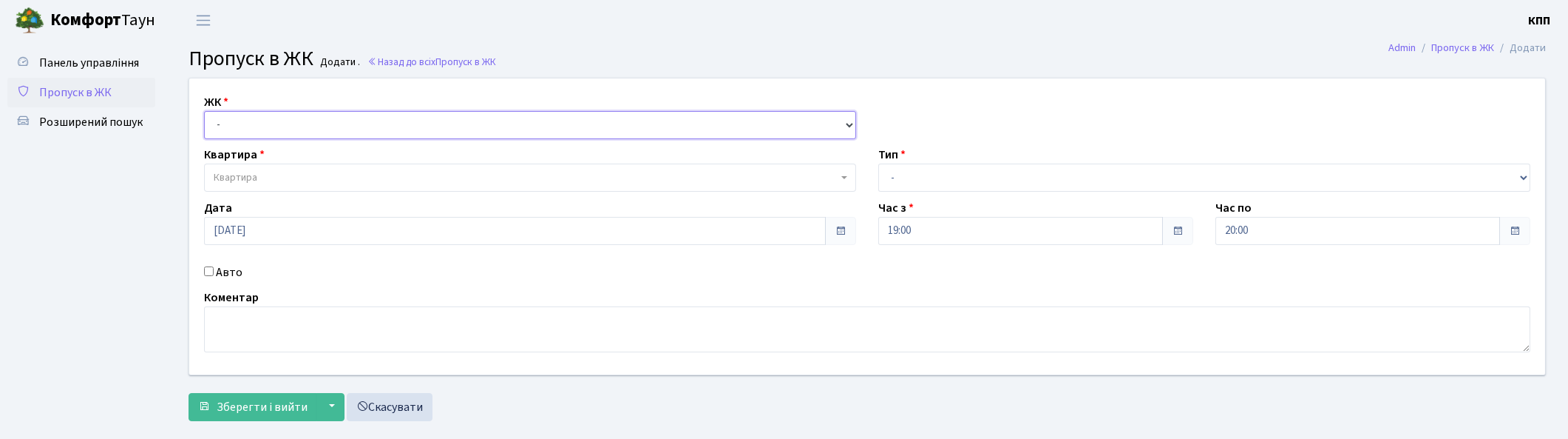
drag, startPoint x: 0, startPoint y: 0, endPoint x: 290, endPoint y: 126, distance: 316.2
click at [290, 126] on select "- КТ, вул. Регенераторна, 4 КТ2, просп. [STREET_ADDRESS] [STREET_ADDRESS] [PERS…" at bounding box center [530, 125] width 652 height 28
select select "271"
click at [204, 111] on select "- КТ, вул. Регенераторна, 4 КТ2, просп. [STREET_ADDRESS] [STREET_ADDRESS] [PERS…" at bounding box center [530, 125] width 652 height 28
select select
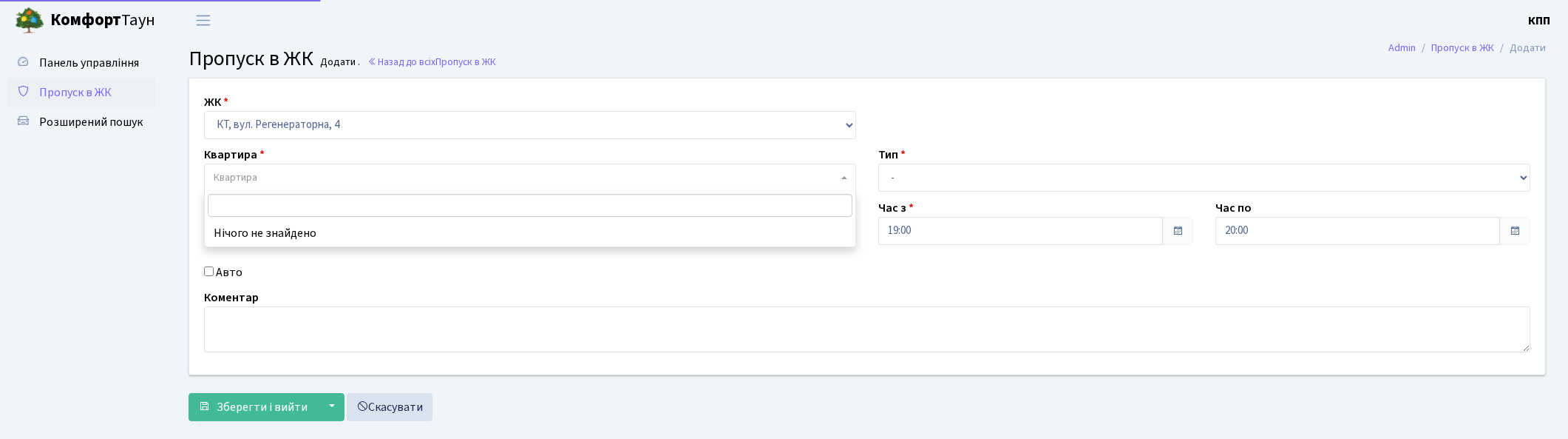
click at [316, 176] on span "Квартира" at bounding box center [526, 177] width 624 height 15
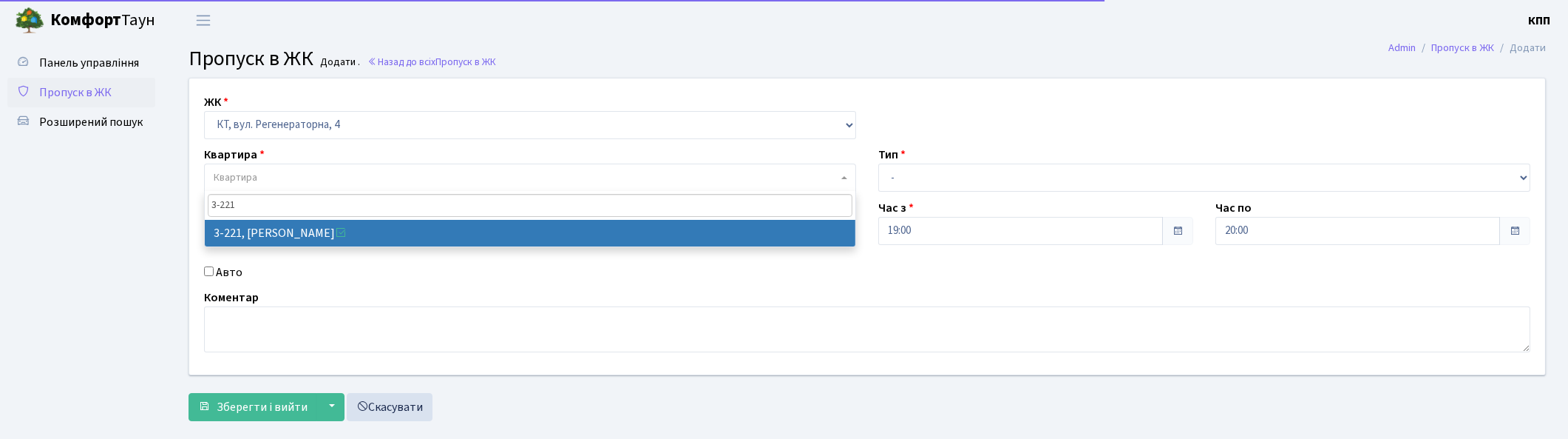
type input "3-221"
drag, startPoint x: 400, startPoint y: 230, endPoint x: 488, endPoint y: 223, distance: 88.3
select select "790"
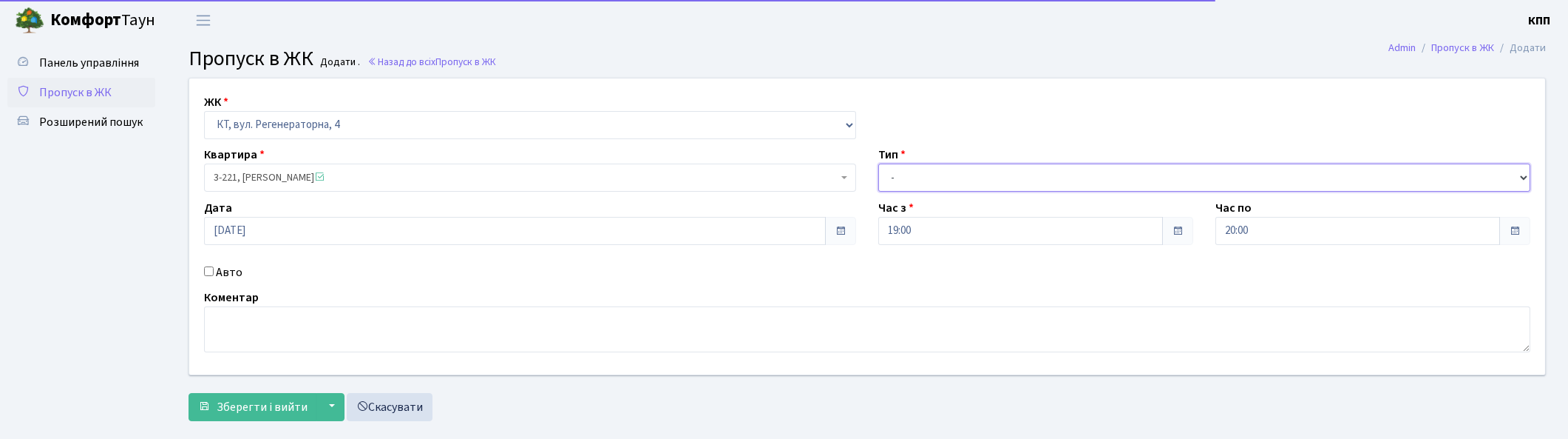
click at [972, 171] on select "- Доставка Таксі Гості Сервіс" at bounding box center [1204, 178] width 652 height 28
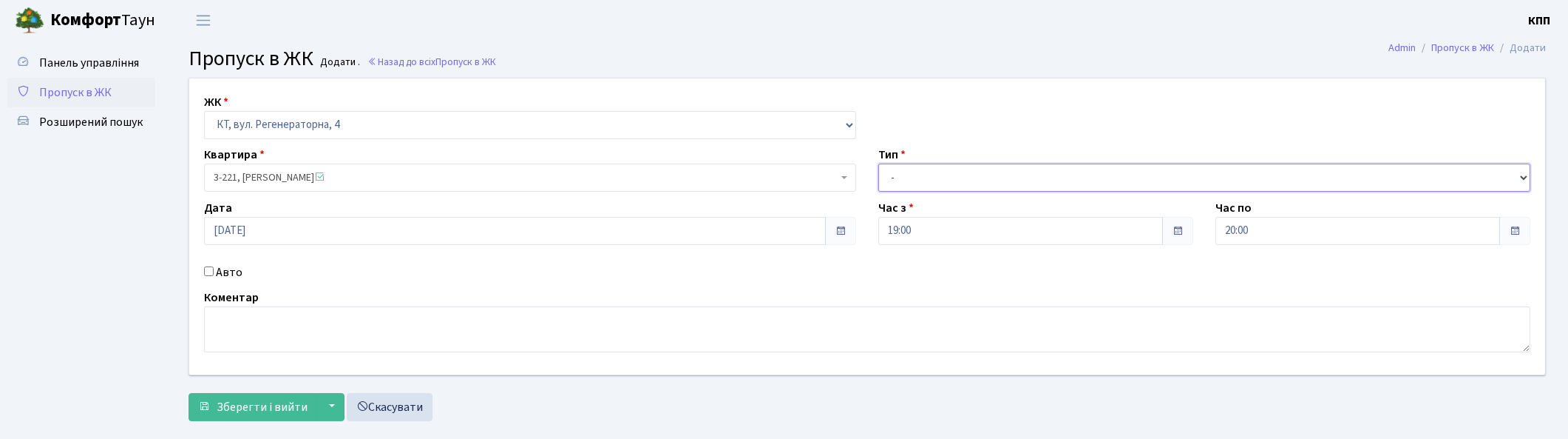
select select "3"
click at [878, 164] on select "- Доставка Таксі Гості Сервіс" at bounding box center [1204, 178] width 652 height 28
click at [250, 410] on span "Зберегти і вийти" at bounding box center [262, 407] width 91 height 16
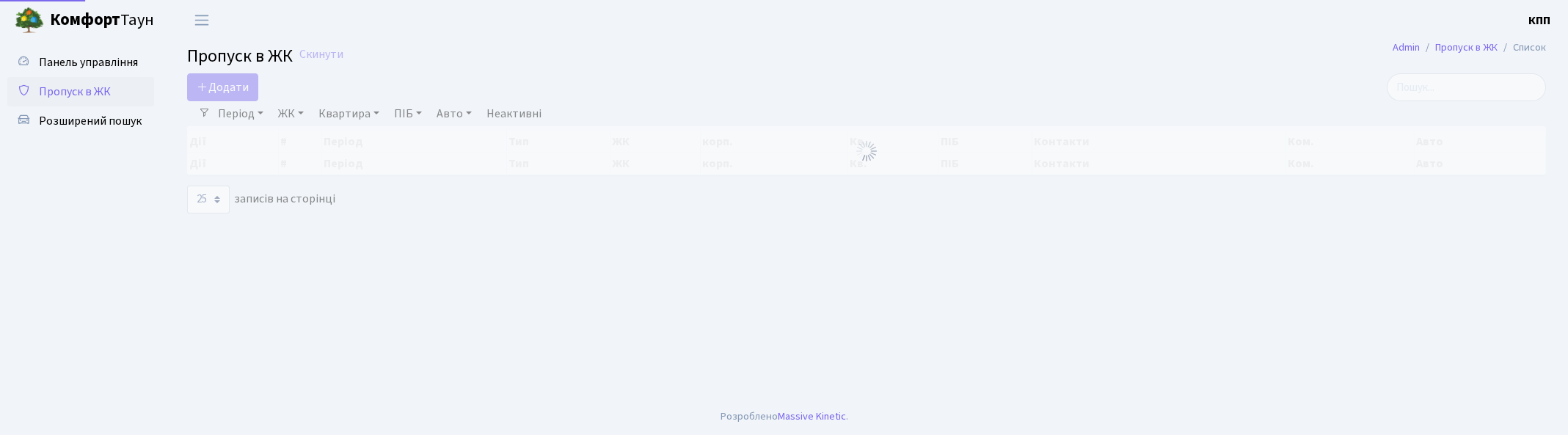
select select "25"
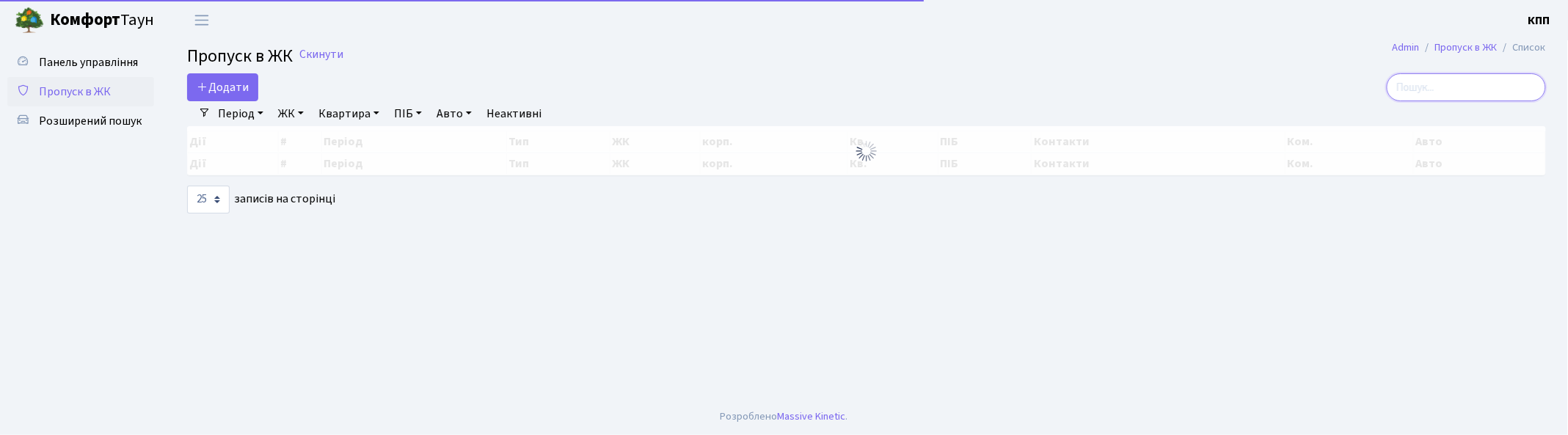
drag, startPoint x: 1441, startPoint y: 78, endPoint x: 1434, endPoint y: 86, distance: 10.6
click at [1441, 79] on input "search" at bounding box center [1465, 87] width 159 height 28
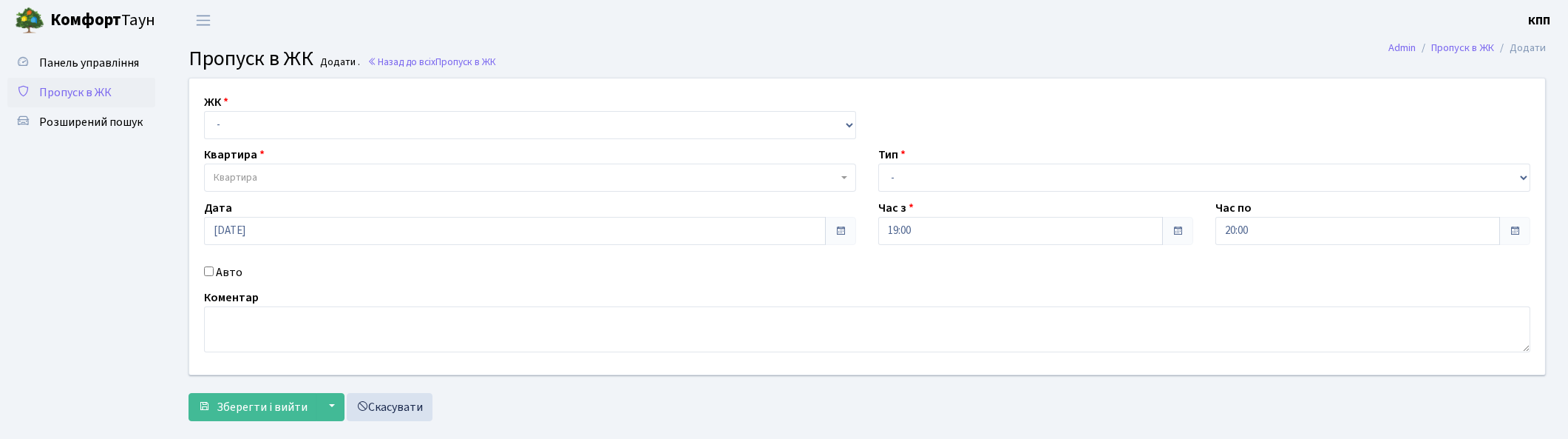
select select "271"
click at [204, 111] on select "- КТ, вул. Регенераторна, 4 КТ2, просп. [STREET_ADDRESS] [STREET_ADDRESS] [PERS…" at bounding box center [530, 125] width 652 height 28
select select
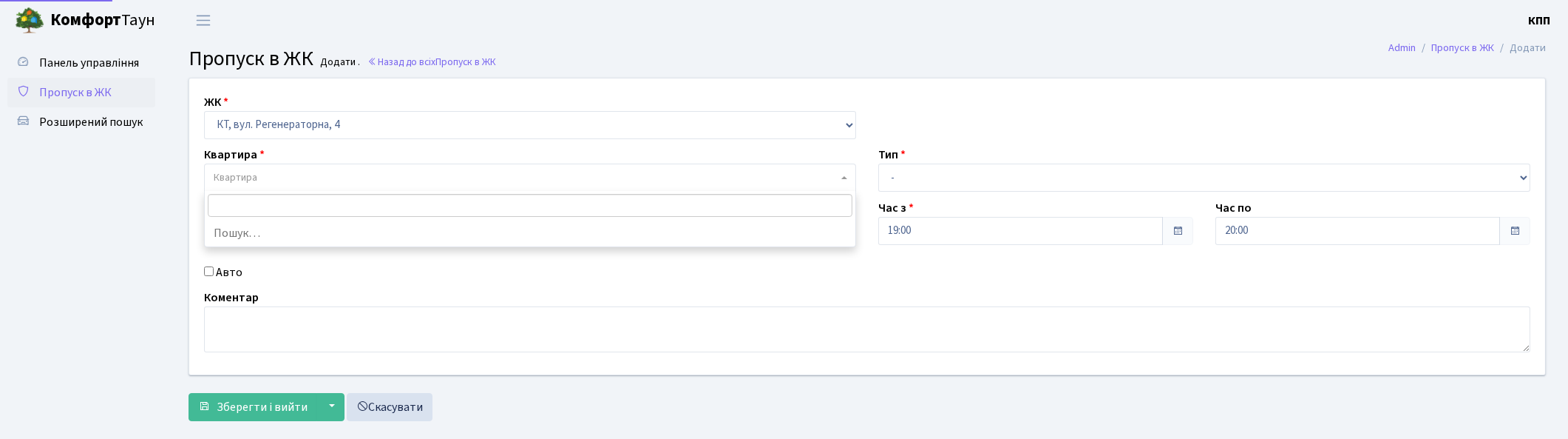
click at [264, 177] on span "Квартира" at bounding box center [526, 177] width 624 height 15
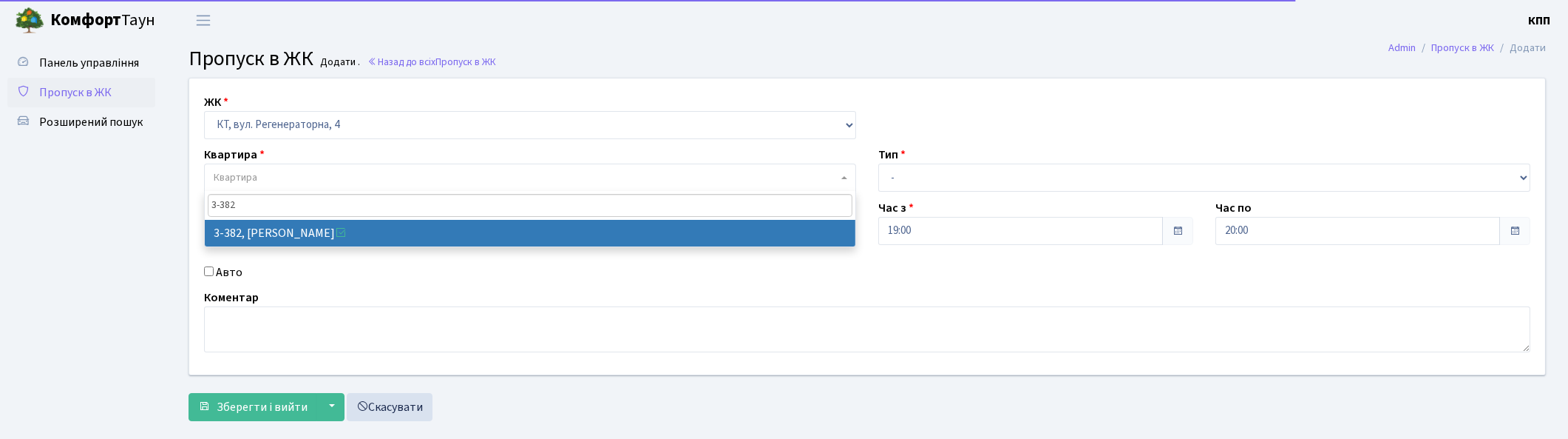
type input "3-382"
select select "1600"
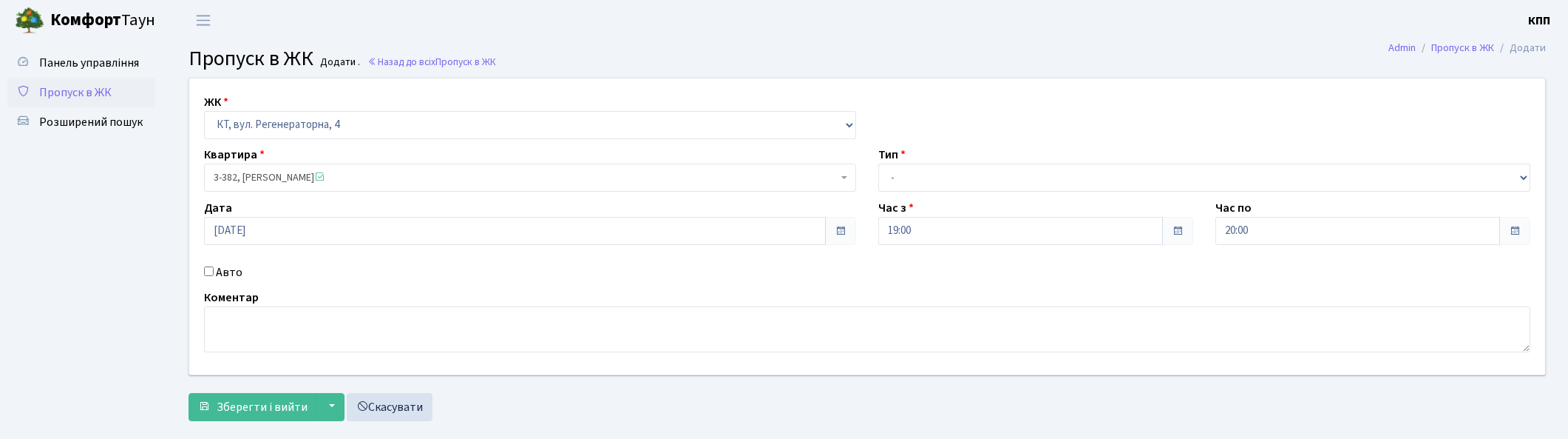
click at [232, 274] on label "Авто" at bounding box center [230, 272] width 27 height 18
click at [214, 274] on input "Авто" at bounding box center [208, 271] width 9 height 9
checkbox input "true"
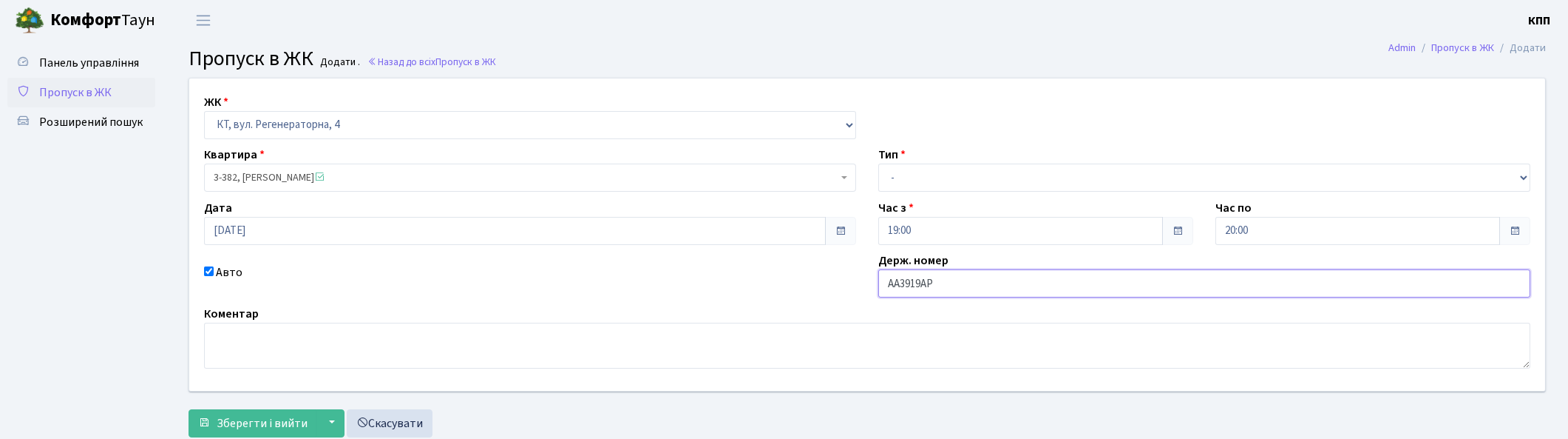
type input "АА3919АР"
click at [914, 181] on select "- Доставка Таксі Гості Сервіс" at bounding box center [1204, 178] width 652 height 28
select select "2"
click at [878, 164] on select "- Доставка Таксі Гості Сервіс" at bounding box center [1204, 178] width 652 height 28
click at [269, 415] on span "Зберегти і вийти" at bounding box center [262, 423] width 91 height 16
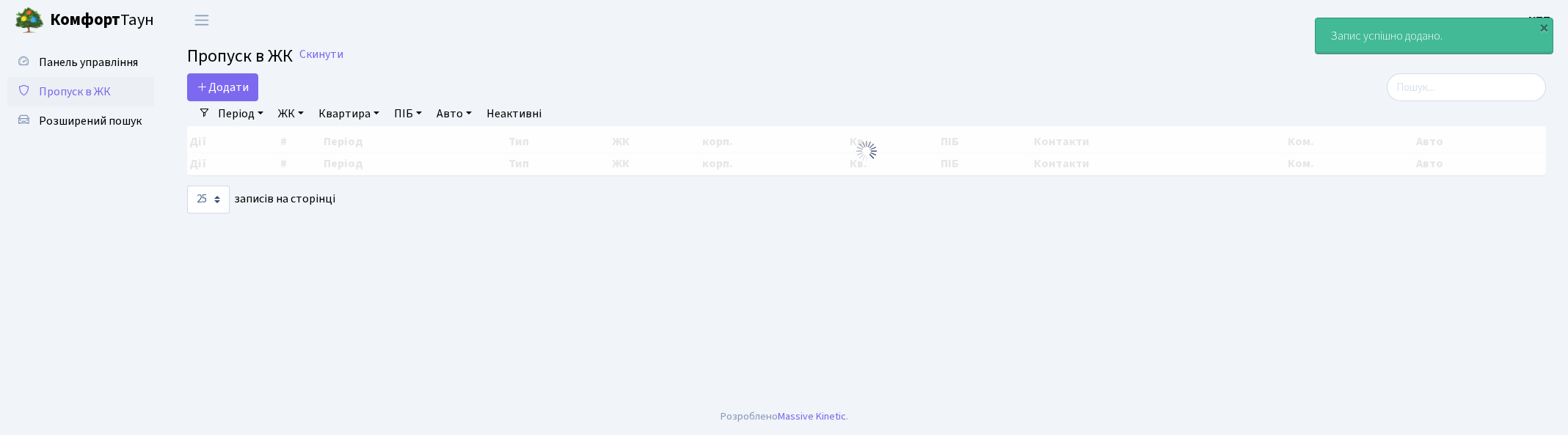
select select "25"
click at [1484, 93] on input "search" at bounding box center [1465, 87] width 159 height 28
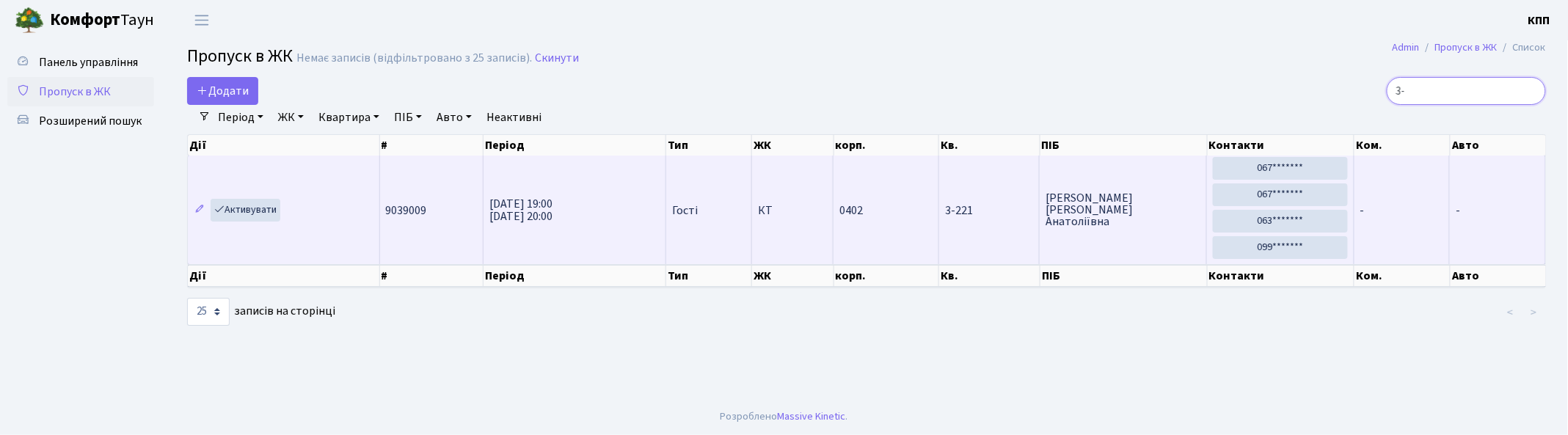
type input "3"
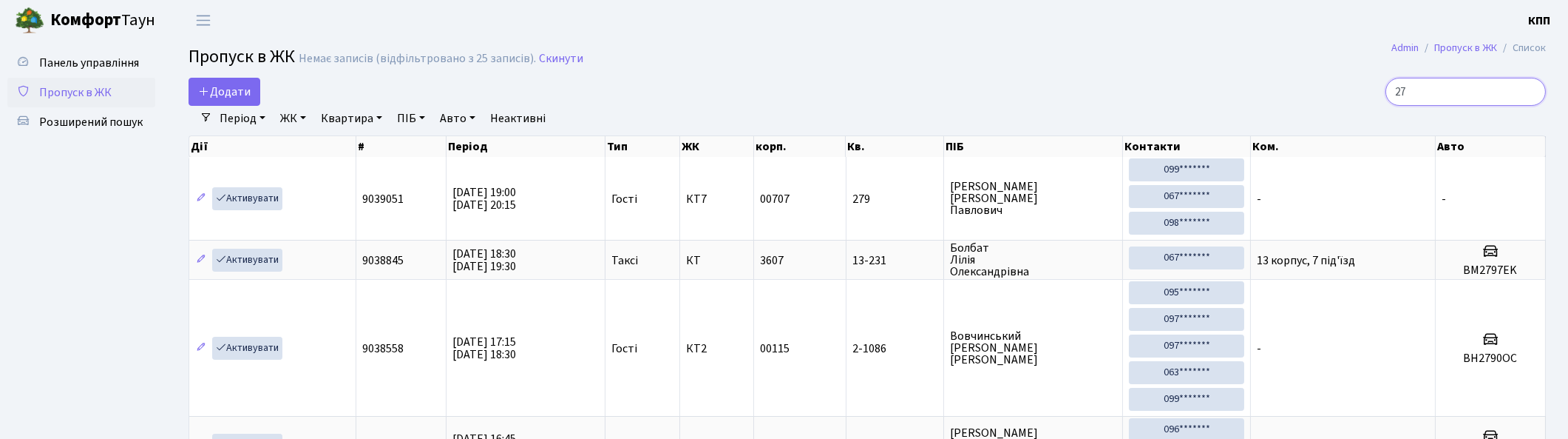
type input "2"
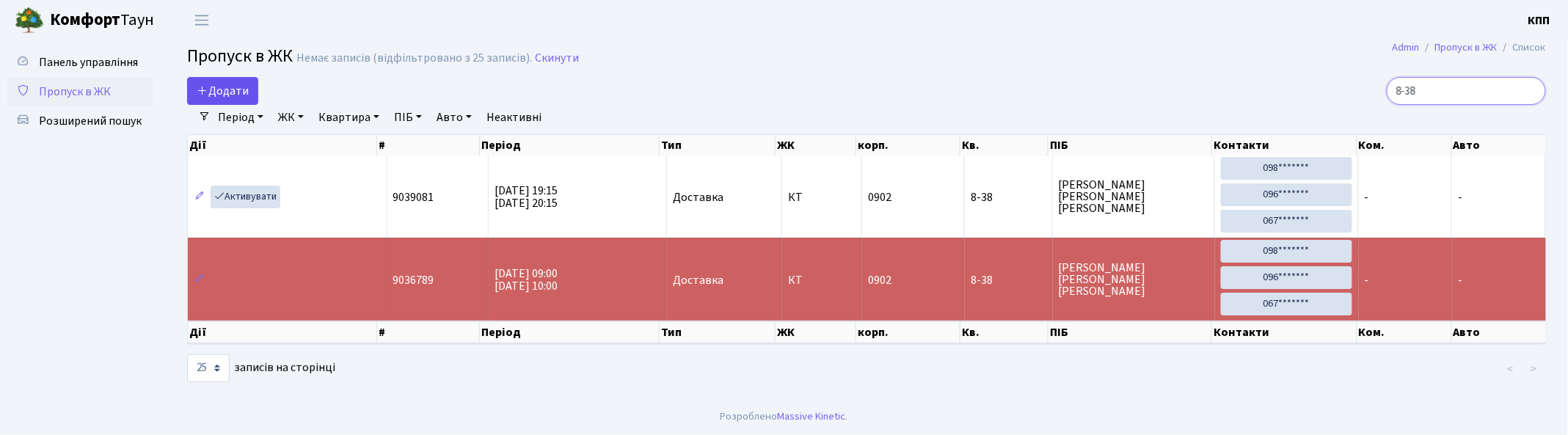
type input "8-38"
click at [245, 89] on span "Додати" at bounding box center [222, 91] width 52 height 16
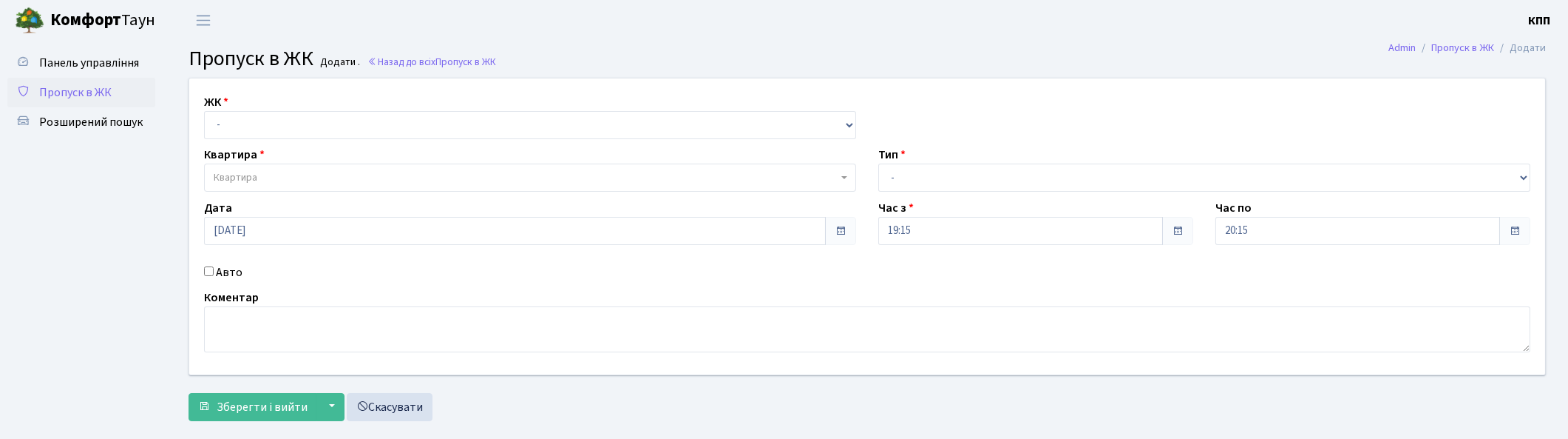
select select "271"
click at [204, 111] on select "- КТ, вул. Регенераторна, 4 КТ2, просп. [STREET_ADDRESS] [STREET_ADDRESS] [PERS…" at bounding box center [530, 125] width 652 height 28
select select
click at [213, 268] on div "Авто" at bounding box center [530, 272] width 675 height 18
click at [218, 270] on label "Авто" at bounding box center [230, 272] width 27 height 18
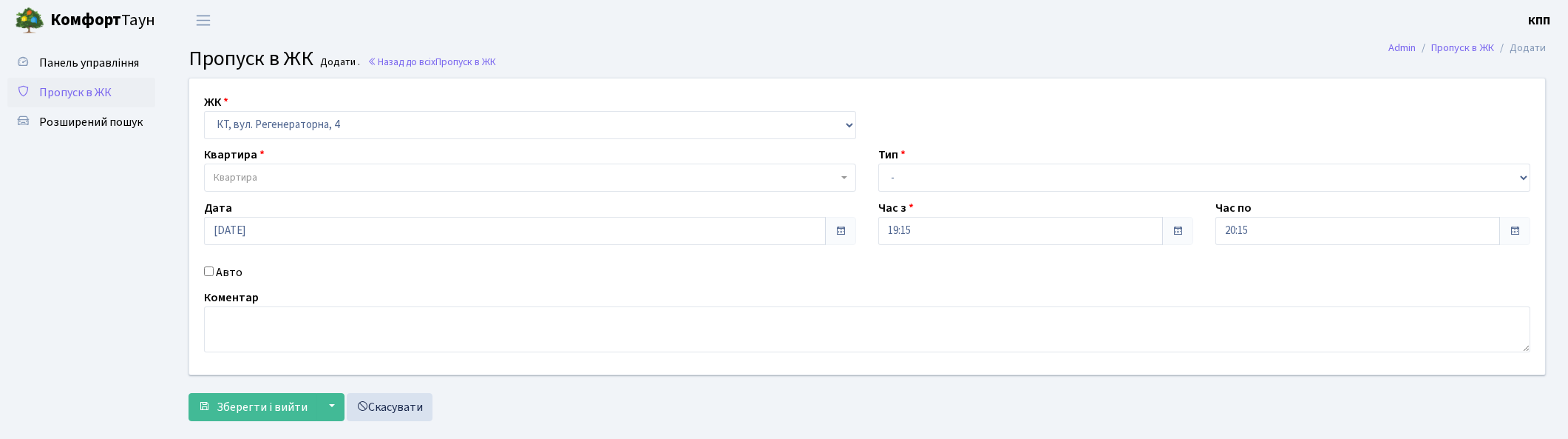
click at [214, 270] on input "Авто" at bounding box center [208, 271] width 9 height 9
checkbox input "true"
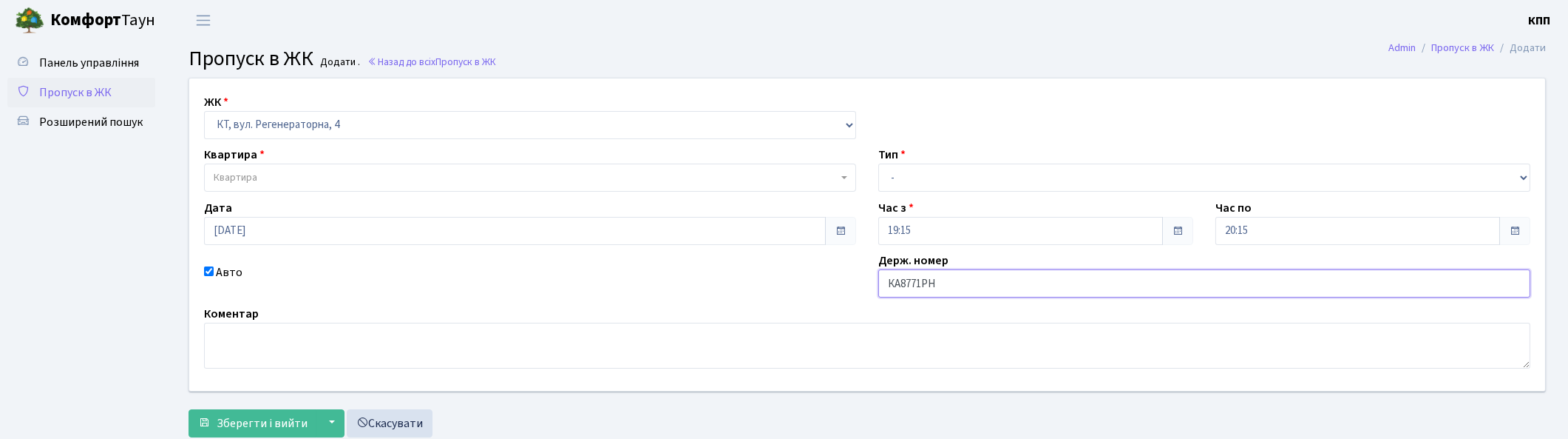
type input "КА8771РН"
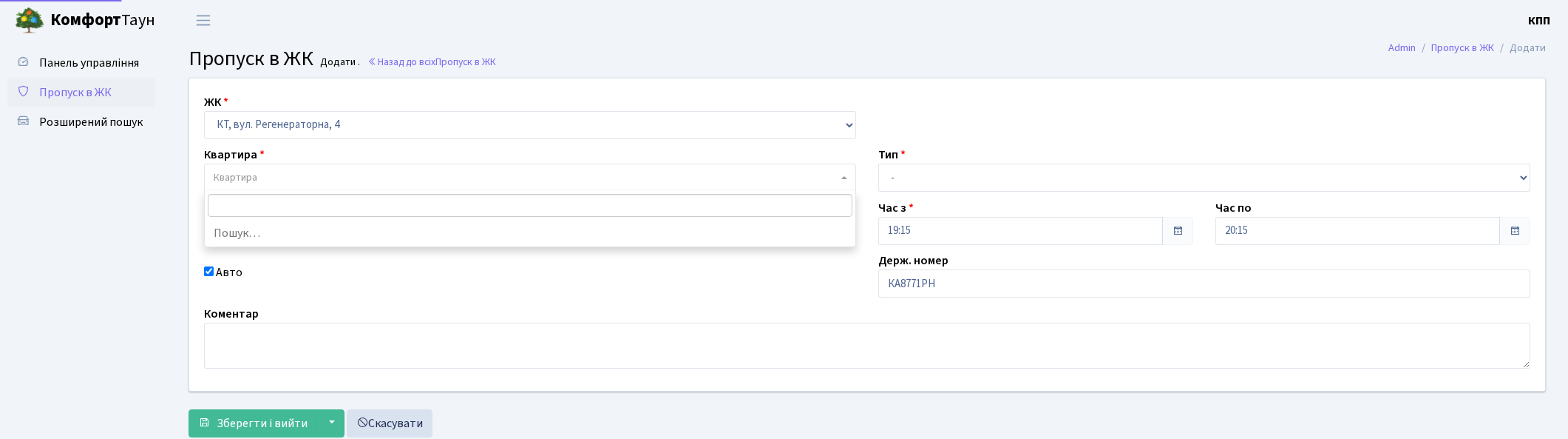
click at [299, 168] on span "Квартира" at bounding box center [530, 178] width 652 height 28
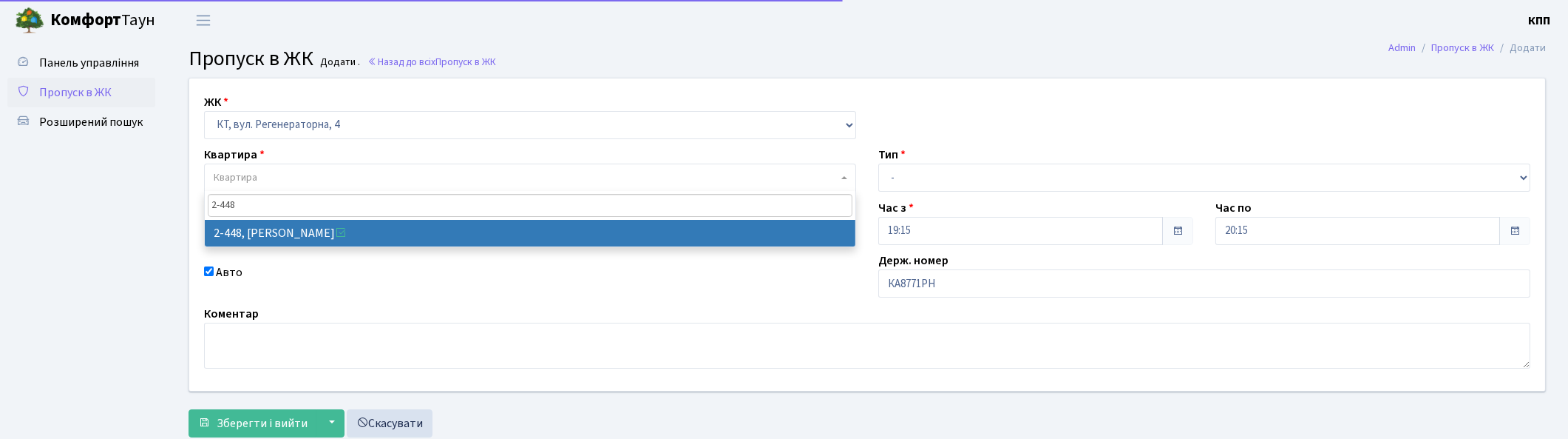
type input "2-448"
drag, startPoint x: 309, startPoint y: 240, endPoint x: 567, endPoint y: 190, distance: 262.8
select select "1462"
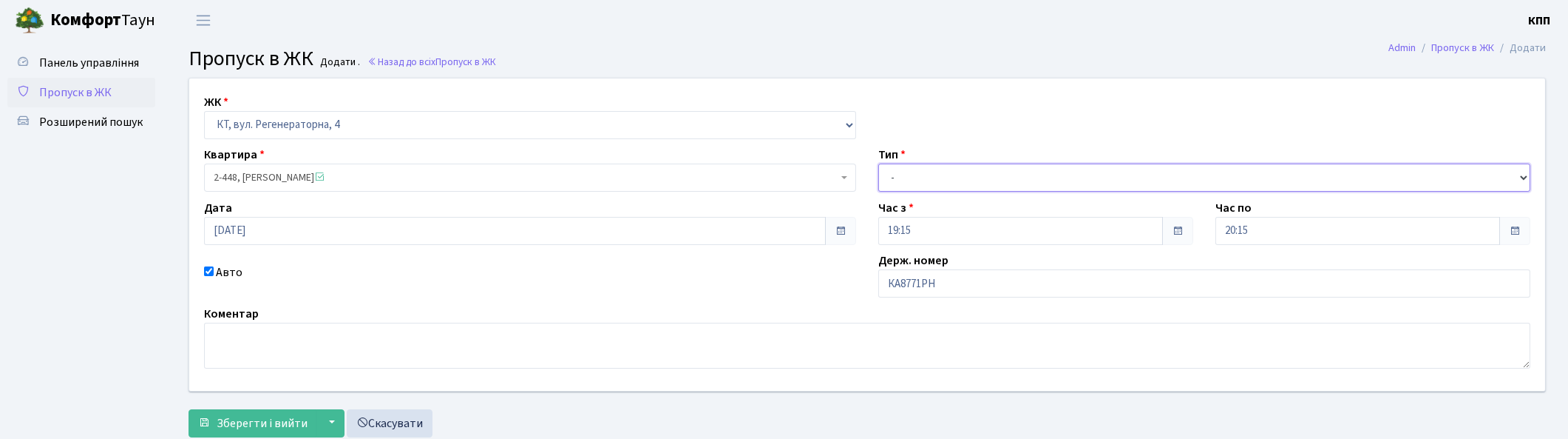
click at [904, 179] on select "- Доставка Таксі Гості Сервіс" at bounding box center [1204, 178] width 652 height 28
select select "3"
click at [878, 164] on select "- Доставка Таксі Гості Сервіс" at bounding box center [1204, 178] width 652 height 28
click at [255, 426] on span "Зберегти і вийти" at bounding box center [262, 423] width 91 height 16
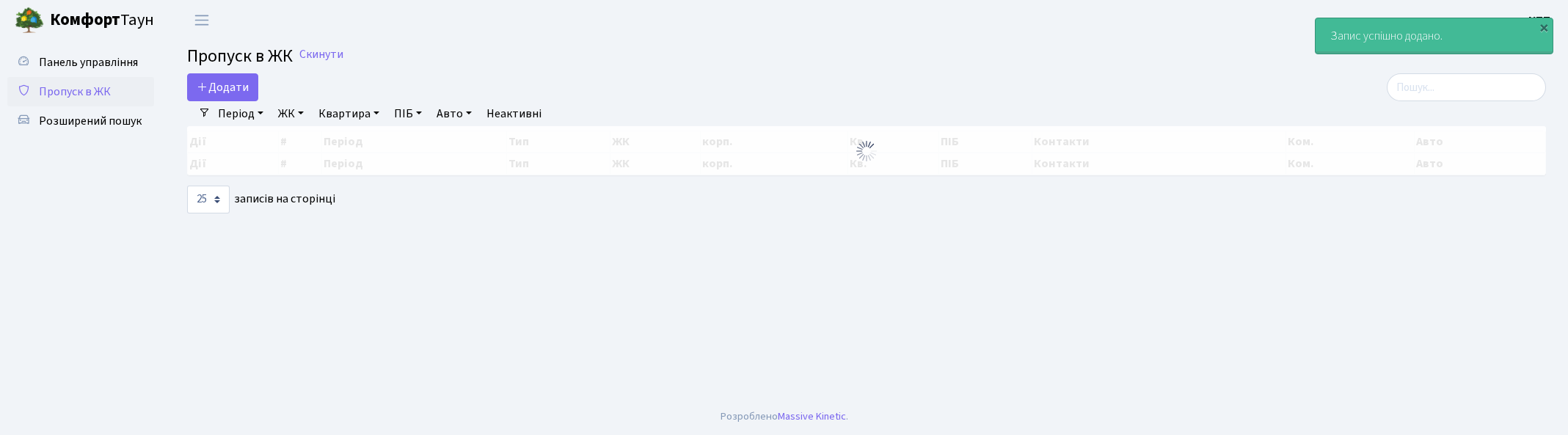
select select "25"
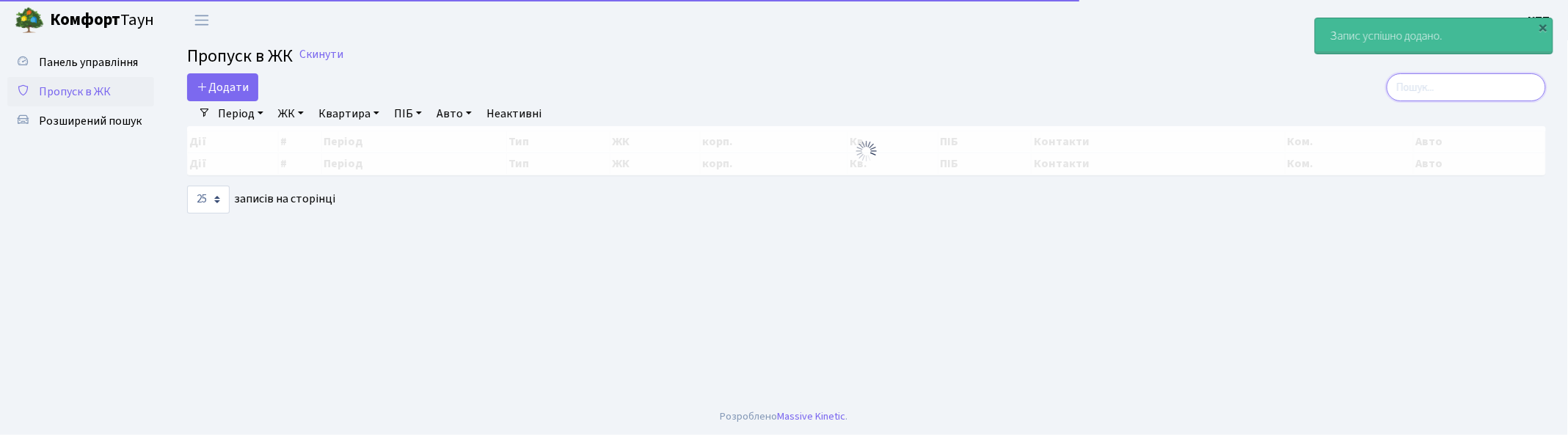
click at [1458, 94] on input "search" at bounding box center [1465, 87] width 159 height 28
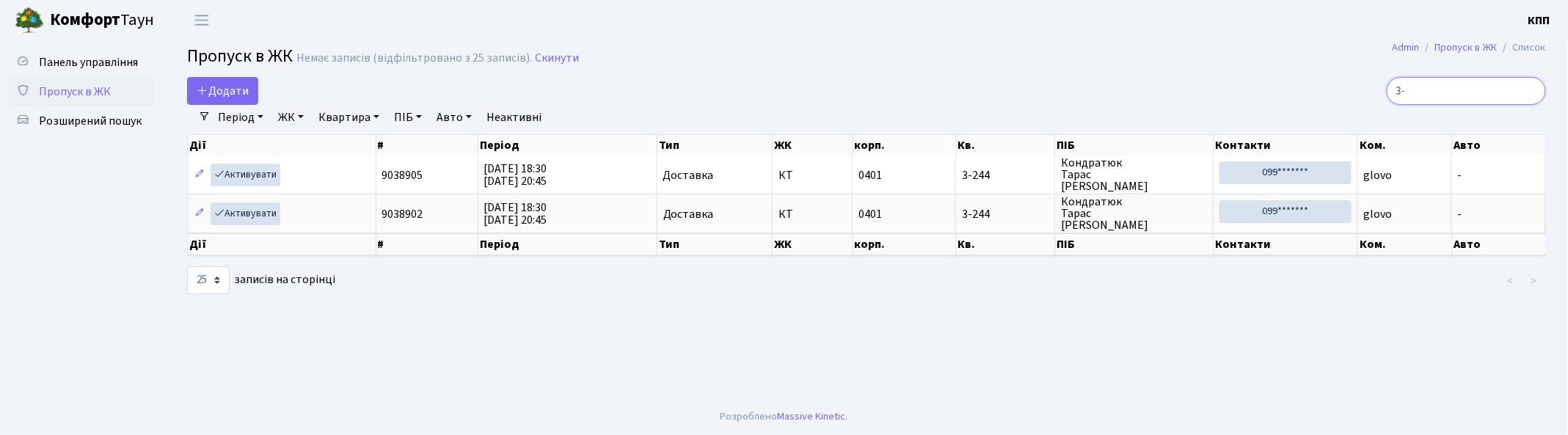
type input "3"
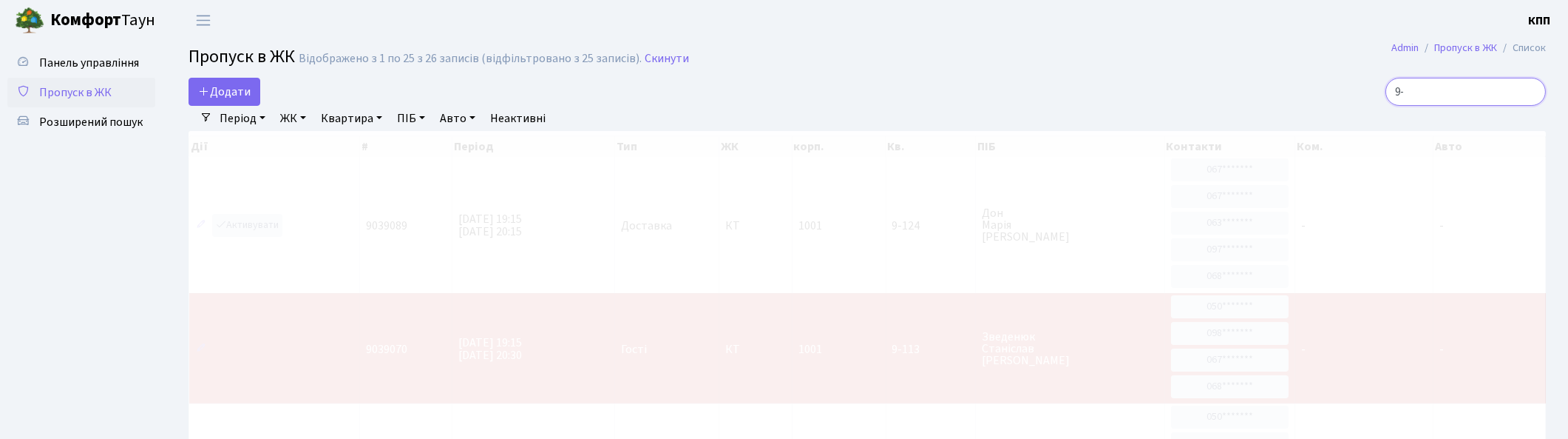
type input "9"
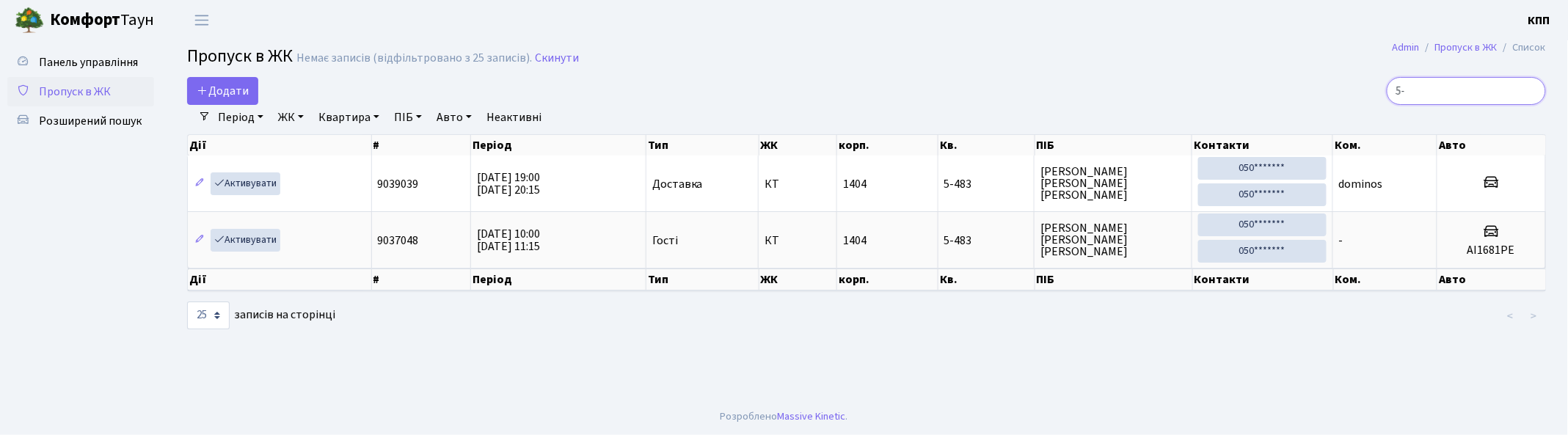
type input "5"
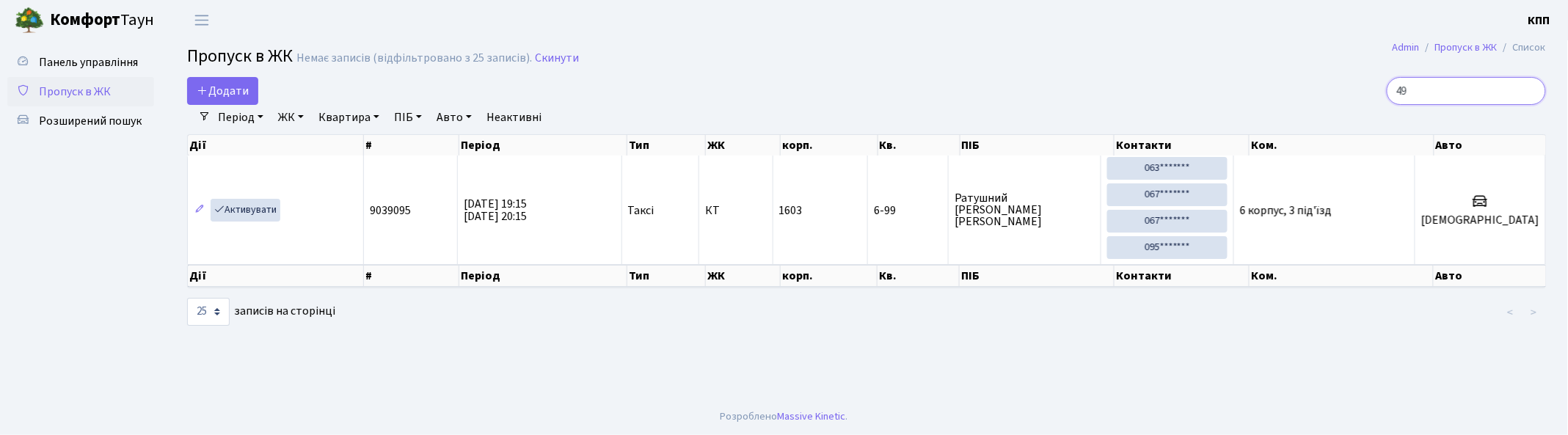
type input "4"
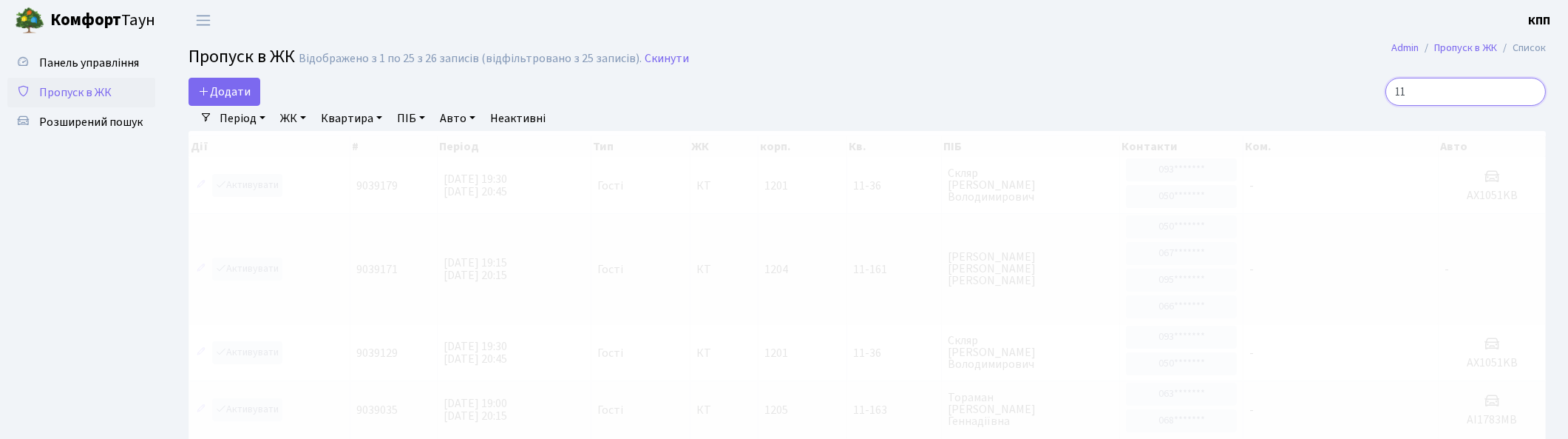
type input "1"
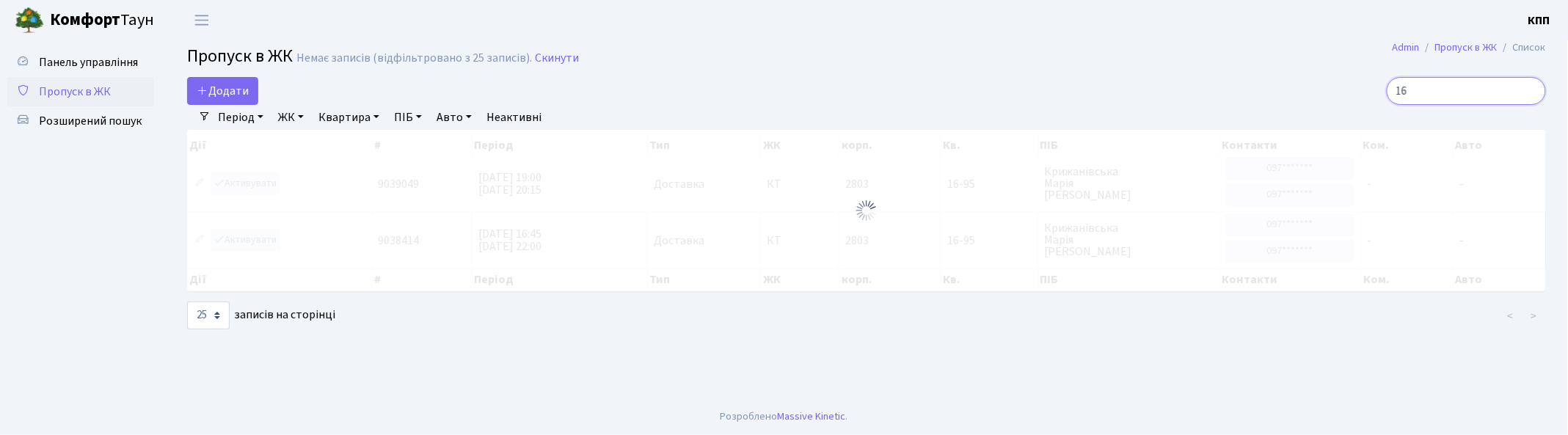
type input "1"
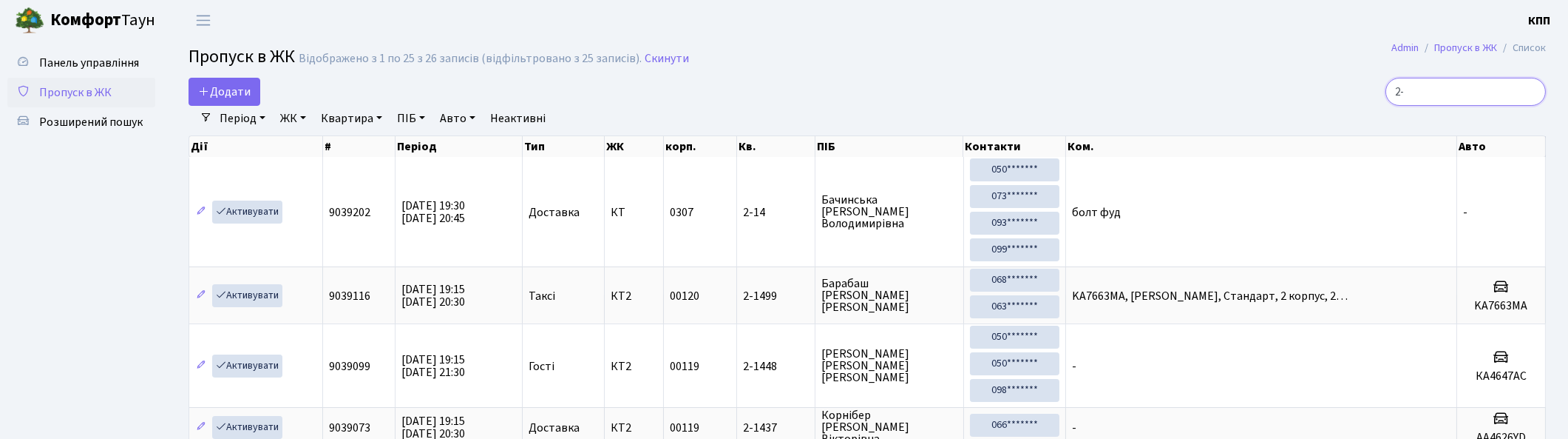
type input "2"
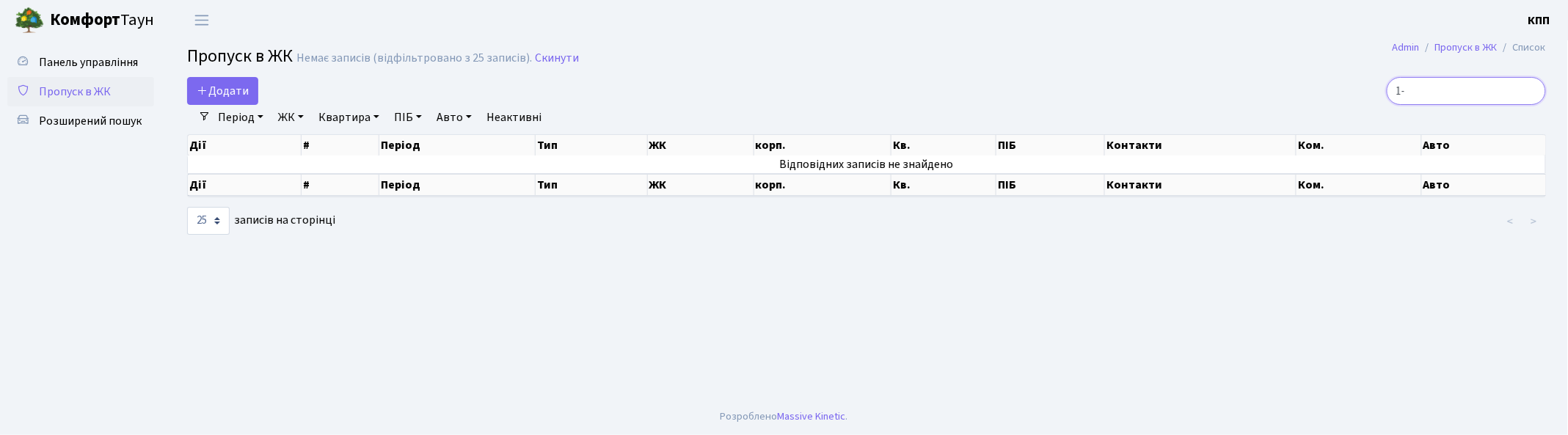
type input "1"
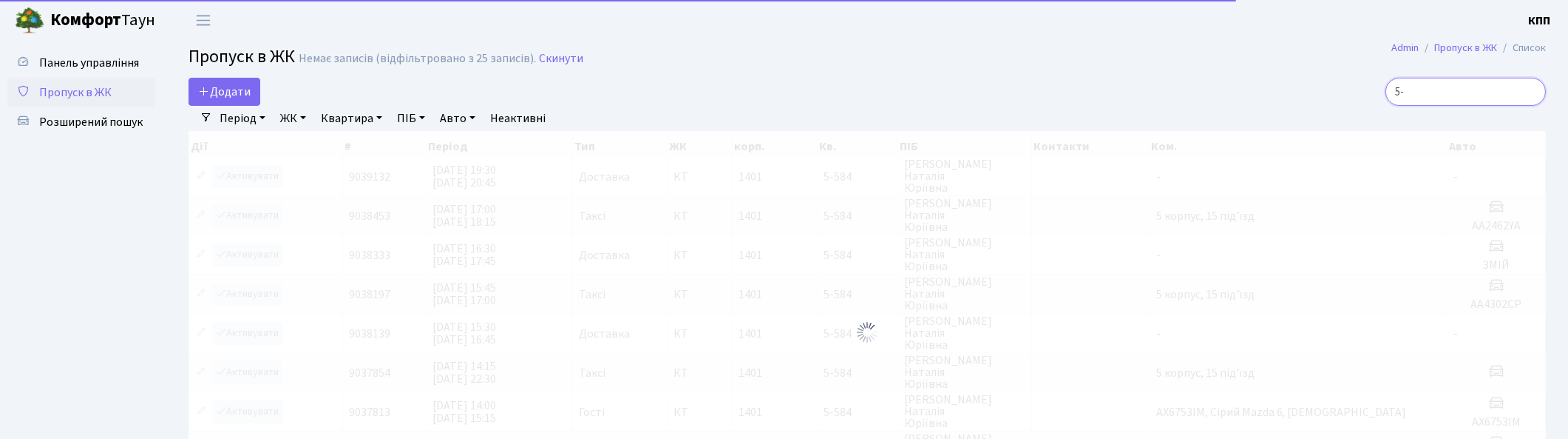
type input "5"
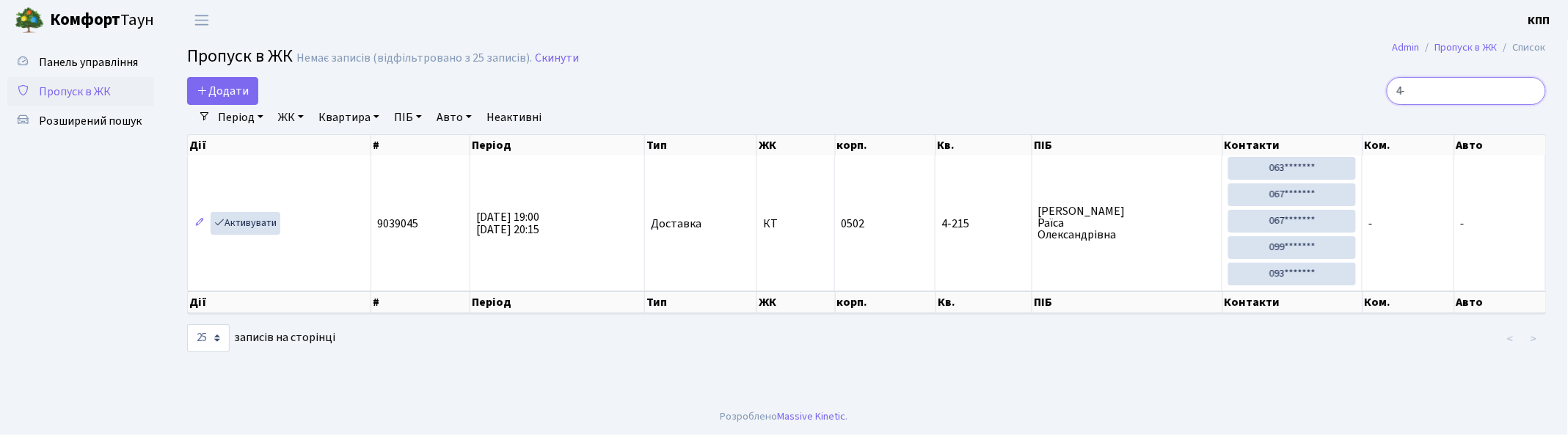
type input "4"
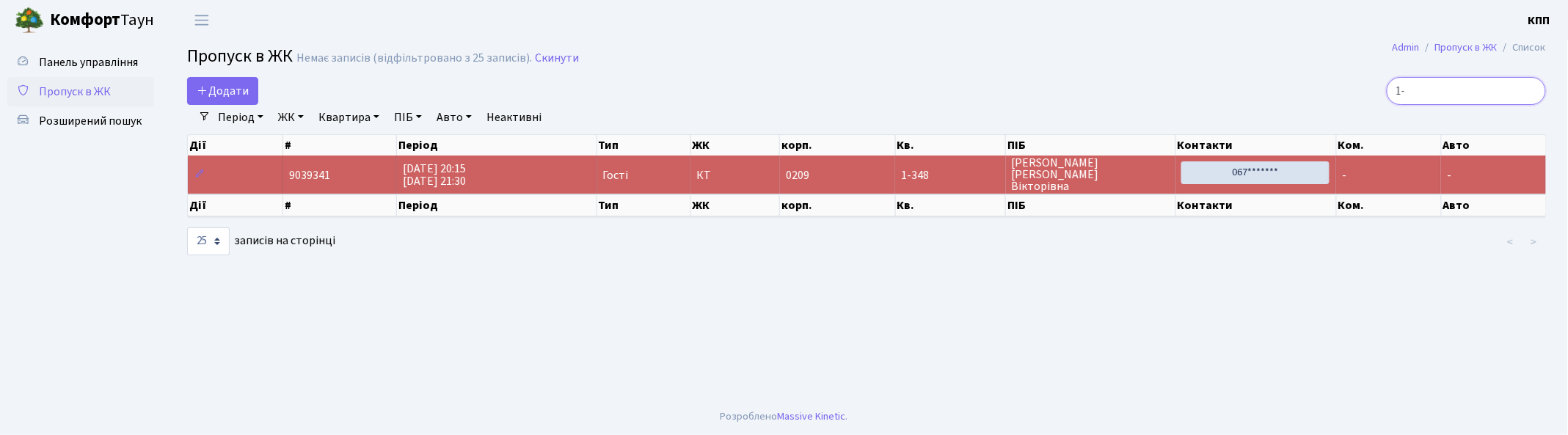
type input "1"
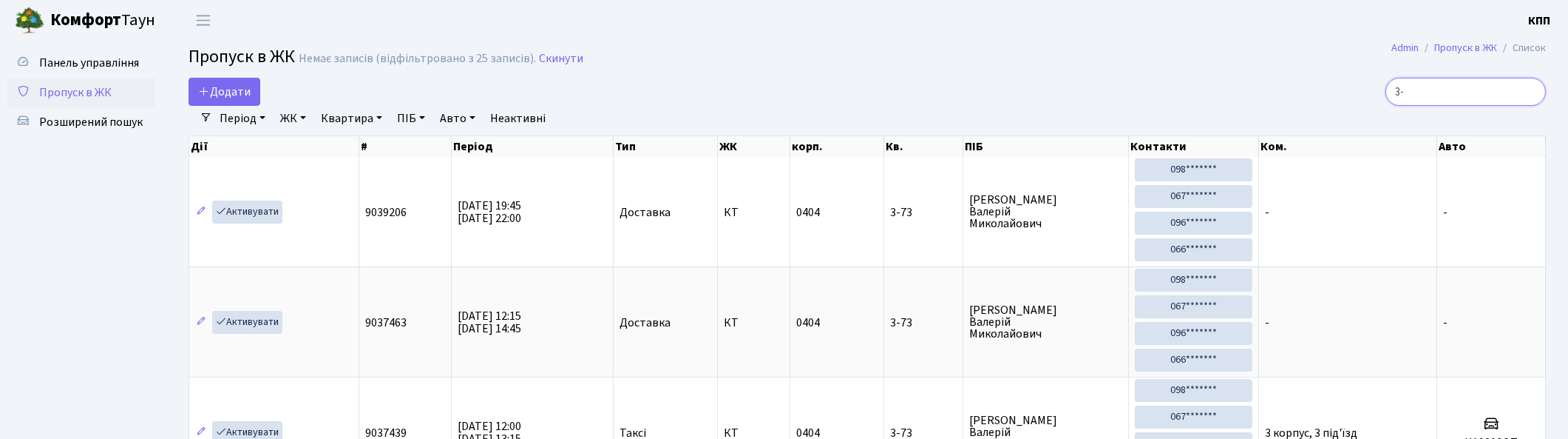
type input "3"
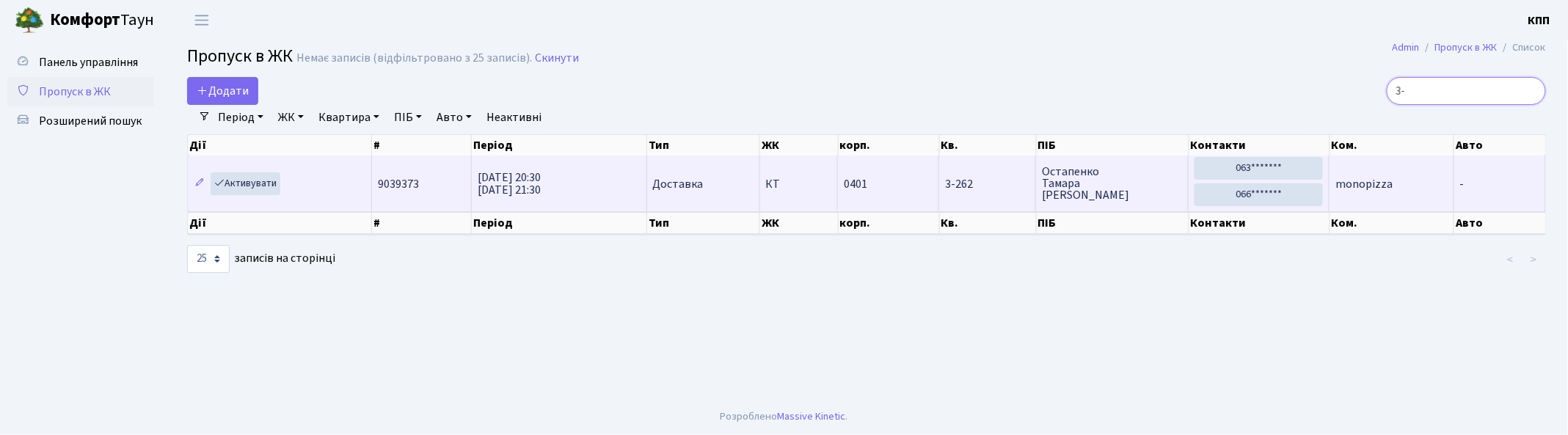
type input "3"
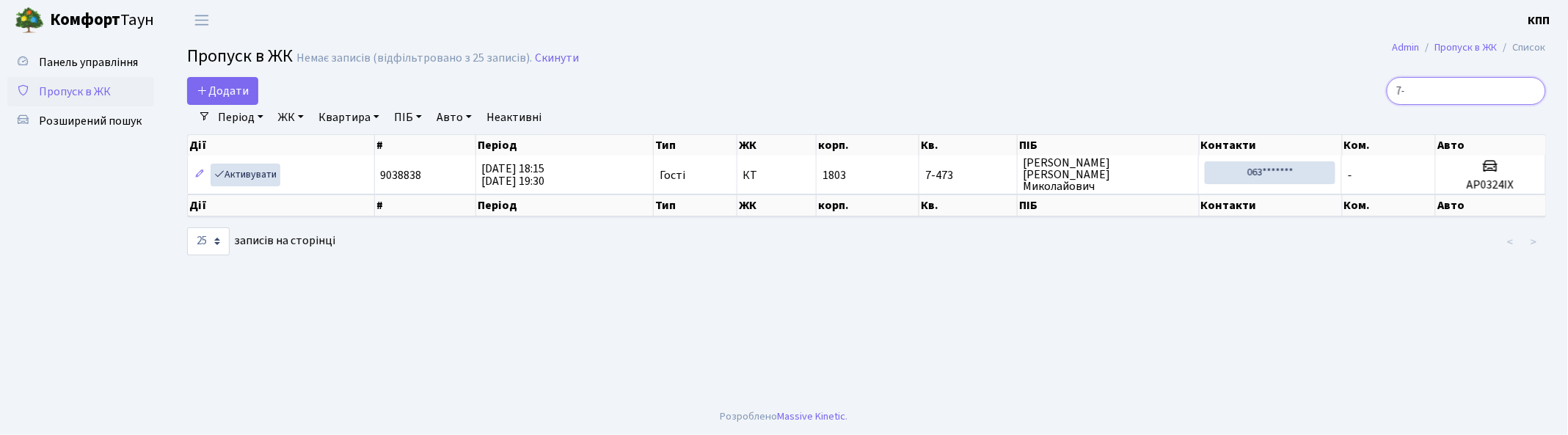
type input "7"
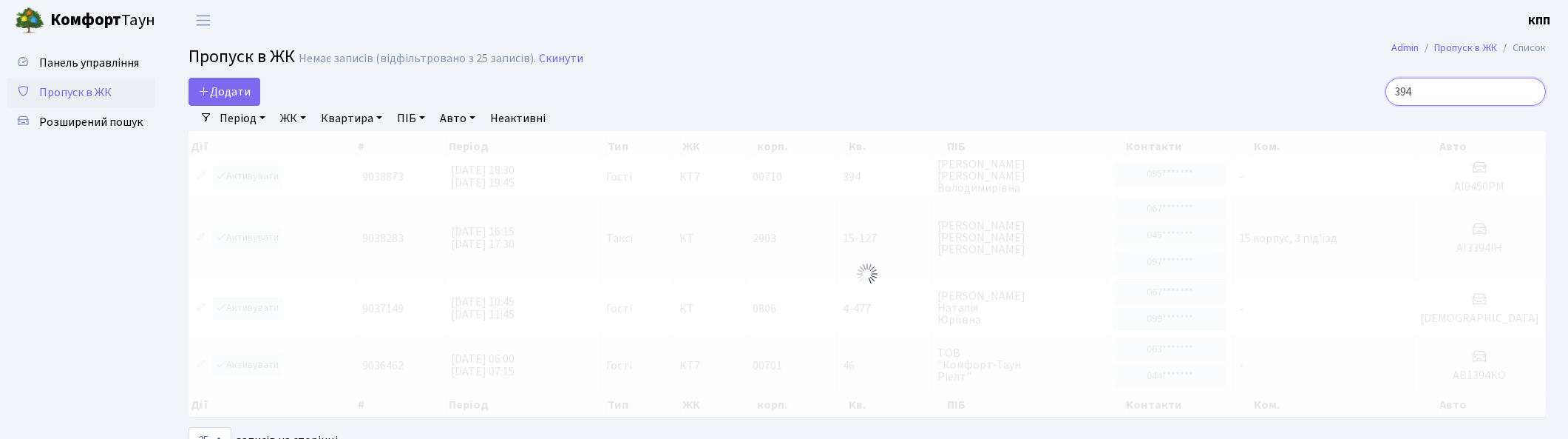
click at [1472, 91] on input "394" at bounding box center [1465, 92] width 161 height 28
type input "394"
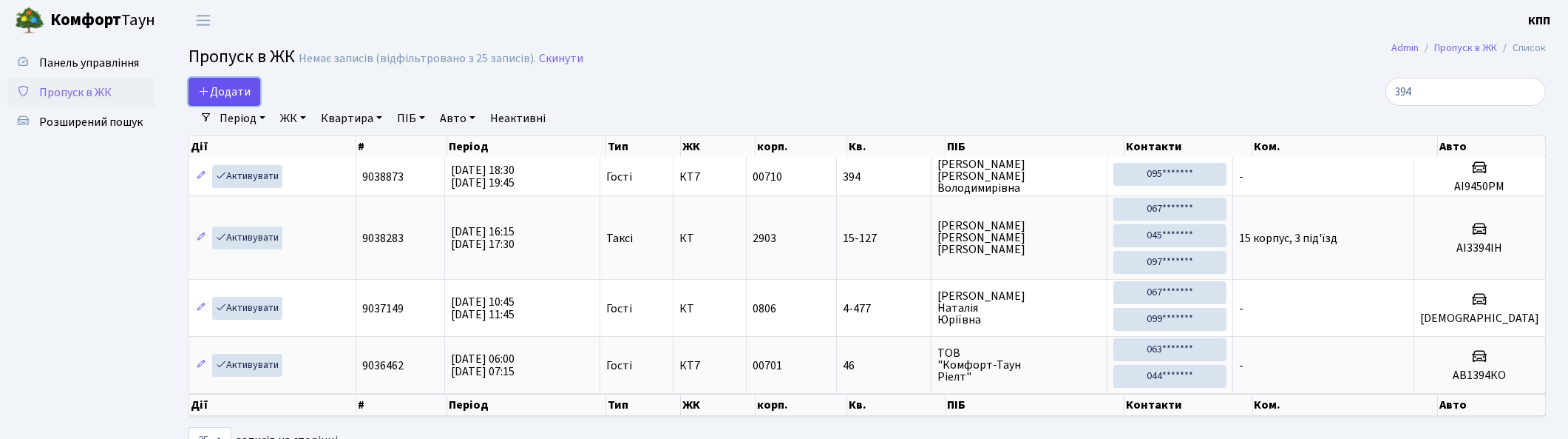
click at [231, 95] on span "Додати" at bounding box center [224, 92] width 53 height 16
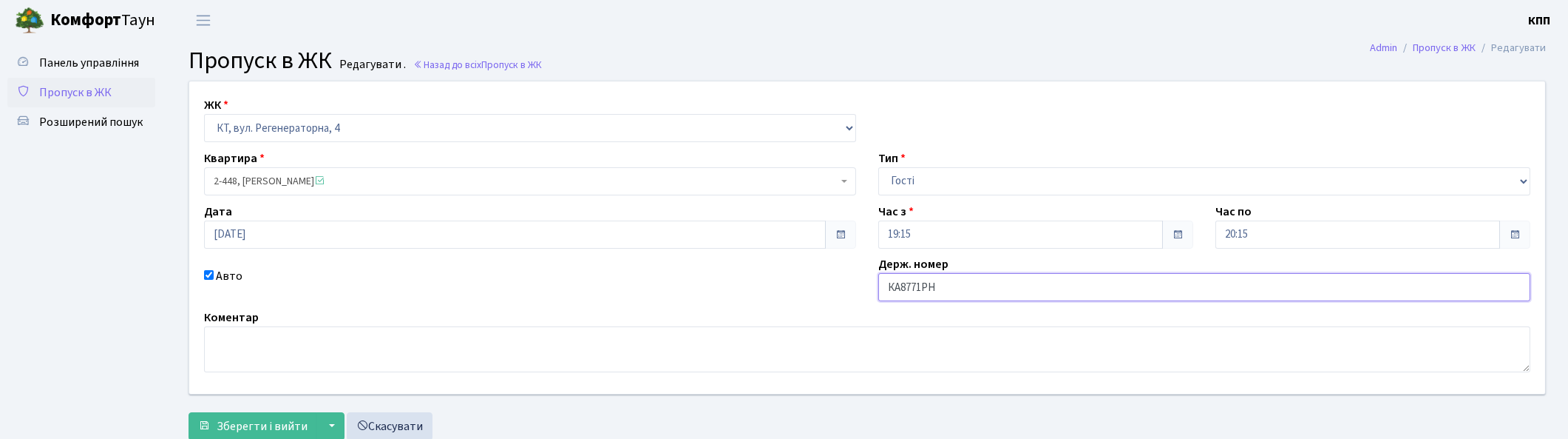
click at [990, 289] on input "КА8771РН" at bounding box center [1204, 287] width 652 height 28
type input "КА8771РМ"
click at [290, 422] on span "Зберегти і вийти" at bounding box center [262, 426] width 91 height 16
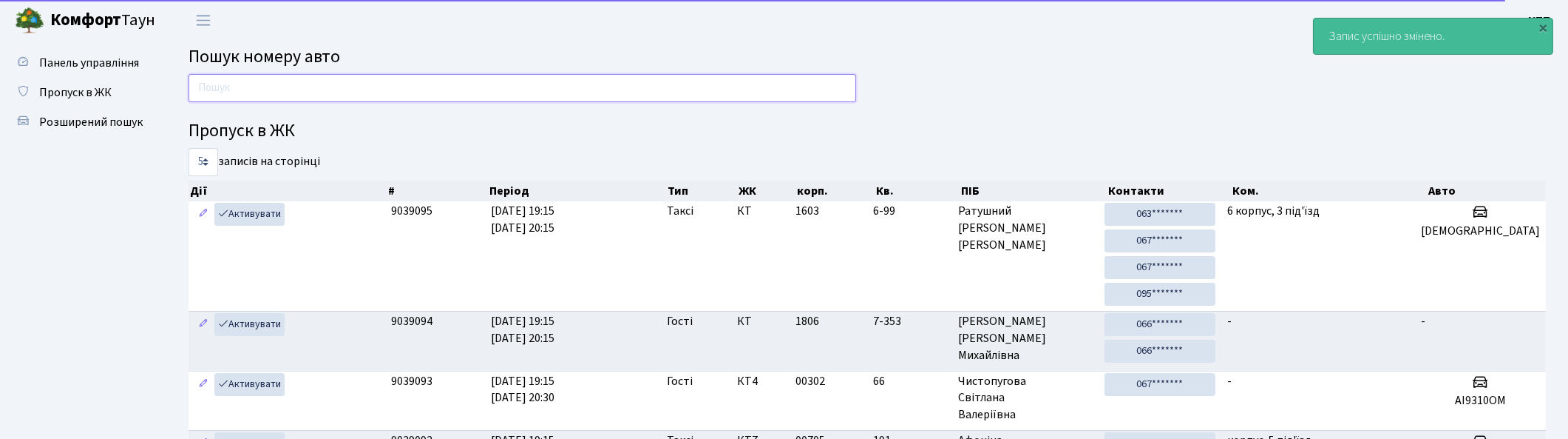
click at [755, 97] on input "text" at bounding box center [523, 88] width 668 height 28
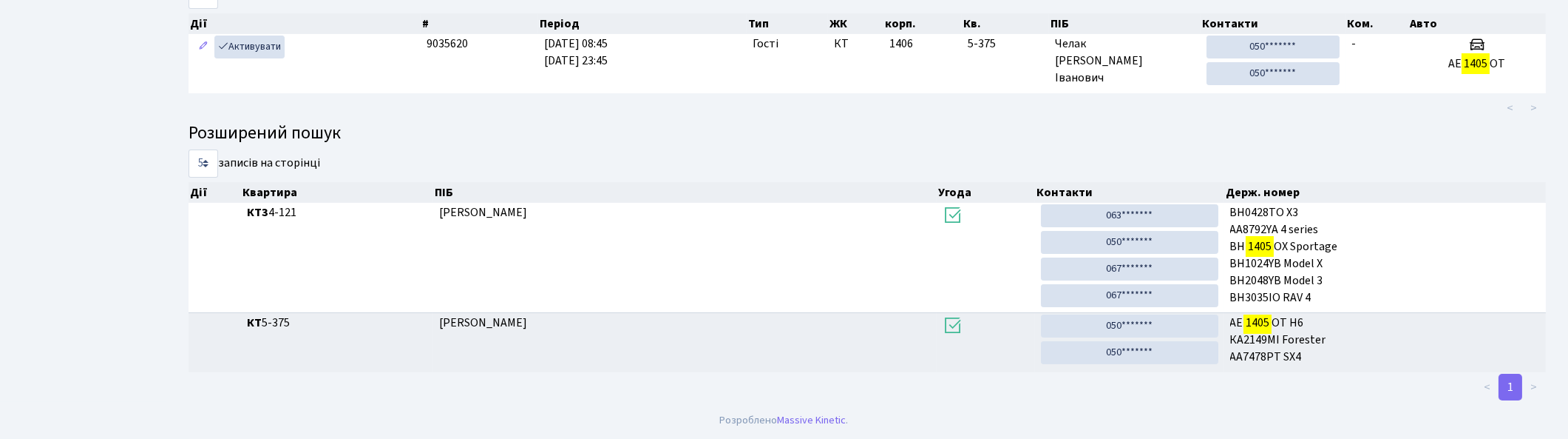
scroll to position [79, 0]
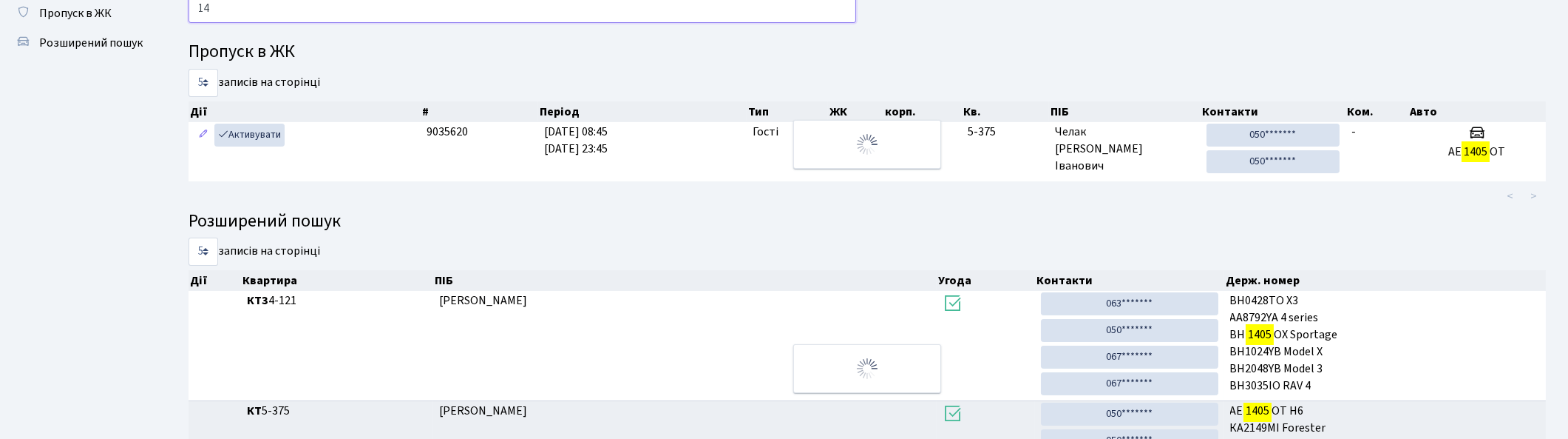
type input "1"
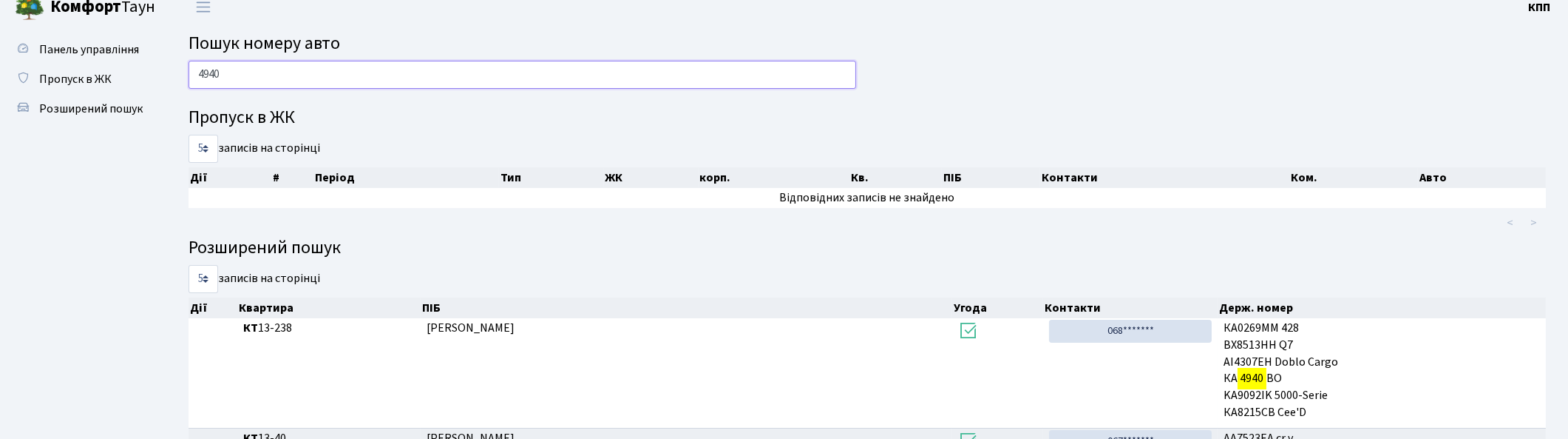
scroll to position [0, 0]
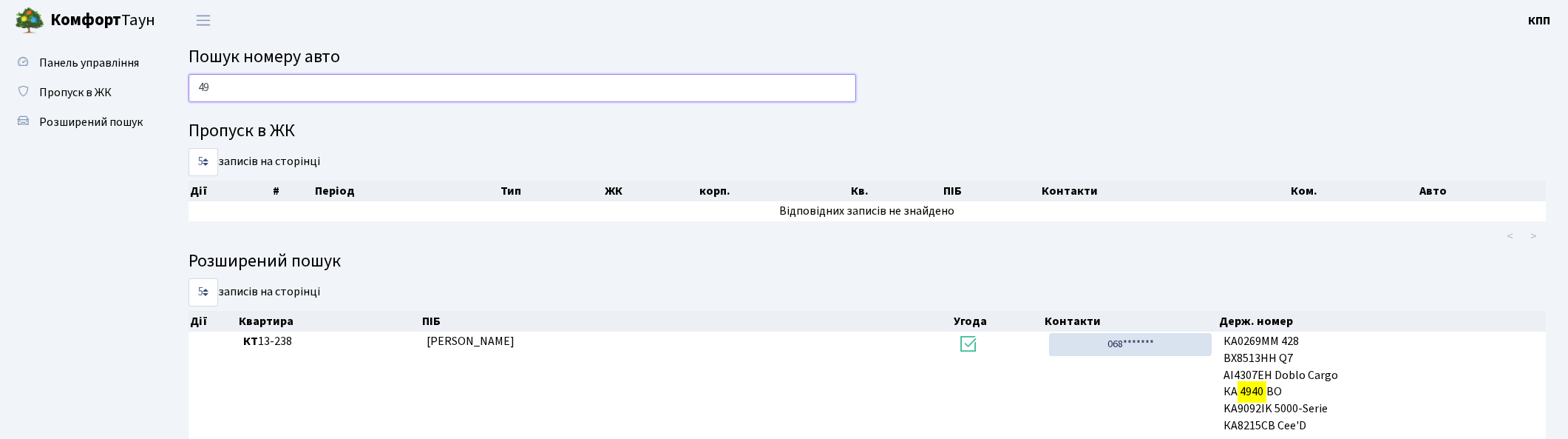
type input "4"
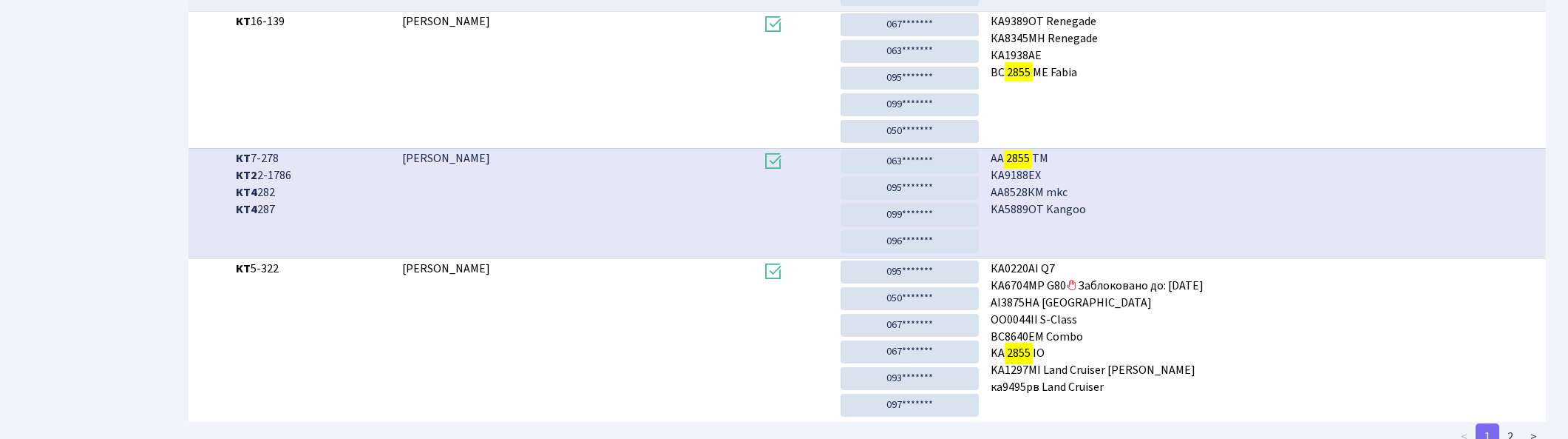
scroll to position [956, 0]
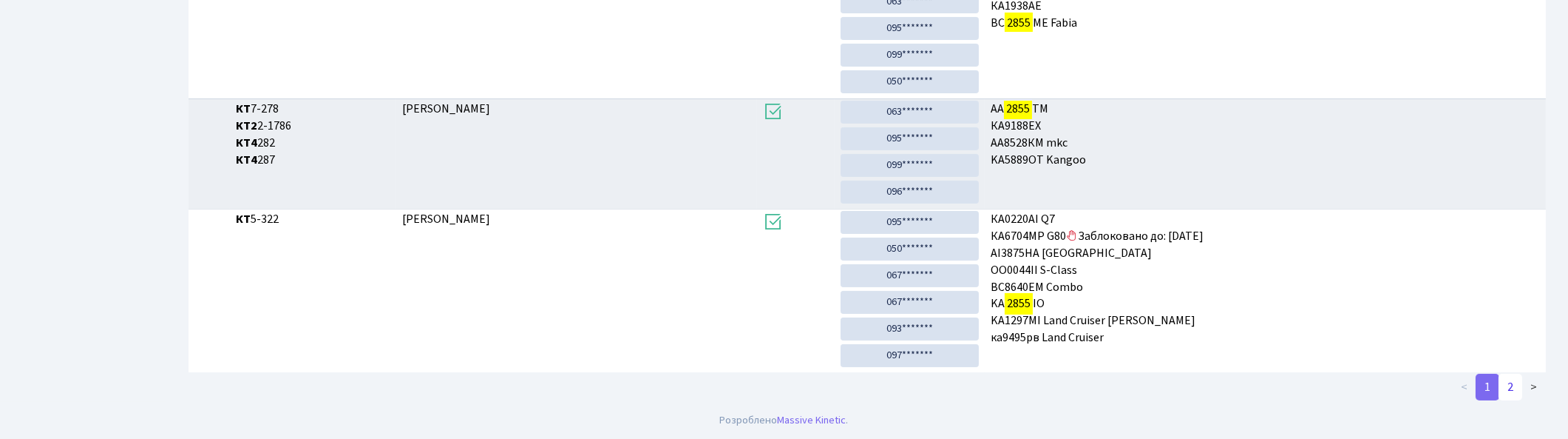
click at [1507, 400] on link "2" at bounding box center [1511, 387] width 24 height 27
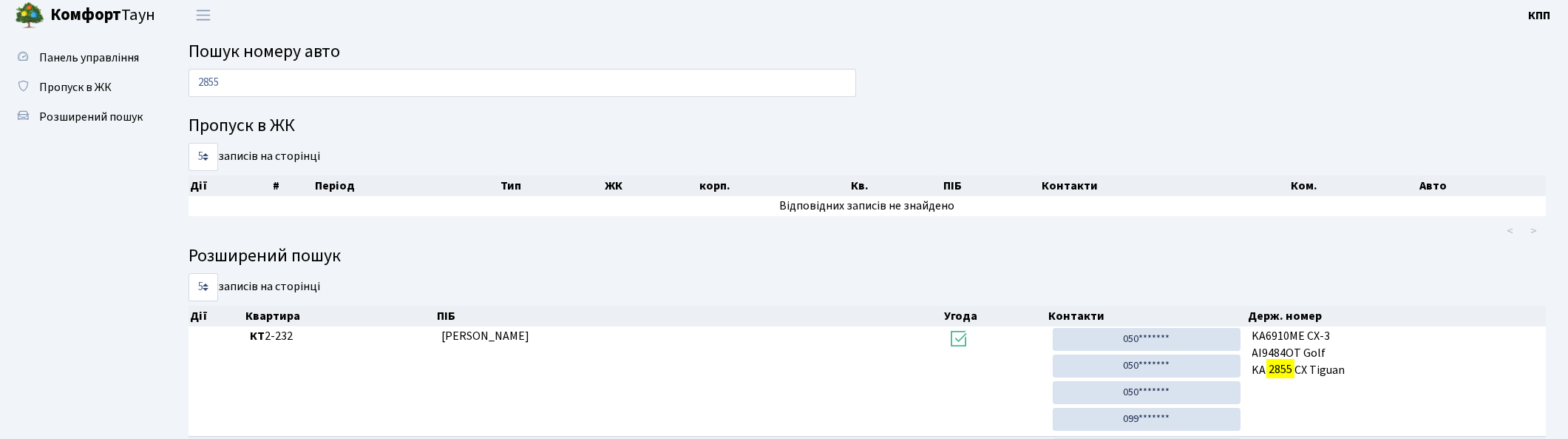
scroll to position [0, 0]
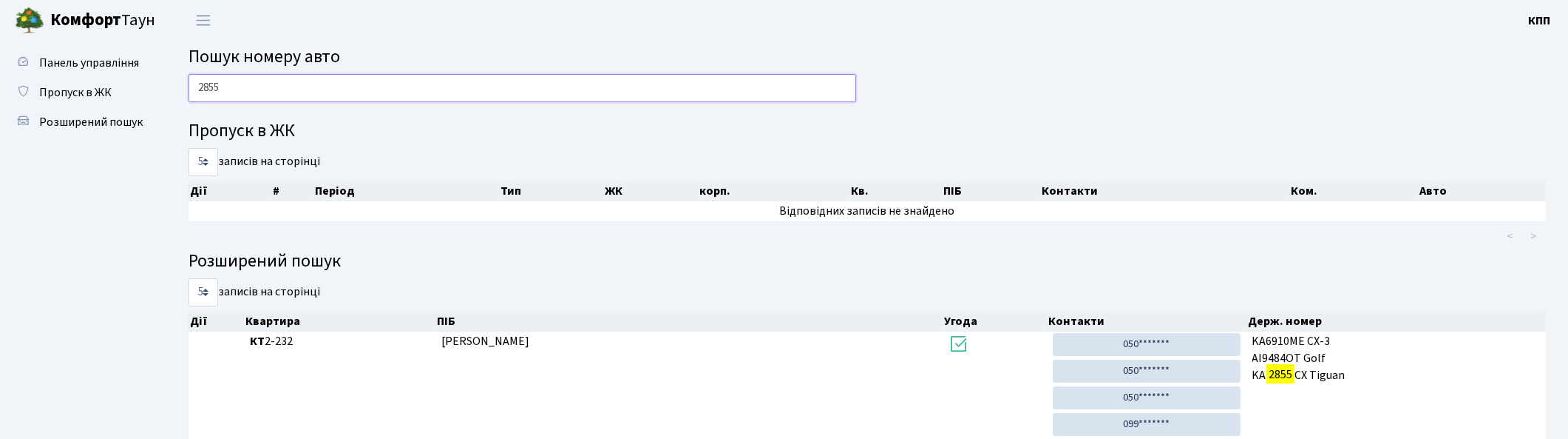
click at [479, 85] on input "2855" at bounding box center [523, 88] width 668 height 28
type input "2"
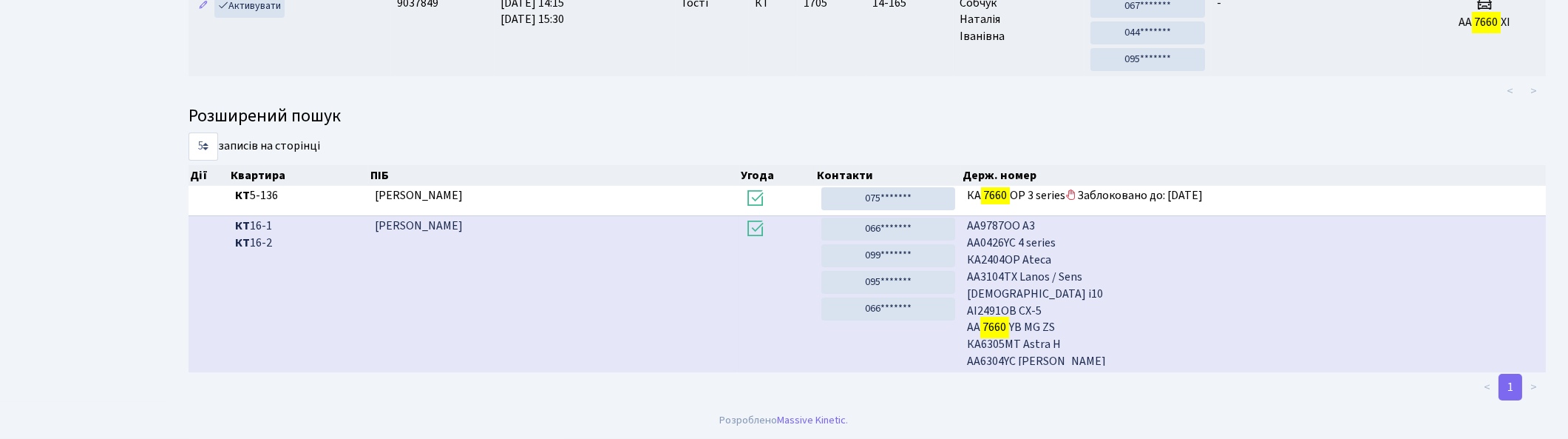
scroll to position [79, 0]
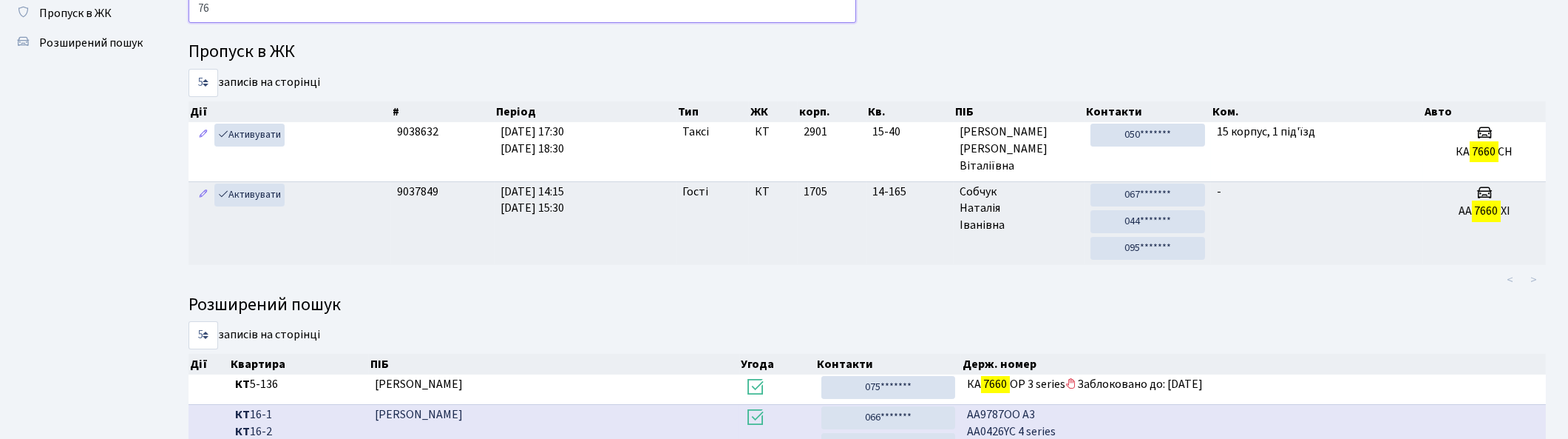
type input "7"
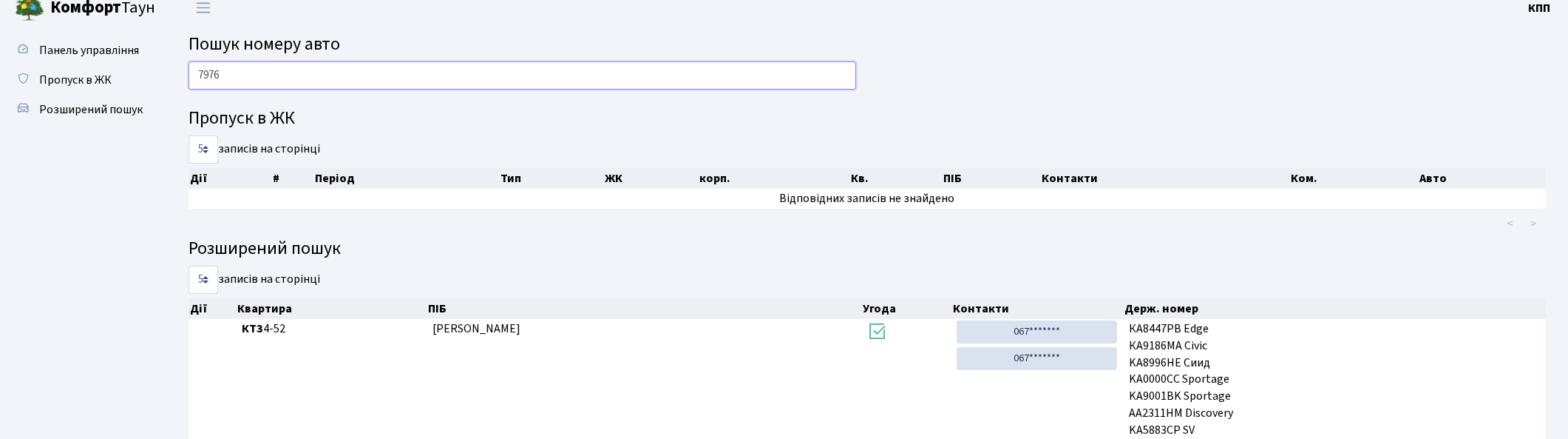
scroll to position [0, 0]
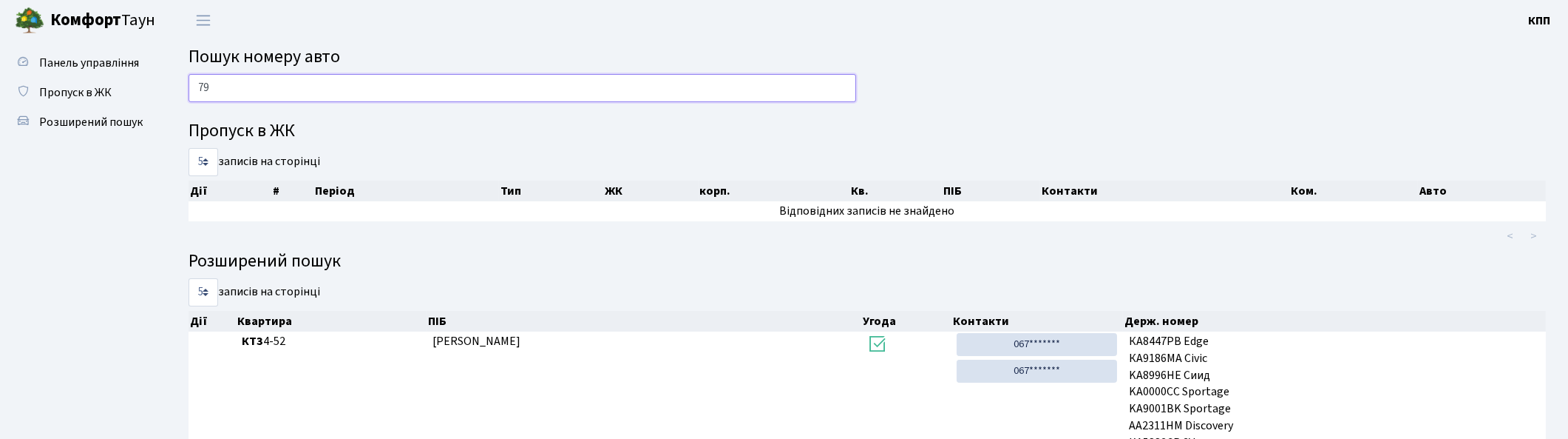
type input "7"
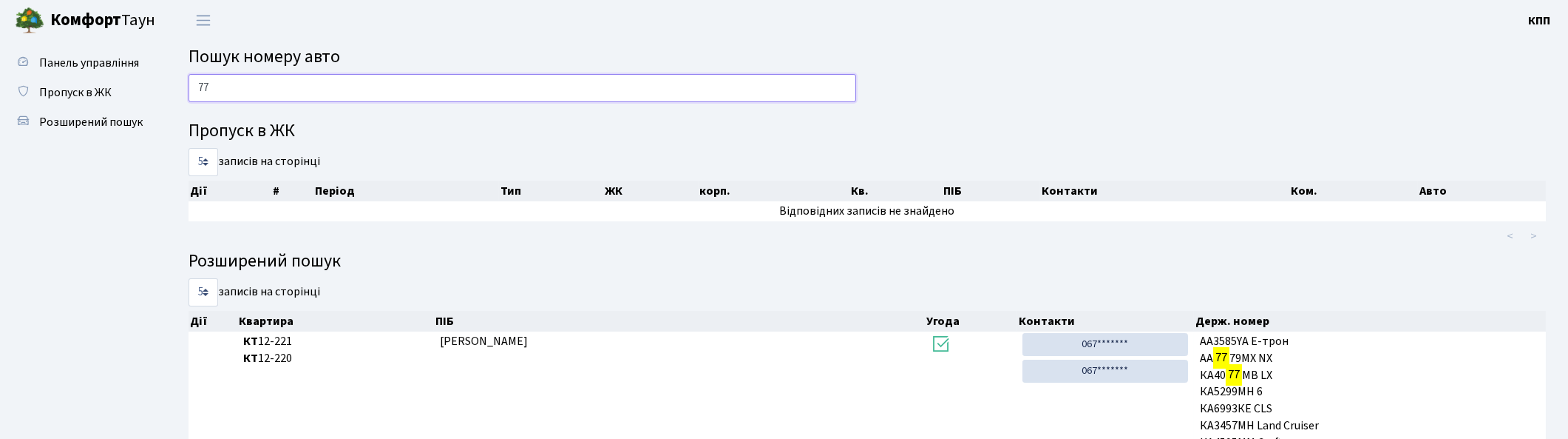
type input "7"
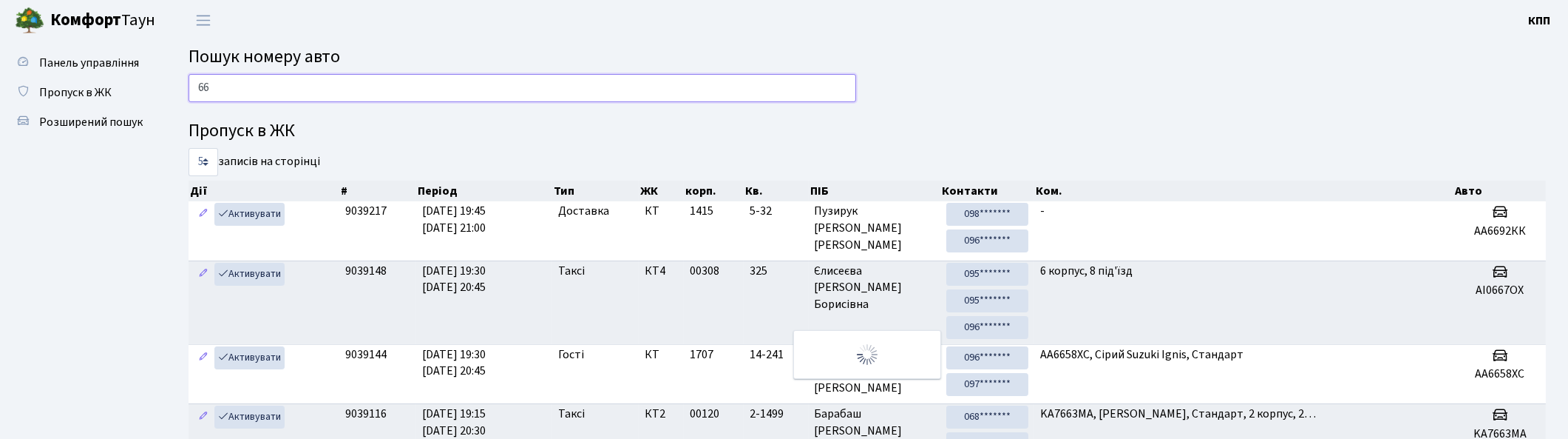
type input "6"
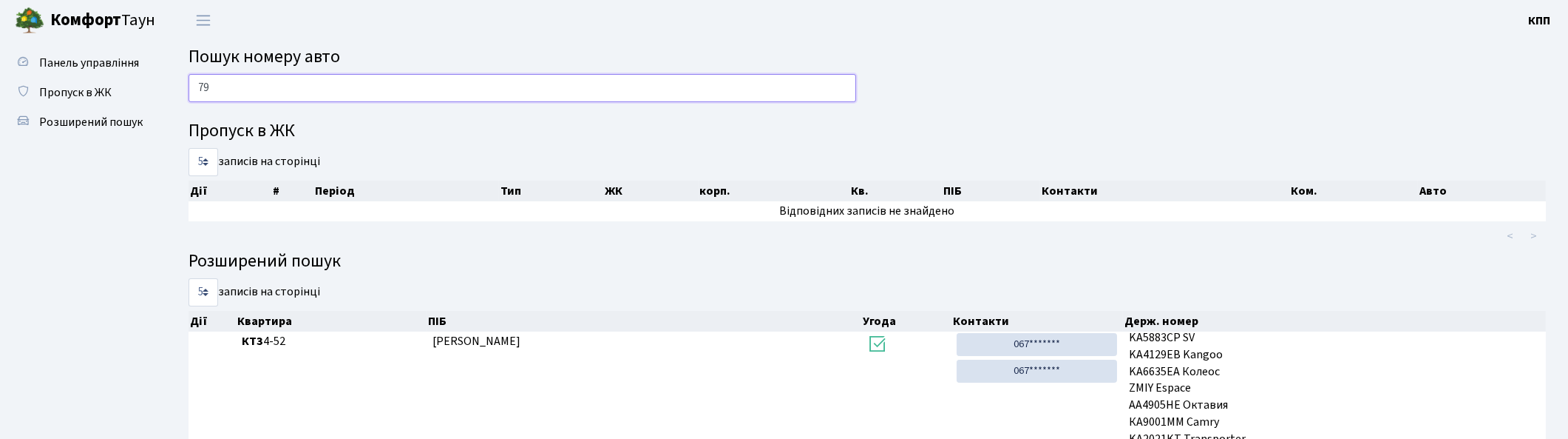
type input "7"
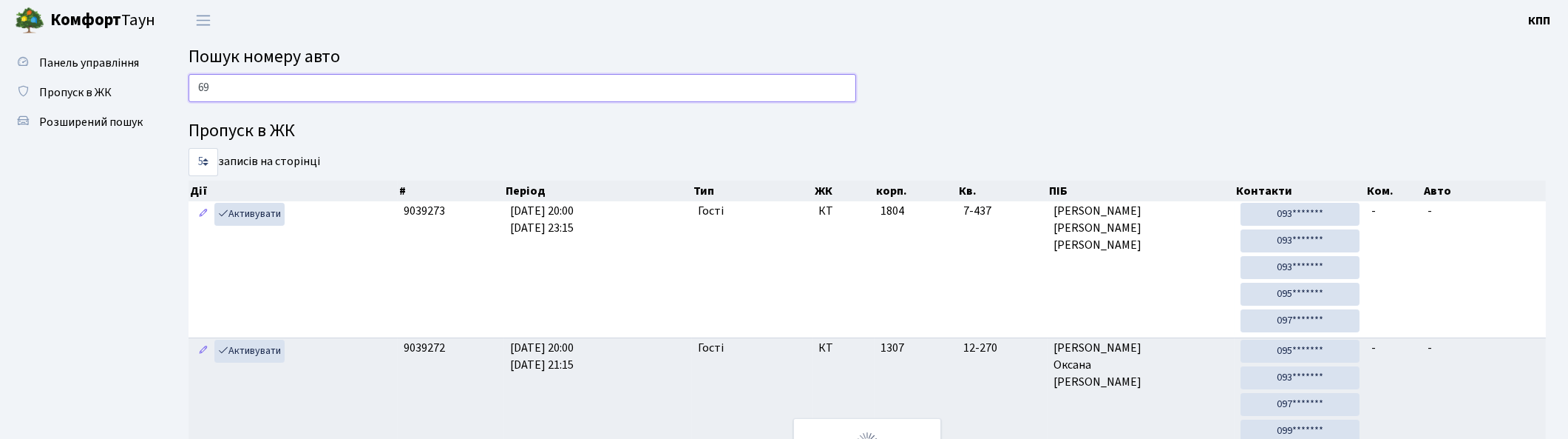
type input "6"
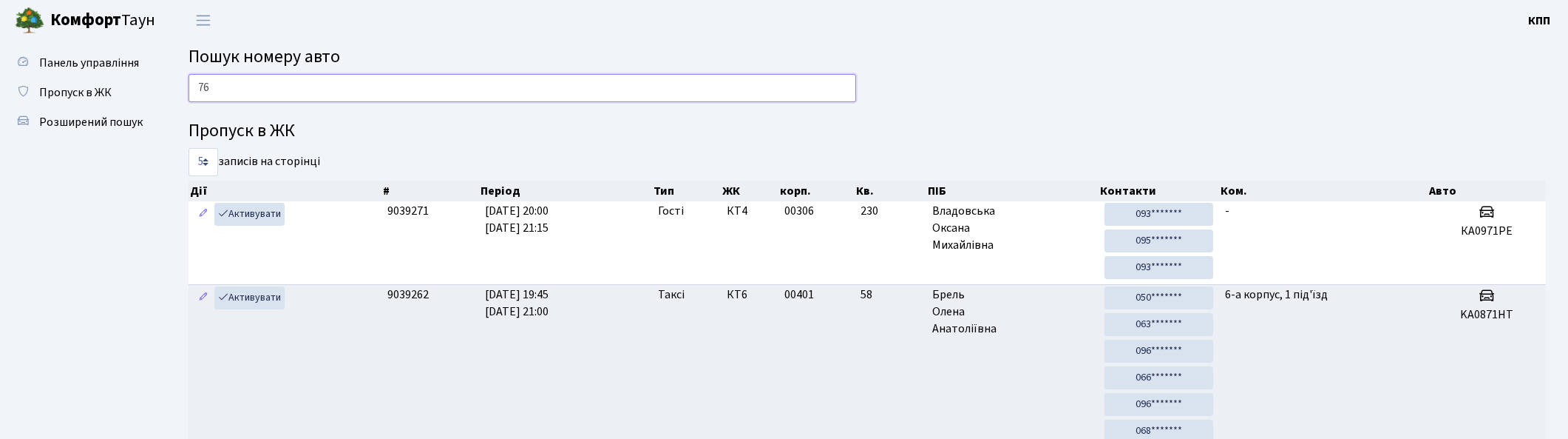
type input "7"
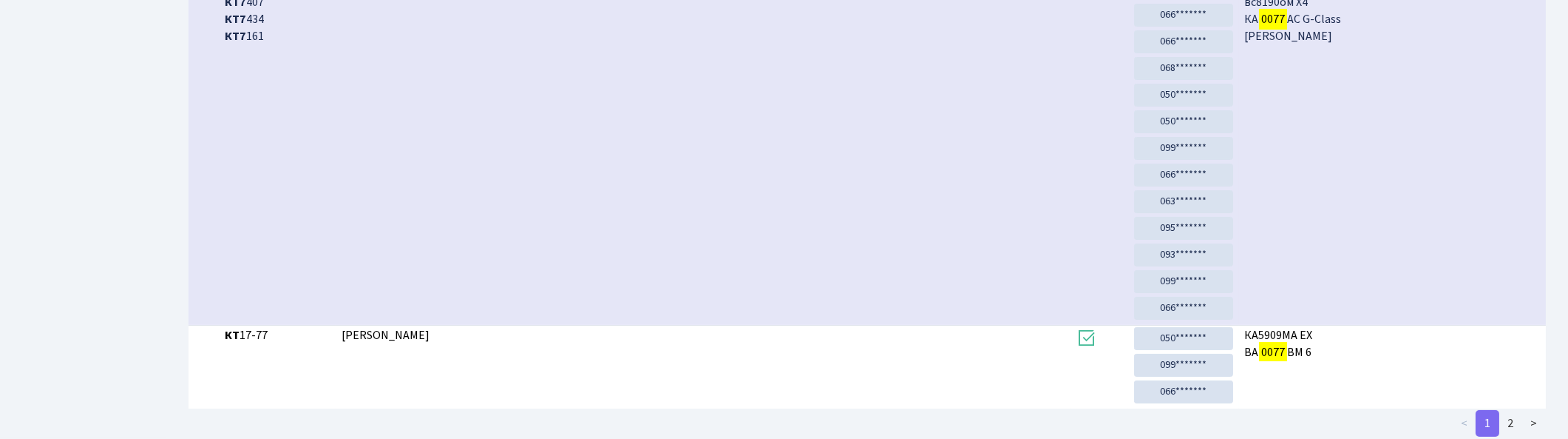
scroll to position [780, 0]
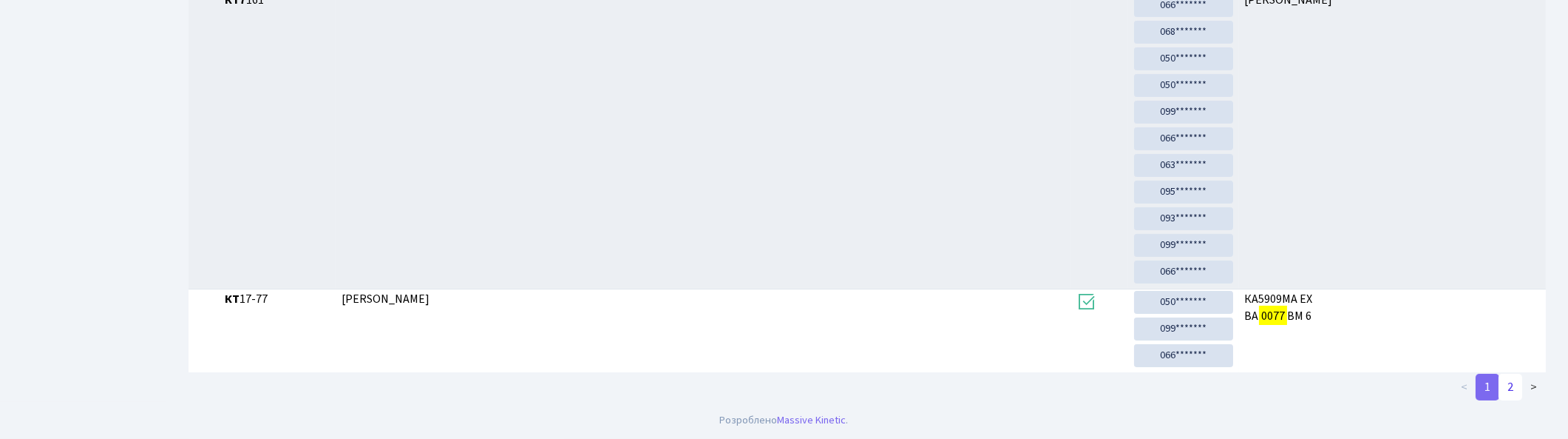
click at [1510, 392] on link "2" at bounding box center [1511, 387] width 24 height 27
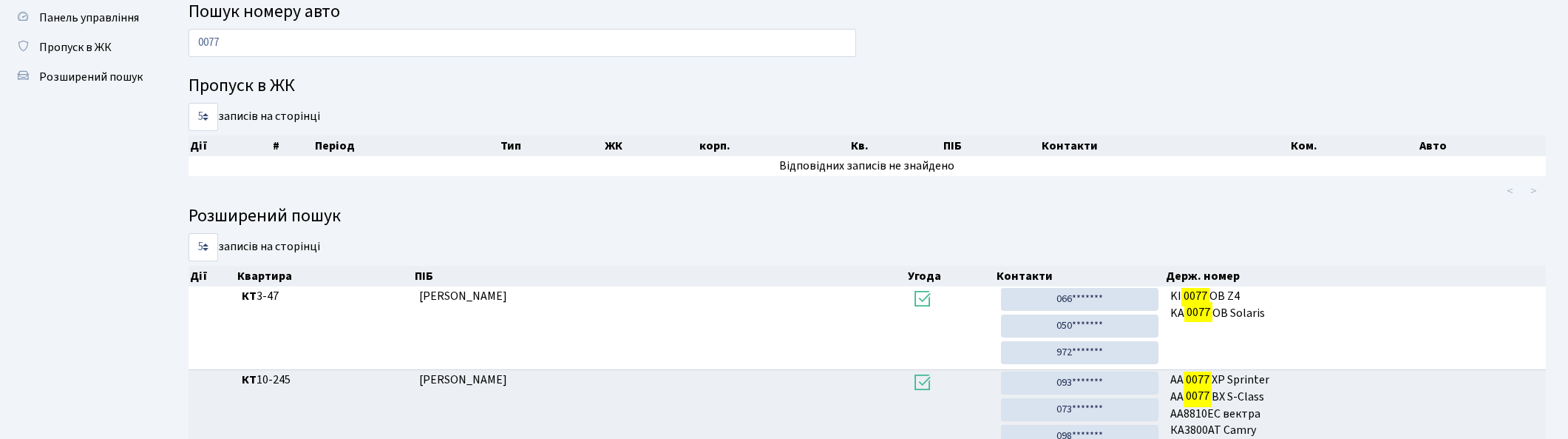
scroll to position [0, 0]
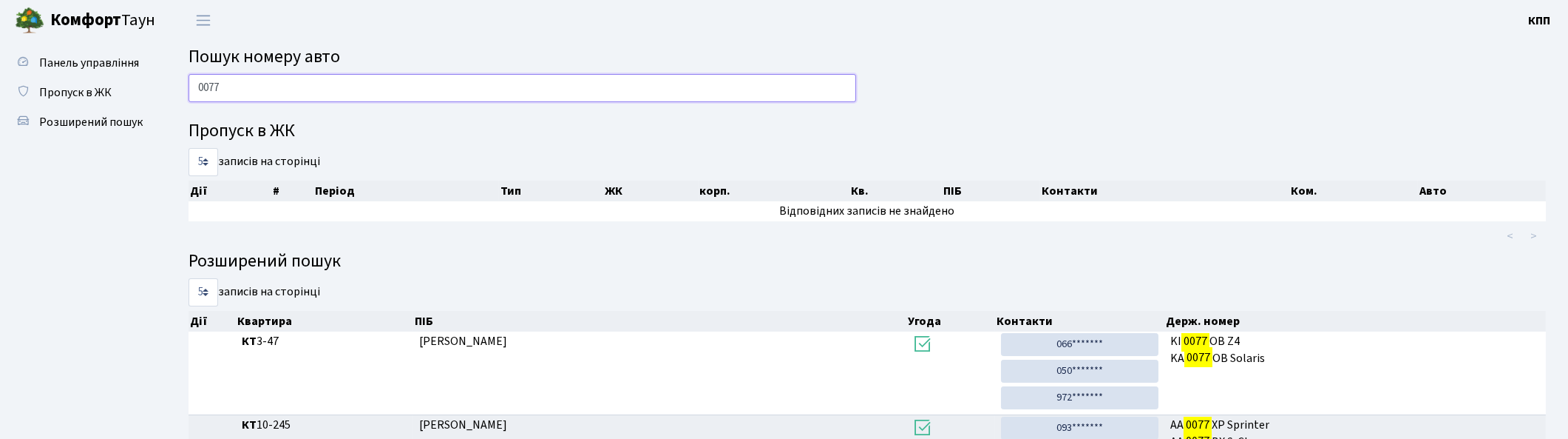
click at [394, 85] on input "0077" at bounding box center [523, 88] width 668 height 28
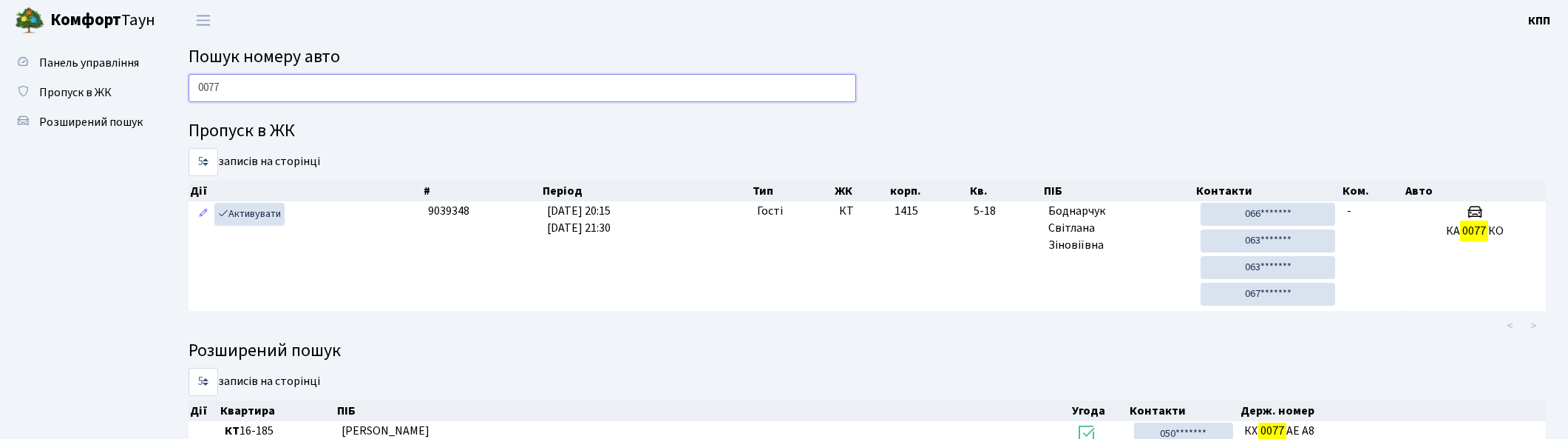
click at [319, 91] on input "0077" at bounding box center [523, 88] width 668 height 28
type input "0"
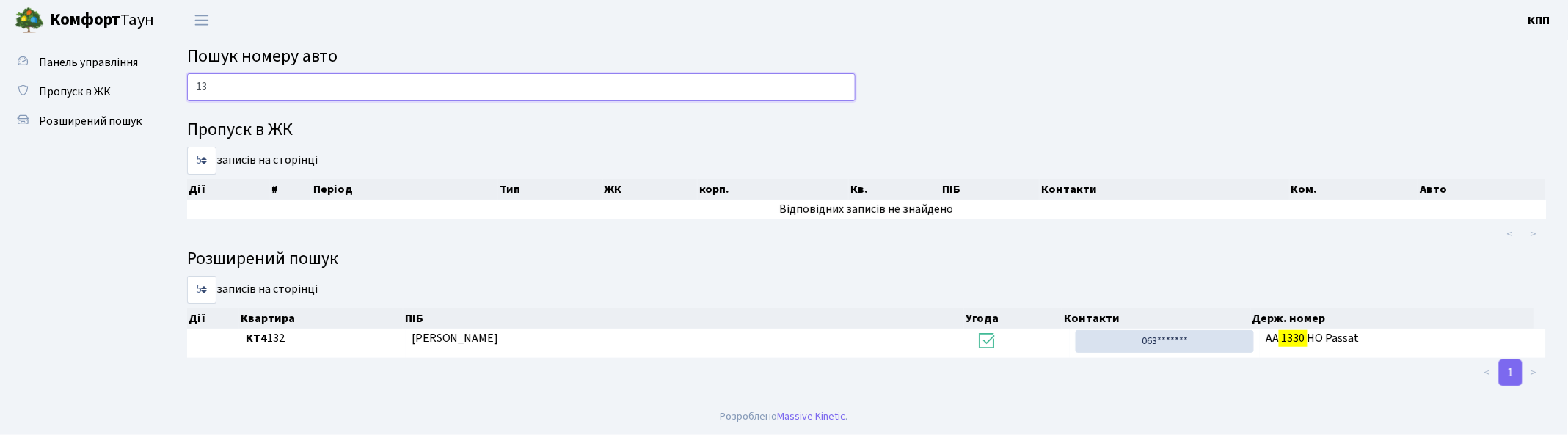
type input "1"
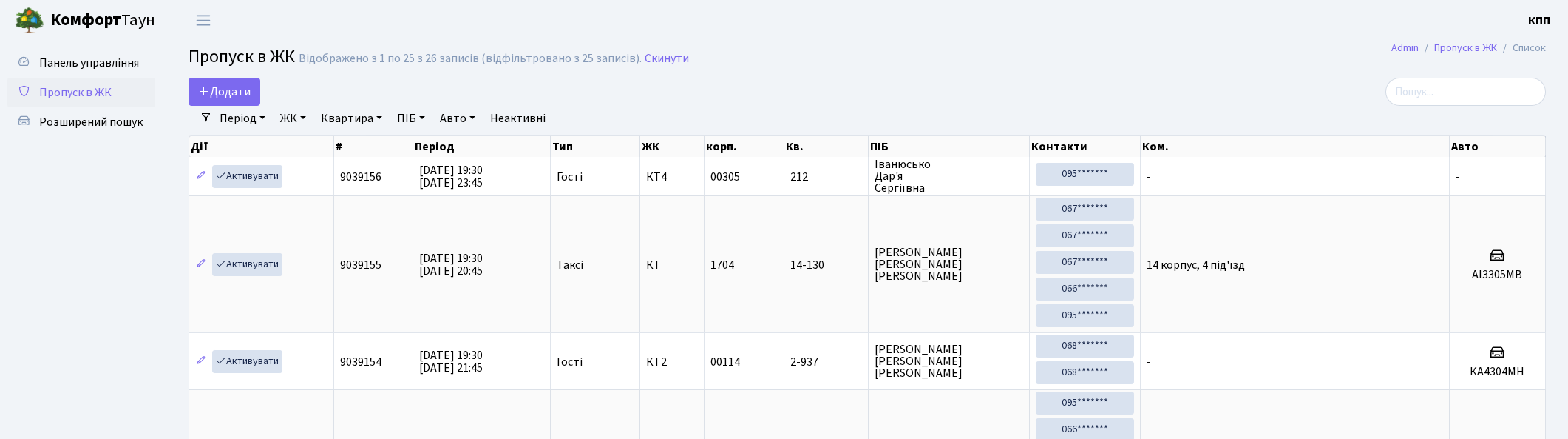
select select "25"
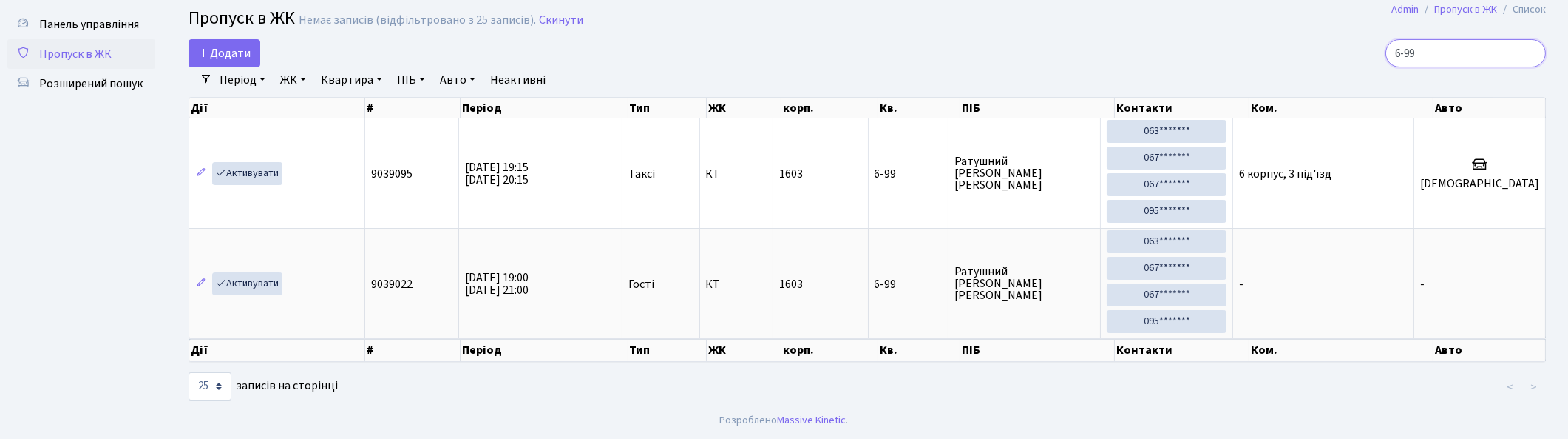
scroll to position [40, 0]
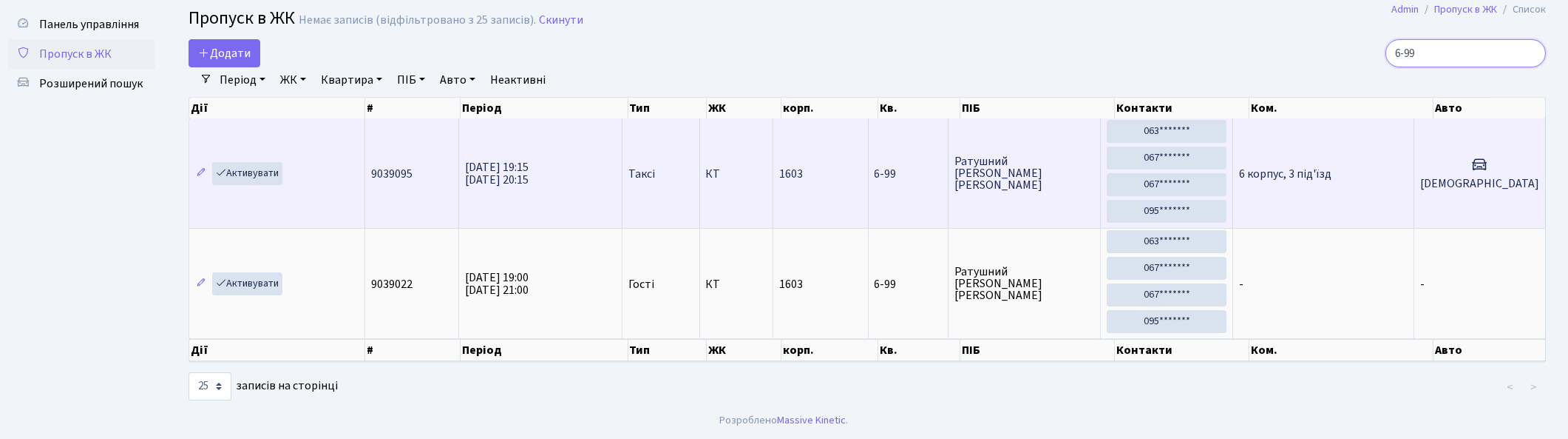
type input "6-99"
click at [1359, 182] on td "6 корпус, 3 під'їзд" at bounding box center [1324, 173] width 181 height 110
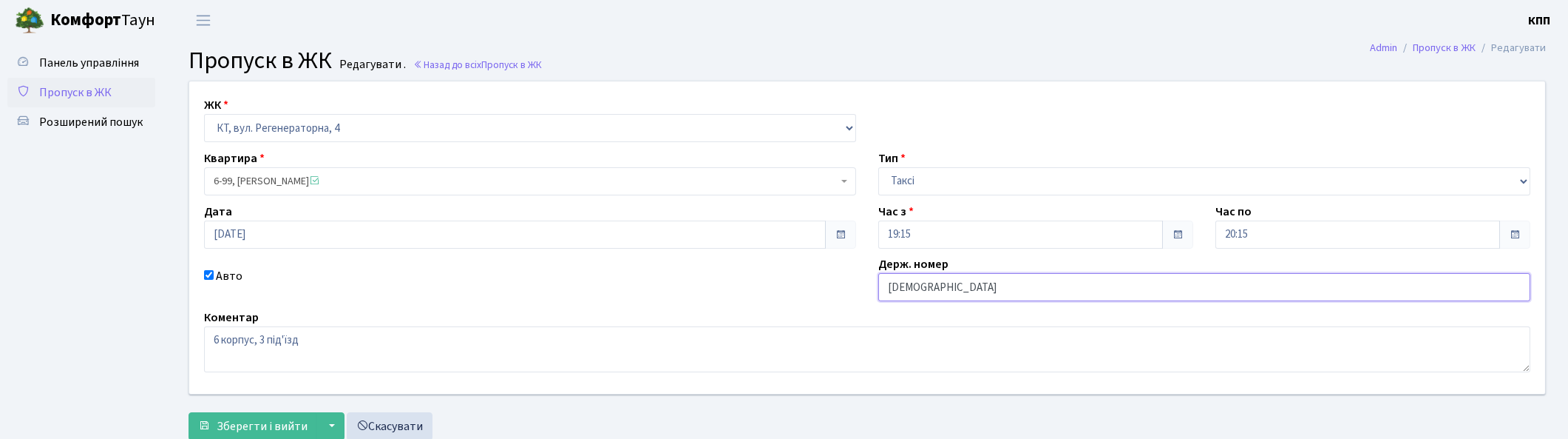
click at [922, 292] on input "[DEMOGRAPHIC_DATA]" at bounding box center [1204, 287] width 652 height 28
type input "[DEMOGRAPHIC_DATA]"
click at [220, 420] on span "Зберегти і вийти" at bounding box center [262, 426] width 91 height 16
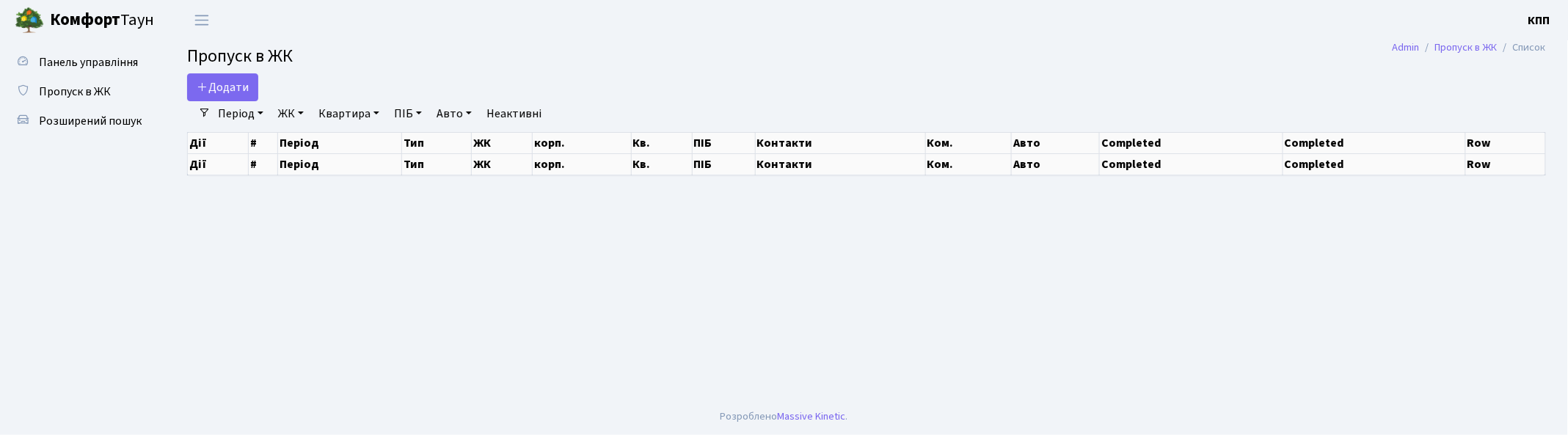
select select "25"
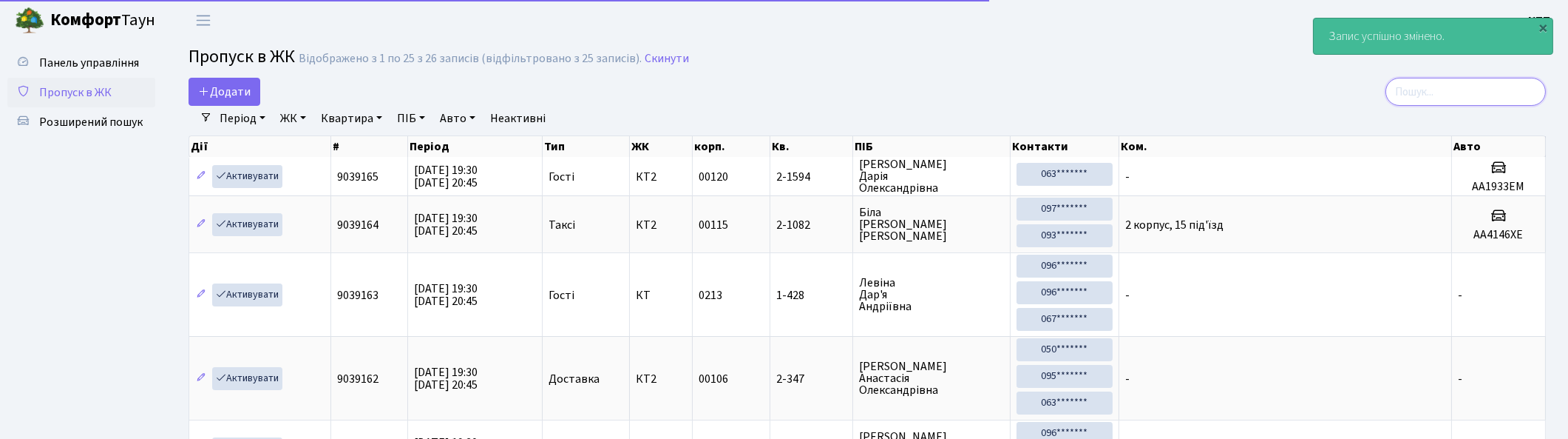
click at [1464, 90] on input "search" at bounding box center [1465, 92] width 161 height 28
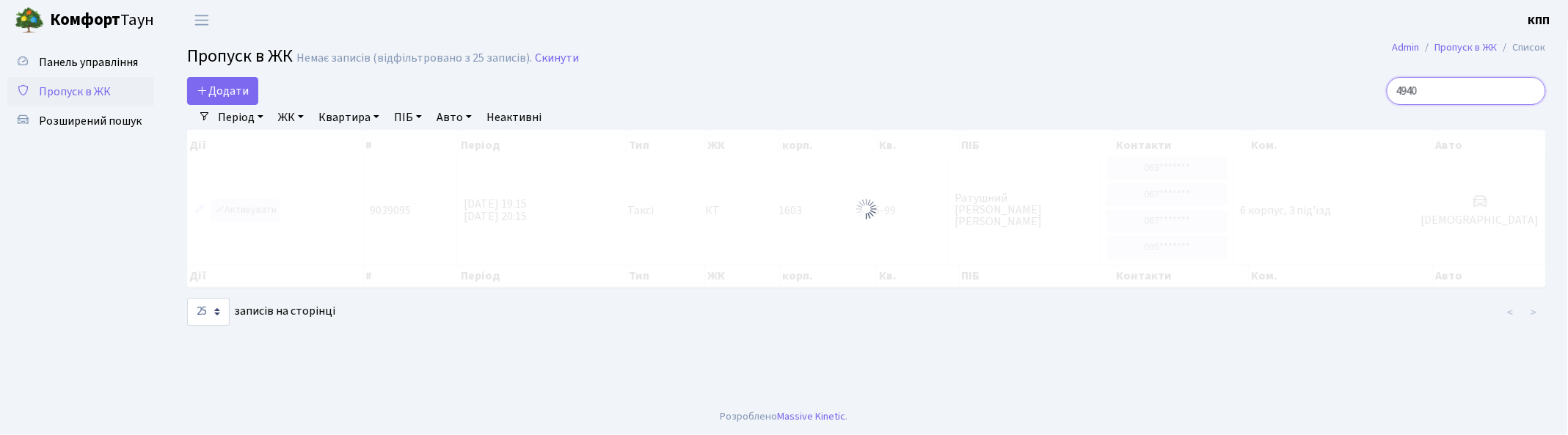
type input "4940"
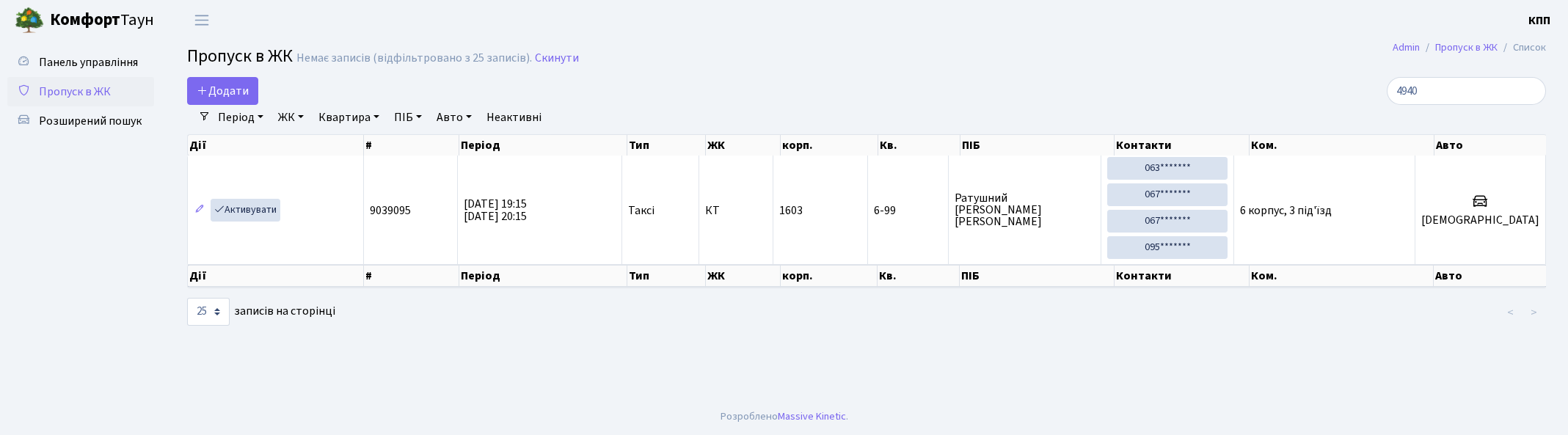
select select "25"
click at [228, 85] on span "Додати" at bounding box center [222, 91] width 52 height 16
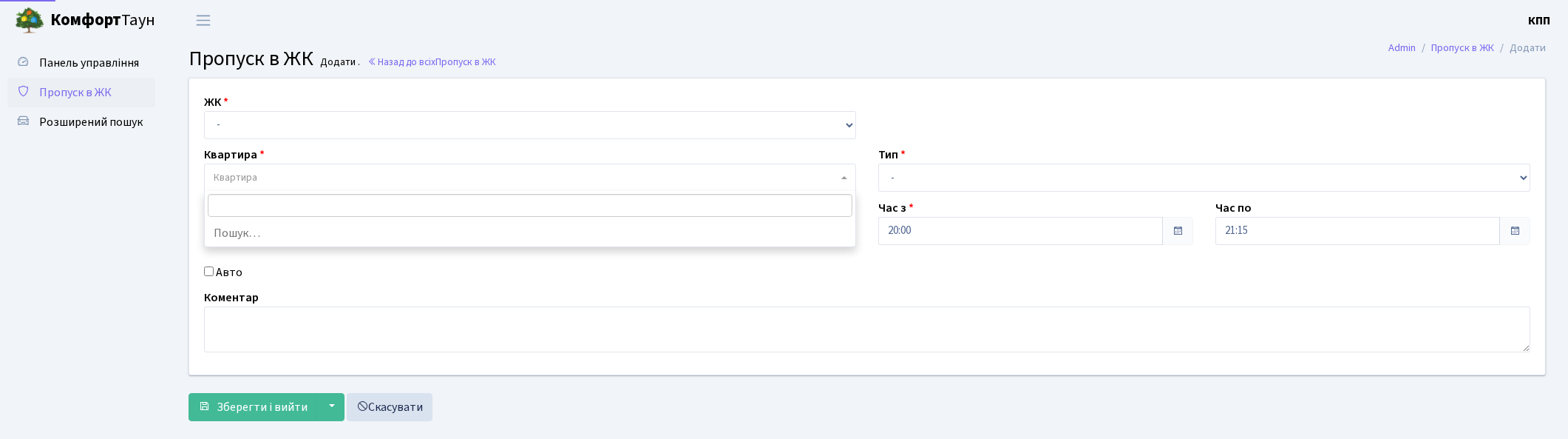
click at [295, 180] on span "Квартира" at bounding box center [526, 177] width 624 height 15
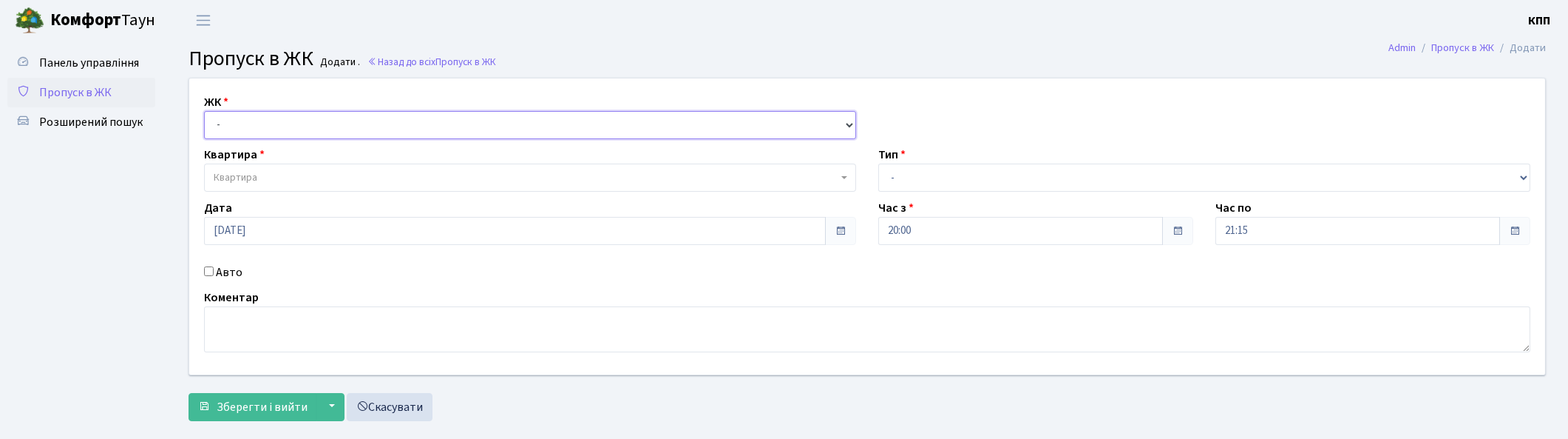
click at [291, 125] on select "- КТ, вул. Регенераторна, 4 КТ2, просп. [STREET_ADDRESS] [STREET_ADDRESS] [PERS…" at bounding box center [530, 125] width 652 height 28
select select "271"
click at [204, 111] on select "- КТ, вул. Регенераторна, 4 КТ2, просп. [STREET_ADDRESS] [STREET_ADDRESS] [PERS…" at bounding box center [530, 125] width 652 height 28
select select
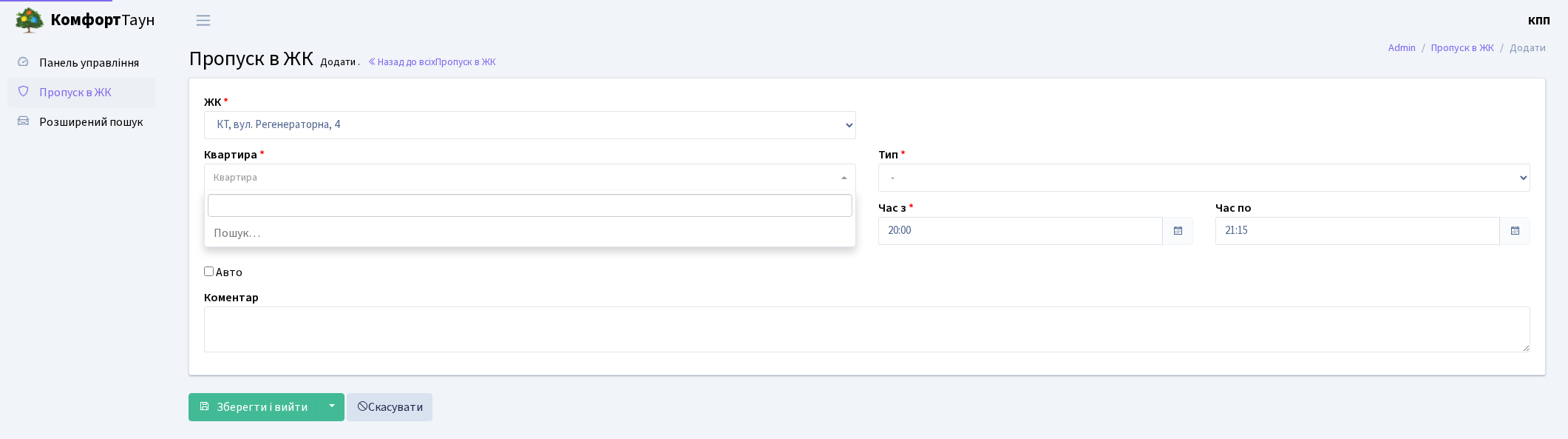
click at [298, 172] on span "Квартира" at bounding box center [526, 177] width 624 height 15
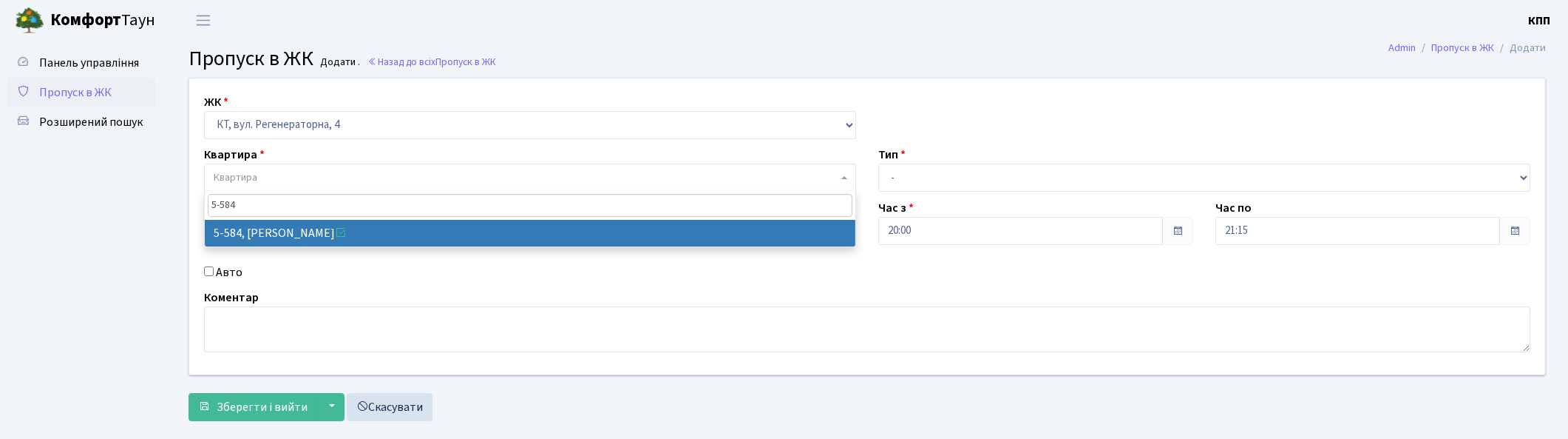
type input "5-584"
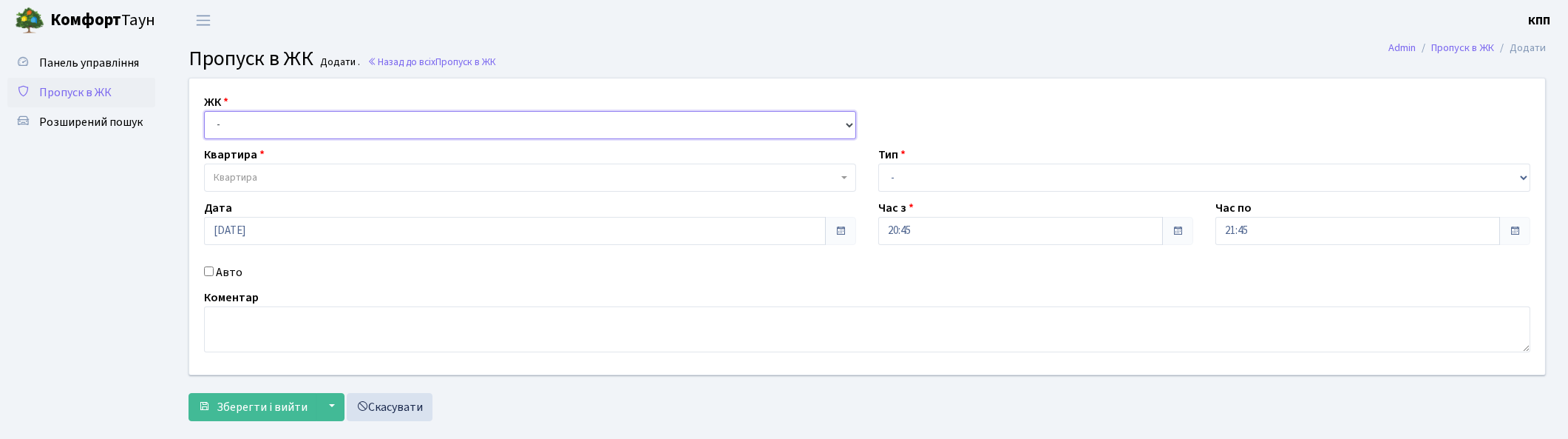
click at [277, 114] on select "- КТ, вул. Регенераторна, 4 КТ2, просп. [STREET_ADDRESS] [STREET_ADDRESS] [PERS…" at bounding box center [530, 125] width 652 height 28
select select "271"
click at [204, 111] on select "- КТ, вул. Регенераторна, 4 КТ2, просп. [STREET_ADDRESS] [STREET_ADDRESS] [PERS…" at bounding box center [530, 125] width 652 height 28
select select
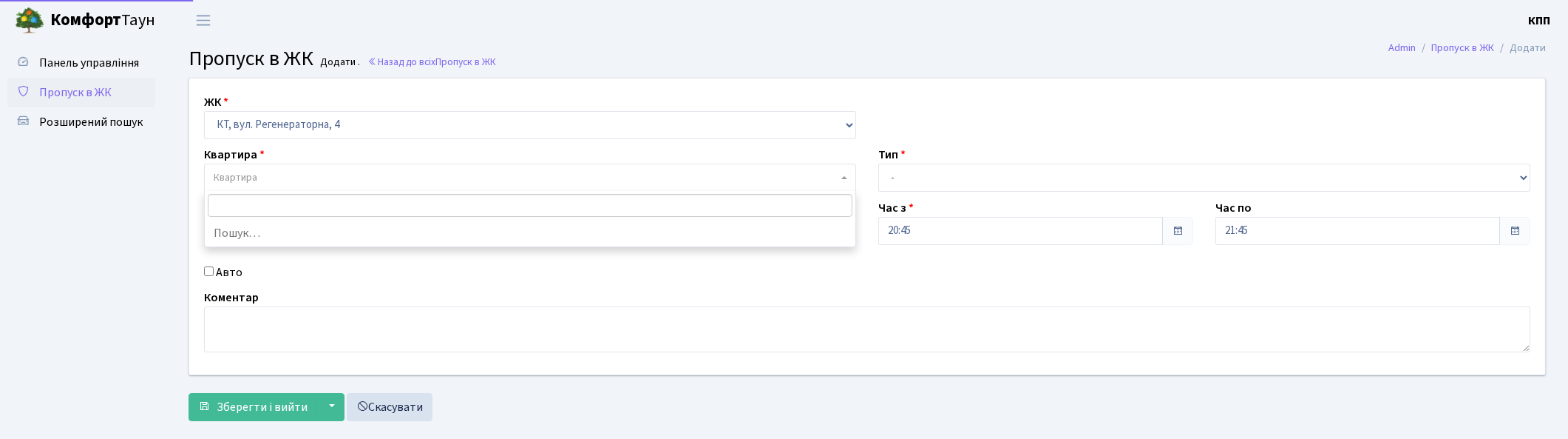
click at [278, 172] on span "Квартира" at bounding box center [526, 177] width 624 height 15
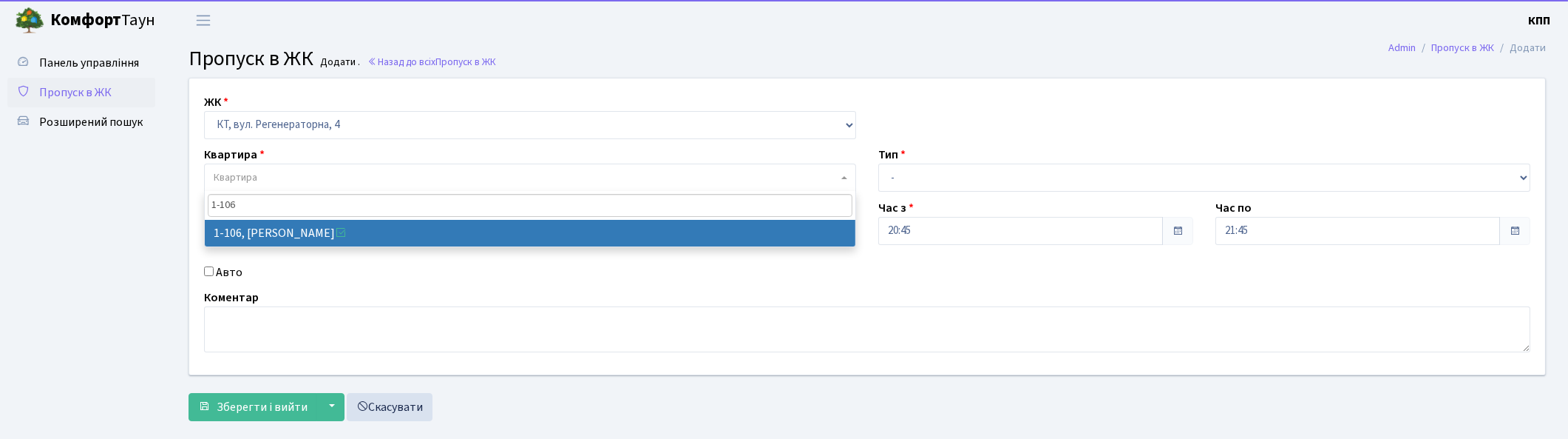
type input "1-106"
select select "106"
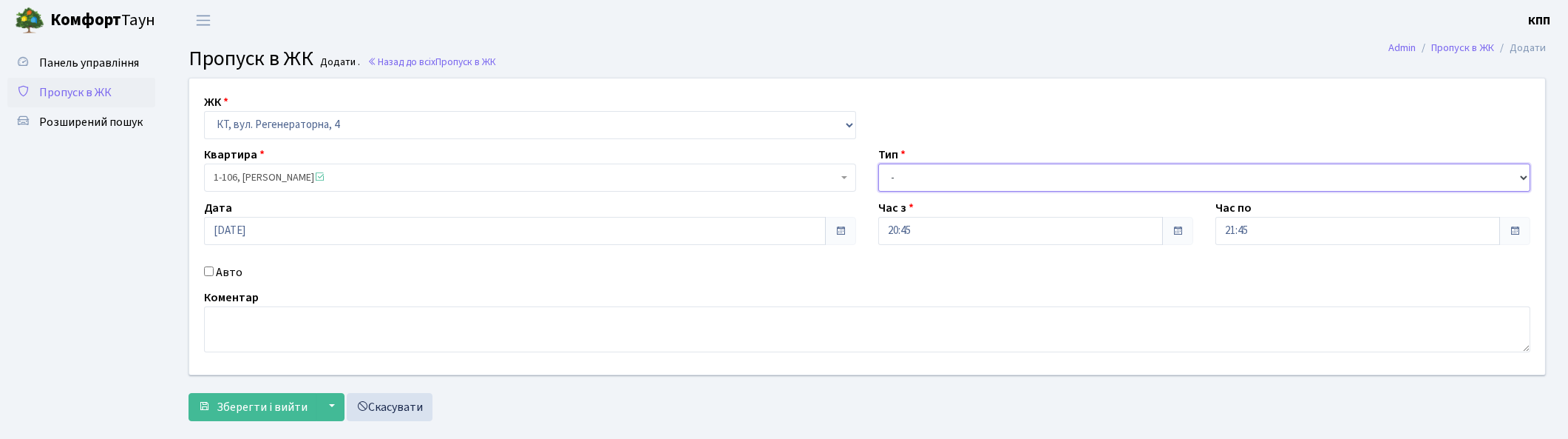
click at [959, 172] on select "- Доставка Таксі Гості Сервіс" at bounding box center [1204, 178] width 652 height 28
select select "1"
click at [878, 164] on select "- Доставка Таксі Гості Сервіс" at bounding box center [1204, 178] width 652 height 28
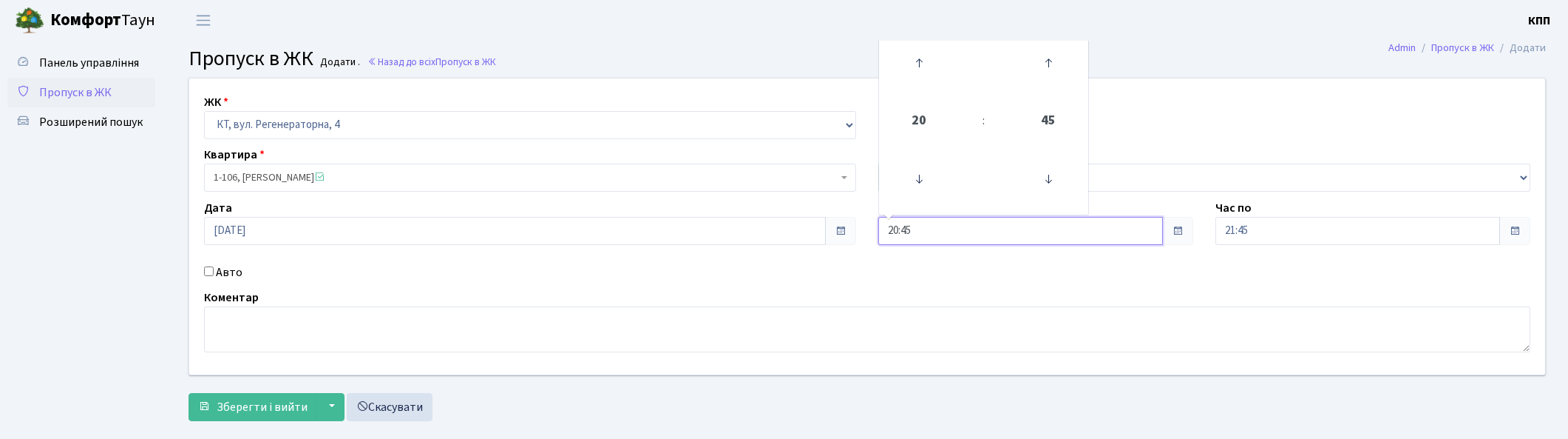
click at [1023, 238] on input "20:45" at bounding box center [1020, 230] width 284 height 28
click at [1307, 230] on input "21:45" at bounding box center [1357, 230] width 284 height 28
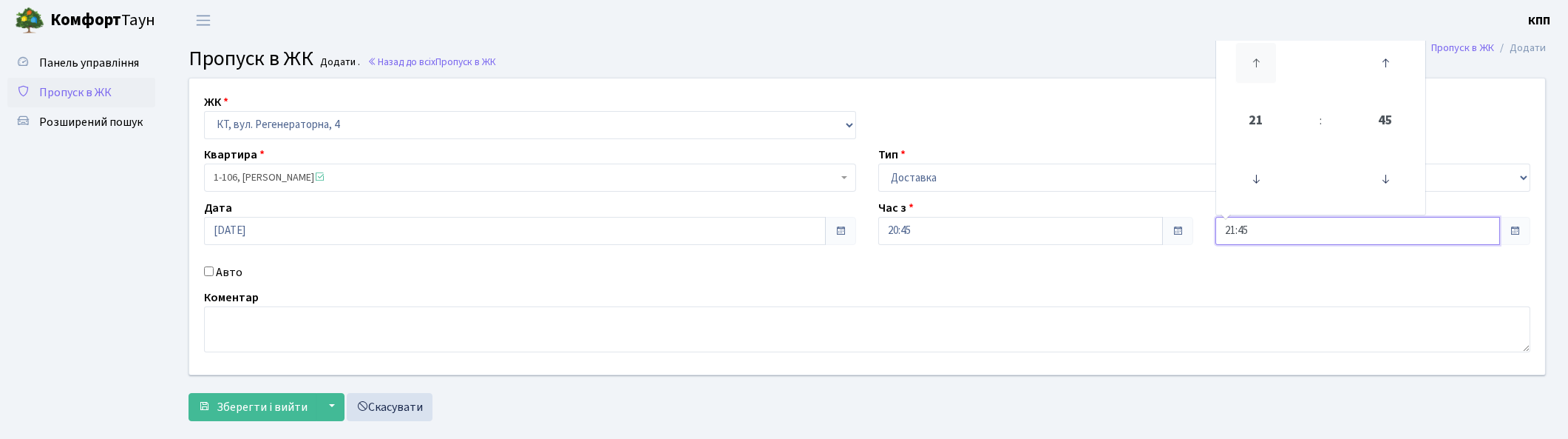
click at [1254, 69] on icon at bounding box center [1256, 63] width 40 height 40
type input "22:45"
click at [243, 401] on span "Зберегти і вийти" at bounding box center [262, 407] width 91 height 16
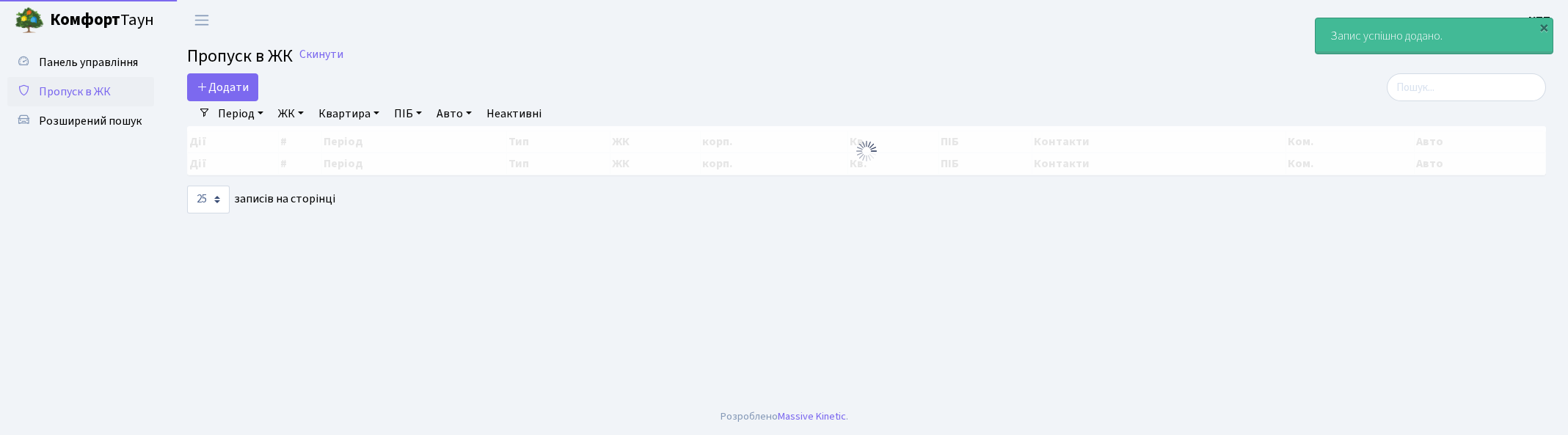
select select "25"
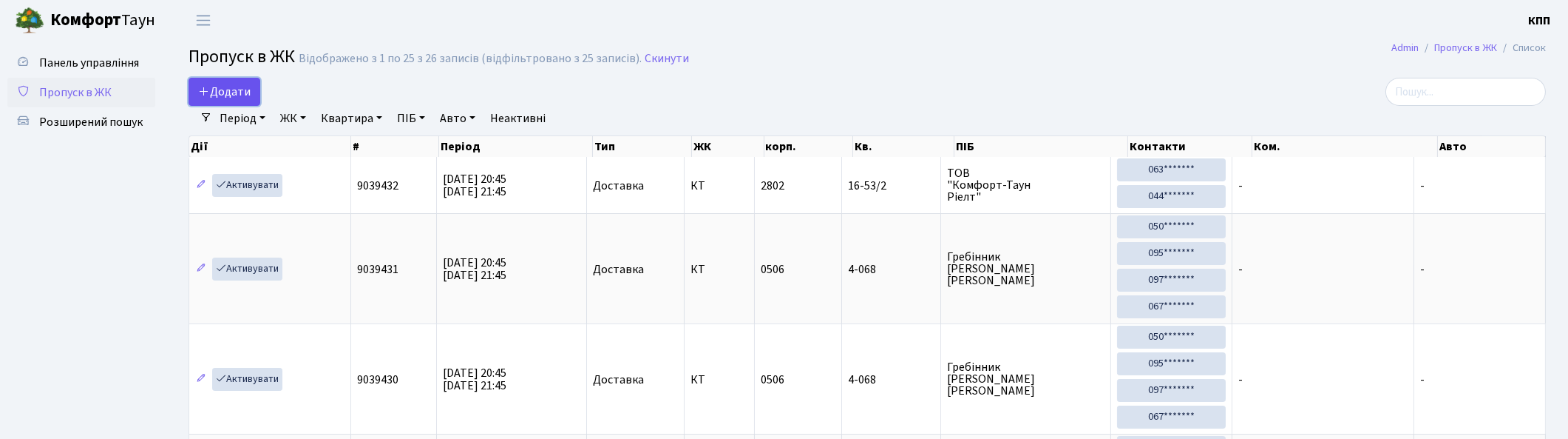
click at [232, 93] on span "Додати" at bounding box center [224, 92] width 53 height 16
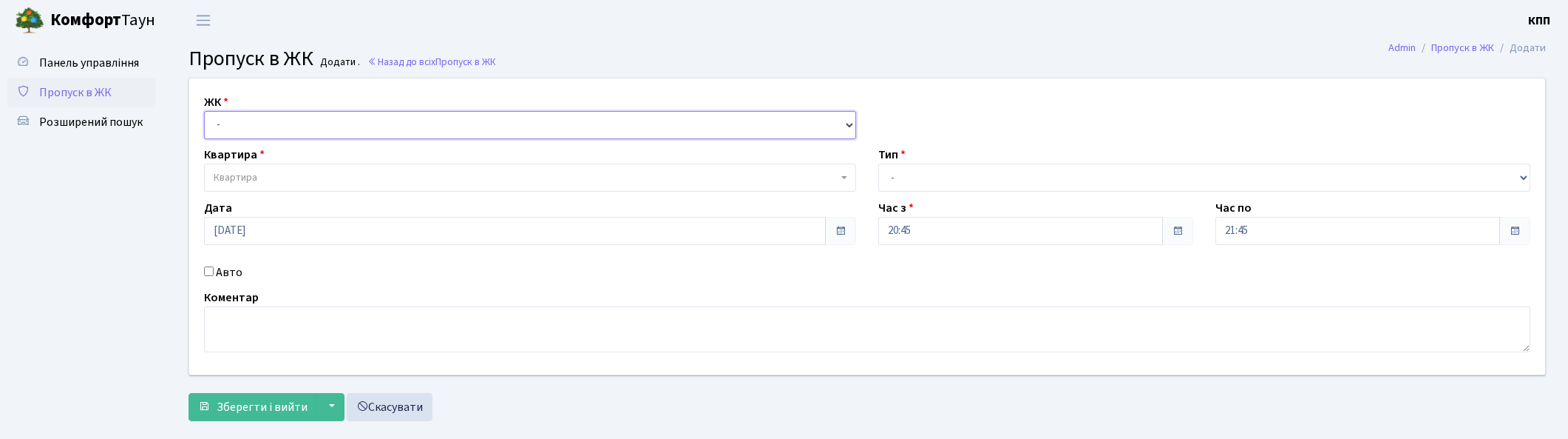
click at [280, 129] on select "- КТ, вул. Регенераторна, 4 КТ2, просп. [STREET_ADDRESS] [STREET_ADDRESS] [PERS…" at bounding box center [530, 125] width 652 height 28
select select "271"
click at [204, 111] on select "- КТ, вул. Регенераторна, 4 КТ2, просп. [STREET_ADDRESS] [STREET_ADDRESS] [PERS…" at bounding box center [530, 125] width 652 height 28
select select
click at [292, 169] on span "Квартира" at bounding box center [530, 178] width 652 height 28
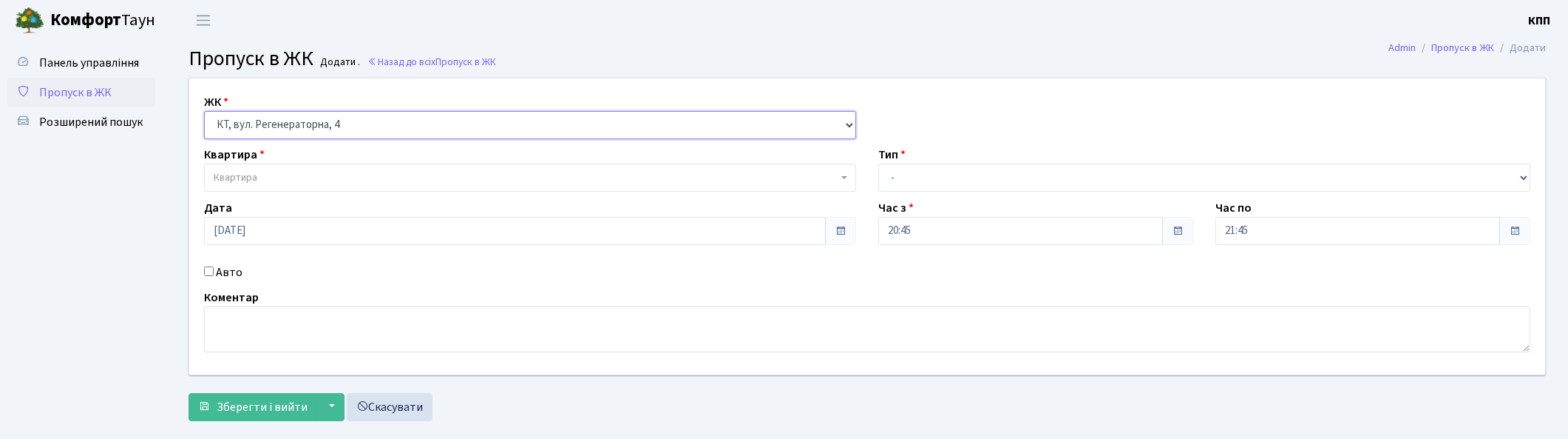
click at [371, 122] on select "- КТ, вул. Регенераторна, 4 КТ2, просп. [STREET_ADDRESS] [STREET_ADDRESS] [PERS…" at bounding box center [530, 125] width 652 height 28
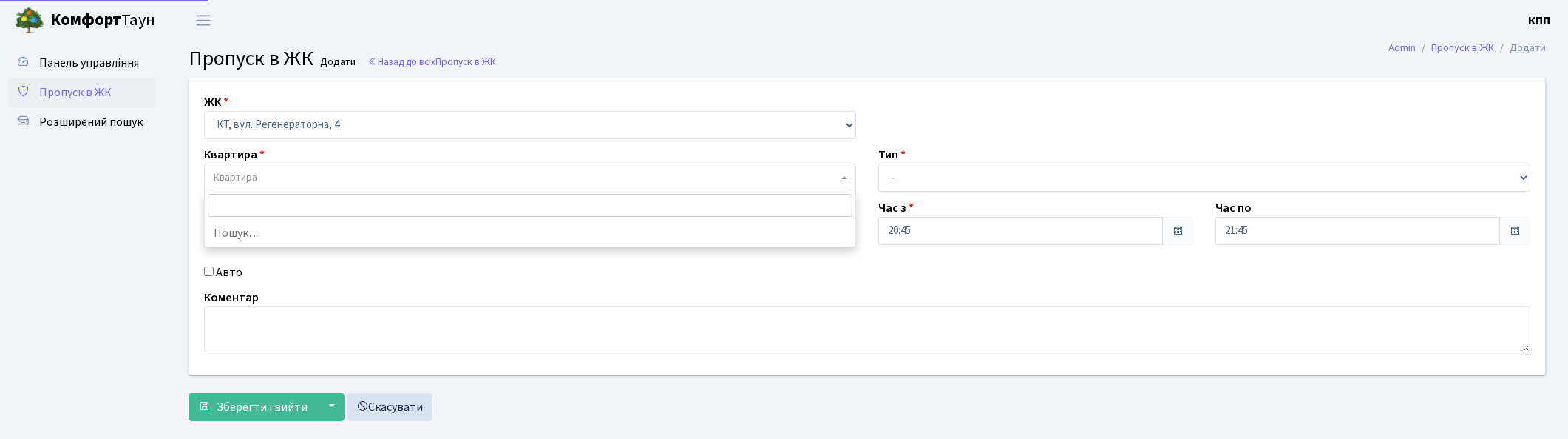
click at [461, 172] on span "Квартира" at bounding box center [526, 177] width 624 height 15
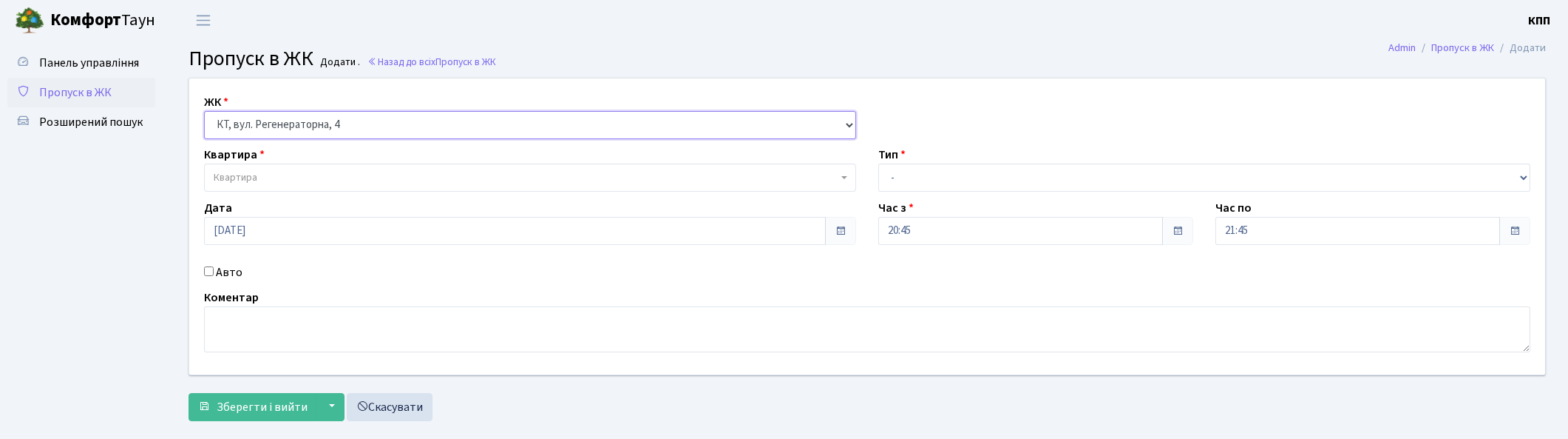
click at [431, 125] on select "- КТ, вул. Регенераторна, 4 КТ2, просп. Соборності, 17 КТ3, вул. Березнева, 16 …" at bounding box center [530, 125] width 652 height 28
click at [396, 120] on select "- КТ, вул. Регенераторна, 4 КТ2, просп. Соборності, 17 КТ3, вул. Березнева, 16 …" at bounding box center [530, 125] width 652 height 28
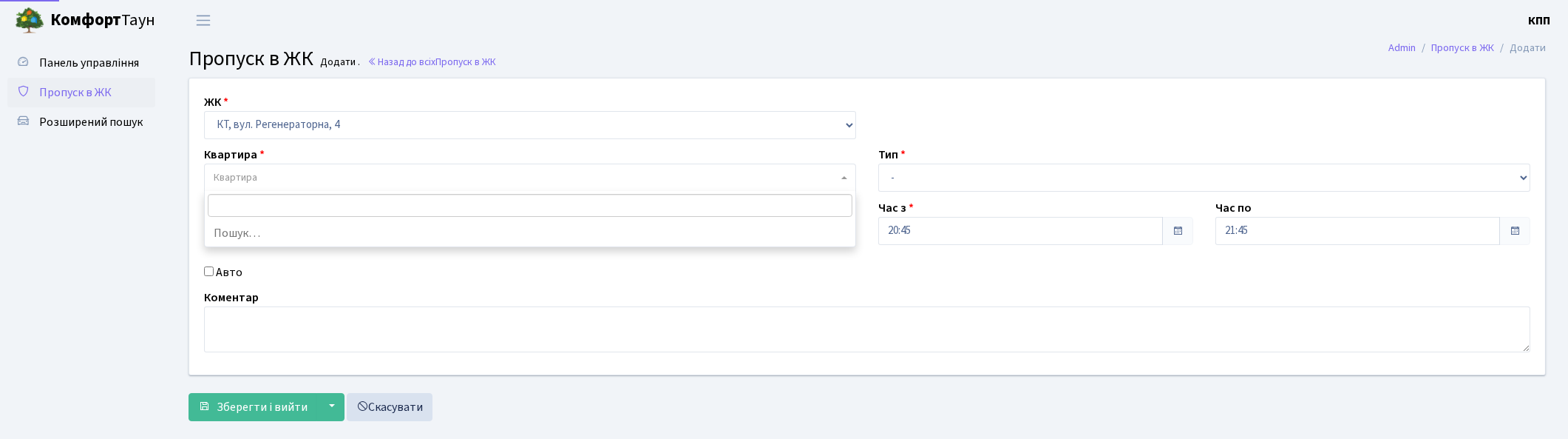
click at [363, 174] on span "Квартира" at bounding box center [526, 177] width 624 height 15
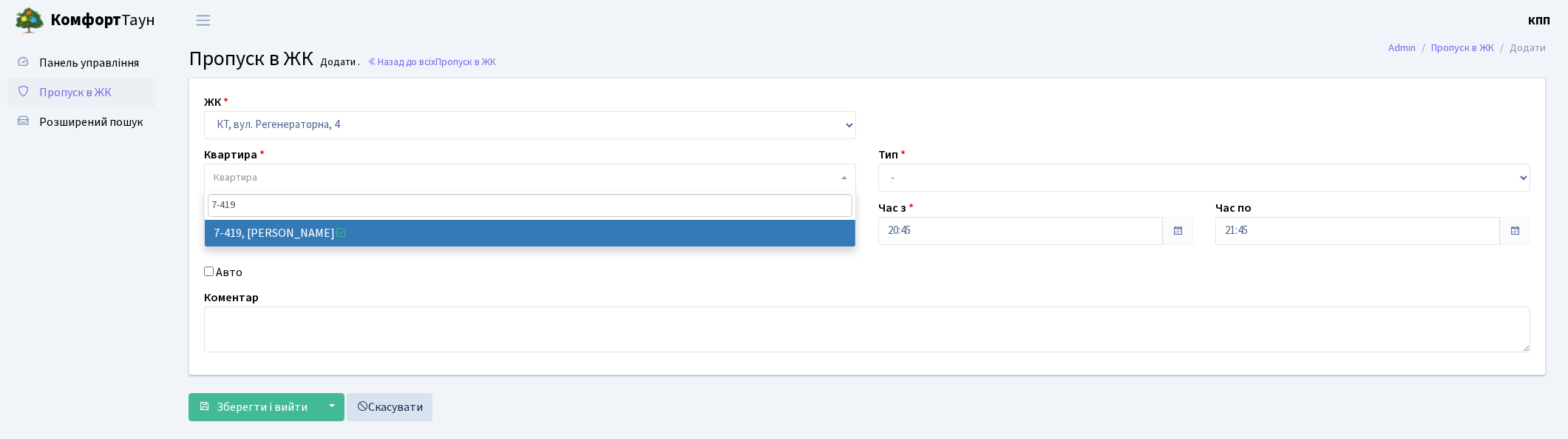
type input "7-419"
select select "4794"
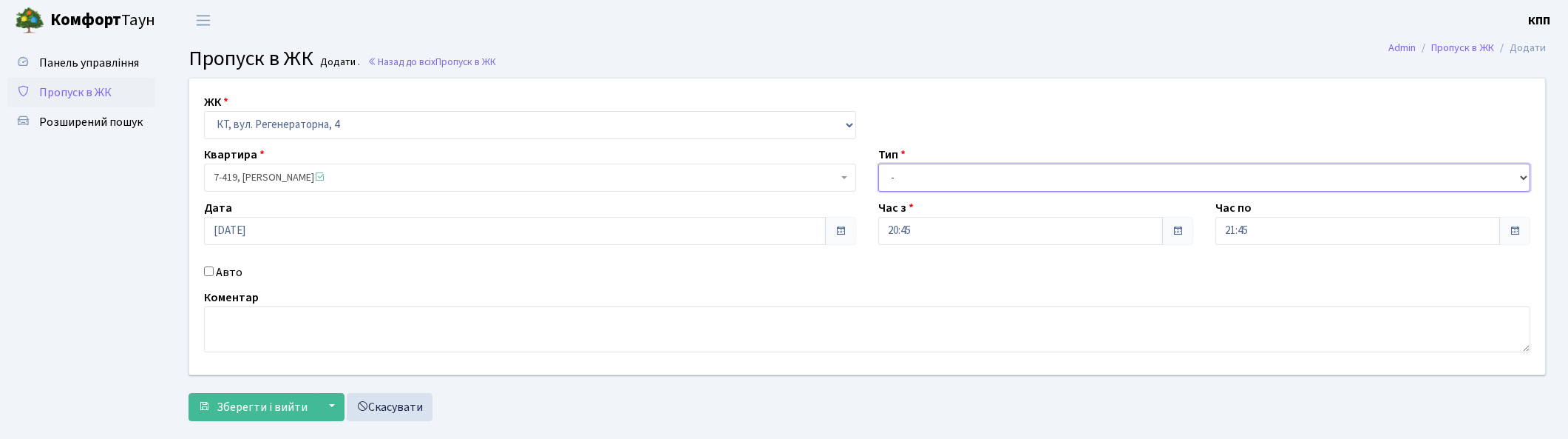
click at [977, 179] on select "- Доставка Таксі Гості Сервіс" at bounding box center [1204, 178] width 652 height 28
select select "3"
click at [878, 164] on select "- Доставка Таксі Гості Сервіс" at bounding box center [1204, 178] width 652 height 28
click at [223, 403] on span "Зберегти і вийти" at bounding box center [262, 407] width 91 height 16
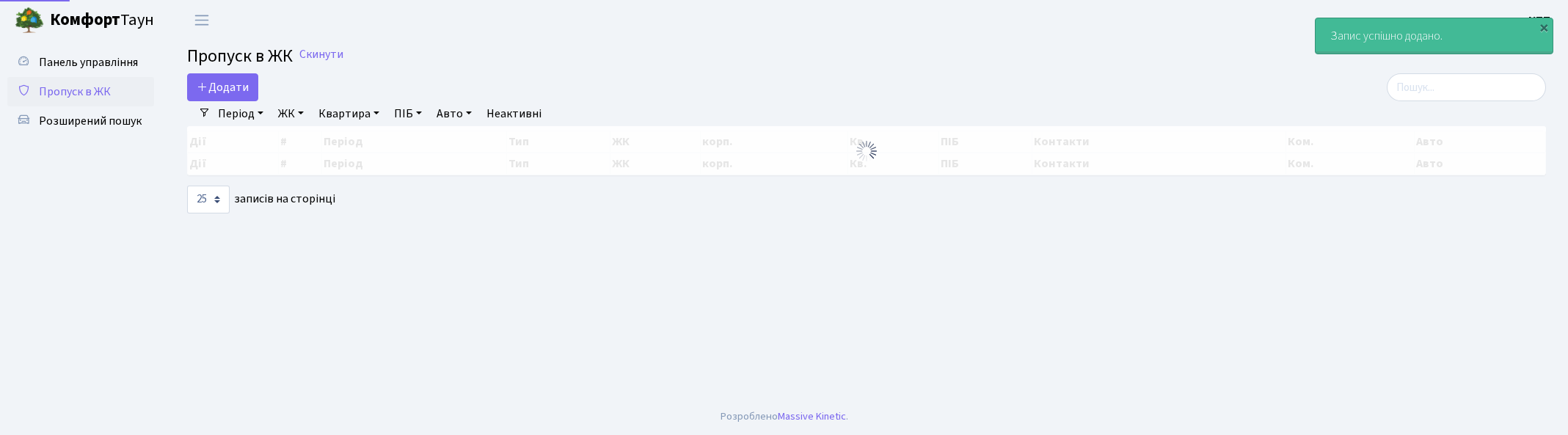
select select "25"
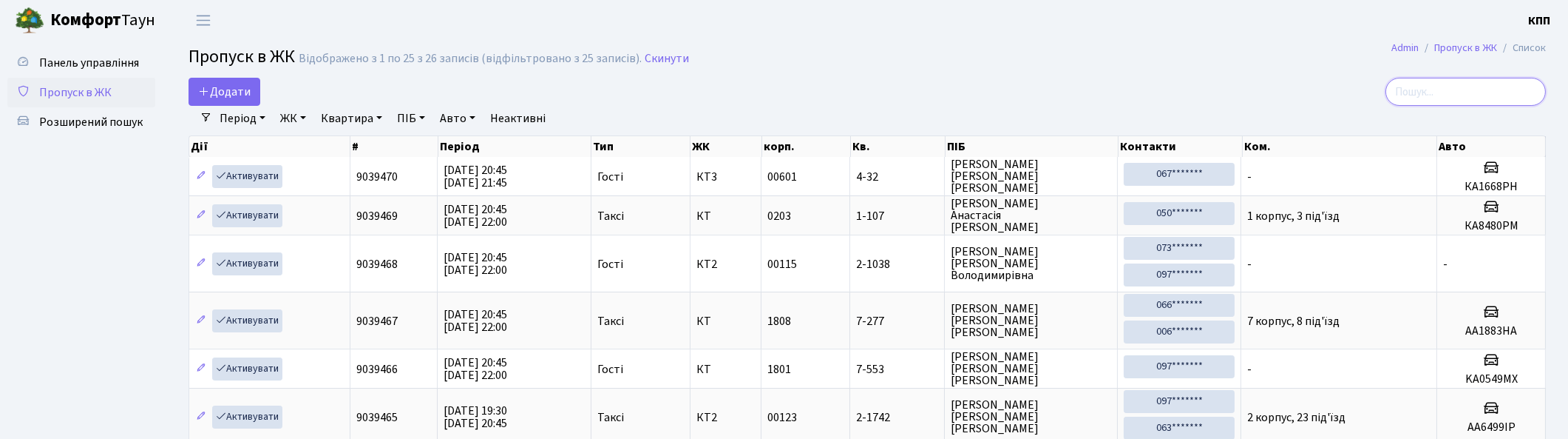
click at [1424, 86] on input "search" at bounding box center [1465, 92] width 161 height 28
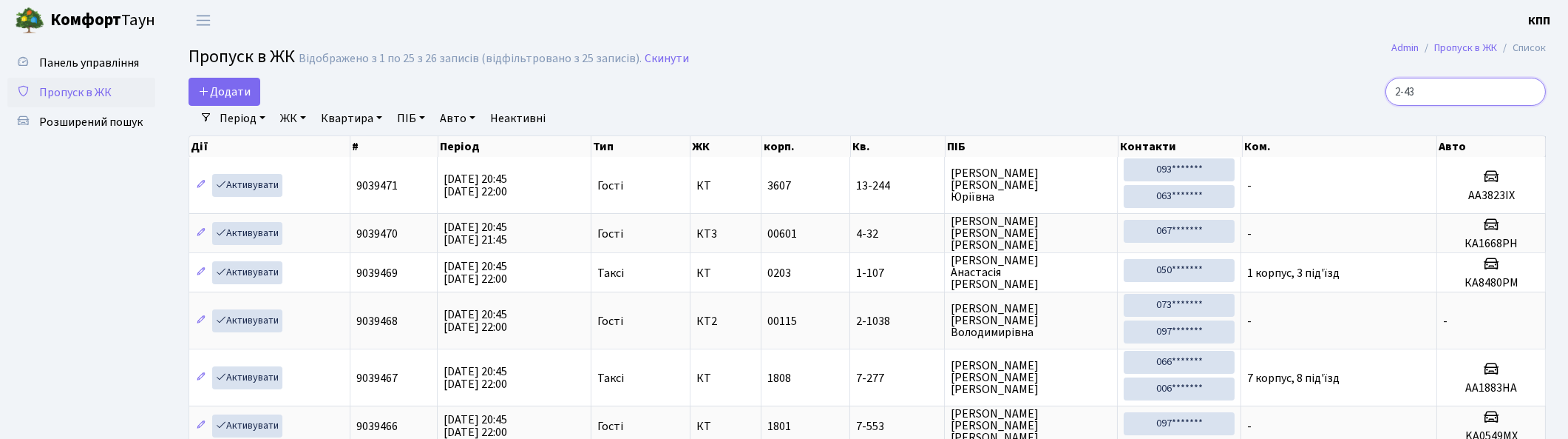
type input "2-436"
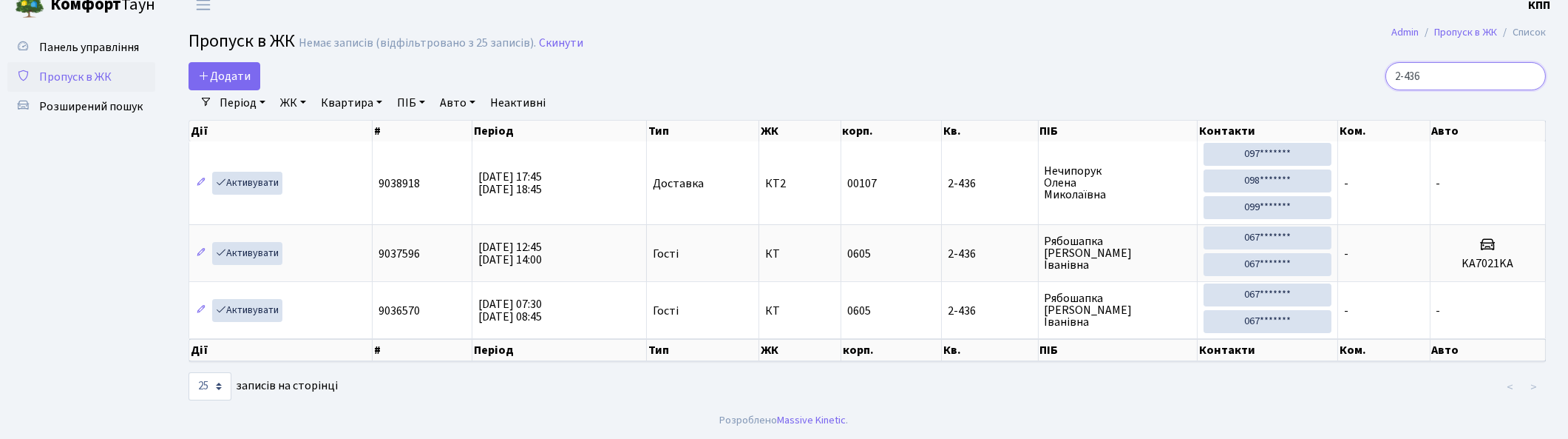
scroll to position [2, 0]
click at [1531, 72] on input "2-436" at bounding box center [1465, 76] width 161 height 28
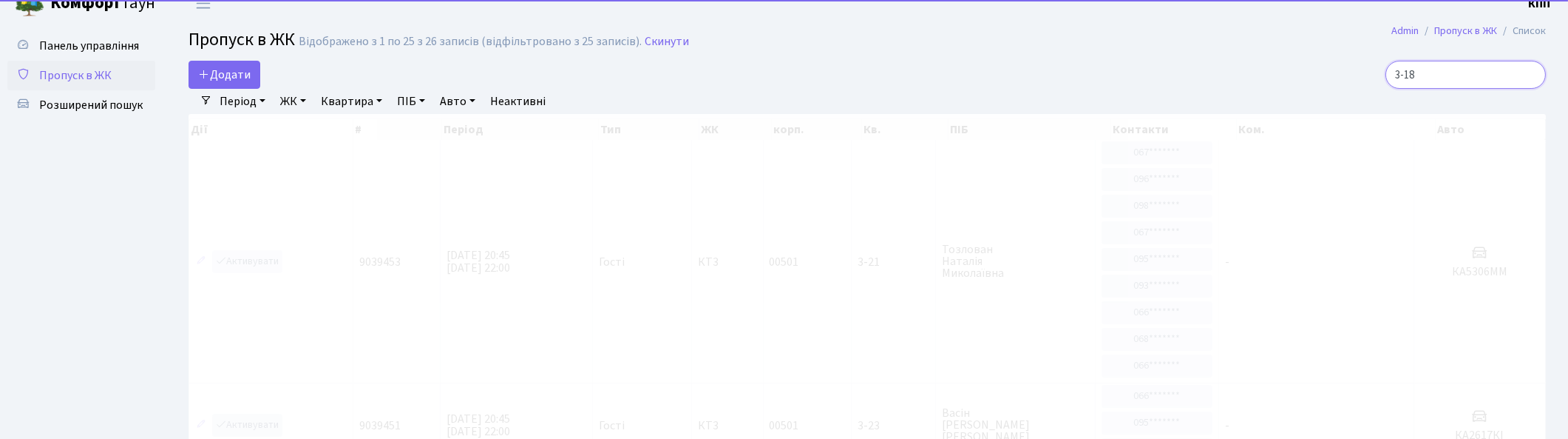
type input "3-186"
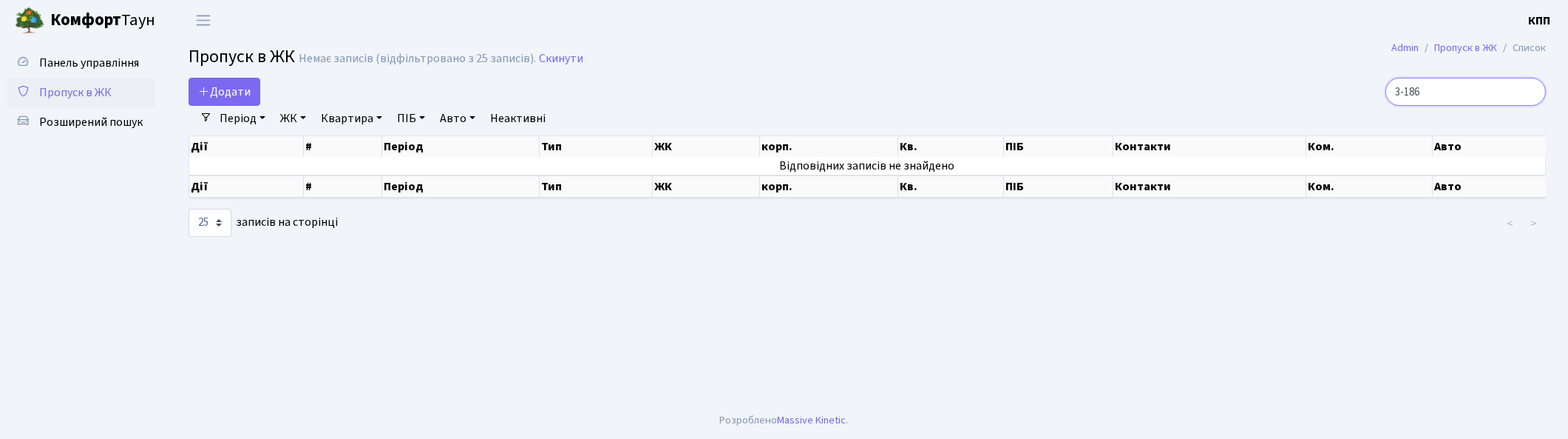
scroll to position [0, 0]
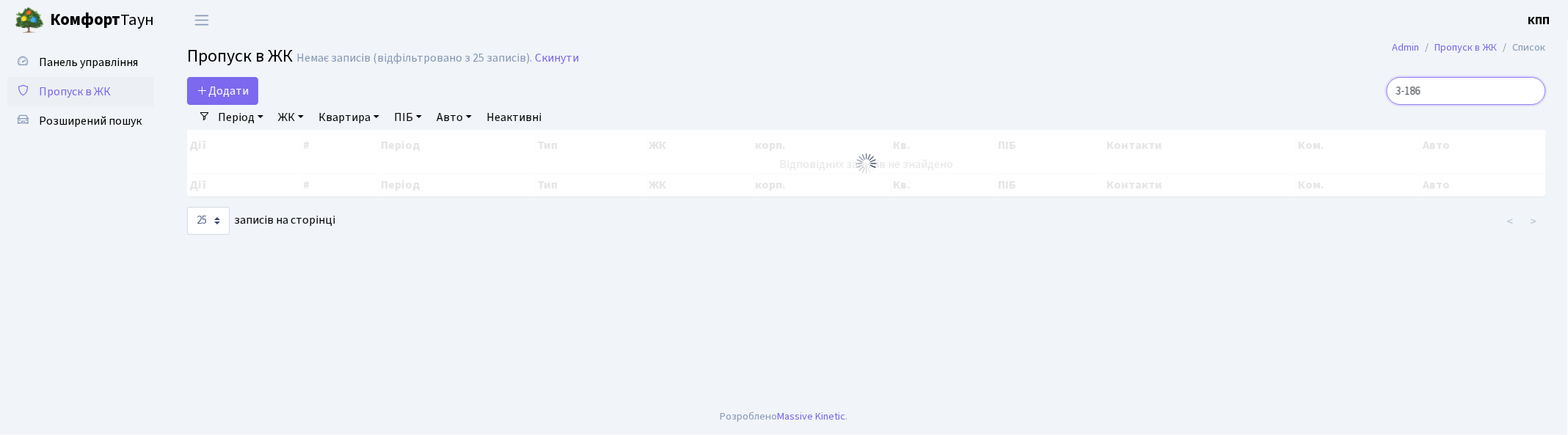
click at [1533, 90] on input "3-186" at bounding box center [1465, 91] width 159 height 28
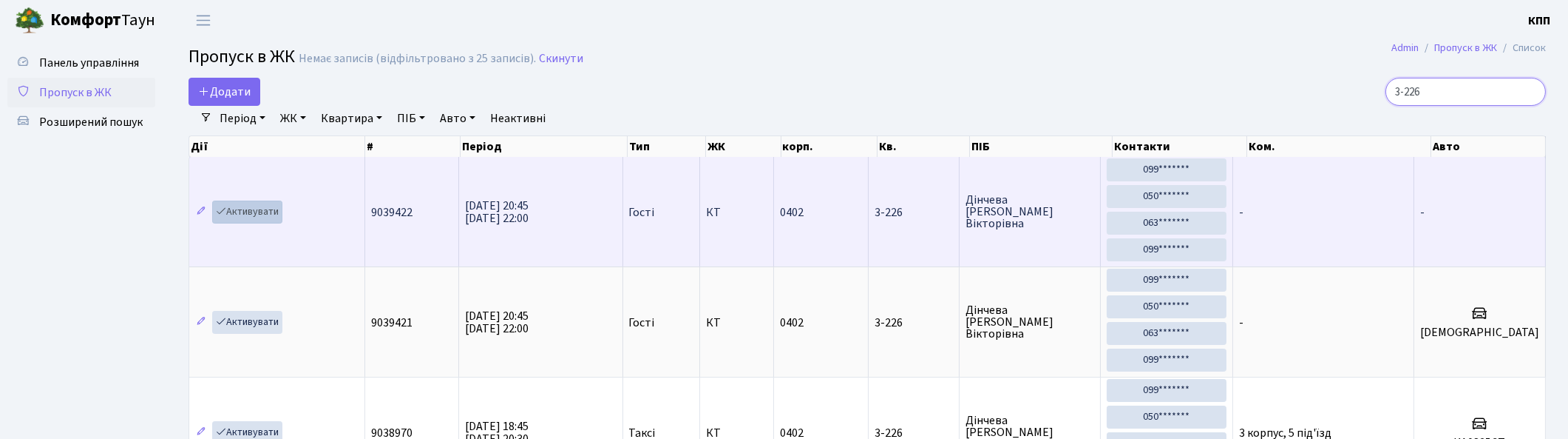
type input "3-226"
click at [259, 210] on link "Активувати" at bounding box center [248, 212] width 71 height 23
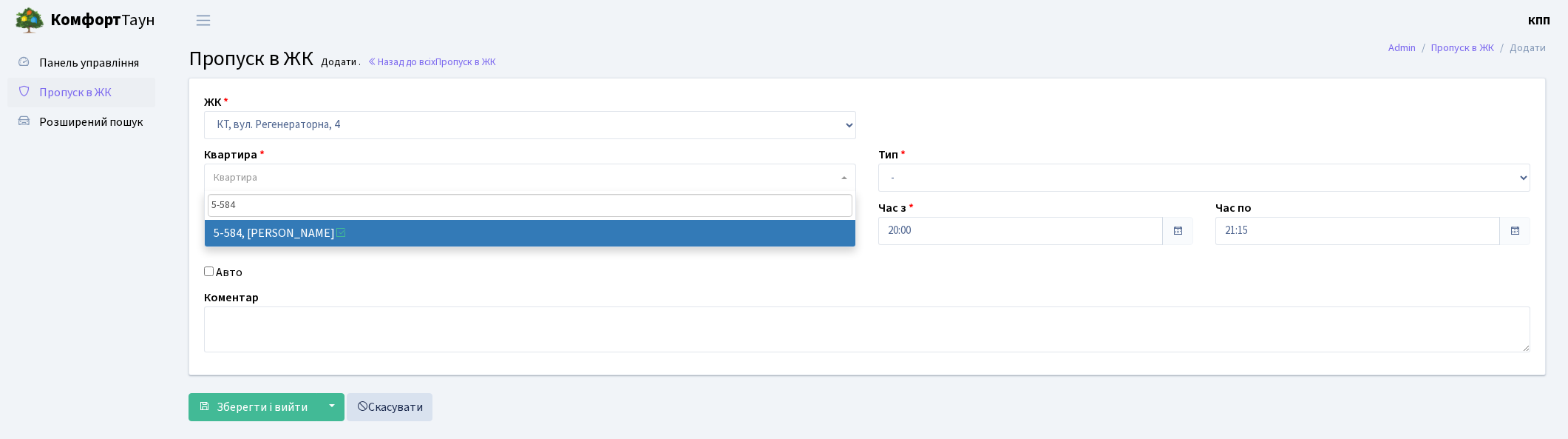
select select "271"
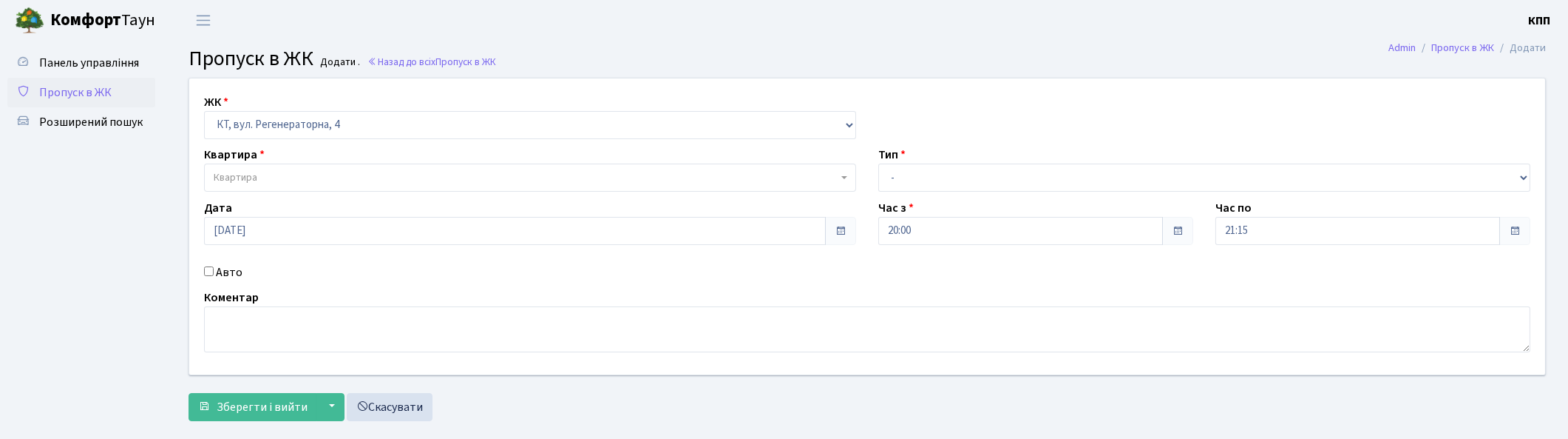
click at [85, 92] on span "Пропуск в ЖК" at bounding box center [75, 93] width 72 height 16
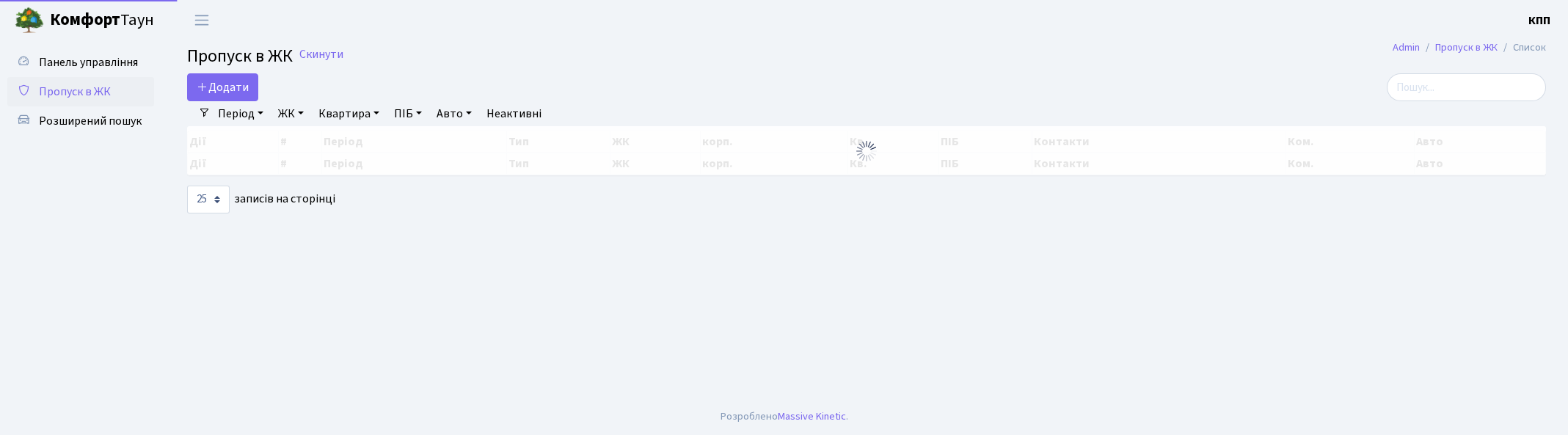
select select "25"
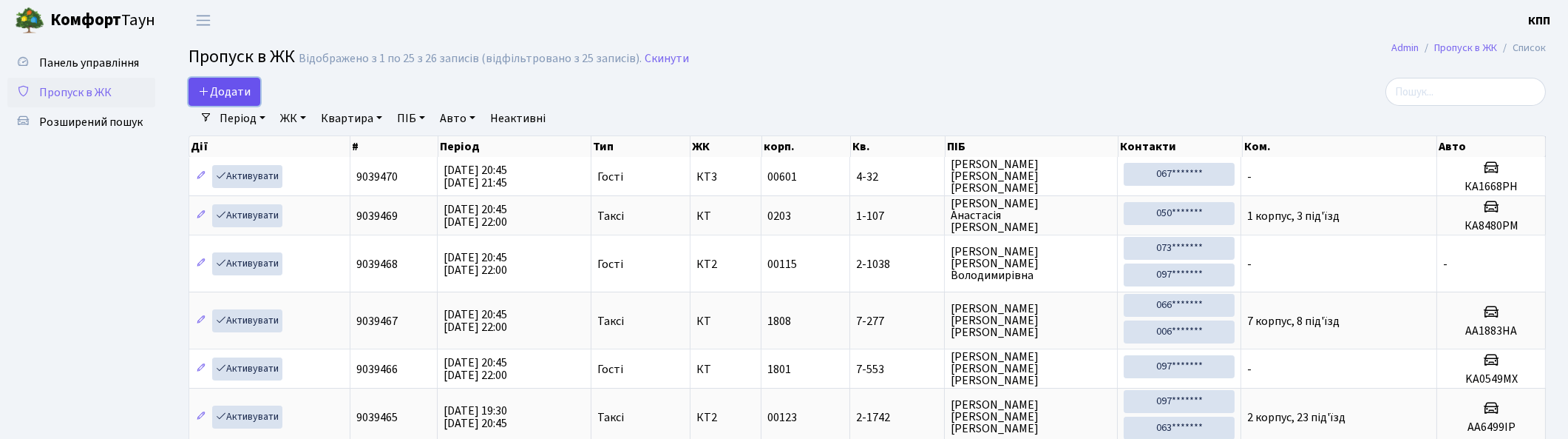
click at [227, 89] on span "Додати" at bounding box center [224, 92] width 53 height 16
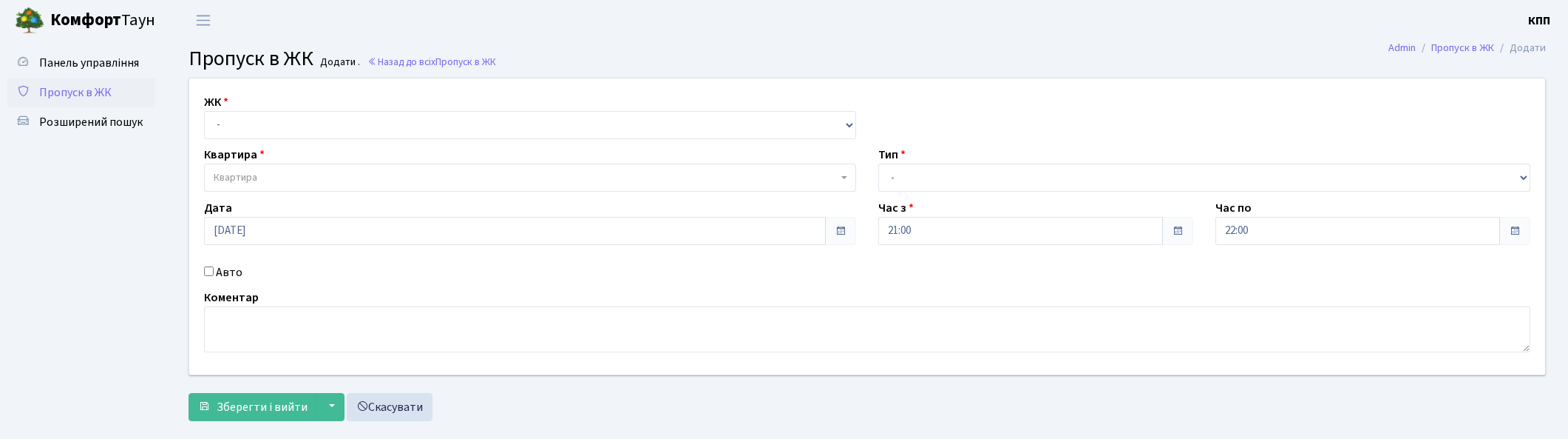
click at [212, 274] on input "Авто" at bounding box center [208, 271] width 9 height 9
checkbox input "true"
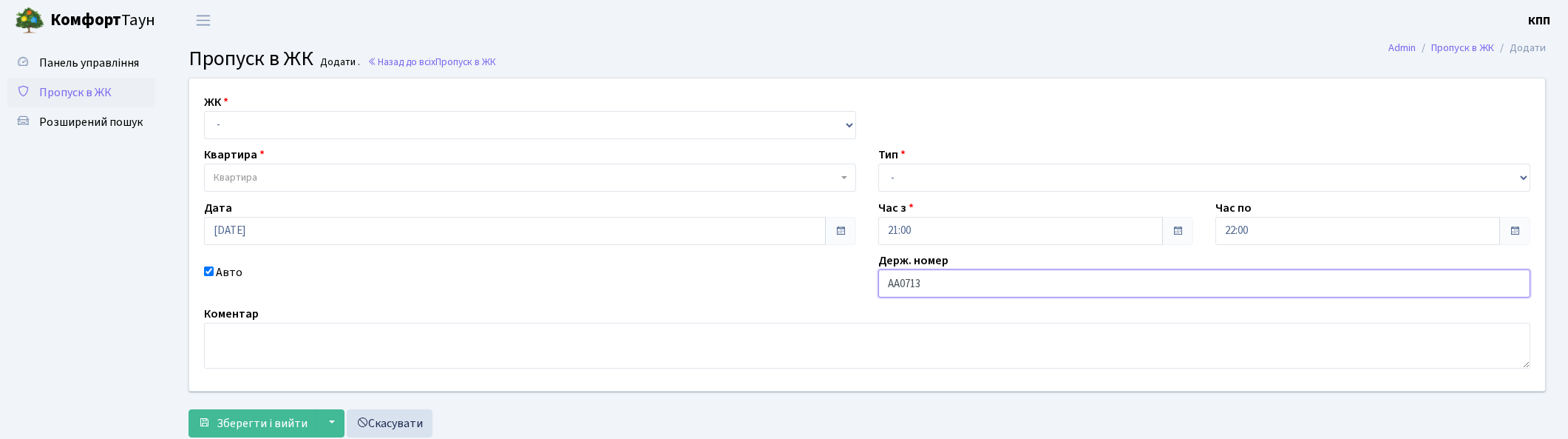
type input "АА0713РК"
click at [891, 173] on select "- Доставка Таксі Гості Сервіс" at bounding box center [1204, 178] width 652 height 28
select select "3"
click at [878, 164] on select "- Доставка Таксі Гості Сервіс" at bounding box center [1204, 178] width 652 height 28
click at [240, 125] on select "- КТ, вул. Регенераторна, 4 КТ2, просп. [STREET_ADDRESS] [STREET_ADDRESS] [PERS…" at bounding box center [530, 125] width 652 height 28
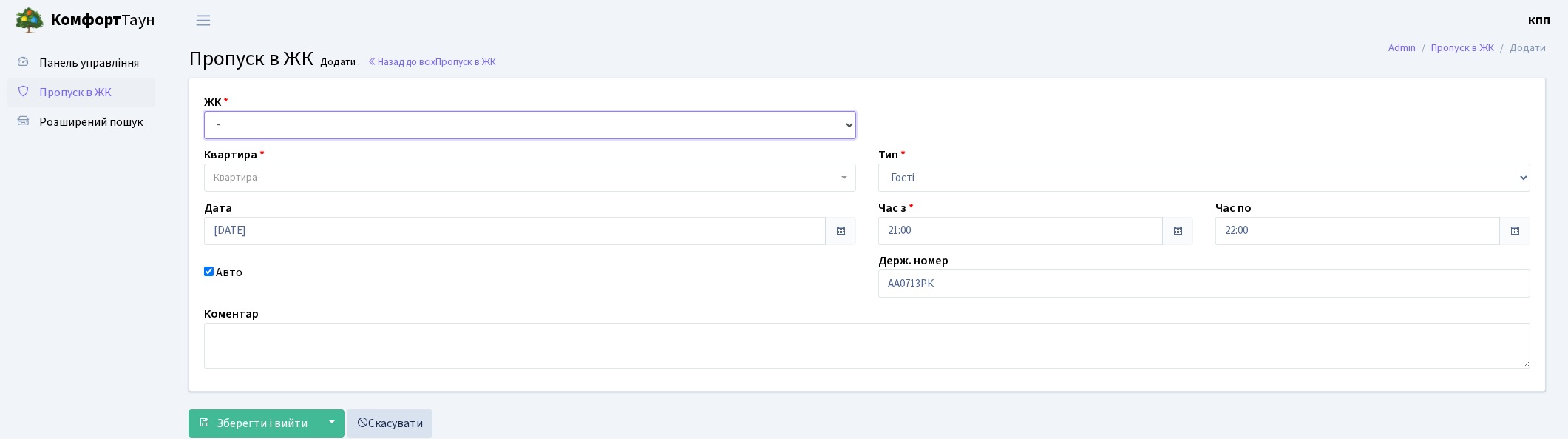
select select "271"
click at [204, 111] on select "- КТ, вул. Регенераторна, 4 КТ2, просп. [STREET_ADDRESS] [STREET_ADDRESS] [PERS…" at bounding box center [530, 125] width 652 height 28
select select
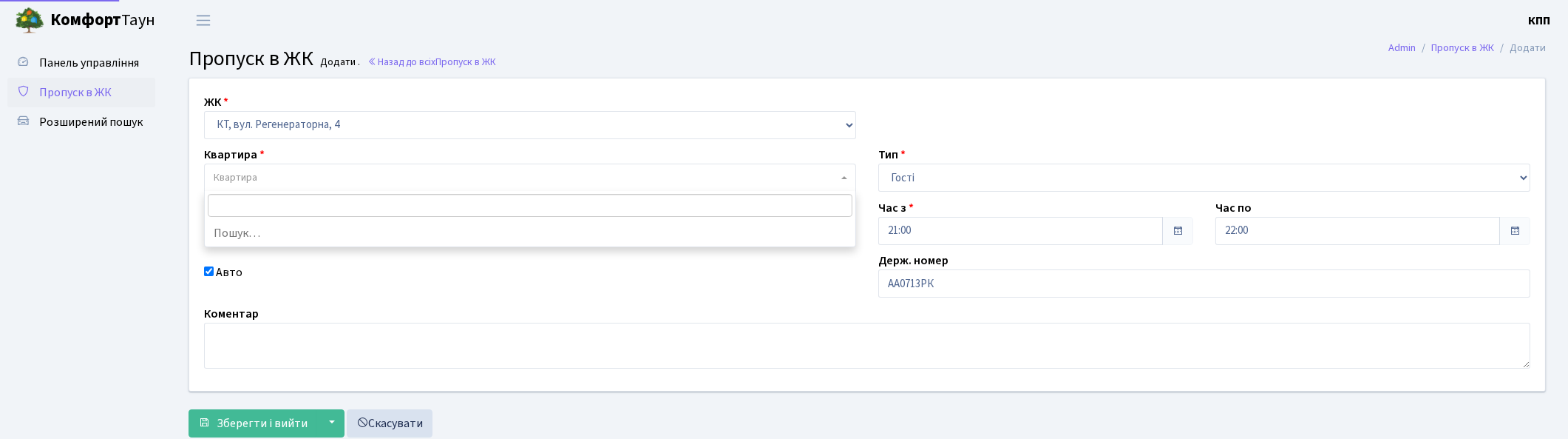
click at [292, 185] on span "Квартира" at bounding box center [526, 177] width 624 height 15
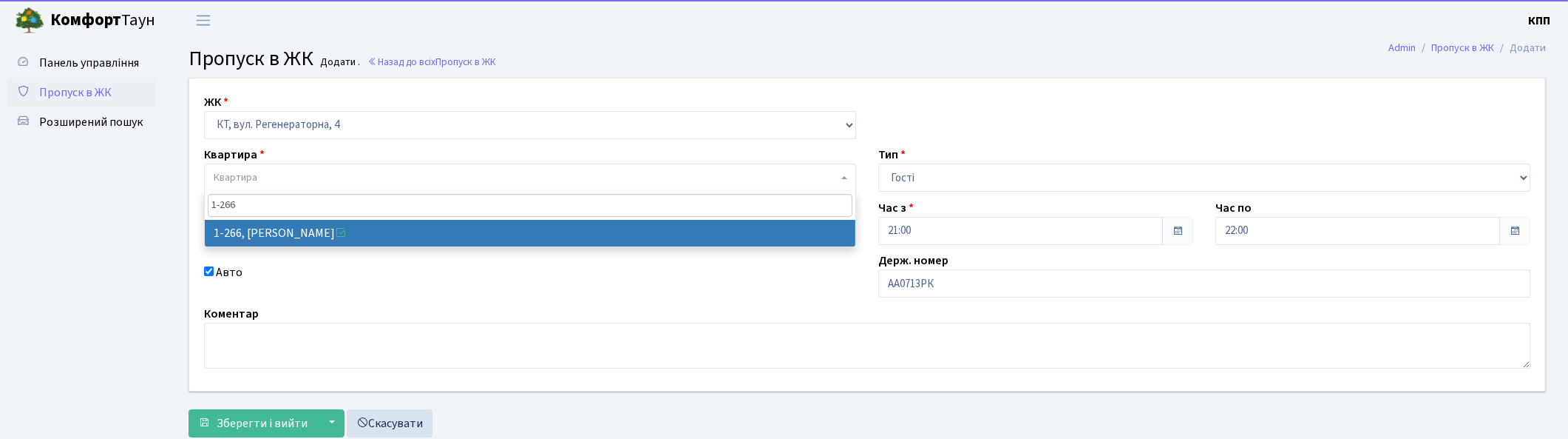
type input "1-266"
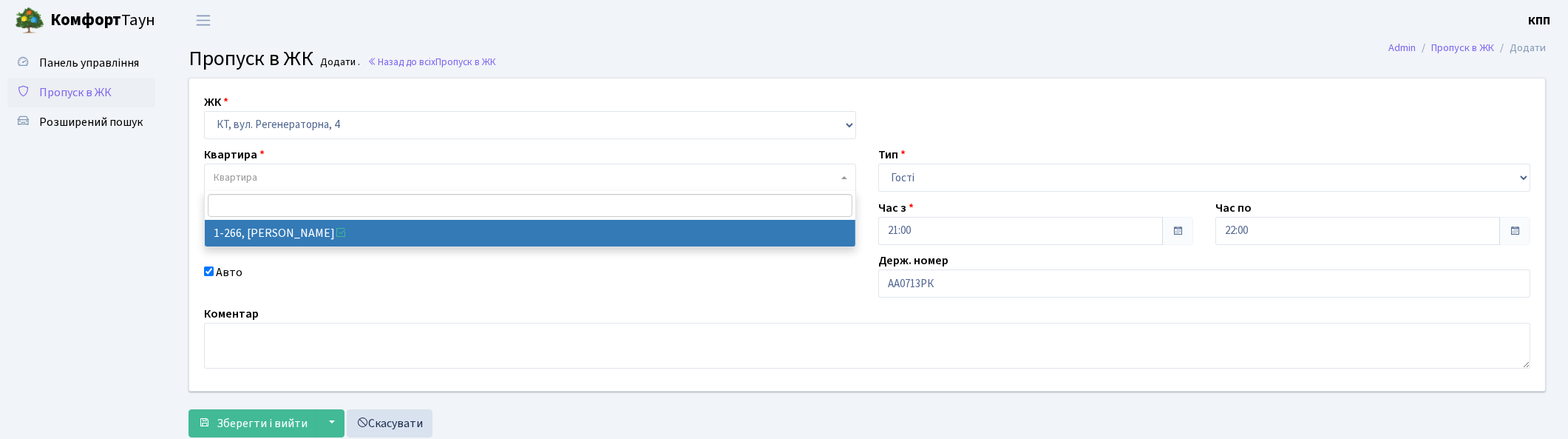
select select "266"
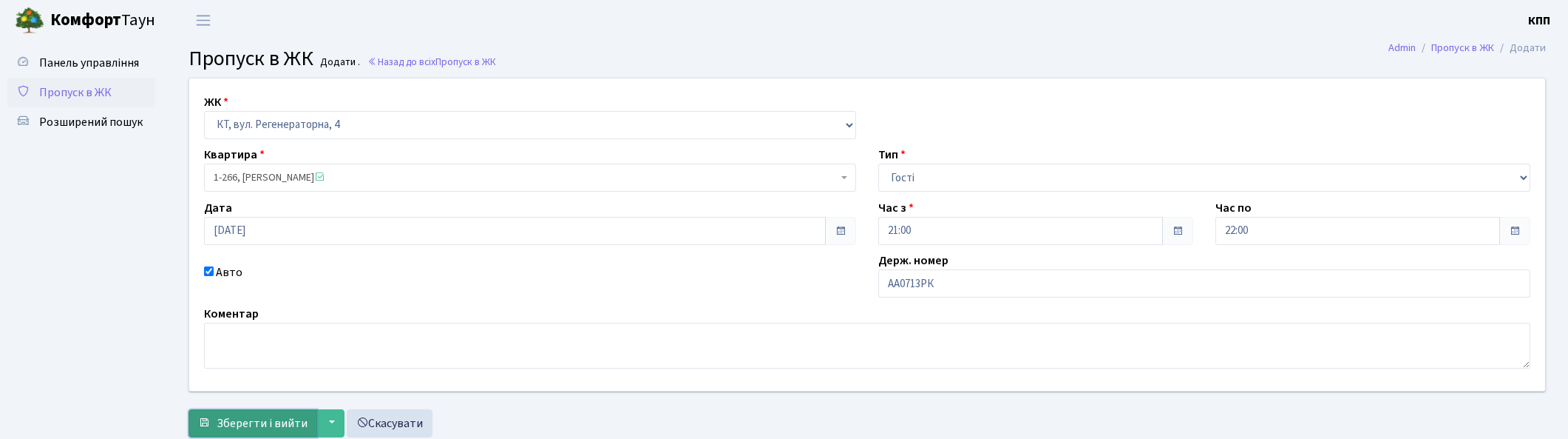
click at [262, 418] on span "Зберегти і вийти" at bounding box center [262, 423] width 91 height 16
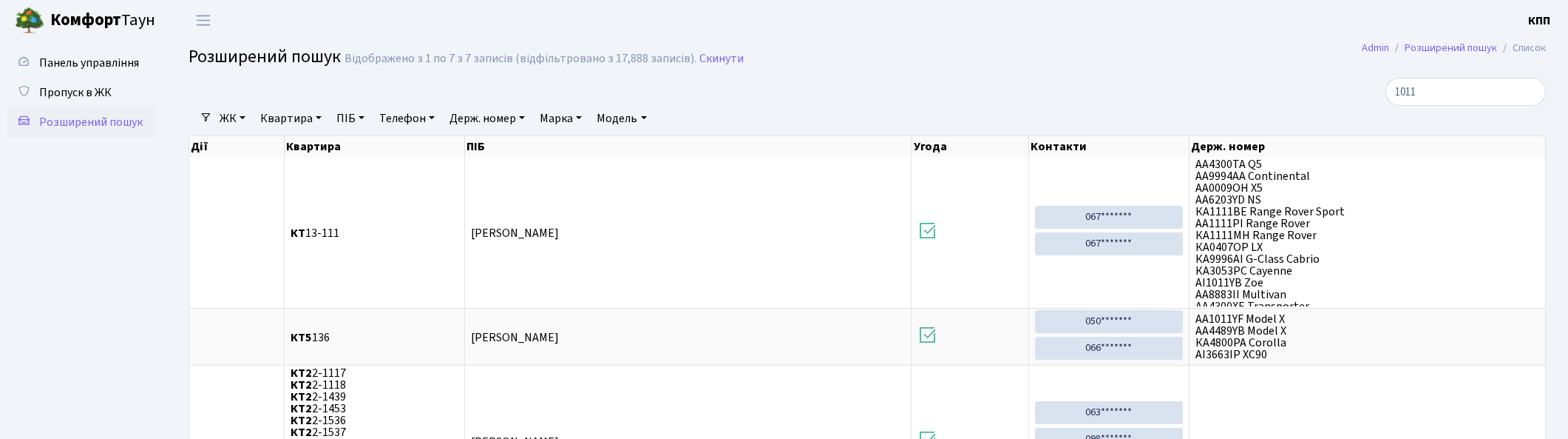
select select "25"
click at [97, 91] on span "Пропуск в ЖК" at bounding box center [75, 93] width 72 height 16
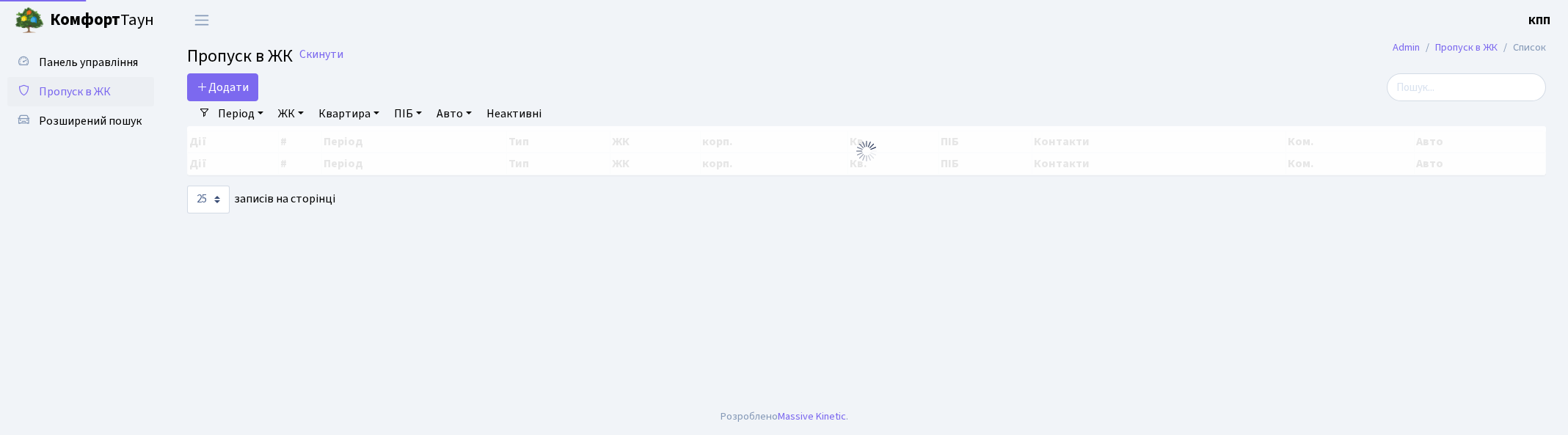
select select "25"
click at [697, 92] on div "Додати" at bounding box center [637, 87] width 899 height 28
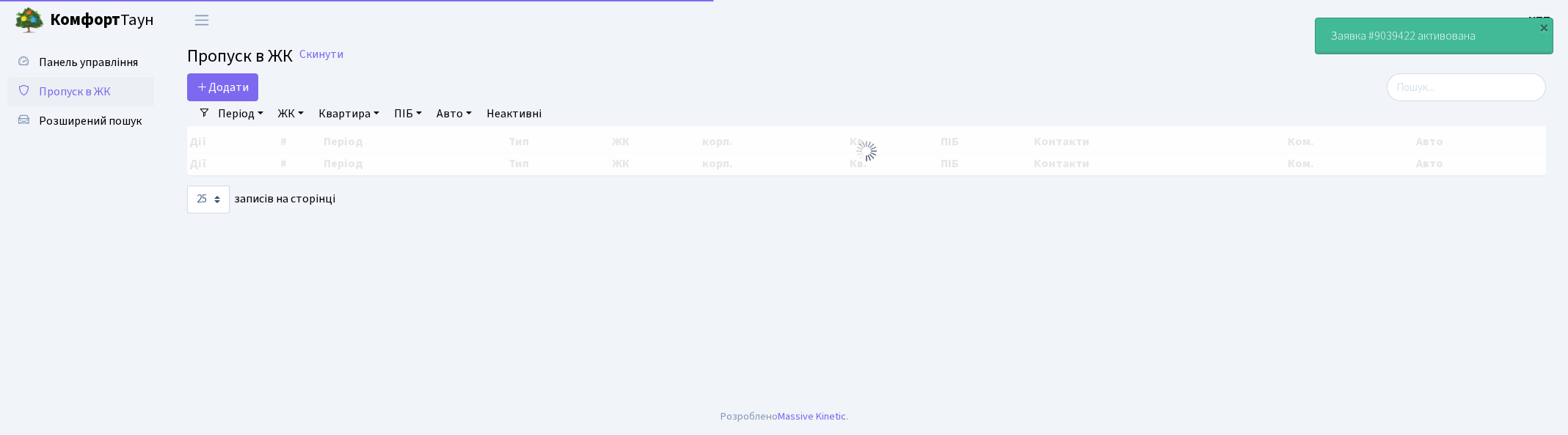
select select "25"
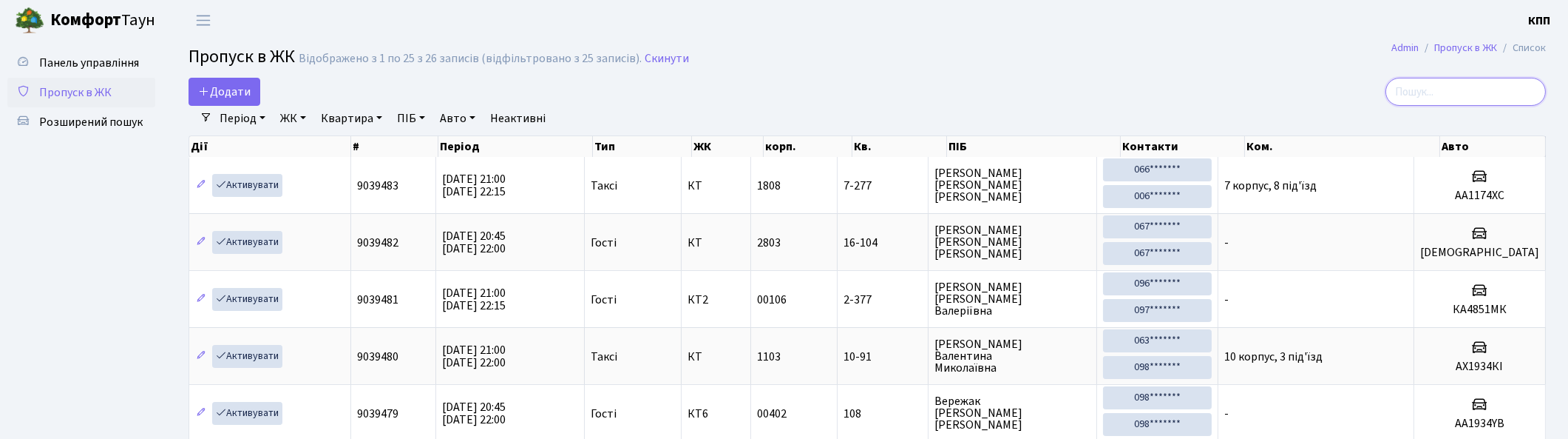
click at [1489, 89] on input "search" at bounding box center [1465, 92] width 161 height 28
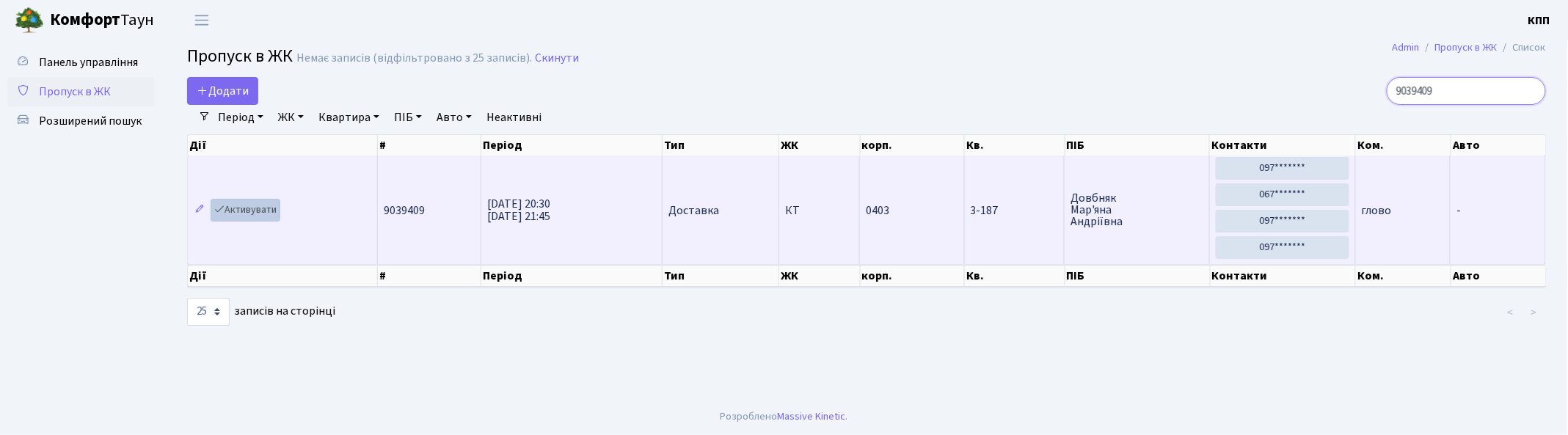
type input "9039409"
click at [251, 206] on link "Активувати" at bounding box center [246, 210] width 70 height 23
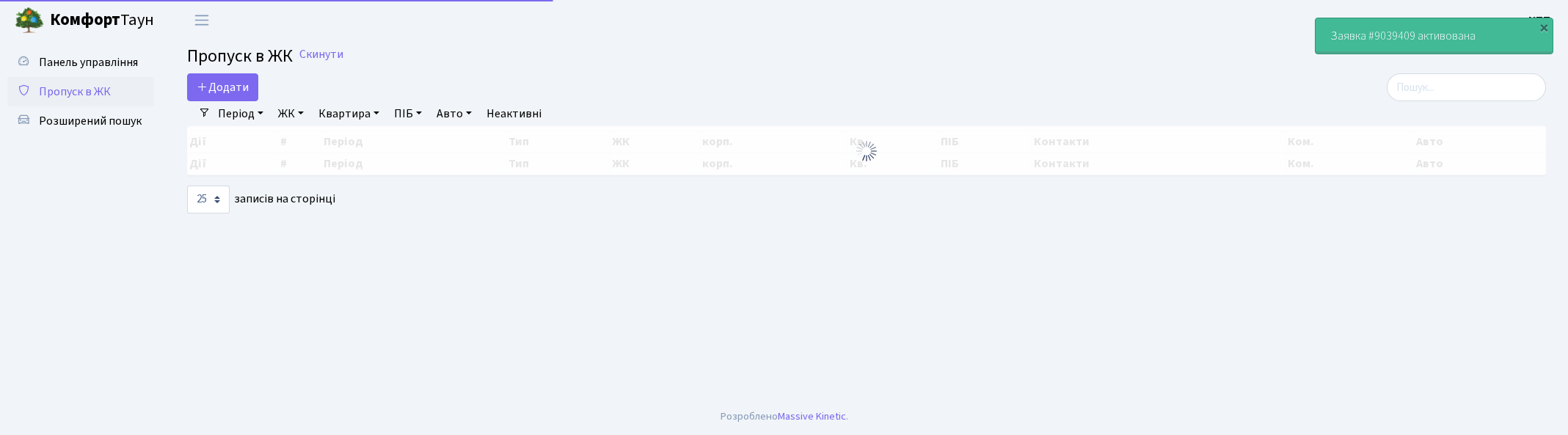
select select "25"
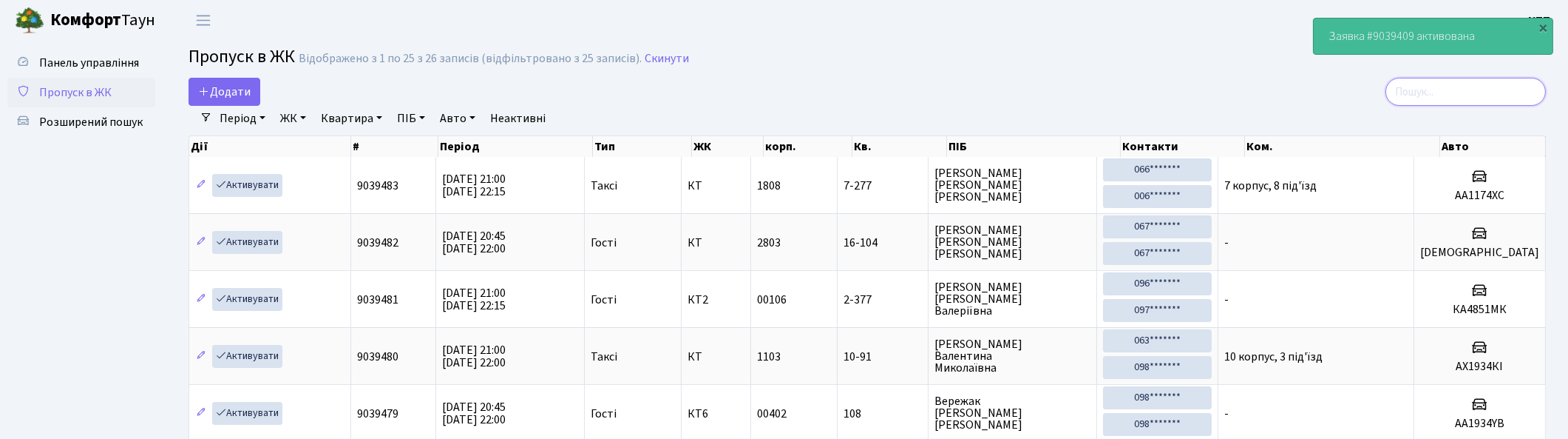
click at [1495, 91] on input "search" at bounding box center [1465, 92] width 161 height 28
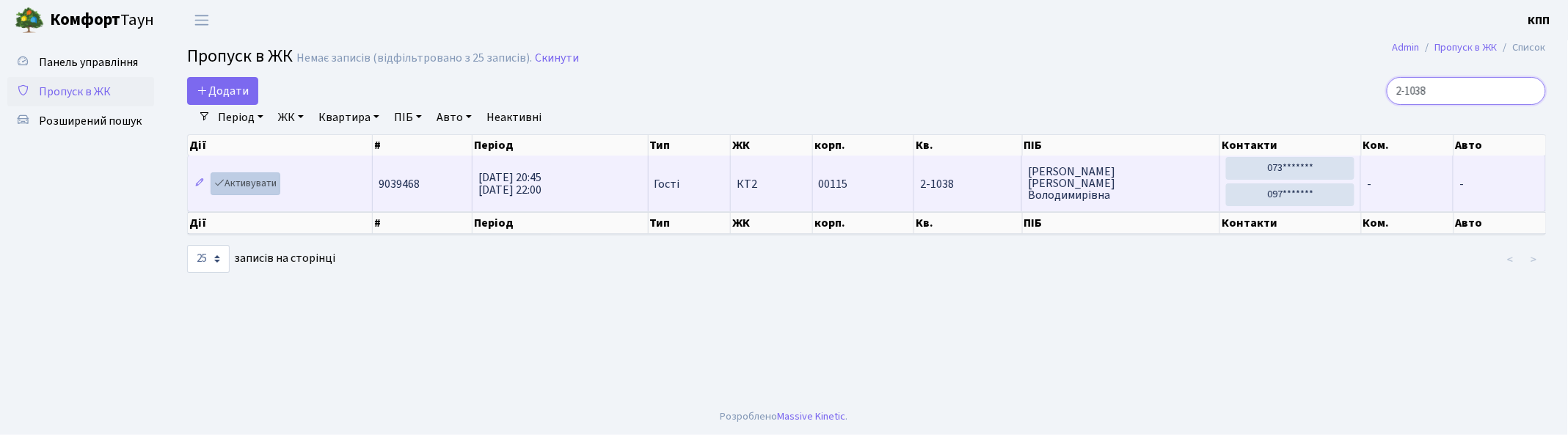
type input "2-1038"
click at [248, 183] on link "Активувати" at bounding box center [246, 183] width 70 height 23
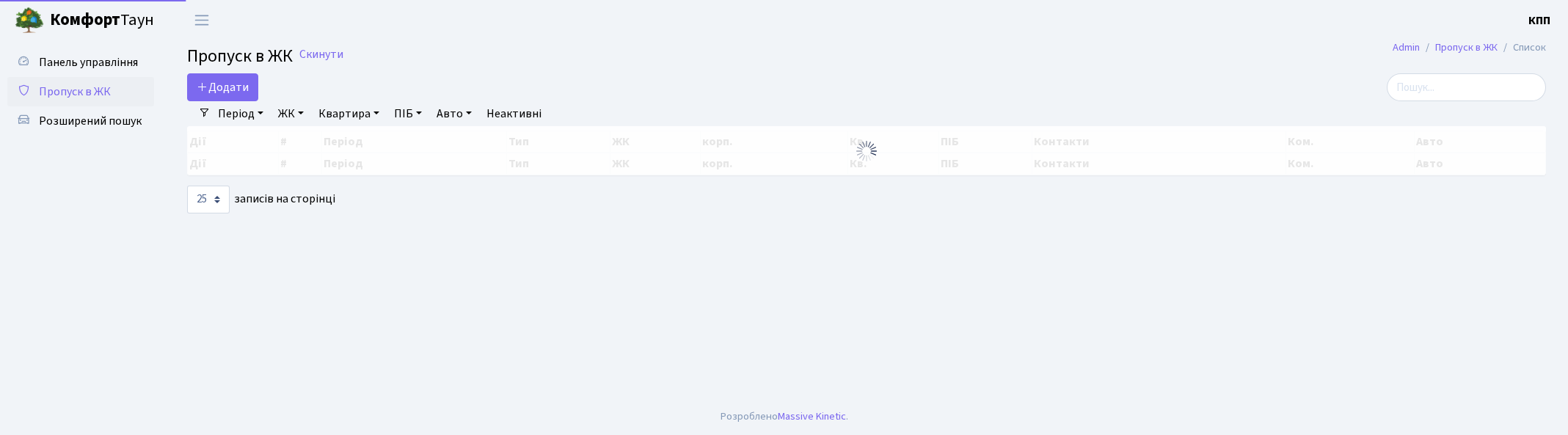
select select "25"
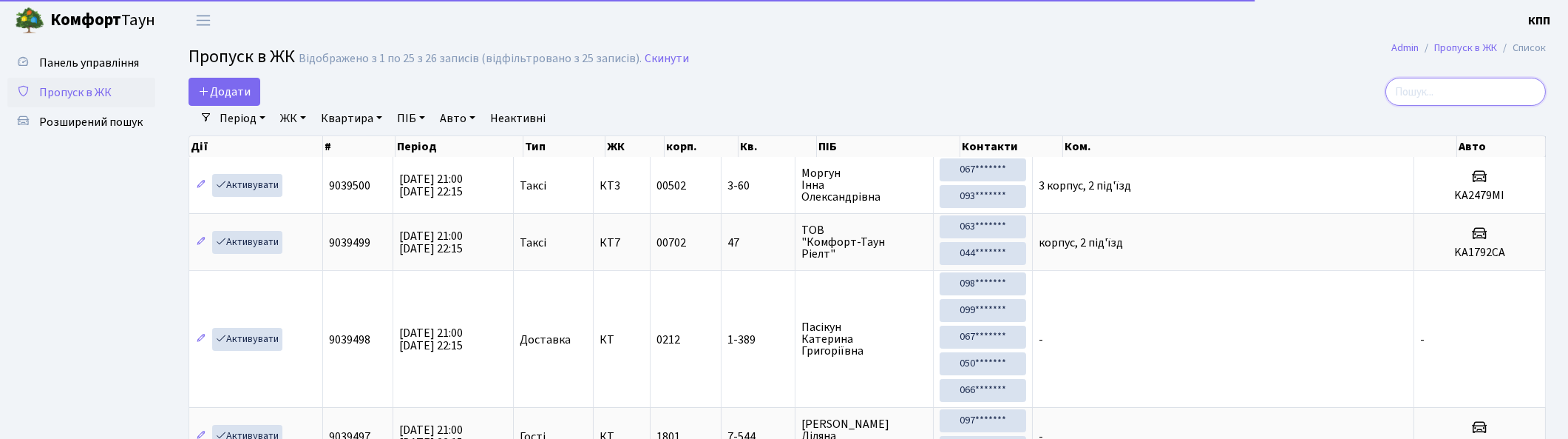
click at [1506, 98] on input "search" at bounding box center [1465, 92] width 161 height 28
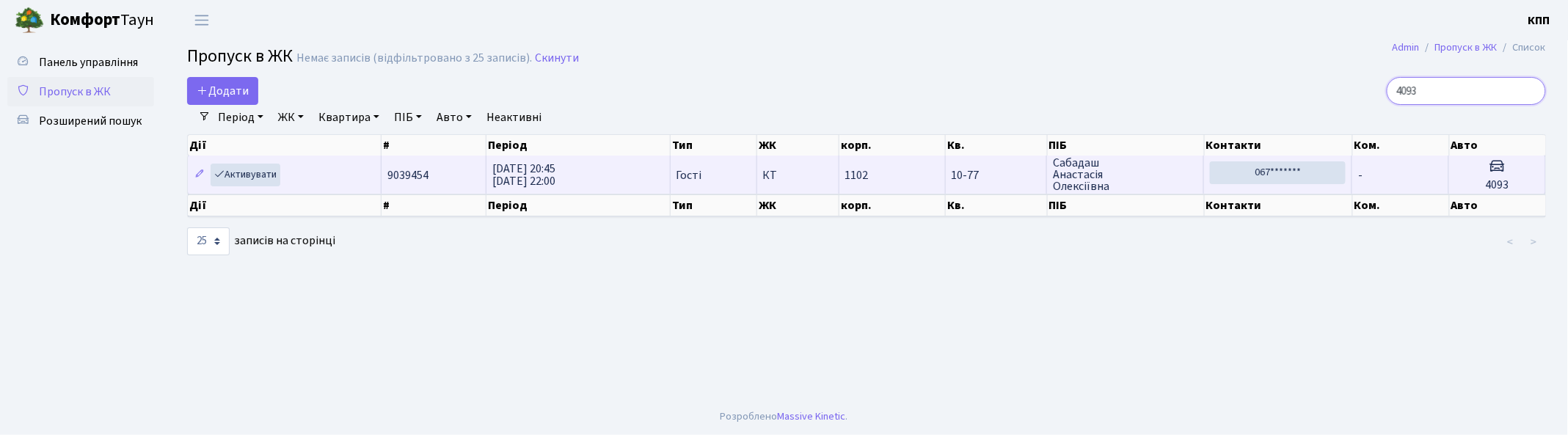
type input "4093"
click at [1386, 171] on td "-" at bounding box center [1400, 174] width 97 height 38
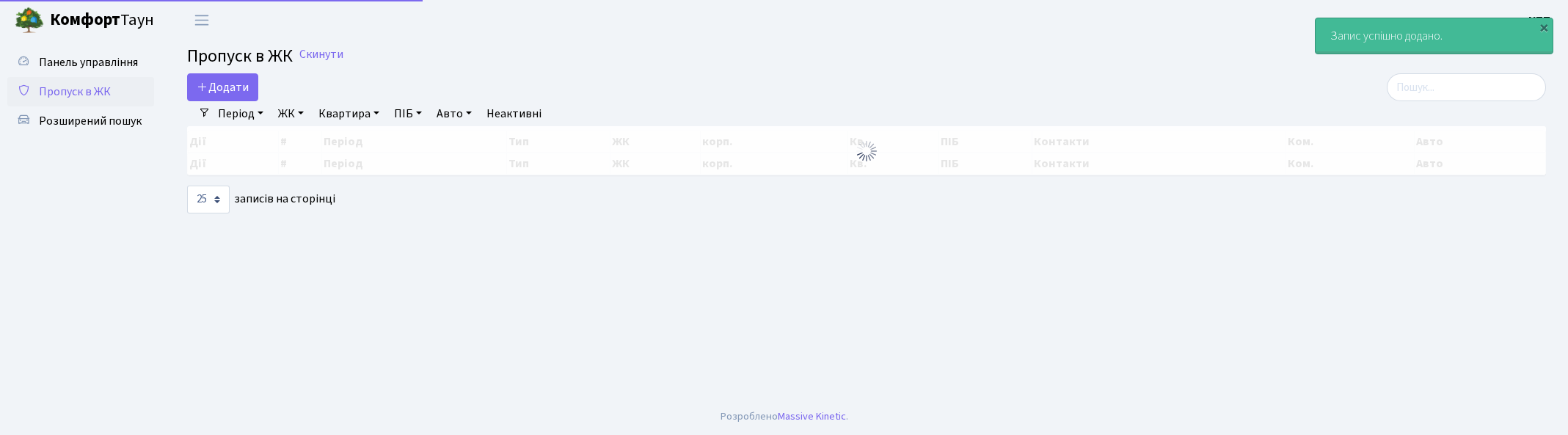
select select "25"
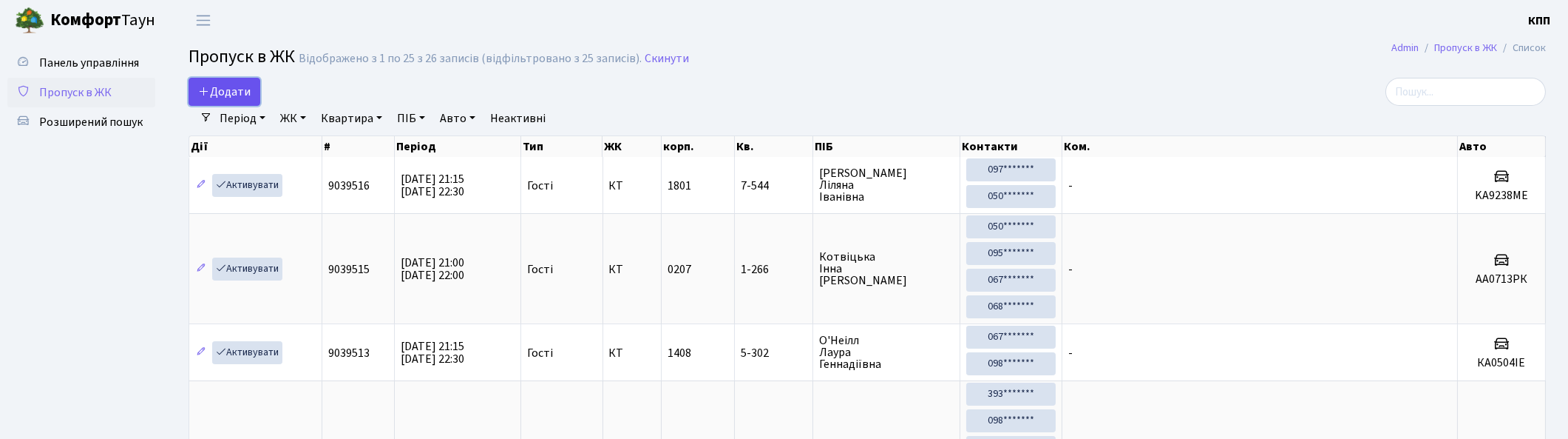
click at [212, 98] on span "Додати" at bounding box center [224, 92] width 53 height 16
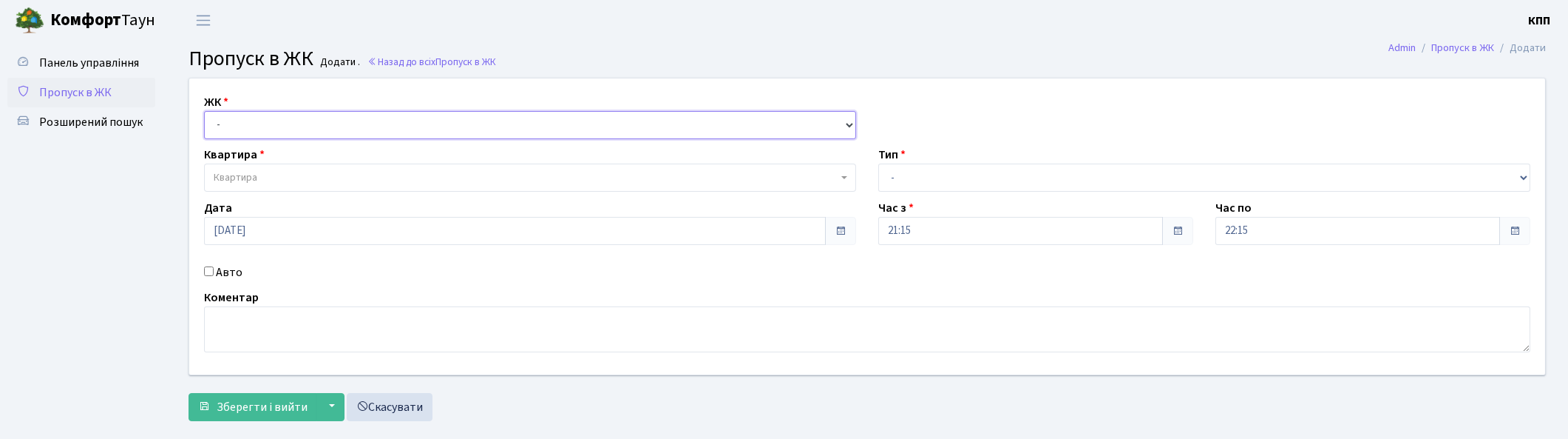
click at [364, 123] on select "- КТ, вул. Регенераторна, 4 КТ2, просп. Соборності, 17 КТ3, вул. Березнева, 16 …" at bounding box center [530, 125] width 652 height 28
select select "271"
click at [204, 111] on select "- КТ, вул. Регенераторна, 4 КТ2, просп. Соборності, 17 КТ3, вул. Березнева, 16 …" at bounding box center [530, 125] width 652 height 28
select select
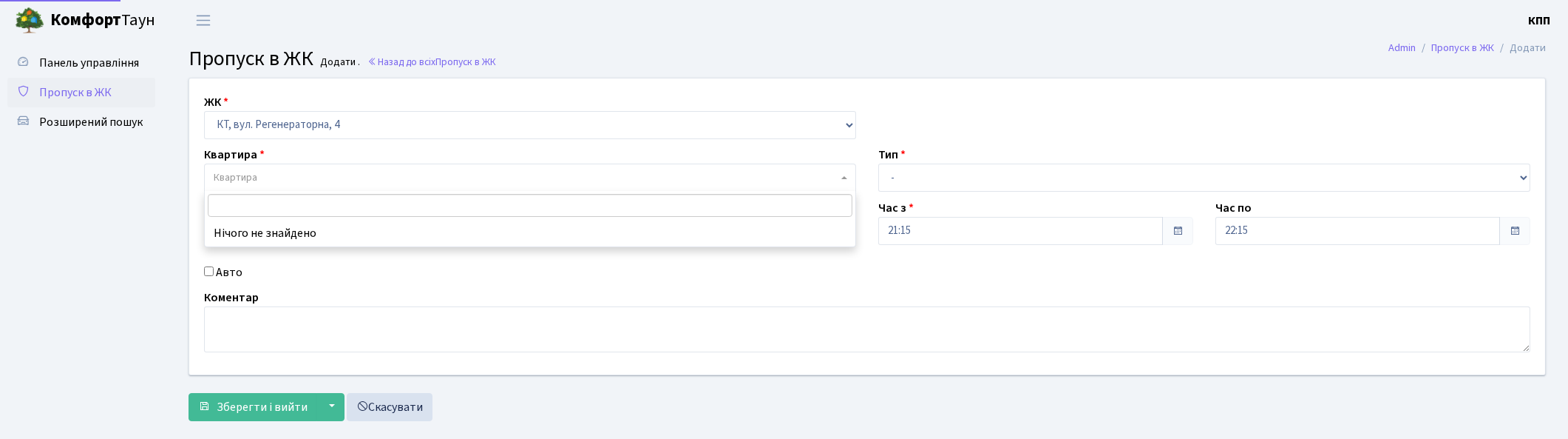
click at [348, 166] on span "Квартира" at bounding box center [530, 178] width 652 height 28
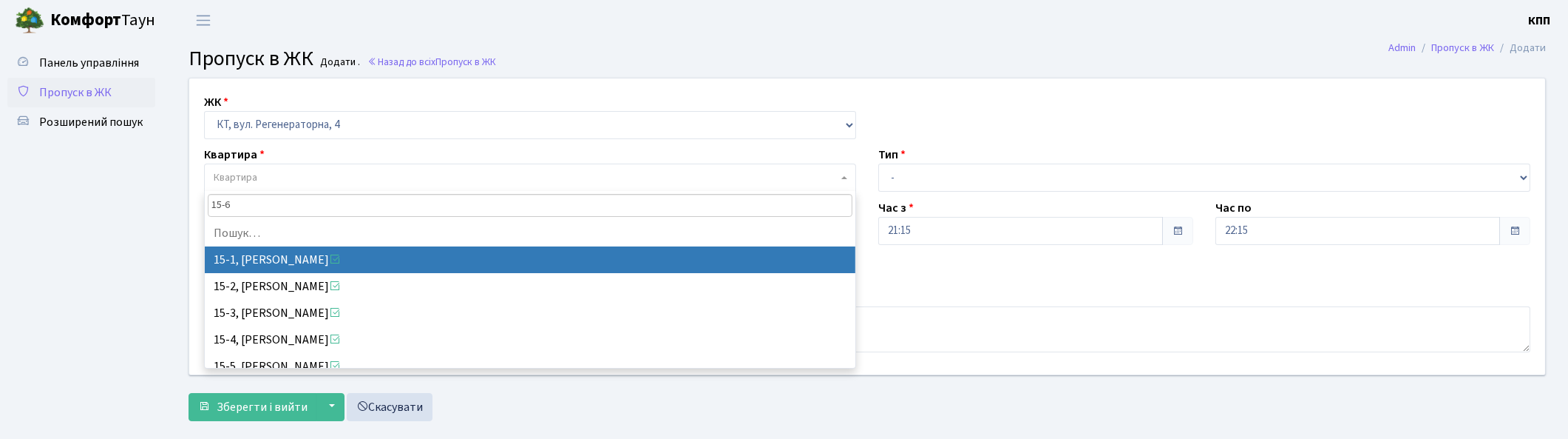
type input "15-67"
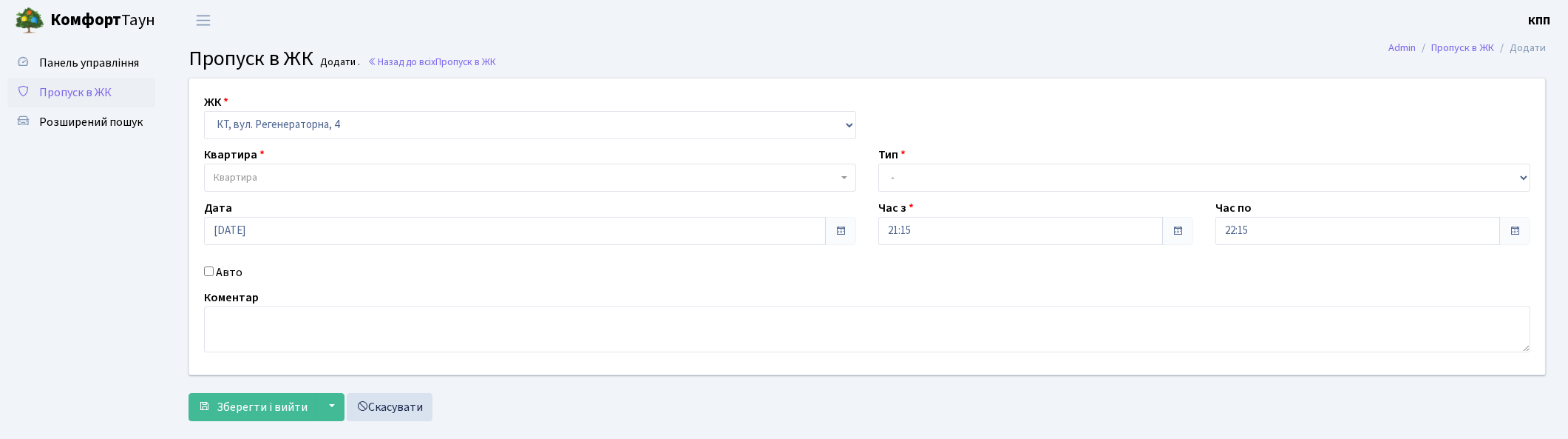
click at [65, 85] on span "Пропуск в ЖК" at bounding box center [75, 93] width 72 height 16
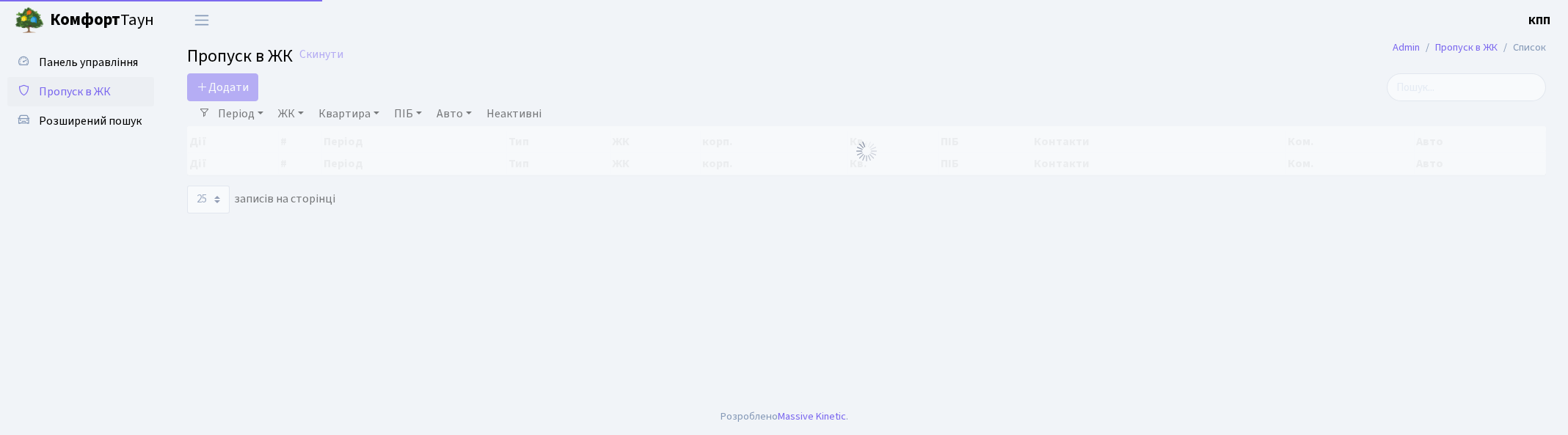
select select "25"
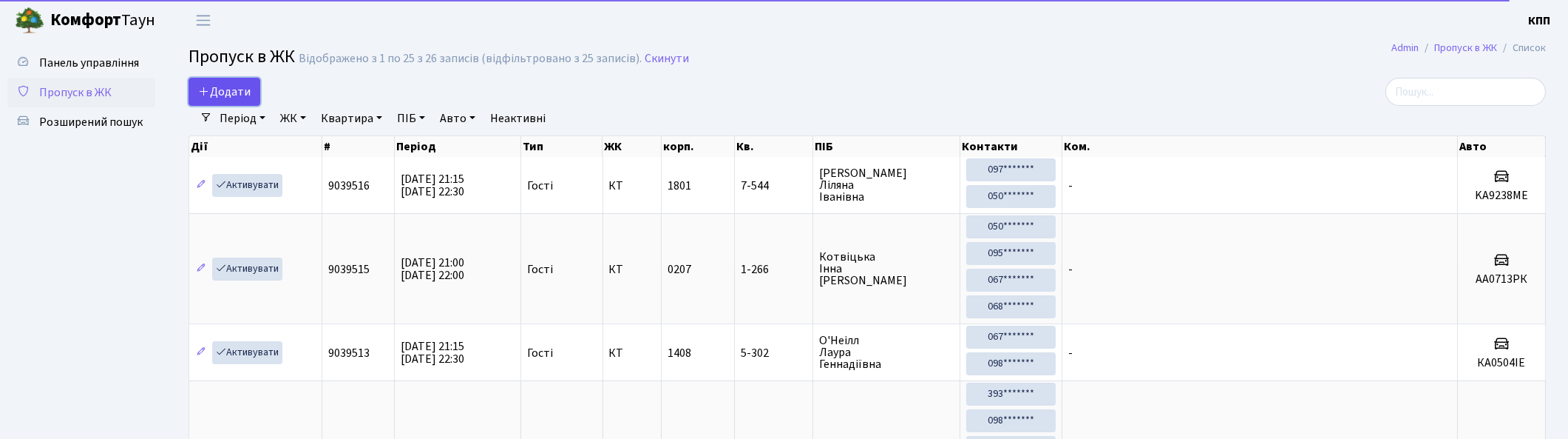
click at [220, 85] on span "Додати" at bounding box center [224, 92] width 53 height 16
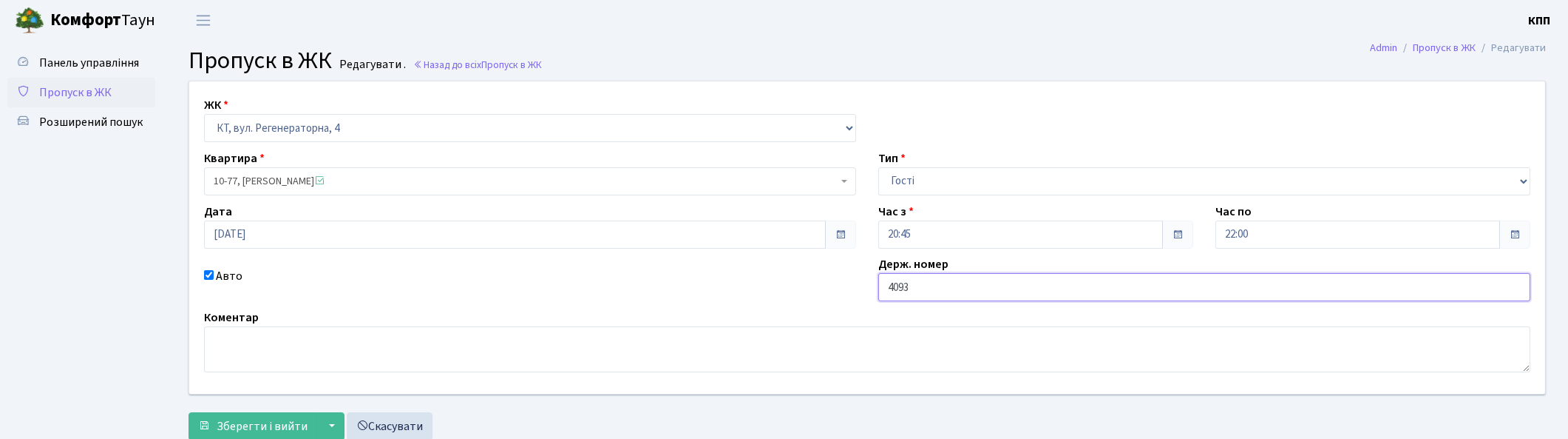
click at [1037, 292] on input "4093" at bounding box center [1204, 287] width 652 height 28
type input "КА4093ОТ"
click at [259, 419] on span "Зберегти і вийти" at bounding box center [262, 426] width 91 height 16
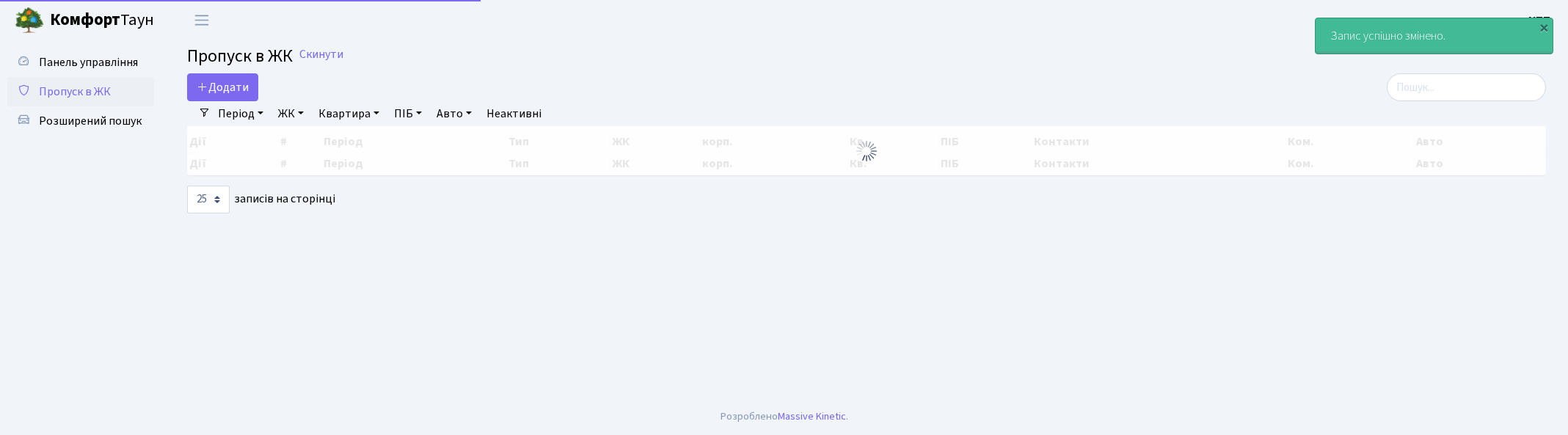
select select "25"
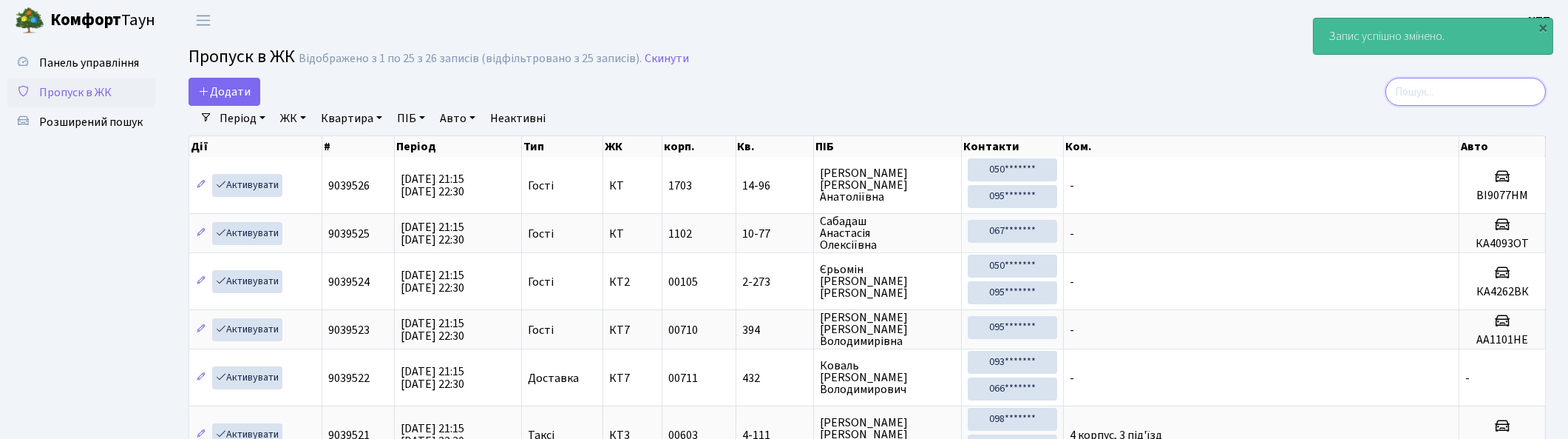
click at [1446, 91] on input "search" at bounding box center [1465, 92] width 161 height 28
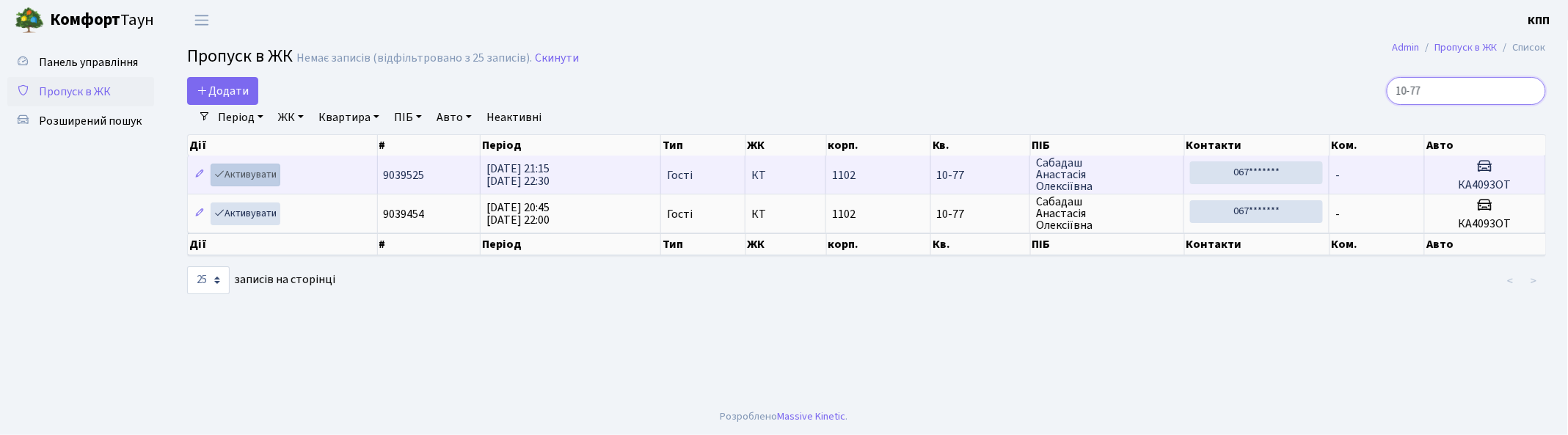
type input "10-77"
click at [246, 175] on link "Активувати" at bounding box center [246, 174] width 70 height 23
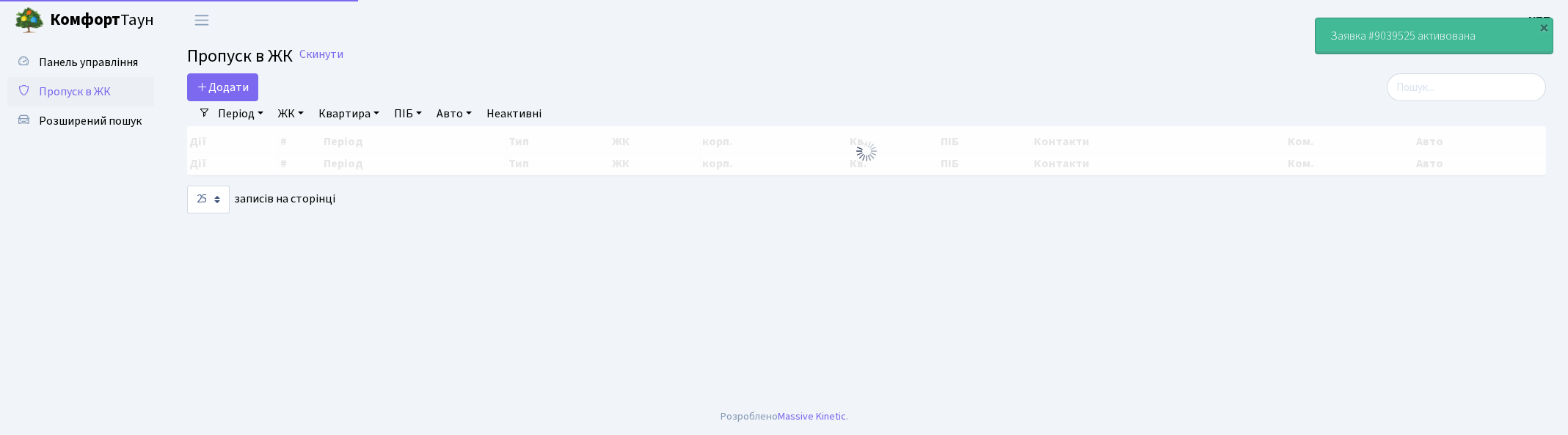
select select "25"
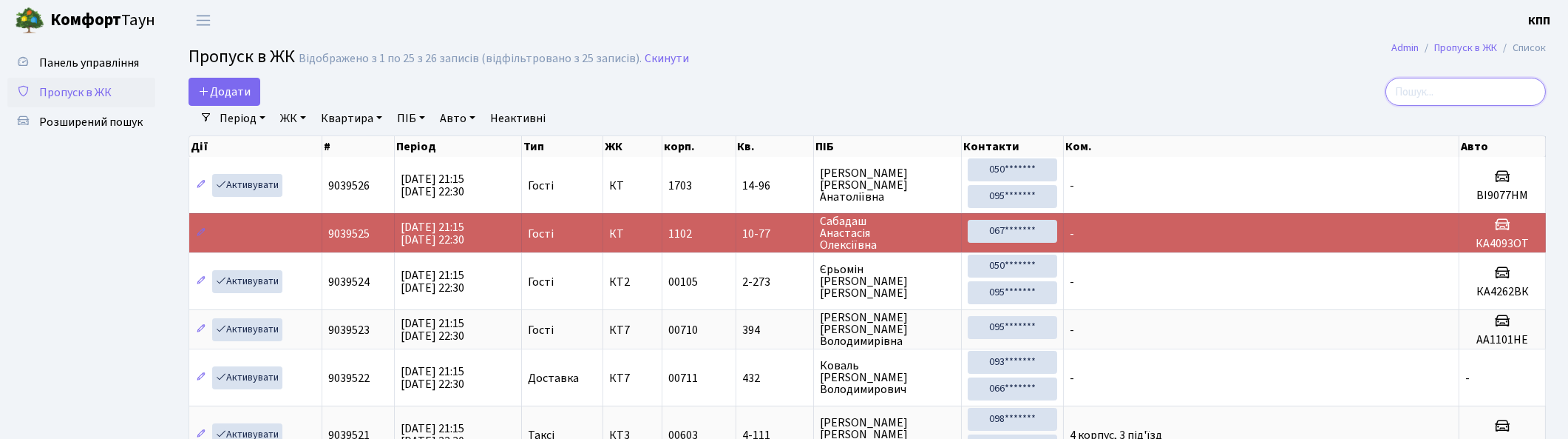
click at [1529, 92] on input "search" at bounding box center [1465, 92] width 161 height 28
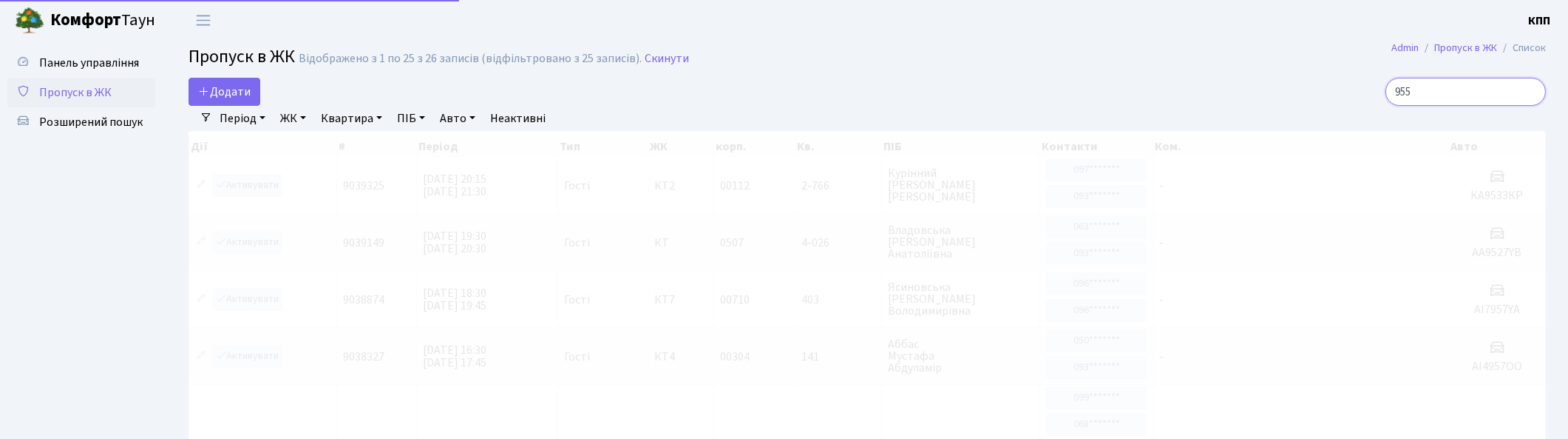
type input "9551"
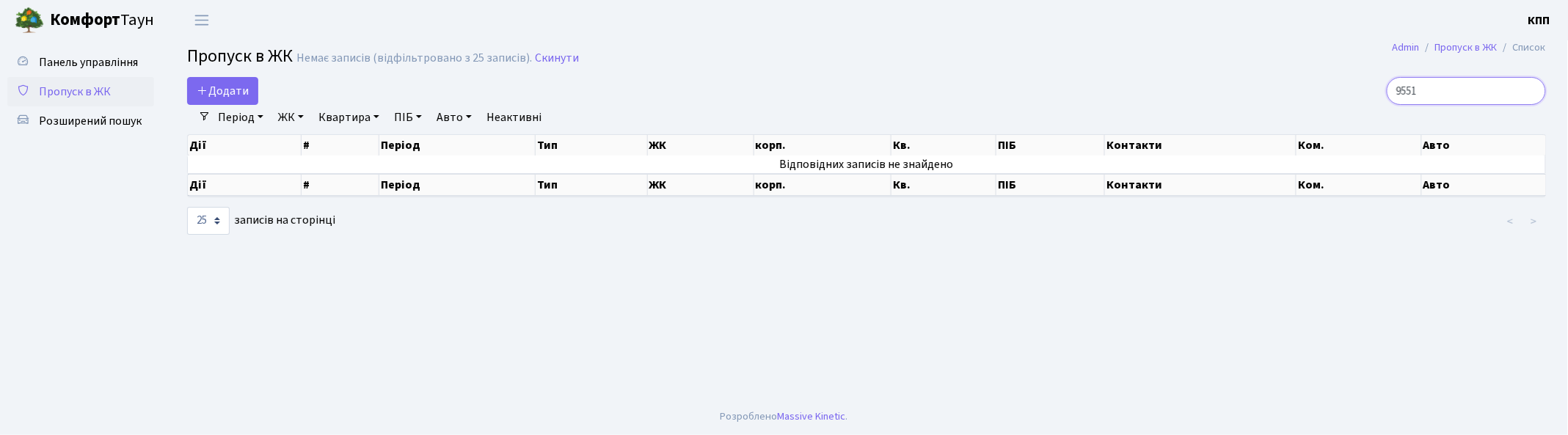
click at [1529, 89] on input "9551" at bounding box center [1465, 91] width 159 height 28
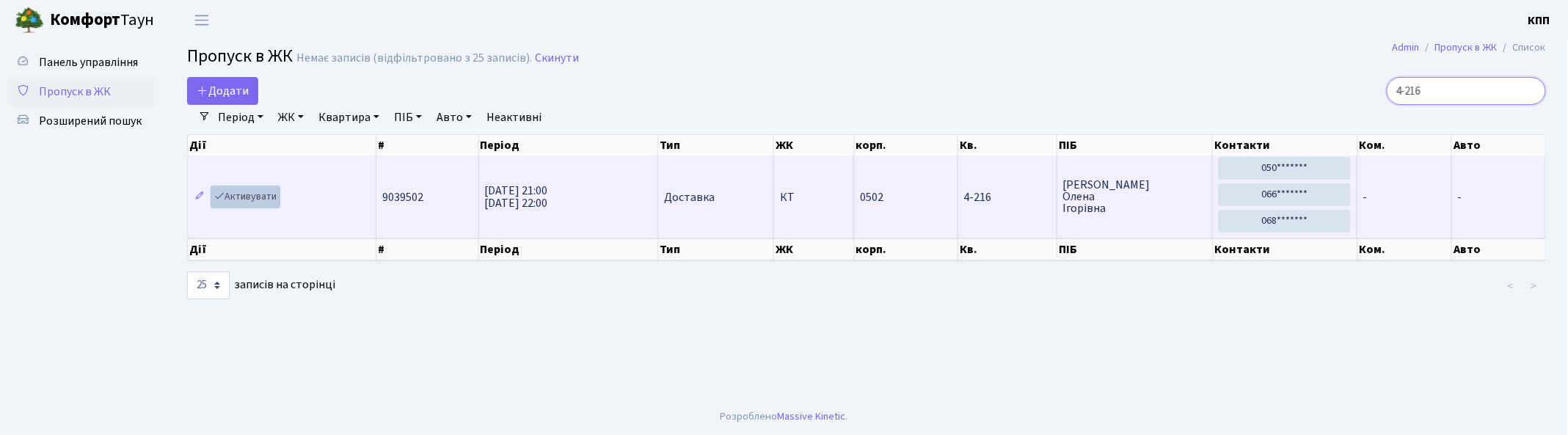
type input "4-216"
click at [239, 195] on link "Активувати" at bounding box center [246, 197] width 70 height 23
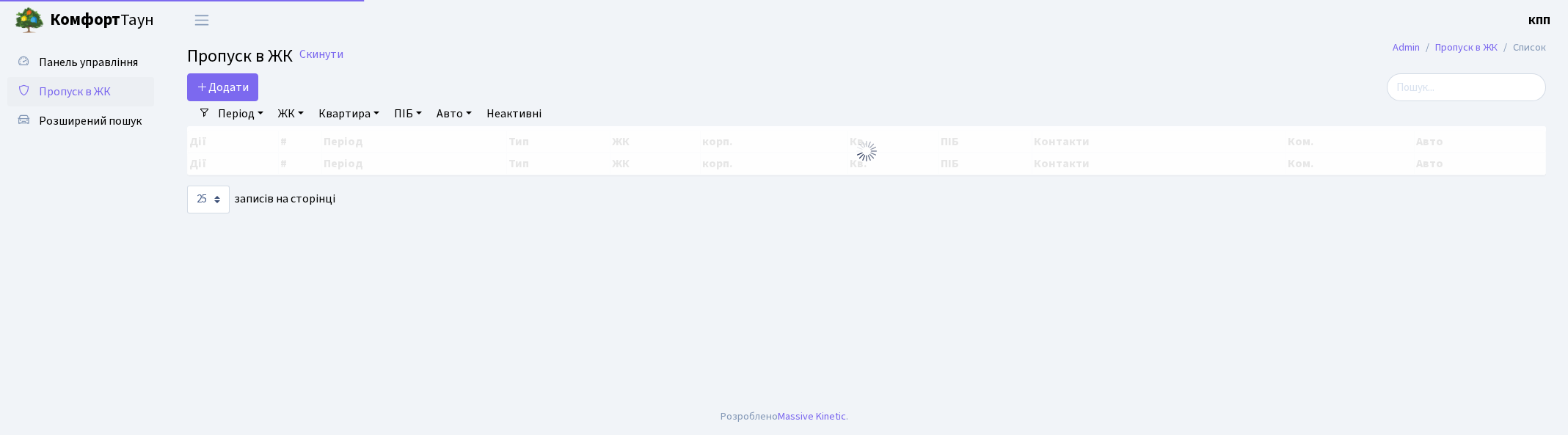
select select "25"
click at [1455, 89] on input "search" at bounding box center [1465, 87] width 159 height 28
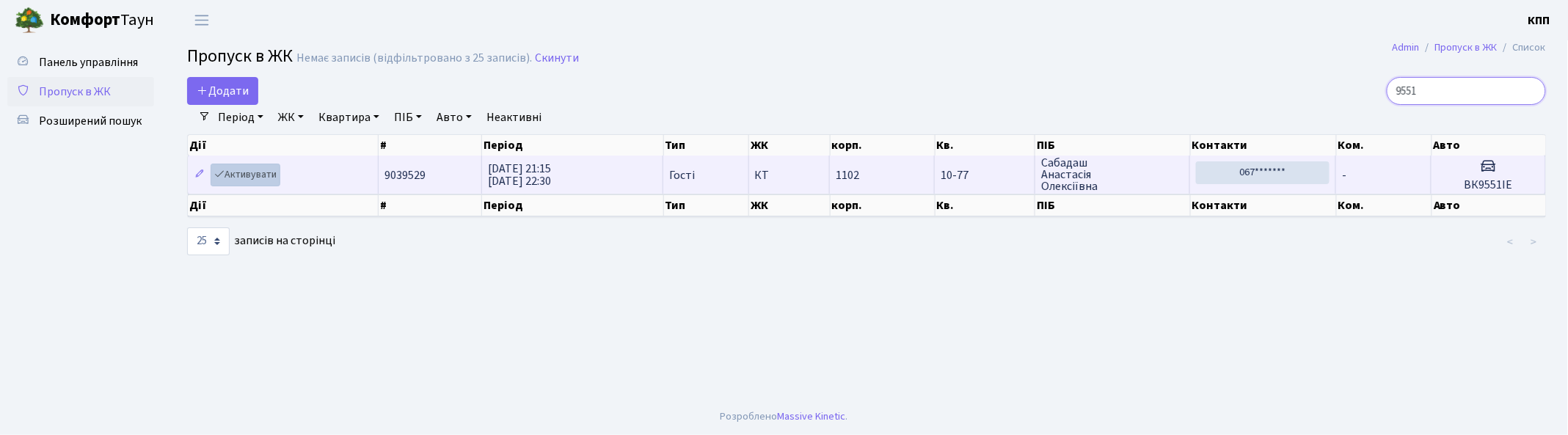
type input "9551"
click at [243, 175] on link "Активувати" at bounding box center [246, 174] width 70 height 23
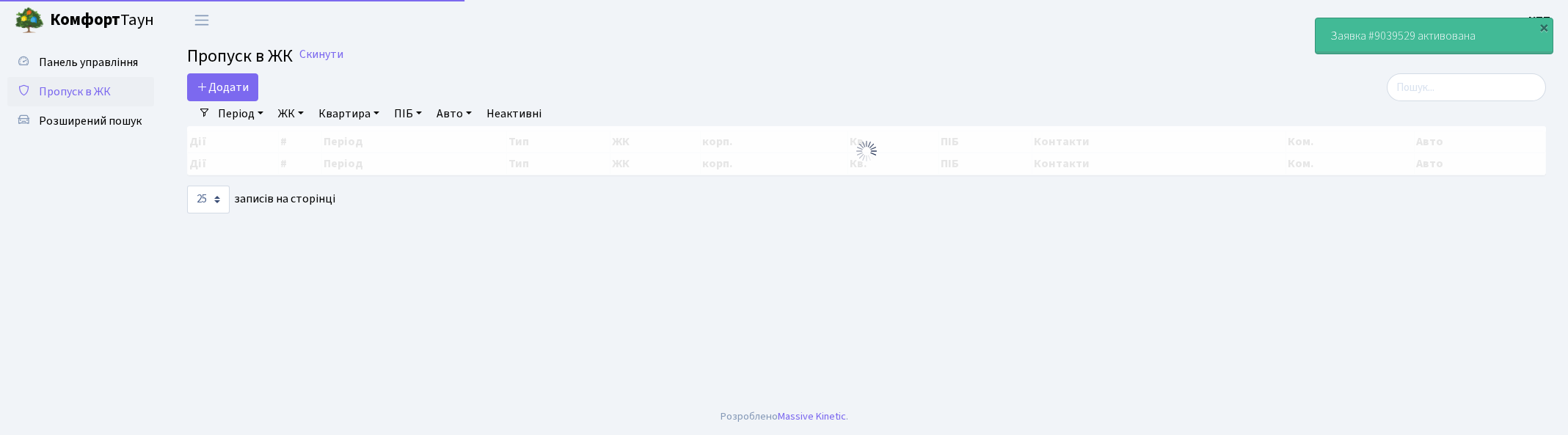
select select "25"
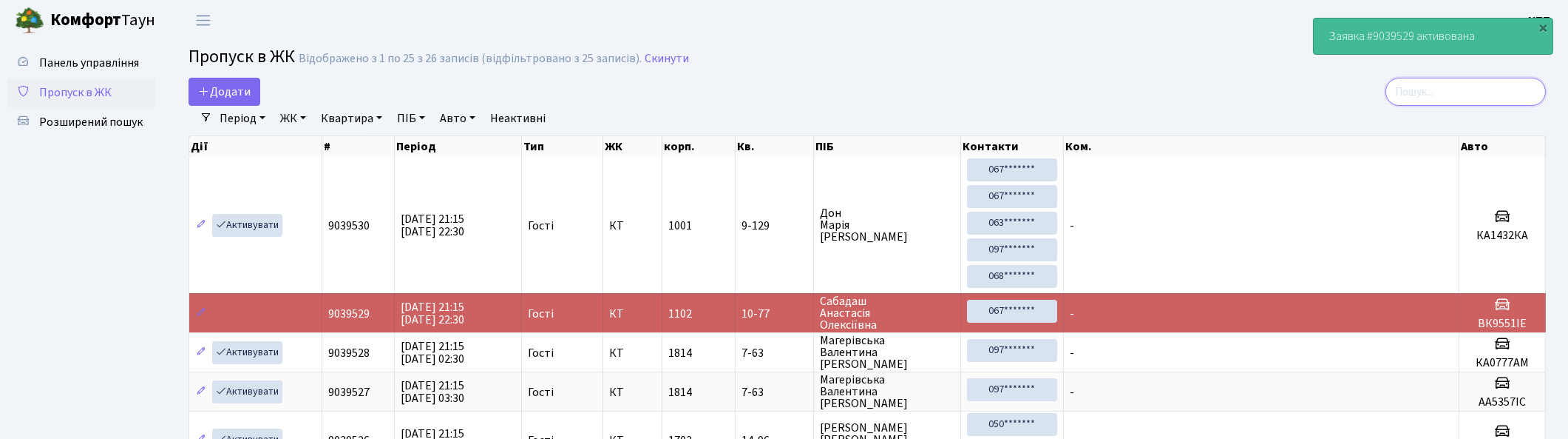
click at [1526, 85] on input "search" at bounding box center [1465, 92] width 161 height 28
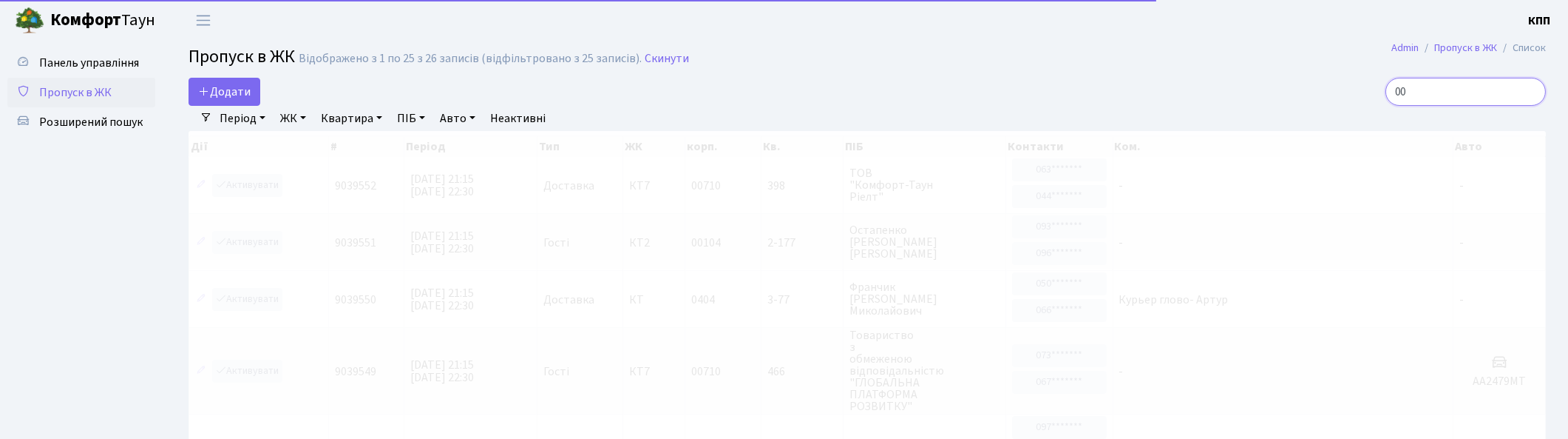
type input "0"
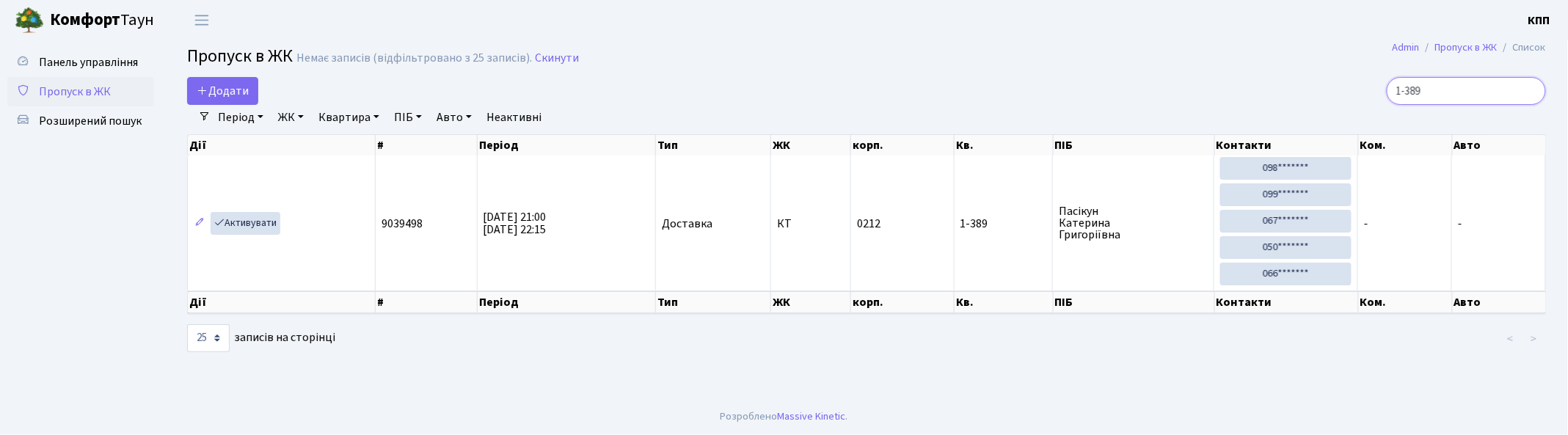
scroll to position [2, 0]
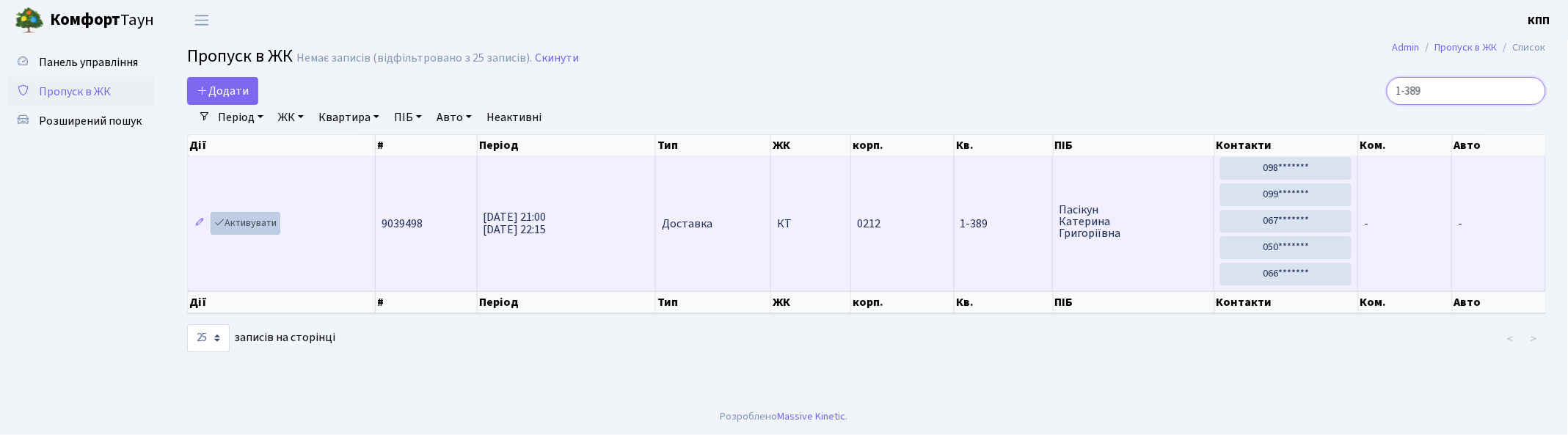
type input "1-389"
click at [237, 221] on link "Активувати" at bounding box center [246, 223] width 70 height 23
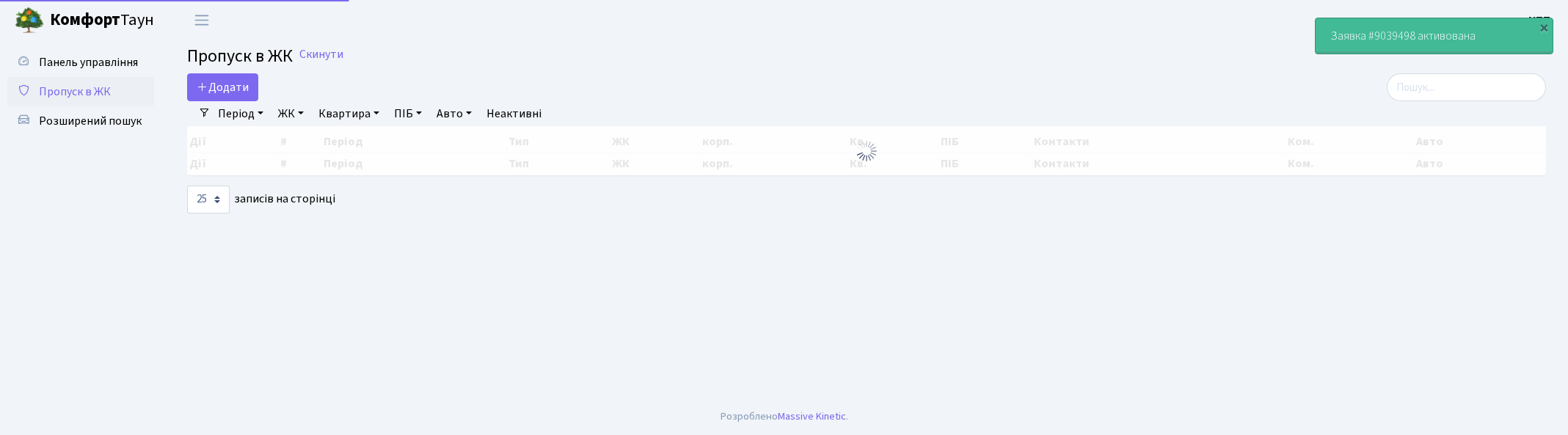
select select "25"
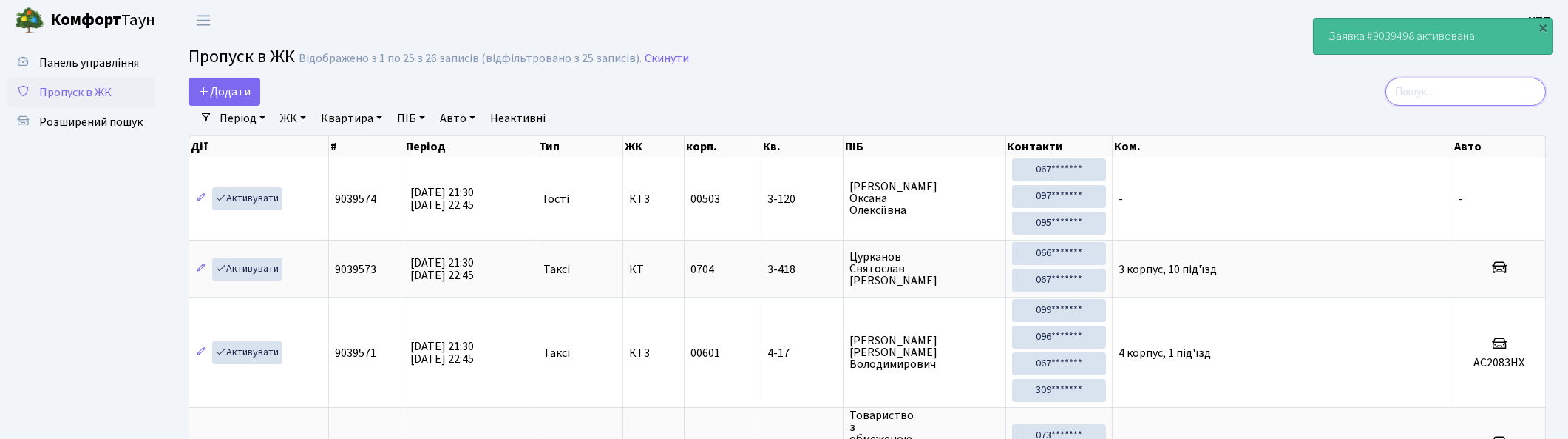
click at [1483, 91] on input "search" at bounding box center [1465, 92] width 161 height 28
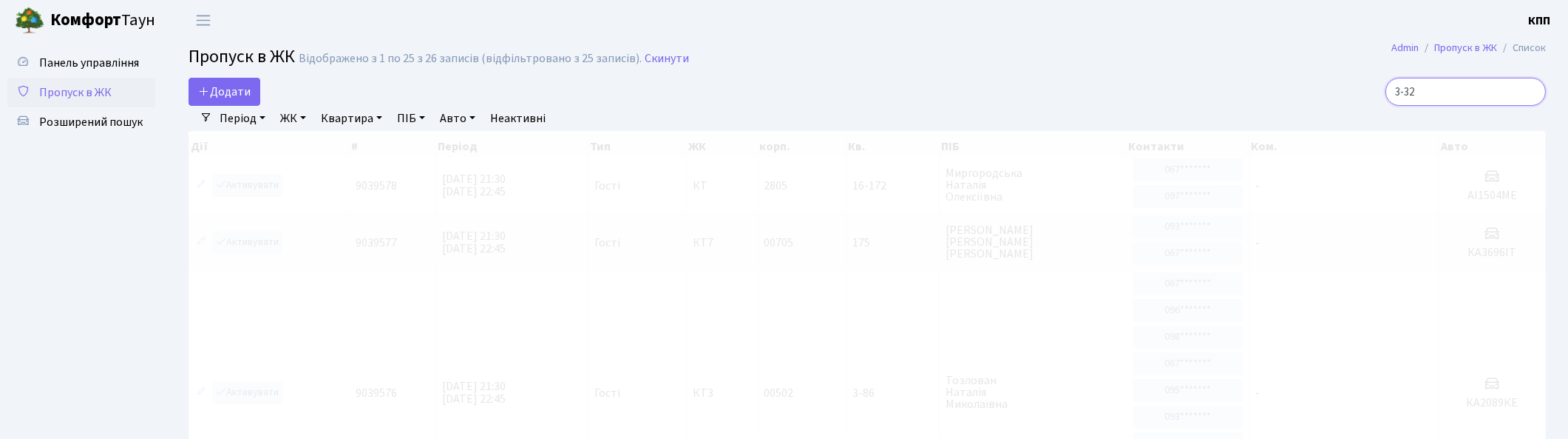
type input "3-324"
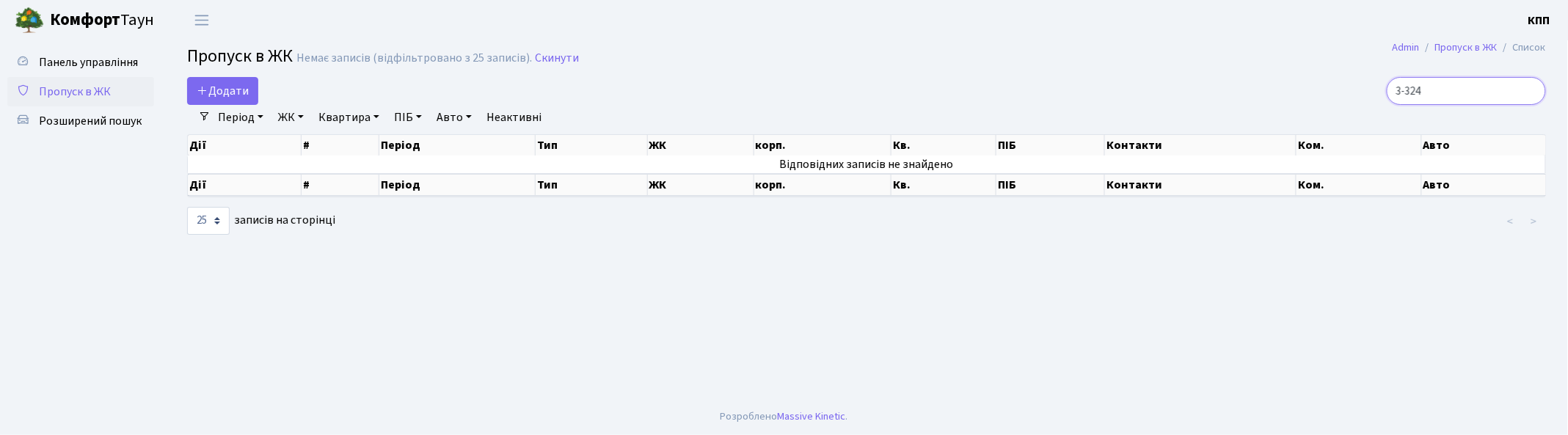
click at [1531, 88] on input "3-324" at bounding box center [1465, 91] width 159 height 28
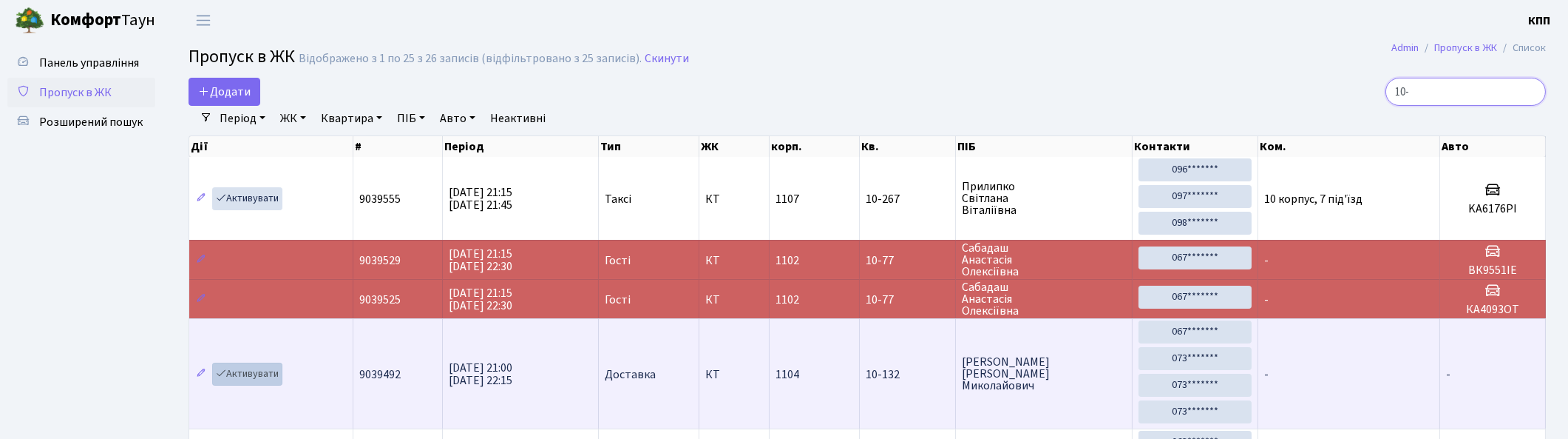
type input "10-"
click at [252, 372] on link "Активувати" at bounding box center [248, 373] width 71 height 23
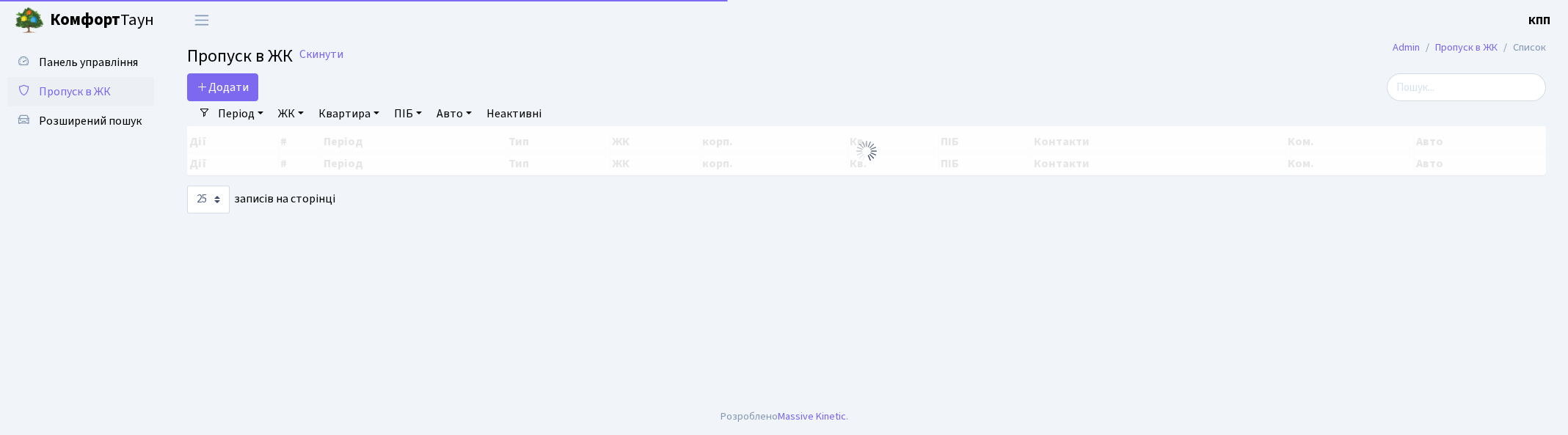
select select "25"
click at [1506, 88] on input "search" at bounding box center [1454, 87] width 159 height 28
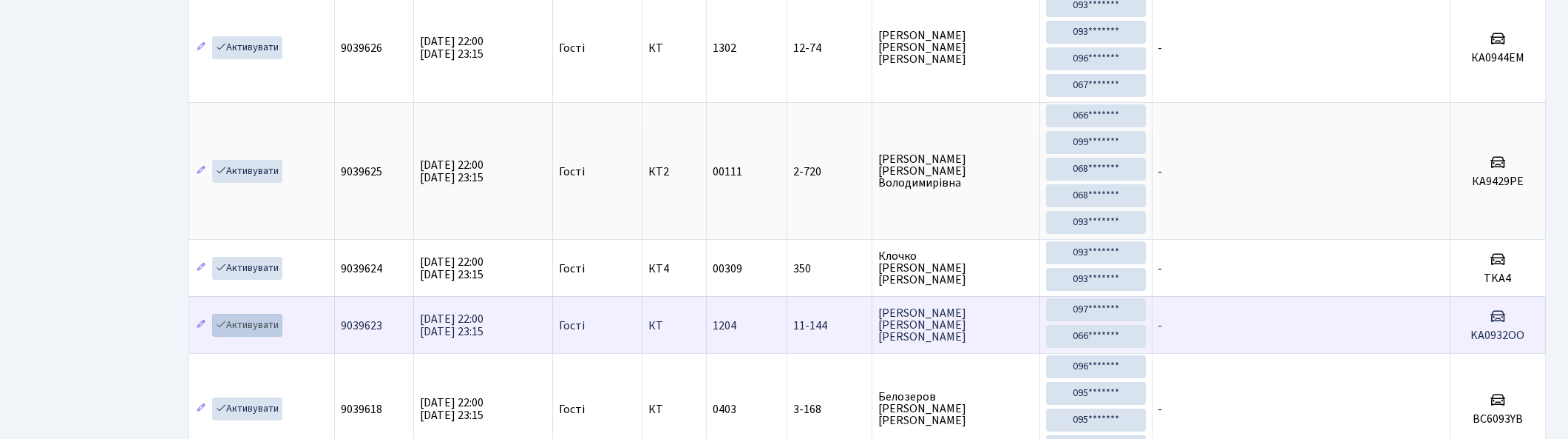
scroll to position [246, 0]
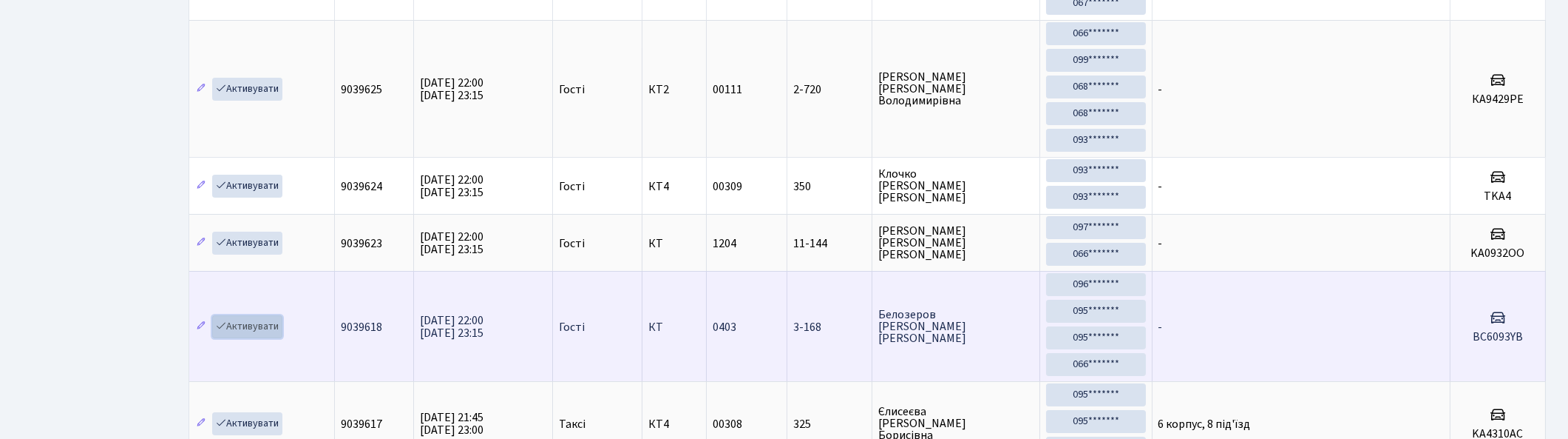
click at [248, 330] on link "Активувати" at bounding box center [248, 326] width 71 height 23
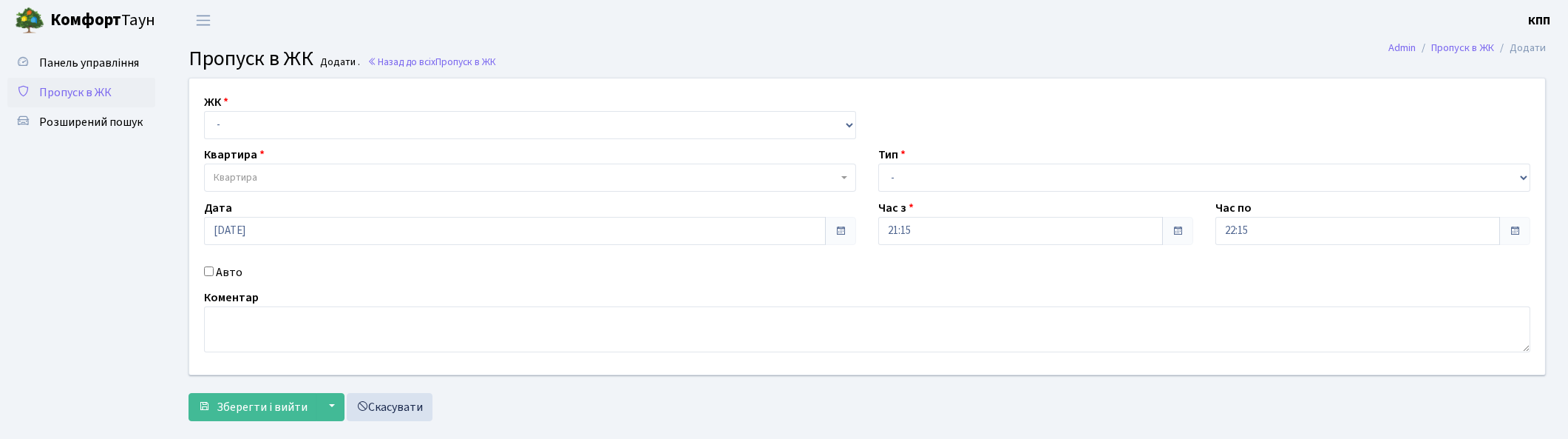
click at [208, 268] on input "Авто" at bounding box center [208, 271] width 9 height 9
checkbox input "true"
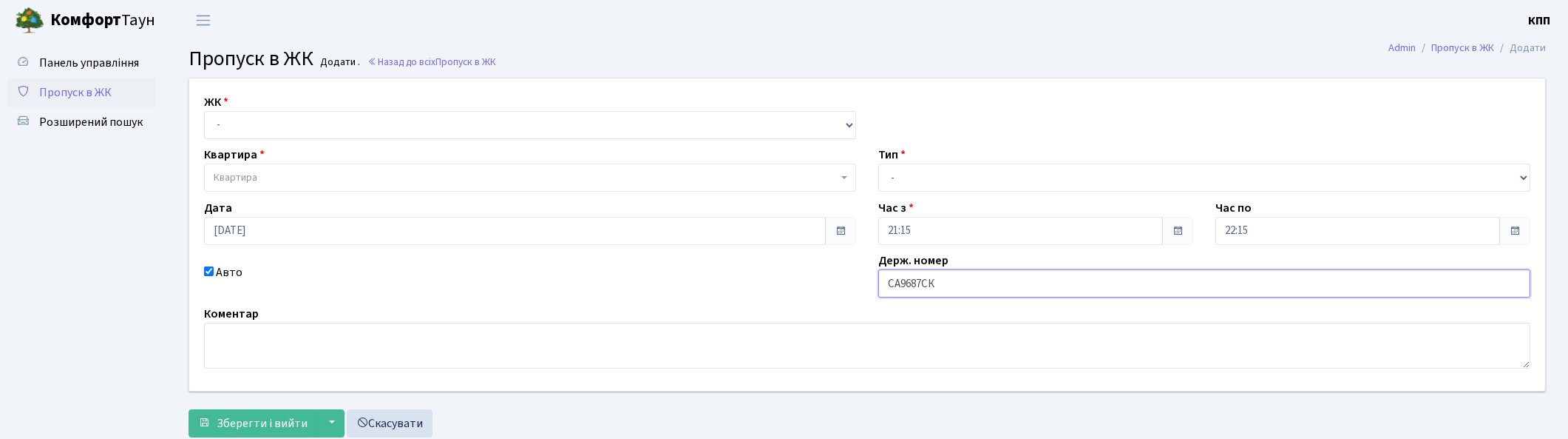
type input "СА9687СК"
click at [922, 185] on select "- Доставка Таксі Гості Сервіс" at bounding box center [1204, 178] width 652 height 28
select select "2"
click at [878, 164] on select "- Доставка Таксі Гості Сервіс" at bounding box center [1204, 178] width 652 height 28
click at [306, 127] on select "- КТ, вул. Регенераторна, 4 КТ2, просп. [STREET_ADDRESS] [STREET_ADDRESS] [PERS…" at bounding box center [530, 125] width 652 height 28
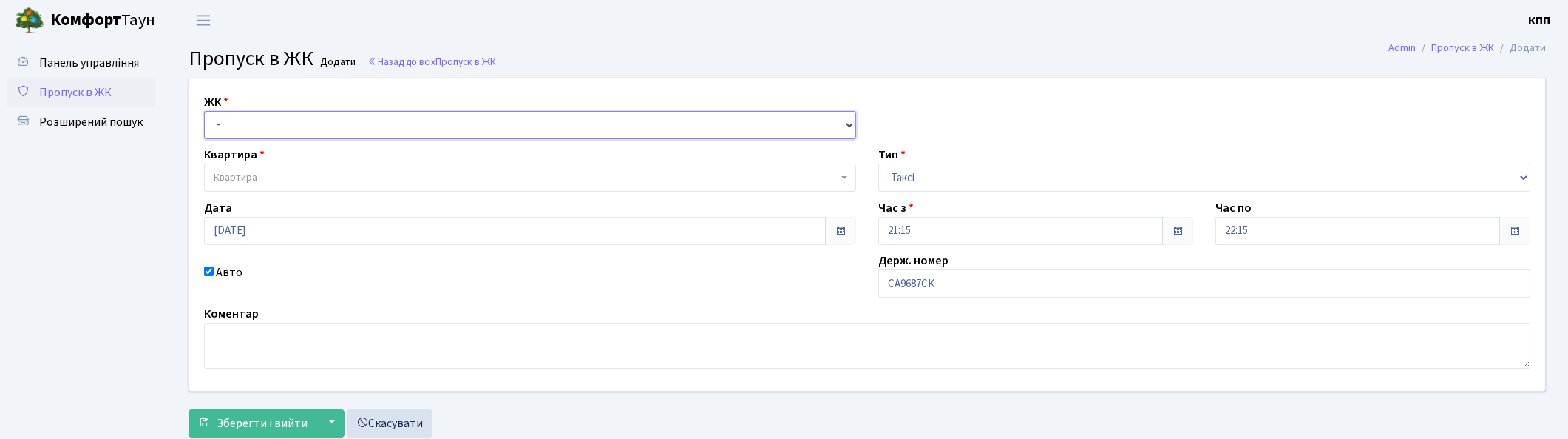
select select "271"
click at [204, 111] on select "- КТ, вул. Регенераторна, 4 КТ2, просп. Соборності, 17 КТ3, вул. Березнева, 16 …" at bounding box center [530, 125] width 652 height 28
select select
click at [296, 173] on span "Квартира" at bounding box center [526, 177] width 624 height 15
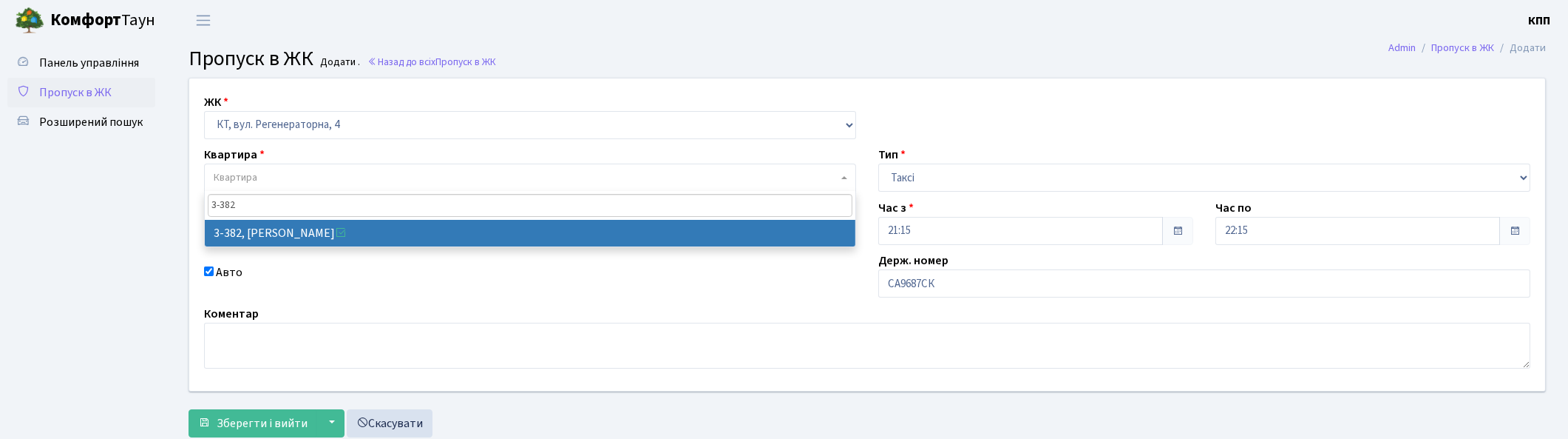
type input "3-382"
select select "1600"
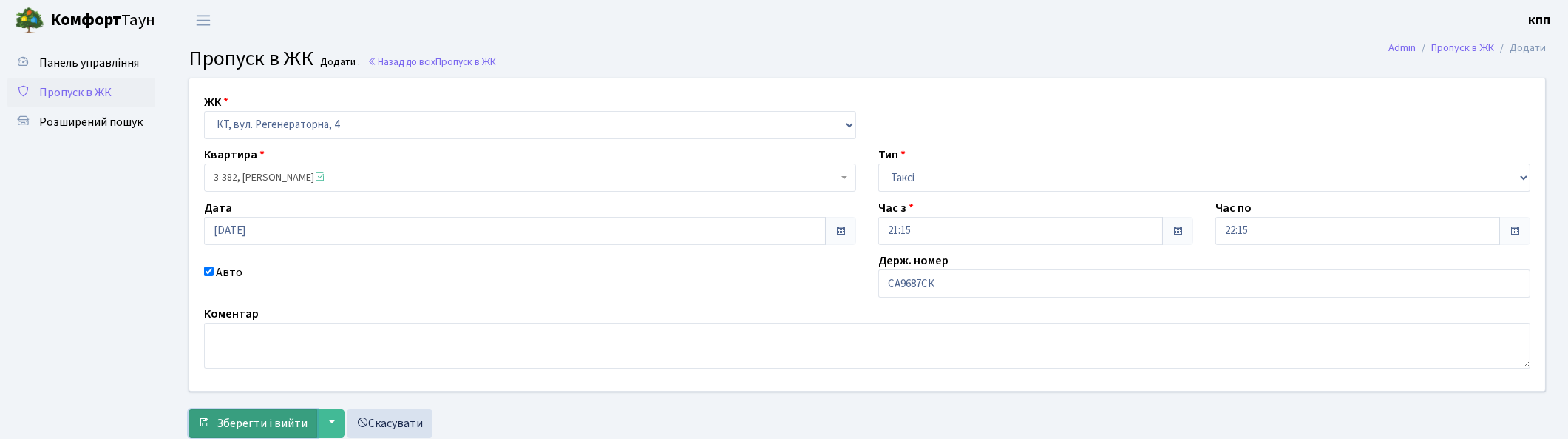
click at [249, 427] on span "Зберегти і вийти" at bounding box center [262, 423] width 91 height 16
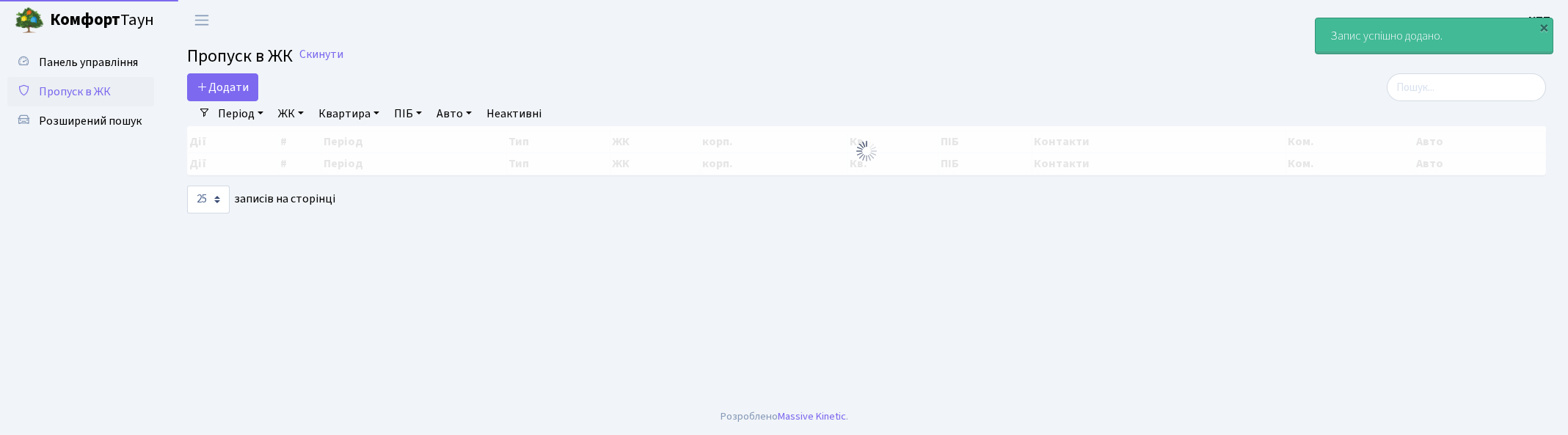
select select "25"
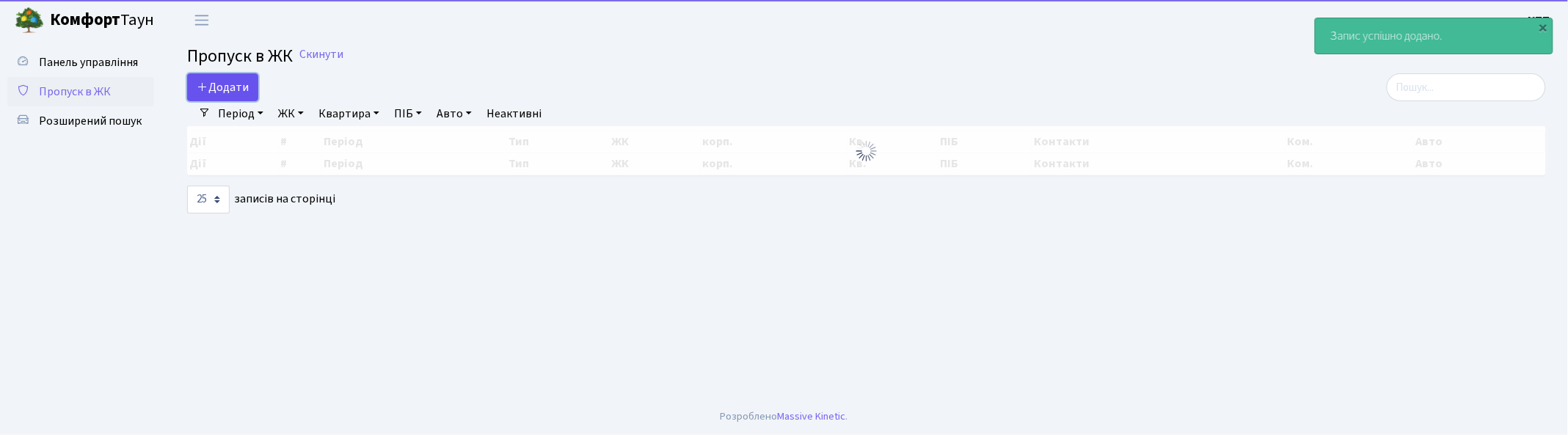
click at [220, 81] on link "Додати" at bounding box center [223, 87] width 72 height 28
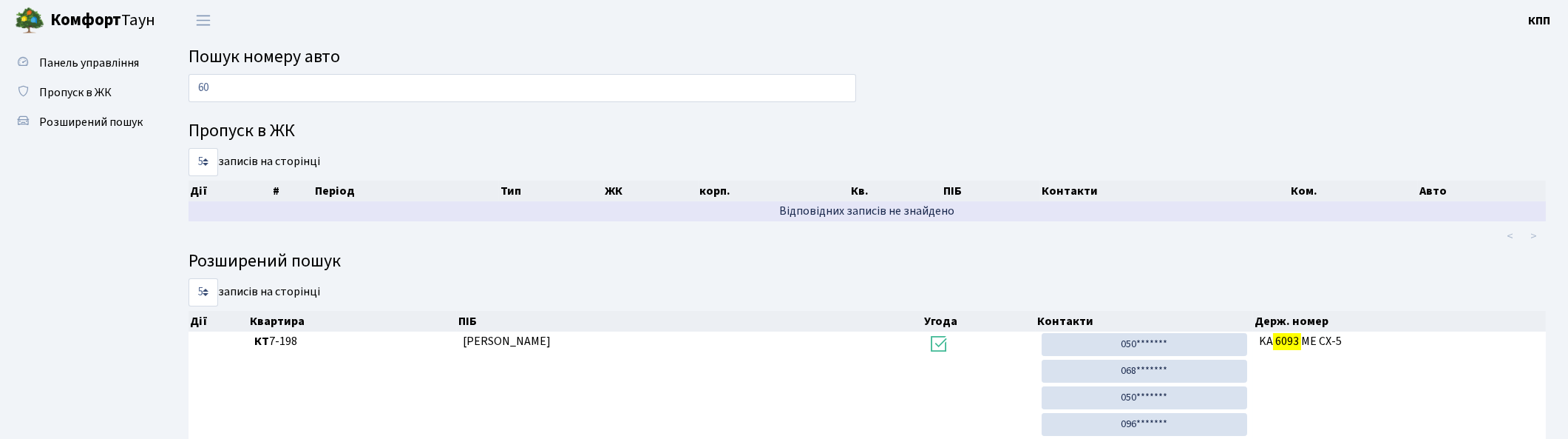
type input "6"
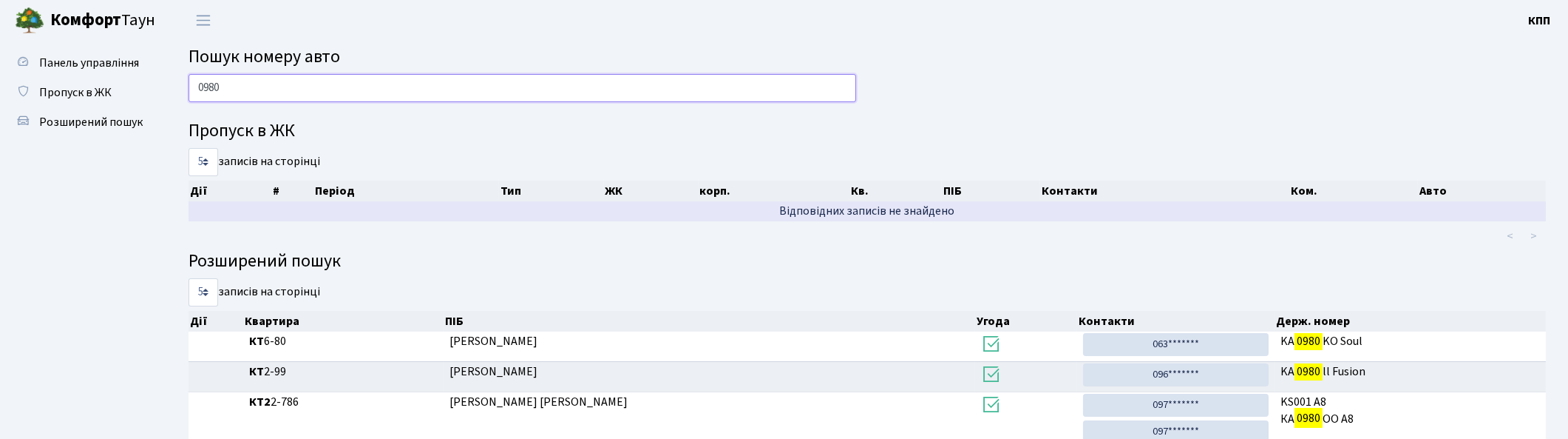
scroll to position [76, 0]
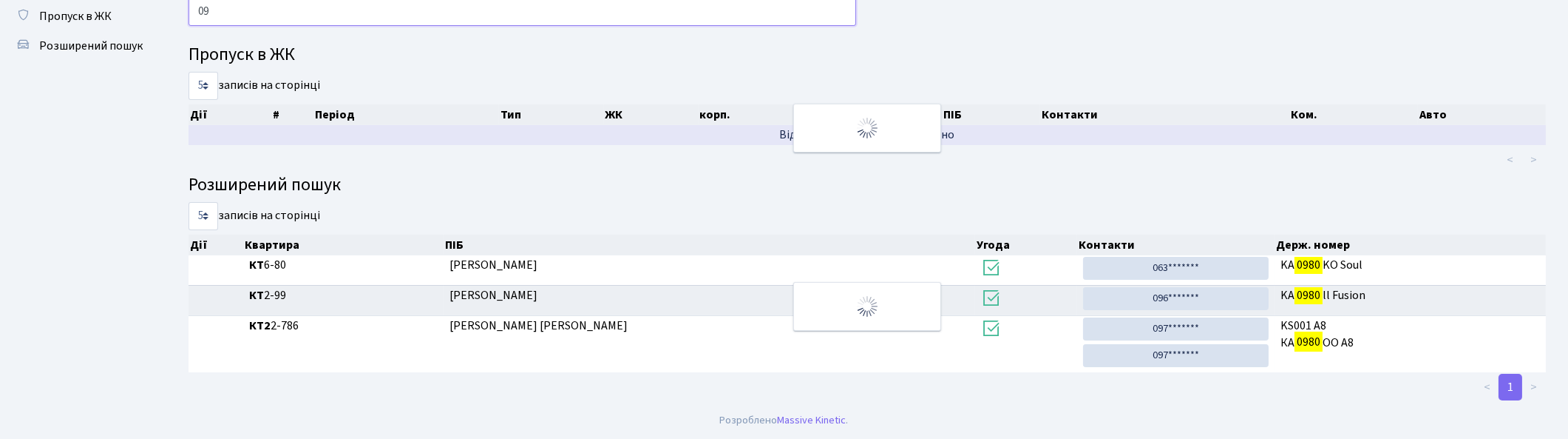
type input "0"
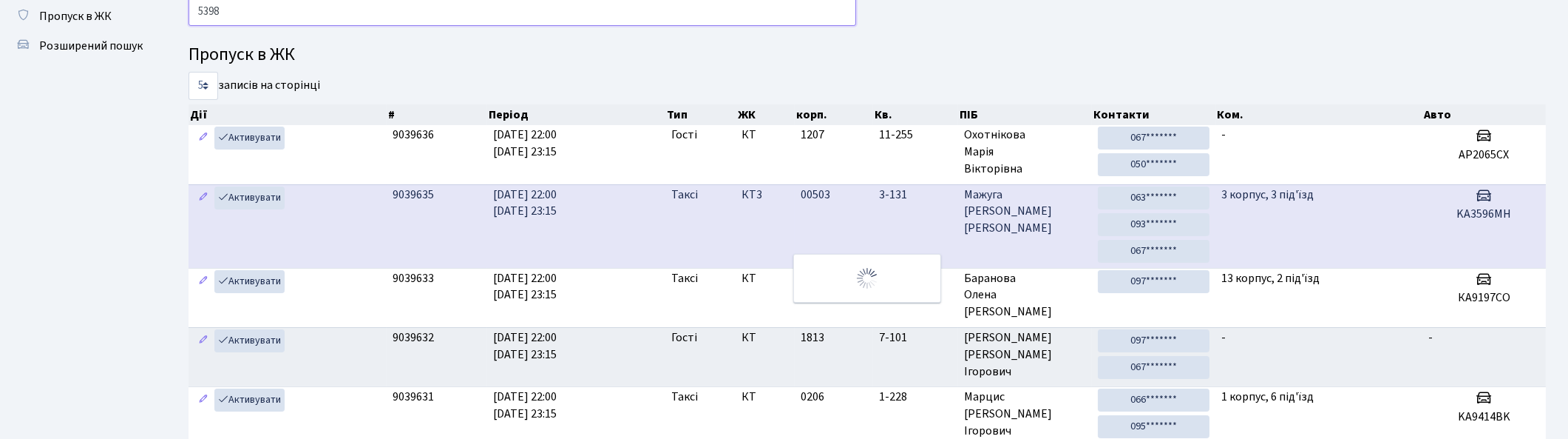
scroll to position [0, 0]
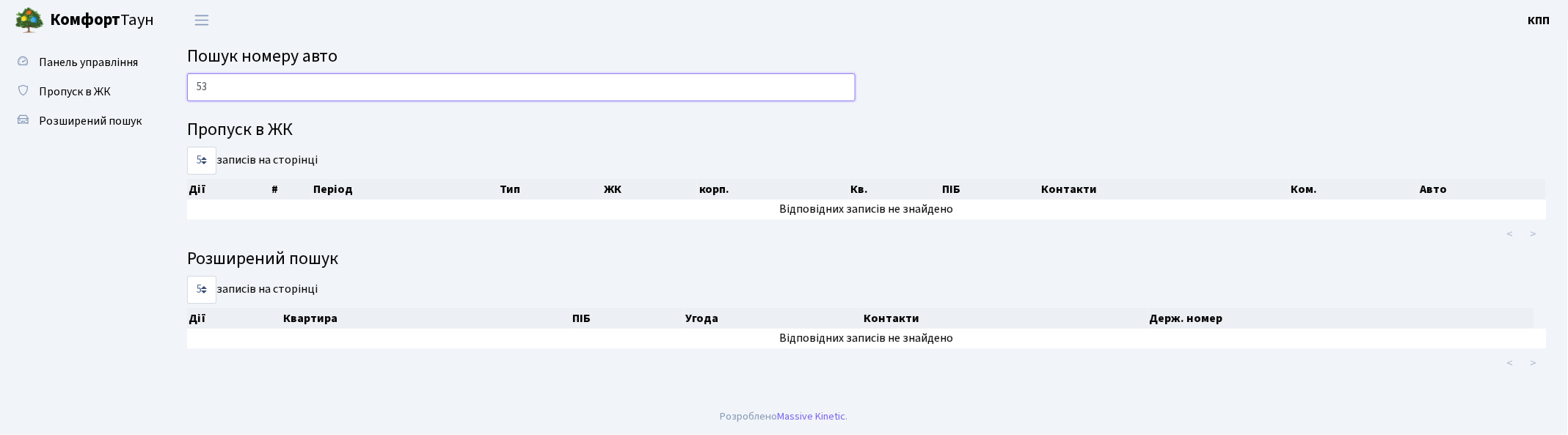
type input "5"
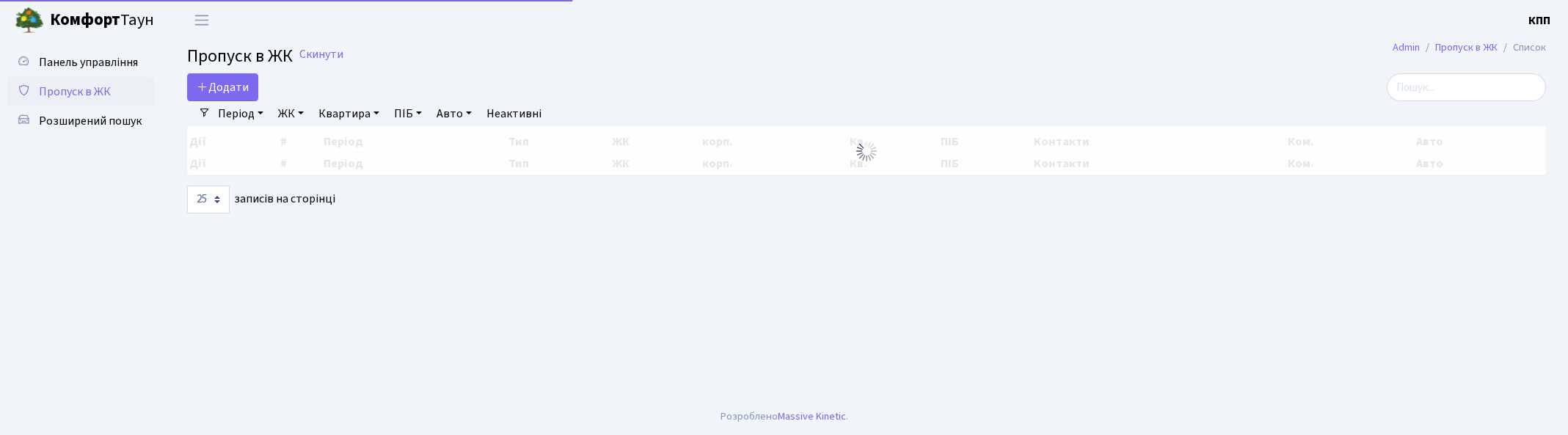
select select "25"
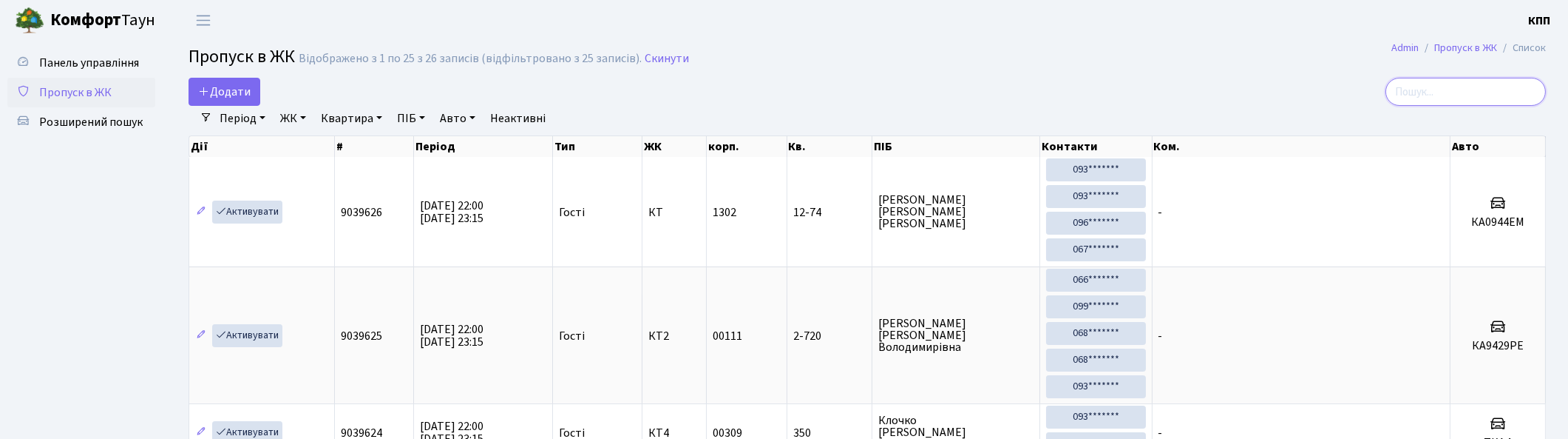
click at [1533, 92] on input "search" at bounding box center [1465, 92] width 161 height 28
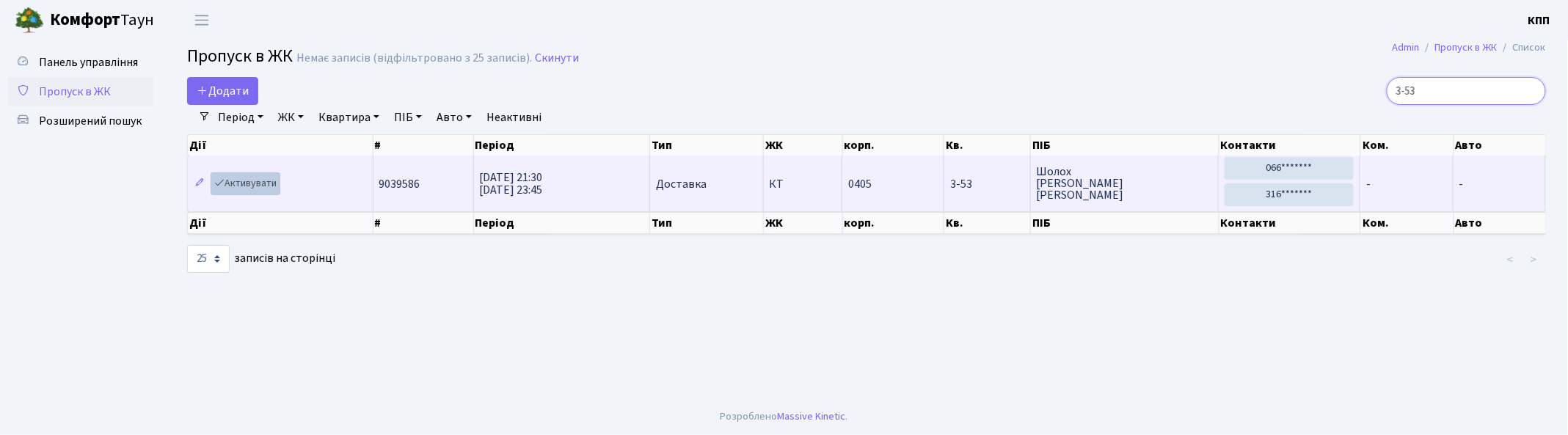
type input "3-53"
click at [246, 183] on link "Активувати" at bounding box center [246, 183] width 70 height 23
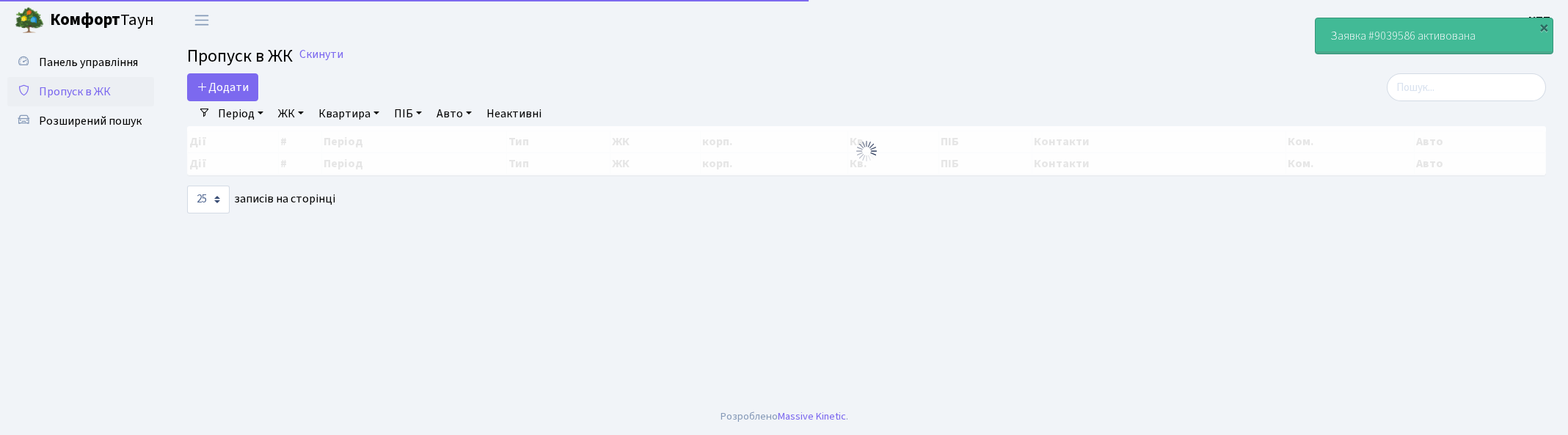
select select "25"
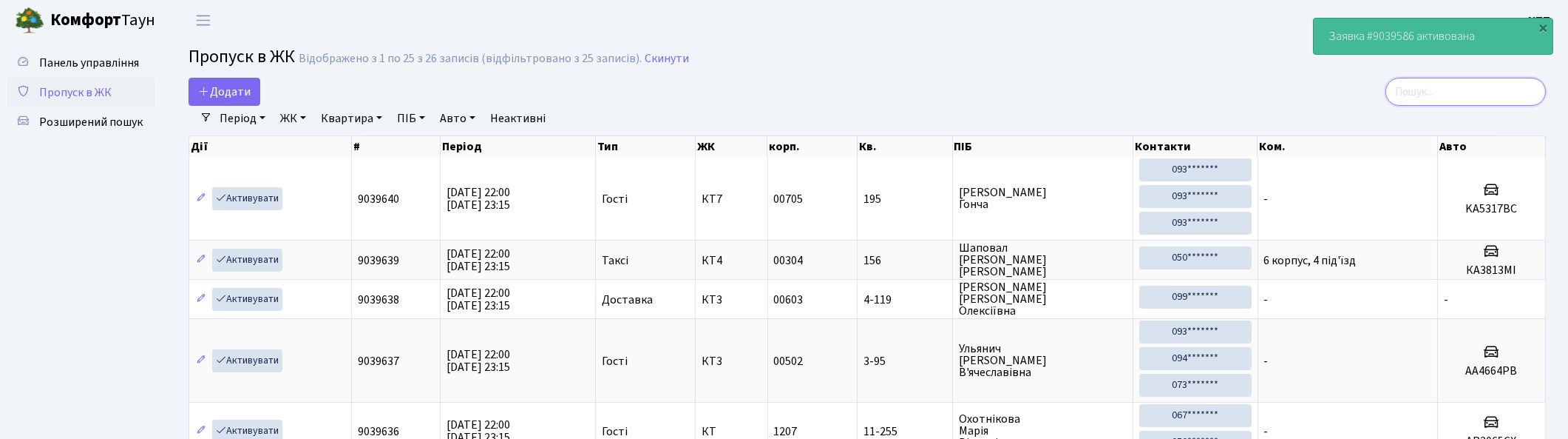
click at [1450, 89] on input "search" at bounding box center [1465, 92] width 161 height 28
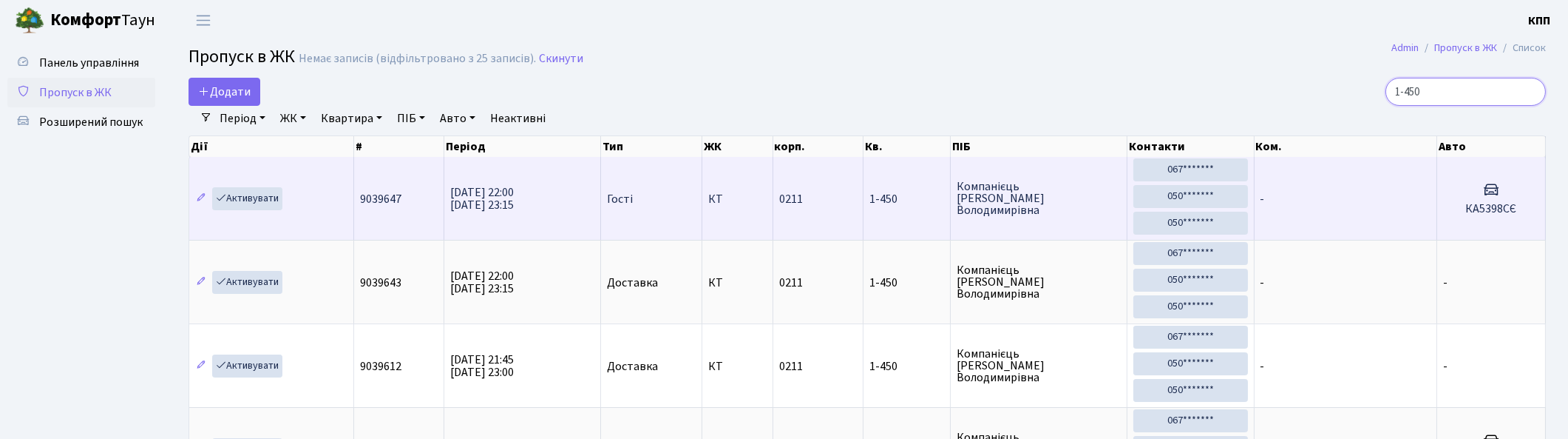
type input "1-450"
click at [1380, 198] on td "-" at bounding box center [1345, 198] width 183 height 83
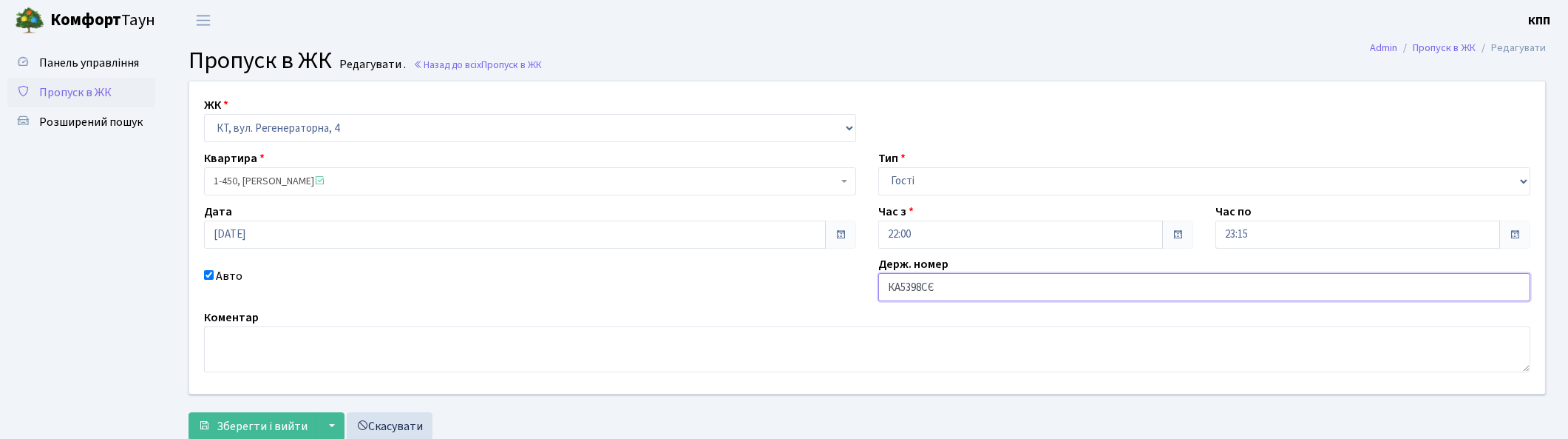
click at [1048, 288] on input "КА5398СЄ" at bounding box center [1204, 287] width 652 height 28
type input "КА5398СЕ"
click at [245, 424] on span "Зберегти і вийти" at bounding box center [262, 426] width 91 height 16
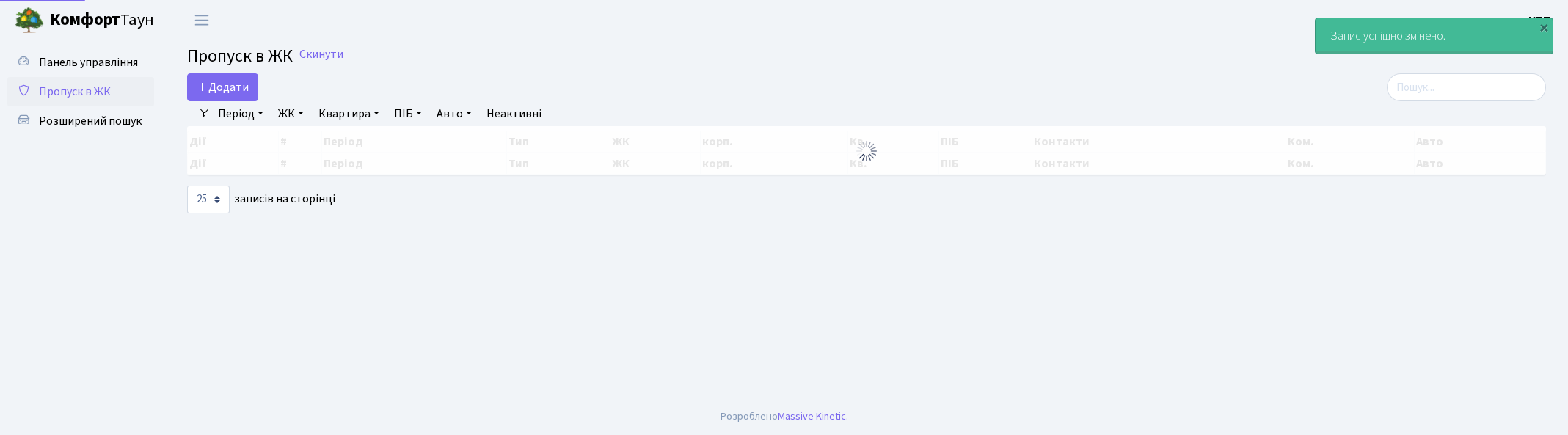
select select "25"
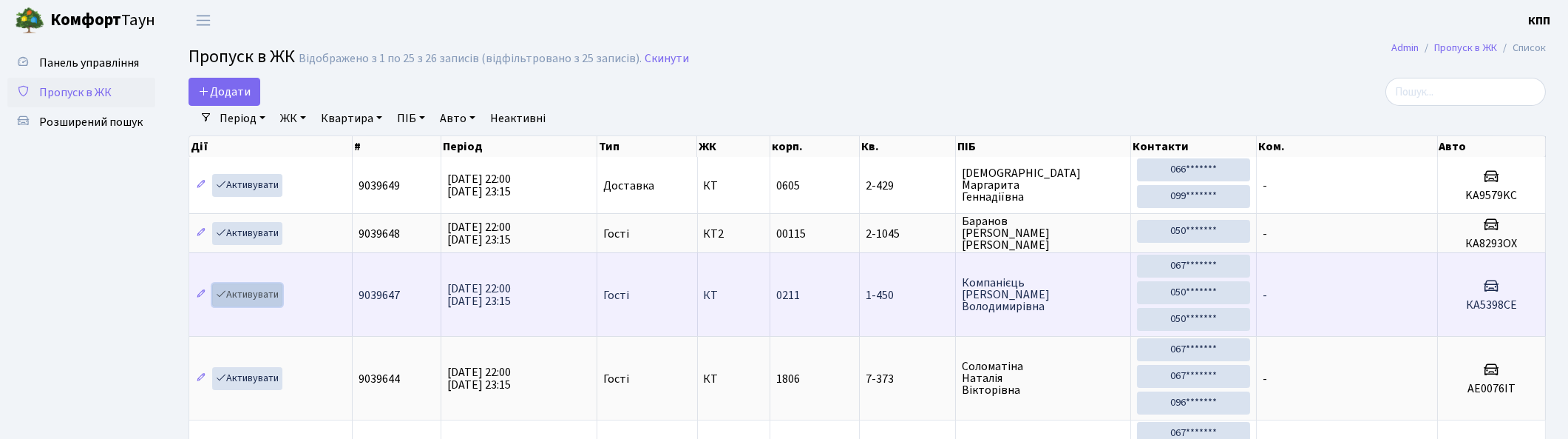
click at [249, 295] on link "Активувати" at bounding box center [248, 294] width 71 height 23
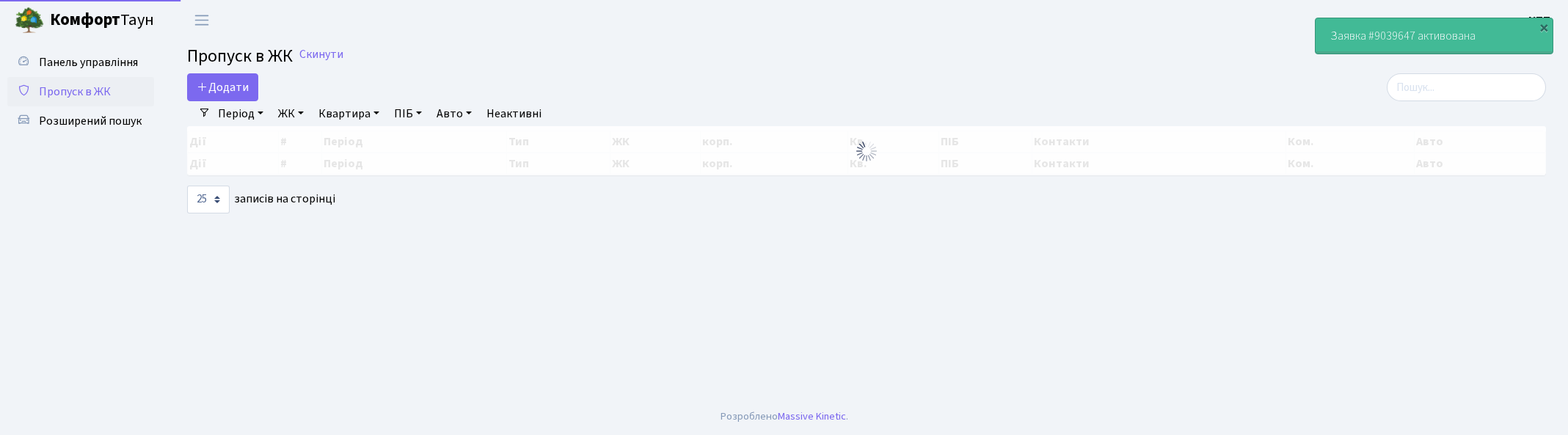
select select "25"
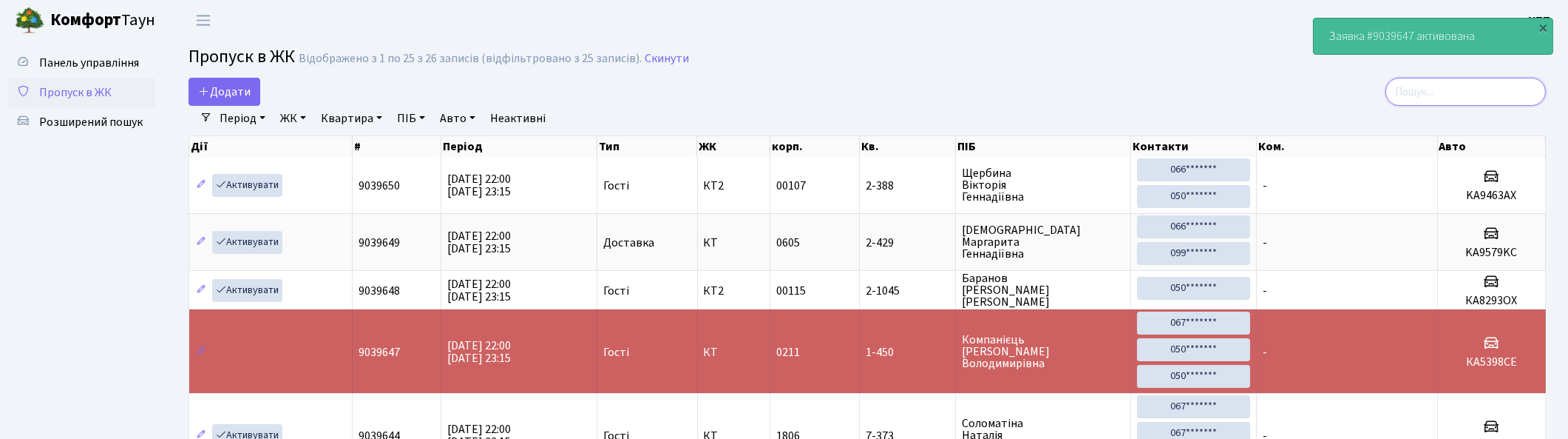
click at [1470, 87] on input "search" at bounding box center [1465, 92] width 161 height 28
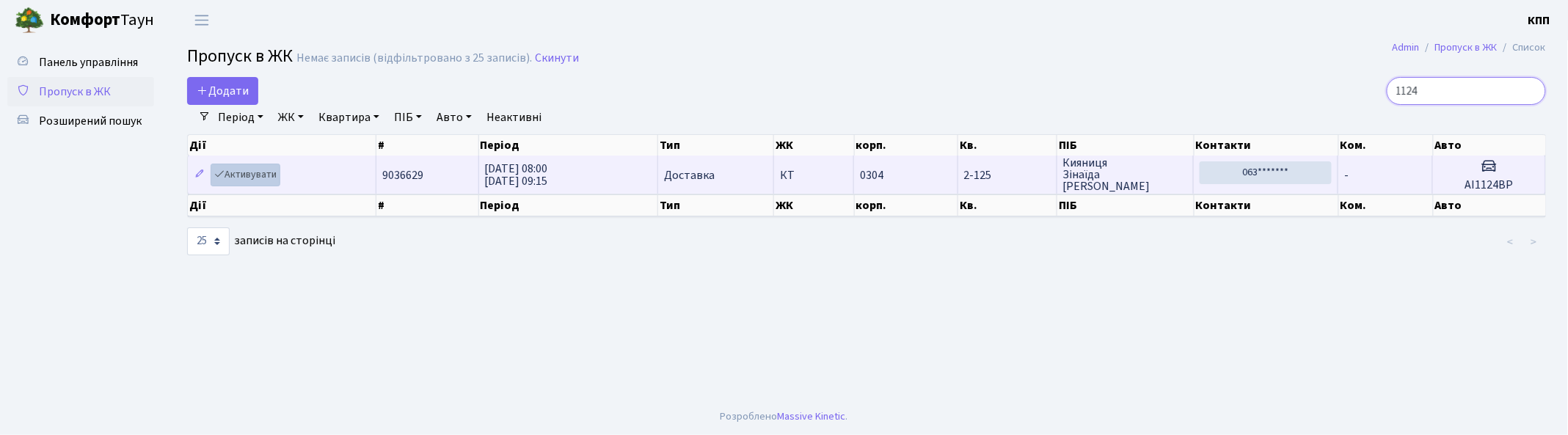
type input "1124"
click at [242, 171] on link "Активувати" at bounding box center [246, 174] width 70 height 23
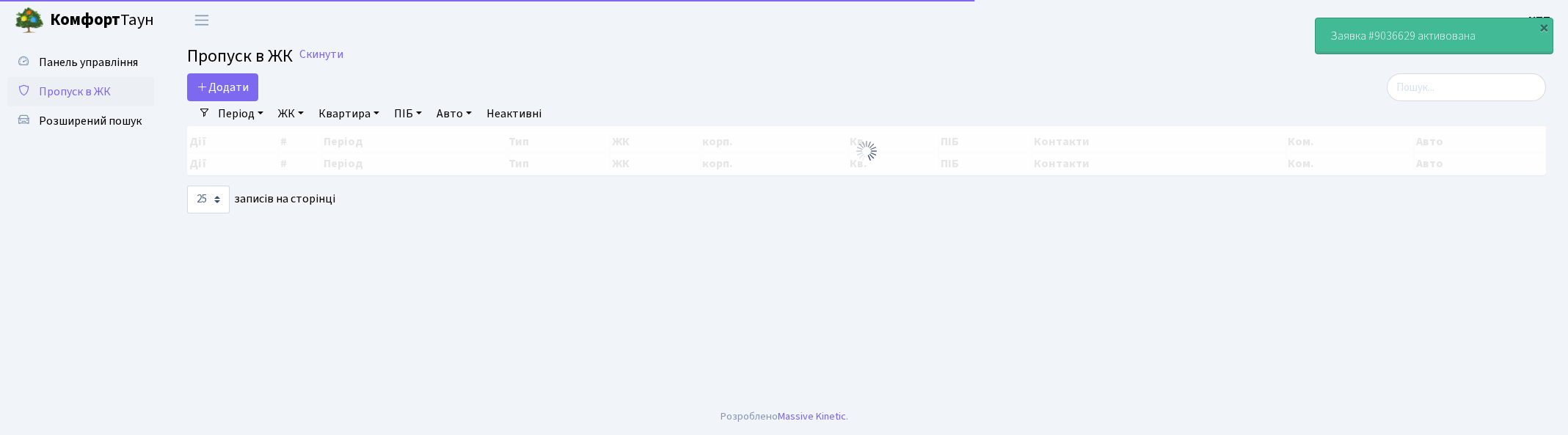
select select "25"
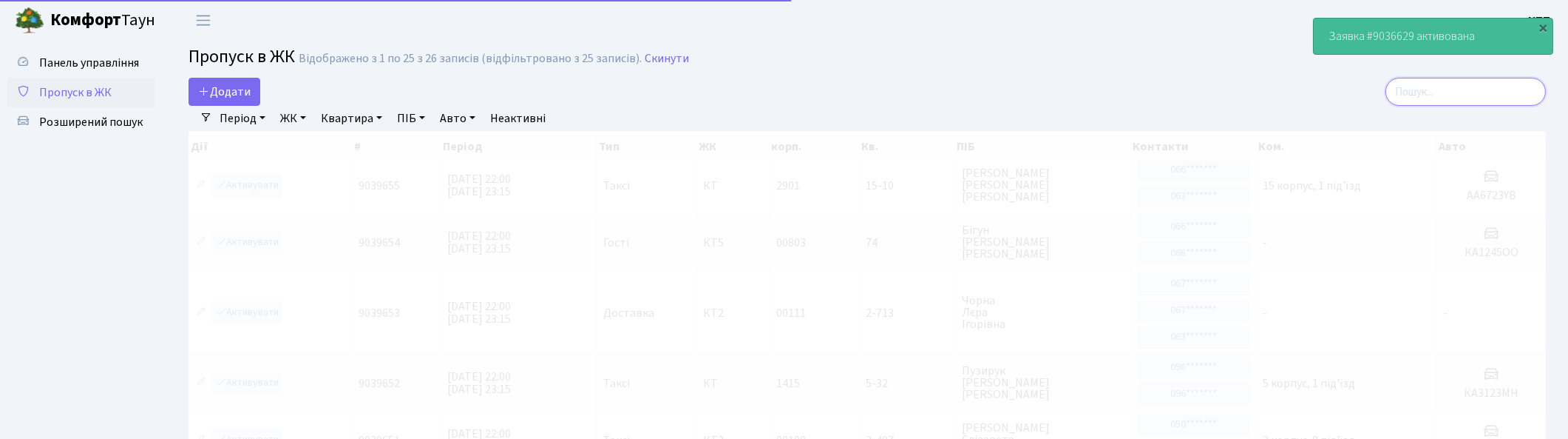
click at [1417, 93] on input "search" at bounding box center [1465, 92] width 161 height 28
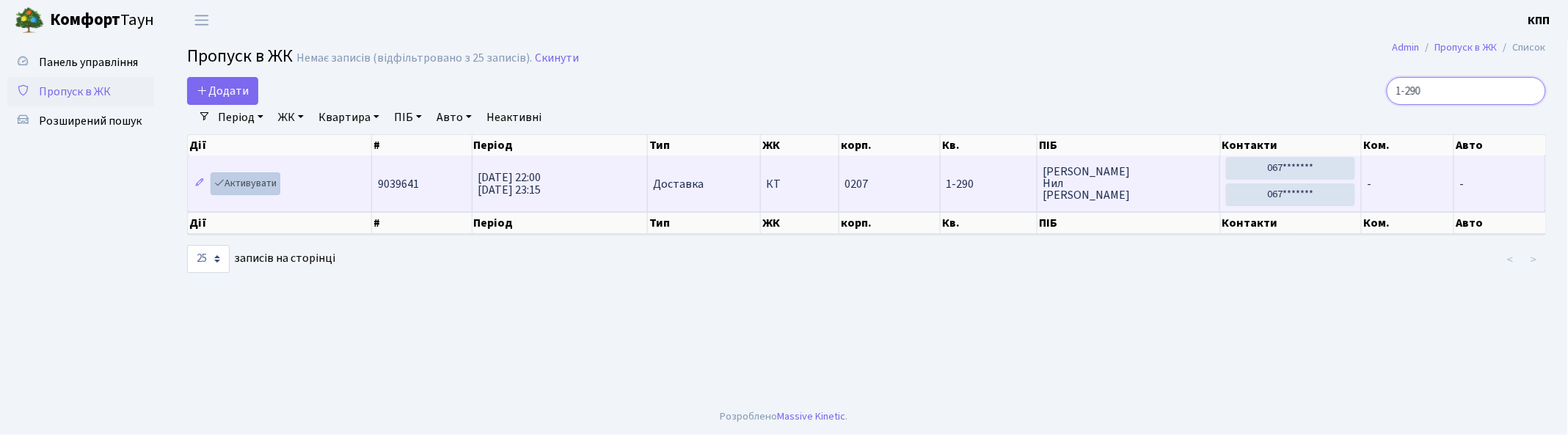
type input "1-290"
click at [247, 182] on link "Активувати" at bounding box center [246, 183] width 70 height 23
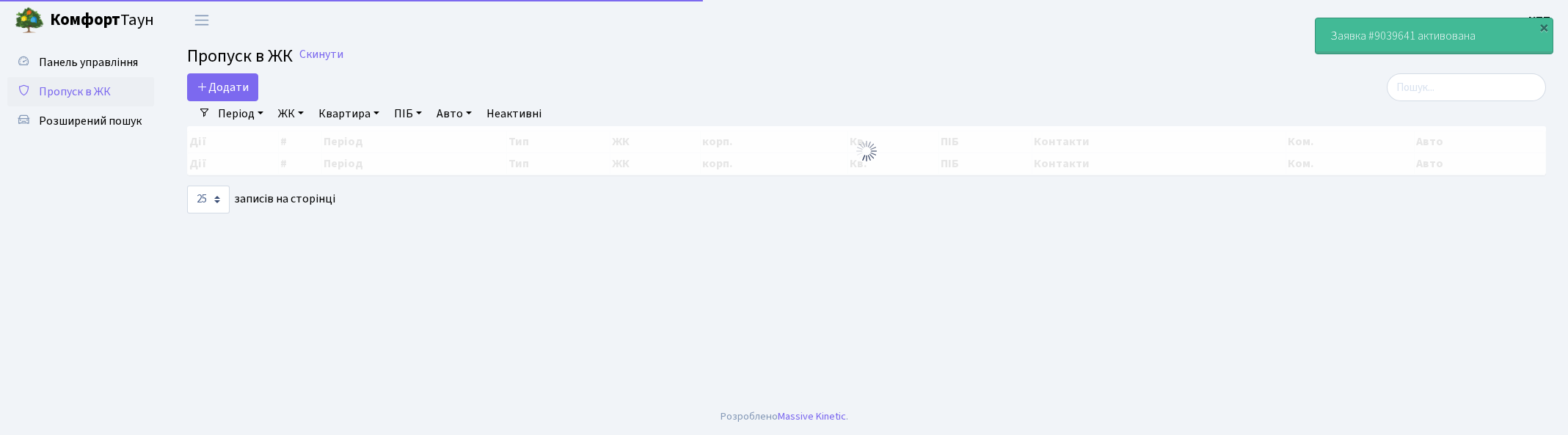
select select "25"
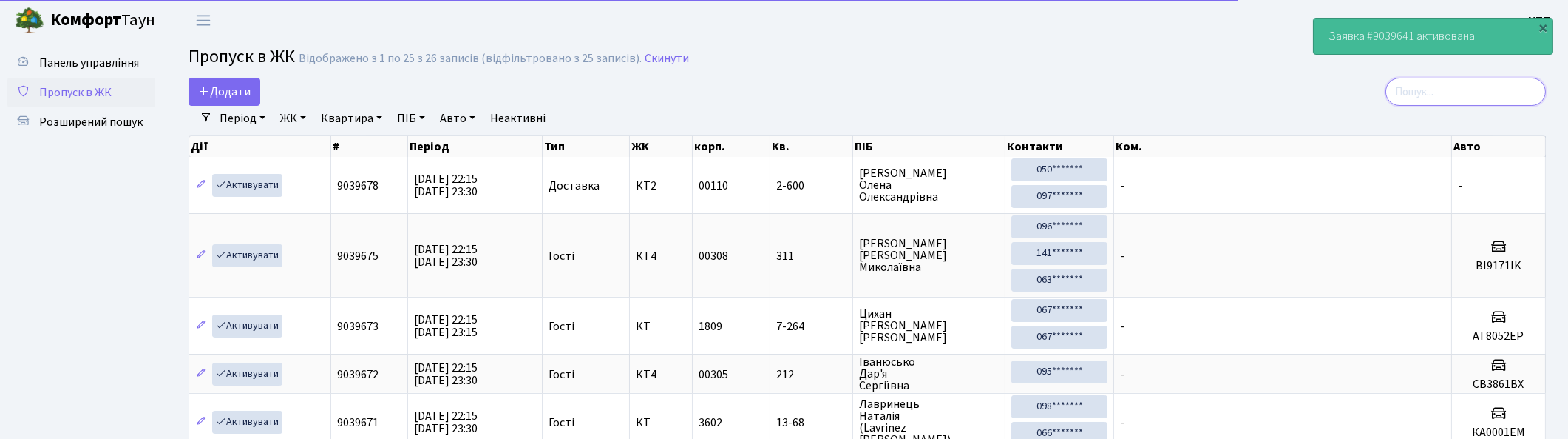
click at [1450, 97] on input "search" at bounding box center [1465, 92] width 161 height 28
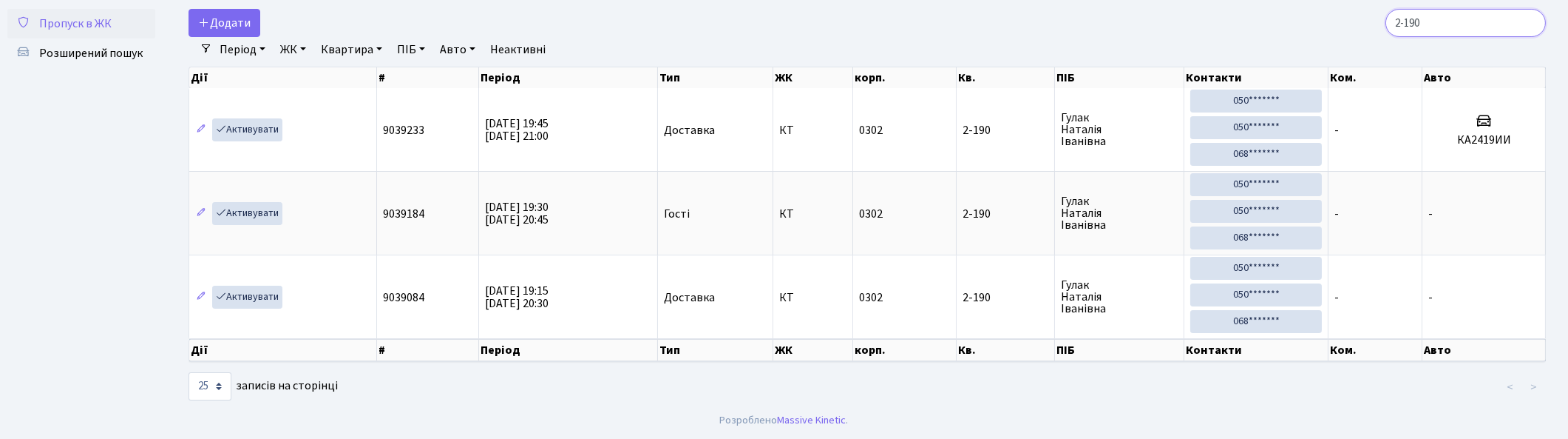
scroll to position [71, 0]
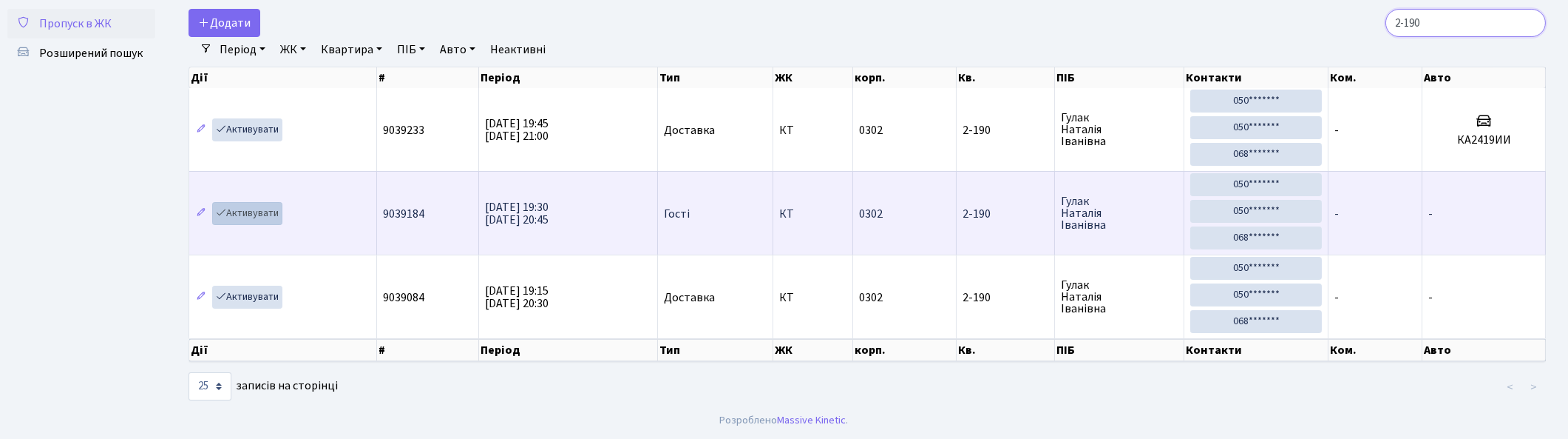
type input "2-190"
click at [245, 212] on link "Активувати" at bounding box center [248, 213] width 71 height 23
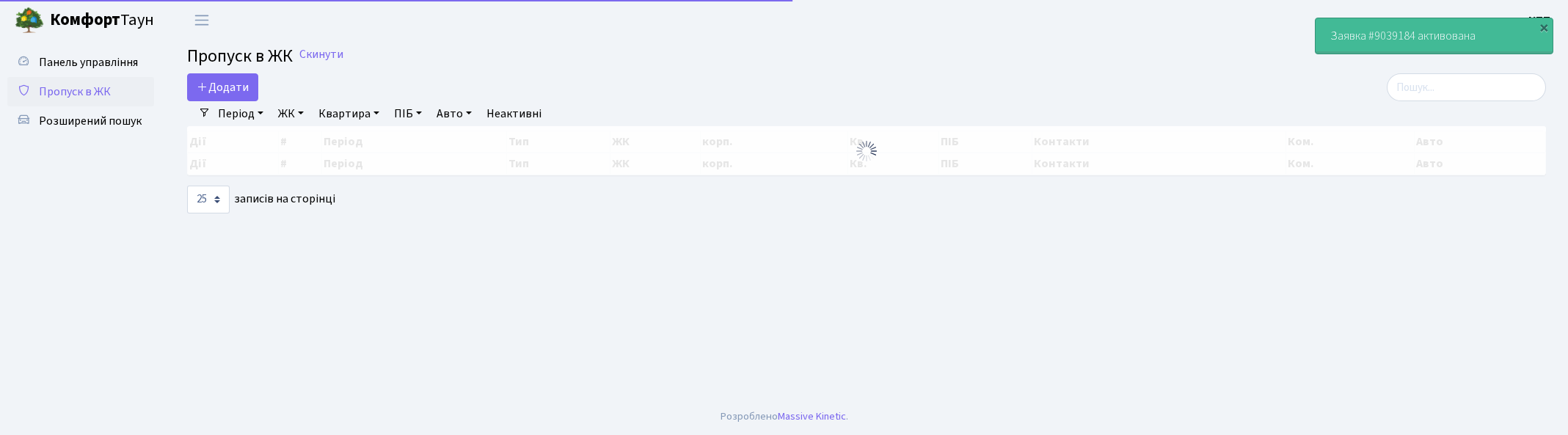
select select "25"
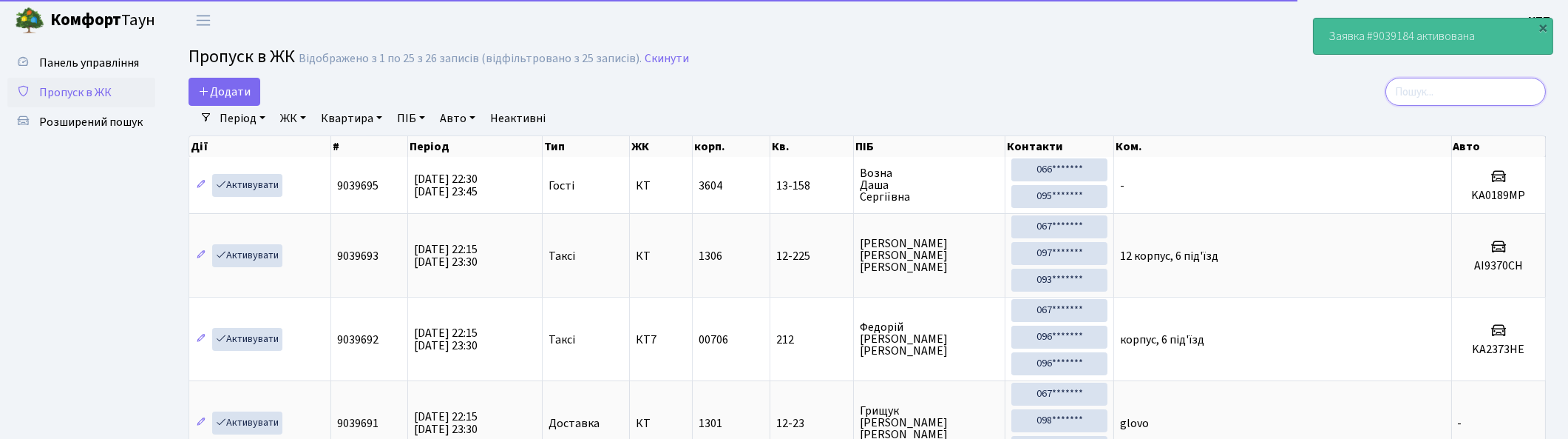
click at [1505, 85] on input "search" at bounding box center [1465, 92] width 161 height 28
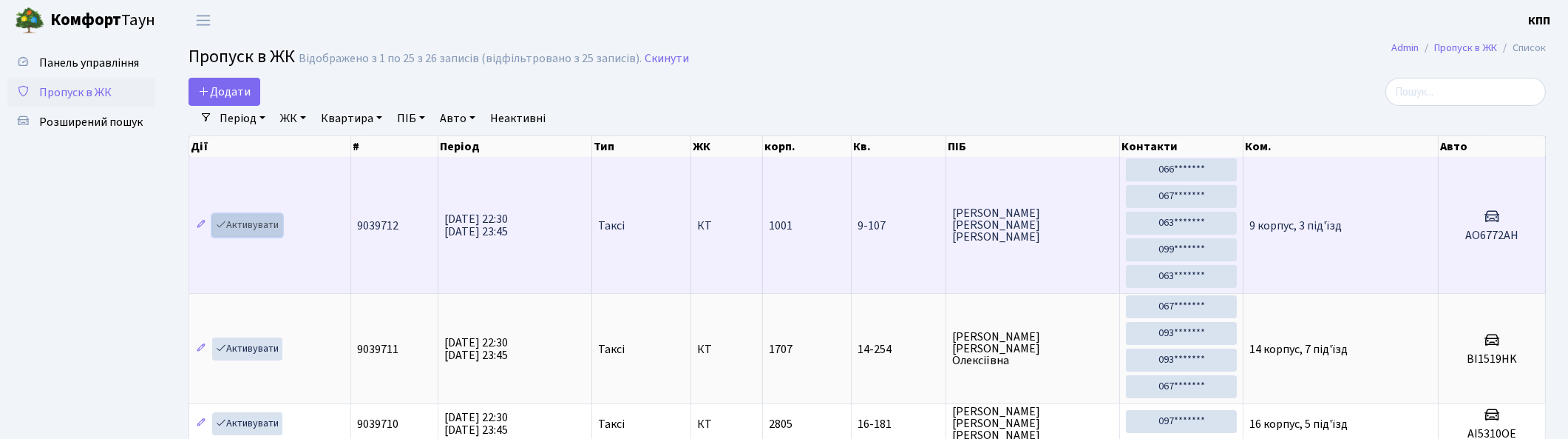
click at [248, 223] on link "Активувати" at bounding box center [248, 225] width 71 height 23
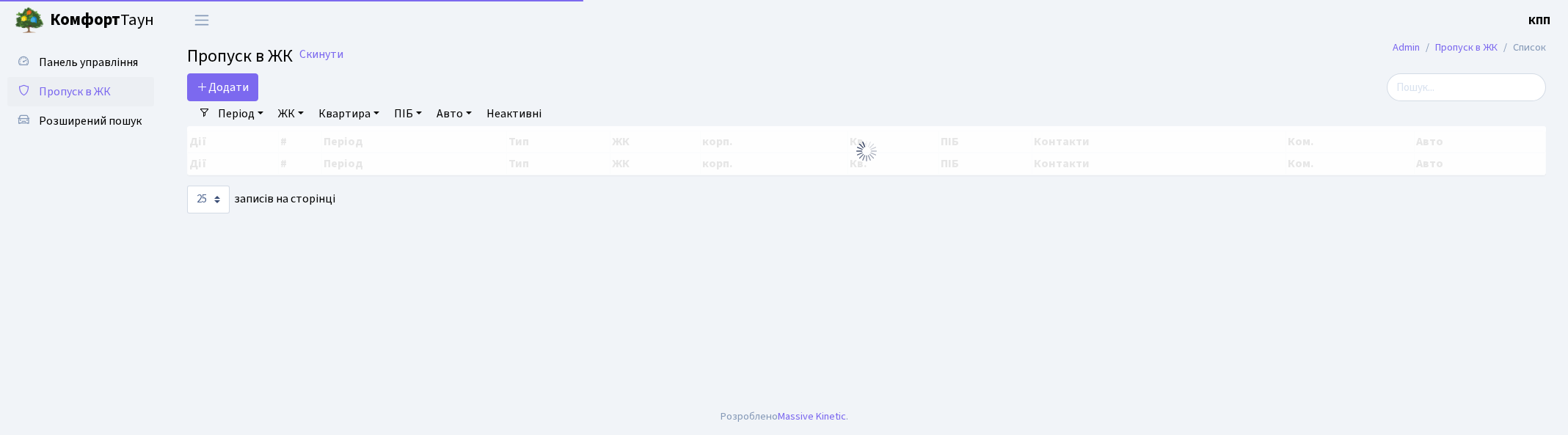
select select "25"
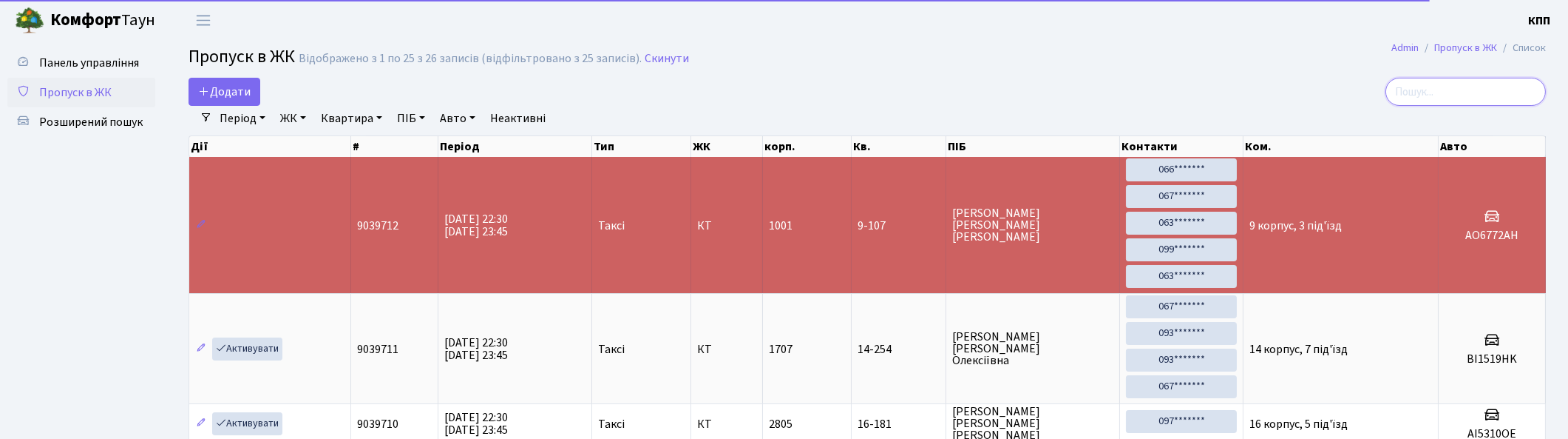
click at [1521, 93] on input "search" at bounding box center [1465, 92] width 161 height 28
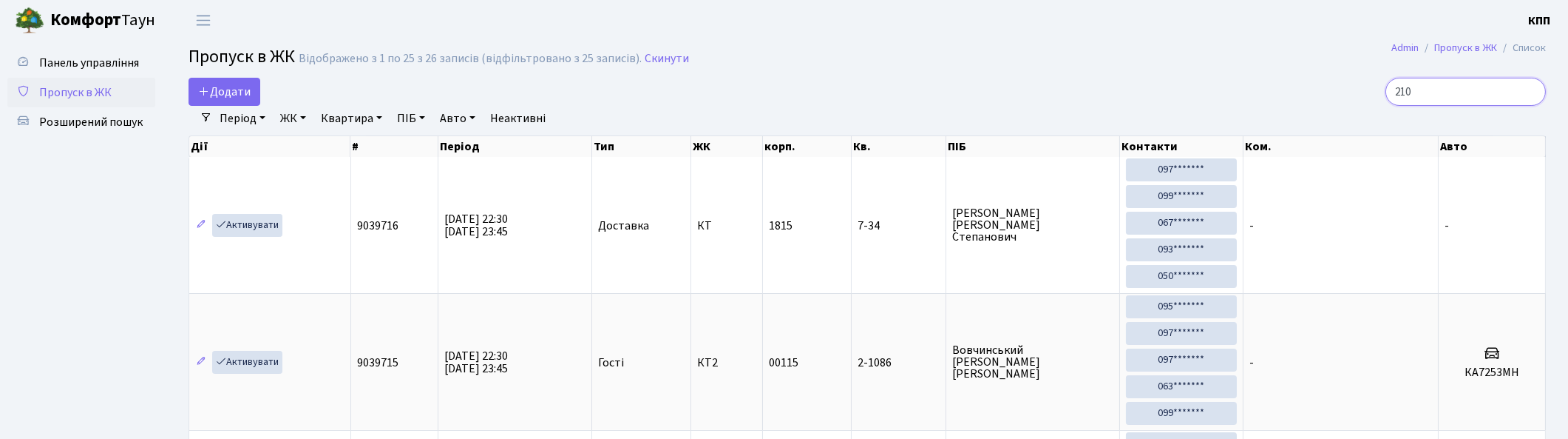
type input "2101"
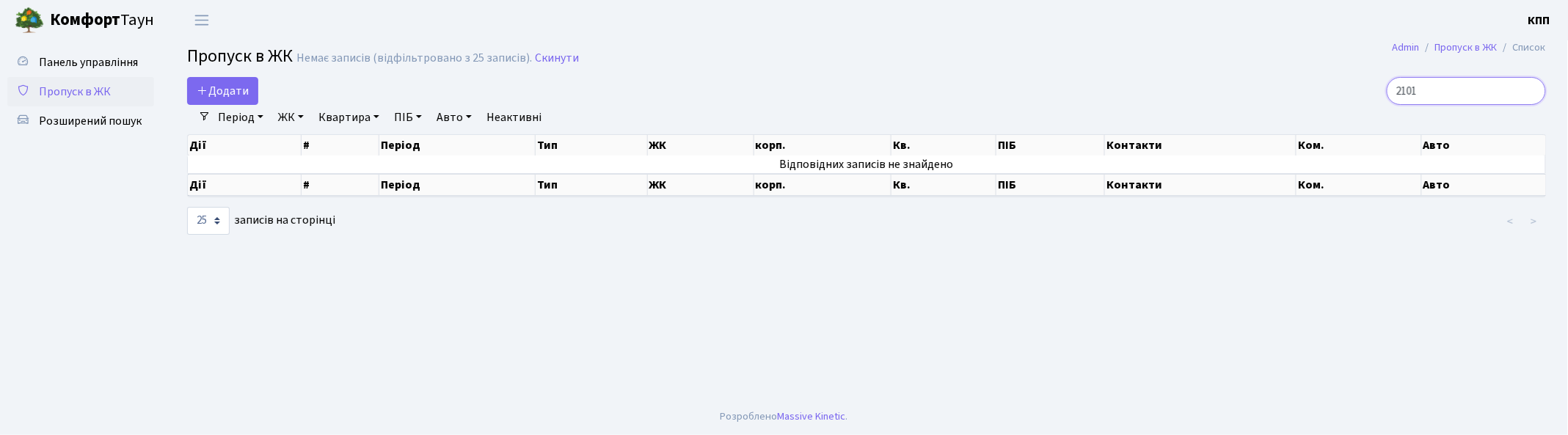
click at [1530, 92] on input "2101" at bounding box center [1465, 91] width 159 height 28
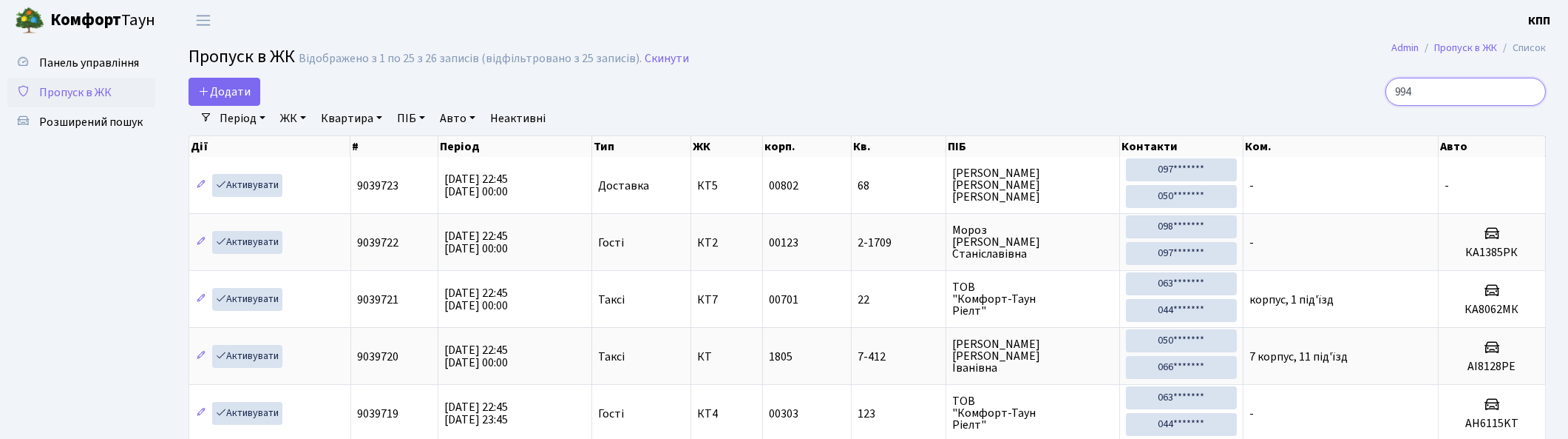
type input "9942"
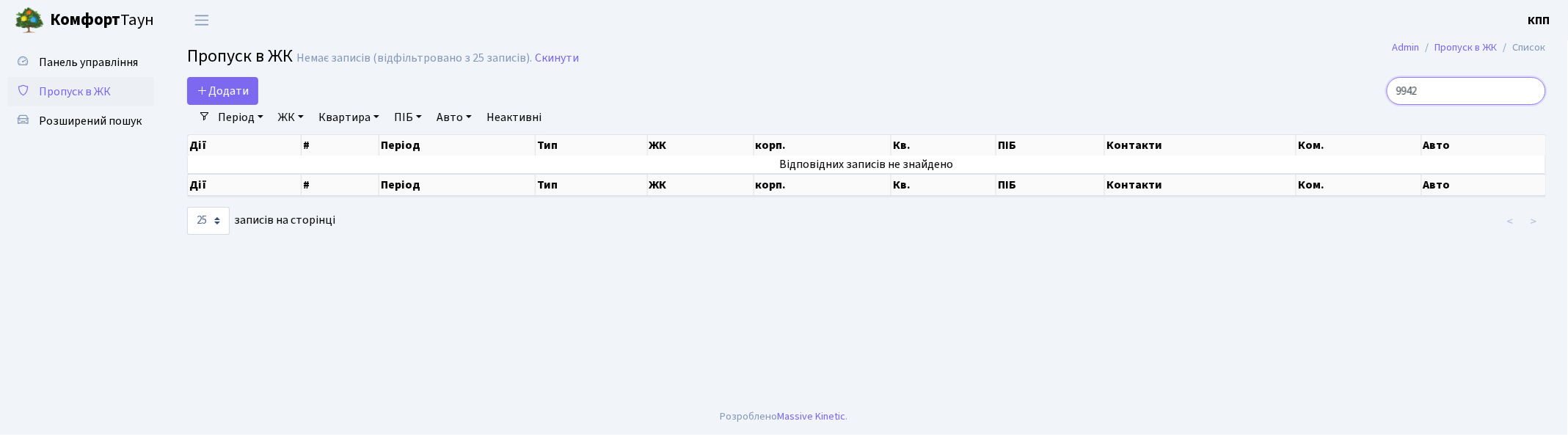
click at [1530, 86] on input "9942" at bounding box center [1465, 91] width 159 height 28
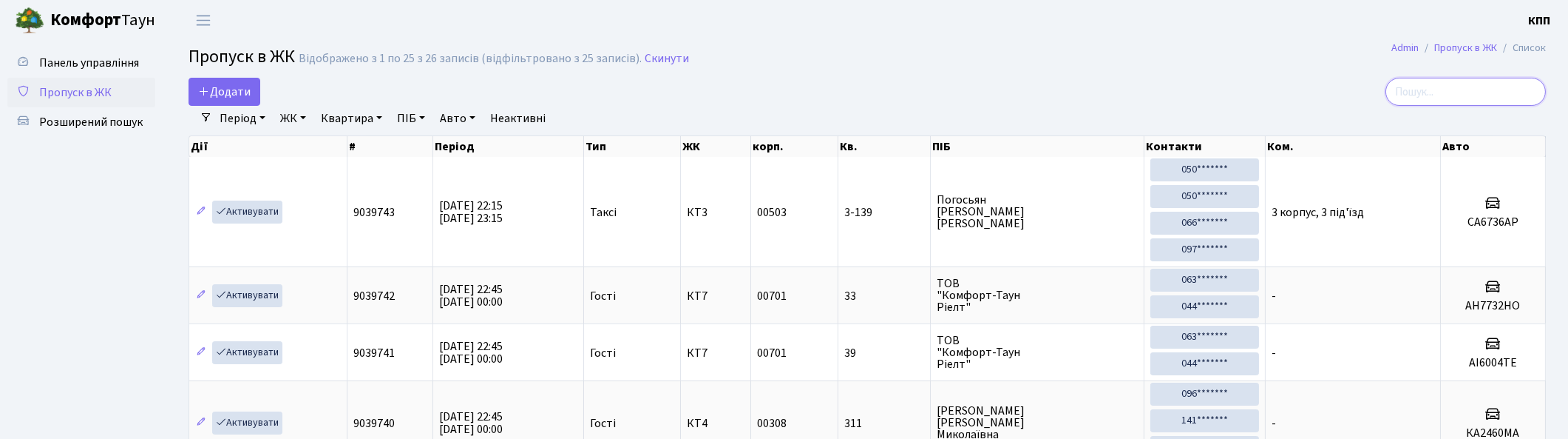
type input "3"
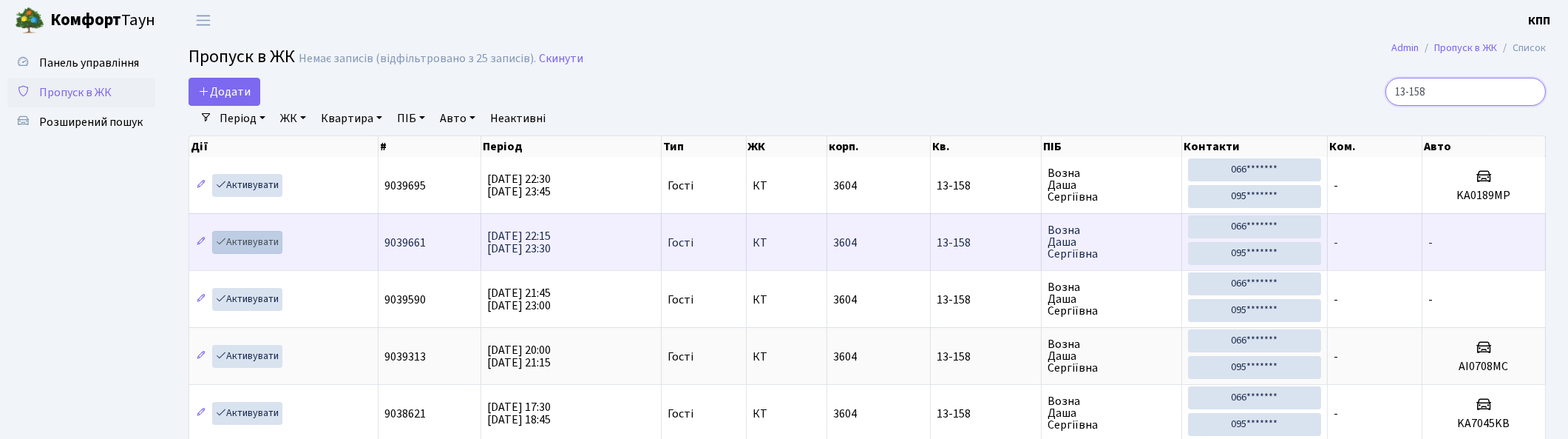
type input "13-158"
click at [255, 239] on link "Активувати" at bounding box center [248, 241] width 71 height 23
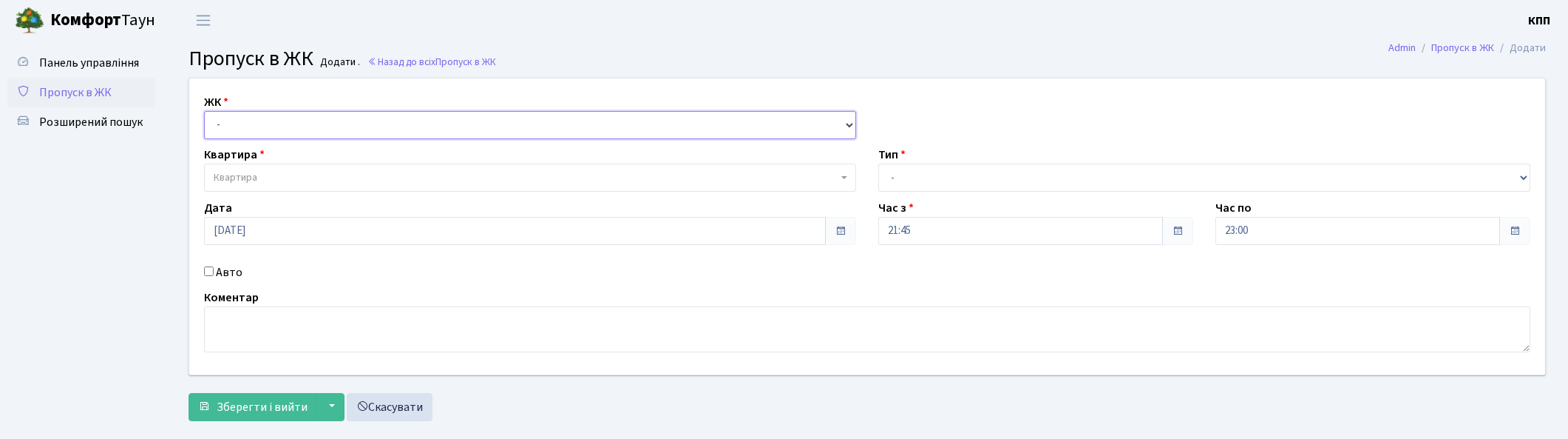
click at [242, 122] on select "- КТ, вул. Регенераторна, 4 КТ2, просп. Соборності, 17 КТ3, вул. Березнева, 16 …" at bounding box center [530, 125] width 652 height 28
select select "271"
click at [204, 111] on select "- КТ, вул. Регенераторна, 4 КТ2, просп. [STREET_ADDRESS] [STREET_ADDRESS] [PERS…" at bounding box center [530, 125] width 652 height 28
select select
click at [270, 173] on span "Квартира" at bounding box center [526, 177] width 624 height 15
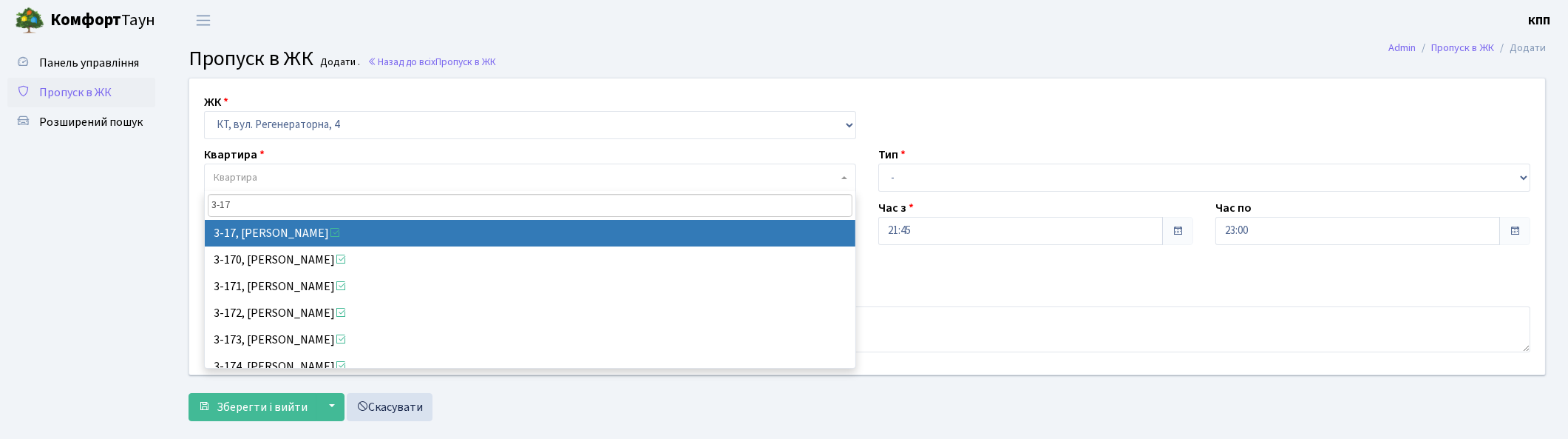
type input "3-17"
select select "988"
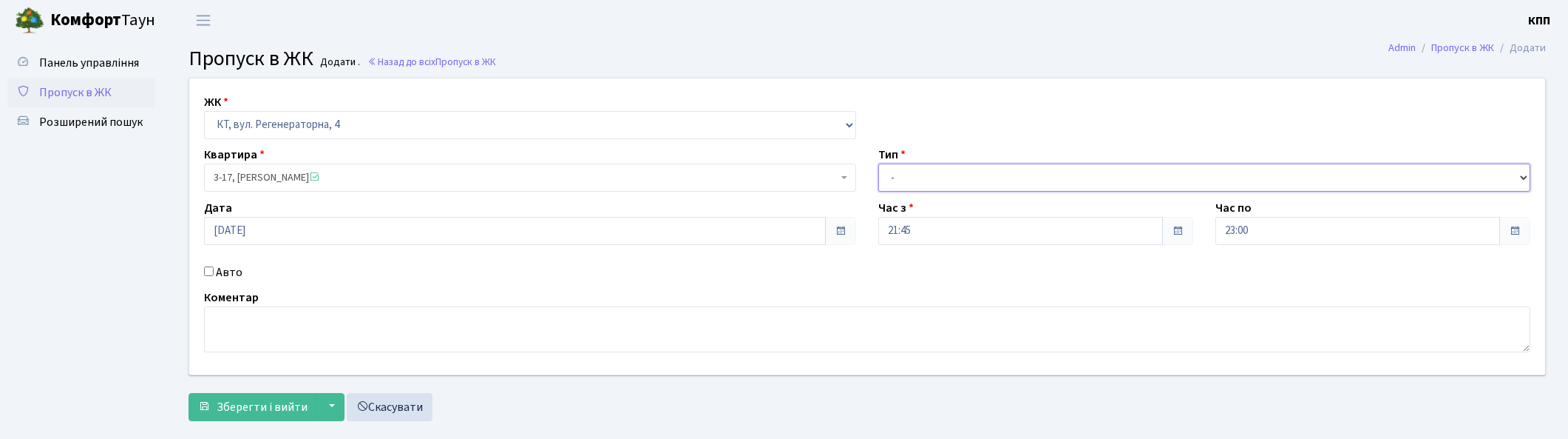
click at [964, 167] on select "- Доставка Таксі Гості Сервіс" at bounding box center [1204, 178] width 652 height 28
select select "1"
click at [878, 164] on select "- Доставка Таксі Гості Сервіс" at bounding box center [1204, 178] width 652 height 28
click at [664, 325] on textarea at bounding box center [867, 329] width 1327 height 46
type textarea "1"
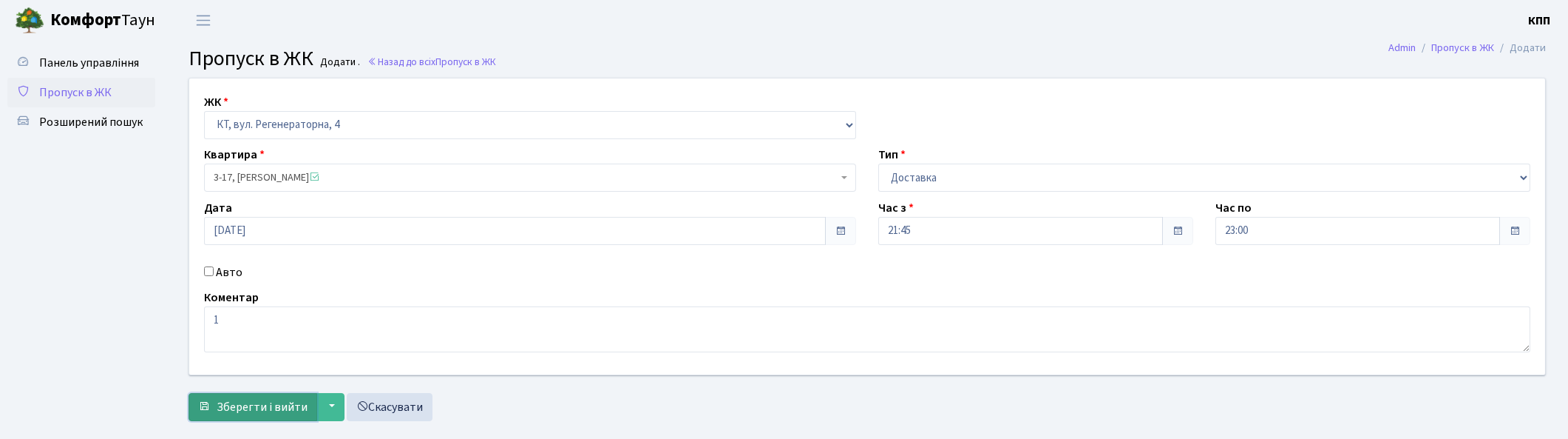
click at [241, 401] on span "Зберегти і вийти" at bounding box center [262, 407] width 91 height 16
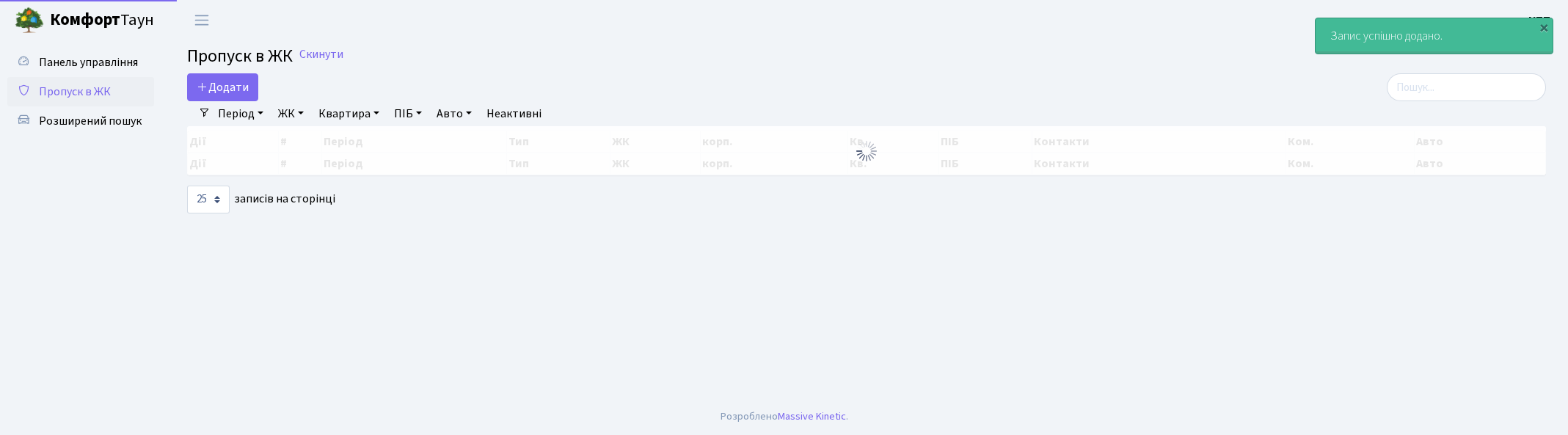
select select "25"
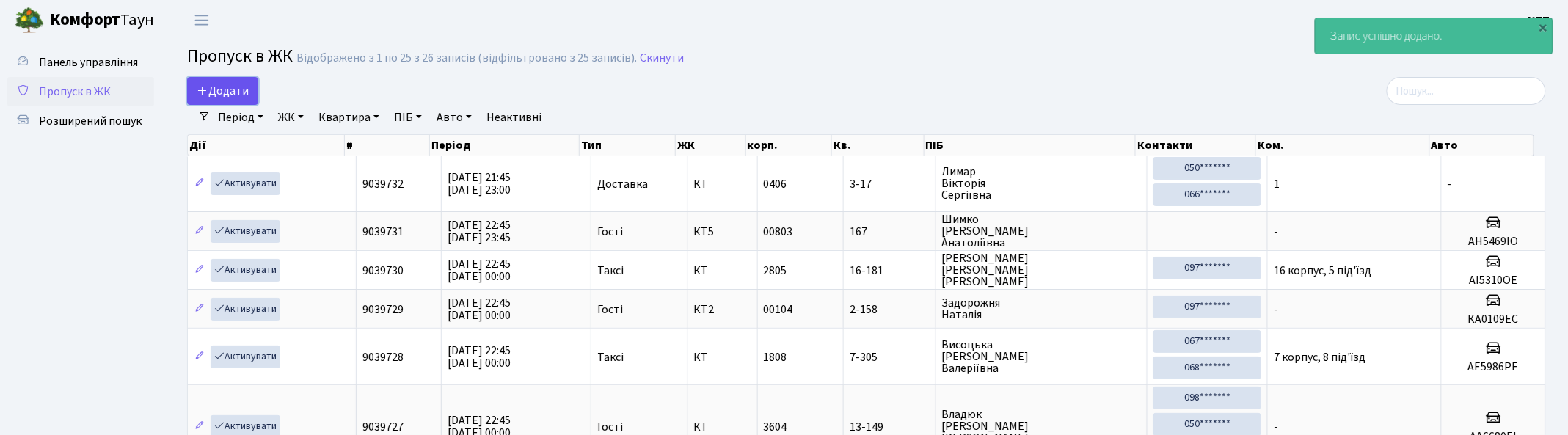
click at [231, 81] on link "Додати" at bounding box center [223, 91] width 72 height 28
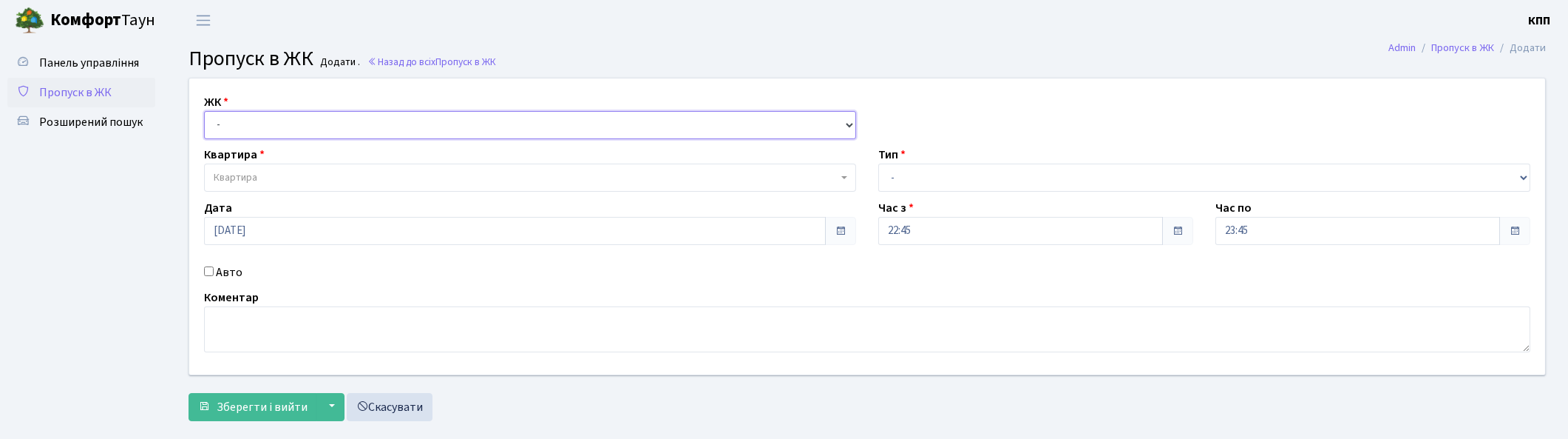
click at [244, 122] on select "- КТ, вул. Регенераторна, 4 КТ2, просп. [STREET_ADDRESS] [STREET_ADDRESS] [PERS…" at bounding box center [530, 125] width 652 height 28
select select "271"
click at [204, 111] on select "- КТ, вул. Регенераторна, 4 КТ2, просп. Соборності, 17 КТ3, вул. Березнева, 16 …" at bounding box center [530, 125] width 652 height 28
select select
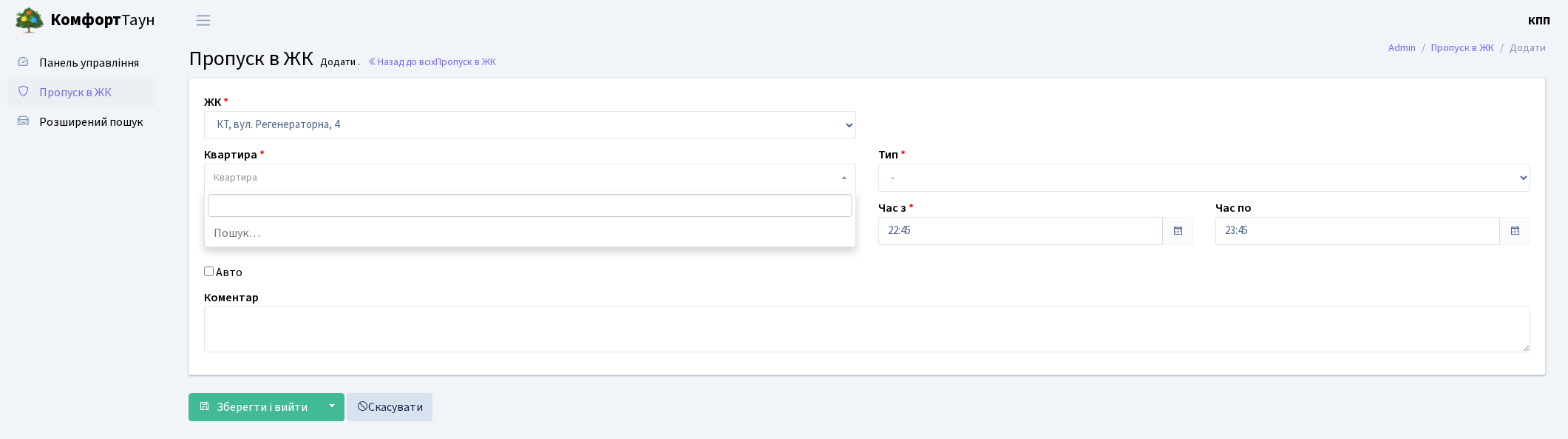
click at [269, 179] on span "Квартира" at bounding box center [526, 177] width 624 height 15
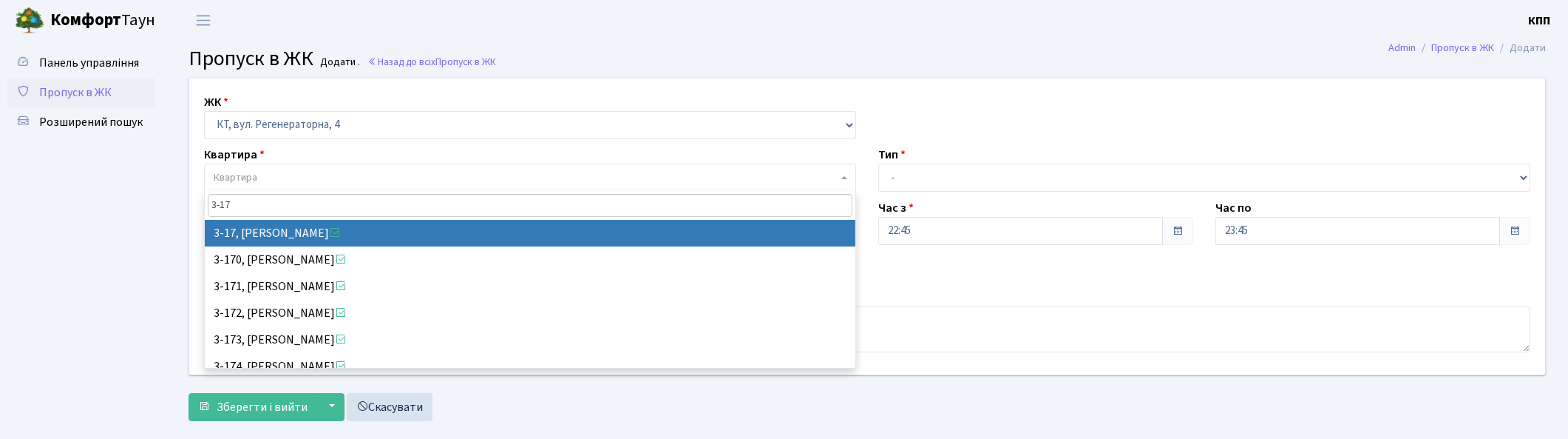
type input "3-17"
select select "988"
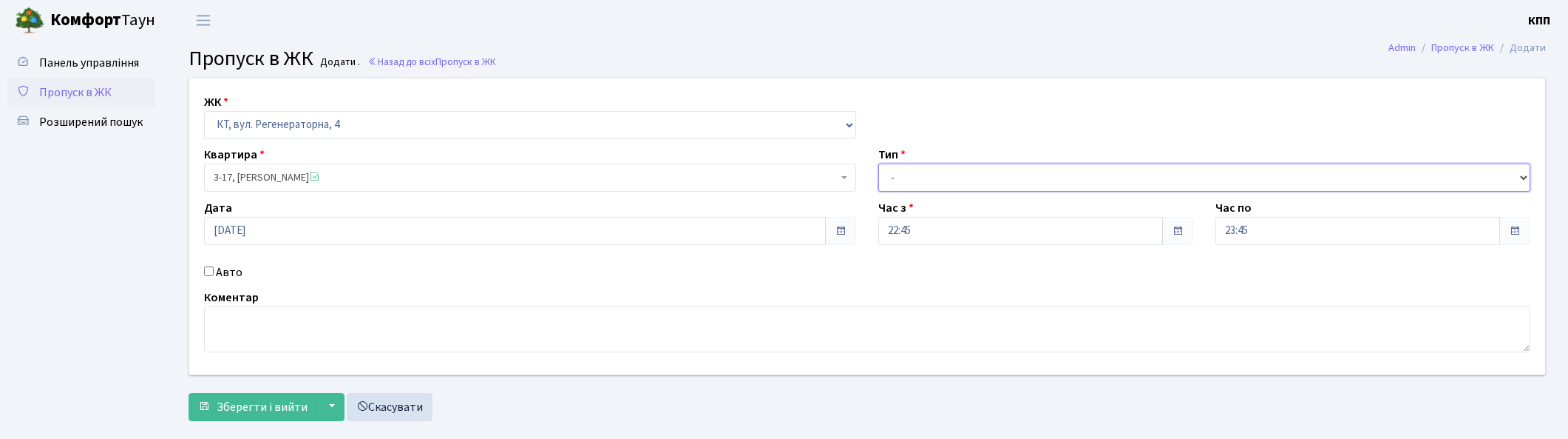
click at [965, 172] on select "- Доставка Таксі Гості Сервіс" at bounding box center [1204, 178] width 652 height 28
select select "1"
click at [878, 164] on select "- Доставка Таксі Гості Сервіс" at bounding box center [1204, 178] width 652 height 28
click at [578, 326] on textarea at bounding box center [867, 329] width 1327 height 46
type textarea "2"
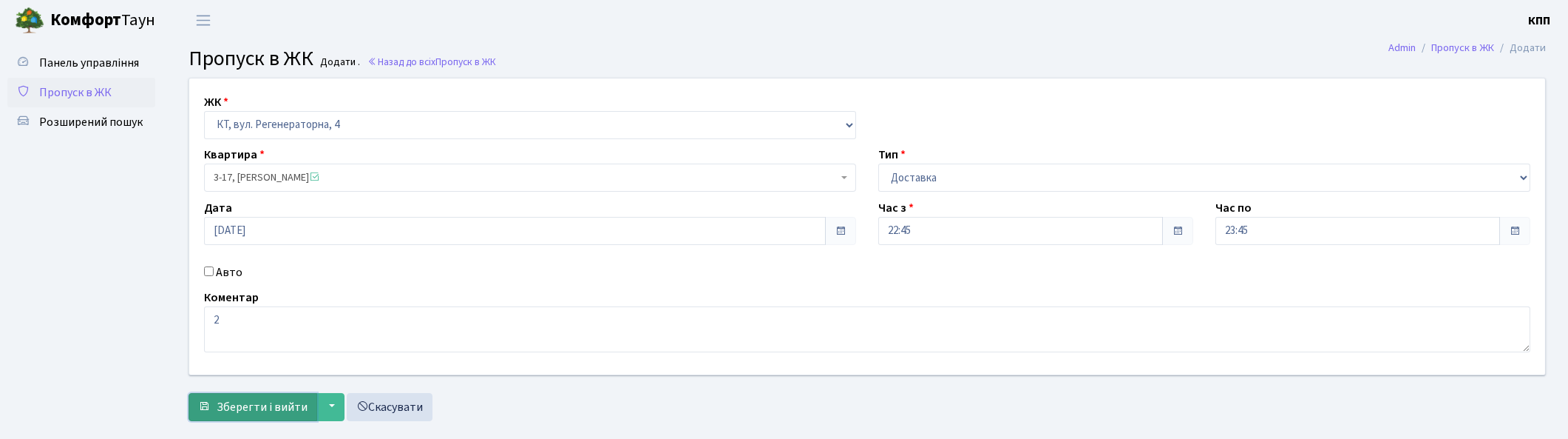
click at [228, 405] on span "Зберегти і вийти" at bounding box center [262, 407] width 91 height 16
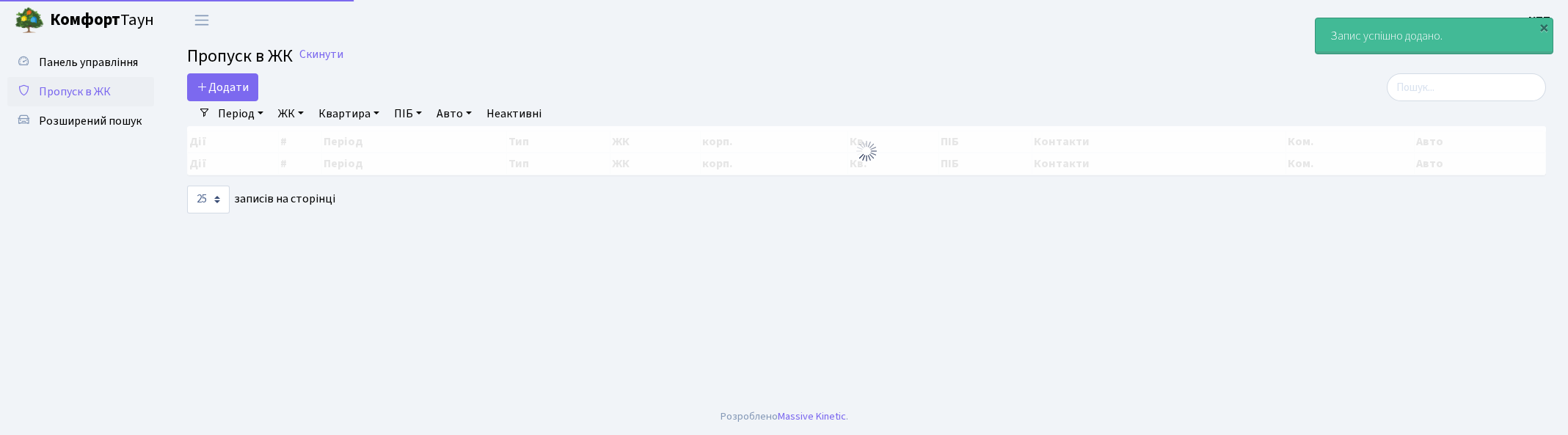
select select "25"
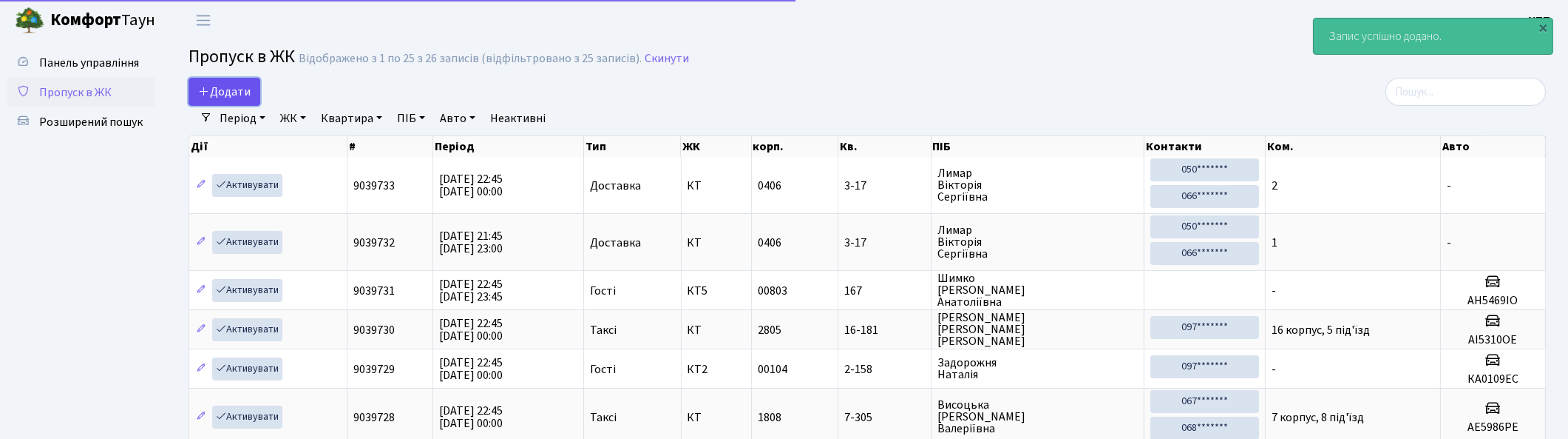
click at [230, 87] on span "Додати" at bounding box center [224, 92] width 53 height 16
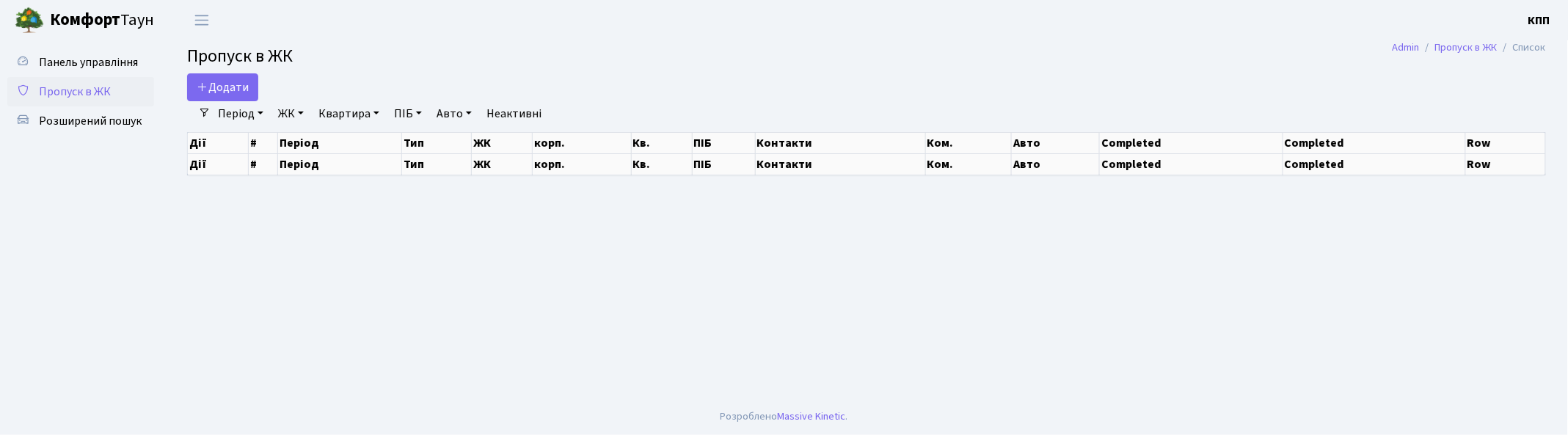
select select "25"
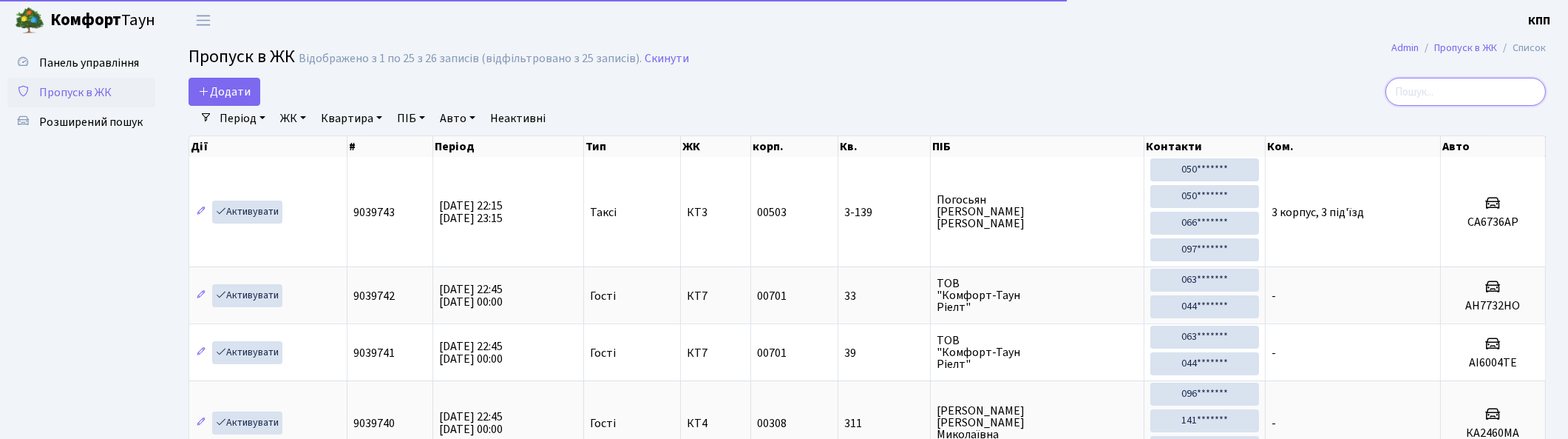
click at [1495, 79] on input "search" at bounding box center [1465, 92] width 161 height 28
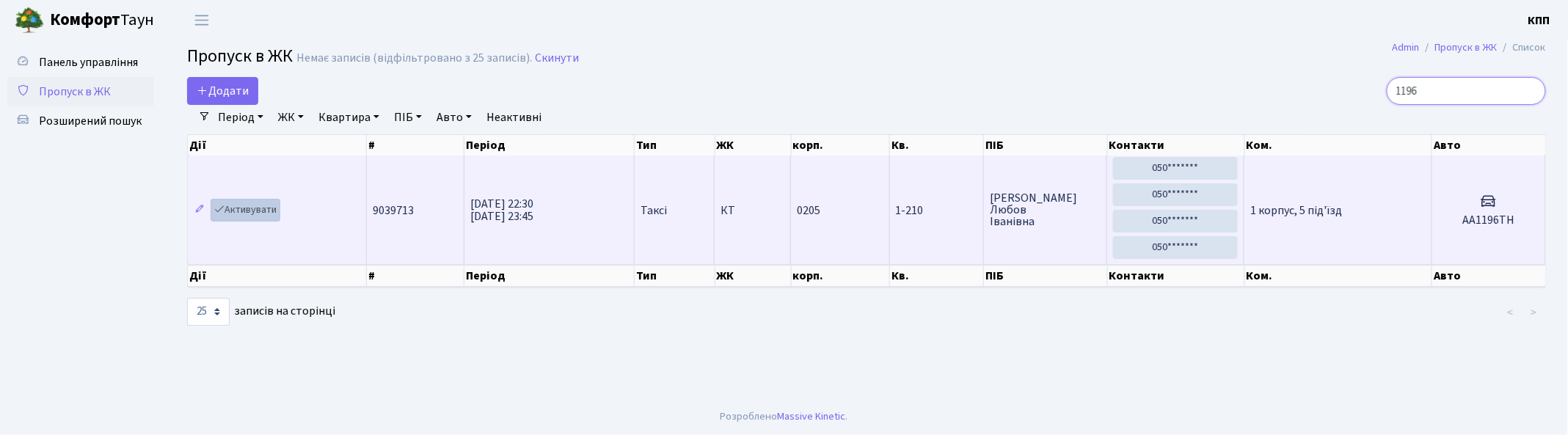
type input "1196"
click at [252, 210] on link "Активувати" at bounding box center [246, 210] width 70 height 23
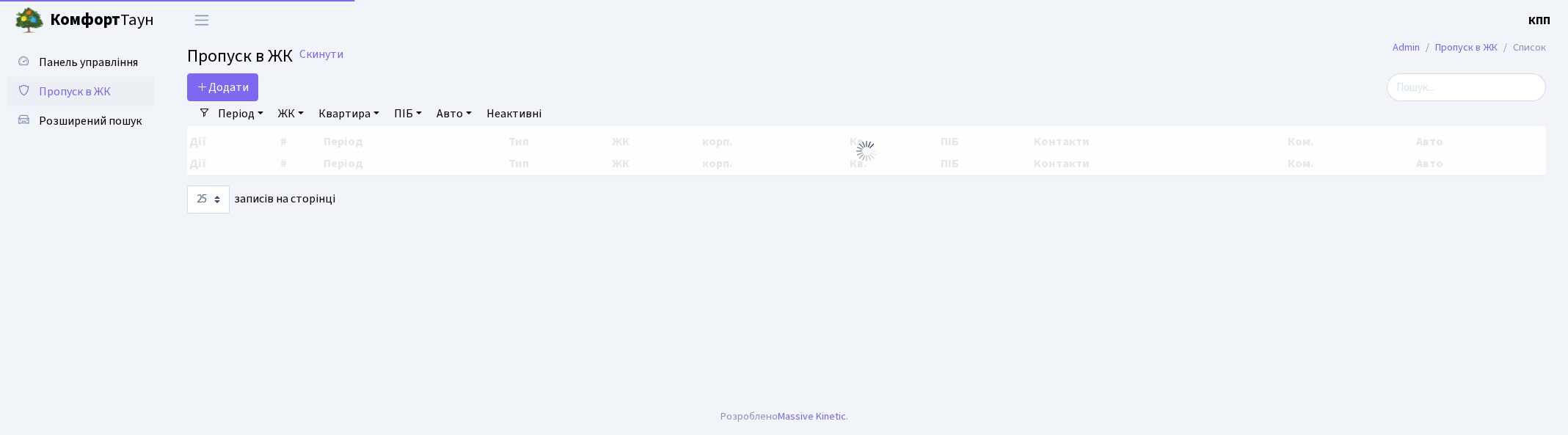
select select "25"
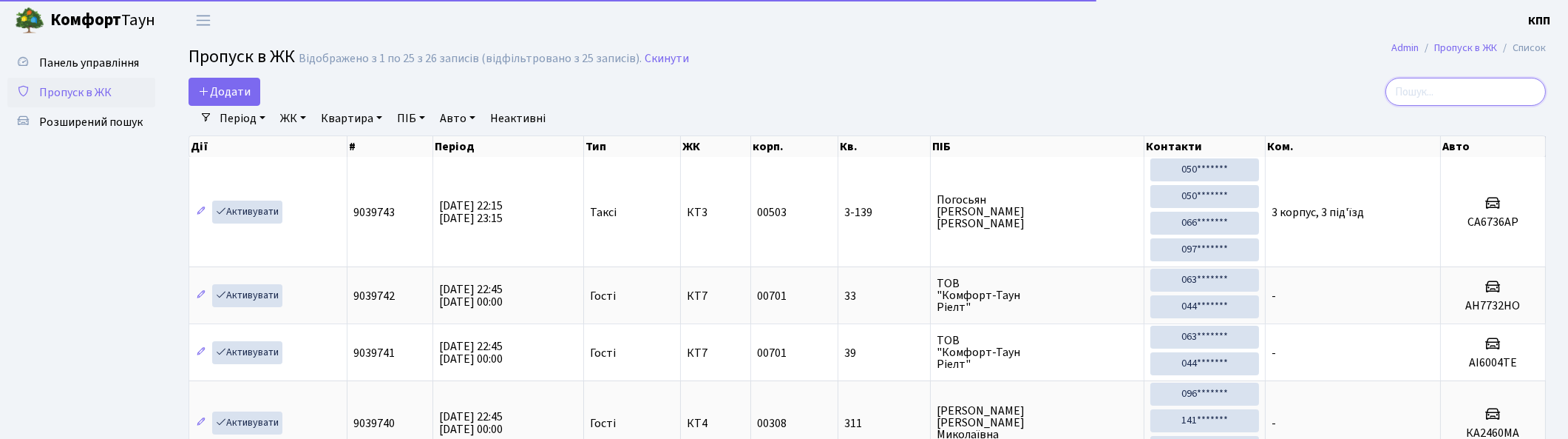
click at [1539, 90] on input "search" at bounding box center [1465, 92] width 161 height 28
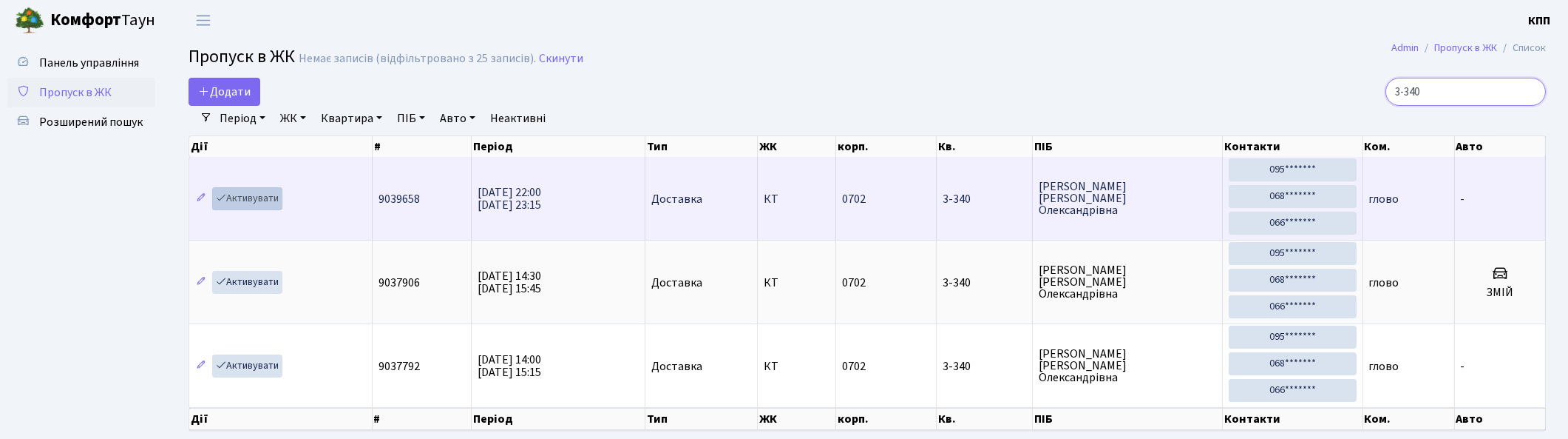
type input "3-340"
click at [256, 201] on link "Активувати" at bounding box center [248, 198] width 71 height 23
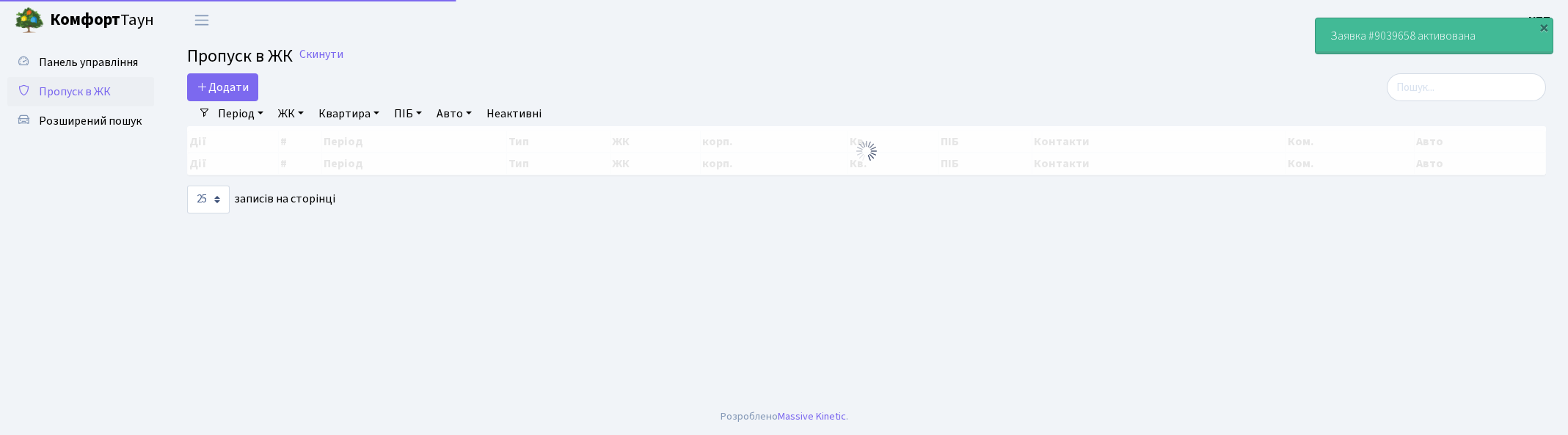
select select "25"
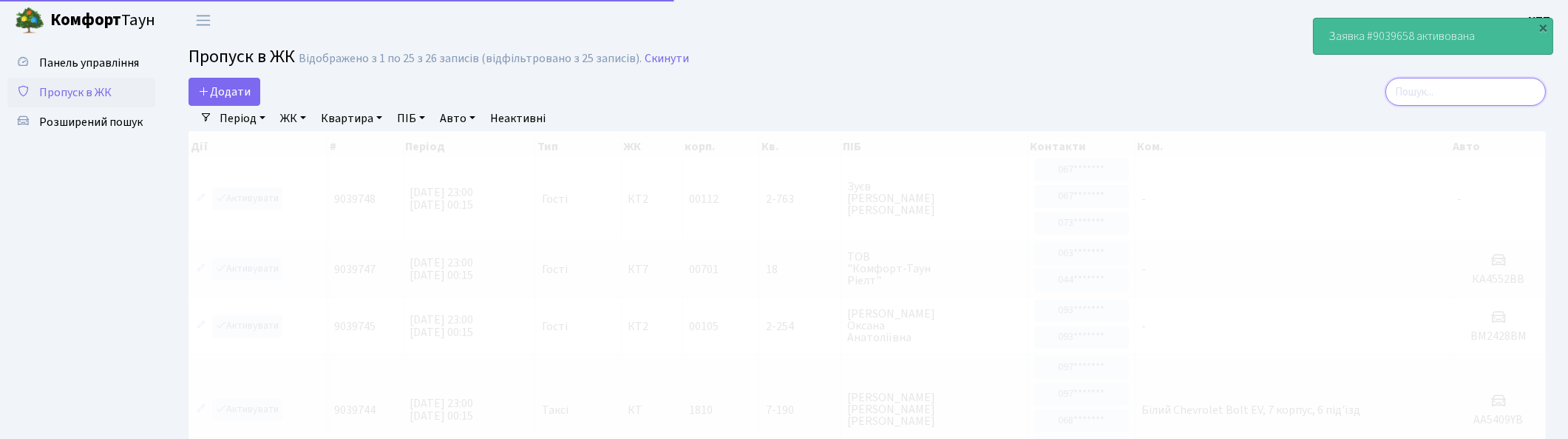
click at [1528, 92] on input "search" at bounding box center [1465, 92] width 161 height 28
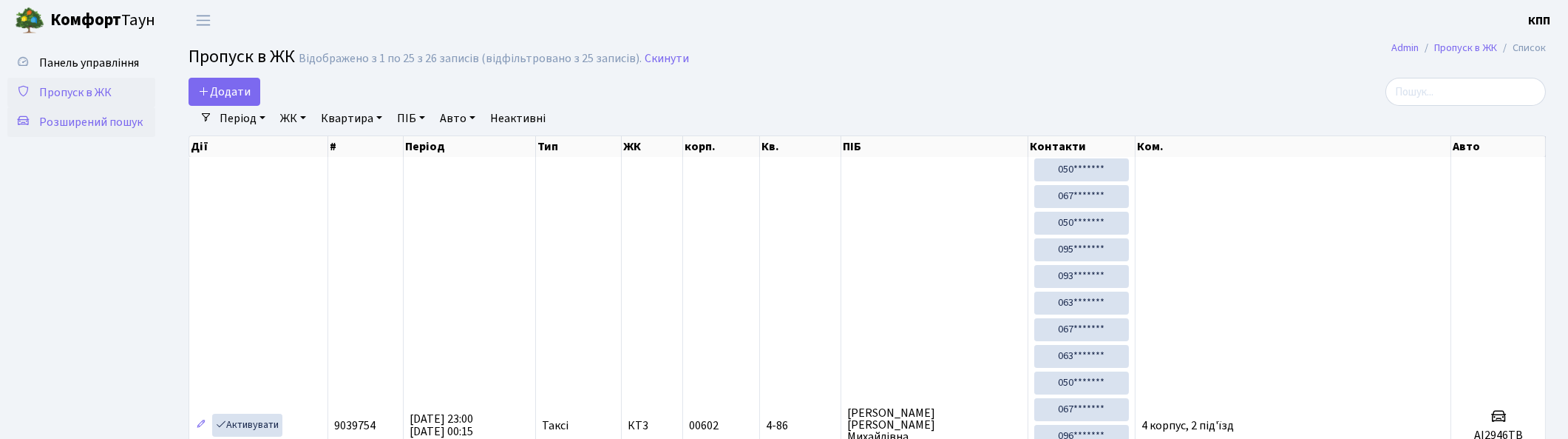
click at [97, 116] on span "Розширений пошук" at bounding box center [91, 122] width 103 height 16
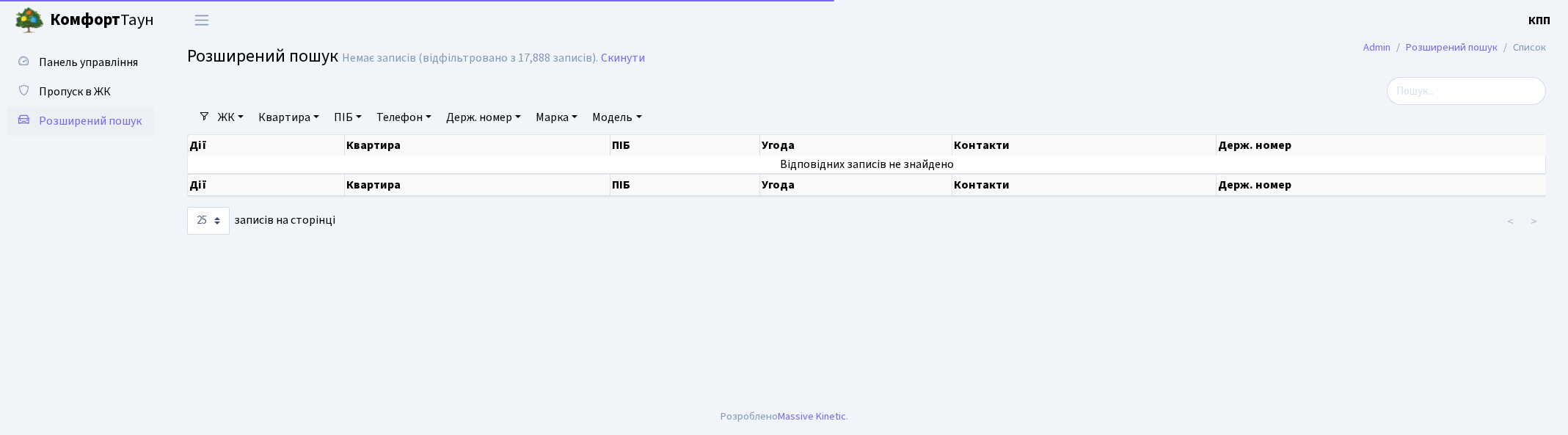
select select "25"
click at [299, 124] on link "Квартира" at bounding box center [288, 117] width 72 height 25
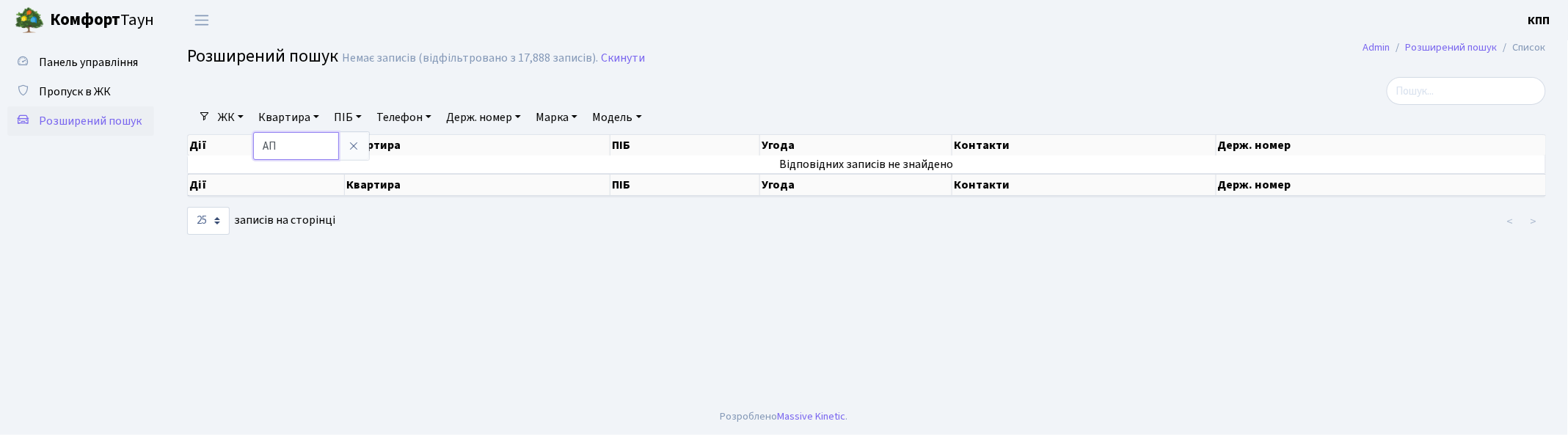
type input "АП"
click at [356, 142] on icon at bounding box center [353, 145] width 12 height 12
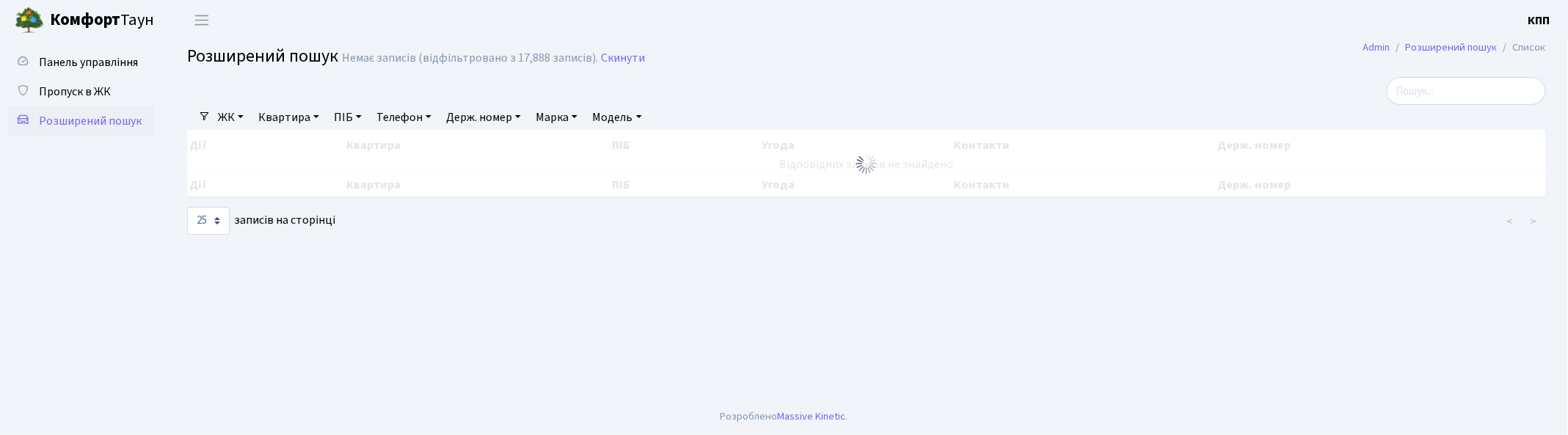
click at [489, 115] on link "Держ. номер" at bounding box center [483, 117] width 86 height 25
click at [105, 62] on span "Панель управління" at bounding box center [88, 62] width 99 height 16
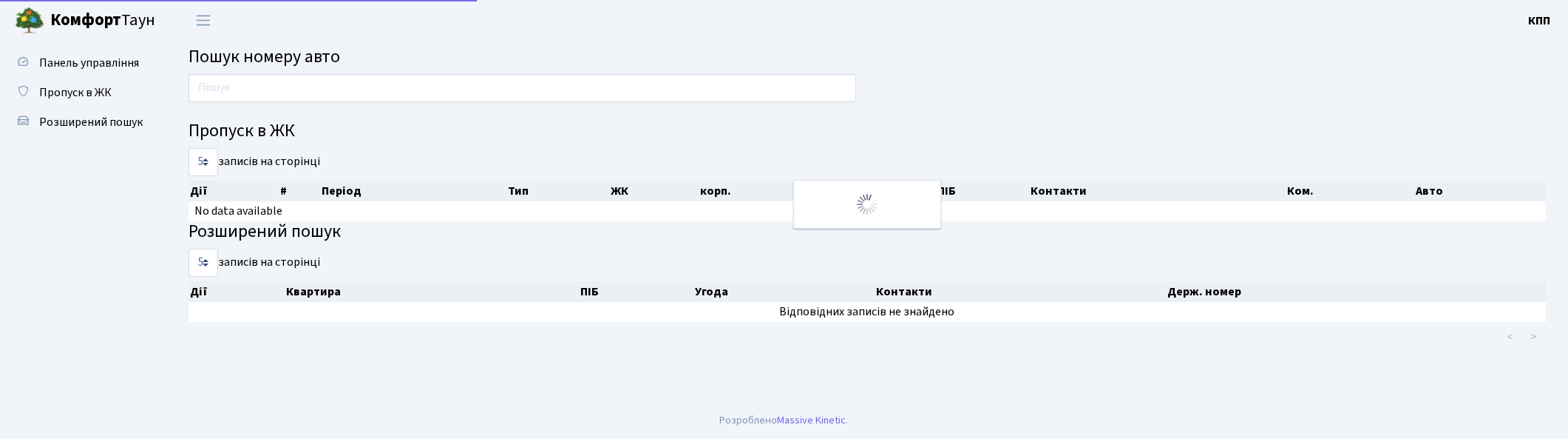
click at [246, 84] on input "text" at bounding box center [523, 88] width 668 height 28
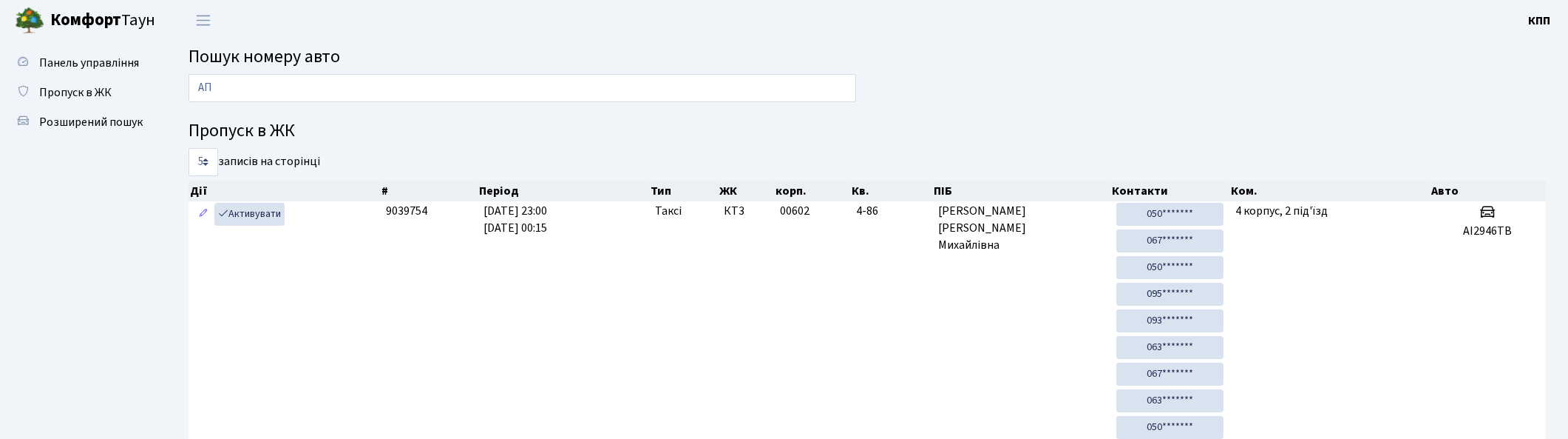
type input "АП"
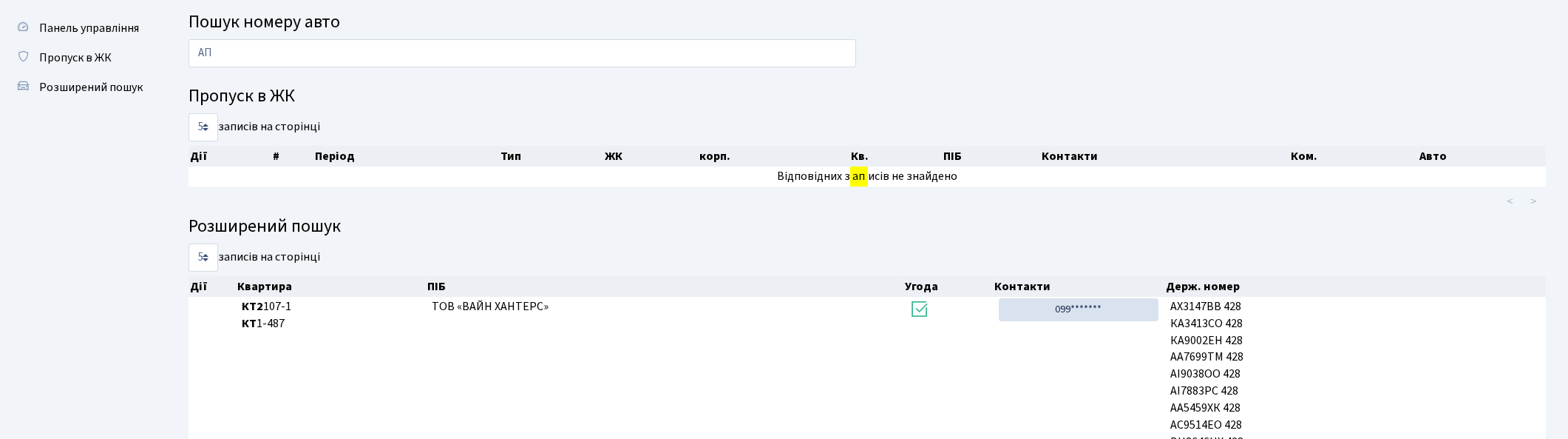
scroll to position [2, 0]
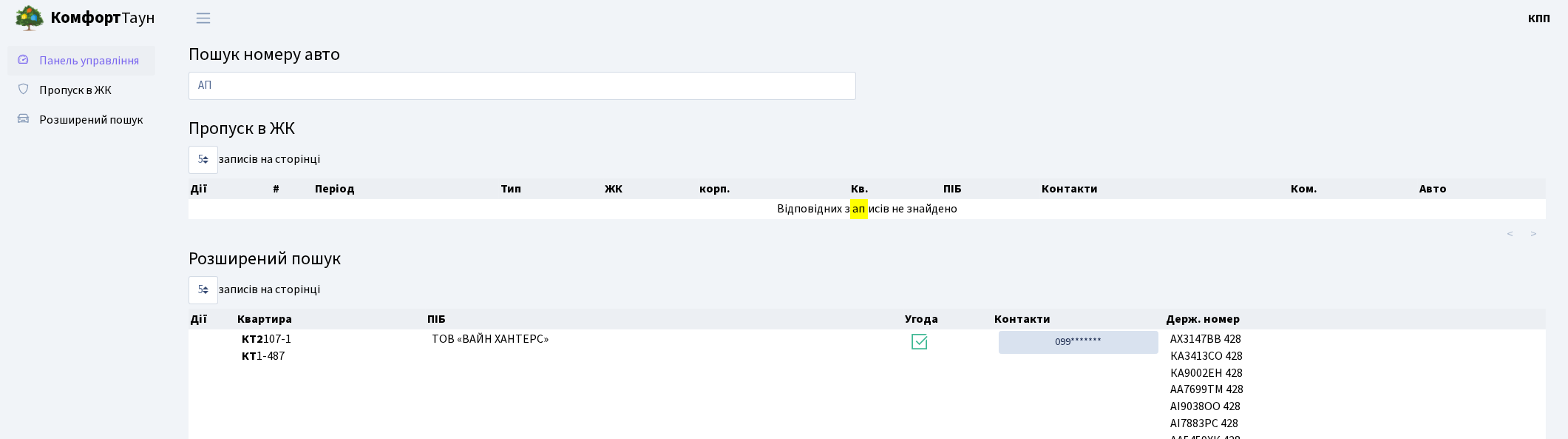
click at [72, 60] on span "Панель управління" at bounding box center [89, 60] width 100 height 16
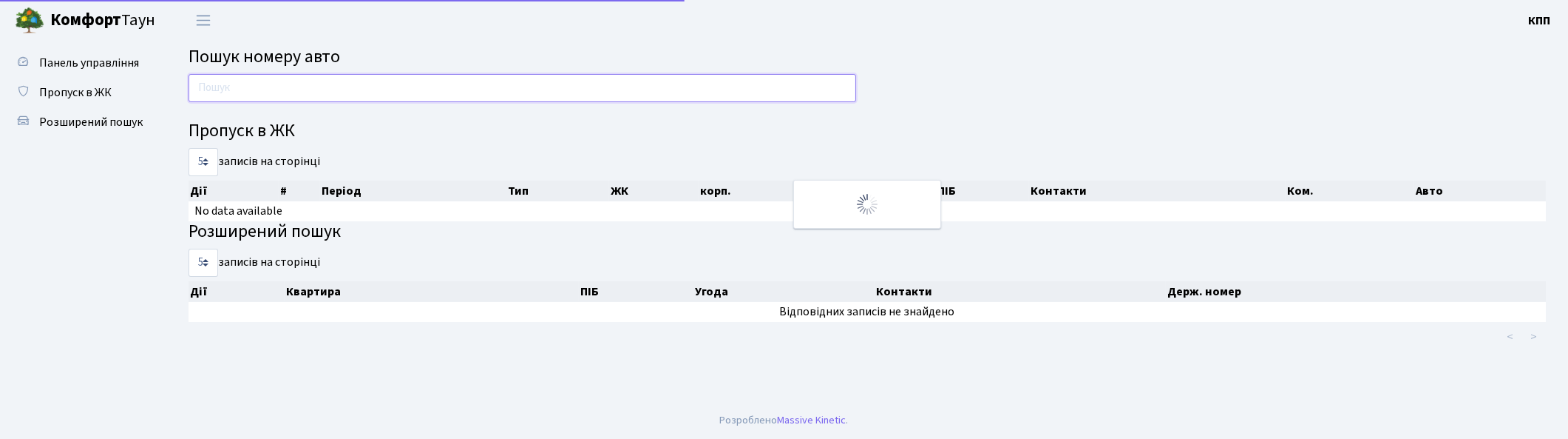
click at [248, 93] on input "text" at bounding box center [523, 88] width 668 height 28
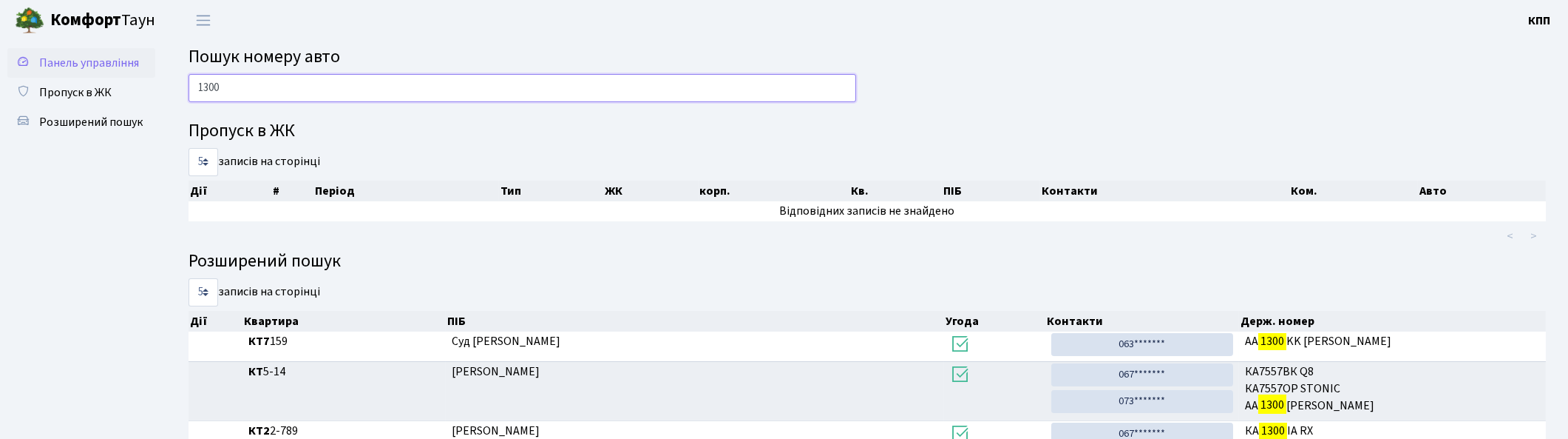
type input "1300"
click at [72, 60] on span "Панель управління" at bounding box center [89, 63] width 100 height 16
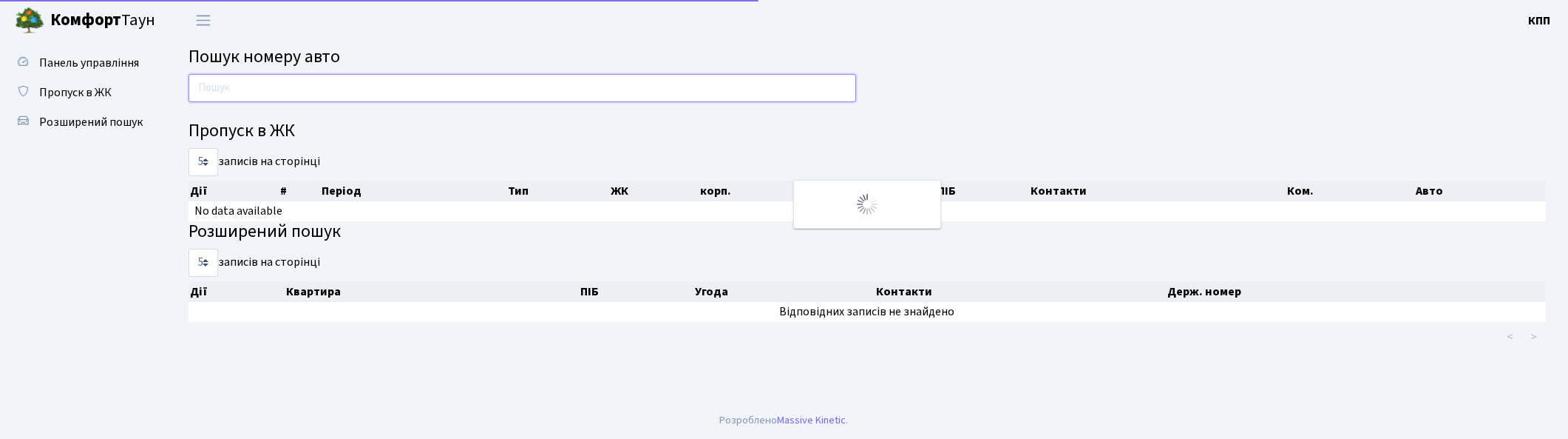
click at [301, 85] on input "text" at bounding box center [523, 88] width 668 height 28
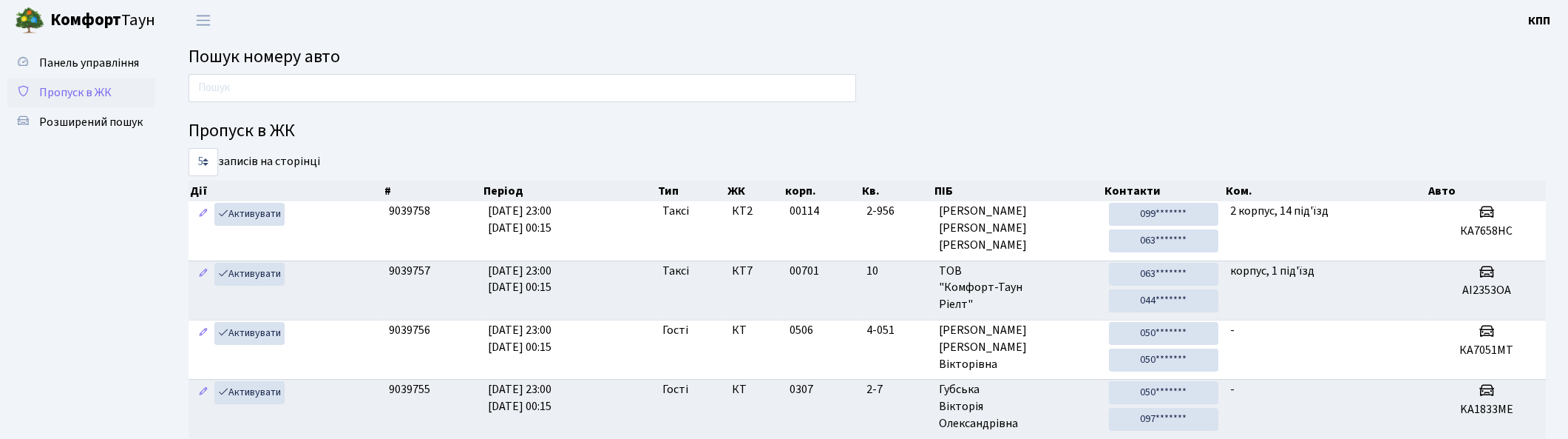
click at [82, 93] on span "Пропуск в ЖК" at bounding box center [75, 93] width 72 height 16
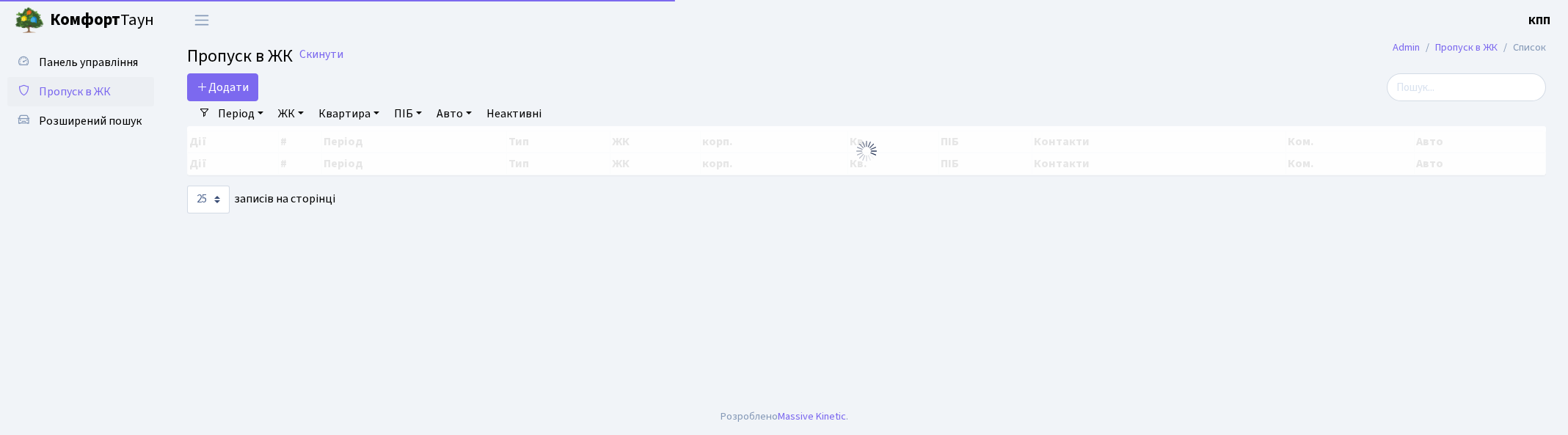
select select "25"
click at [1492, 89] on input "search" at bounding box center [1465, 87] width 159 height 28
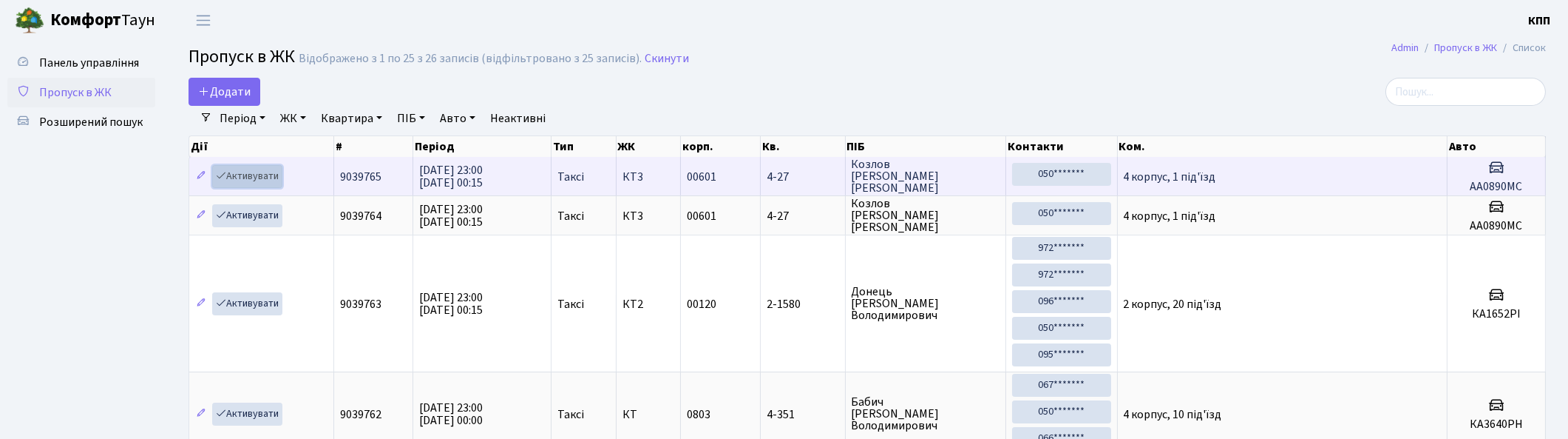
click at [237, 173] on link "Активувати" at bounding box center [248, 176] width 71 height 23
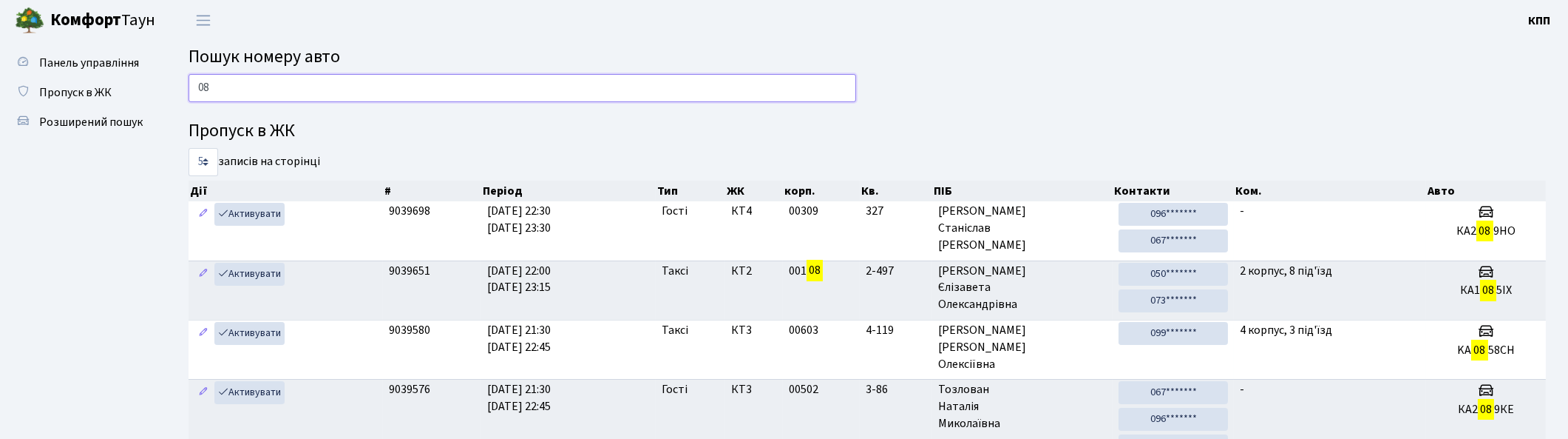
click at [395, 89] on input "08" at bounding box center [523, 88] width 668 height 28
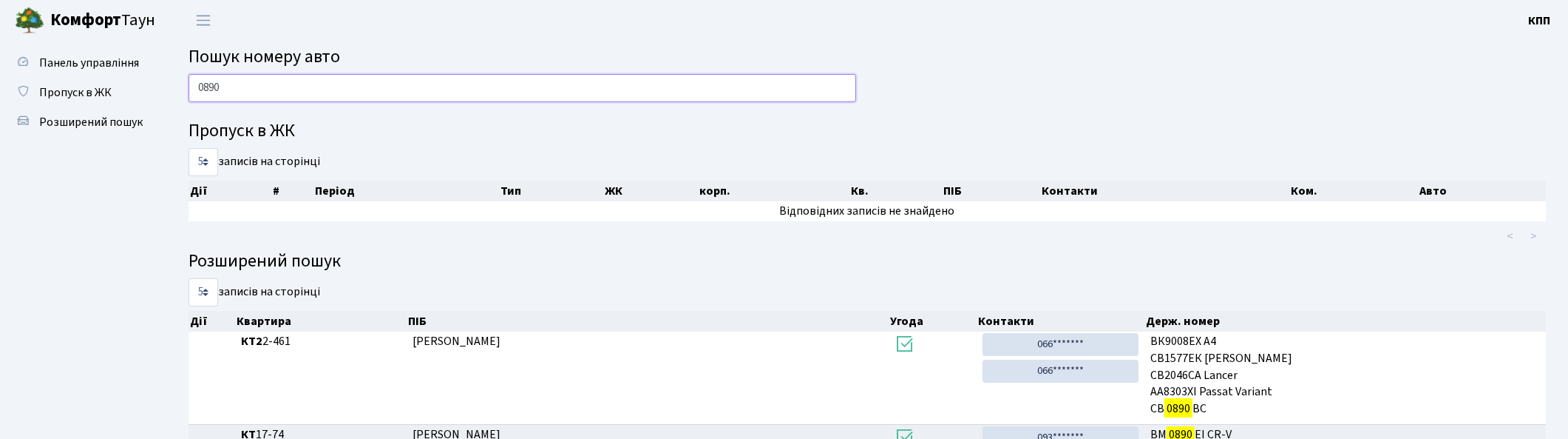
type input "0890"
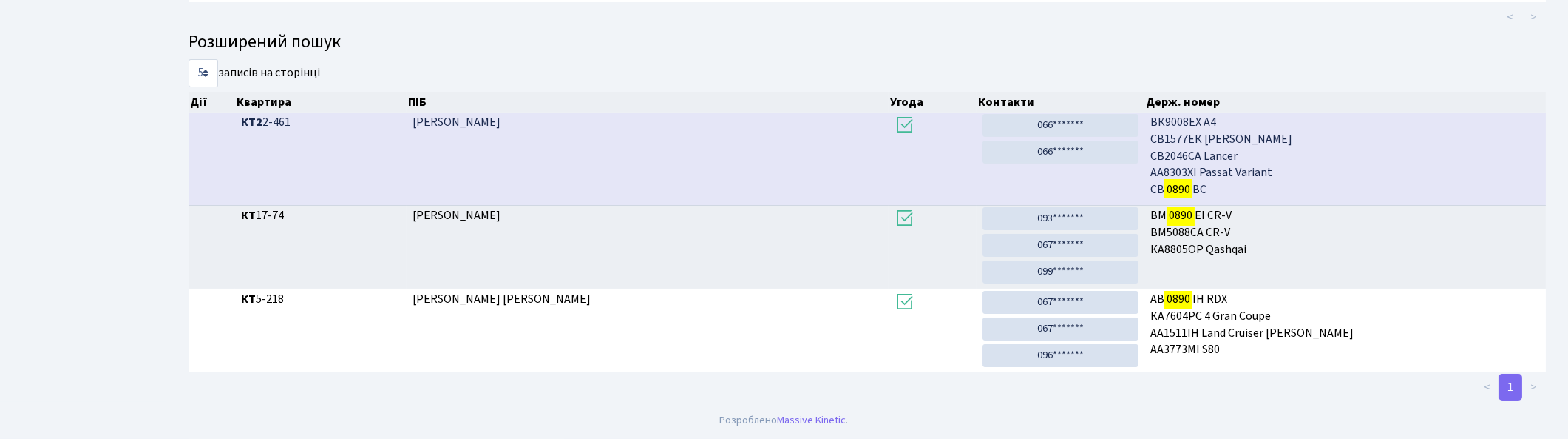
scroll to position [2, 0]
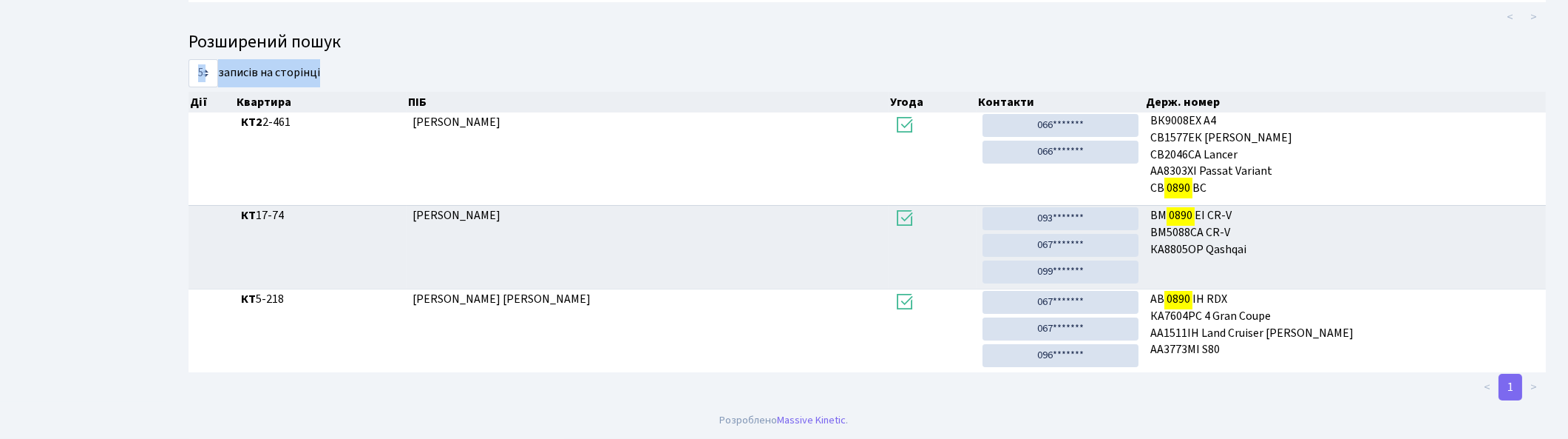
click at [1063, 50] on div "Пропуск в ЖК 5 10 25 50 записів на сторінці Дії # Період Тип ЖК корп. Кв. ПІБ К…" at bounding box center [867, 151] width 1380 height 500
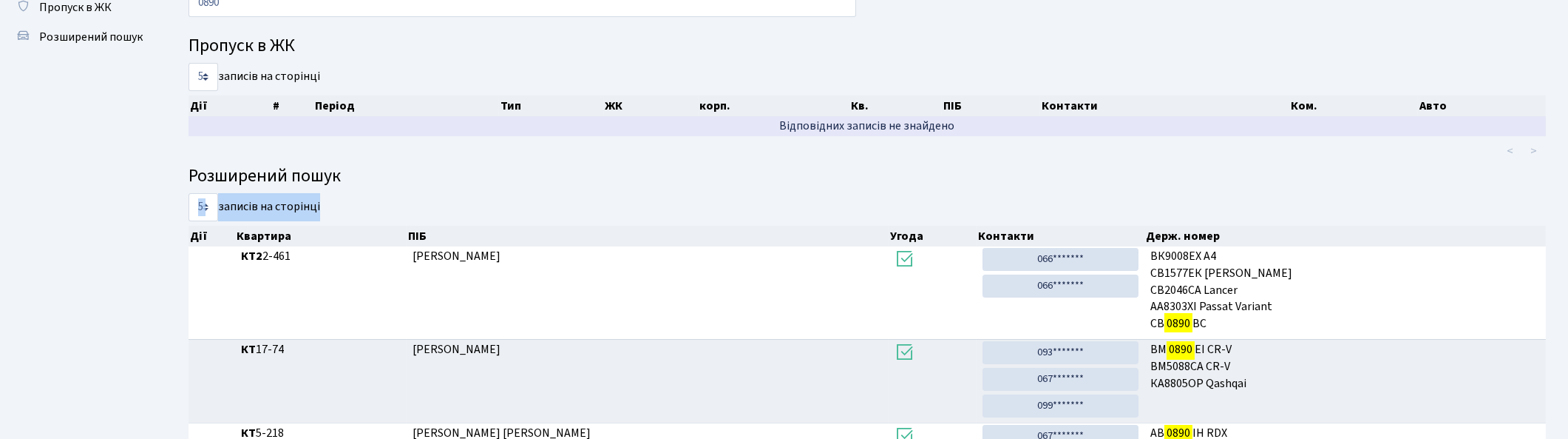
scroll to position [0, 0]
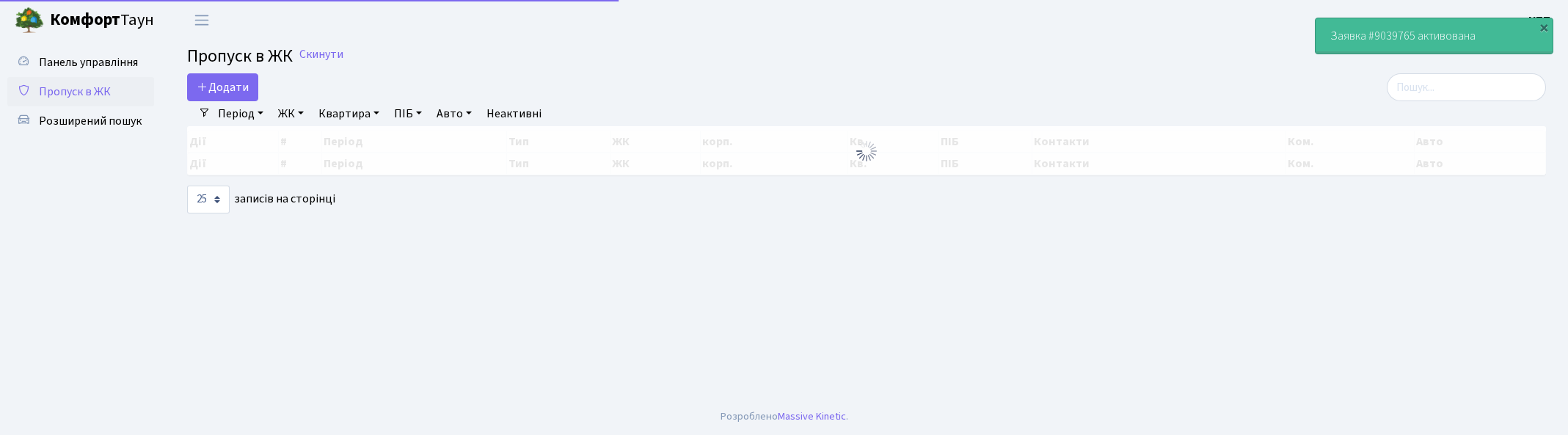
select select "25"
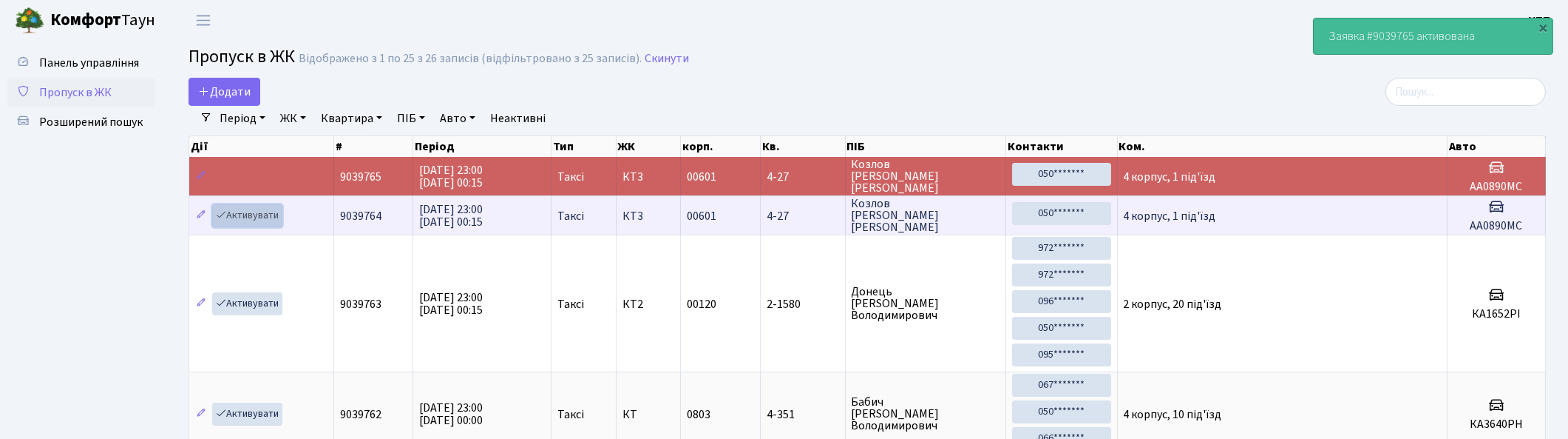
click at [246, 216] on link "Активувати" at bounding box center [248, 215] width 71 height 23
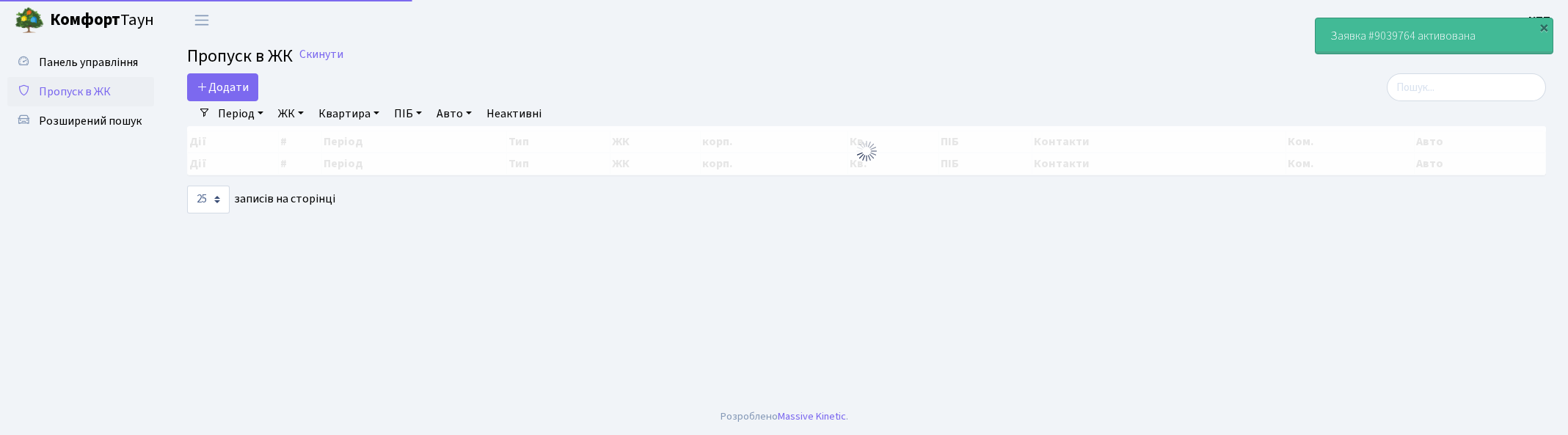
select select "25"
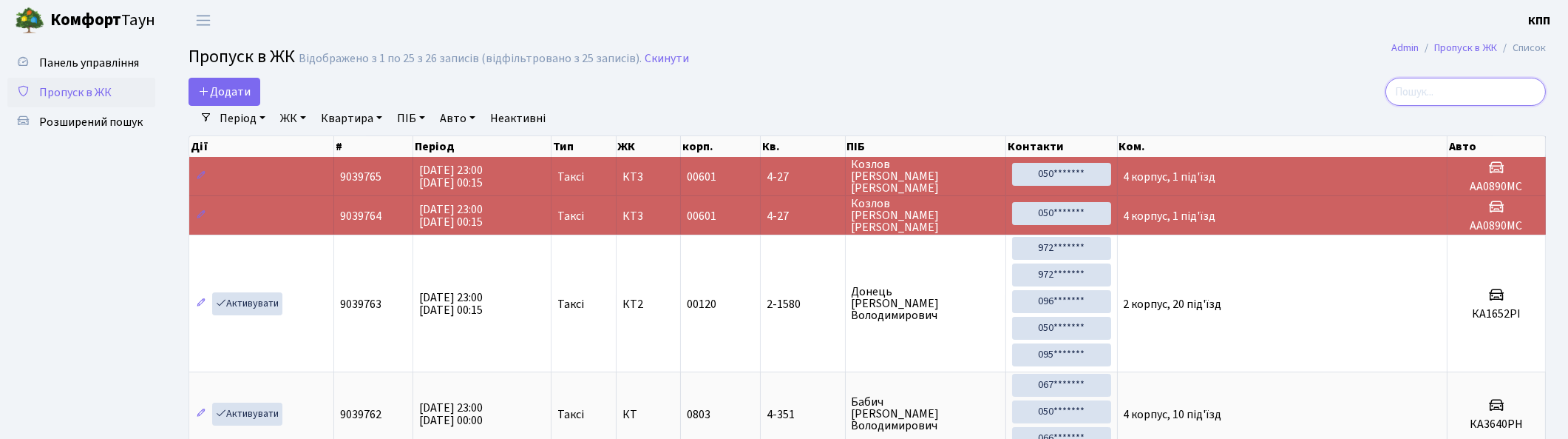
click at [1510, 96] on input "search" at bounding box center [1465, 92] width 161 height 28
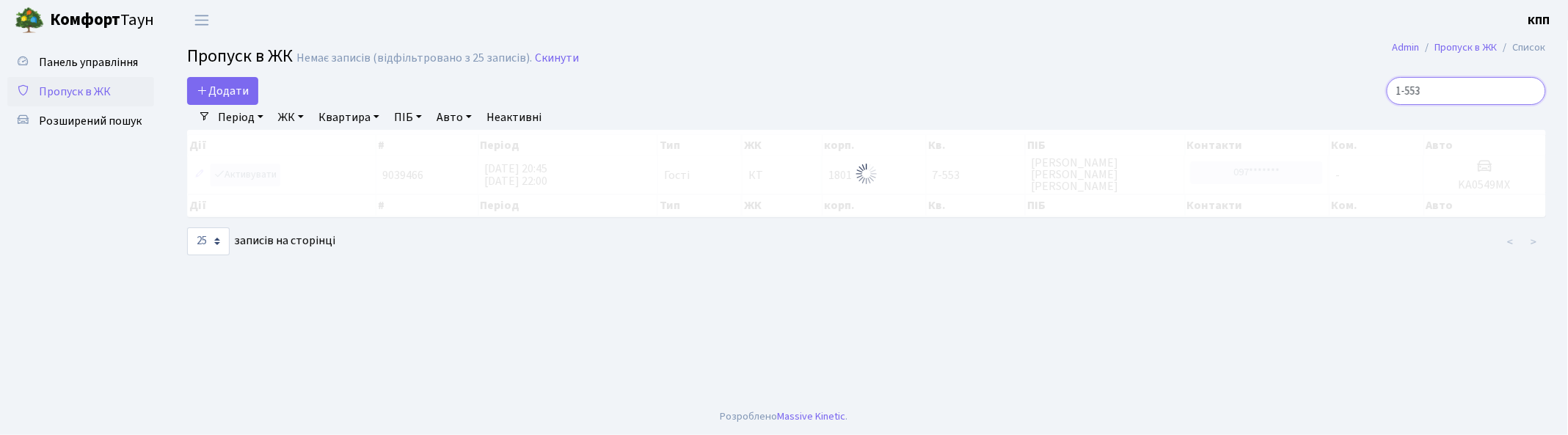
type input "15-553"
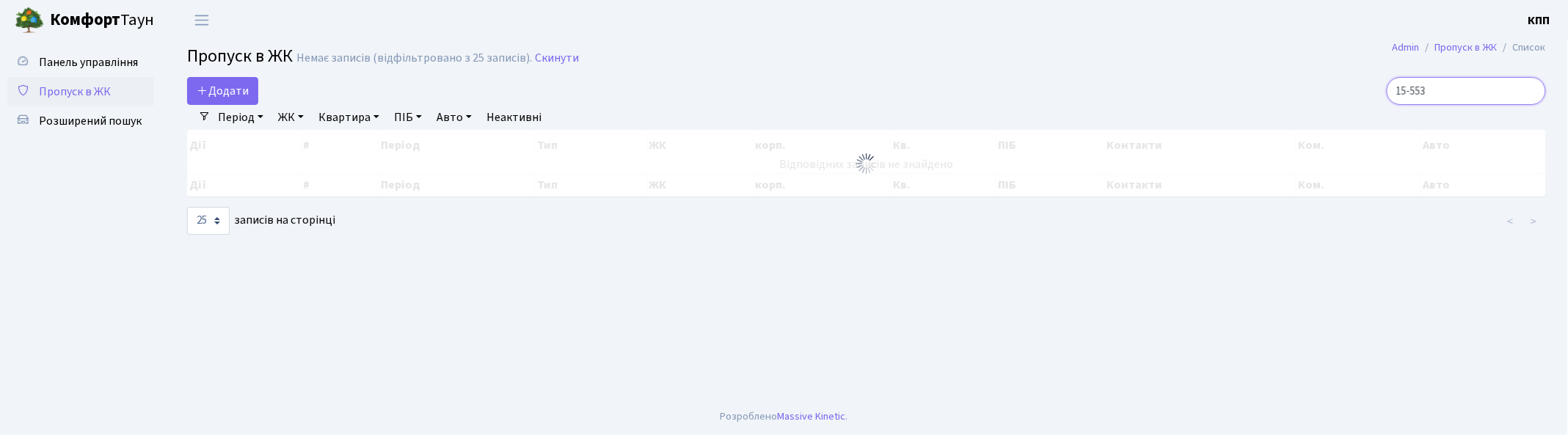
click at [1529, 90] on input "15-553" at bounding box center [1465, 91] width 159 height 28
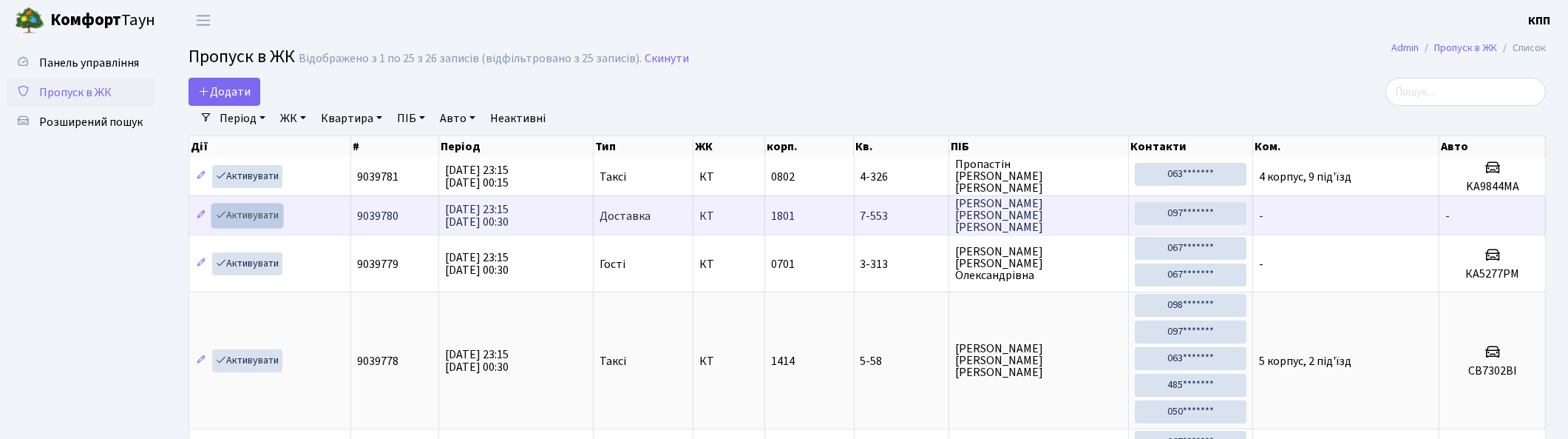
click at [255, 216] on link "Активувати" at bounding box center [248, 215] width 71 height 23
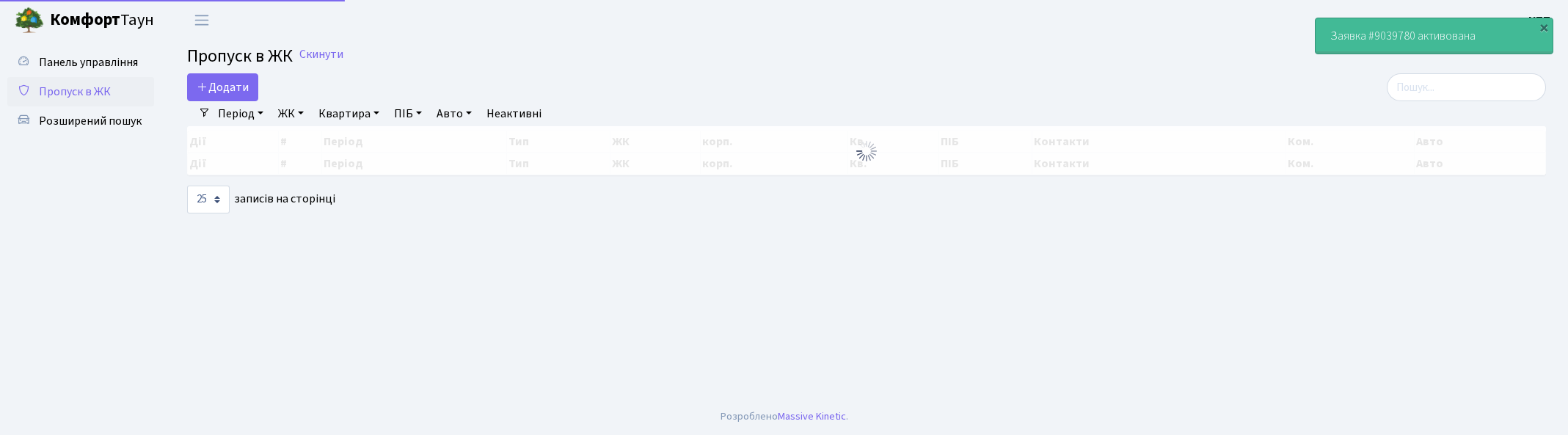
select select "25"
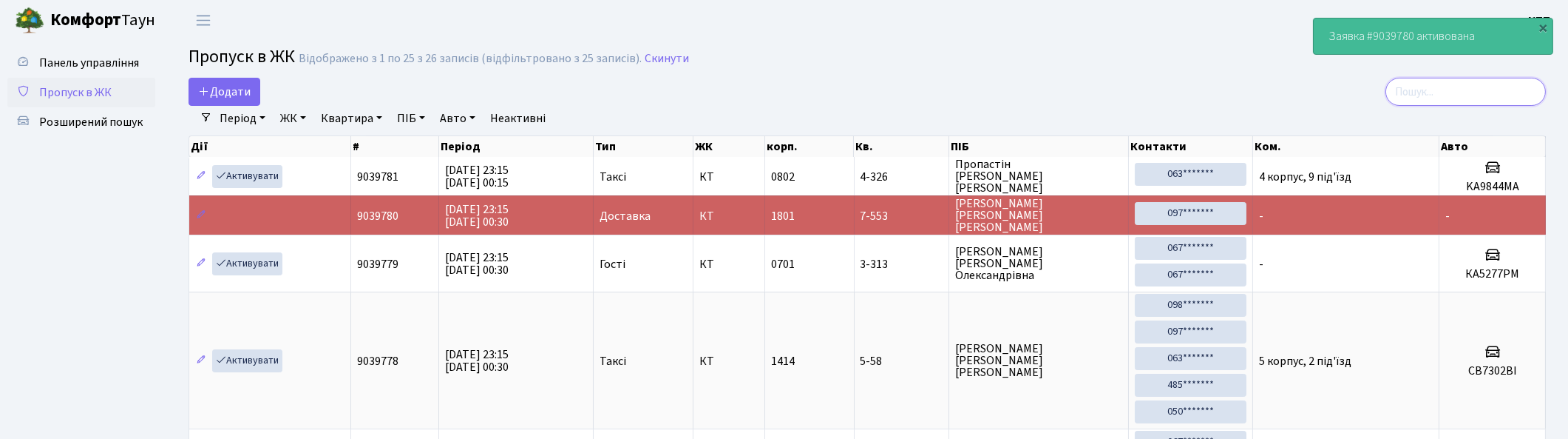
click at [1522, 86] on input "search" at bounding box center [1465, 92] width 161 height 28
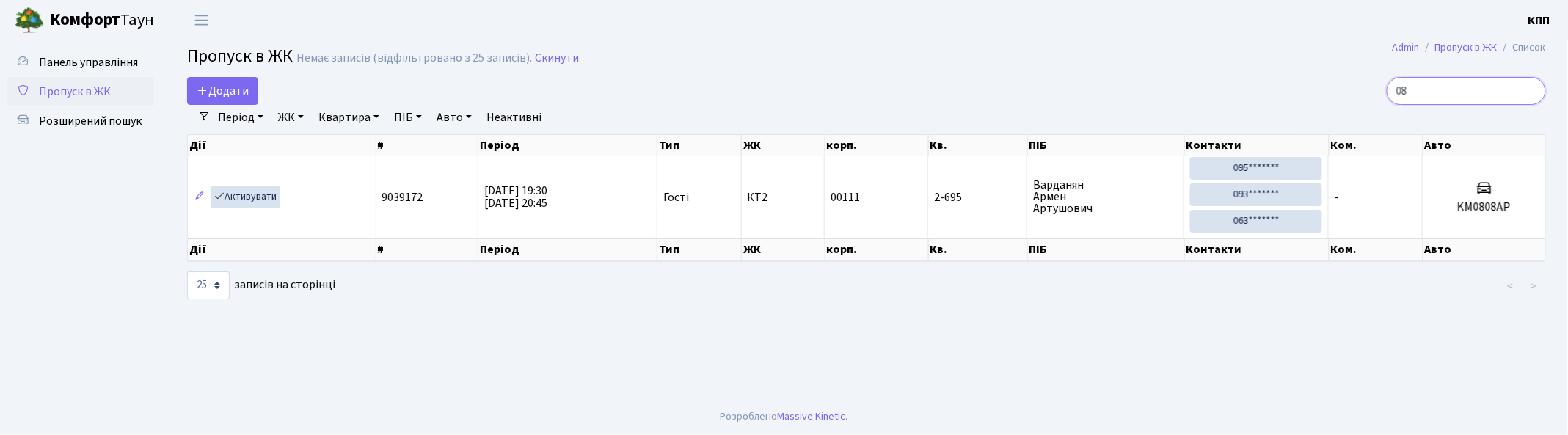
type input "0"
